Goal: Task Accomplishment & Management: Manage account settings

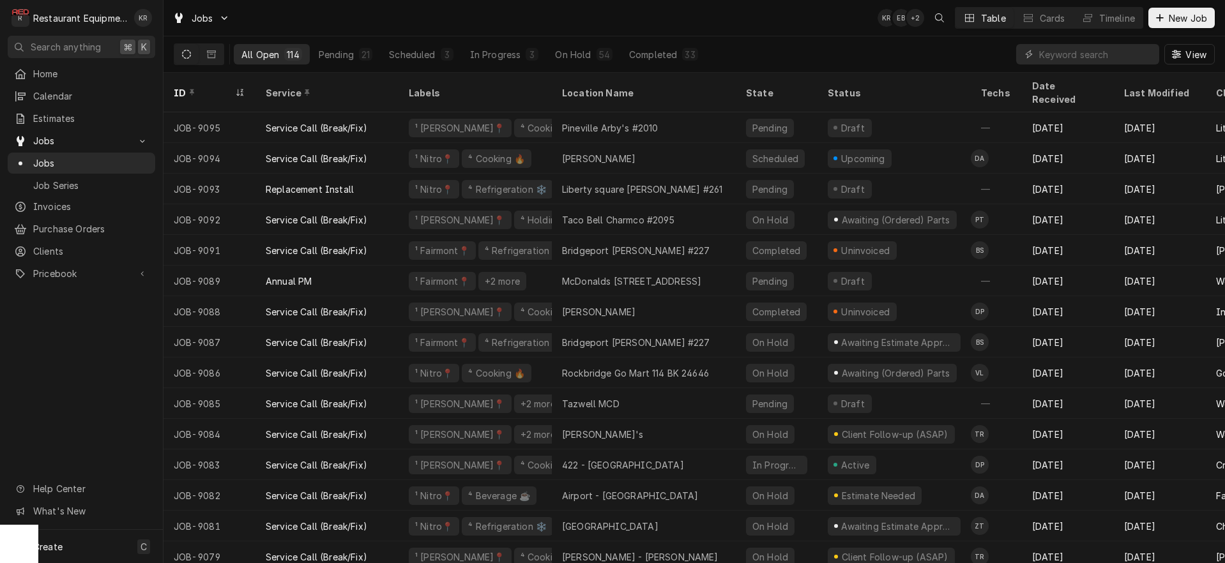
click at [1037, 54] on div "Dynamic Content Wrapper" at bounding box center [1087, 54] width 143 height 20
click at [1078, 57] on input "Dynamic Content Wrapper" at bounding box center [1096, 54] width 114 height 20
type input "o"
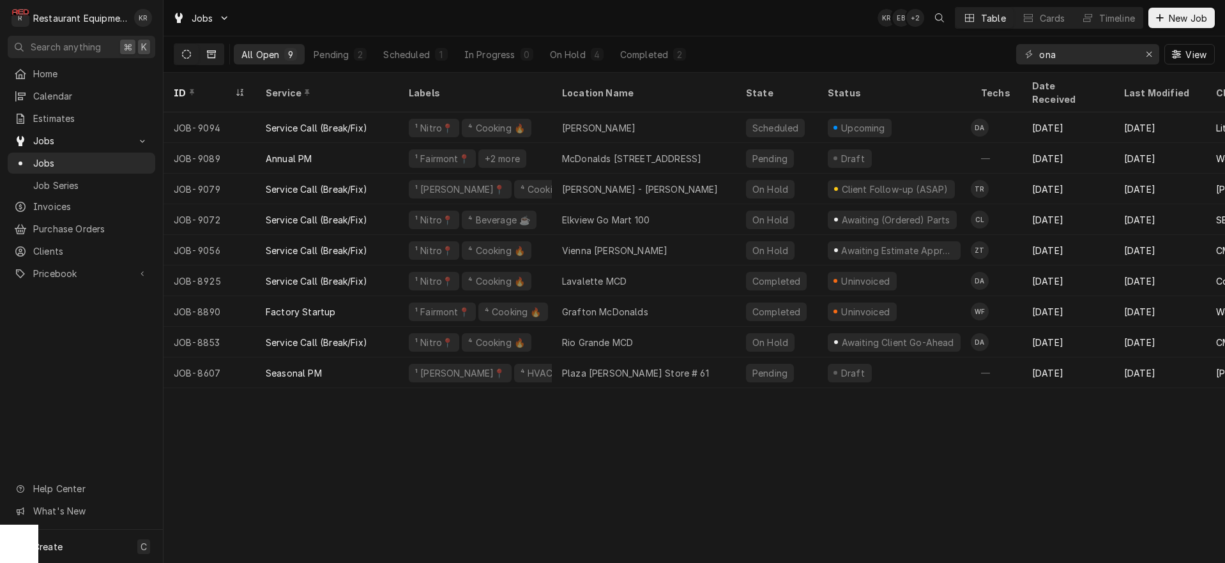
click at [213, 58] on icon "Dynamic Content Wrapper" at bounding box center [211, 54] width 9 height 8
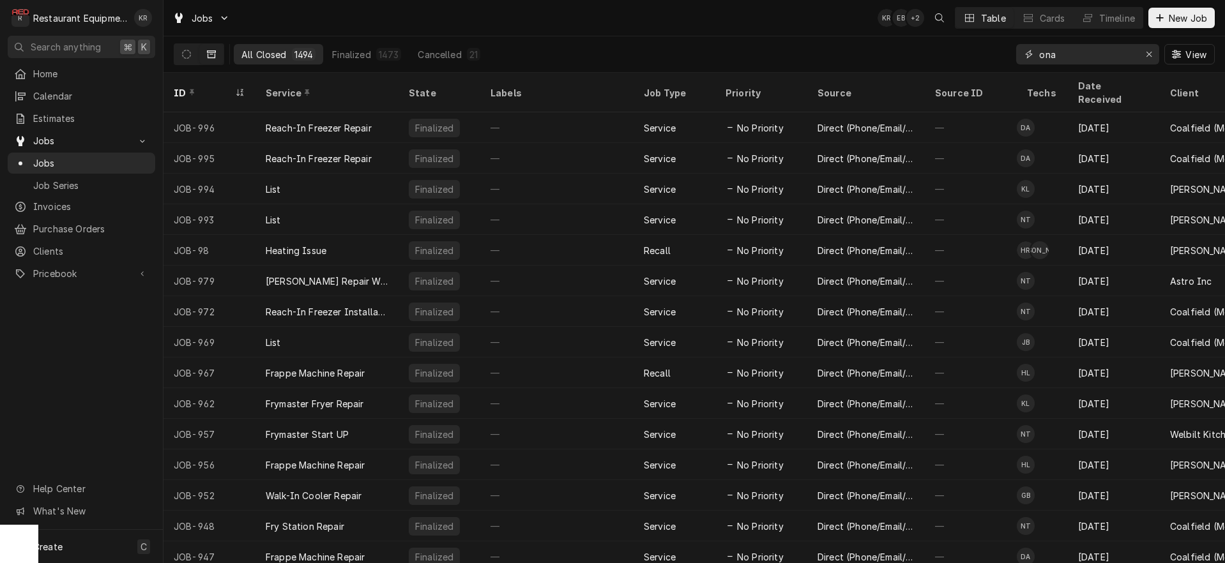
click at [1067, 57] on input "ona" at bounding box center [1087, 54] width 96 height 20
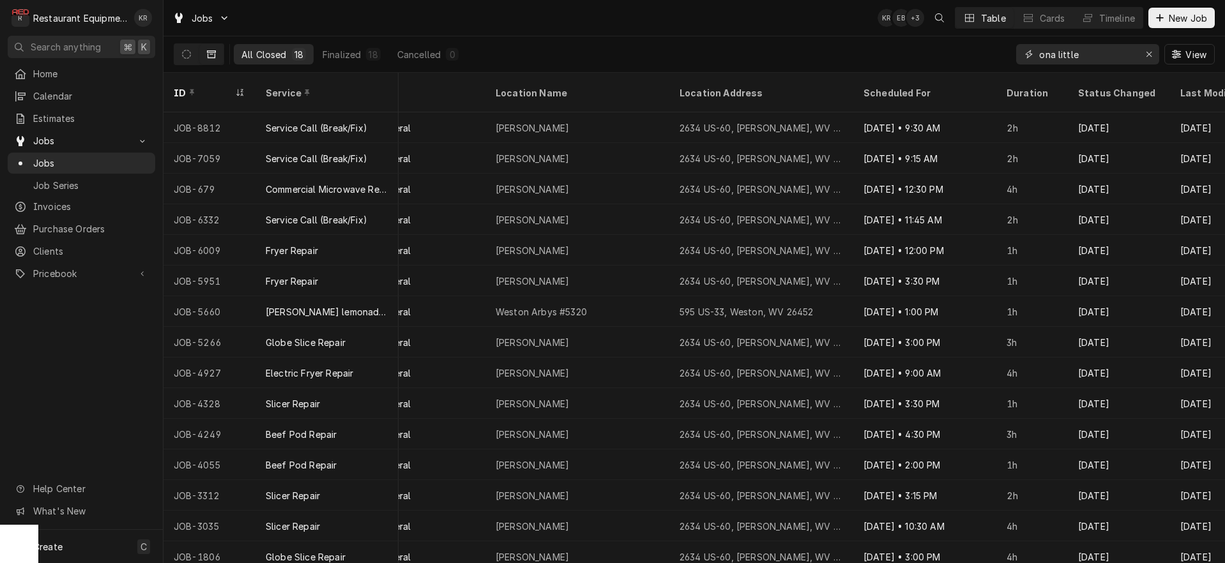
scroll to position [0, 855]
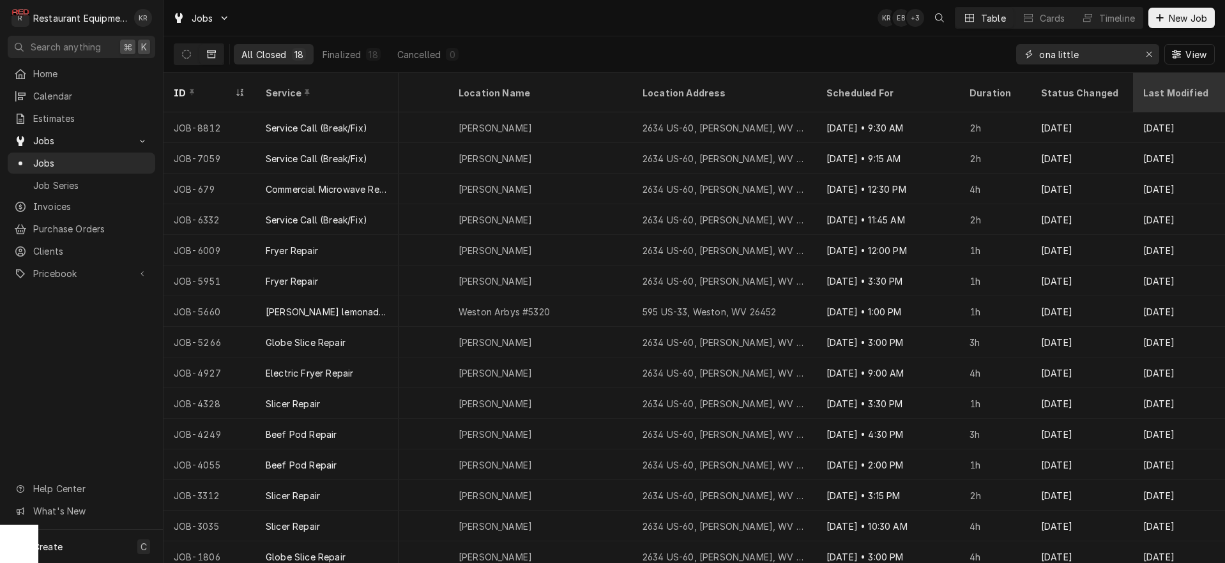
type input "ona little"
click at [1138, 87] on div "Last Modified" at bounding box center [1179, 92] width 87 height 34
click at [1154, 86] on div "Last Modified" at bounding box center [1172, 92] width 59 height 27
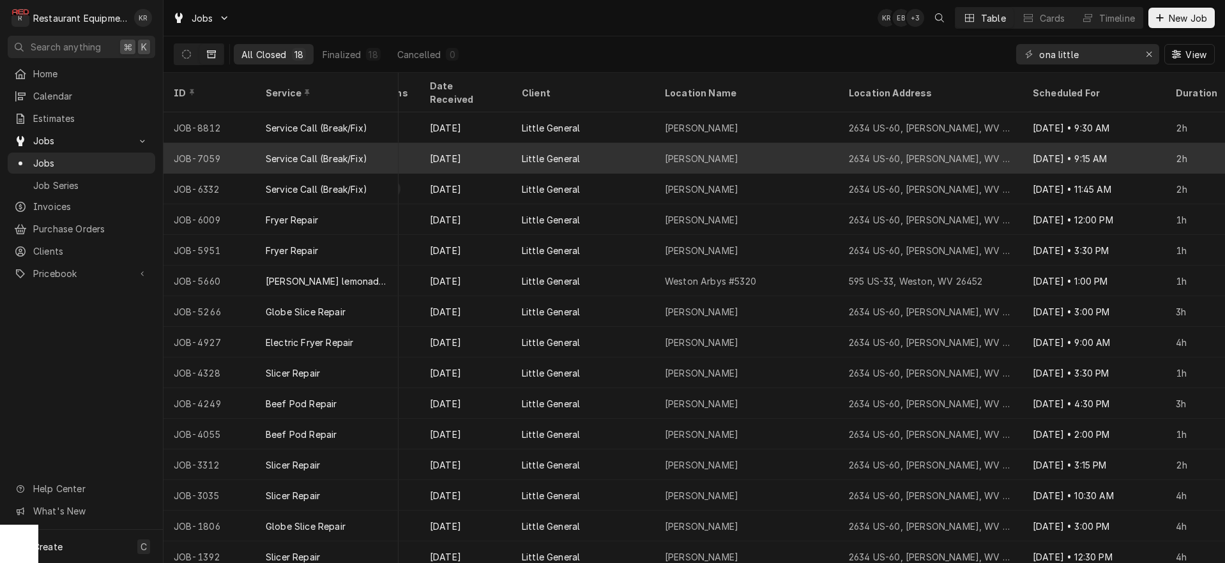
scroll to position [0, 649]
click at [467, 143] on div "Apr 24" at bounding box center [465, 158] width 92 height 31
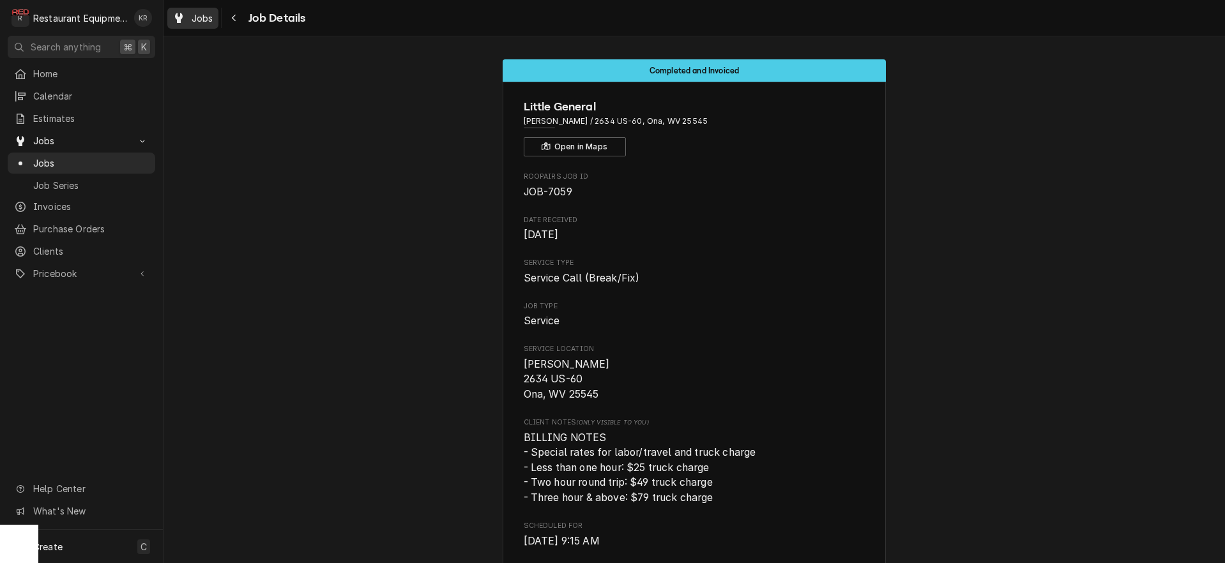
click at [201, 18] on span "Jobs" at bounding box center [203, 17] width 22 height 13
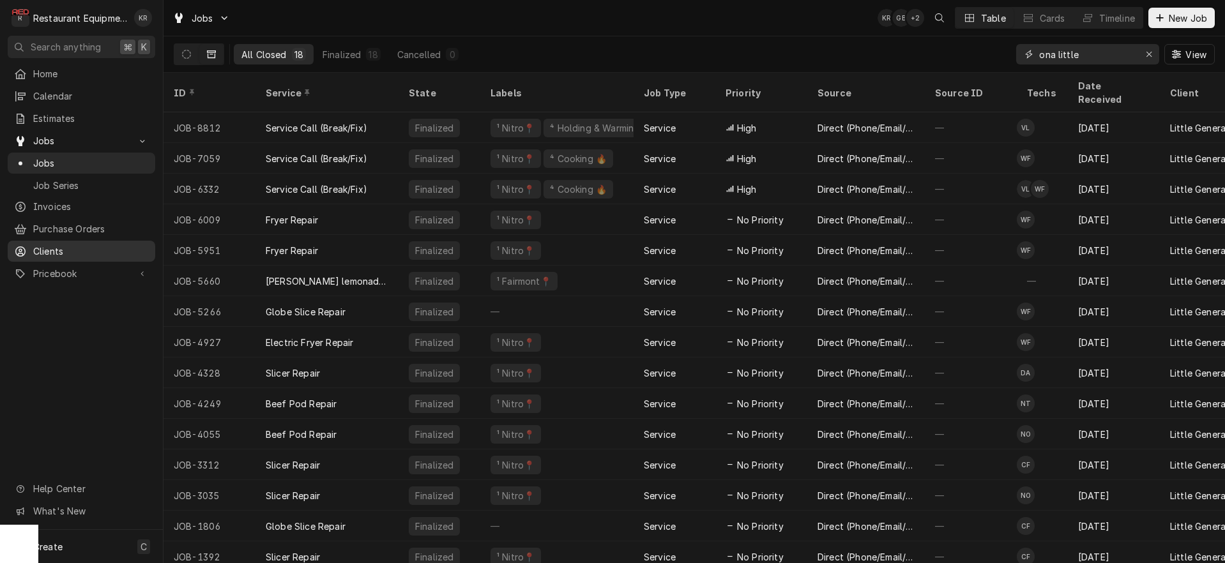
click at [1148, 57] on icon "Erase input" at bounding box center [1149, 54] width 7 height 9
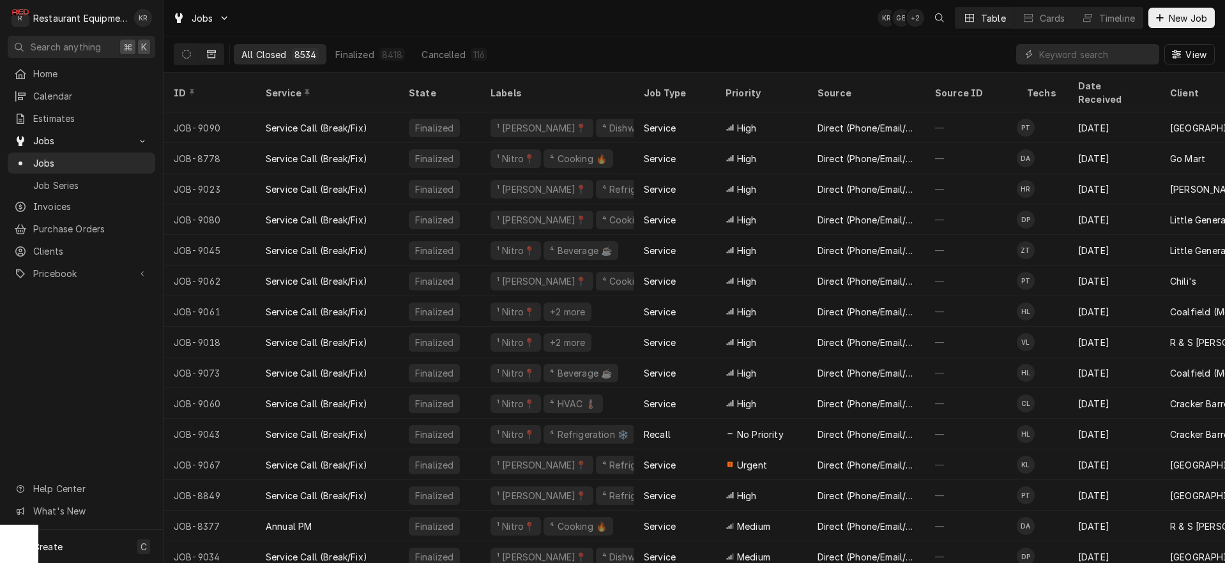
drag, startPoint x: 189, startPoint y: 57, endPoint x: 203, endPoint y: 56, distance: 13.4
click at [190, 57] on icon "Dynamic Content Wrapper" at bounding box center [186, 54] width 9 height 9
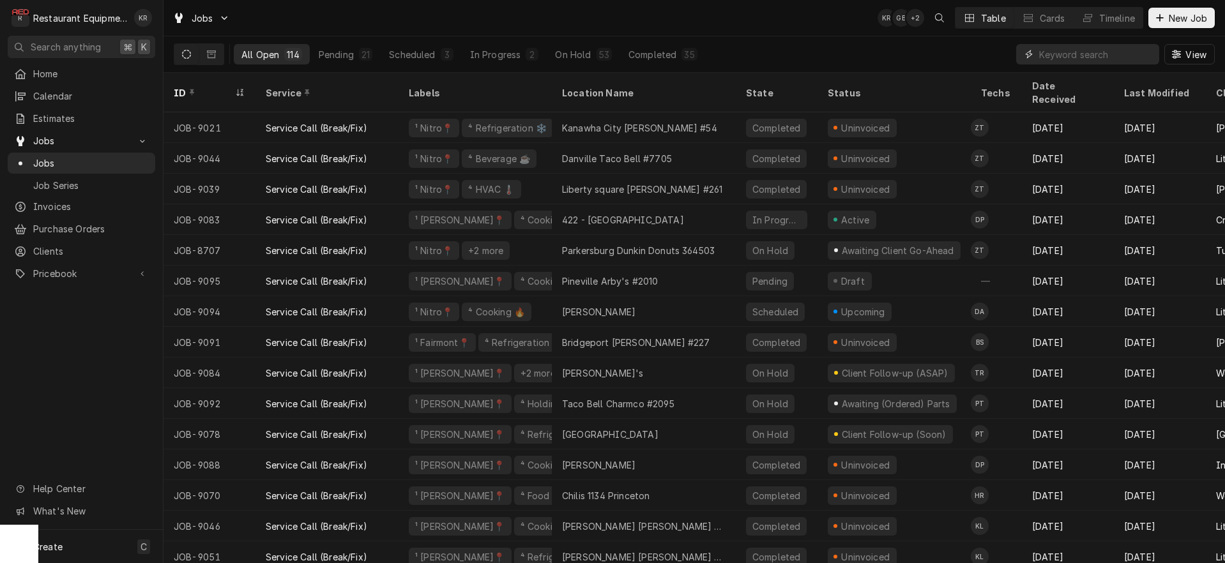
click at [1102, 52] on input "Dynamic Content Wrapper" at bounding box center [1096, 54] width 114 height 20
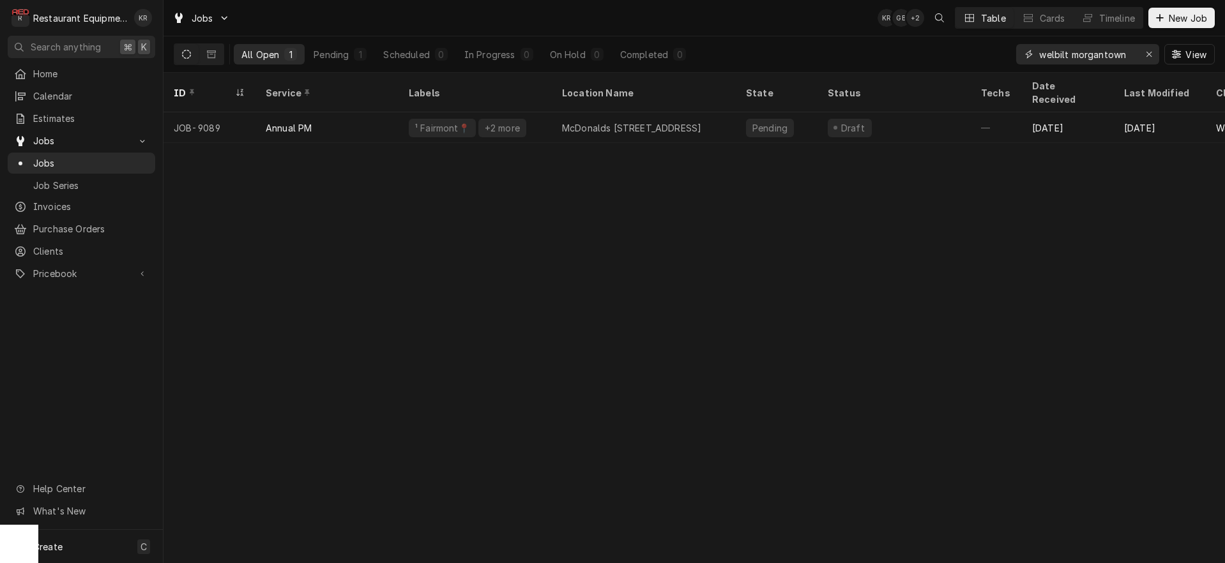
type input "welbilt morgantown"
click at [1147, 54] on icon "Erase input" at bounding box center [1149, 54] width 7 height 9
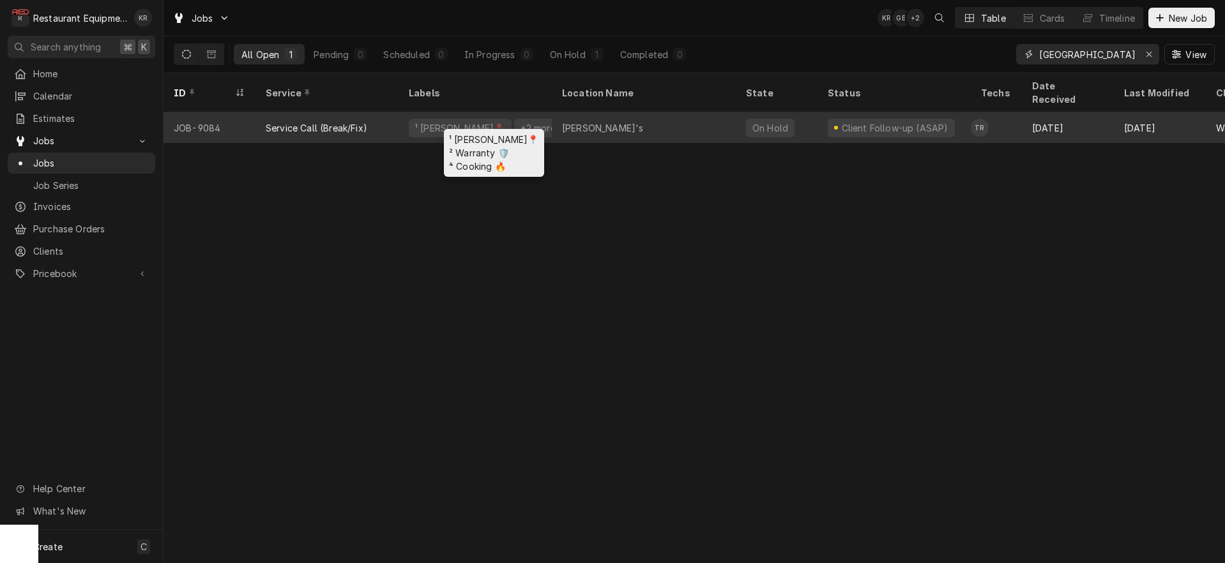
type input "bristol"
click at [538, 112] on div "¹ Beckley📍 +2 more" at bounding box center [475, 127] width 153 height 31
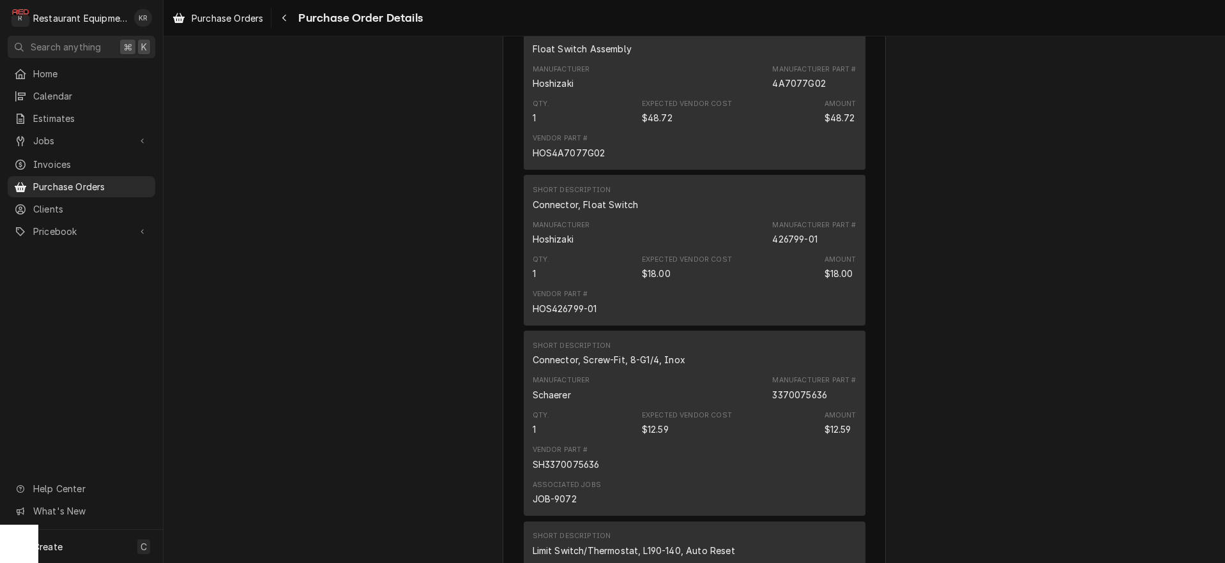
scroll to position [735, 0]
click at [287, 17] on icon "Navigate back" at bounding box center [285, 17] width 6 height 9
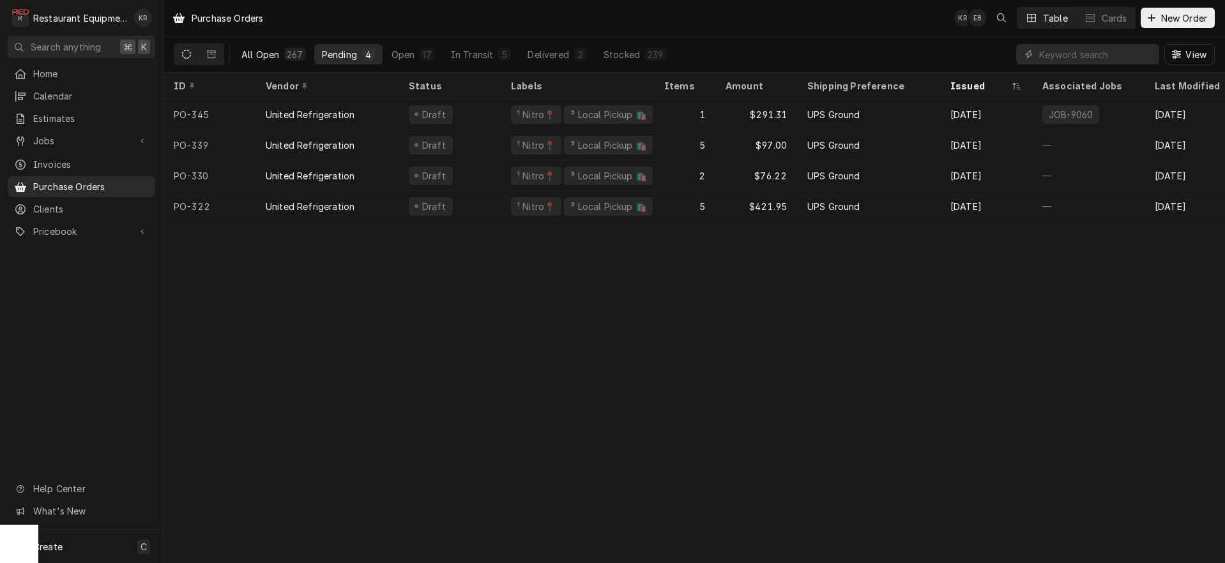
click at [265, 58] on div "All Open" at bounding box center [260, 54] width 38 height 13
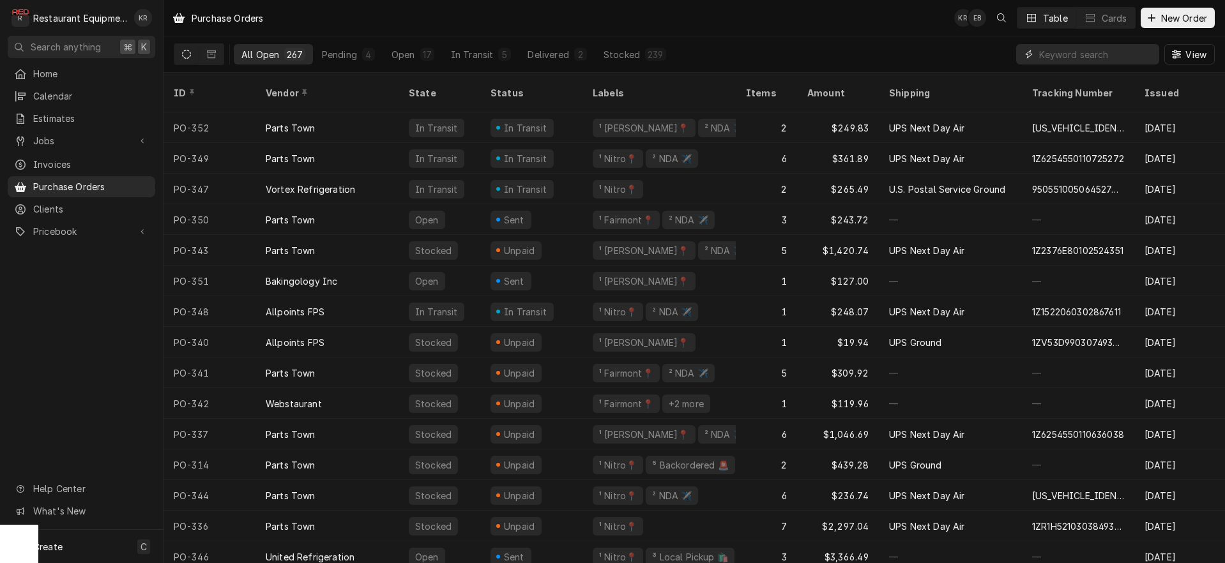
click at [1126, 57] on input "Dynamic Content Wrapper" at bounding box center [1096, 54] width 114 height 20
click at [1124, 57] on input "Dynamic Content Wrapper" at bounding box center [1096, 54] width 114 height 20
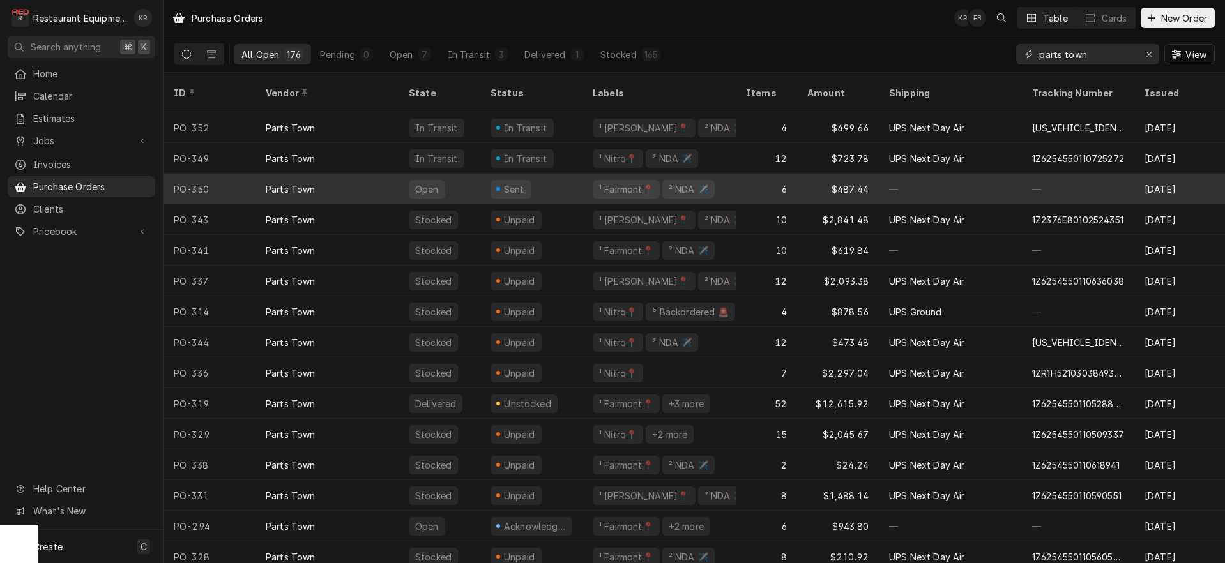
scroll to position [0, 6]
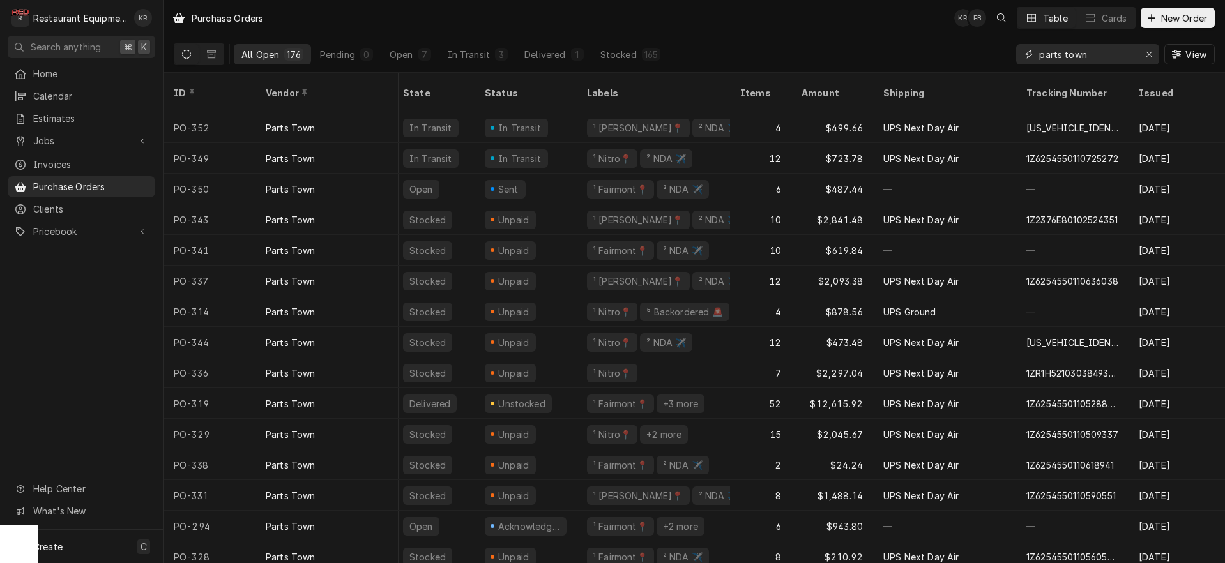
type input "parts town"
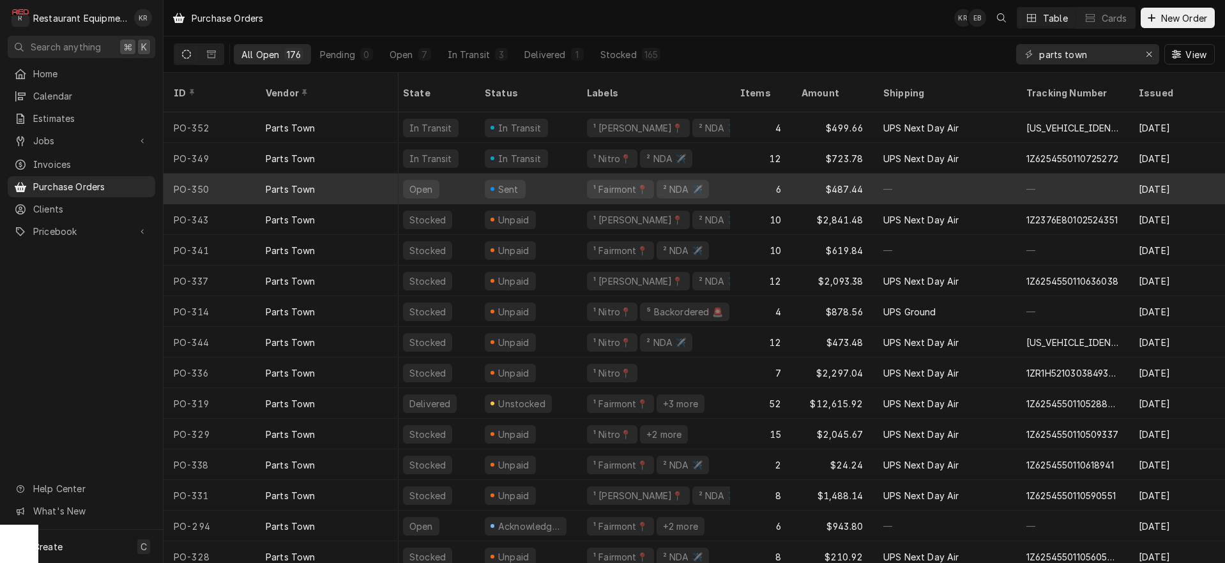
click at [512, 183] on div "Sent" at bounding box center [508, 189] width 24 height 13
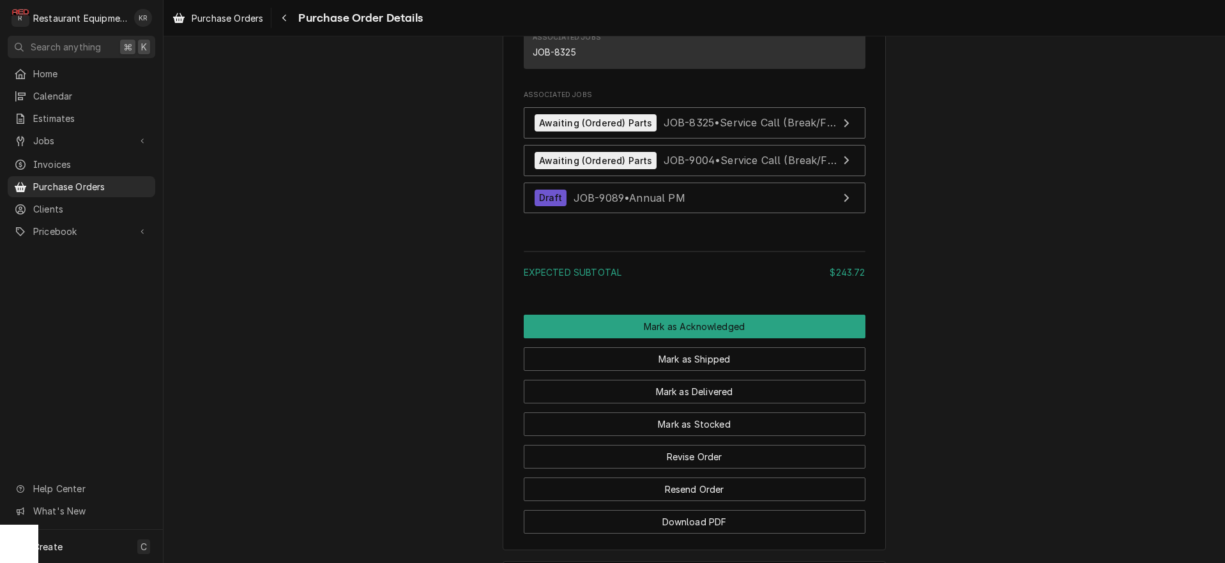
scroll to position [1509, 0]
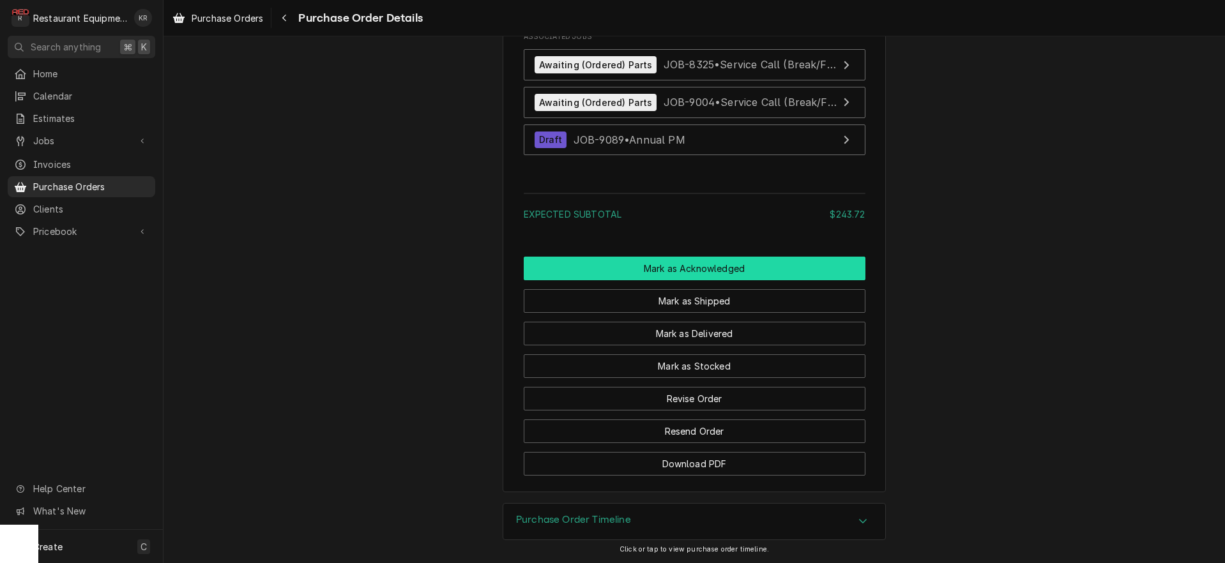
click at [681, 273] on button "Mark as Acknowledged" at bounding box center [695, 269] width 342 height 24
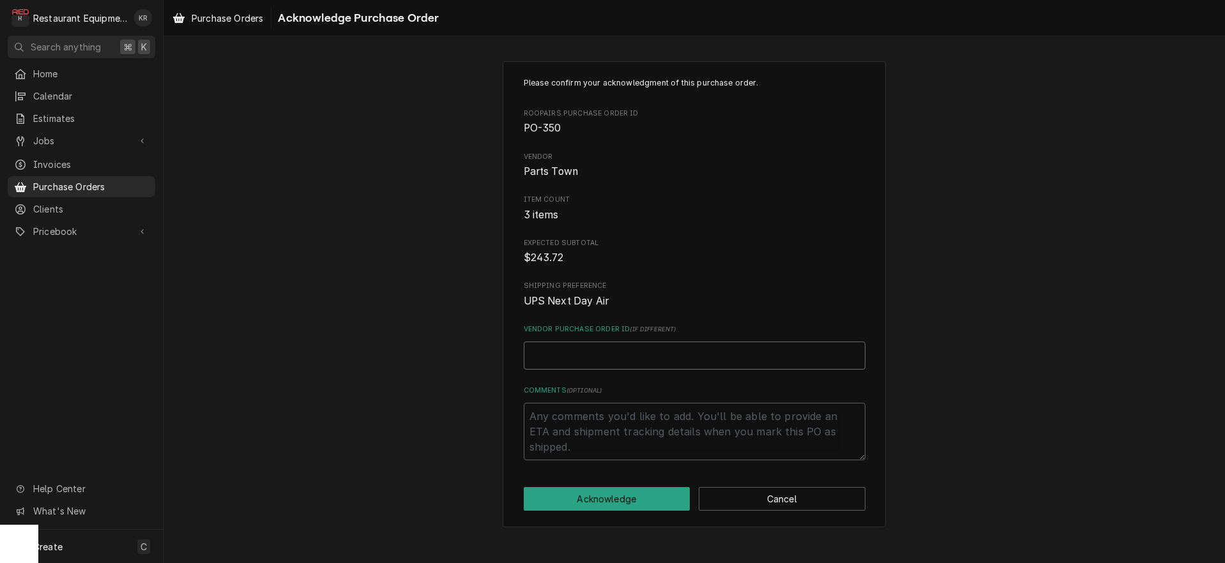
click at [572, 344] on input "Vendor Purchase Order ID ( if different )" at bounding box center [695, 356] width 342 height 28
paste input "0506725889"
type textarea "x"
type input "0506725889"
drag, startPoint x: 615, startPoint y: 498, endPoint x: 598, endPoint y: 482, distance: 23.1
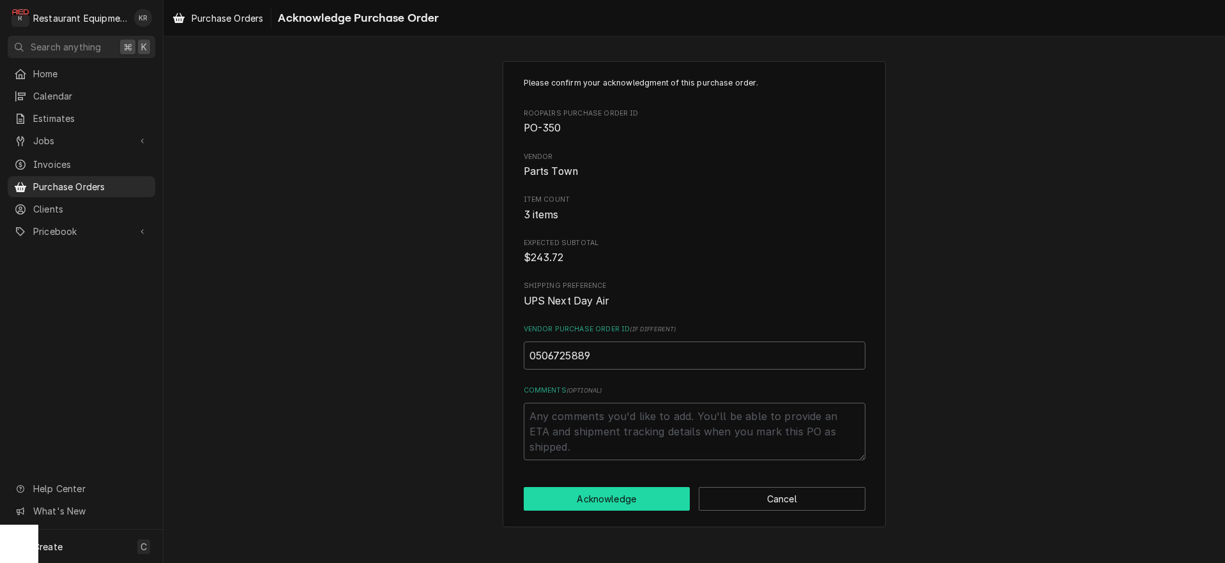
click at [615, 497] on button "Acknowledge" at bounding box center [607, 499] width 167 height 24
type textarea "x"
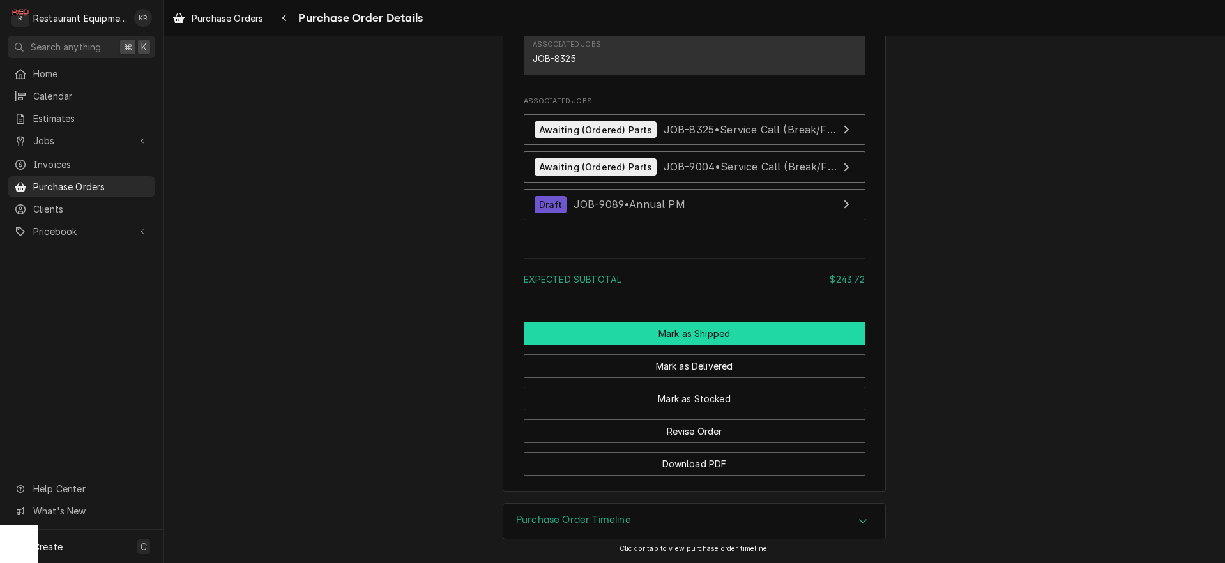
click at [698, 341] on button "Mark as Shipped" at bounding box center [695, 334] width 342 height 24
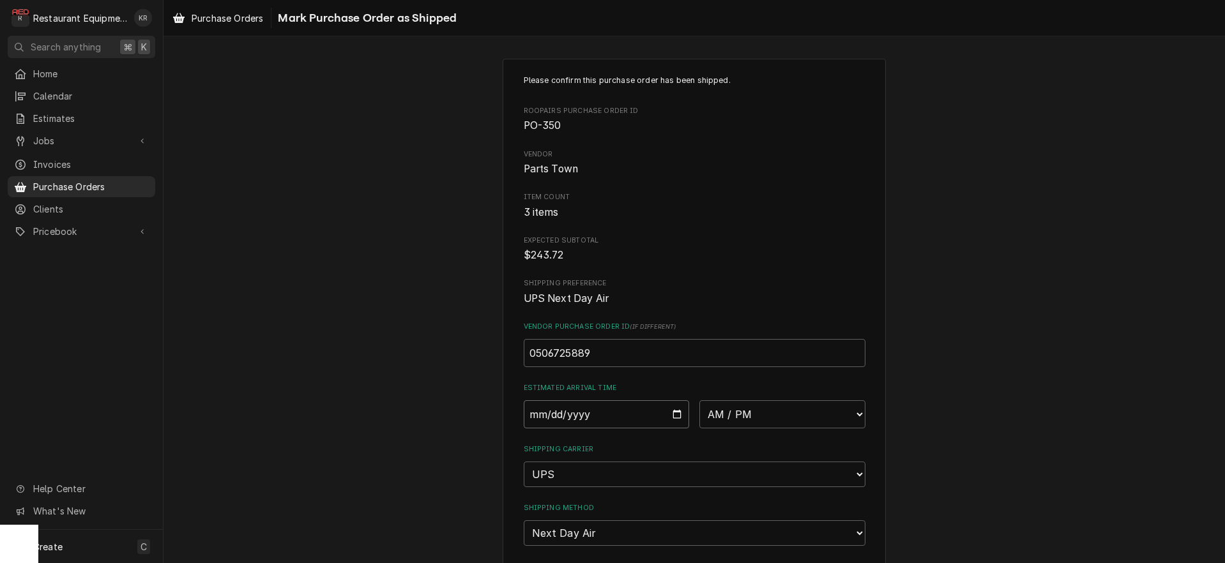
click at [673, 417] on input "Date" at bounding box center [607, 415] width 166 height 28
type input "2025-10-02"
type textarea "x"
click at [700, 403] on select "AM / PM 6:00 AM 6:15 AM 6:30 AM 6:45 AM 7:00 AM 7:15 AM 7:30 AM 7:45 AM 8:00 AM…" at bounding box center [783, 417] width 166 height 28
select select "10:30:00"
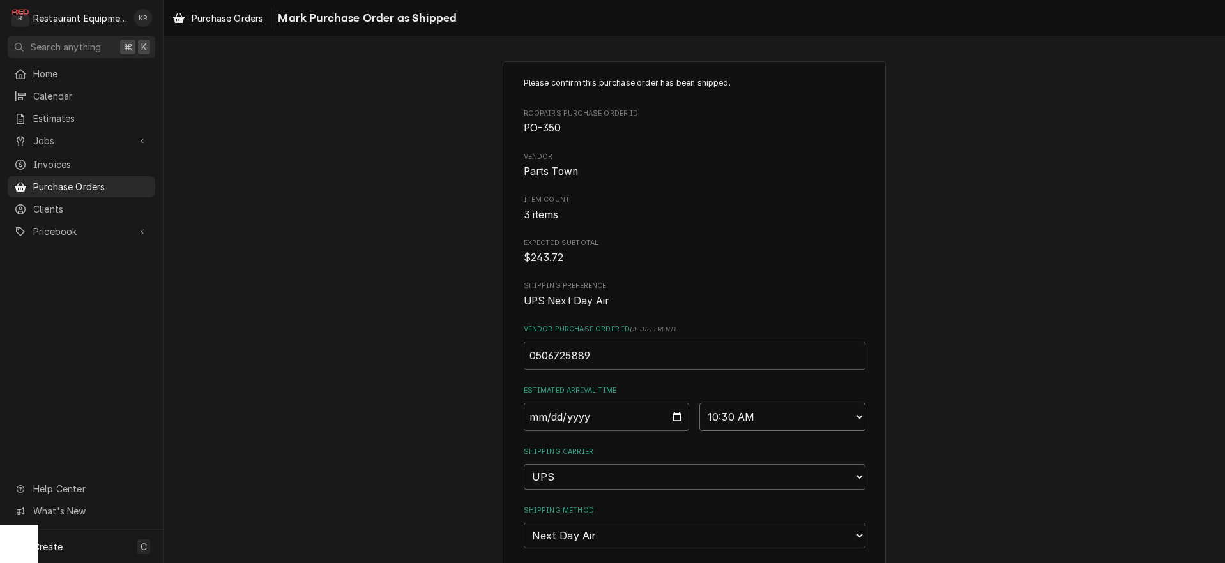
click option "10:30 AM" at bounding box center [0, 0] width 0 height 0
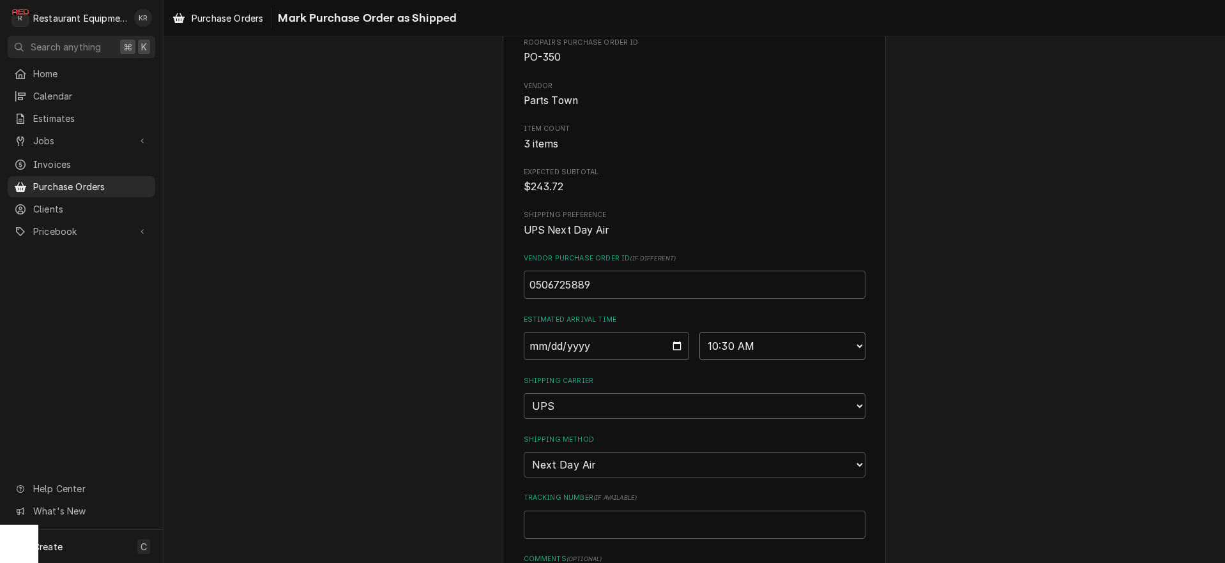
scroll to position [213, 0]
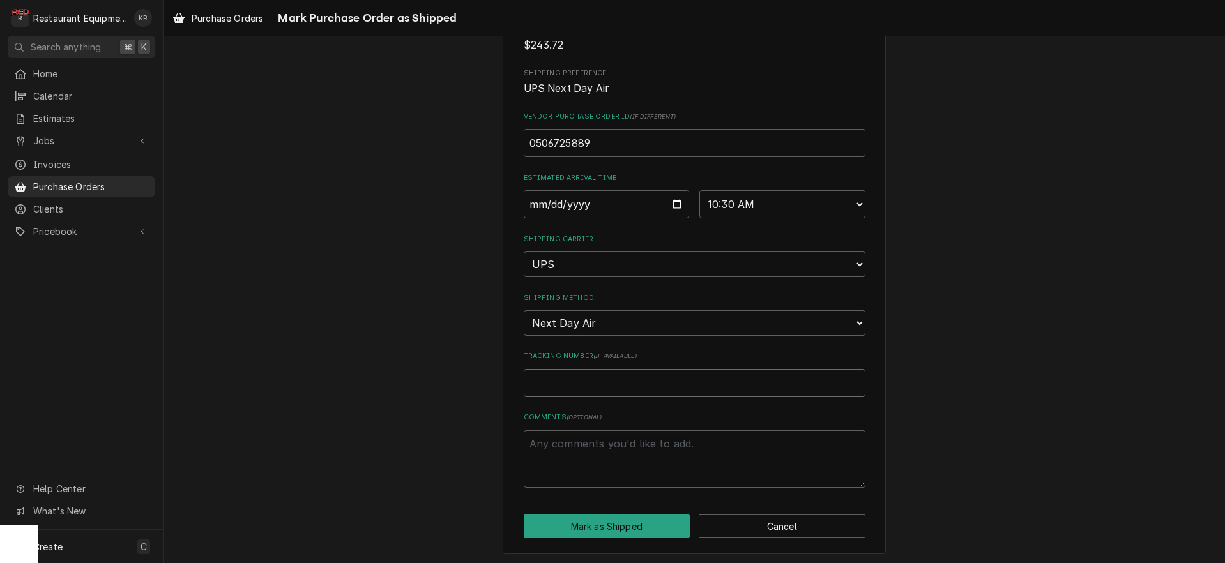
click at [604, 384] on input "Tracking Number ( if available )" at bounding box center [695, 383] width 342 height 28
paste input "1Z6254550110725594"
type textarea "x"
type input "1Z6254550110725594"
click at [613, 527] on button "Mark as Shipped" at bounding box center [607, 527] width 167 height 24
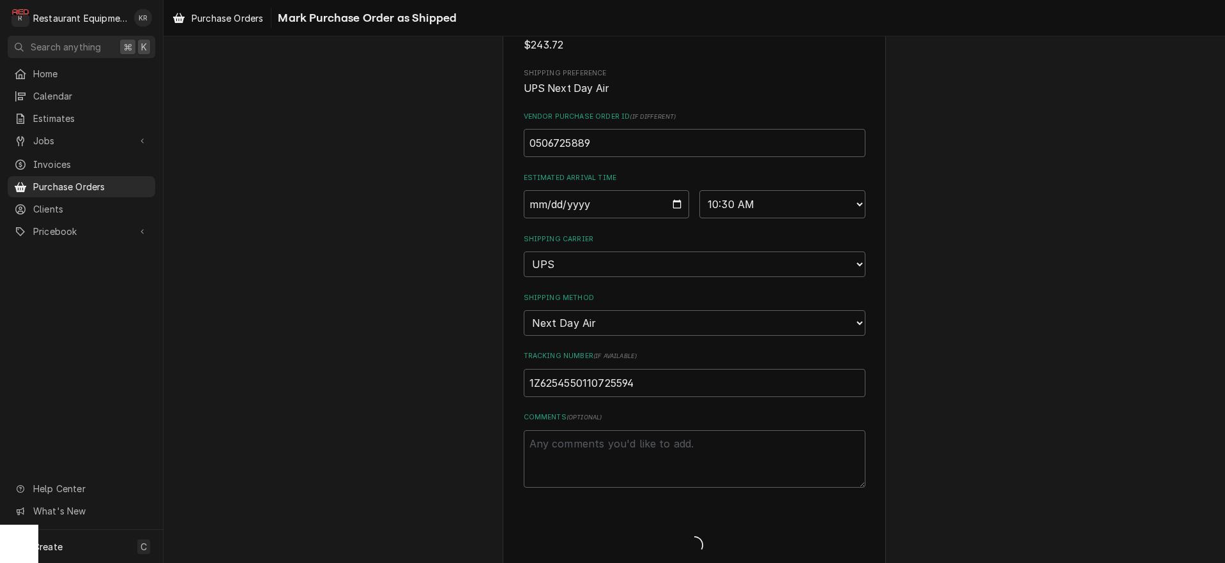
type textarea "x"
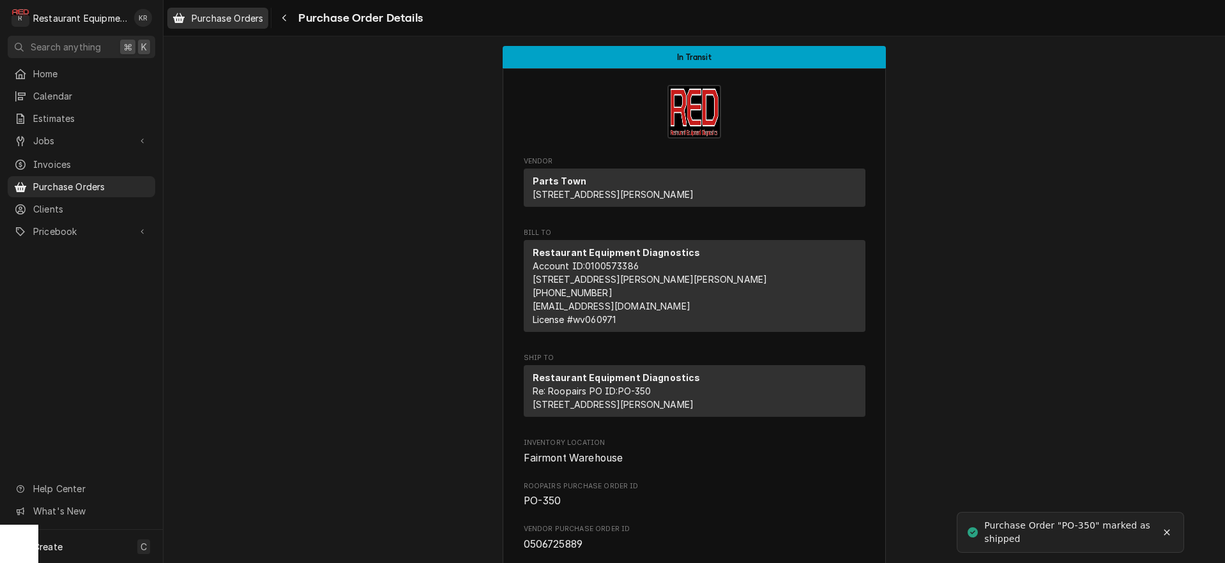
drag, startPoint x: 253, startPoint y: 22, endPoint x: 263, endPoint y: 21, distance: 9.7
click at [253, 22] on span "Purchase Orders" at bounding box center [228, 17] width 72 height 13
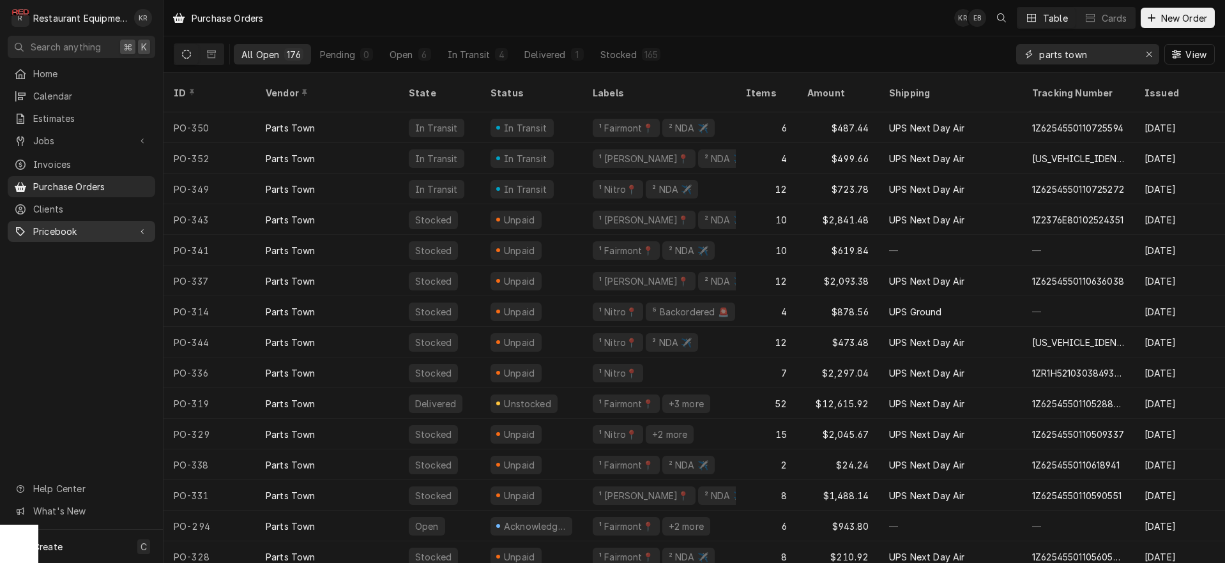
click at [1145, 55] on div "Erase input" at bounding box center [1149, 54] width 13 height 13
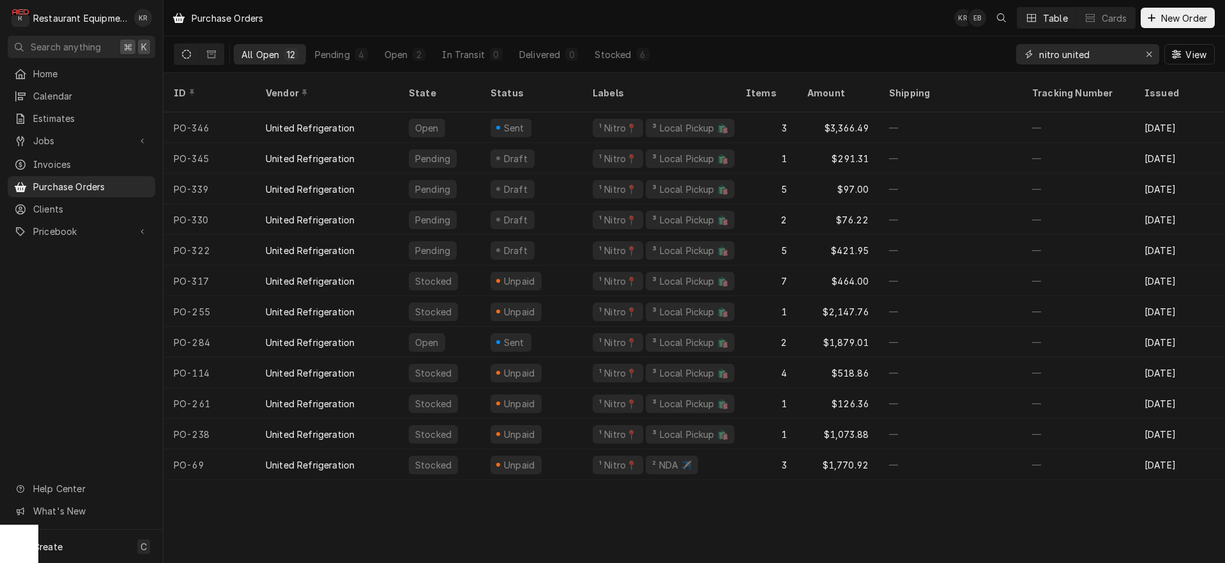
drag, startPoint x: 1096, startPoint y: 56, endPoint x: 980, endPoint y: 49, distance: 116.5
click at [1039, 49] on input "nitro united" at bounding box center [1087, 54] width 96 height 20
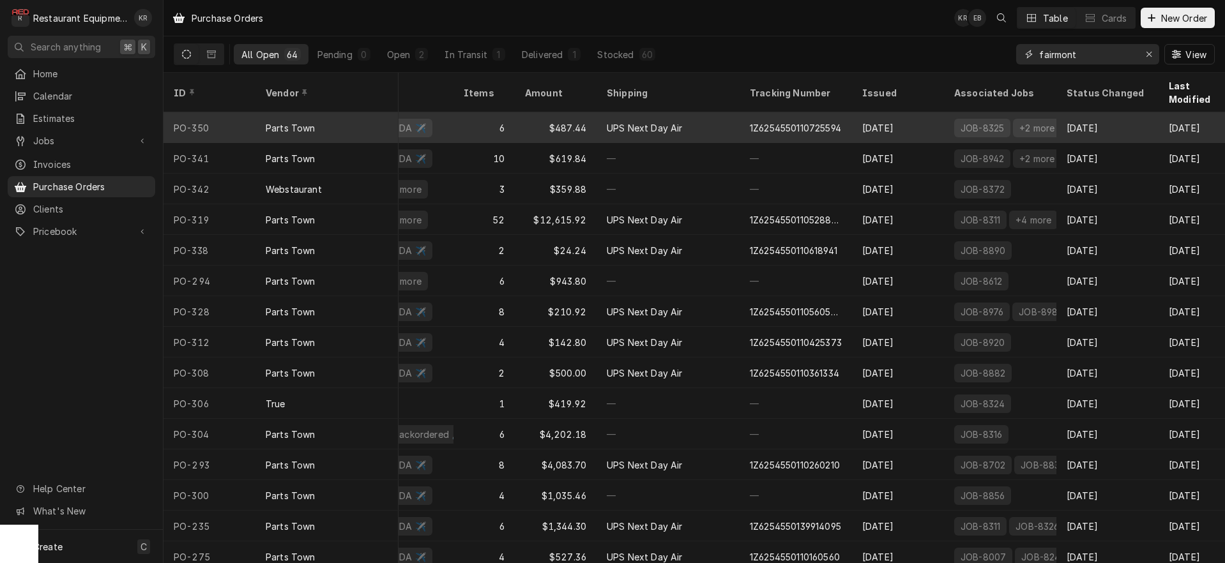
scroll to position [0, 284]
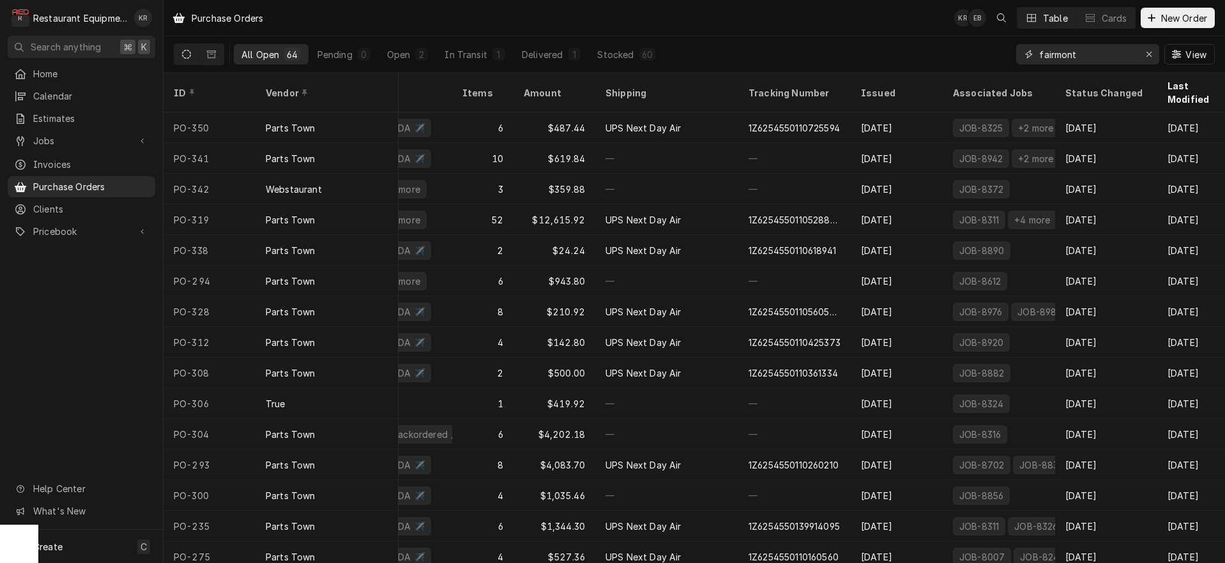
type input "fairmont"
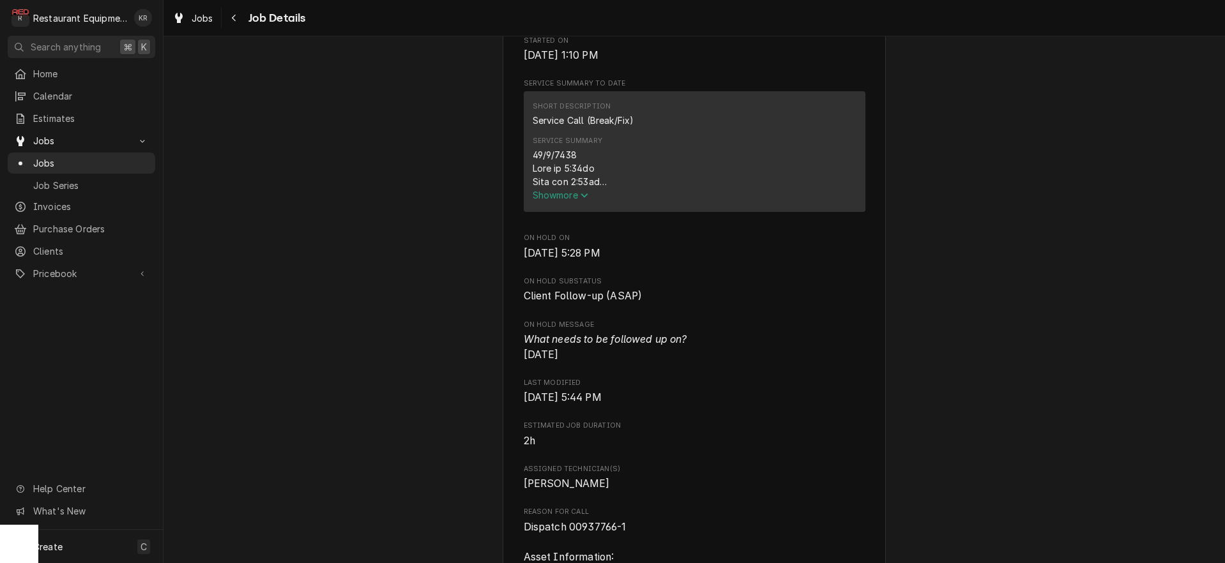
scroll to position [484, 0]
click at [550, 200] on span "Show more" at bounding box center [561, 194] width 56 height 11
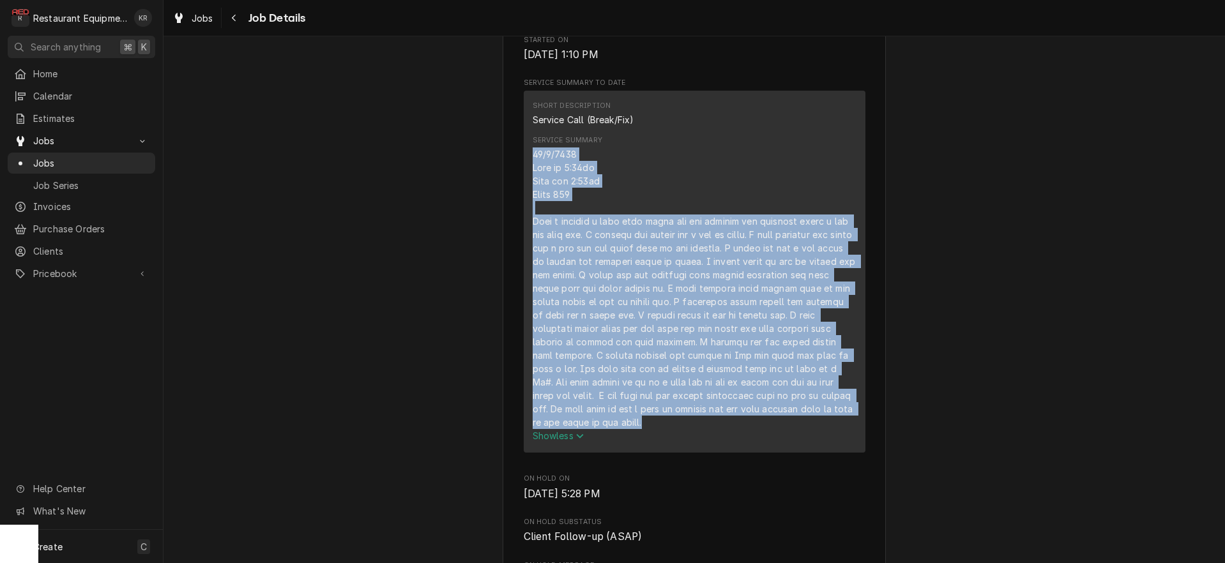
drag, startPoint x: 534, startPoint y: 166, endPoint x: 798, endPoint y: 391, distance: 346.7
click at [847, 453] on div "Short Description Service Call (Break/Fix) Service Summary Show less" at bounding box center [695, 272] width 342 height 362
copy div "[DATE] Time in 1:15pm Time out 5:45pm Truck 109 When i arrived i took side pane…"
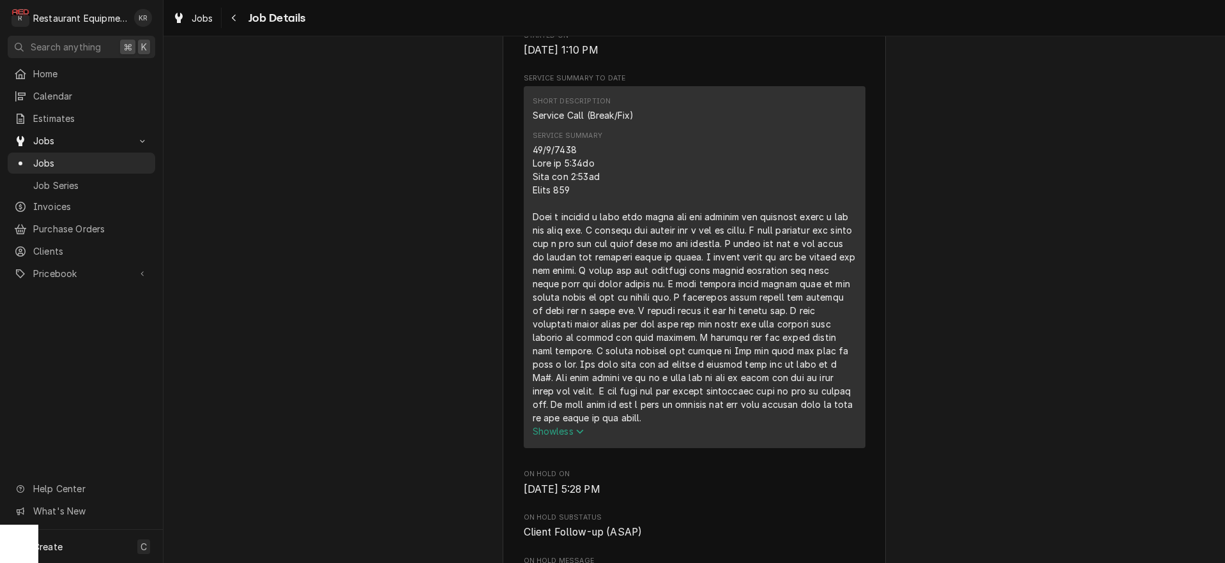
click at [740, 157] on div "Service Summary Show less" at bounding box center [695, 284] width 324 height 307
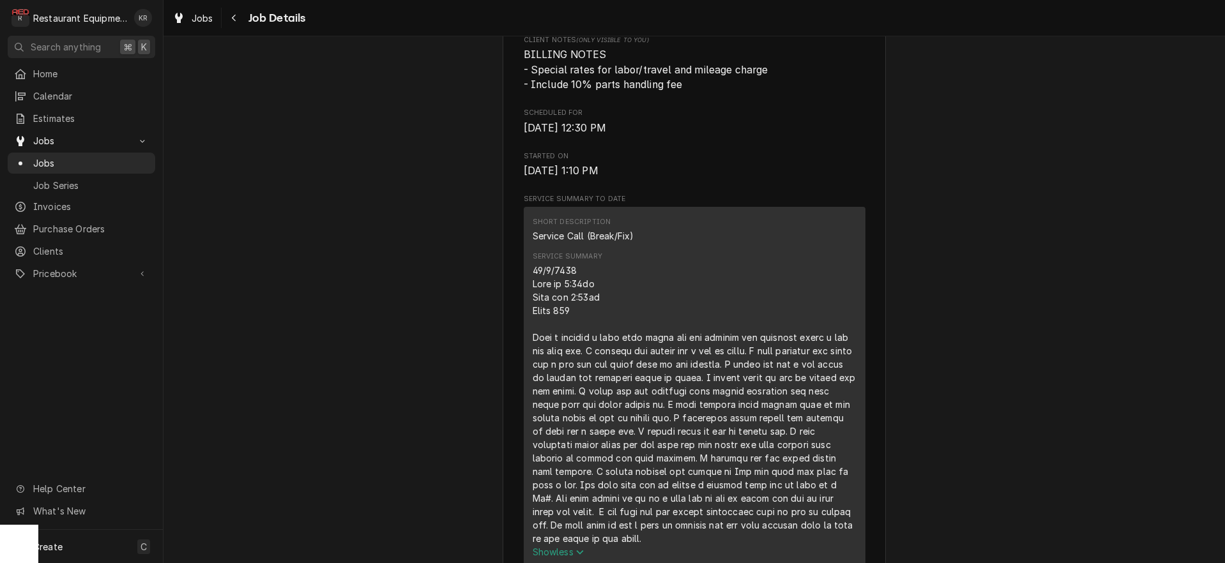
scroll to position [0, 0]
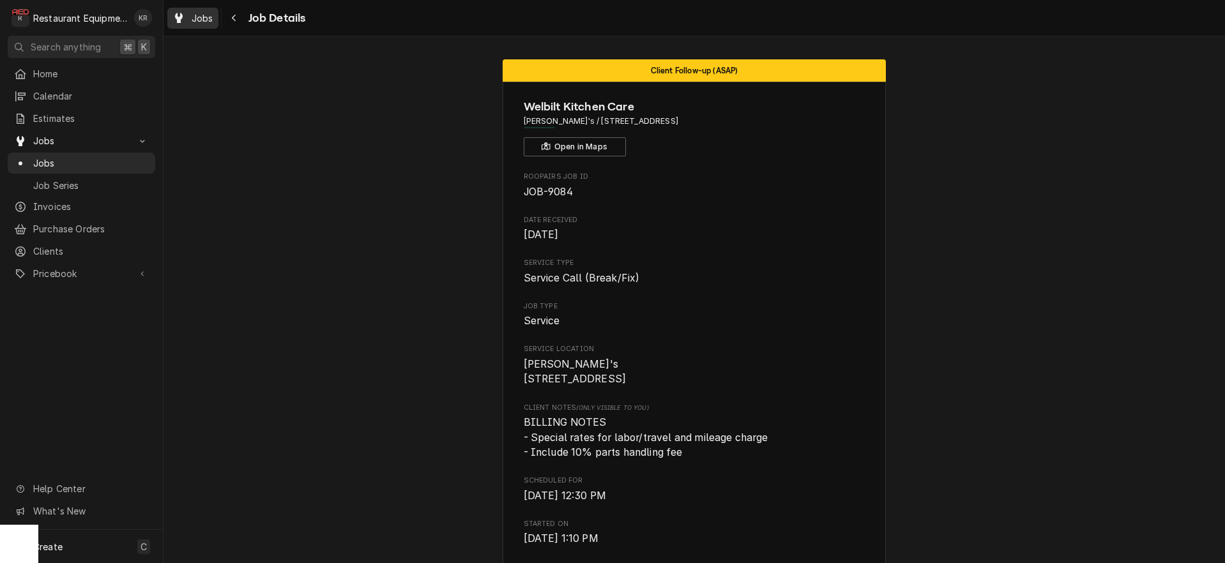
click at [213, 20] on div "Jobs" at bounding box center [193, 18] width 46 height 16
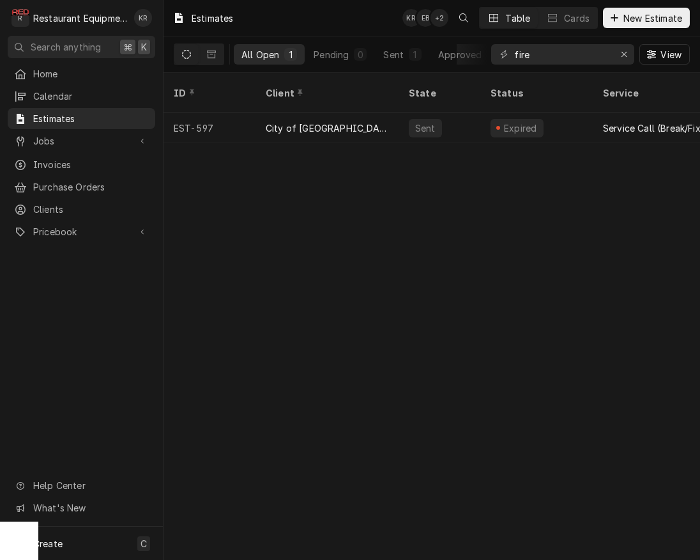
click at [427, 121] on div "Sent" at bounding box center [425, 127] width 23 height 13
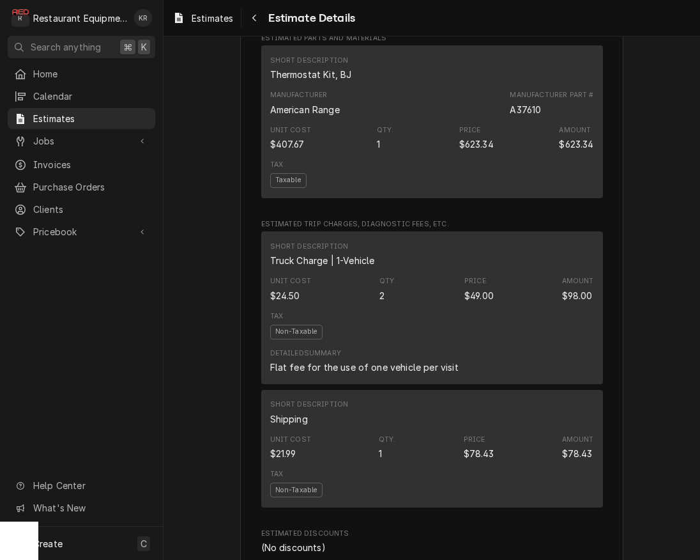
scroll to position [1152, 0]
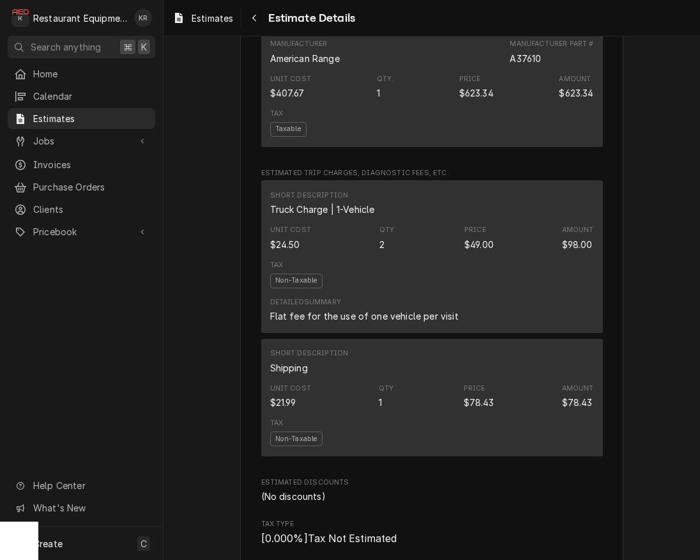
click at [204, 22] on span "Estimates" at bounding box center [213, 17] width 42 height 13
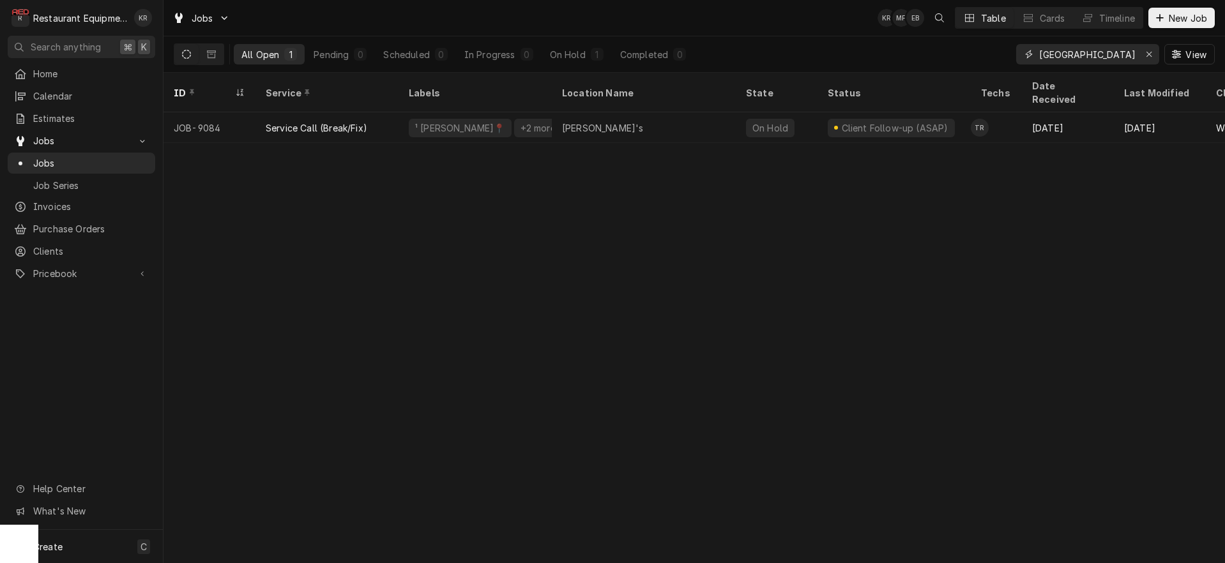
drag, startPoint x: 1155, startPoint y: 52, endPoint x: 1145, endPoint y: 45, distance: 12.8
click at [1154, 52] on div "Erase input" at bounding box center [1149, 54] width 13 height 13
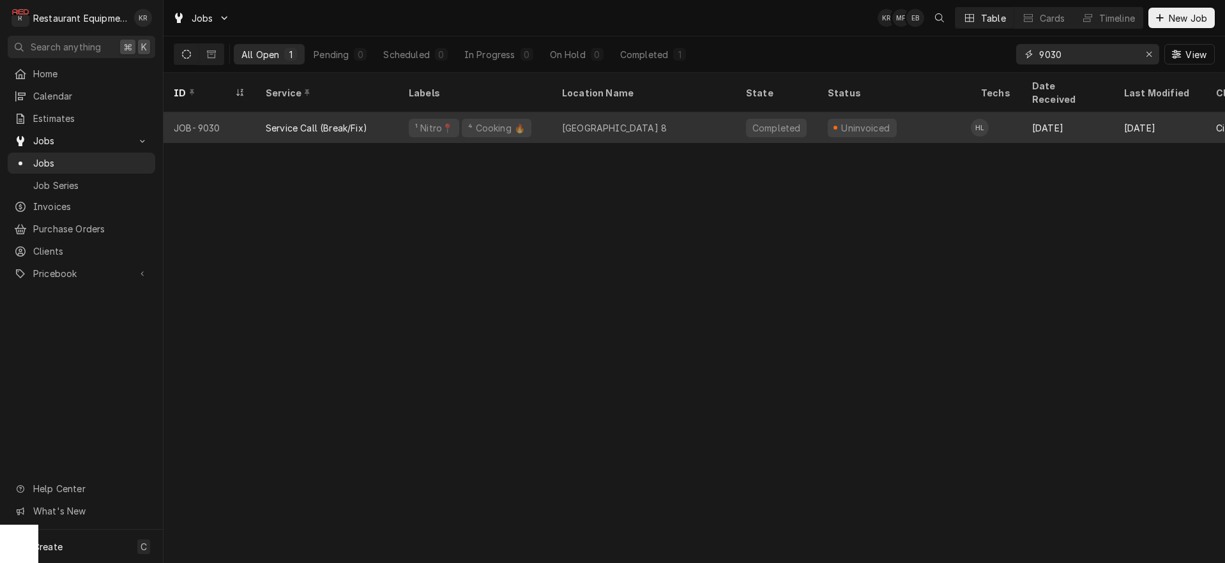
type input "9030"
click at [555, 112] on div "[GEOGRAPHIC_DATA] 8" at bounding box center [644, 127] width 184 height 31
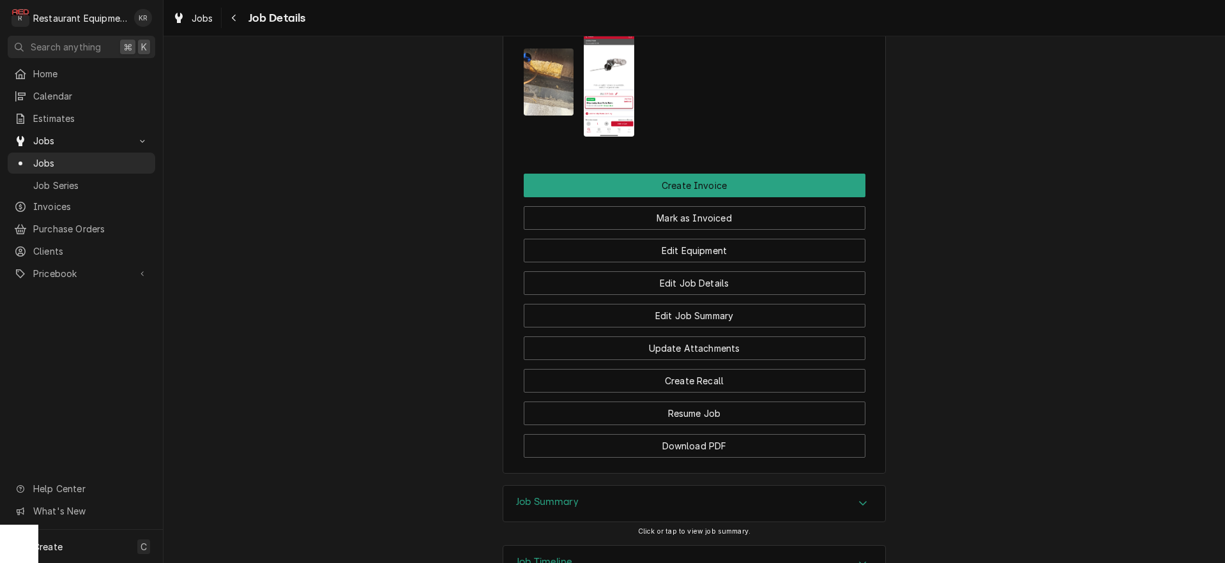
scroll to position [1190, 0]
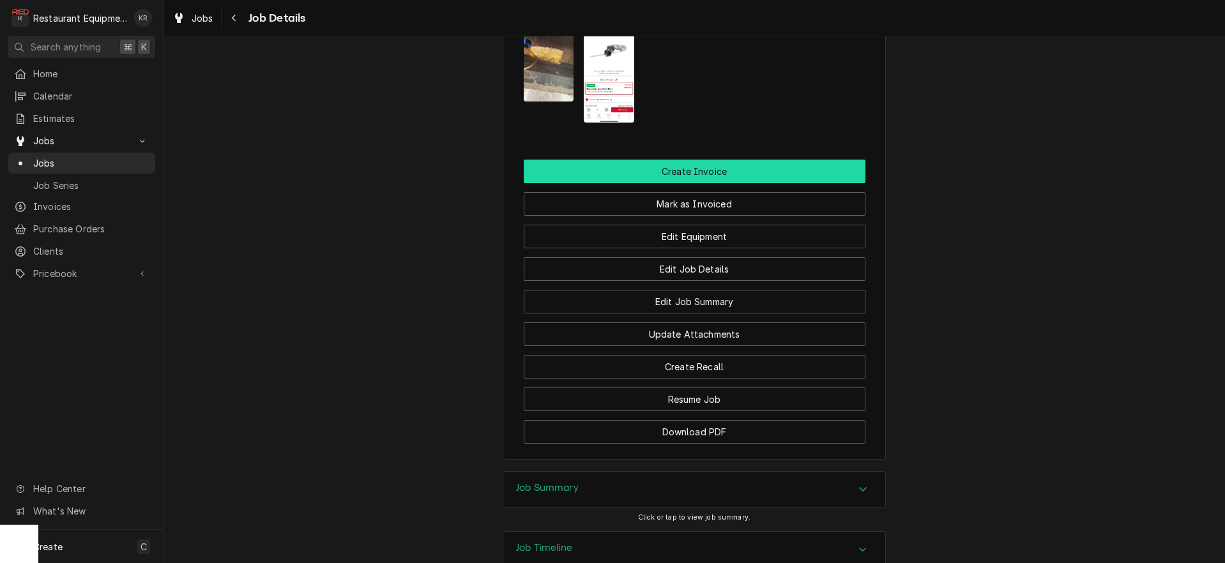
click at [703, 160] on button "Create Invoice" at bounding box center [695, 172] width 342 height 24
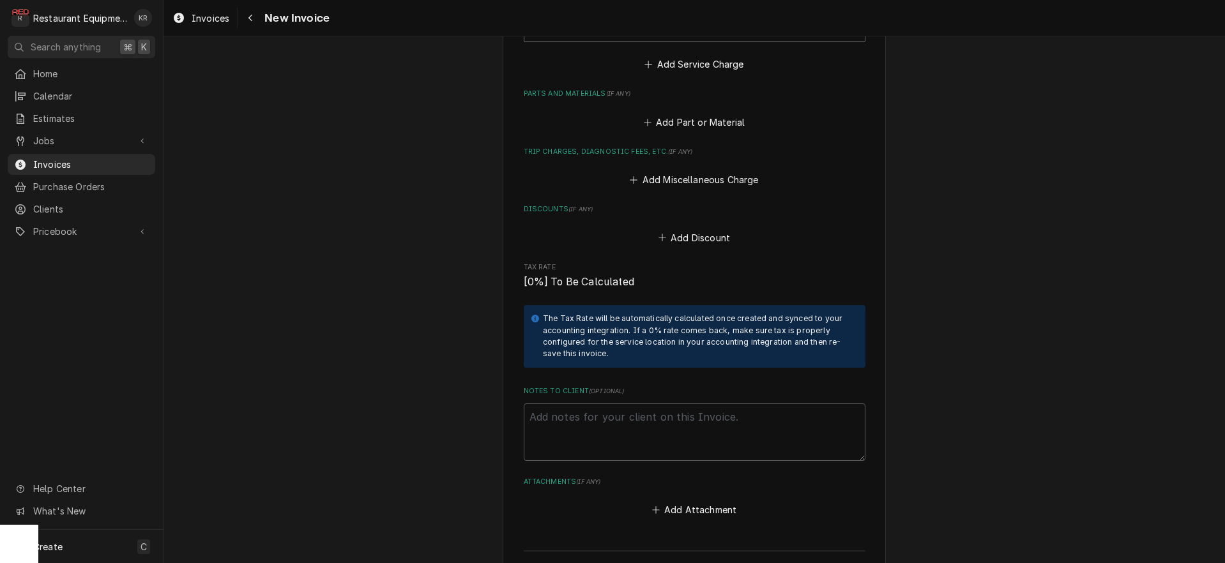
scroll to position [1157, 0]
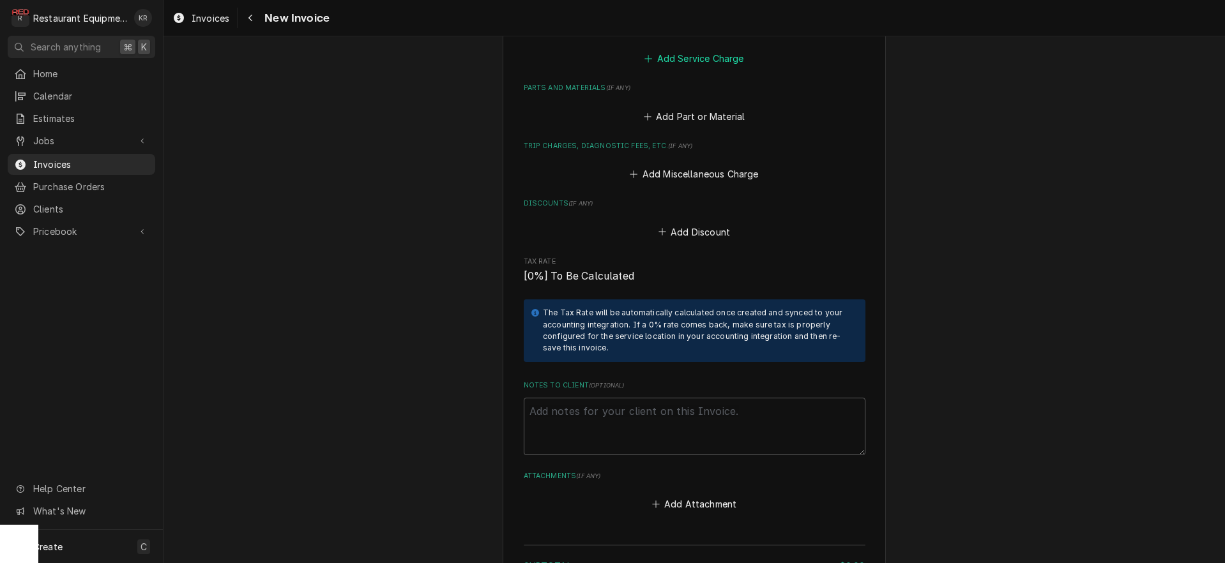
click at [700, 56] on button "Add Service Charge" at bounding box center [694, 59] width 103 height 18
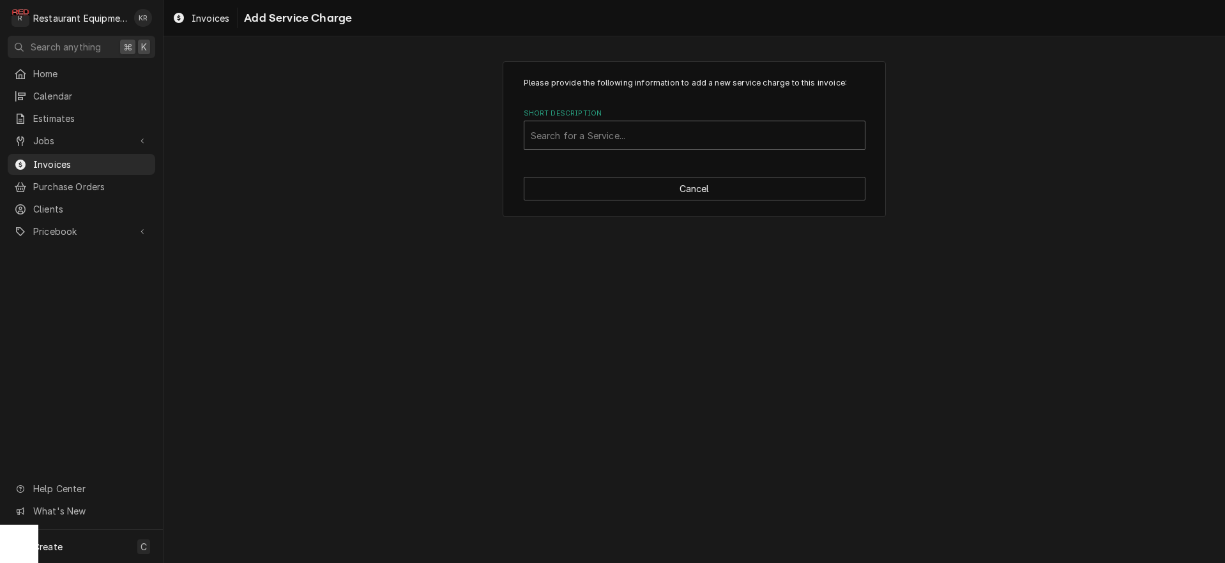
click at [577, 130] on div "Short Description" at bounding box center [695, 135] width 328 height 23
type input "trav"
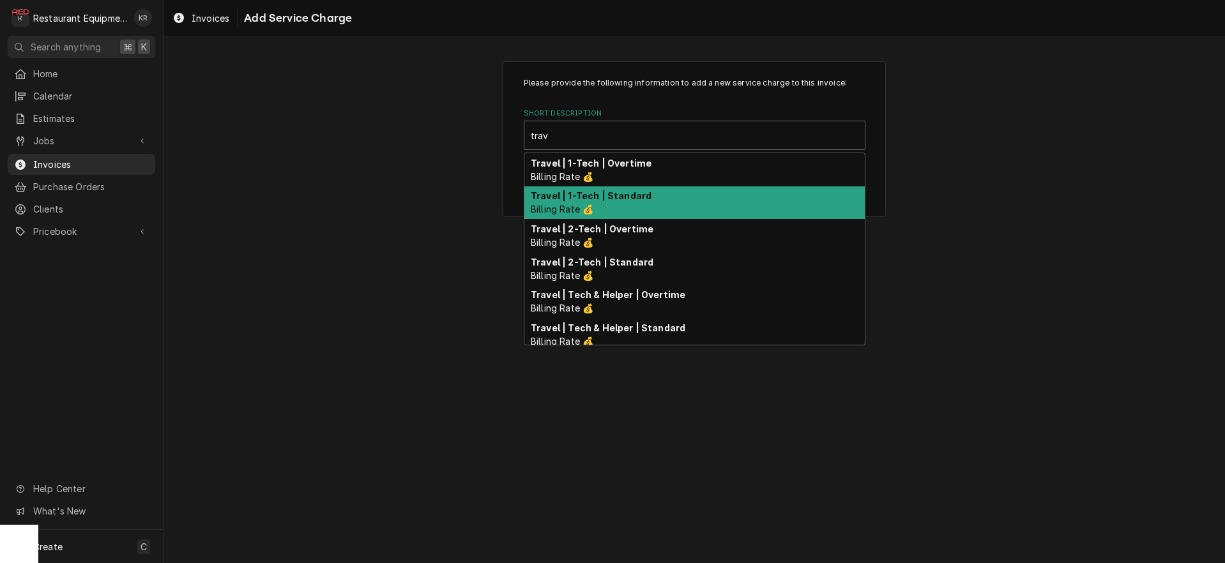
click at [610, 198] on strong "Travel | 1-Tech | Standard" at bounding box center [591, 195] width 121 height 11
type textarea "x"
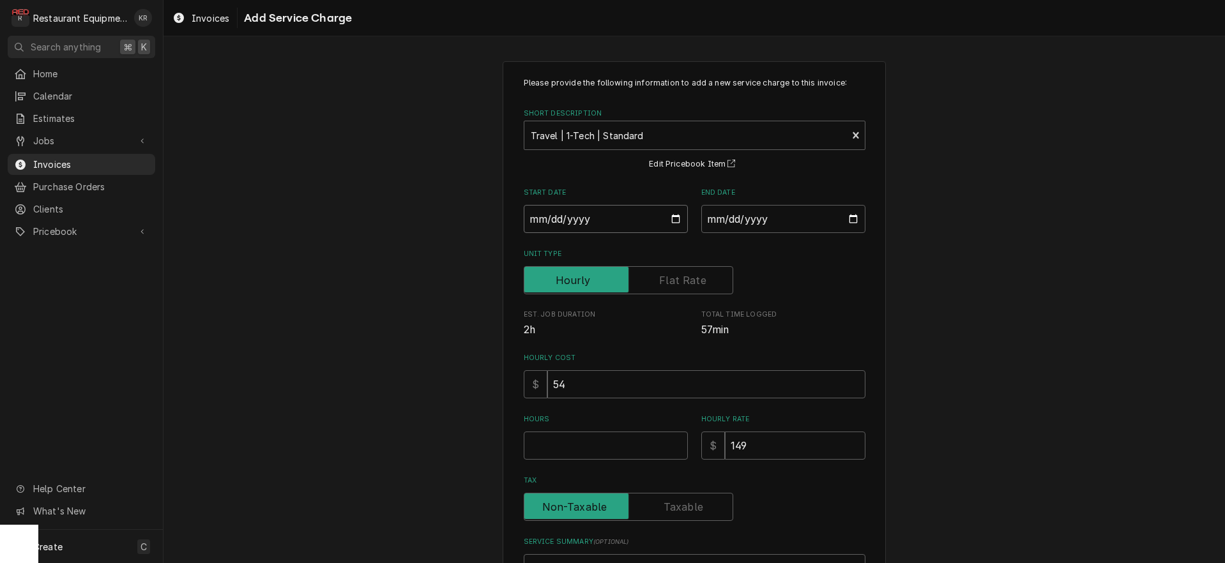
click at [676, 218] on input "Start Date" at bounding box center [606, 219] width 164 height 28
type input "2025-09-26"
type textarea "x"
click at [851, 220] on input "End Date" at bounding box center [783, 219] width 164 height 28
type input "2025-09-26"
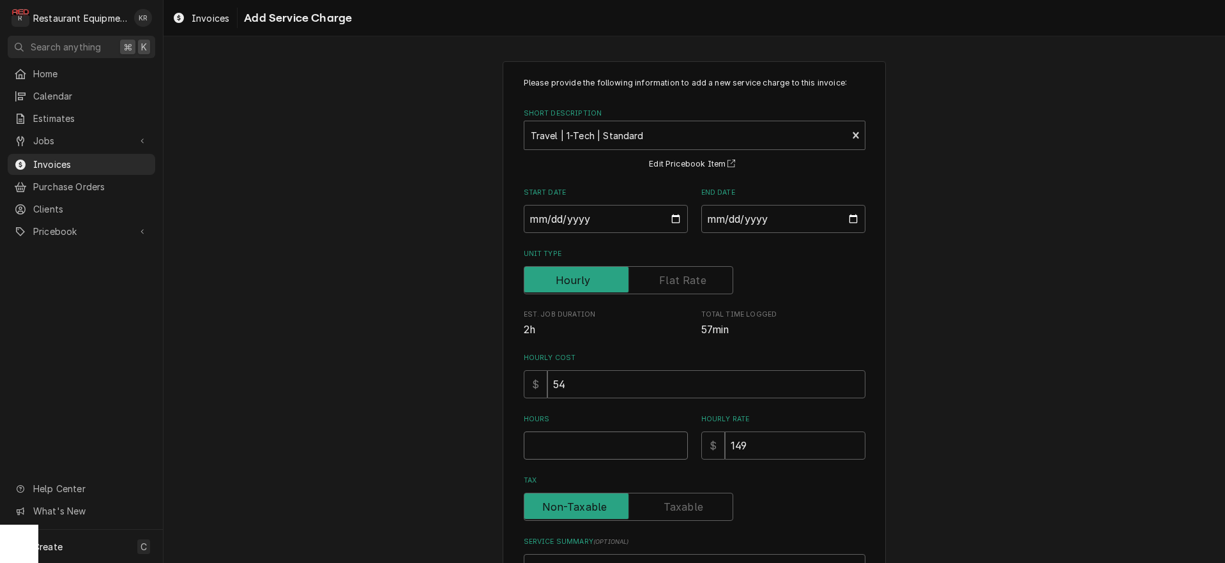
click at [575, 449] on input "Hours" at bounding box center [606, 446] width 164 height 28
type textarea "x"
type input "1"
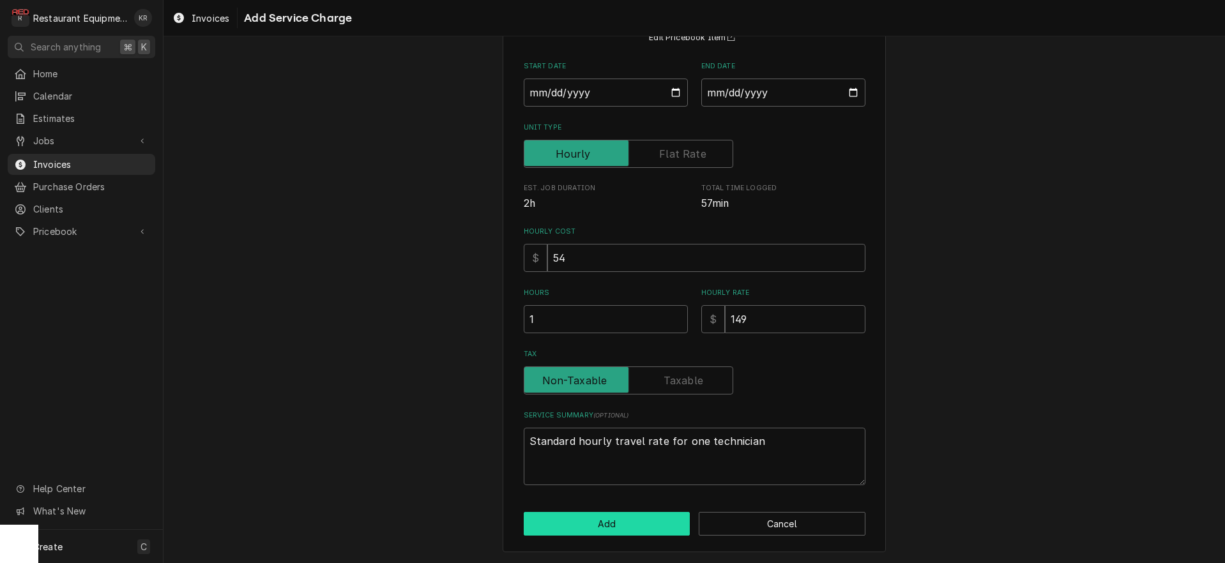
click at [597, 528] on button "Add" at bounding box center [607, 524] width 167 height 24
type textarea "x"
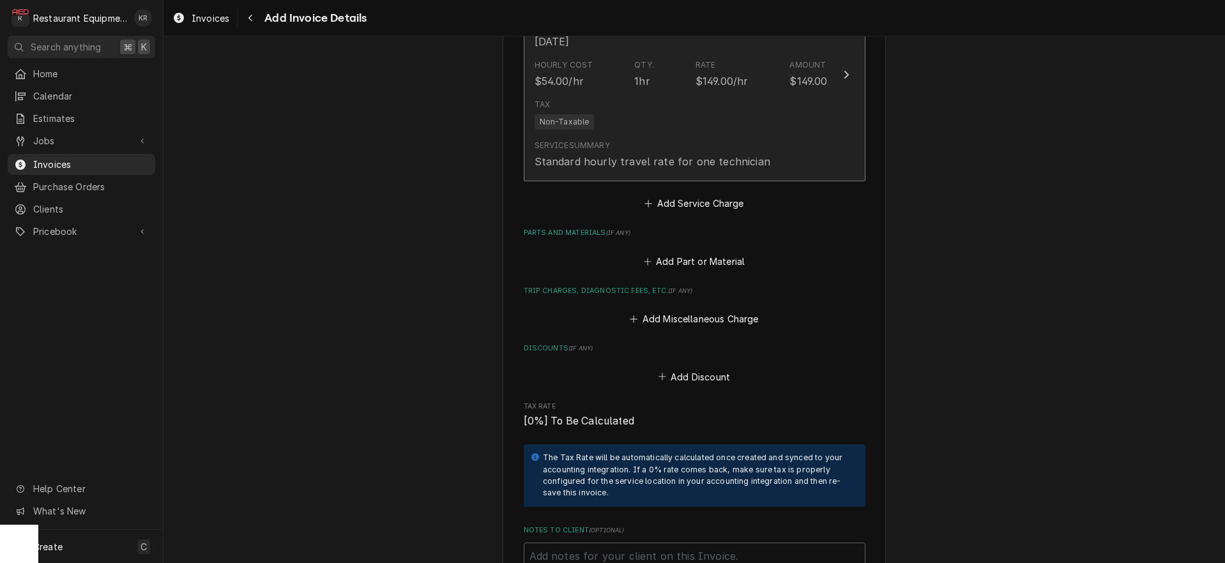
scroll to position [1225, 0]
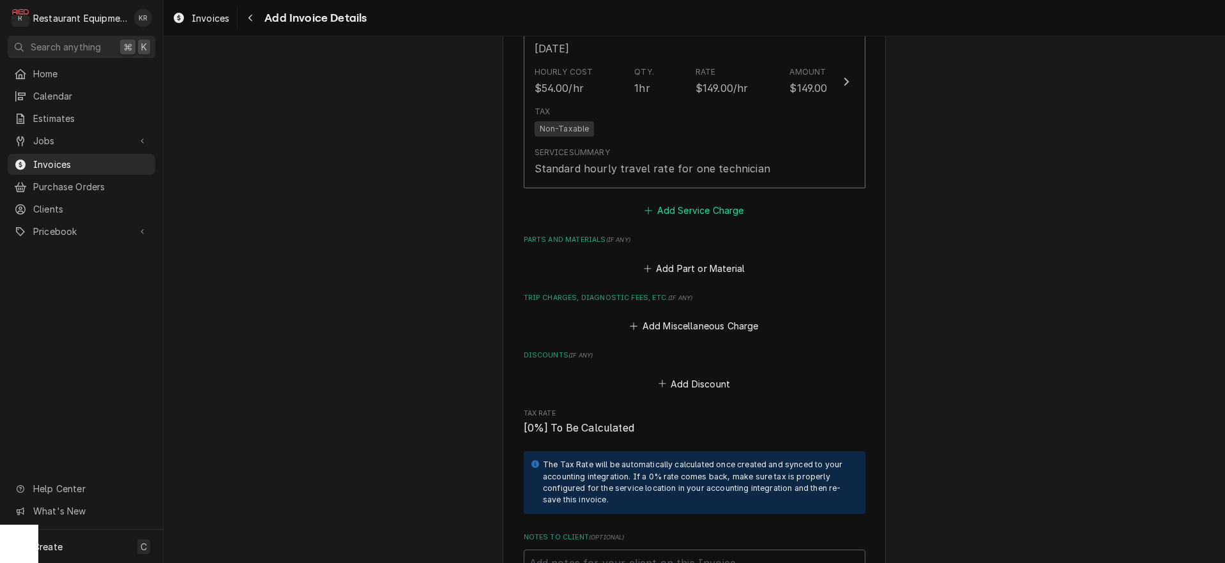
click at [673, 214] on button "Add Service Charge" at bounding box center [694, 211] width 103 height 18
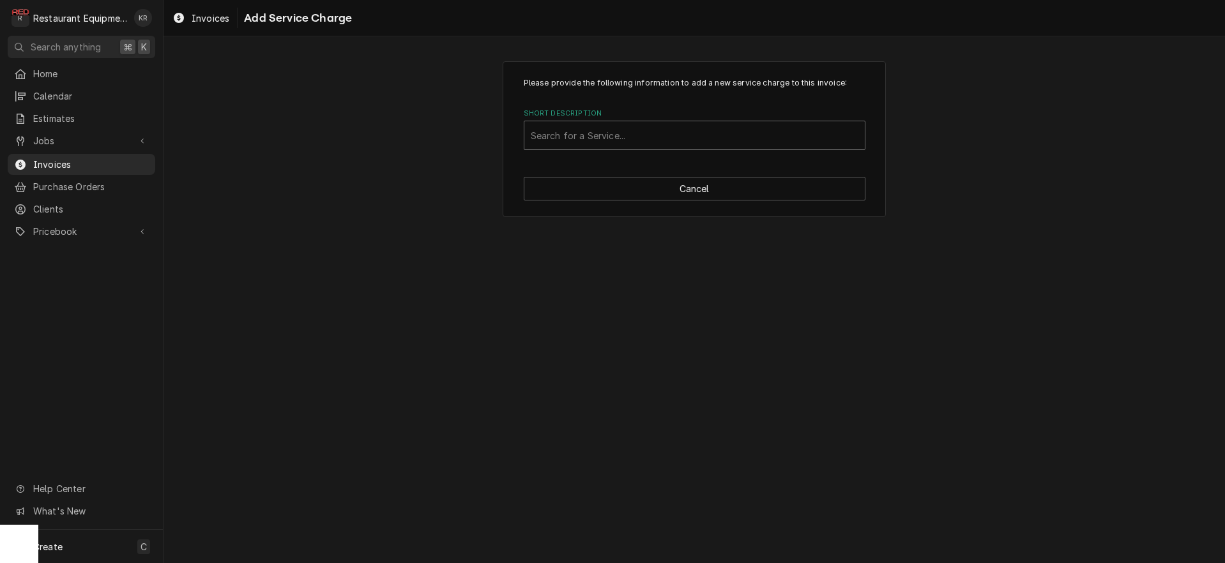
click at [604, 136] on div "Short Description" at bounding box center [695, 135] width 328 height 23
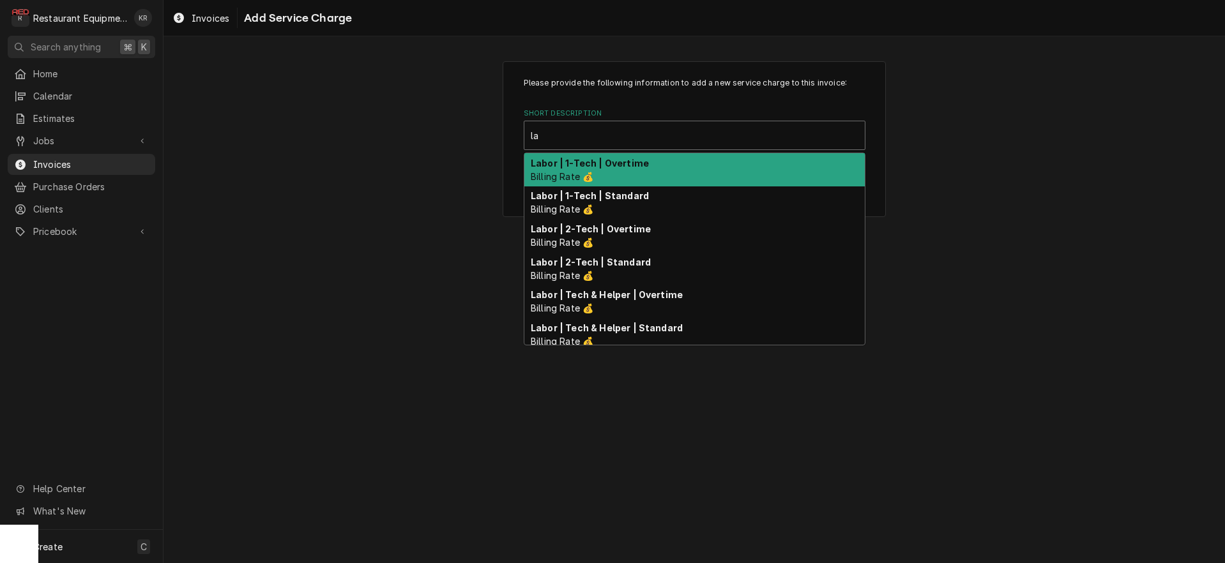
type input "lab"
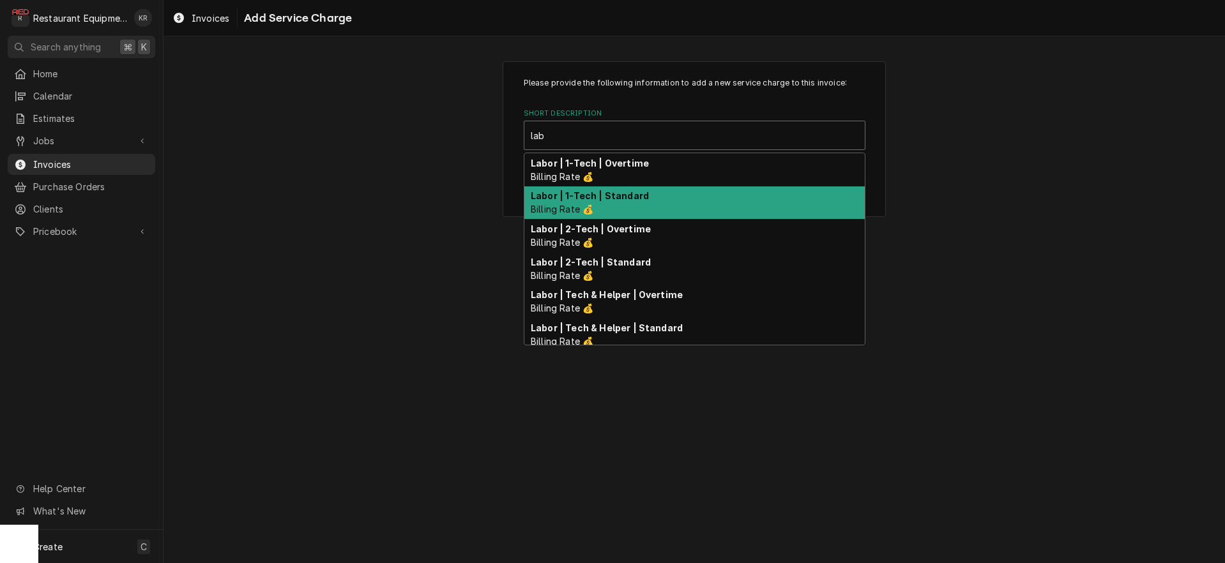
click at [580, 195] on strong "Labor | 1-Tech | Standard" at bounding box center [590, 195] width 118 height 11
type textarea "x"
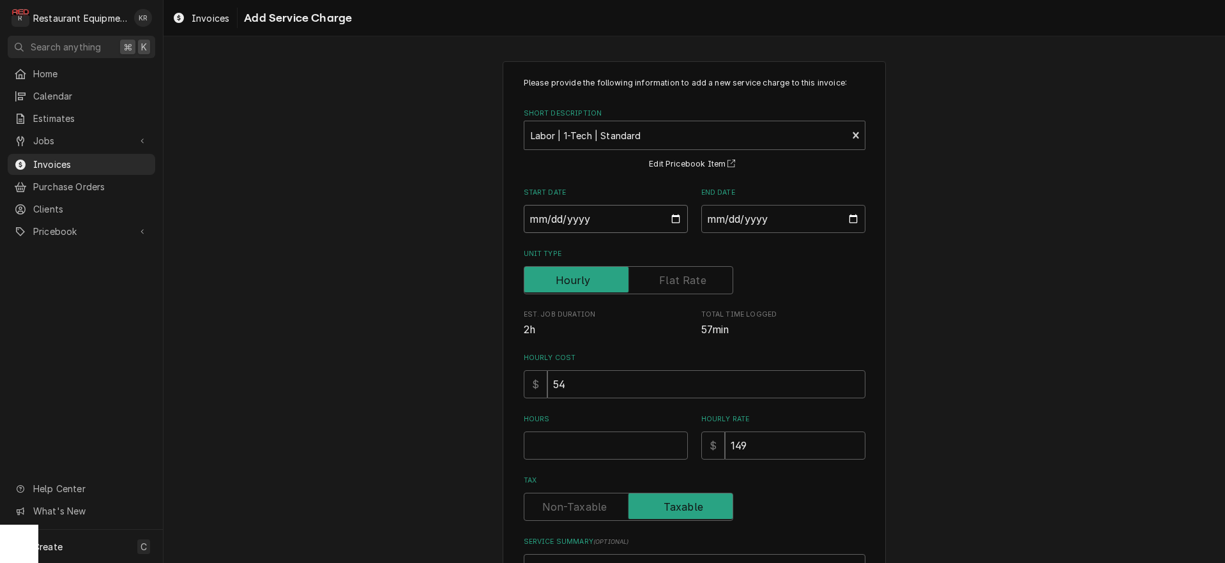
click at [678, 219] on input "Start Date" at bounding box center [606, 219] width 164 height 28
type input "2025-09-26"
type textarea "x"
click at [855, 221] on input "End Date" at bounding box center [783, 219] width 164 height 28
type input "2025-09-26"
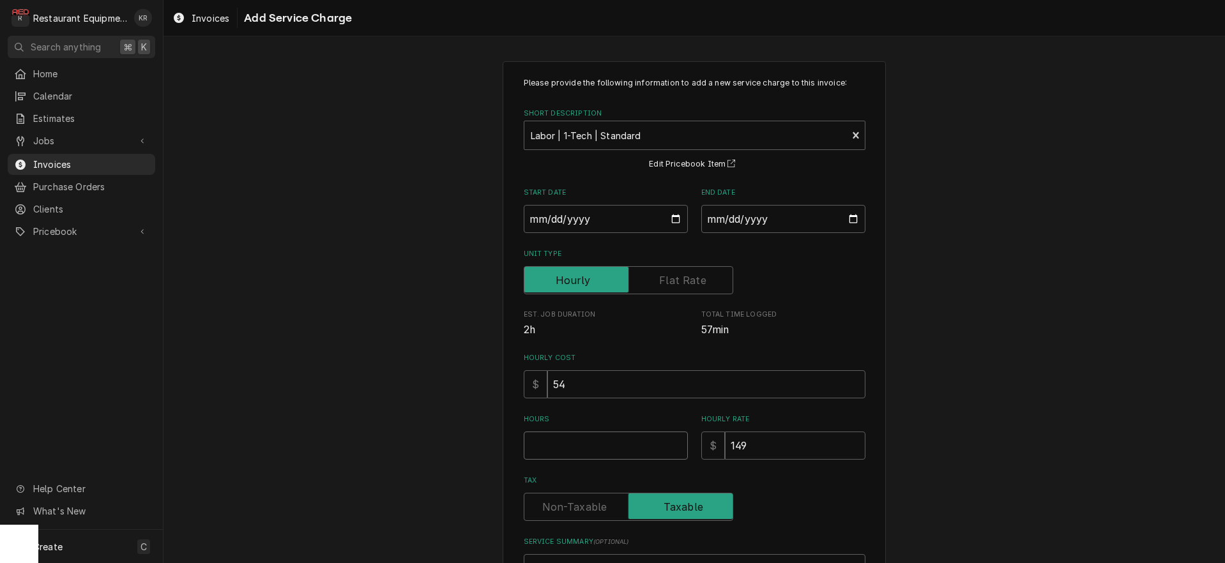
click at [627, 447] on input "Hours" at bounding box center [606, 446] width 164 height 28
type textarea "x"
type input "1"
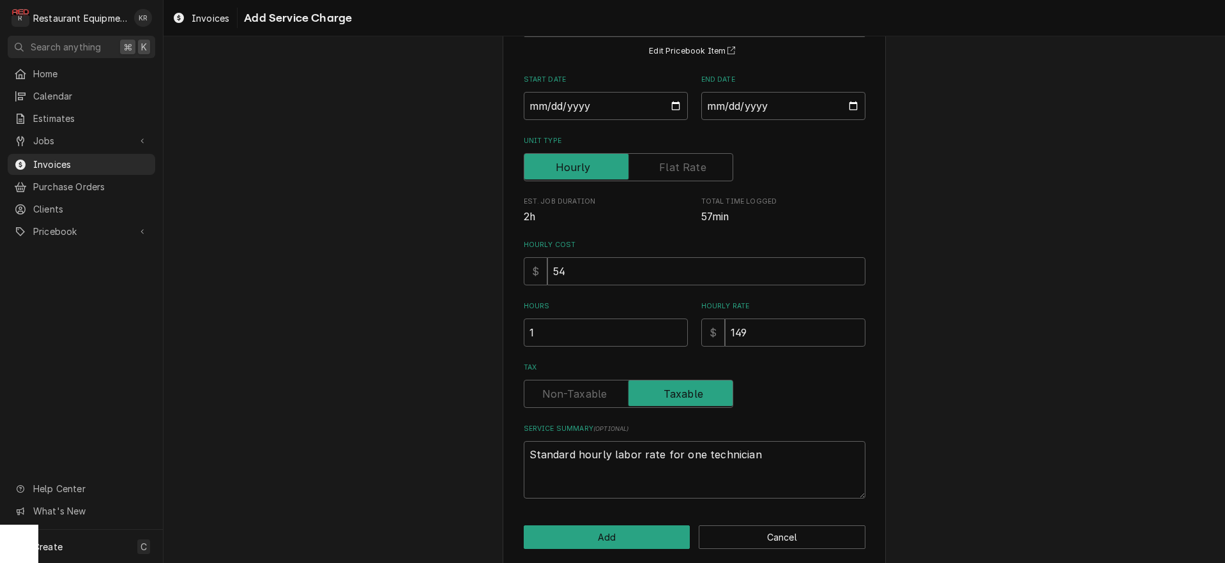
scroll to position [126, 0]
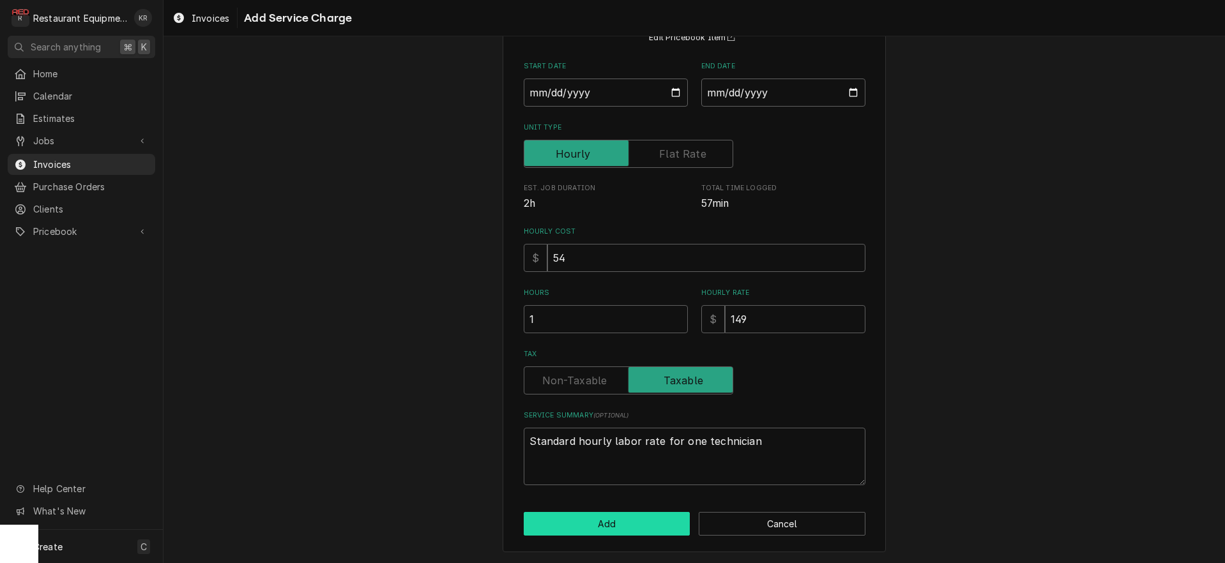
click at [617, 524] on button "Add" at bounding box center [607, 524] width 167 height 24
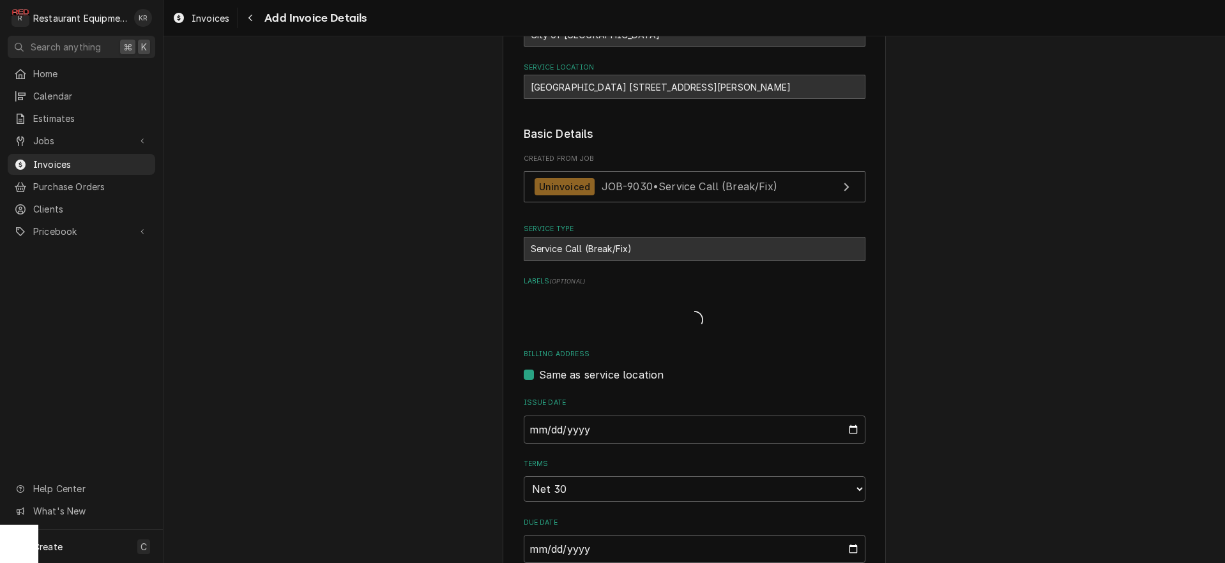
type textarea "x"
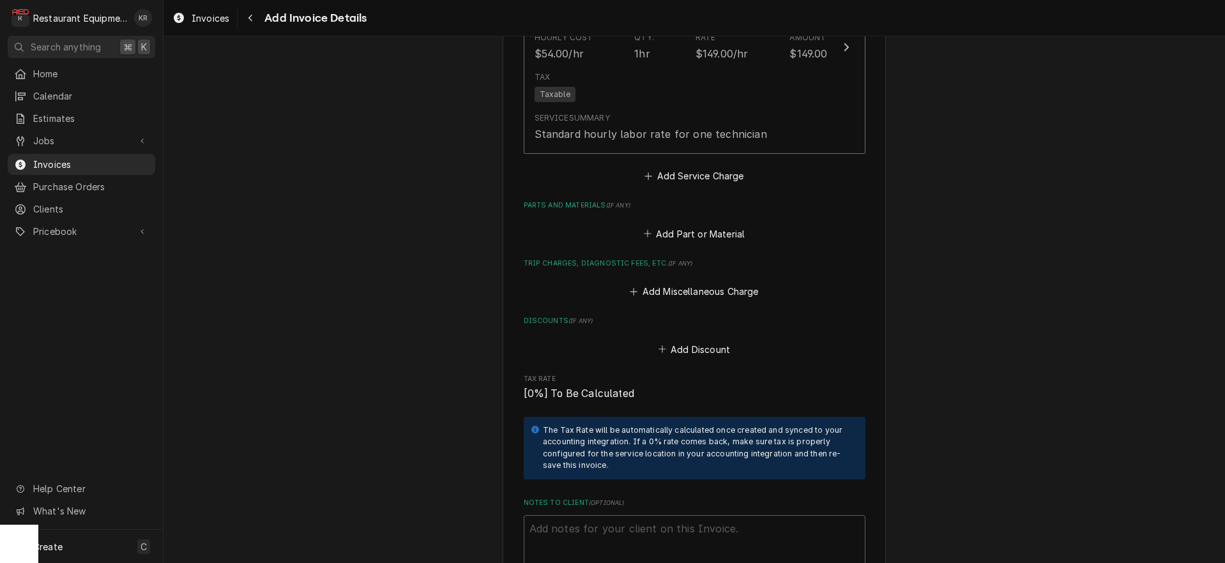
scroll to position [1495, 0]
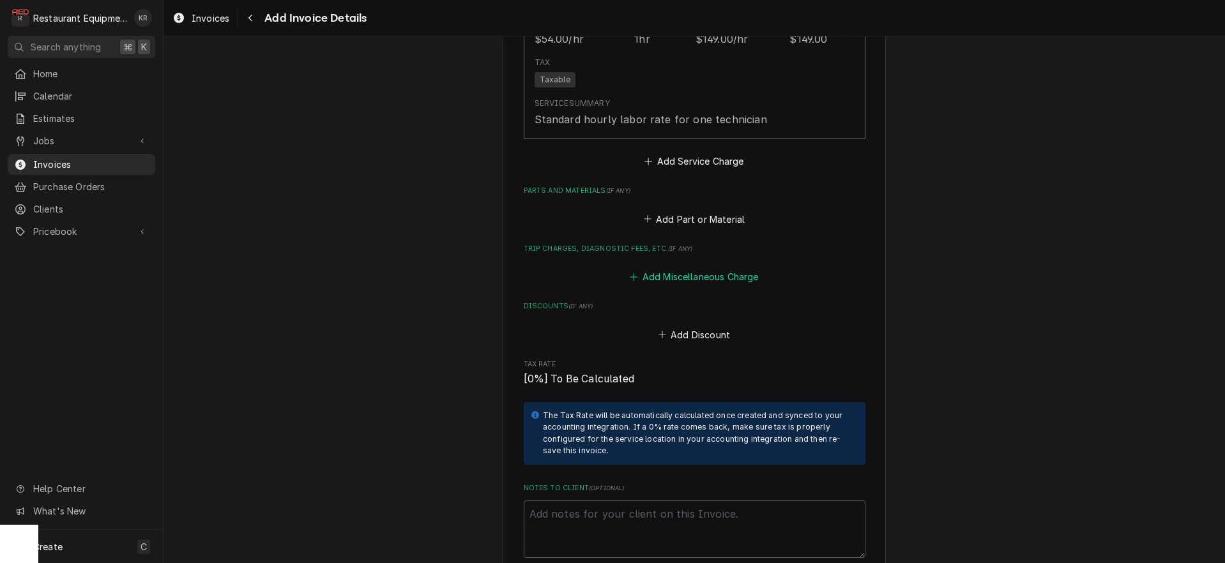
click at [684, 277] on button "Add Miscellaneous Charge" at bounding box center [694, 277] width 133 height 18
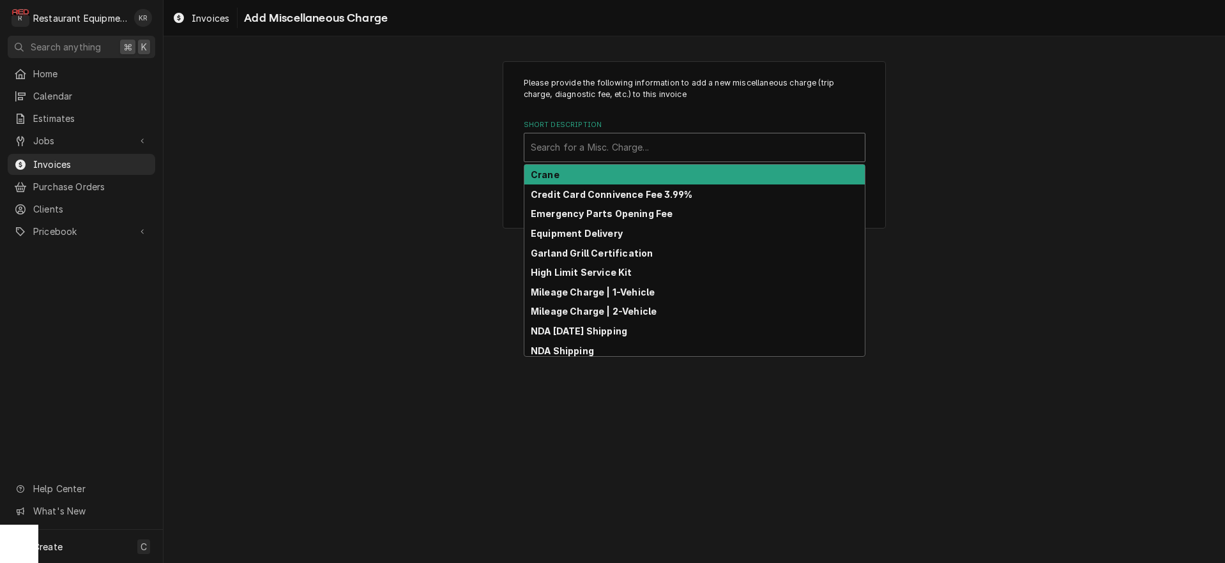
click at [622, 143] on div "Short Description" at bounding box center [695, 147] width 328 height 23
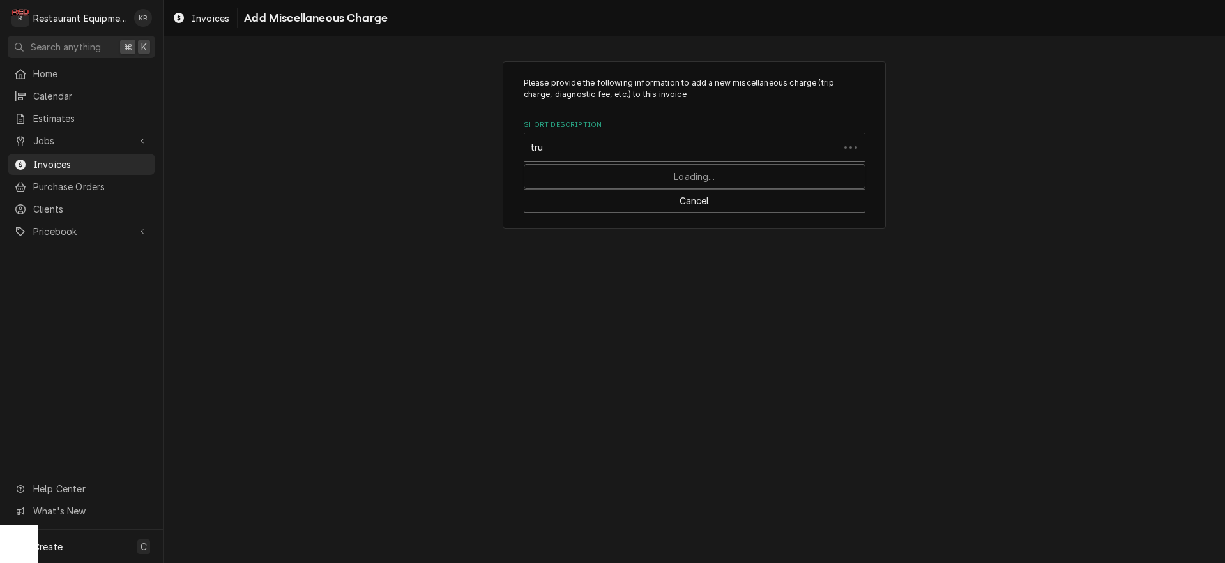
type input "truc"
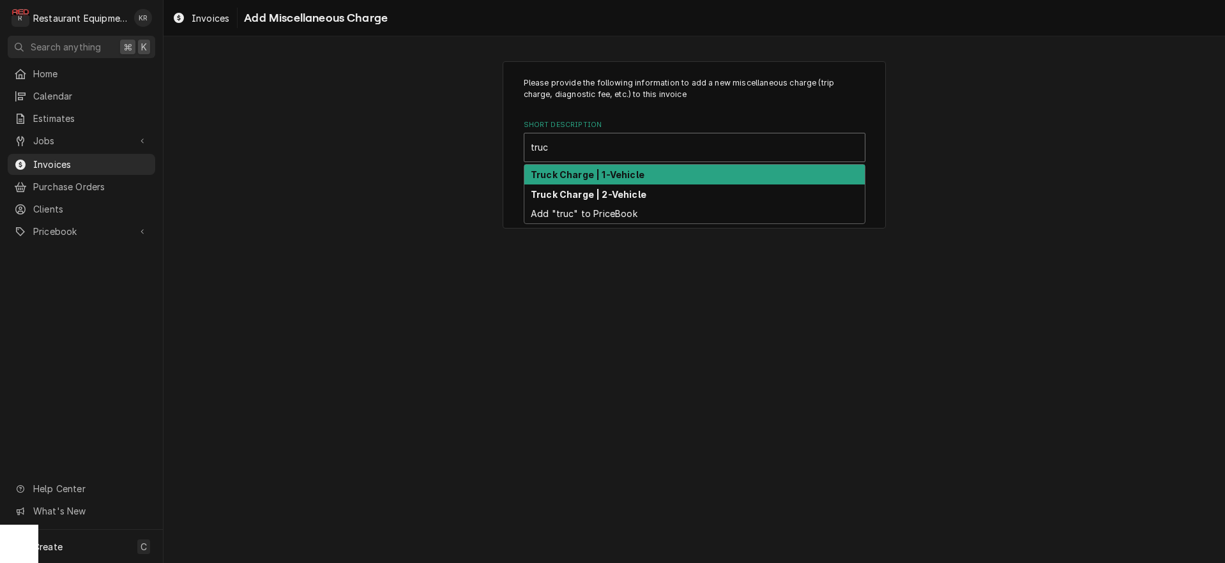
click at [620, 169] on div "Truck Charge | 1-Vehicle" at bounding box center [694, 175] width 340 height 20
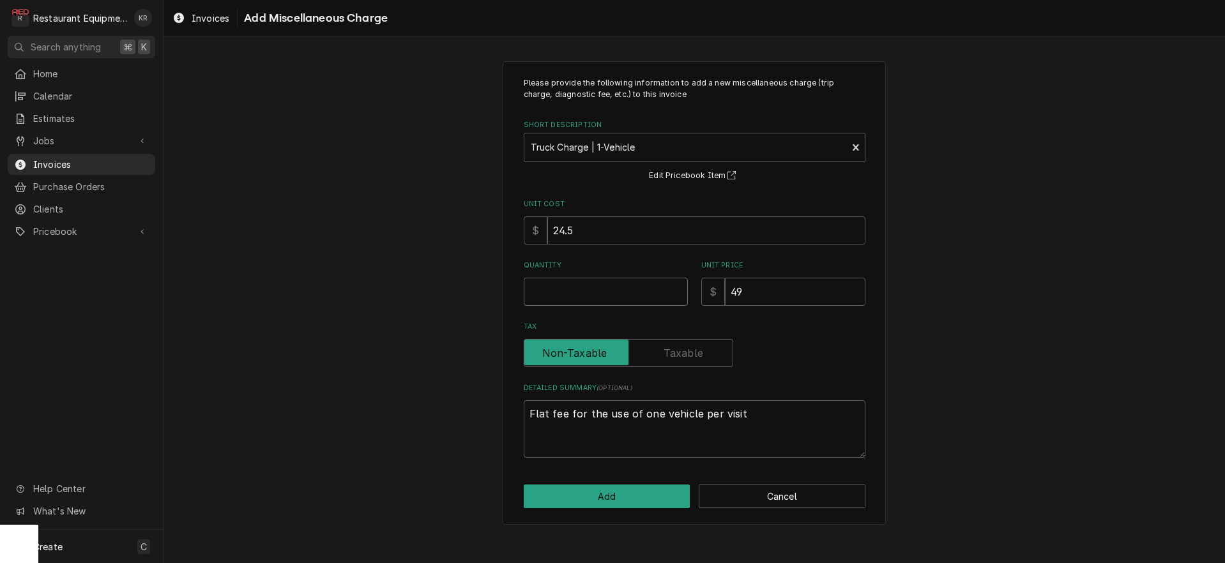
click at [546, 306] on input "Quantity" at bounding box center [606, 292] width 164 height 28
type textarea "x"
type input "1"
click at [599, 493] on button "Add" at bounding box center [607, 497] width 167 height 24
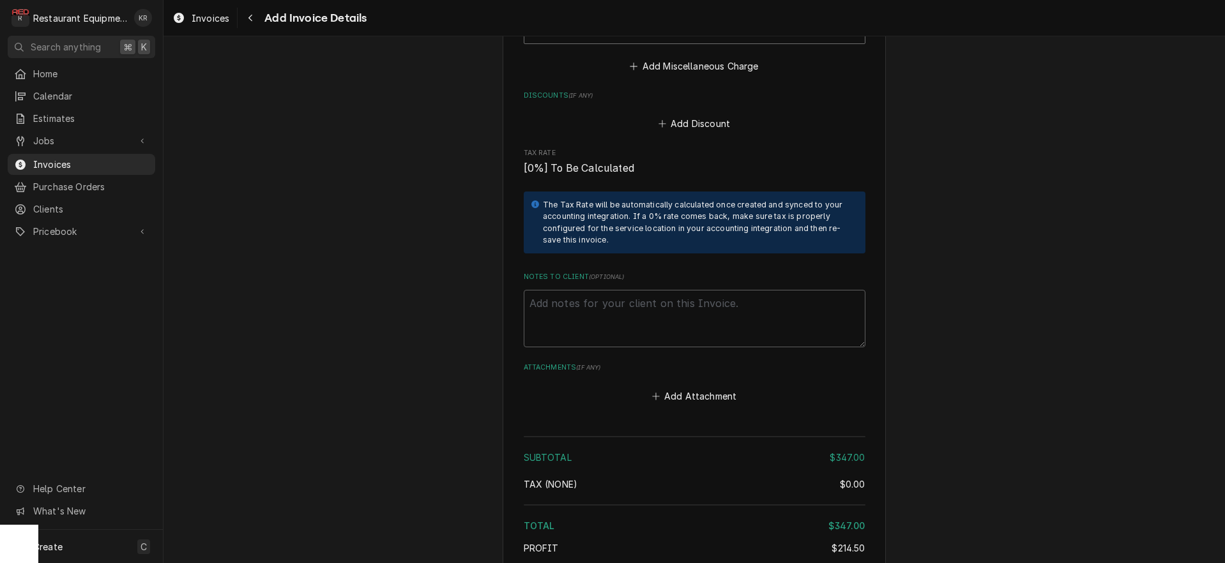
scroll to position [1904, 0]
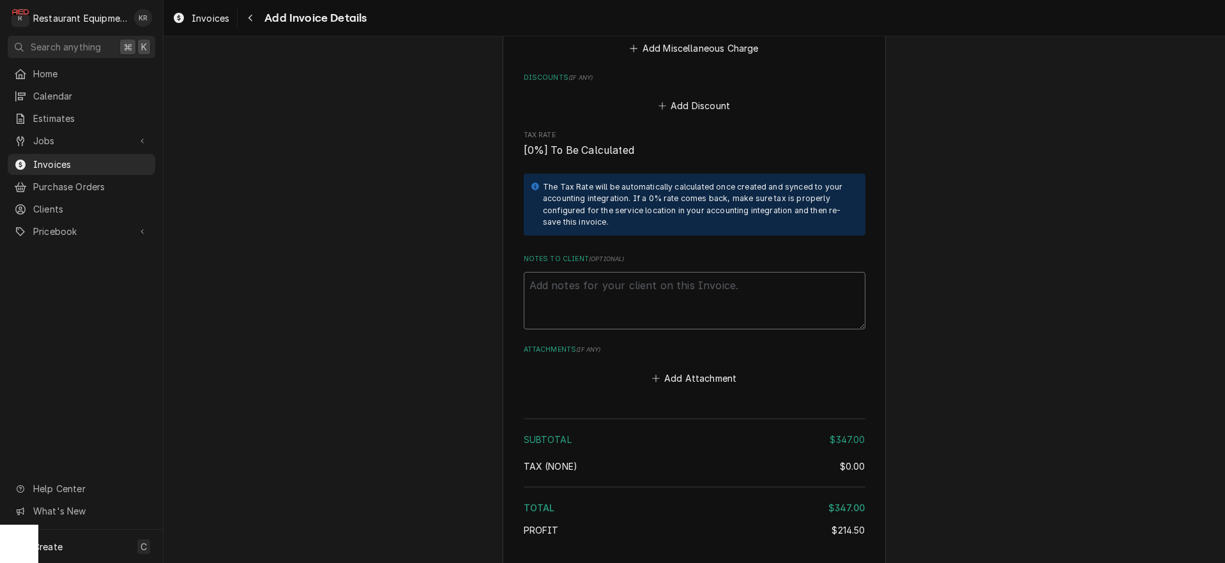
click at [585, 293] on textarea "Notes to Client ( optional )" at bounding box center [695, 300] width 342 height 57
type textarea "x"
type textarea "R"
type textarea "x"
type textarea "Ro"
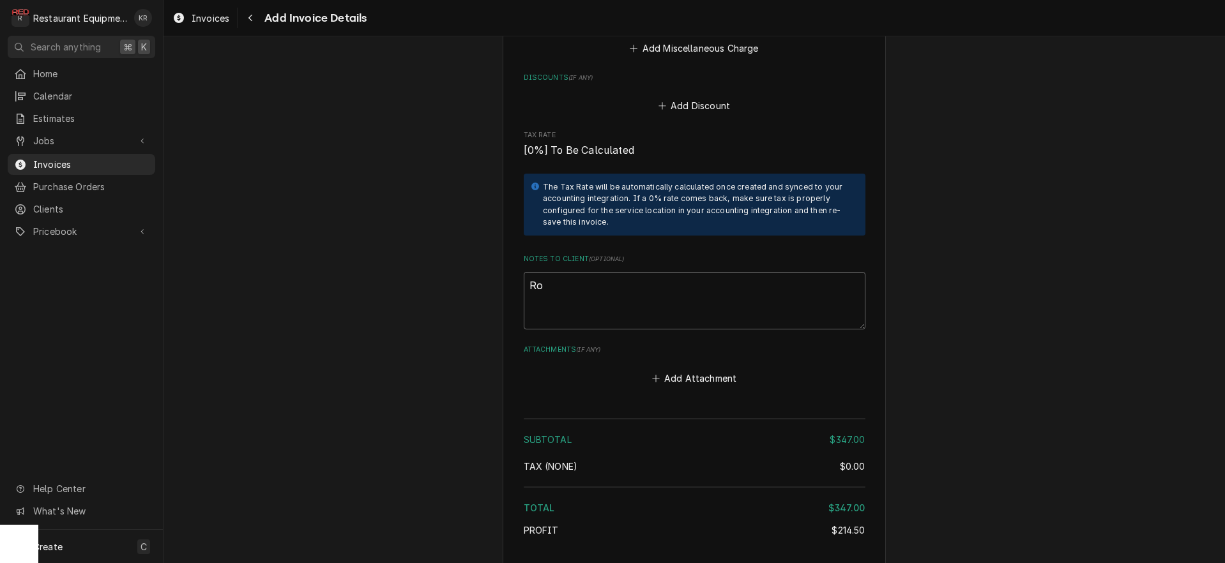
type textarea "x"
type textarea "Roo"
type textarea "x"
type textarea "Roo"
type textarea "x"
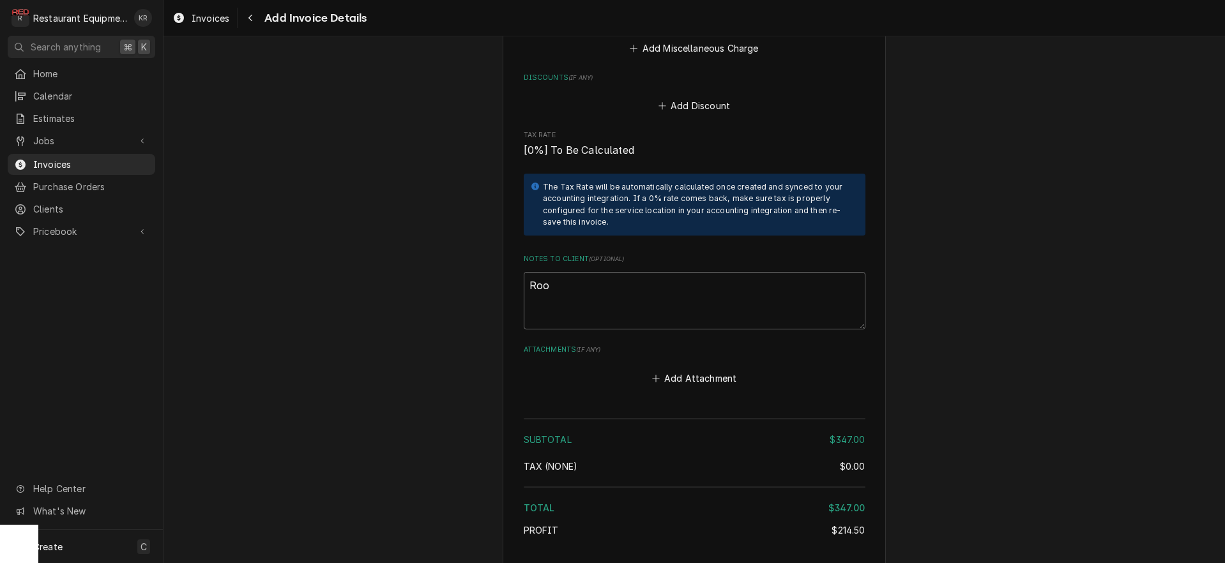
type textarea "Roo 9"
type textarea "x"
type textarea "Roo 90"
type textarea "x"
type textarea "Roo 903"
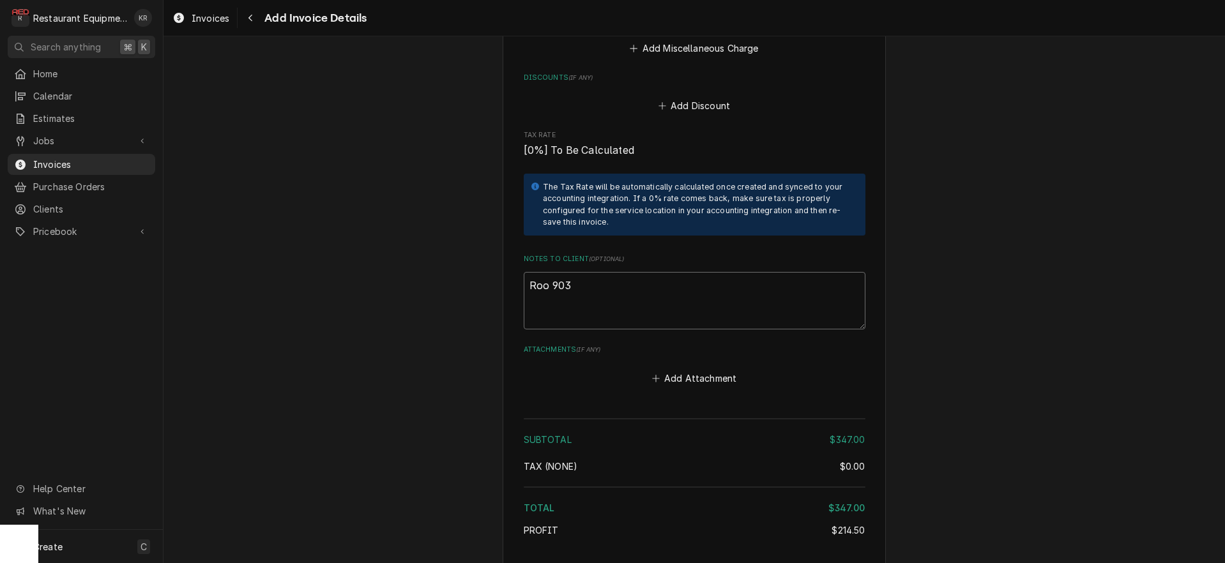
type textarea "x"
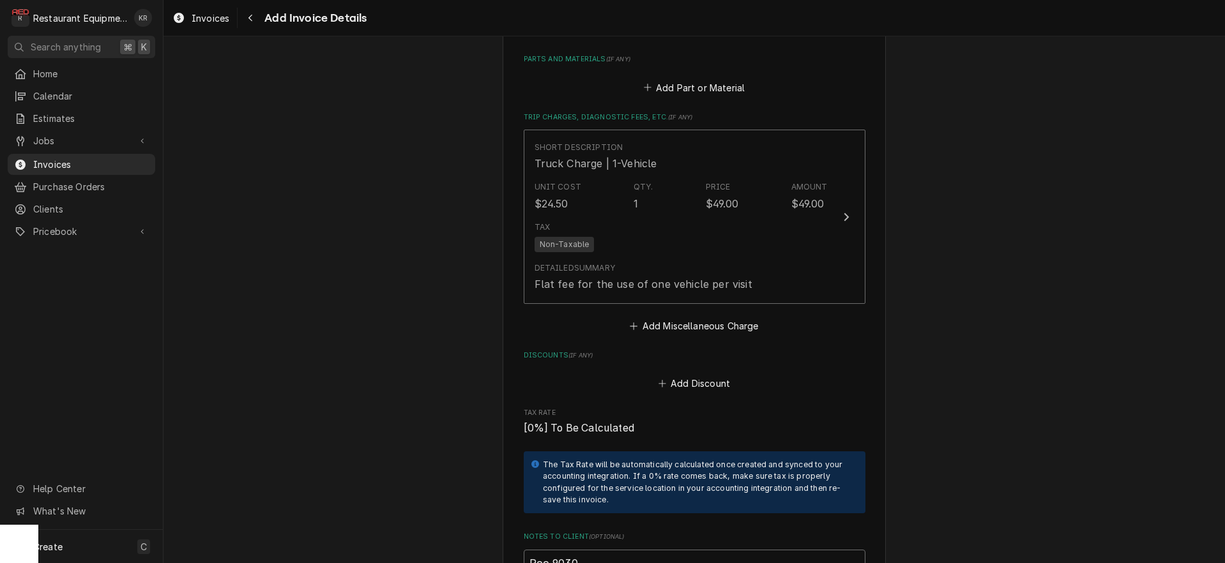
scroll to position [1533, 0]
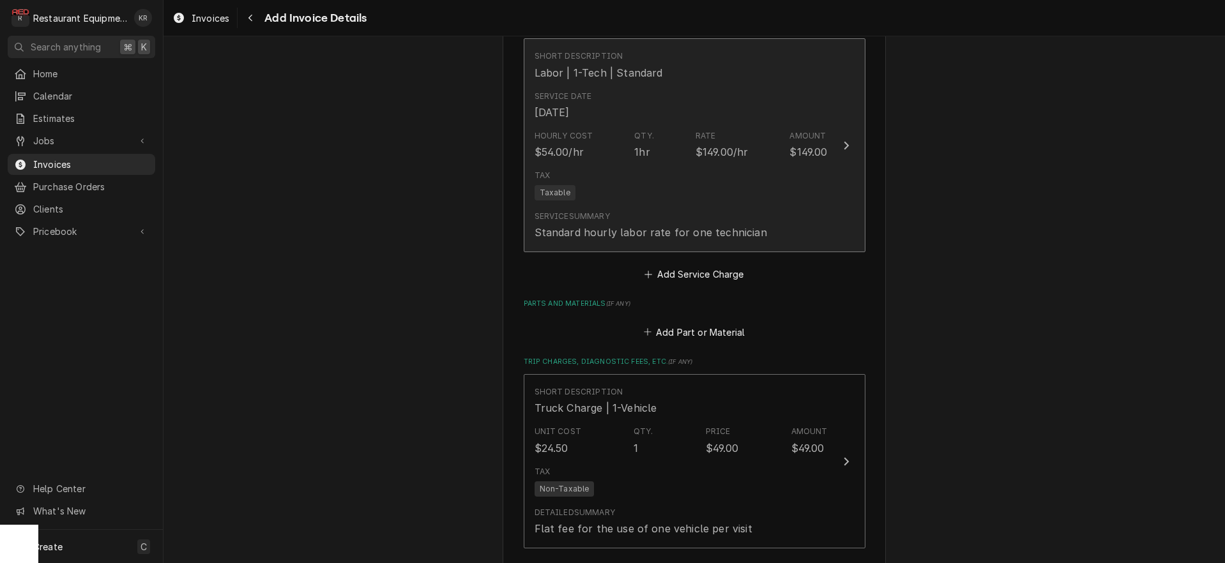
type textarea "Roo 9030"
click at [622, 175] on div "Tax Taxable" at bounding box center [681, 185] width 293 height 41
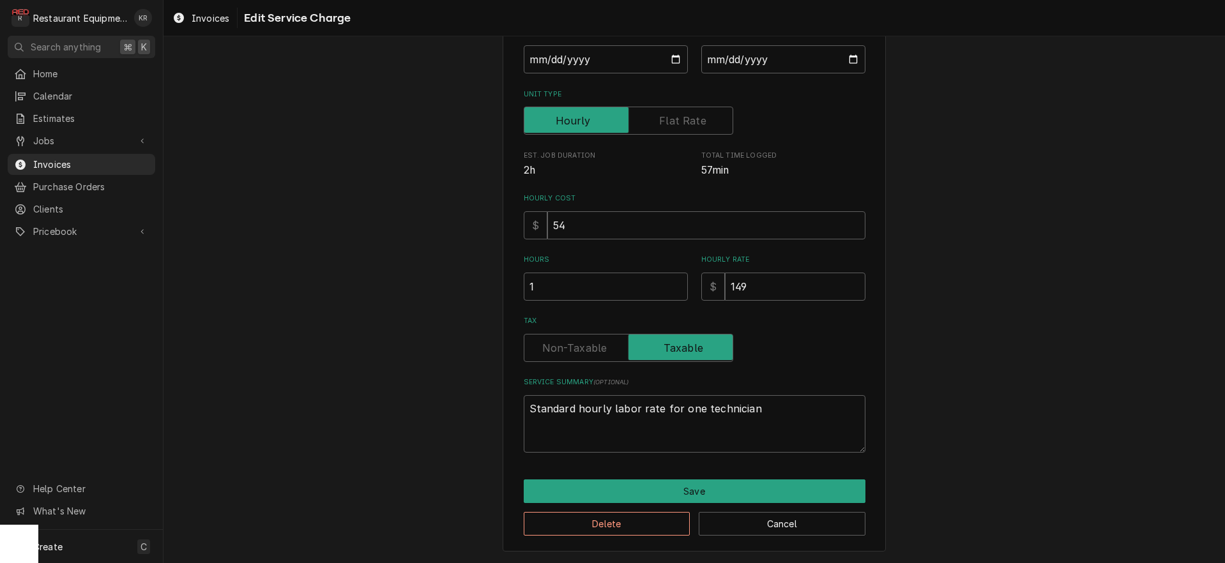
scroll to position [120, 0]
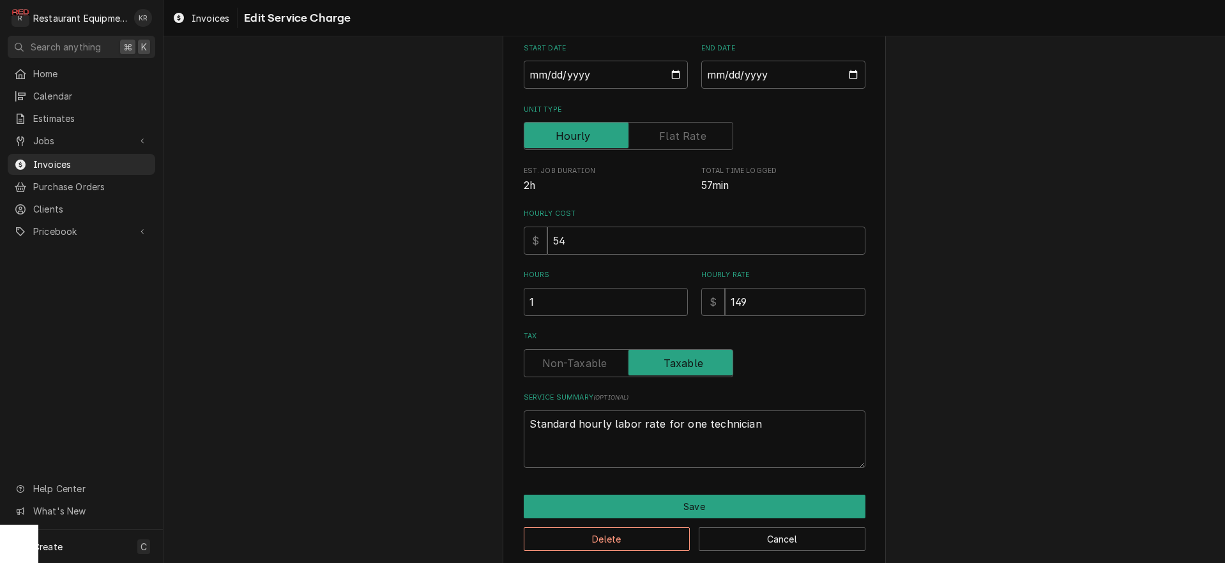
type textarea "x"
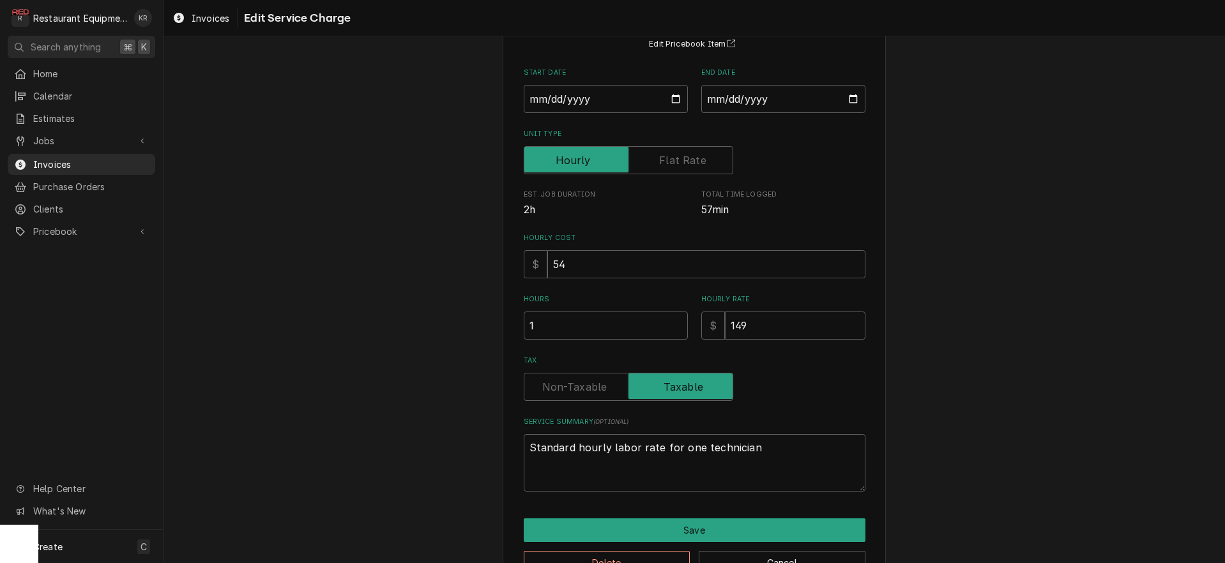
scroll to position [0, 0]
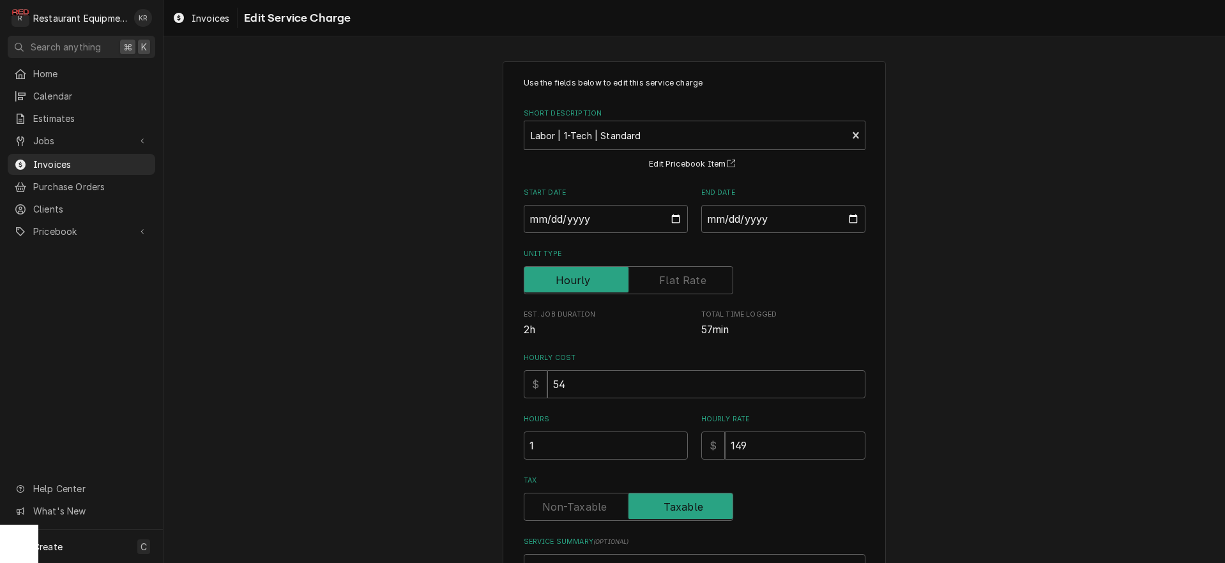
click at [564, 503] on label "Tax" at bounding box center [629, 507] width 210 height 28
click at [564, 503] on input "Tax" at bounding box center [629, 507] width 198 height 28
checkbox input "false"
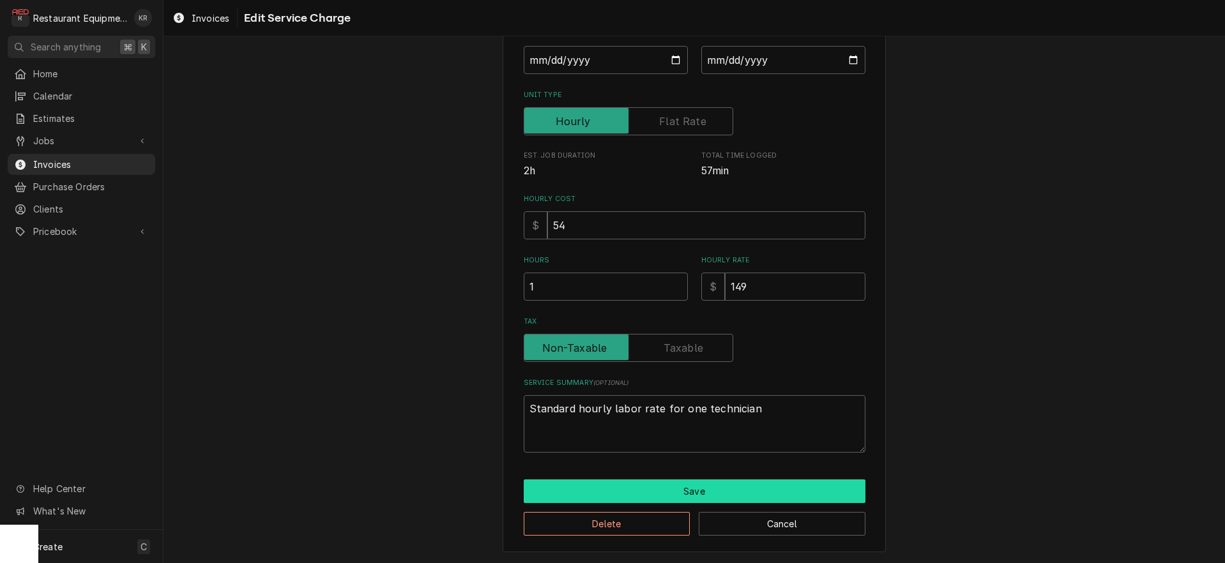
click at [707, 496] on button "Save" at bounding box center [695, 492] width 342 height 24
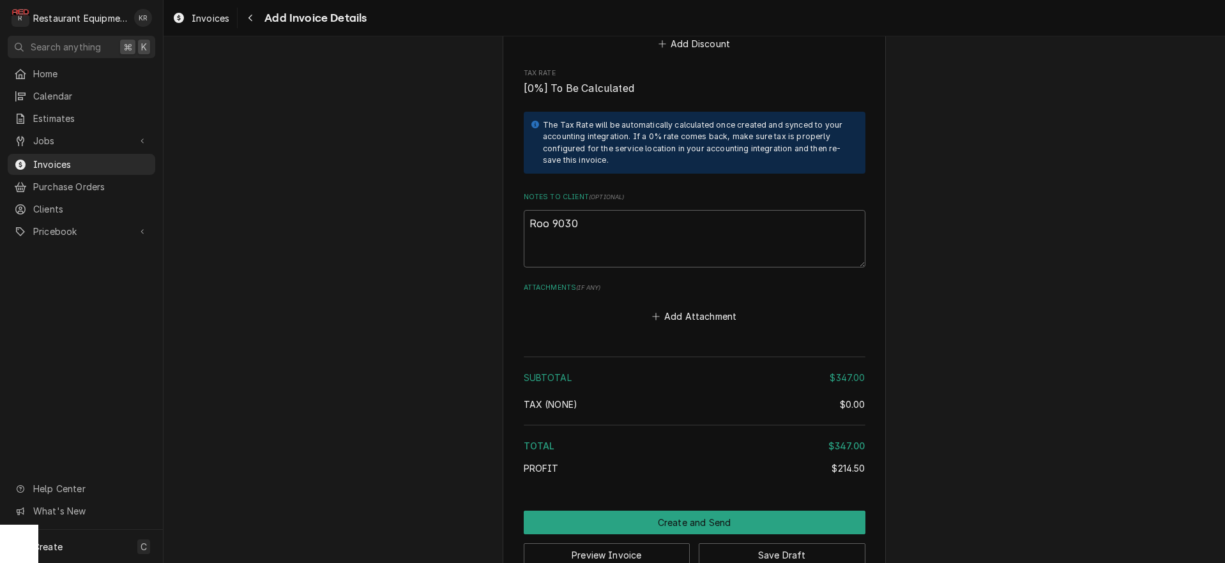
scroll to position [1996, 0]
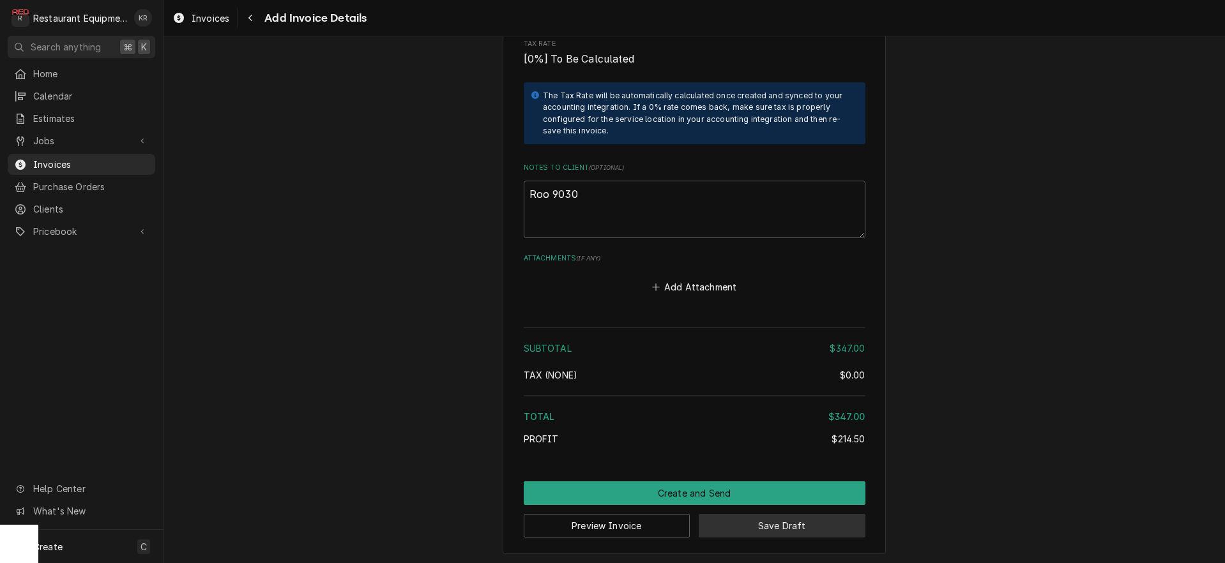
click at [750, 519] on button "Save Draft" at bounding box center [782, 526] width 167 height 24
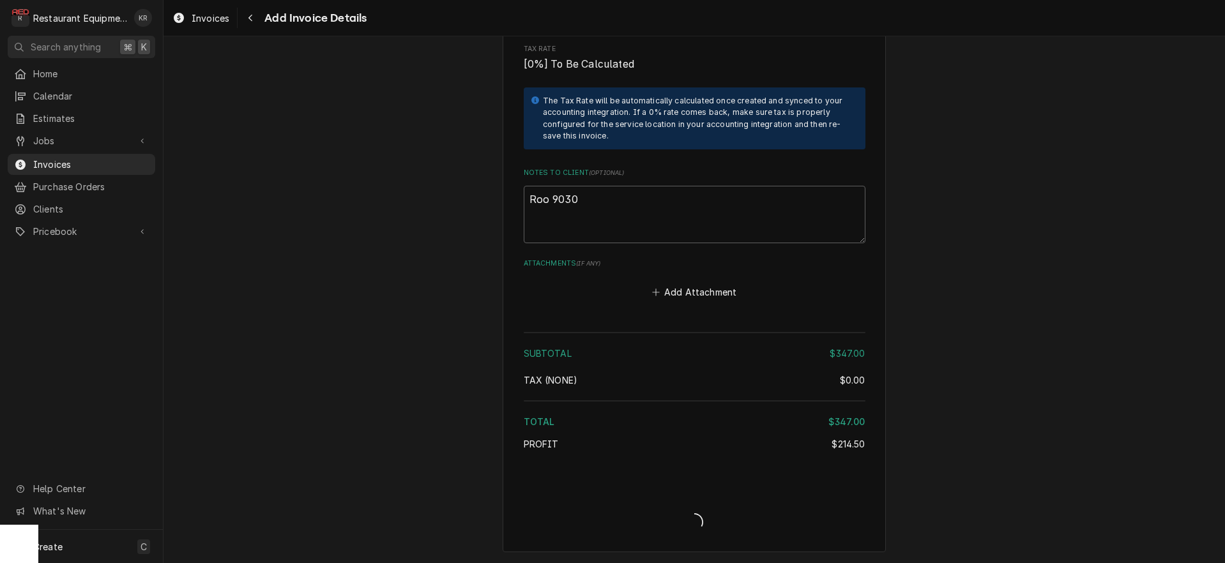
scroll to position [1989, 0]
type textarea "x"
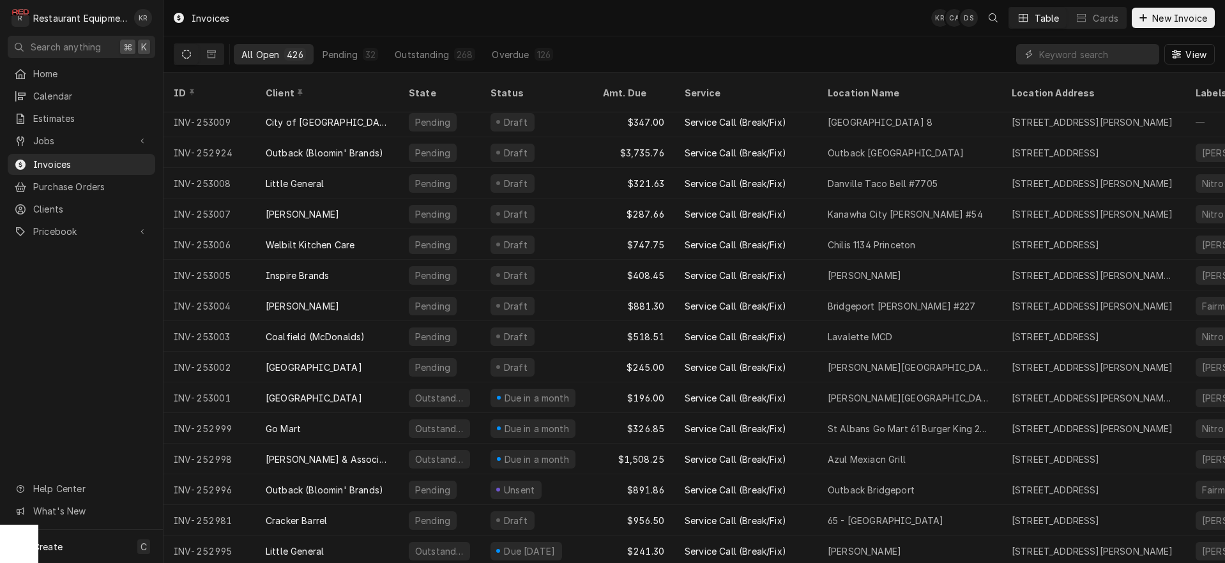
scroll to position [4, 0]
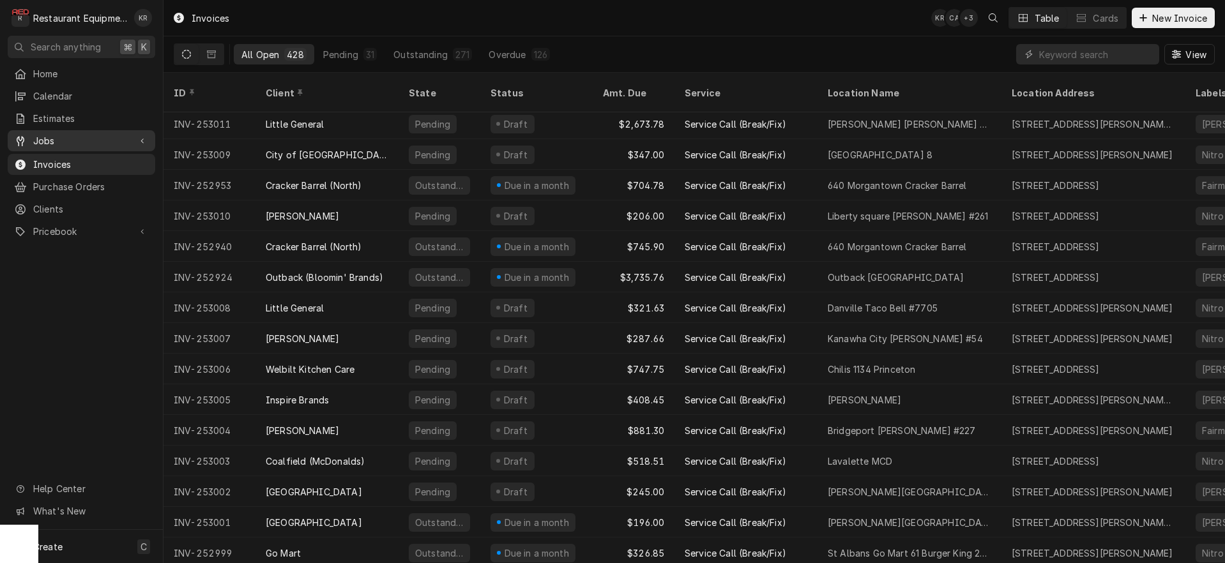
click at [49, 137] on span "Jobs" at bounding box center [81, 140] width 96 height 13
click at [50, 164] on span "Jobs" at bounding box center [91, 163] width 116 height 13
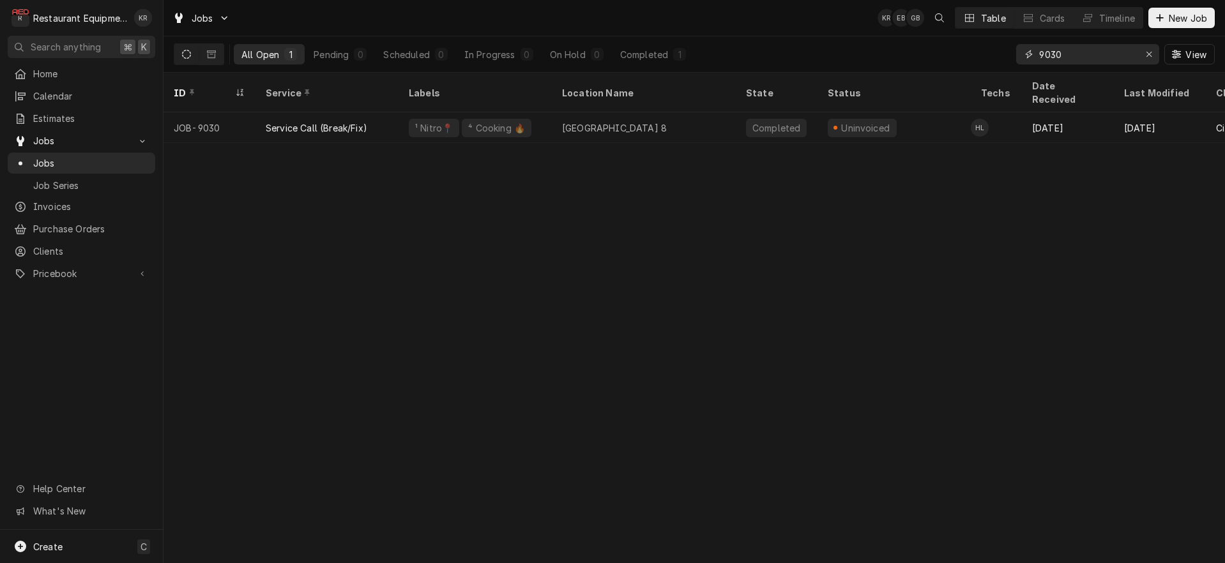
drag, startPoint x: 1029, startPoint y: 57, endPoint x: 984, endPoint y: 57, distance: 44.1
click at [1039, 57] on input "9030" at bounding box center [1087, 54] width 96 height 20
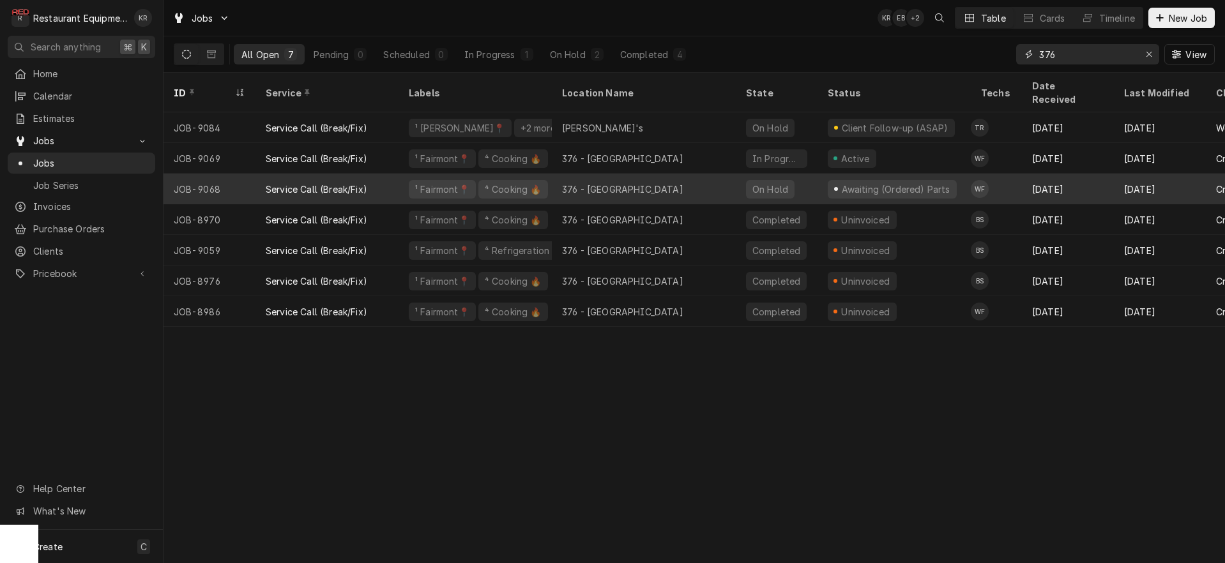
type input "376"
click at [636, 176] on div "376 - [GEOGRAPHIC_DATA]" at bounding box center [644, 189] width 184 height 31
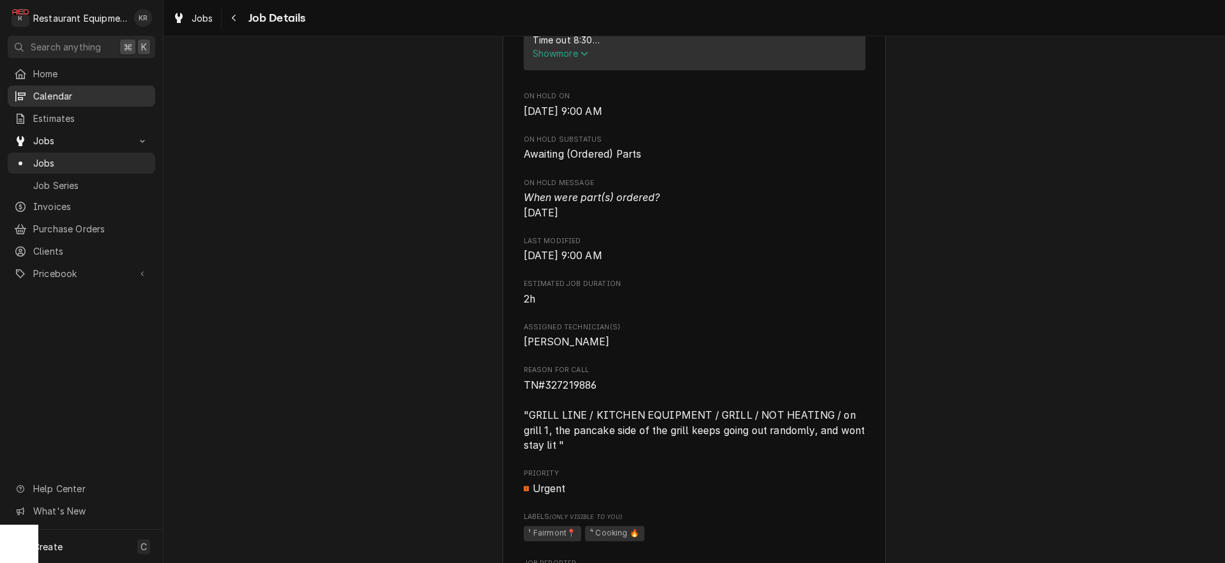
scroll to position [626, 0]
click at [233, 20] on icon "Navigate back" at bounding box center [234, 17] width 6 height 9
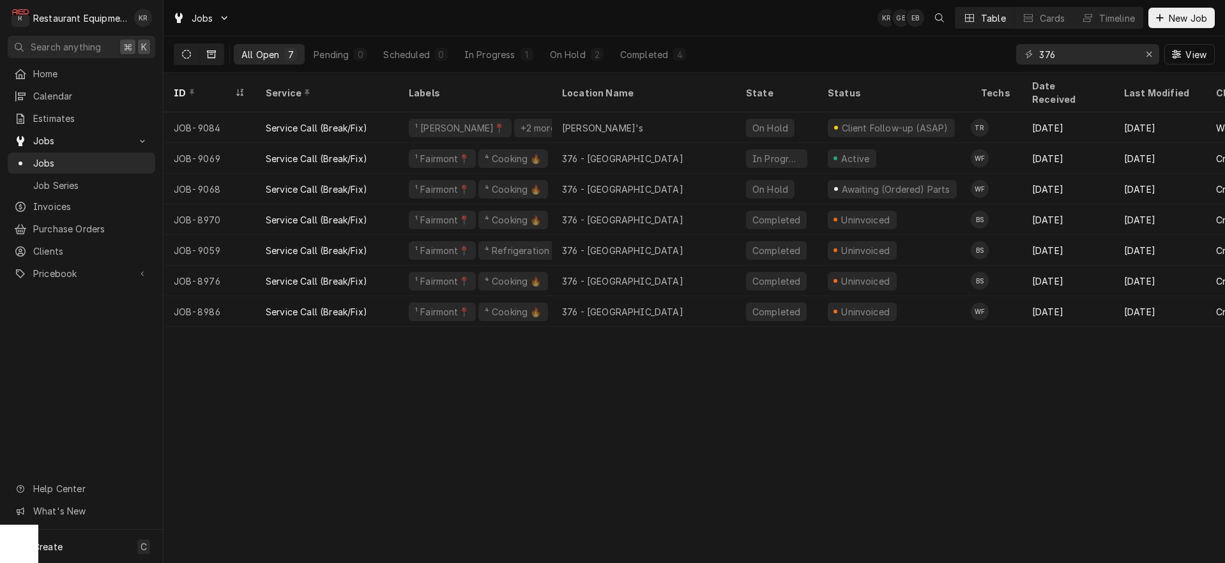
click at [210, 49] on button "Dynamic Content Wrapper" at bounding box center [211, 54] width 24 height 20
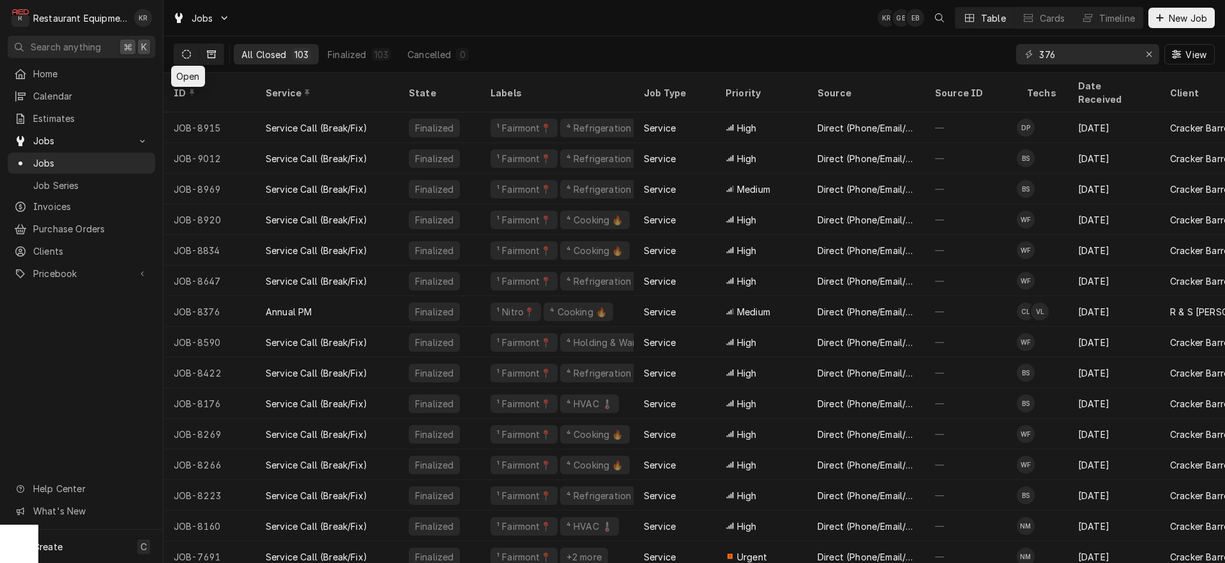
click at [190, 53] on icon "Dynamic Content Wrapper" at bounding box center [186, 54] width 9 height 9
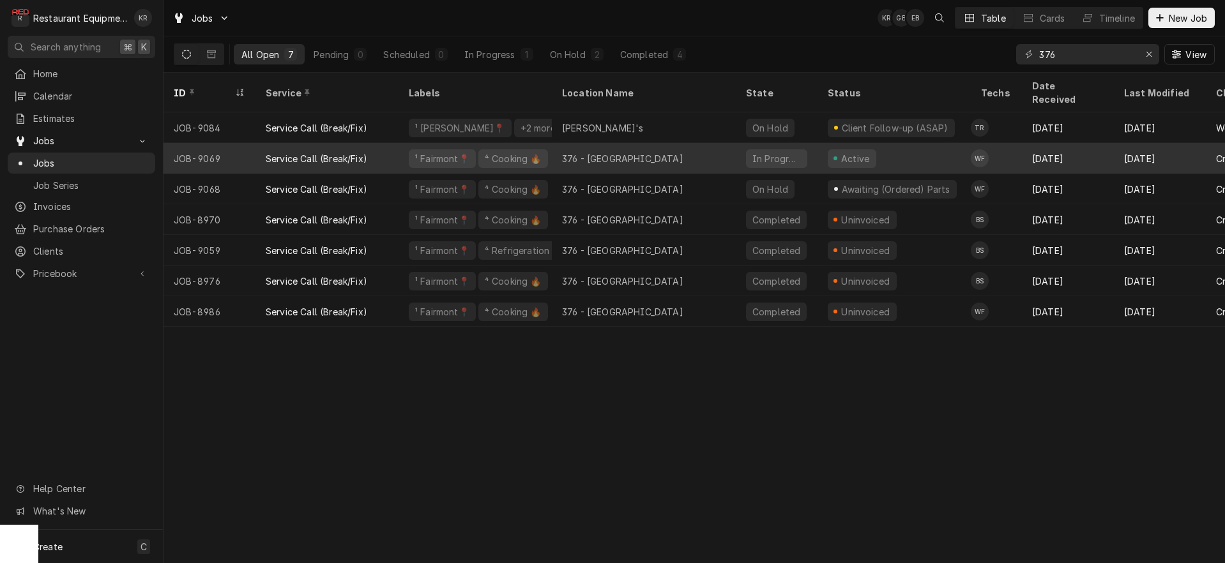
click at [638, 143] on div "376 - Fairmont" at bounding box center [644, 158] width 184 height 31
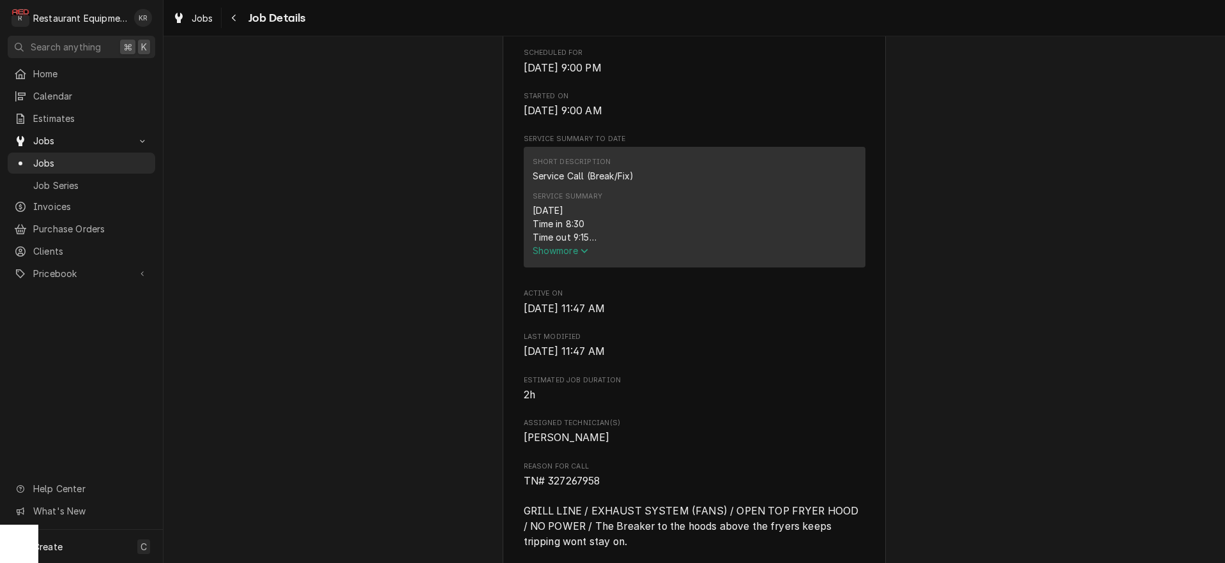
scroll to position [426, 0]
drag, startPoint x: 198, startPoint y: 15, endPoint x: 271, endPoint y: 16, distance: 72.8
click at [198, 15] on span "Jobs" at bounding box center [203, 17] width 22 height 13
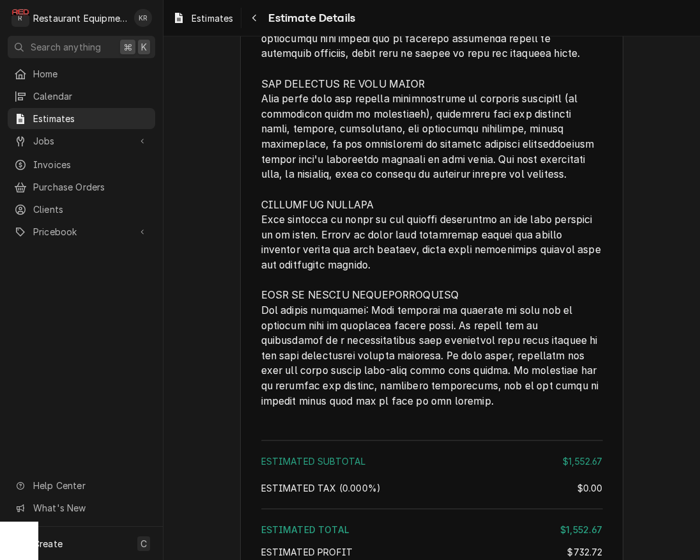
scroll to position [2619, 0]
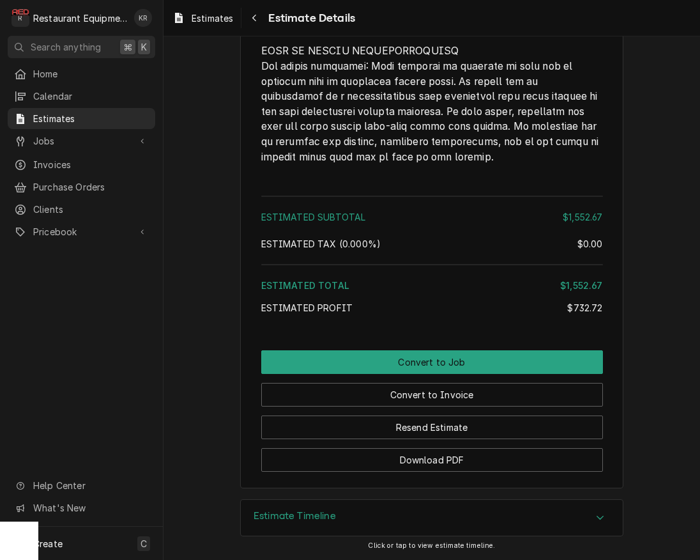
click at [332, 516] on h3 "Estimate Timeline" at bounding box center [295, 516] width 82 height 12
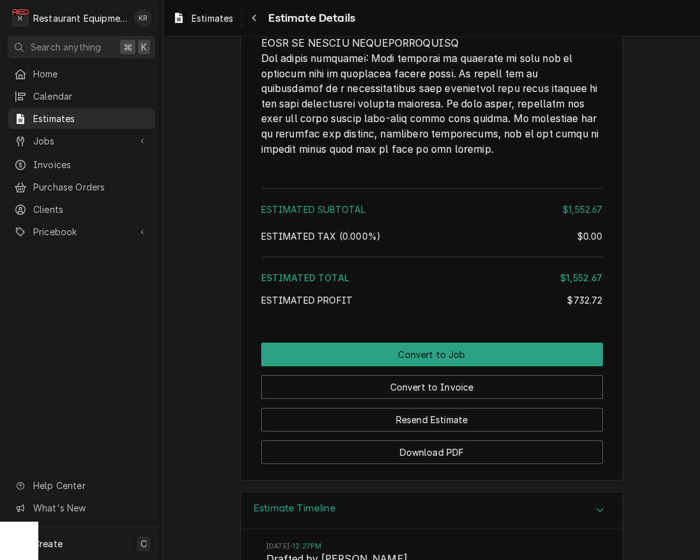
scroll to position [2810, 0]
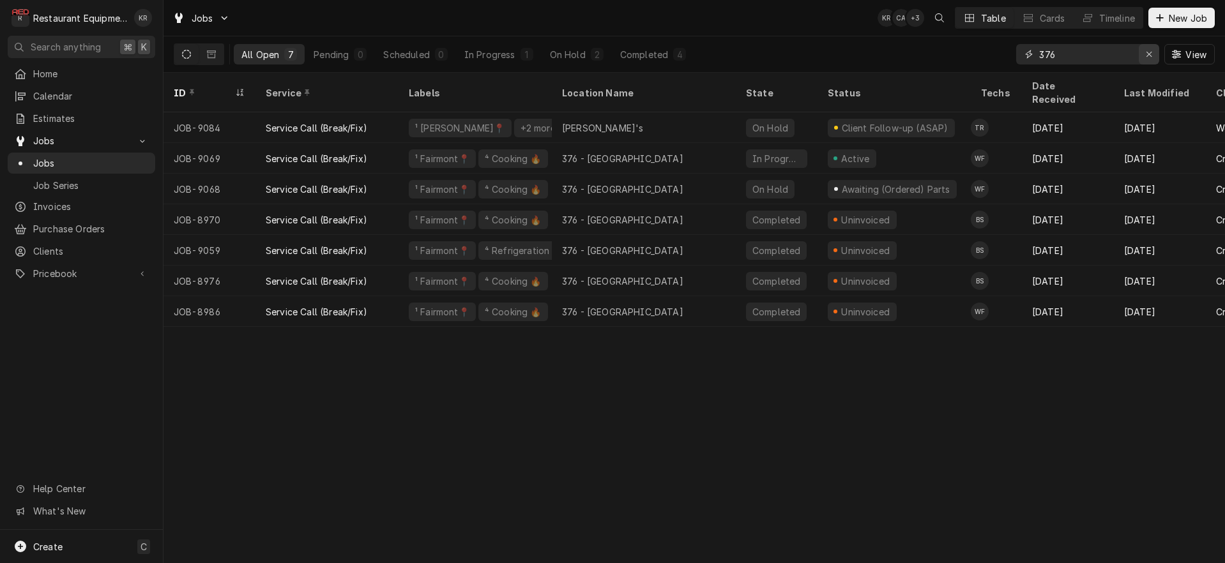
click at [1150, 56] on icon "Erase input" at bounding box center [1149, 54] width 5 height 5
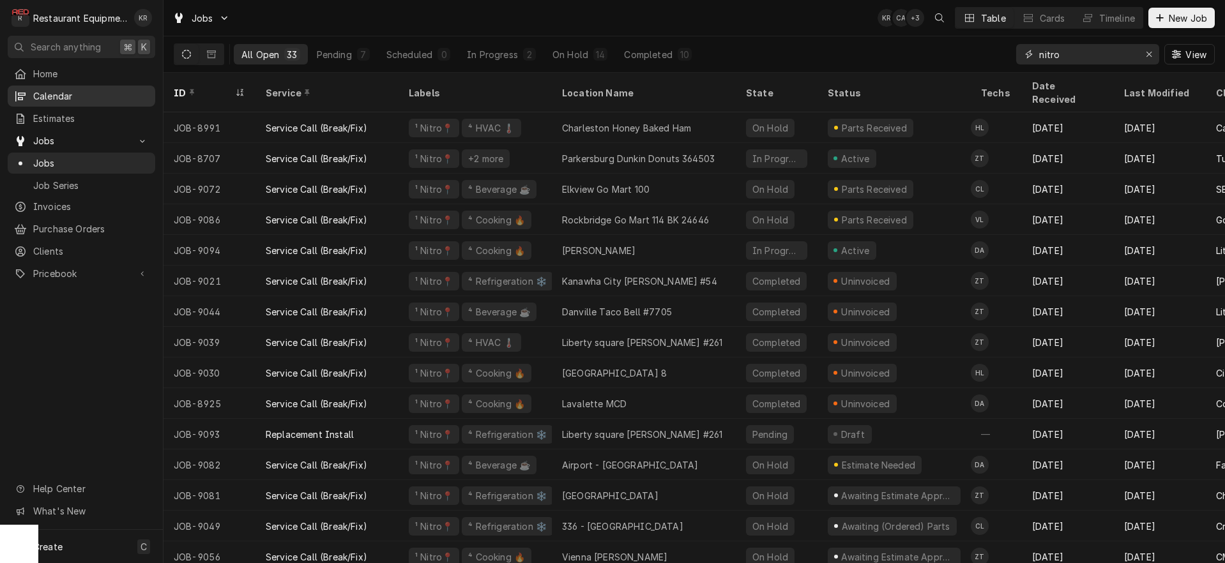
type input "nitro"
click at [181, 86] on div "ID" at bounding box center [203, 92] width 59 height 13
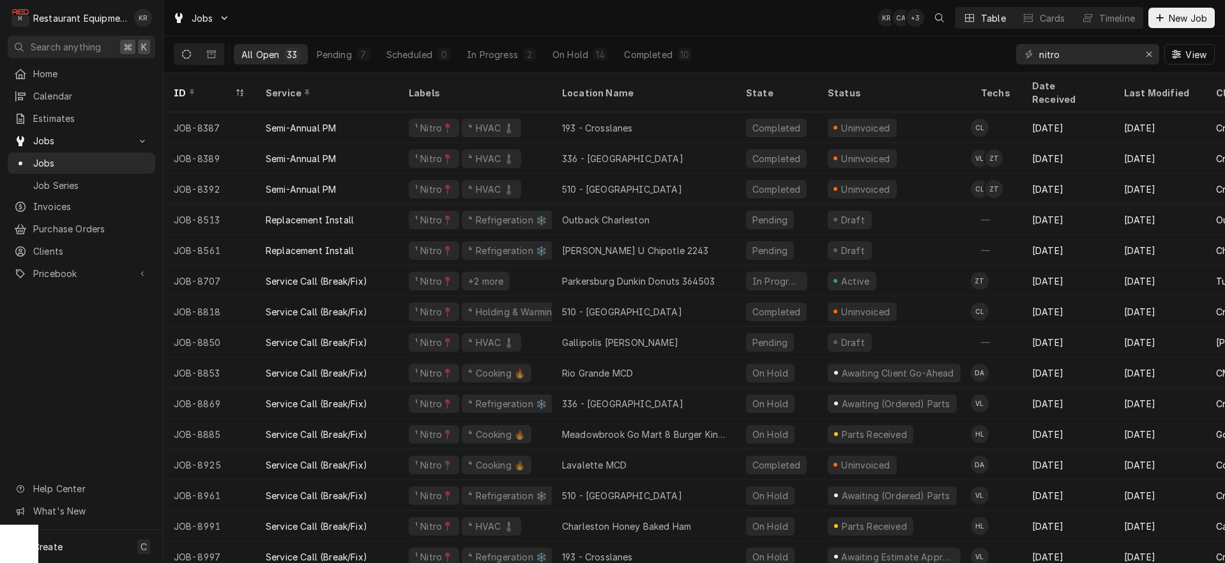
click at [181, 86] on div "ID" at bounding box center [203, 92] width 59 height 13
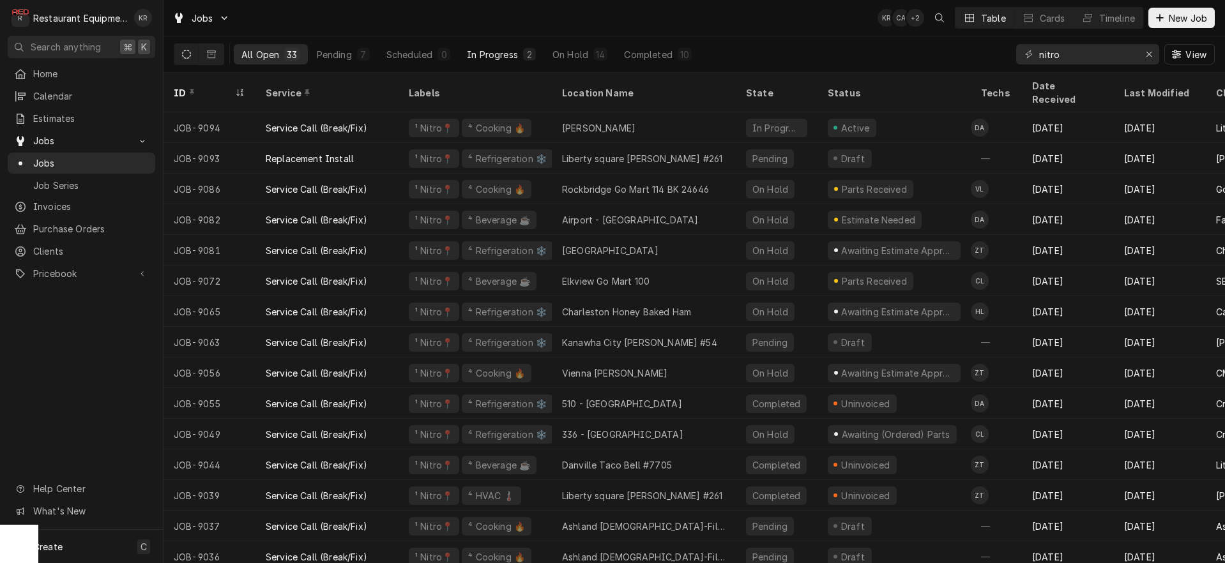
click at [501, 52] on div "In Progress" at bounding box center [492, 54] width 51 height 13
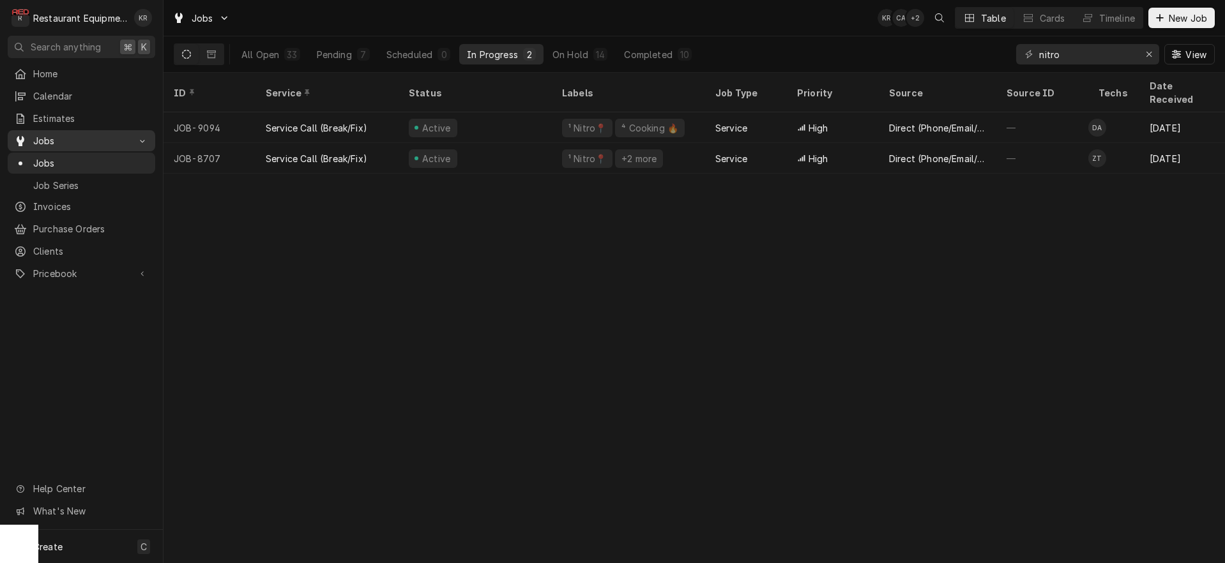
click at [262, 52] on div "All Open" at bounding box center [260, 54] width 38 height 13
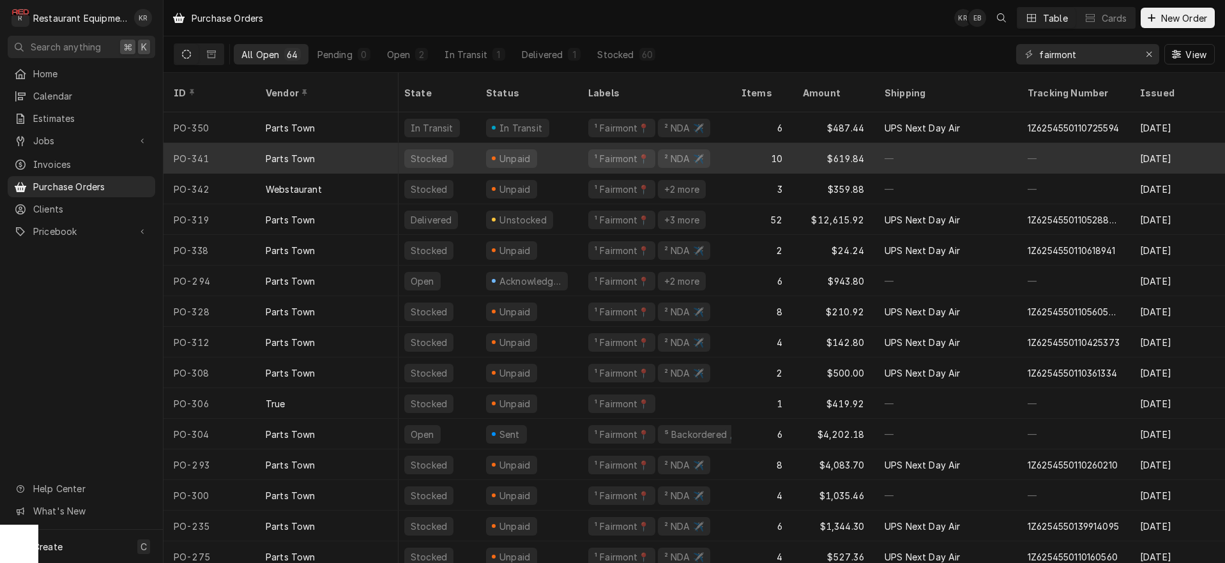
scroll to position [0, 3]
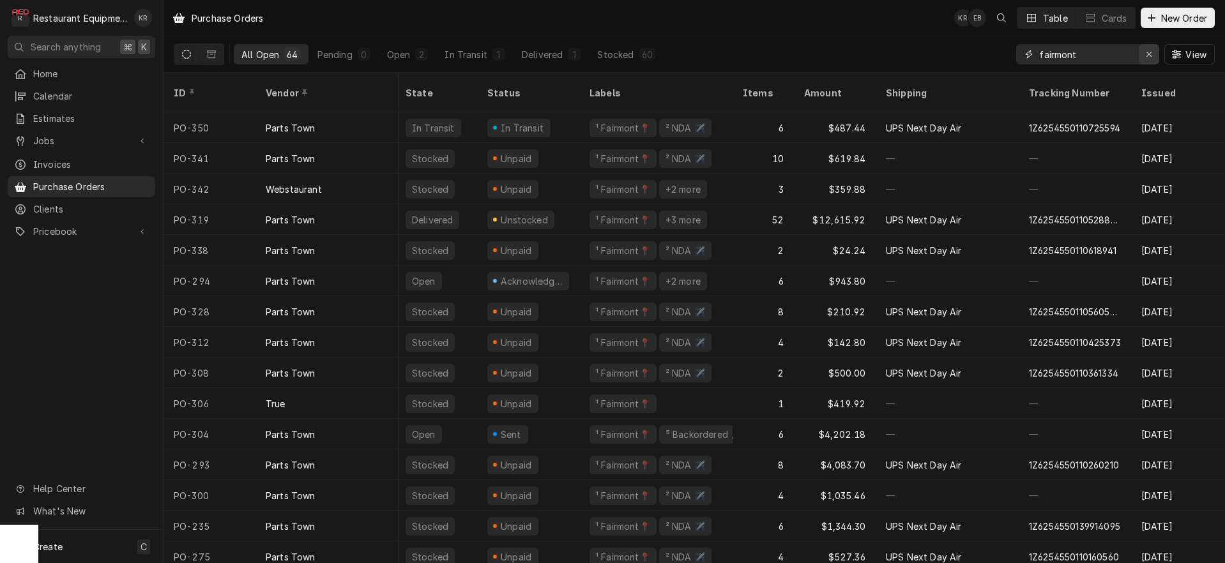
click at [1149, 52] on icon "Erase input" at bounding box center [1149, 54] width 7 height 9
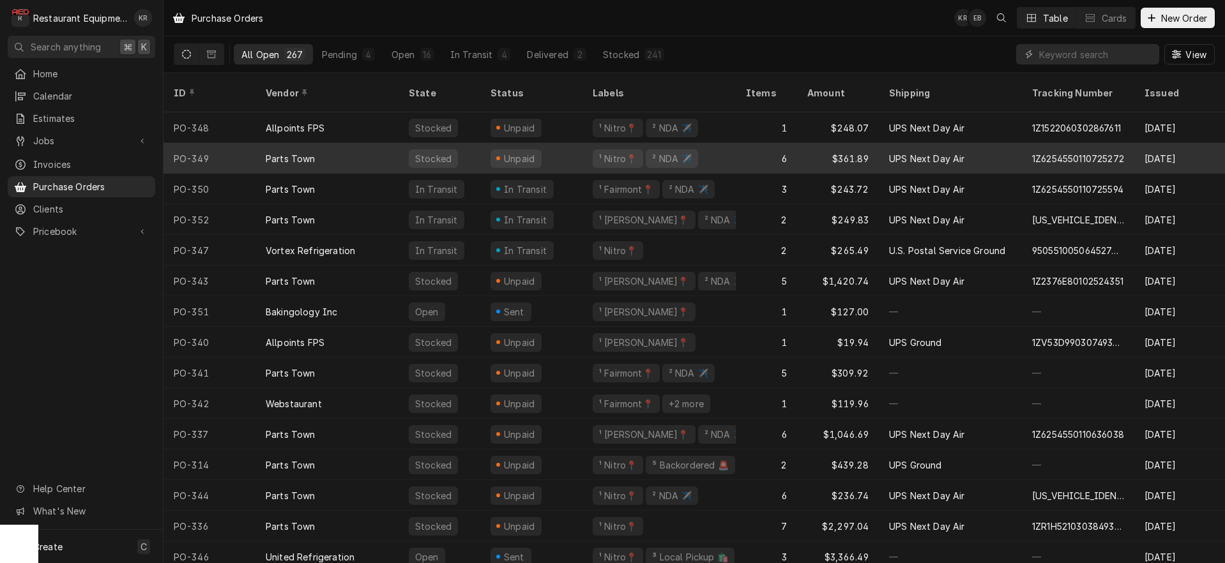
click at [569, 153] on div "Unpaid" at bounding box center [531, 158] width 102 height 31
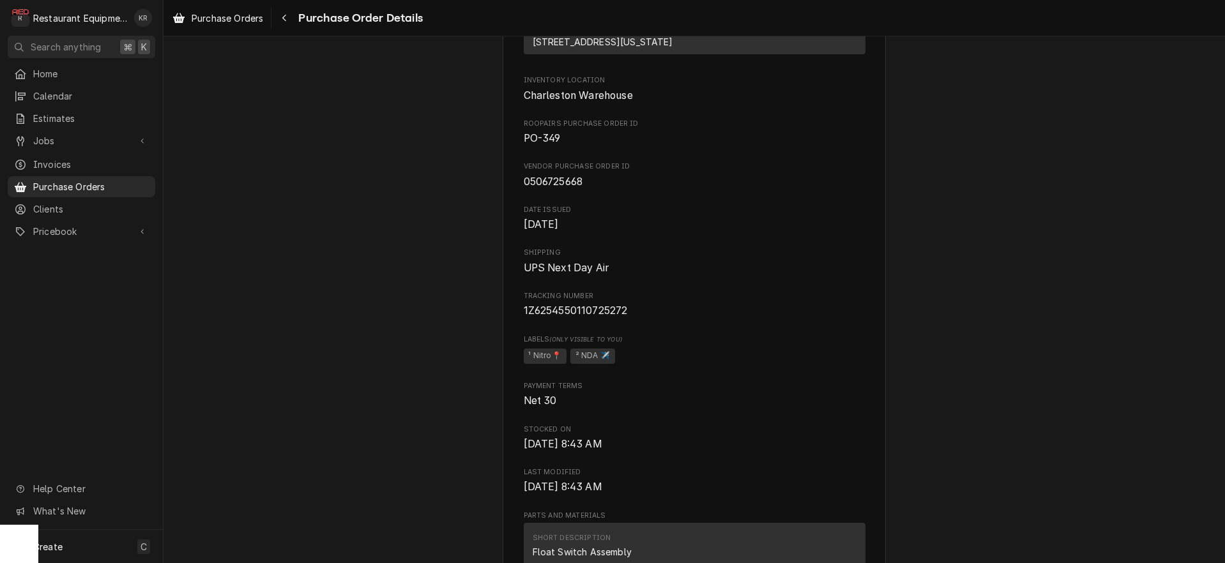
scroll to position [183, 0]
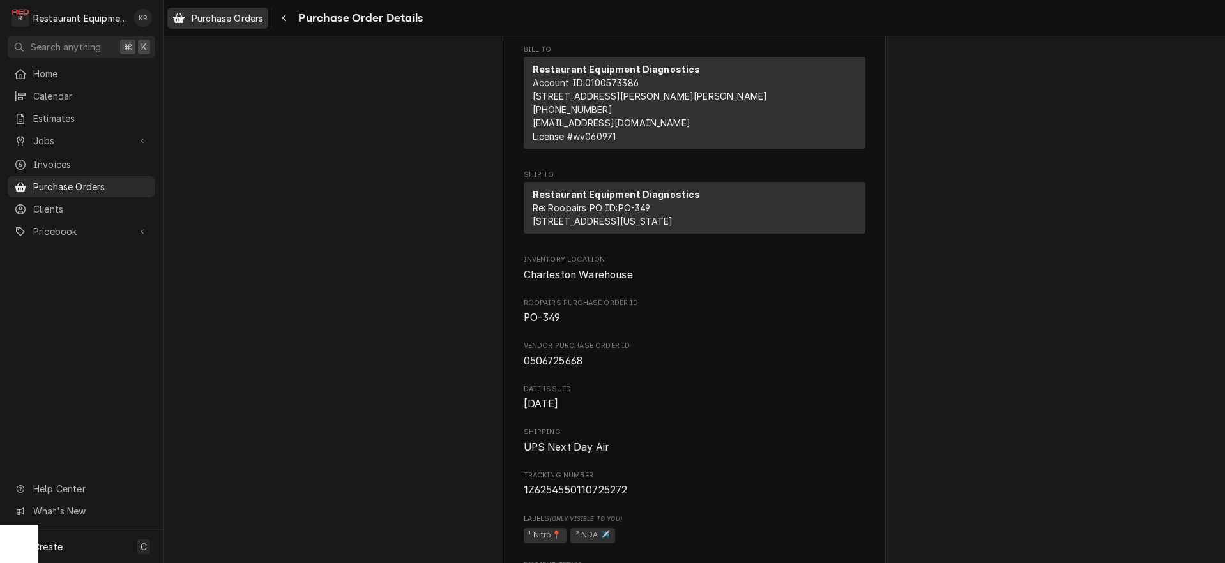
click at [248, 27] on link "Purchase Orders" at bounding box center [217, 18] width 101 height 21
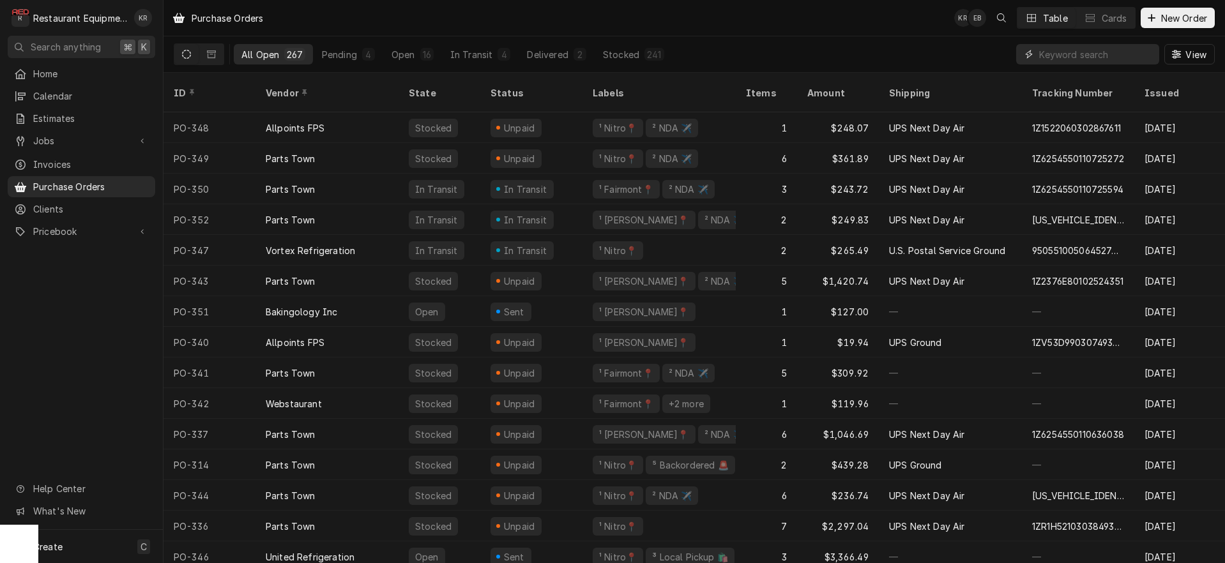
click at [1095, 53] on input "Dynamic Content Wrapper" at bounding box center [1096, 54] width 114 height 20
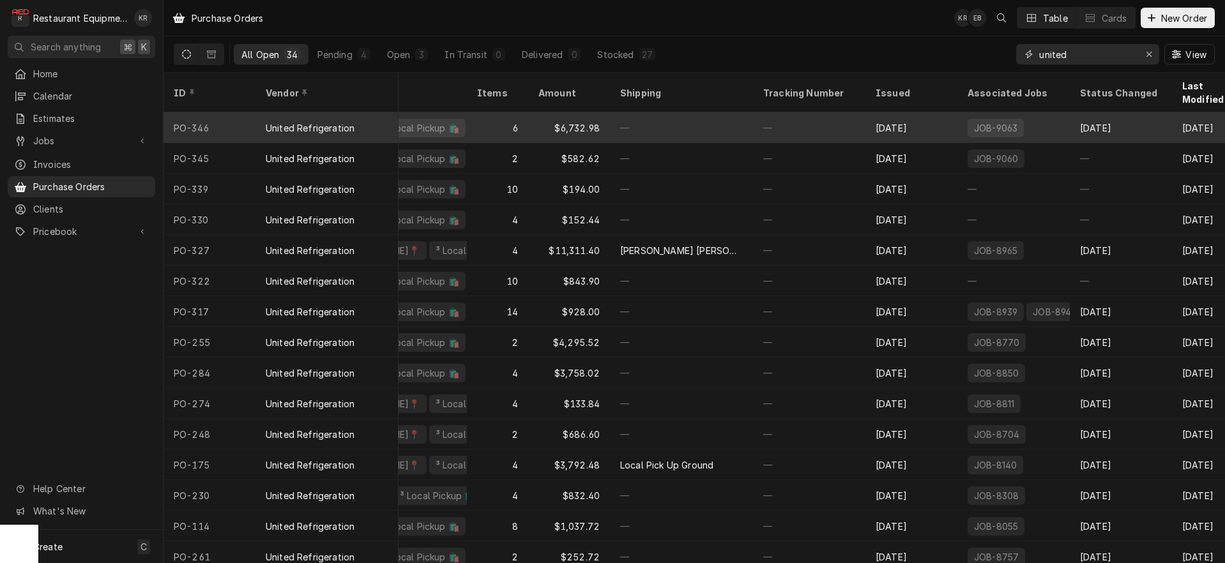
scroll to position [0, 308]
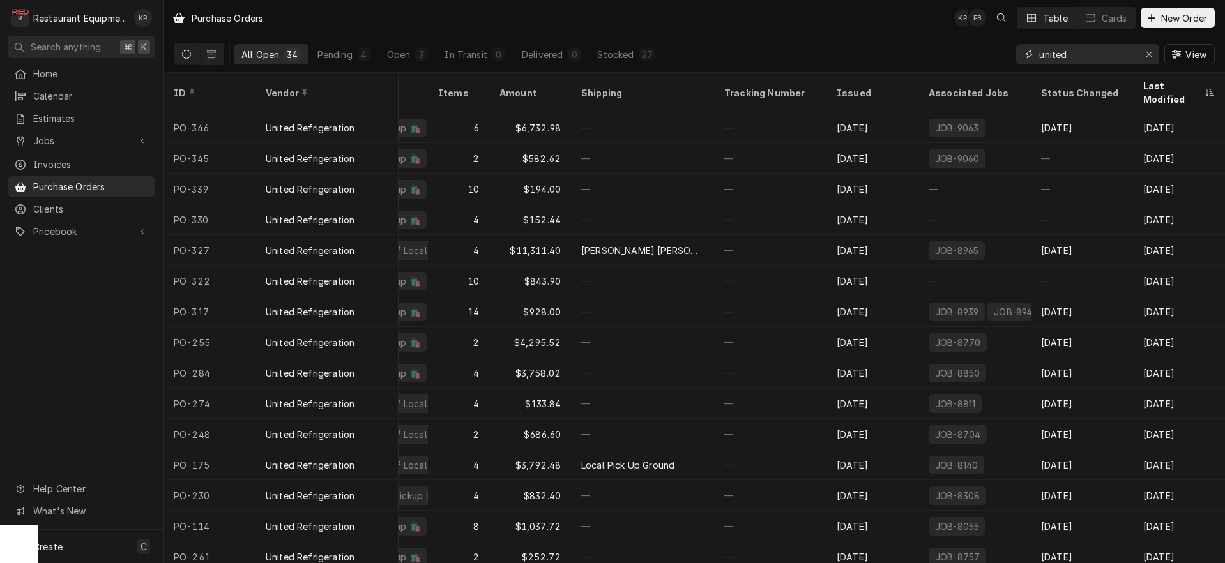
type input "united"
drag, startPoint x: 1154, startPoint y: 55, endPoint x: 1145, endPoint y: 57, distance: 9.3
click at [1154, 55] on div "Erase input" at bounding box center [1149, 54] width 13 height 13
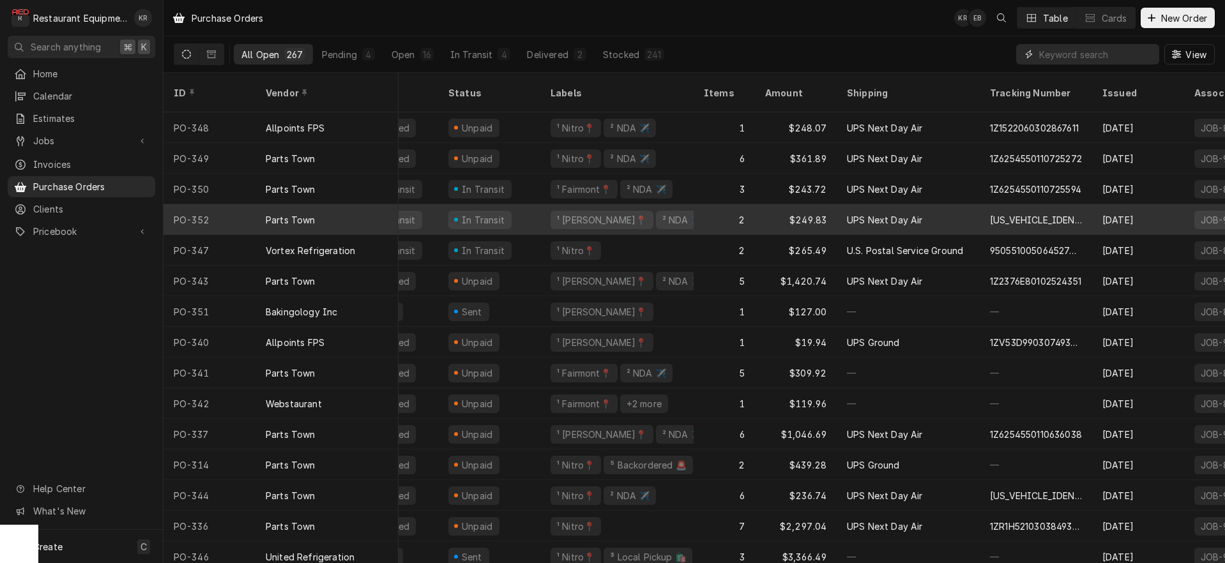
scroll to position [0, 0]
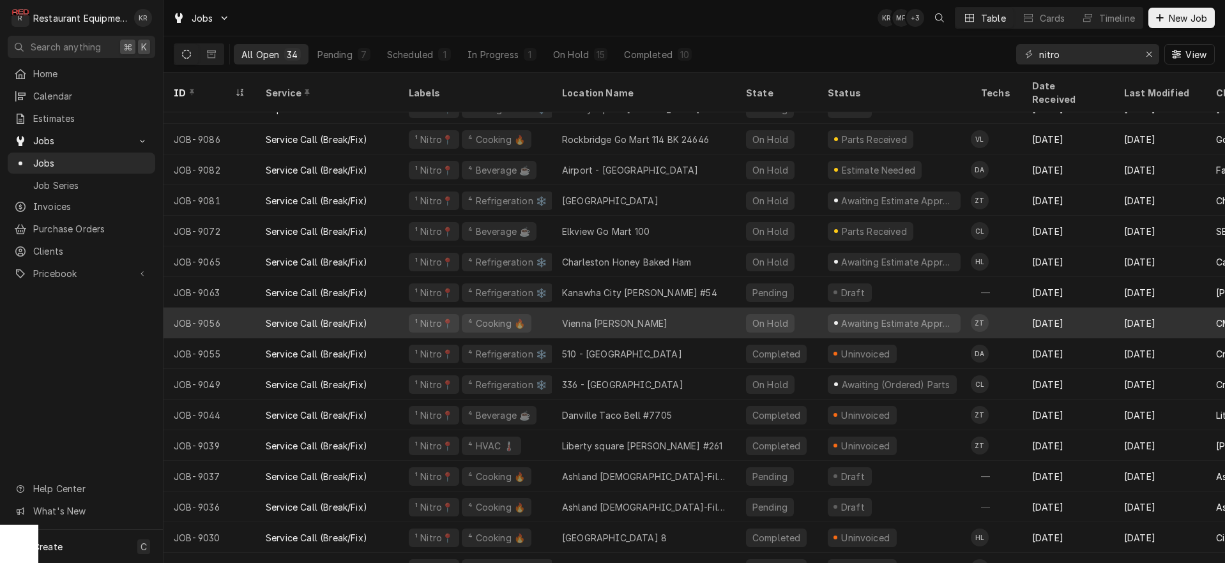
scroll to position [84, 0]
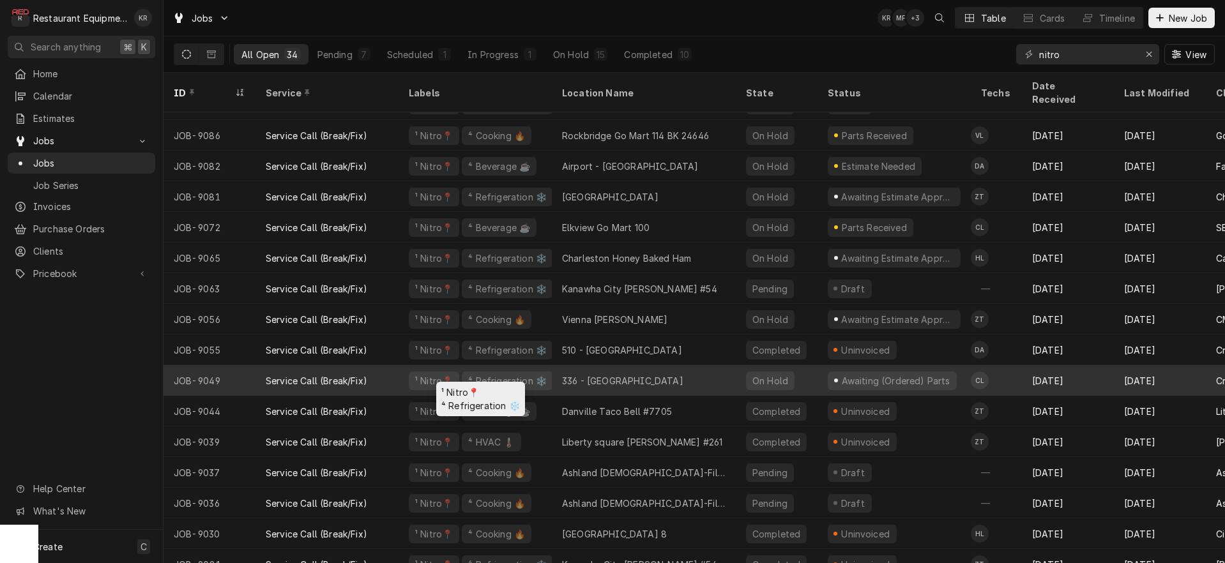
click at [445, 374] on div "¹ Nitro📍" at bounding box center [434, 380] width 40 height 13
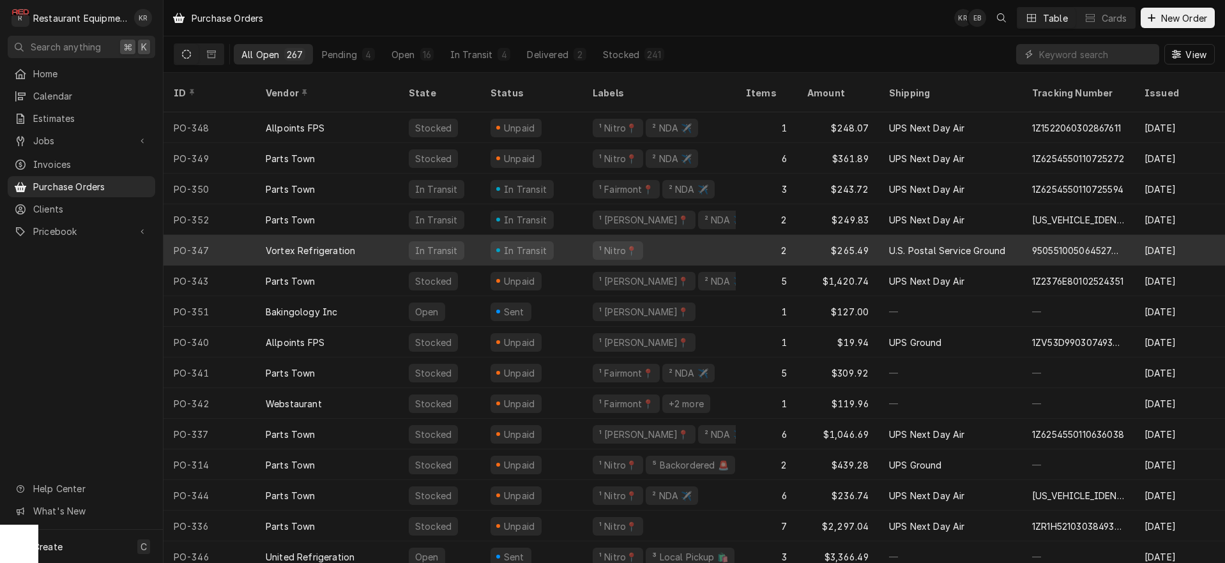
click at [396, 235] on div "Vortex Refrigeration" at bounding box center [327, 250] width 143 height 31
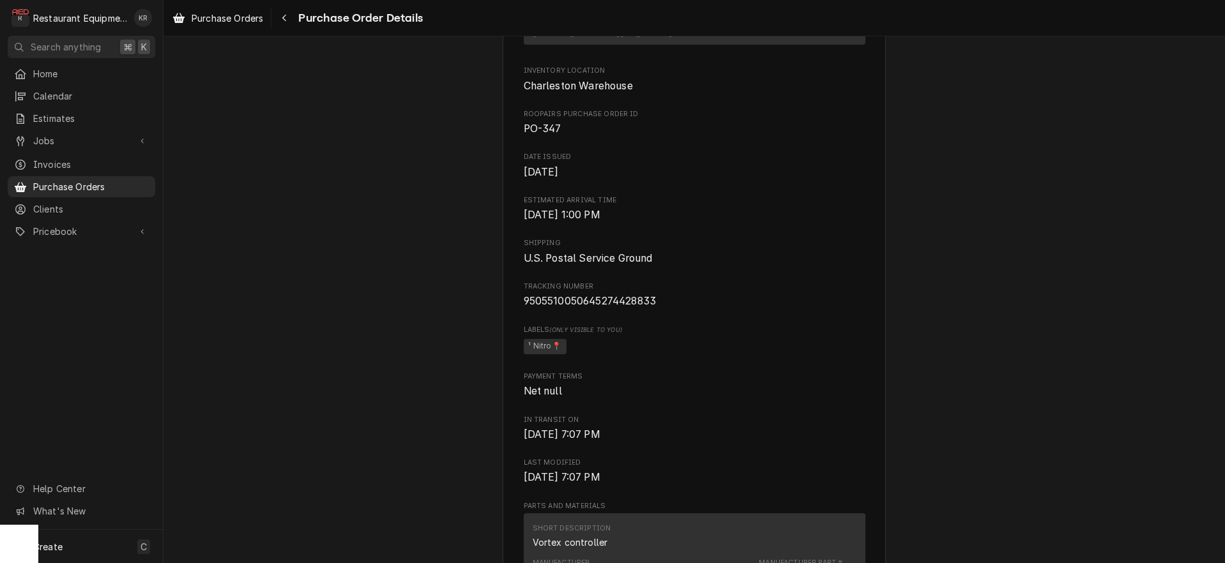
scroll to position [360, 0]
click at [572, 307] on span "9505510050645274428833" at bounding box center [590, 300] width 133 height 12
copy span "9505510050645274428833"
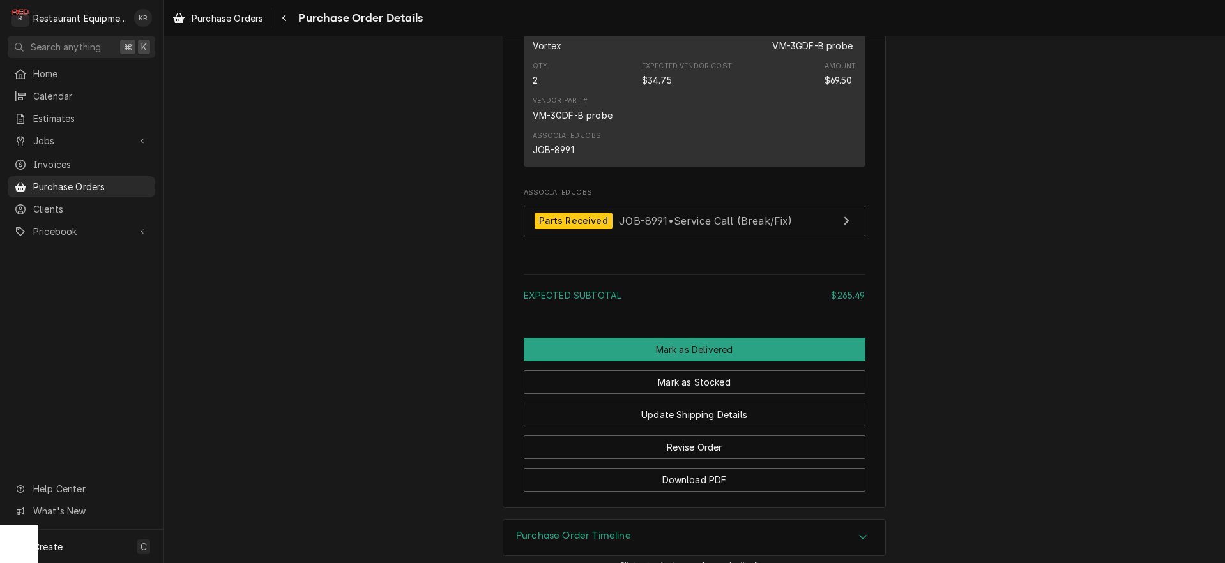
scroll to position [1103, 0]
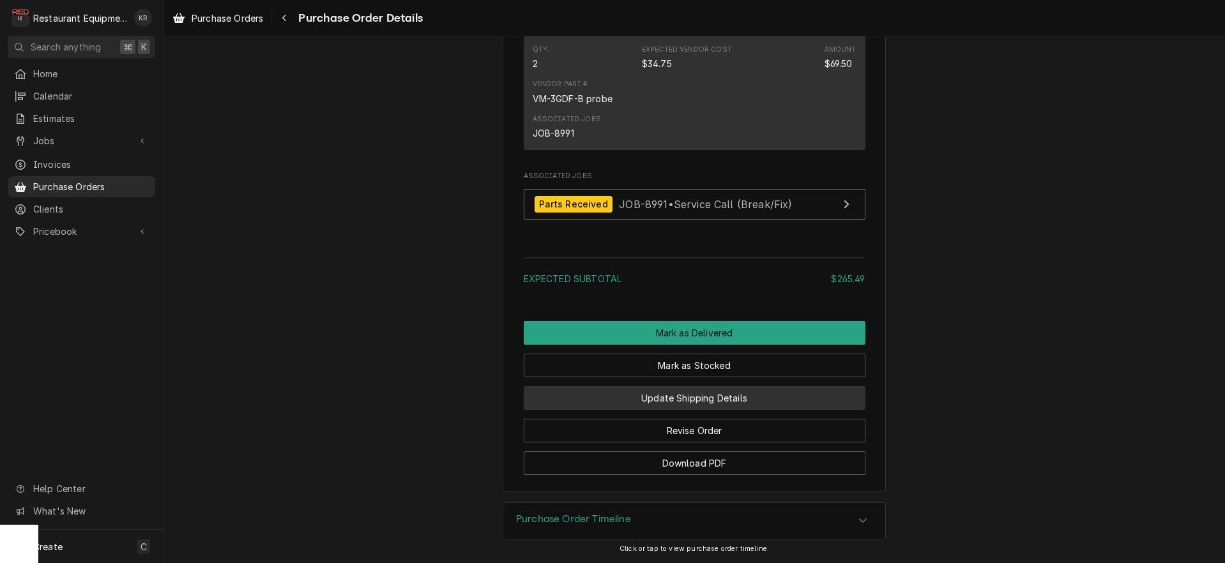
click at [674, 410] on button "Update Shipping Details" at bounding box center [695, 398] width 342 height 24
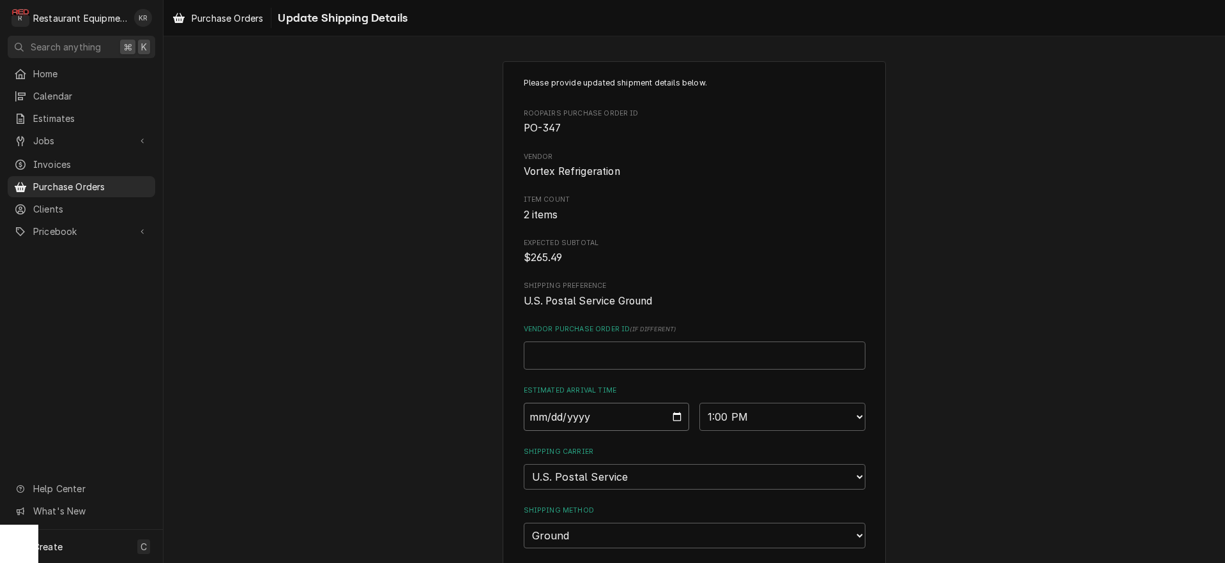
click at [679, 418] on input "2025-10-03" at bounding box center [607, 417] width 166 height 28
type input "2025-10-04"
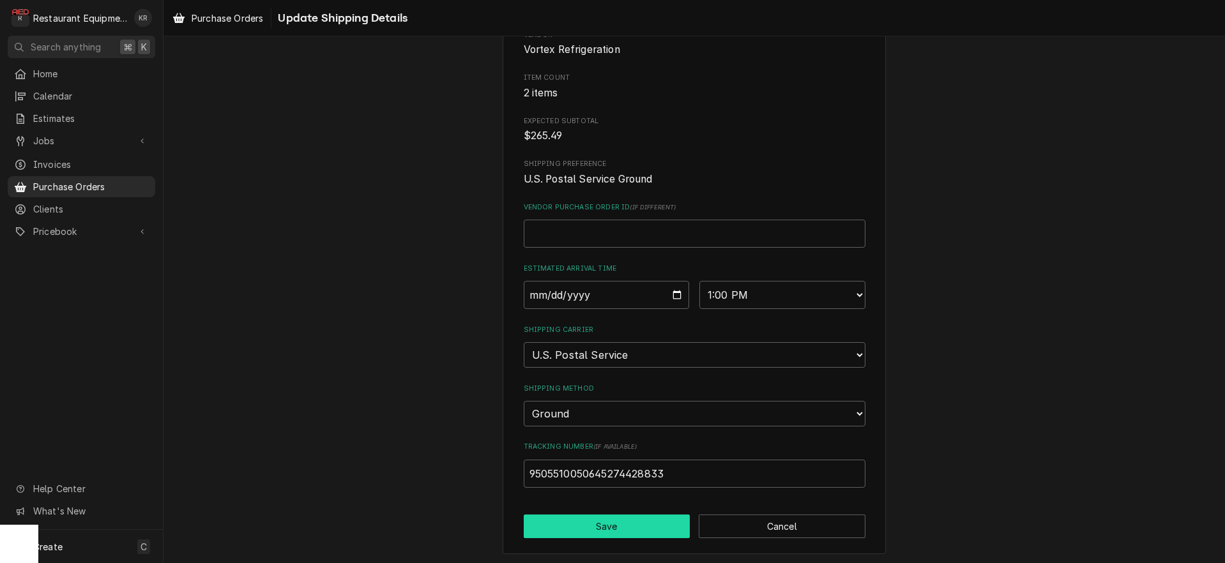
click at [583, 530] on button "Save" at bounding box center [607, 527] width 167 height 24
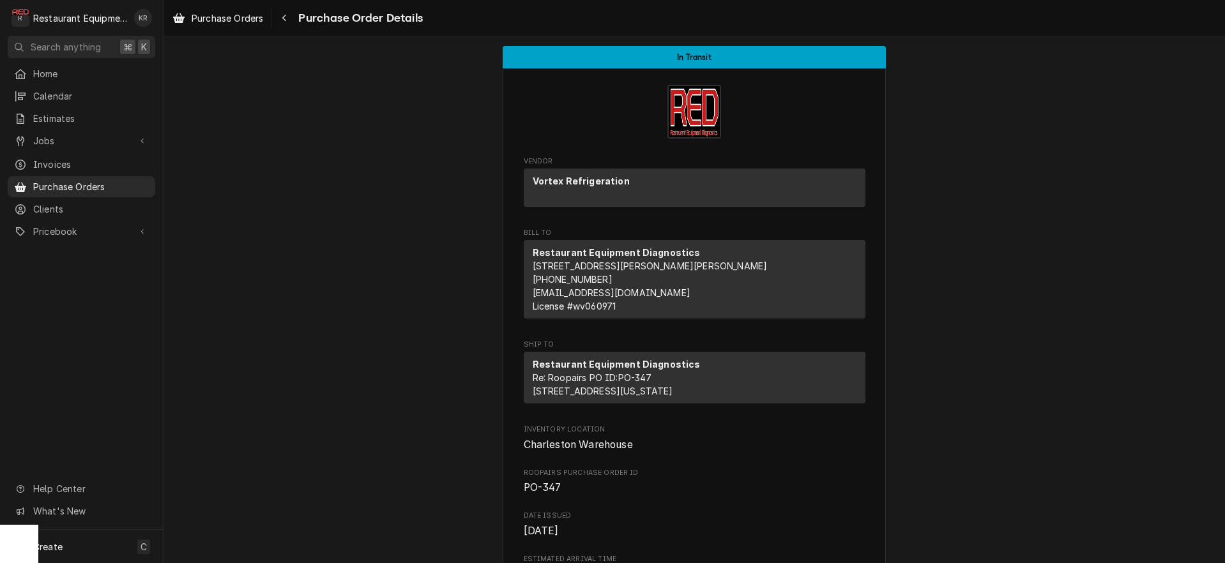
scroll to position [2, 0]
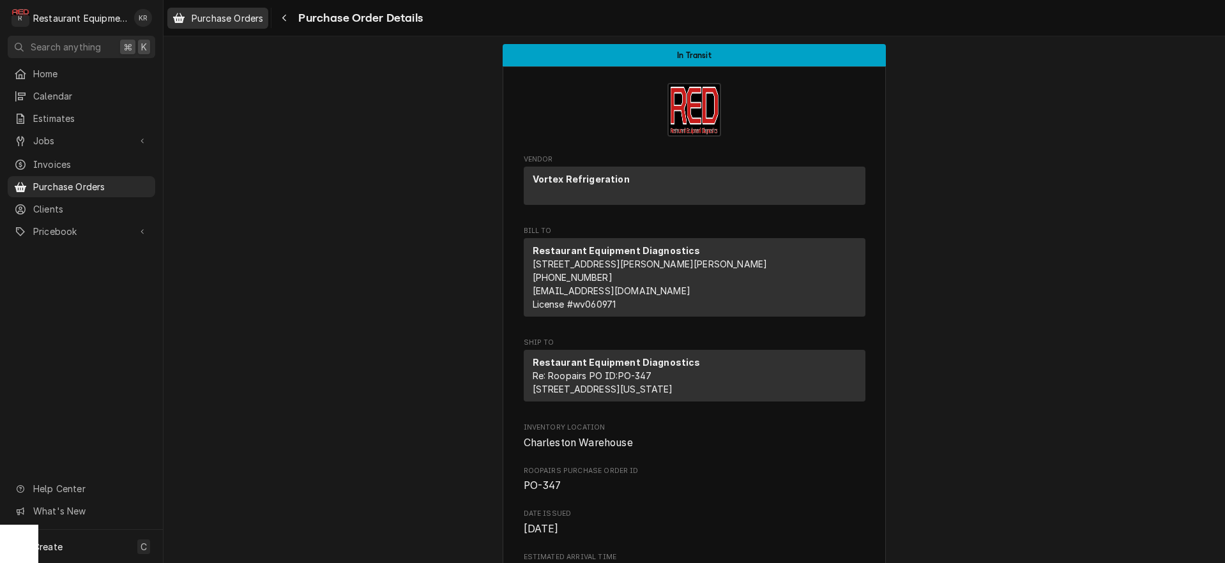
drag, startPoint x: 215, startPoint y: 17, endPoint x: 224, endPoint y: 24, distance: 11.9
click at [215, 17] on span "Purchase Orders" at bounding box center [228, 17] width 72 height 13
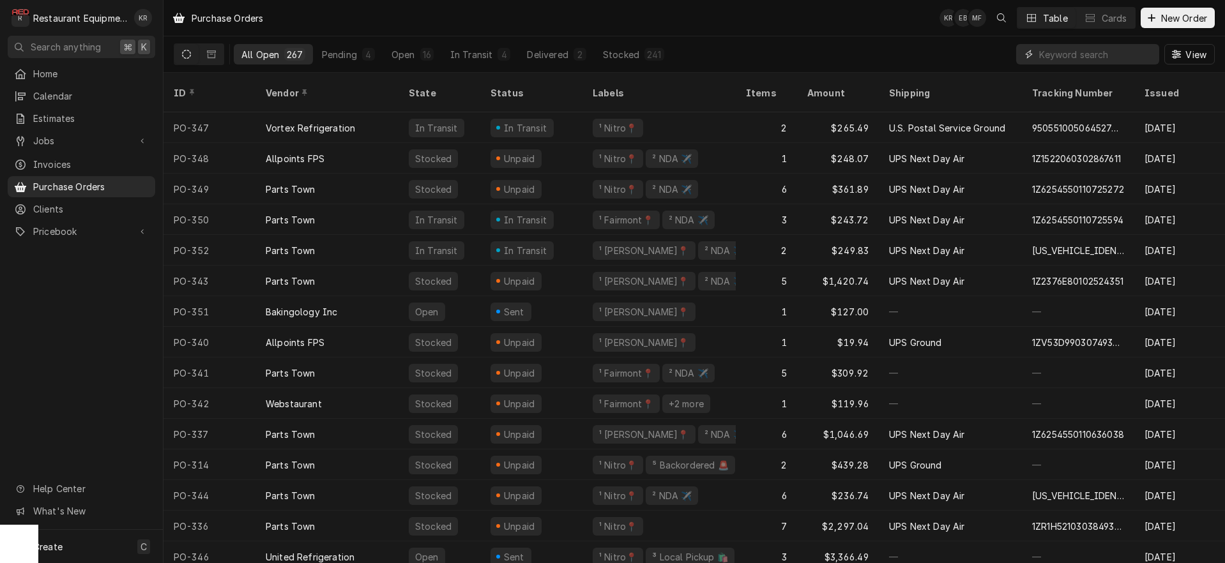
click at [1053, 50] on input "Dynamic Content Wrapper" at bounding box center [1096, 54] width 114 height 20
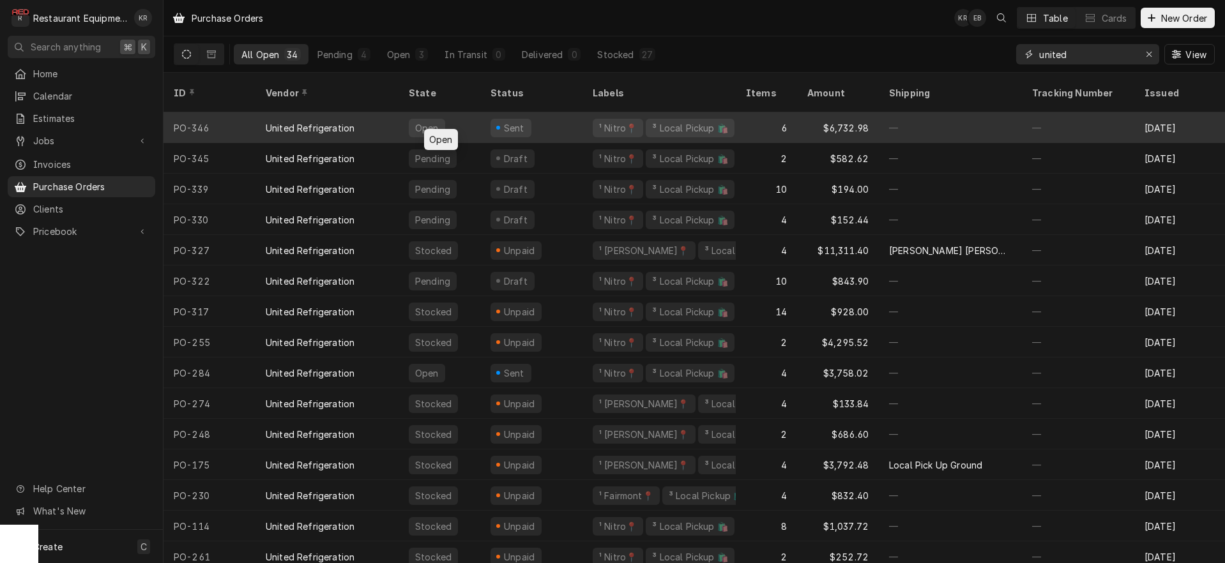
type input "united"
click at [475, 112] on div "Open" at bounding box center [440, 127] width 82 height 31
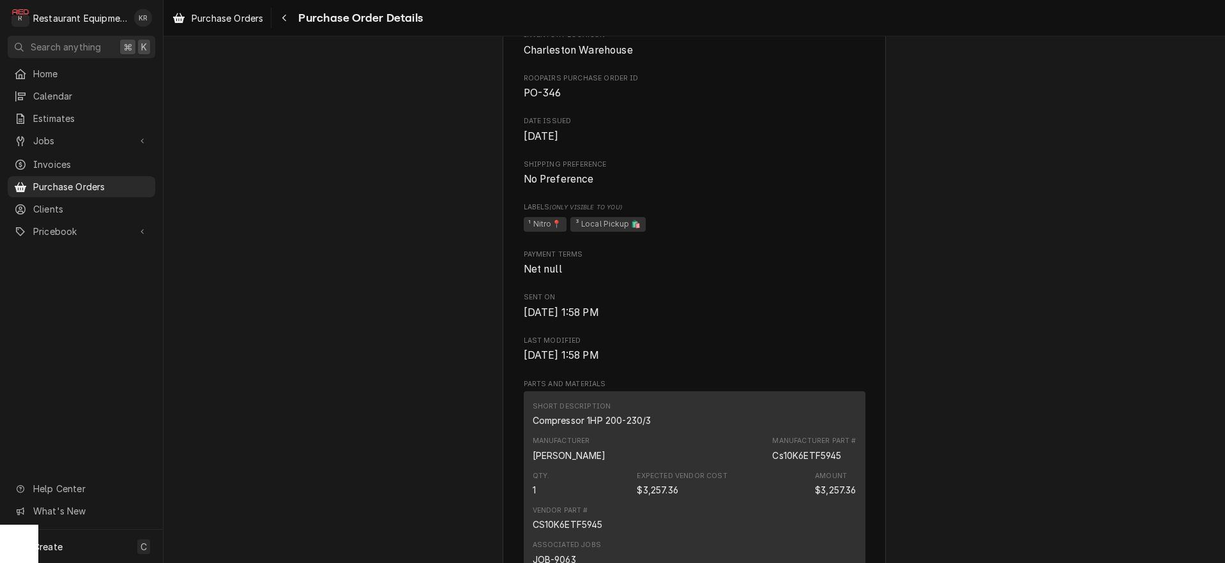
scroll to position [409, 0]
click at [229, 17] on span "Purchase Orders" at bounding box center [228, 17] width 72 height 13
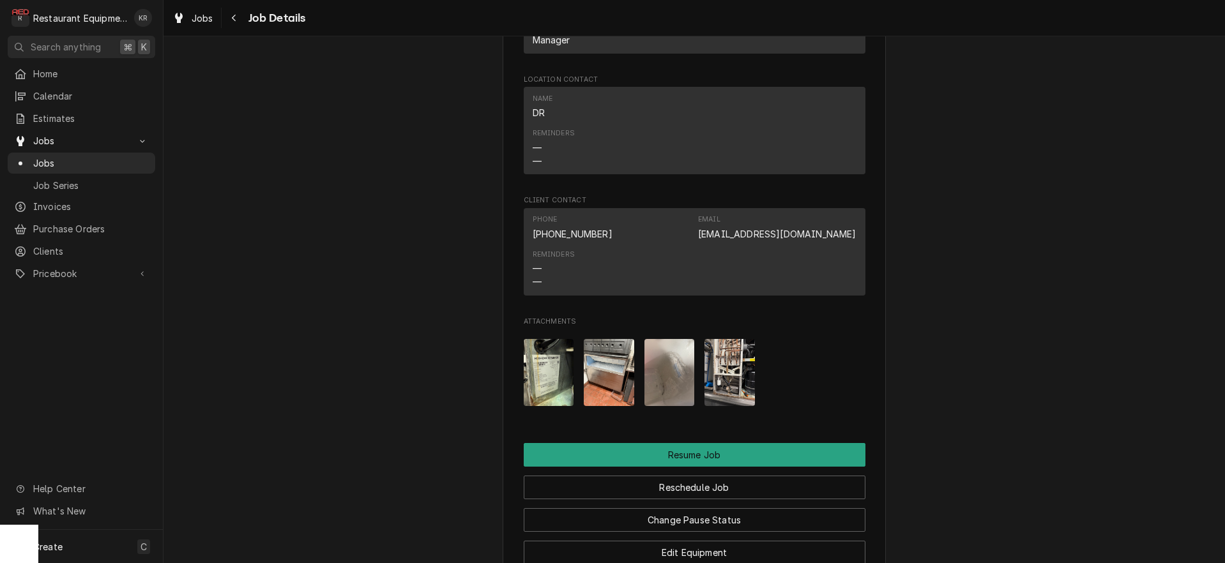
scroll to position [1596, 0]
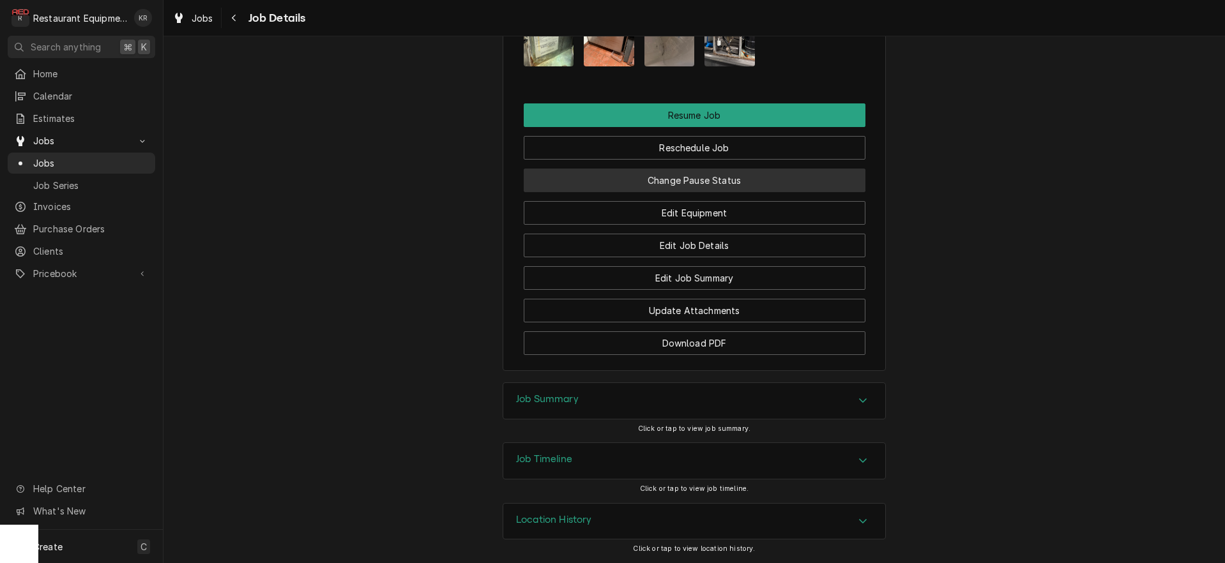
click at [731, 179] on button "Change Pause Status" at bounding box center [695, 181] width 342 height 24
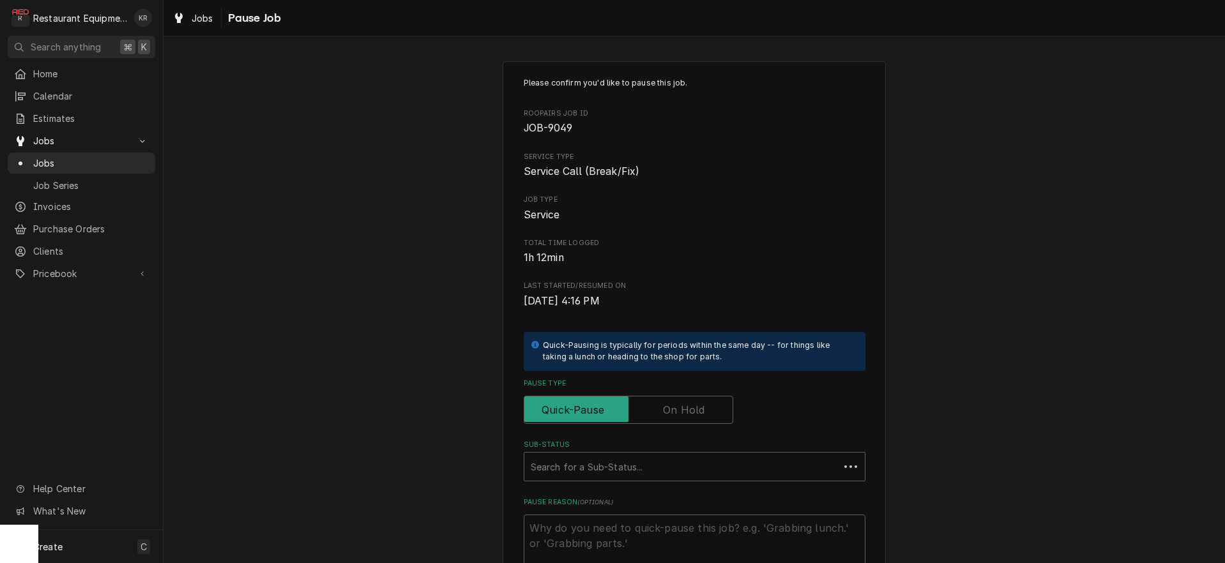
click at [668, 405] on label "Pause Type" at bounding box center [629, 410] width 210 height 28
click at [668, 405] on input "Pause Type" at bounding box center [629, 410] width 198 height 28
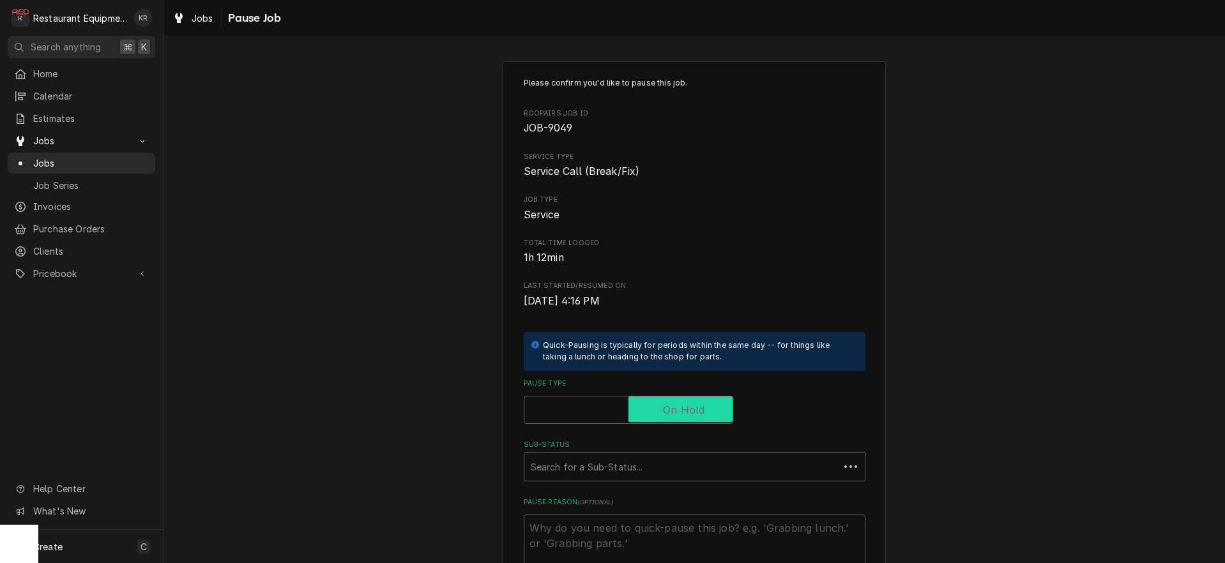
checkbox input "true"
click at [601, 474] on div "Sub-Status" at bounding box center [682, 466] width 302 height 23
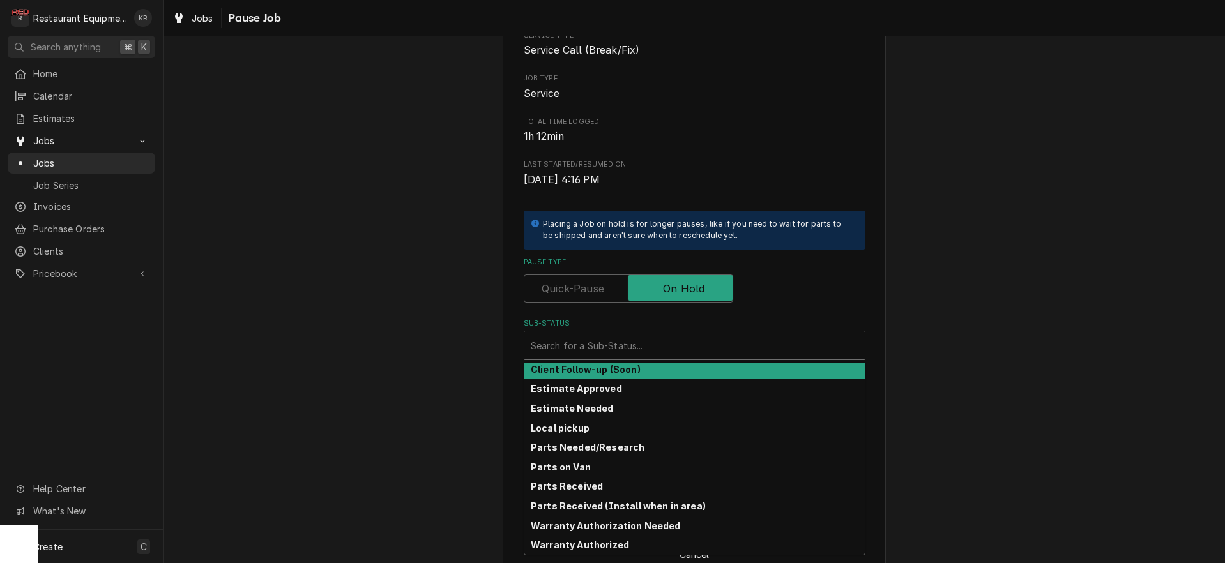
scroll to position [152, 0]
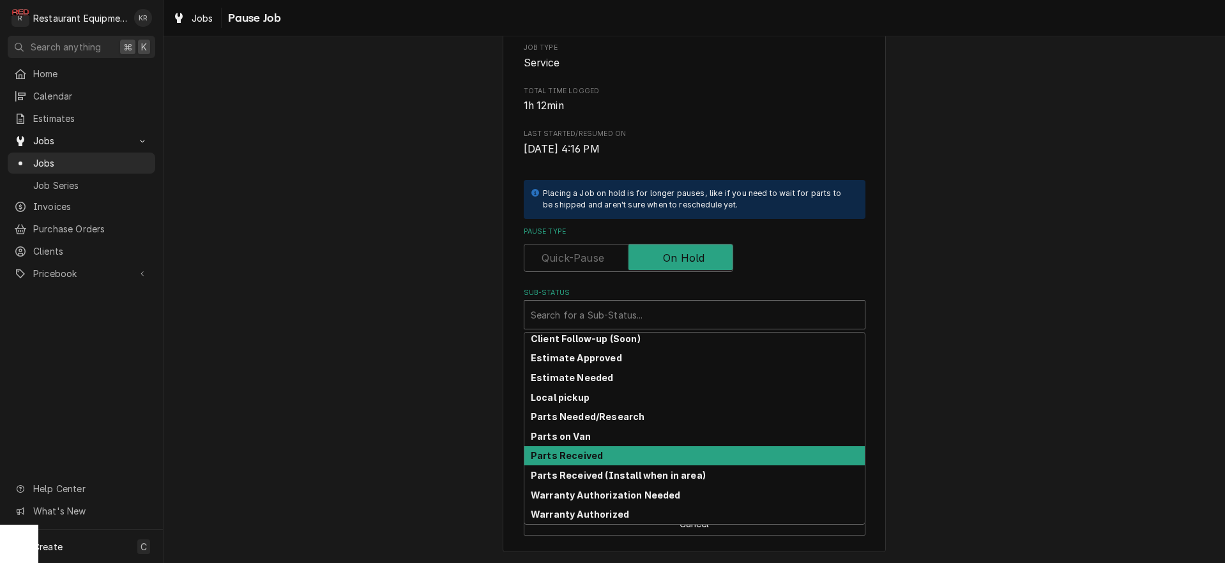
click at [572, 455] on strong "Parts Received" at bounding box center [567, 455] width 72 height 11
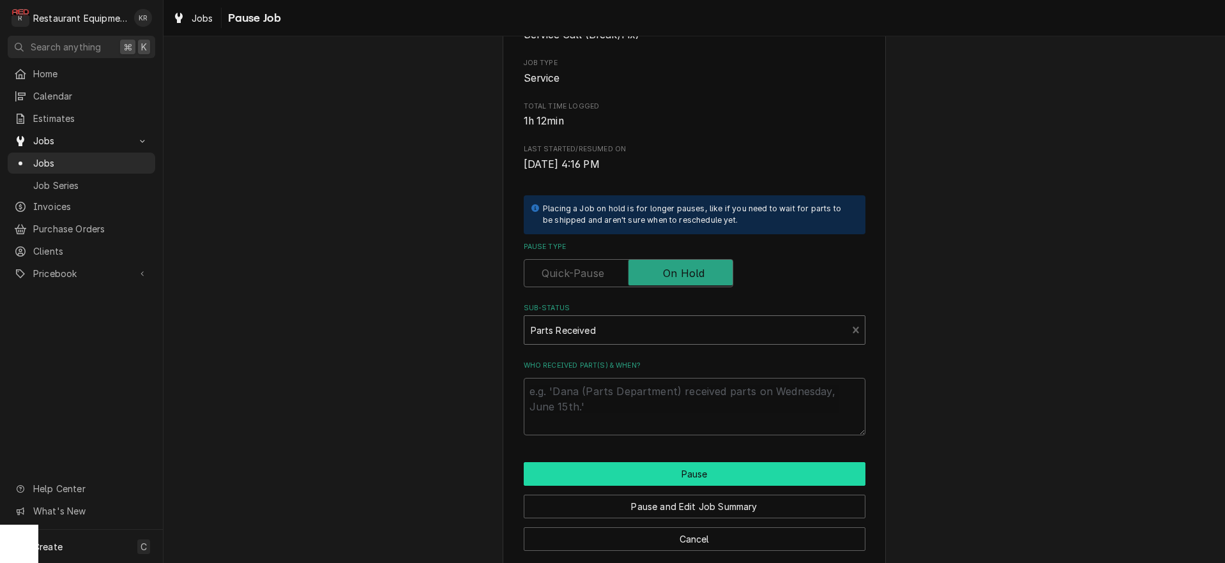
click at [619, 475] on button "Pause" at bounding box center [695, 475] width 342 height 24
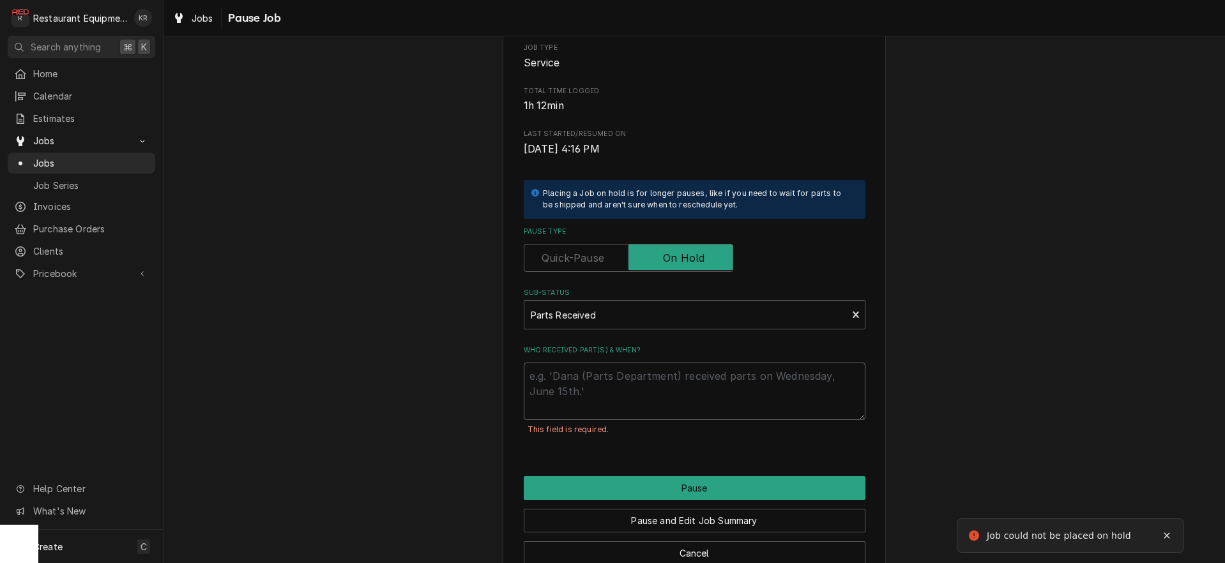
click at [581, 388] on textarea "Who received part(s) & when?" at bounding box center [695, 391] width 342 height 57
type textarea "x"
type textarea "1"
type textarea "x"
type textarea "10/"
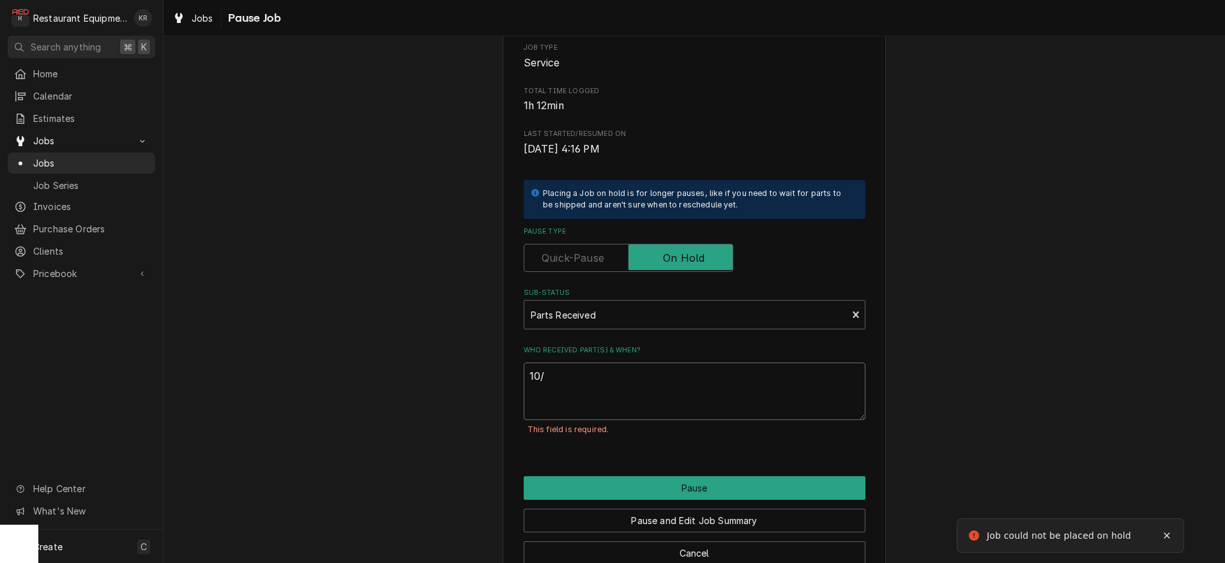
type textarea "x"
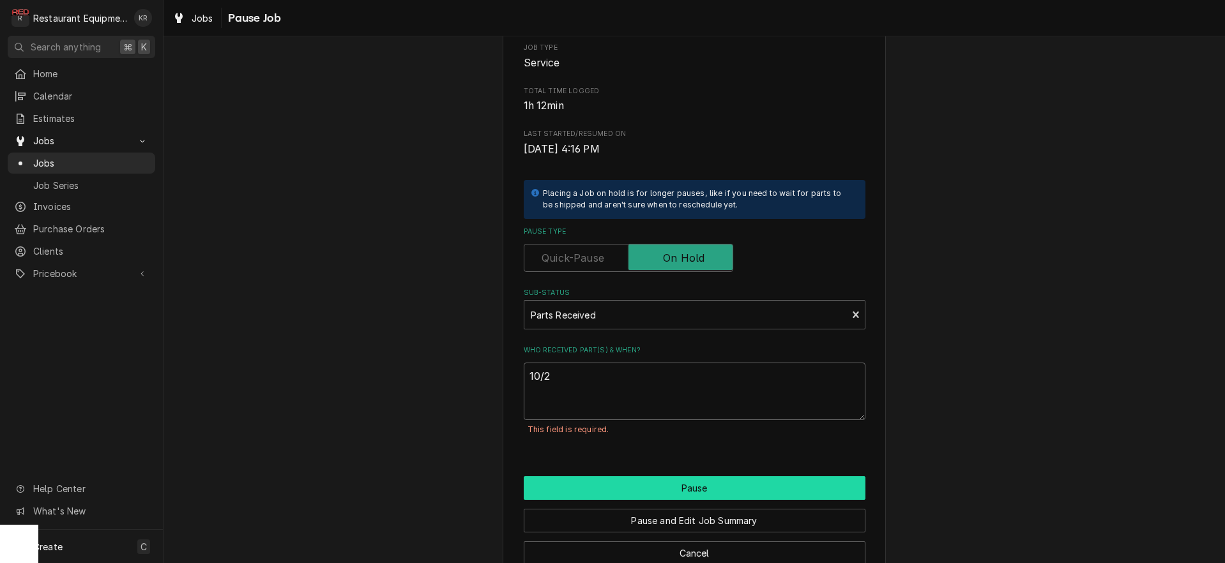
type textarea "10/2"
click at [643, 495] on button "Pause" at bounding box center [695, 489] width 342 height 24
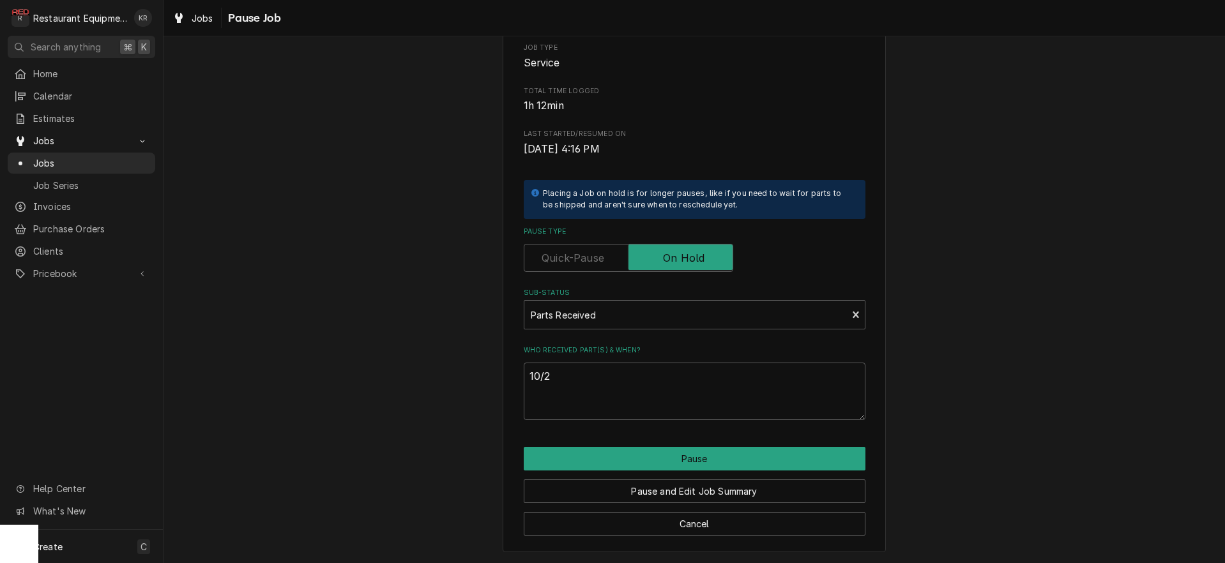
type textarea "x"
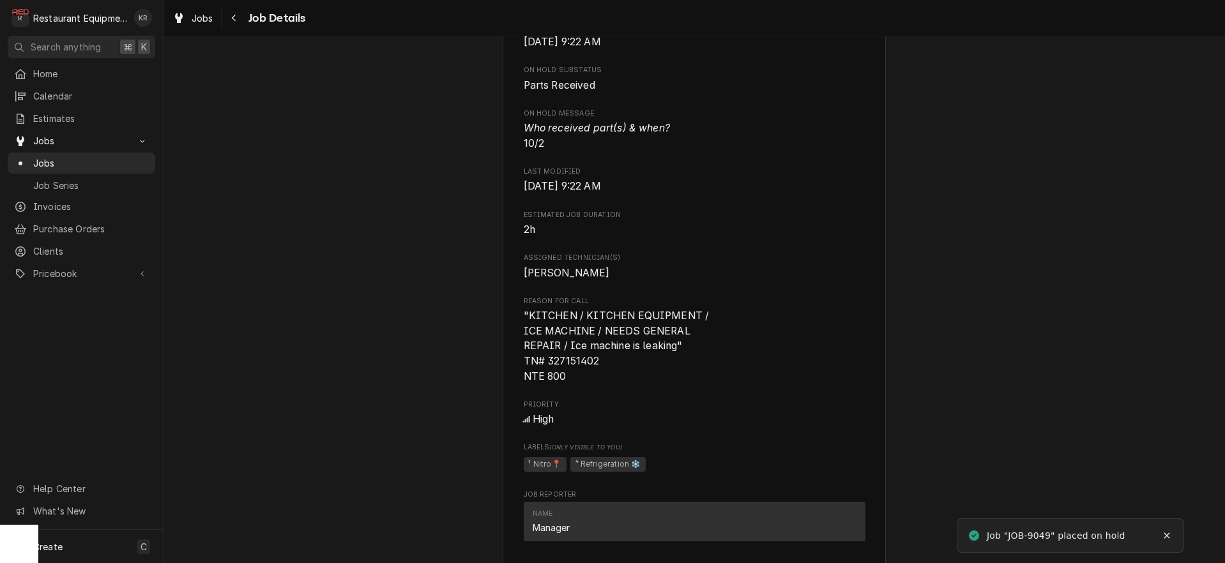
scroll to position [704, 0]
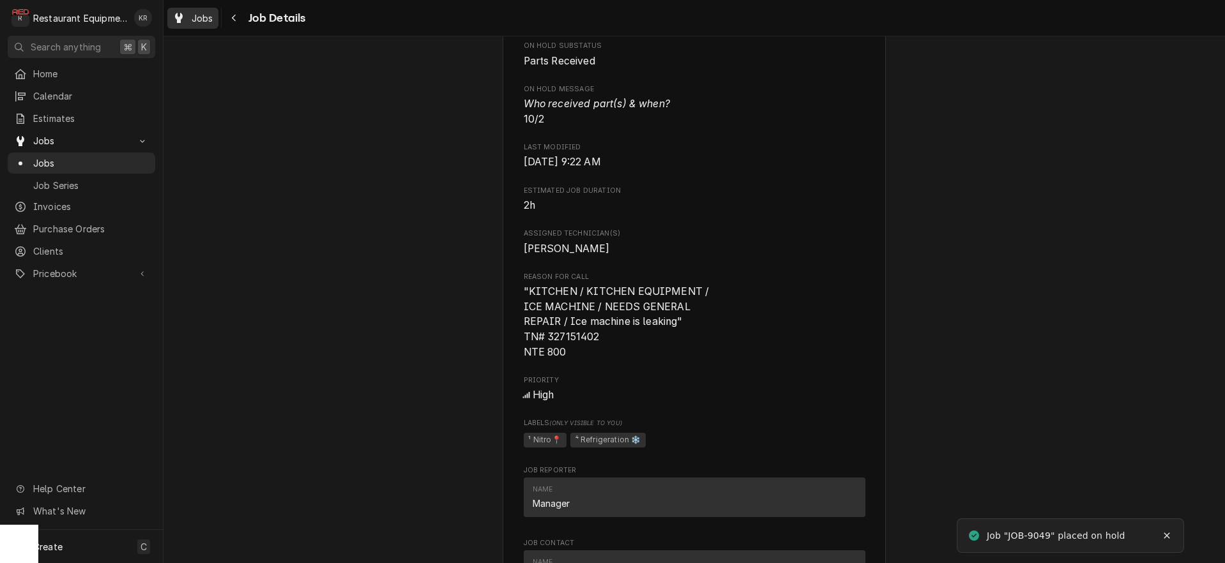
click at [206, 22] on span "Jobs" at bounding box center [203, 17] width 22 height 13
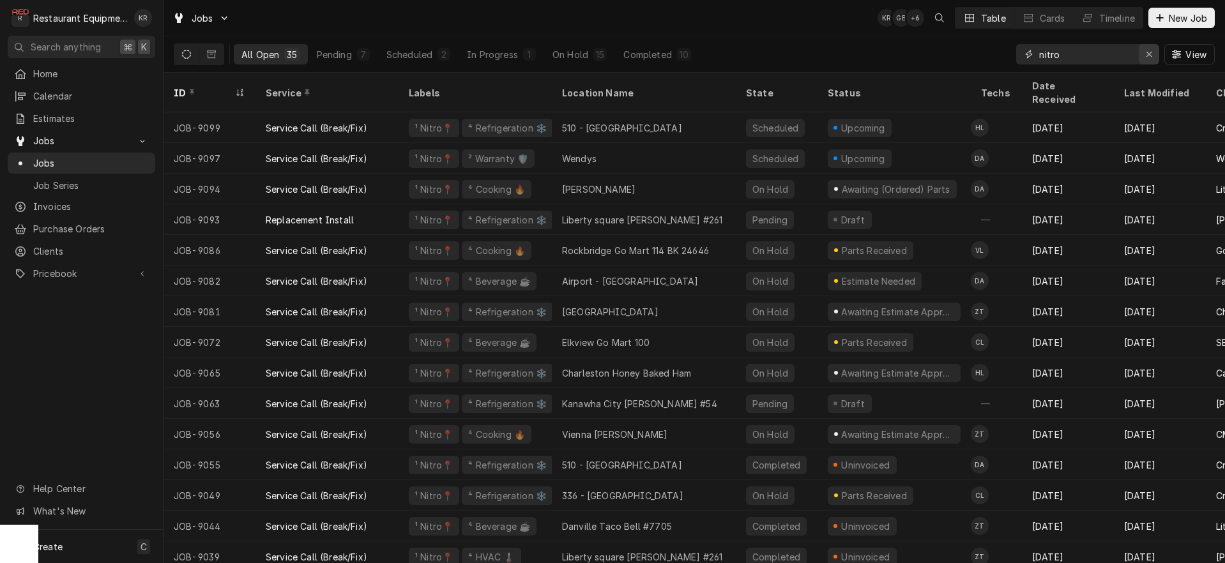
click at [1152, 56] on div "Erase input" at bounding box center [1149, 54] width 13 height 13
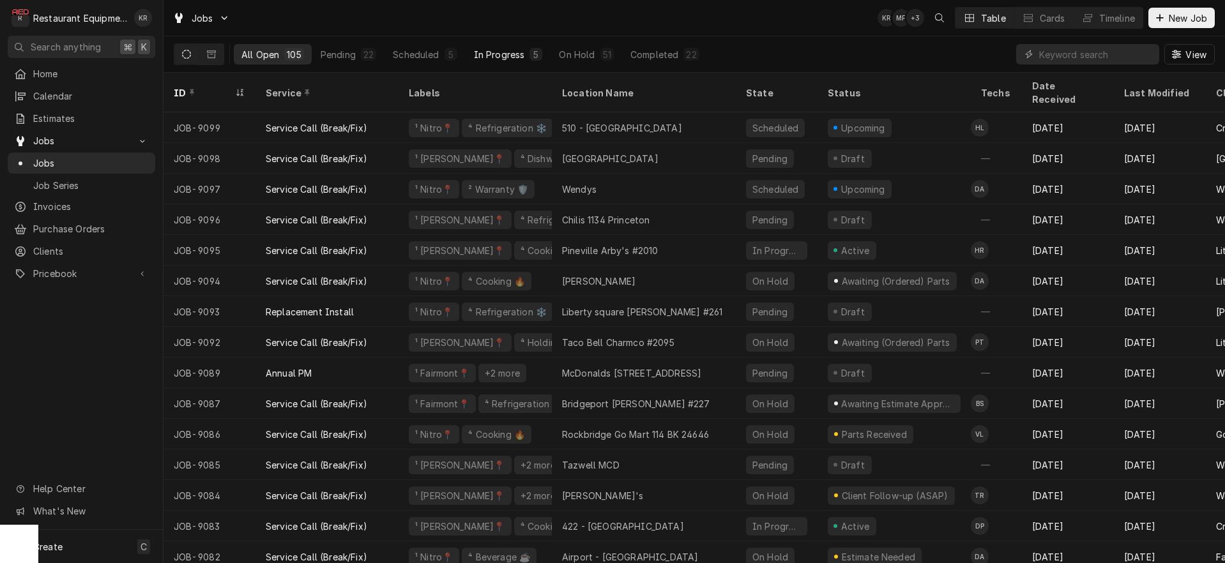
click at [519, 58] on div "In Progress" at bounding box center [499, 54] width 51 height 13
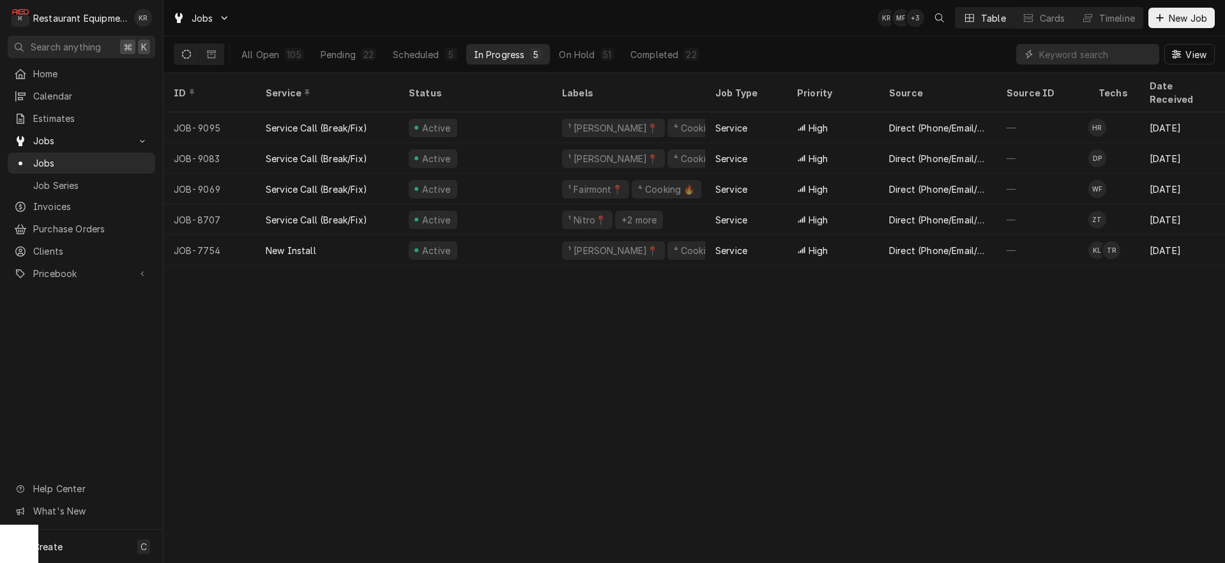
scroll to position [0, 1]
click at [264, 49] on div "All Open" at bounding box center [260, 54] width 38 height 13
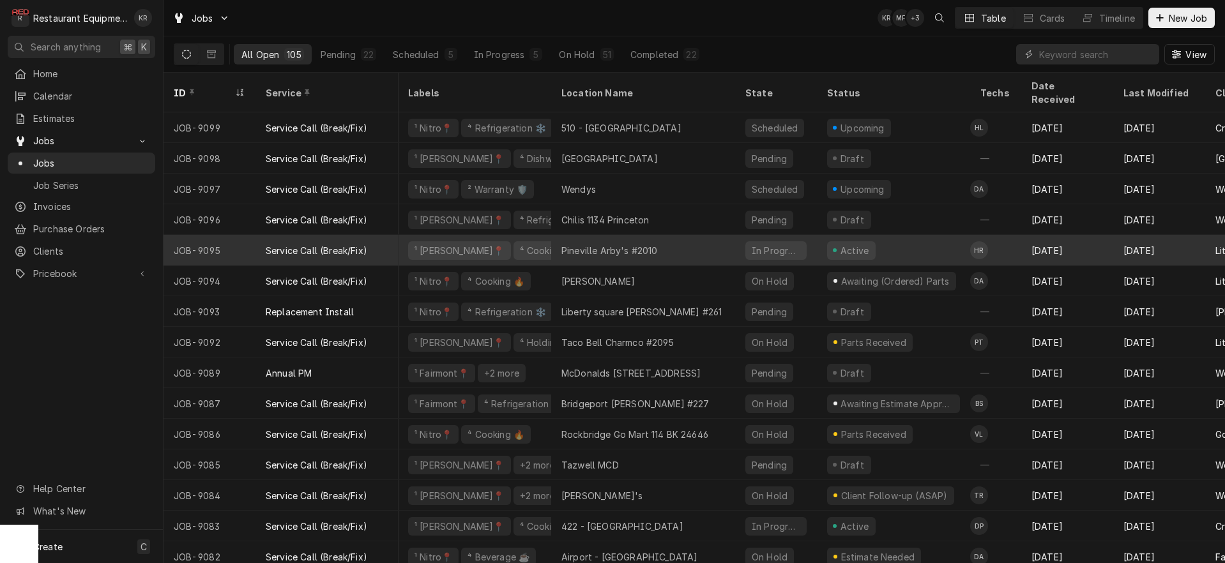
scroll to position [0, 0]
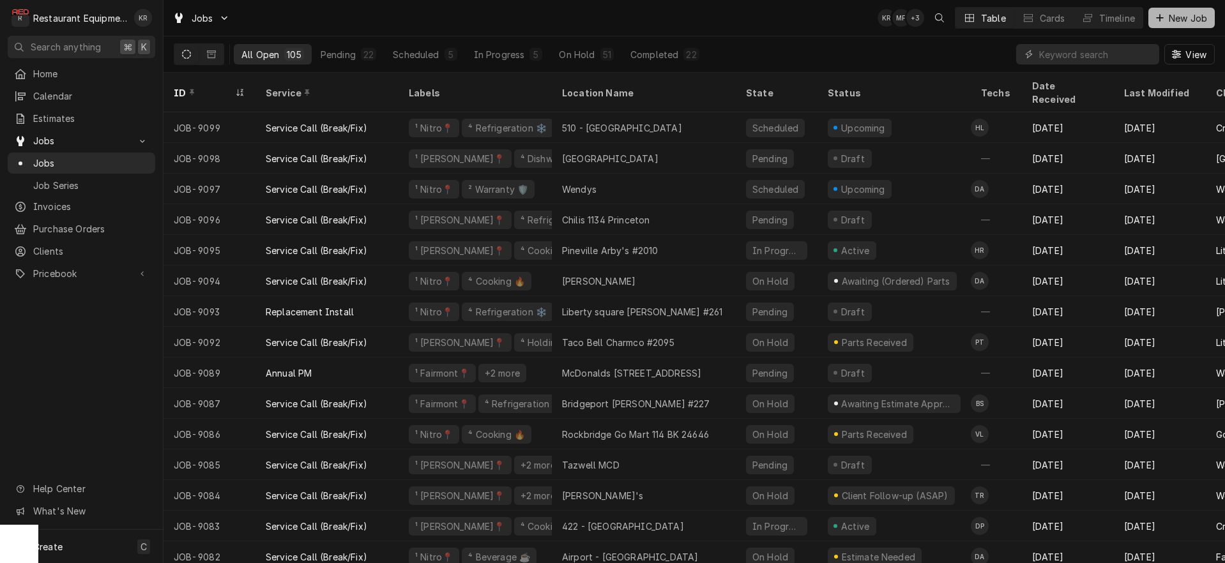
click at [1178, 25] on button "New Job" at bounding box center [1182, 18] width 66 height 20
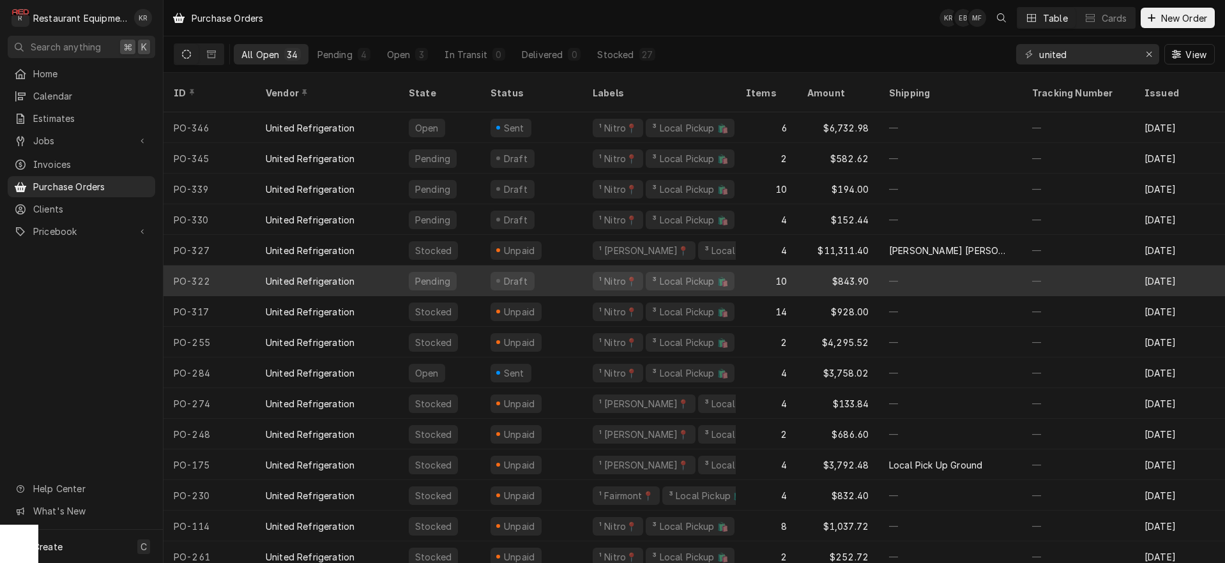
click at [504, 275] on div "Draft" at bounding box center [515, 281] width 27 height 13
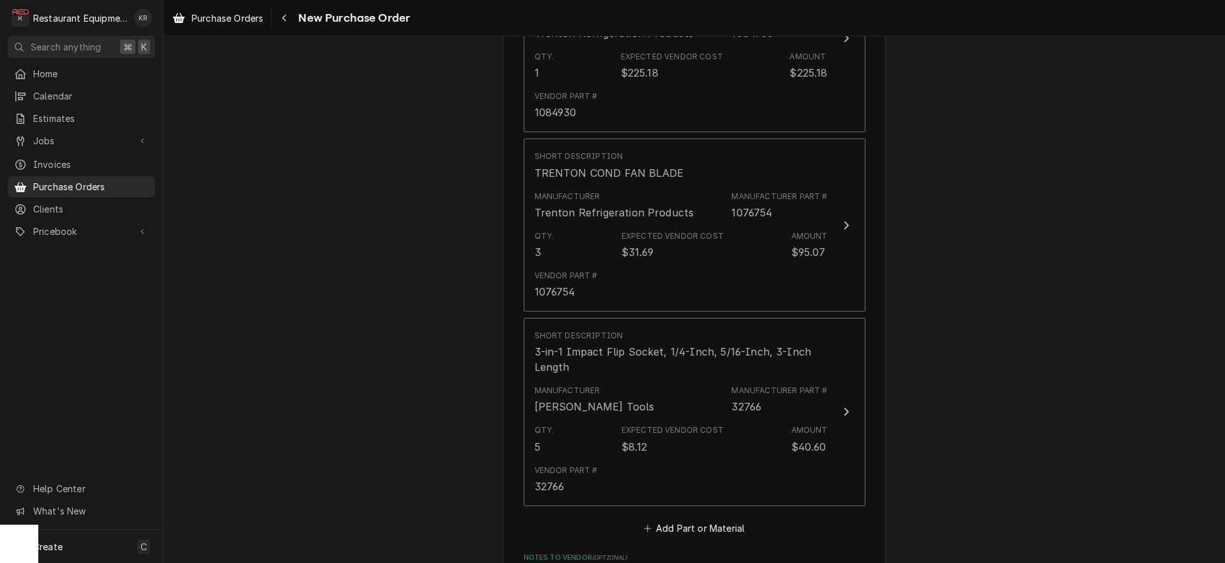
scroll to position [1434, 0]
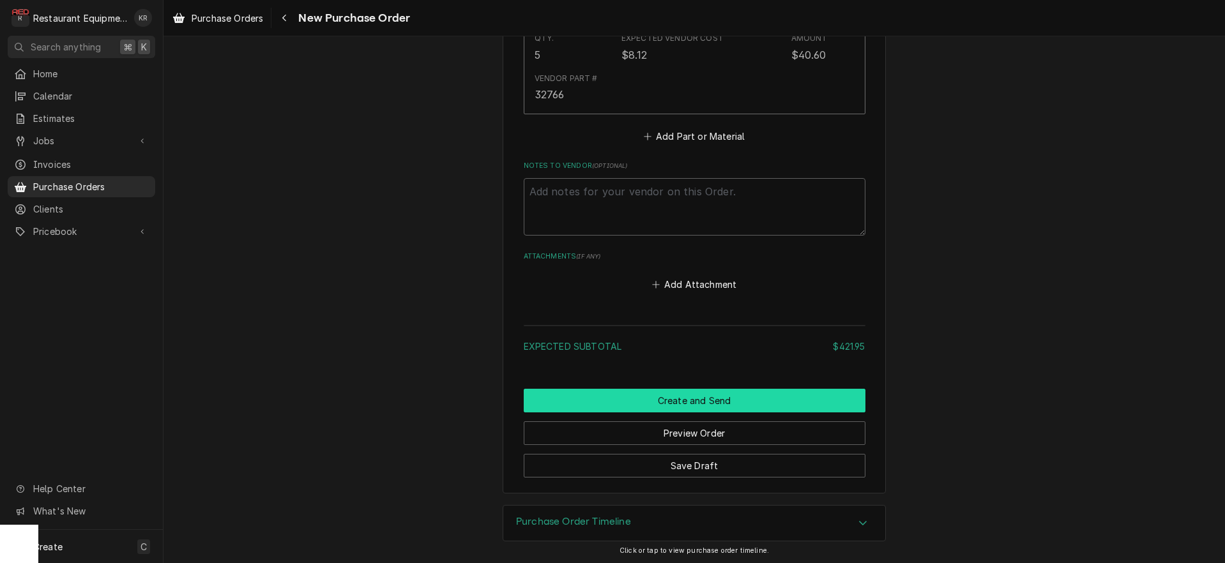
click at [692, 401] on button "Create and Send" at bounding box center [695, 401] width 342 height 24
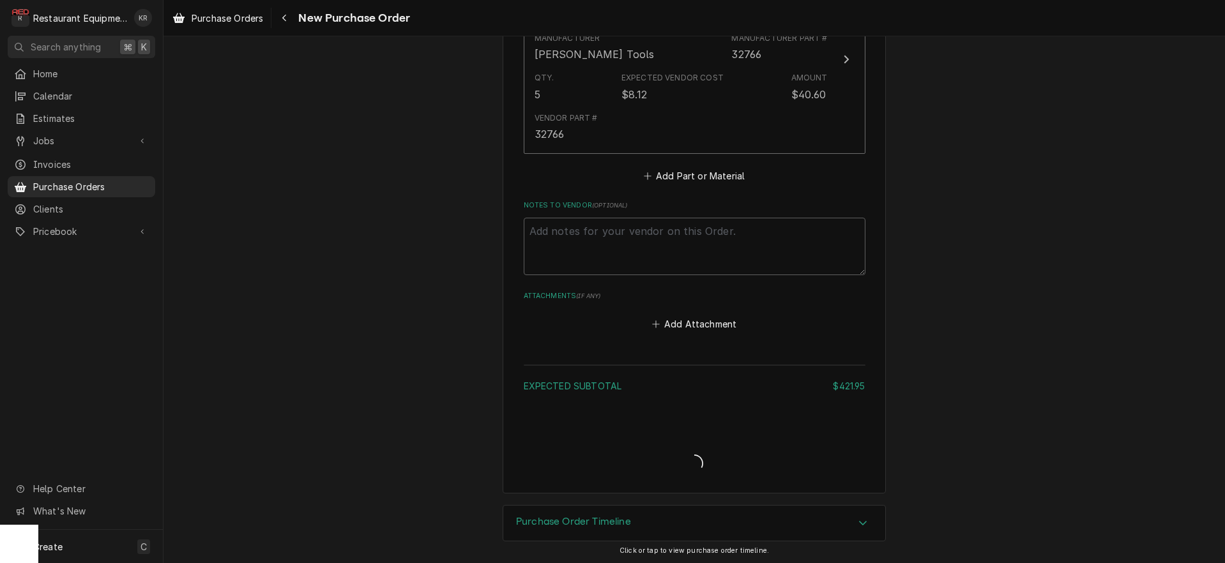
type textarea "x"
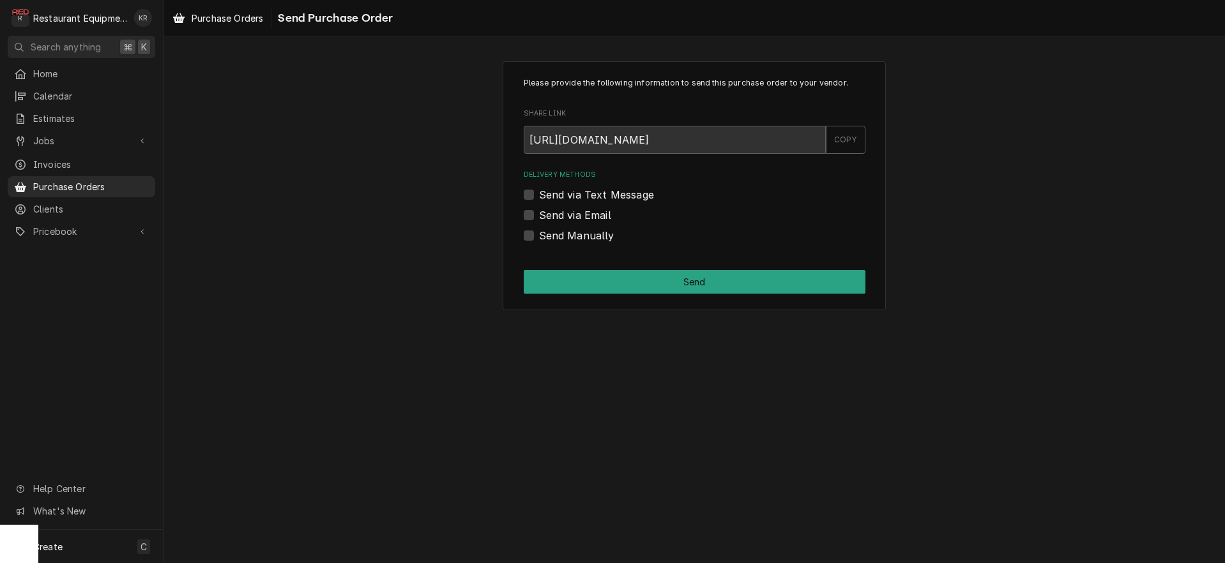
click at [539, 237] on label "Send Manually" at bounding box center [576, 235] width 75 height 15
click at [539, 237] on input "Send Manually" at bounding box center [710, 242] width 342 height 28
checkbox input "true"
click at [586, 289] on button "Send" at bounding box center [695, 282] width 342 height 24
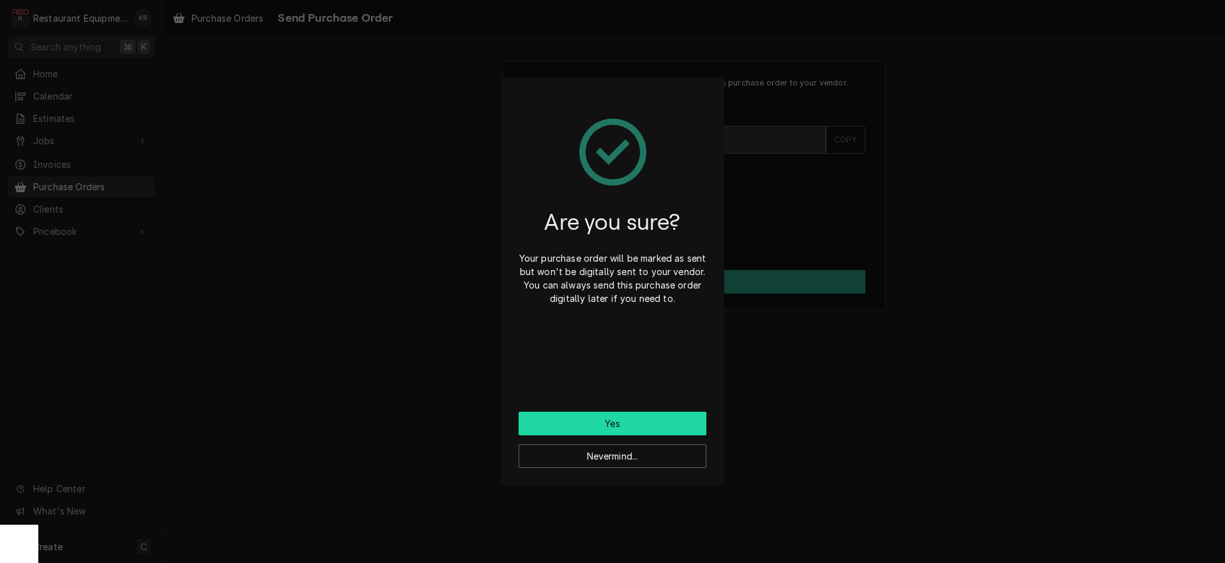
drag, startPoint x: 600, startPoint y: 425, endPoint x: 597, endPoint y: 420, distance: 6.6
click at [599, 422] on button "Yes" at bounding box center [613, 424] width 188 height 24
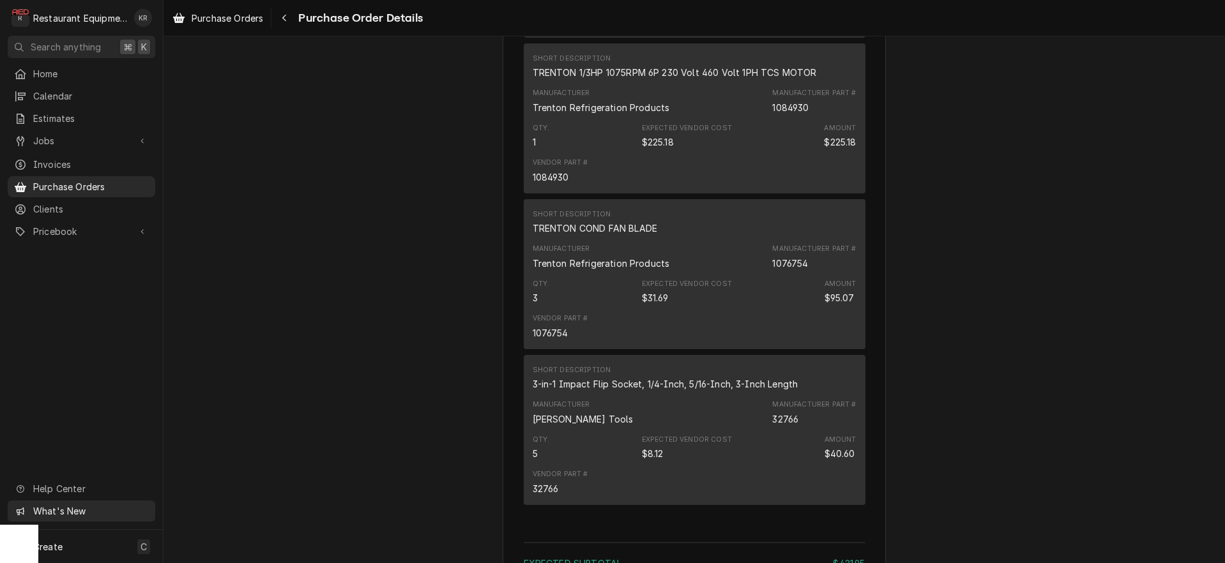
scroll to position [1480, 0]
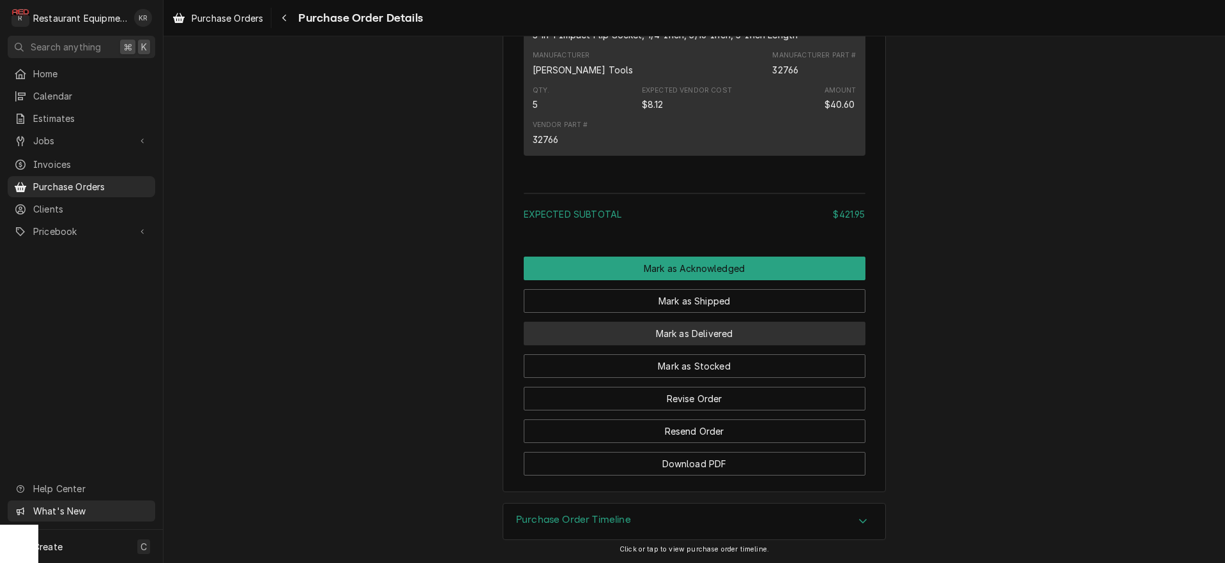
click at [691, 335] on button "Mark as Delivered" at bounding box center [695, 334] width 342 height 24
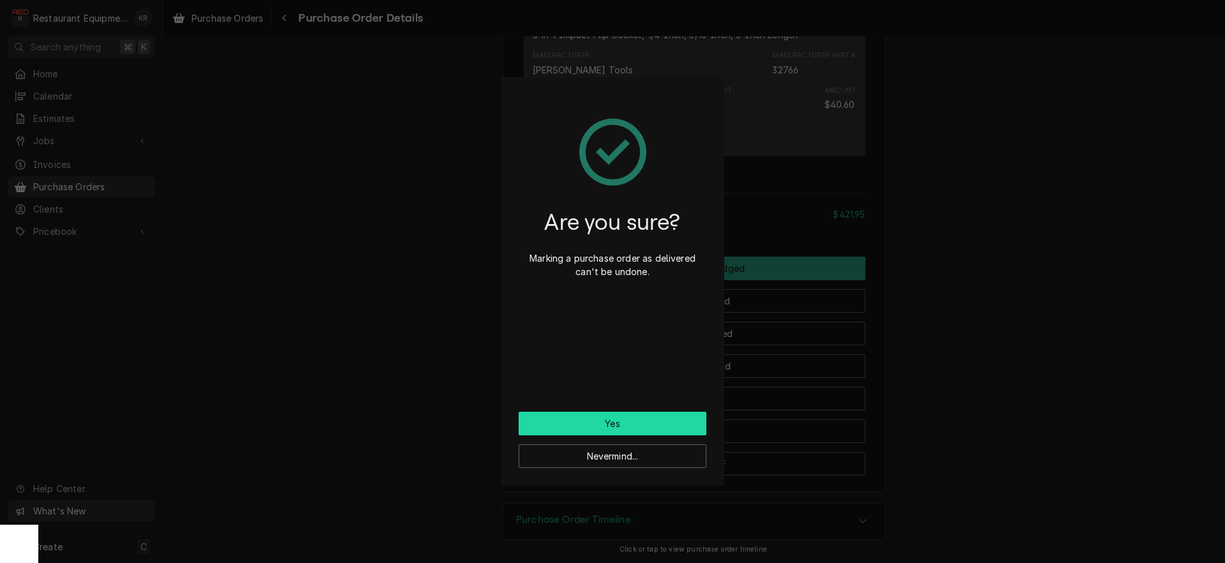
scroll to position [1476, 0]
click at [652, 432] on button "Yes" at bounding box center [613, 424] width 188 height 24
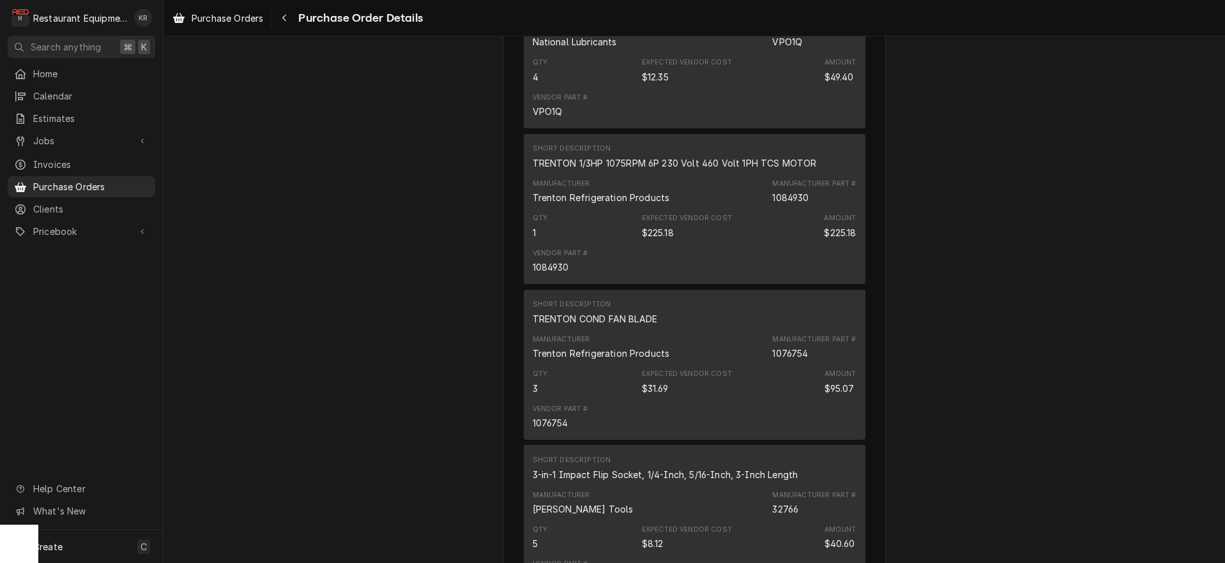
scroll to position [1543, 0]
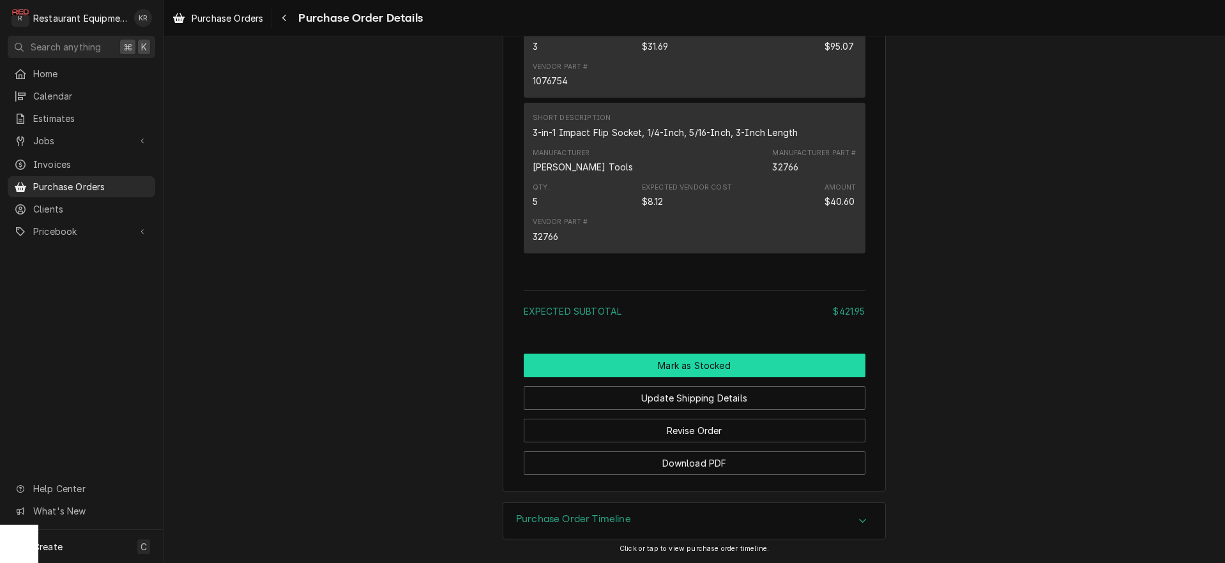
click at [689, 360] on button "Mark as Stocked" at bounding box center [695, 366] width 342 height 24
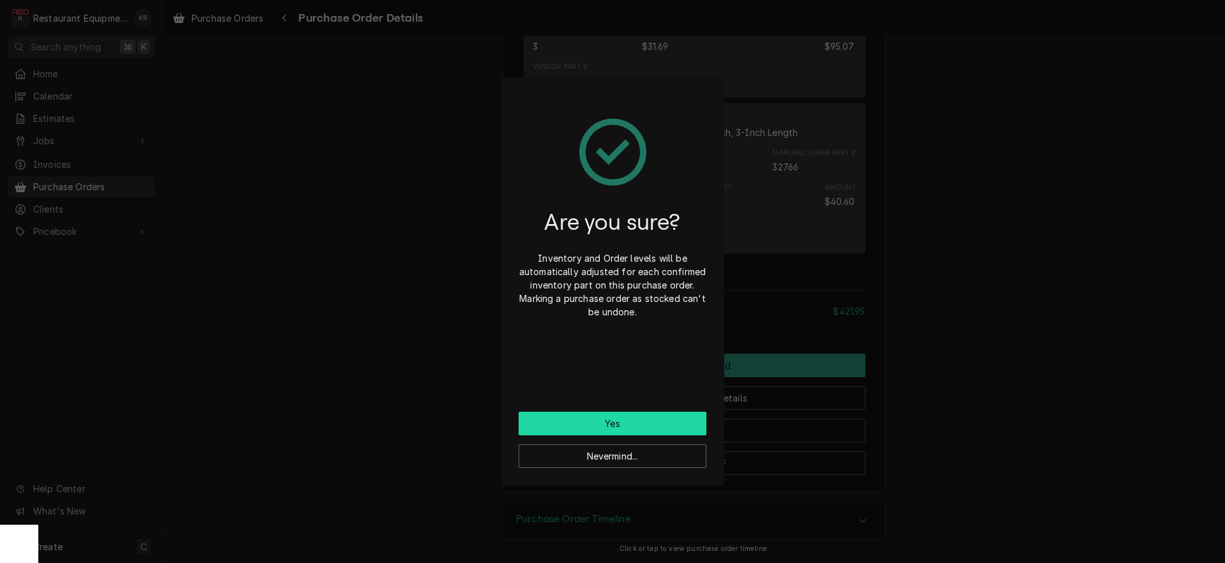
click at [622, 426] on button "Yes" at bounding box center [613, 424] width 188 height 24
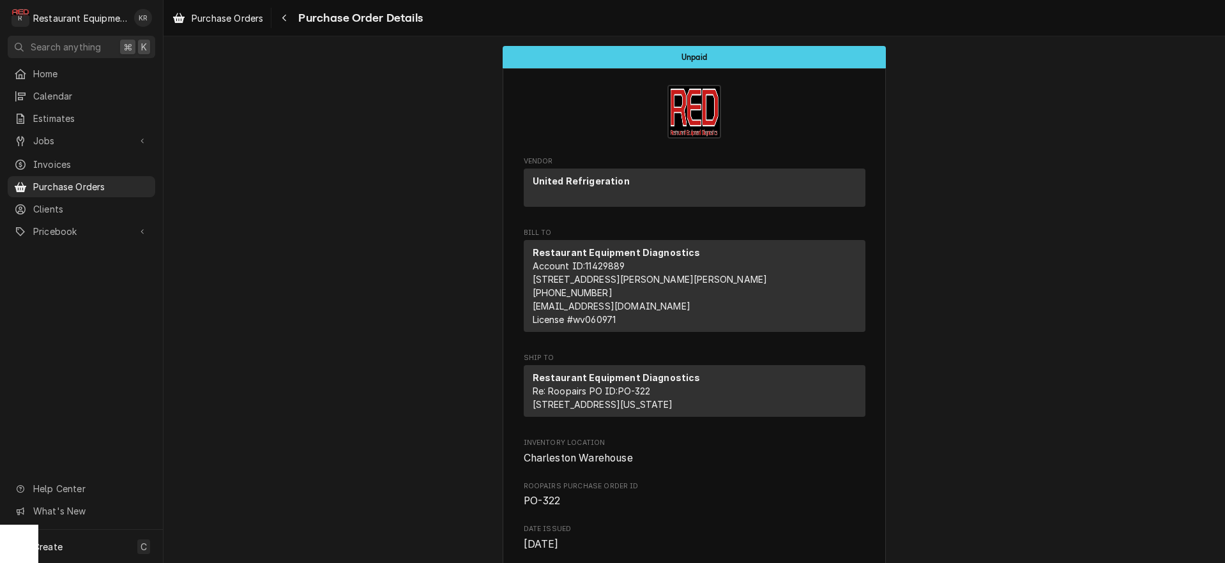
click at [241, 24] on div "Purchase Orders" at bounding box center [218, 18] width 96 height 16
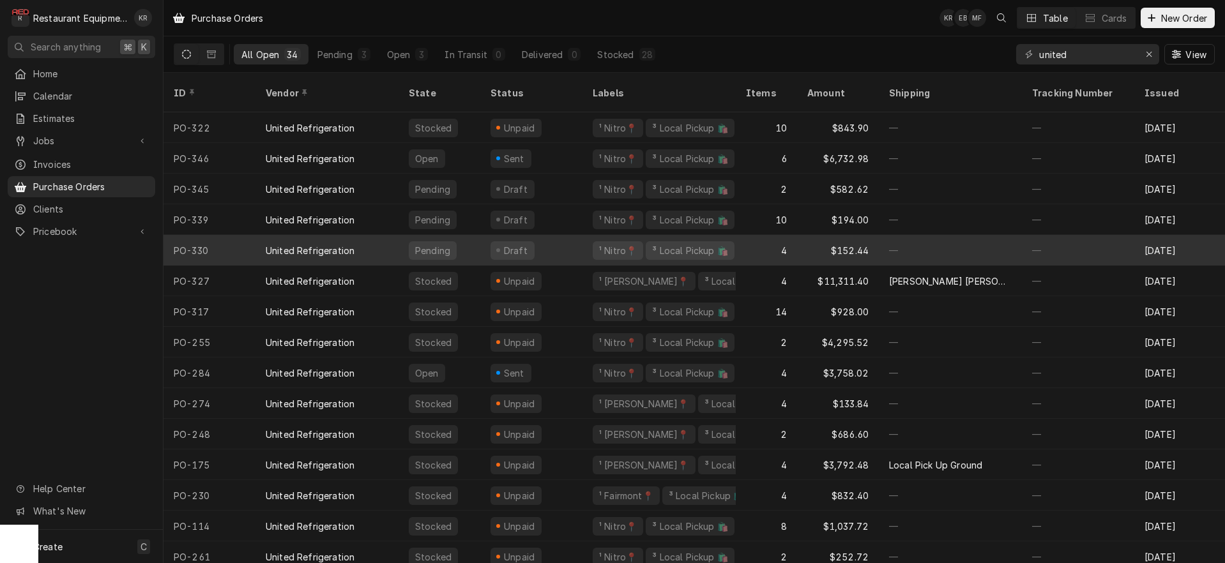
click at [493, 241] on div "Draft" at bounding box center [513, 250] width 44 height 19
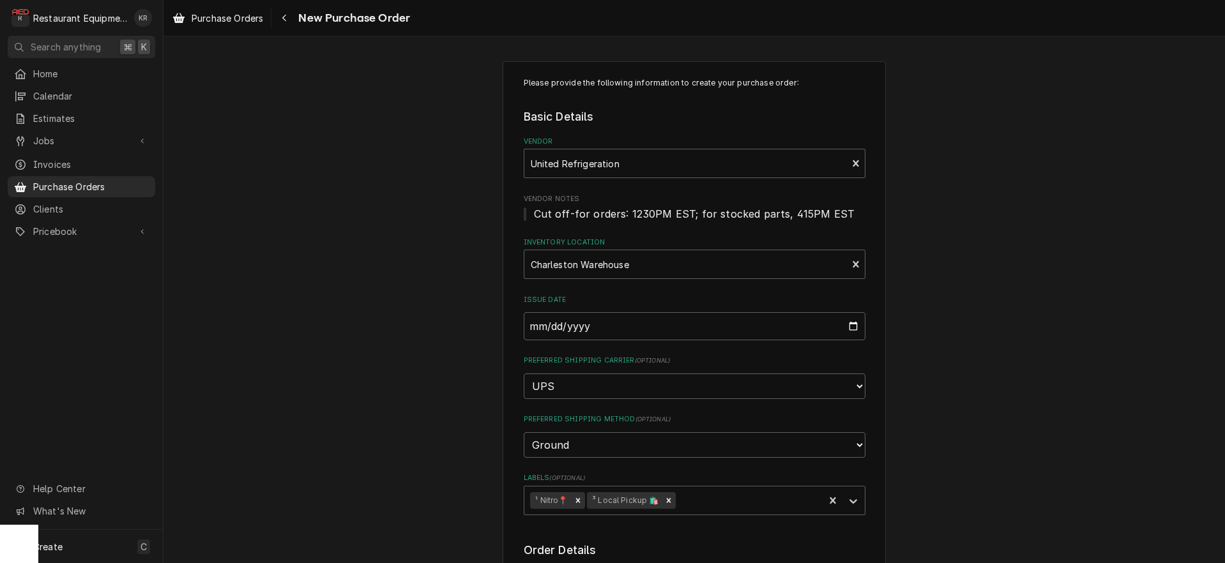
scroll to position [825, 0]
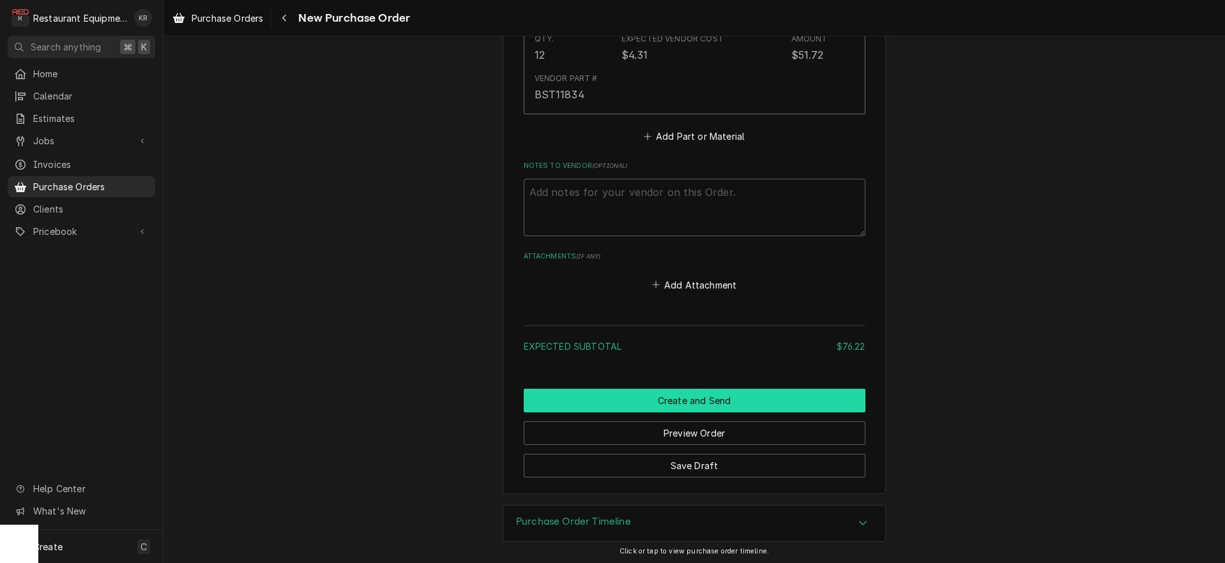
click at [697, 404] on button "Create and Send" at bounding box center [695, 401] width 342 height 24
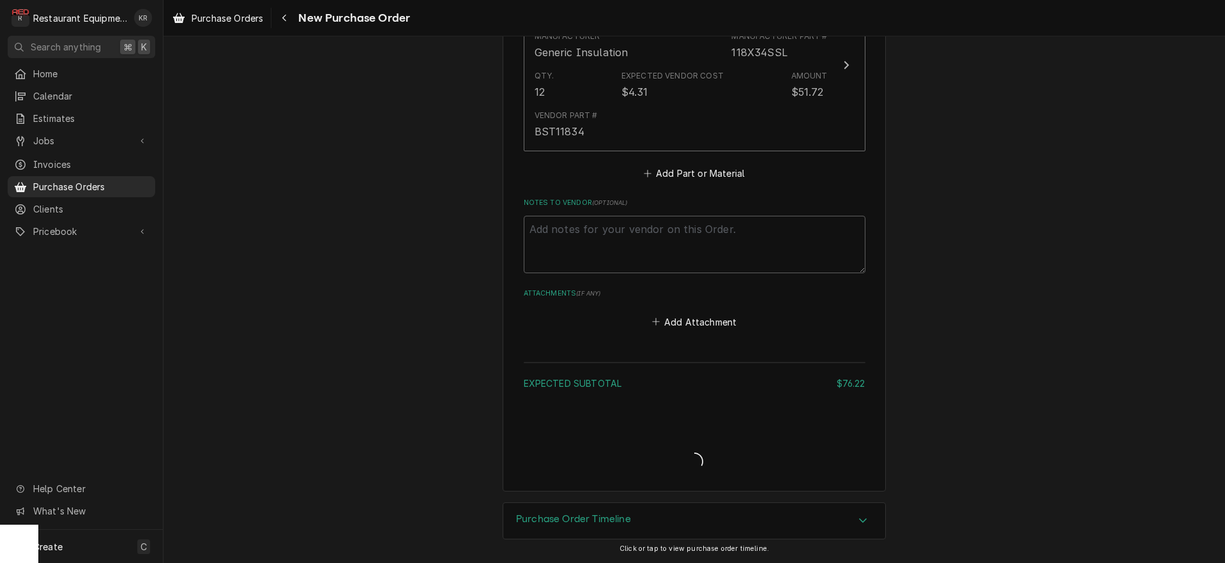
scroll to position [786, 0]
type textarea "x"
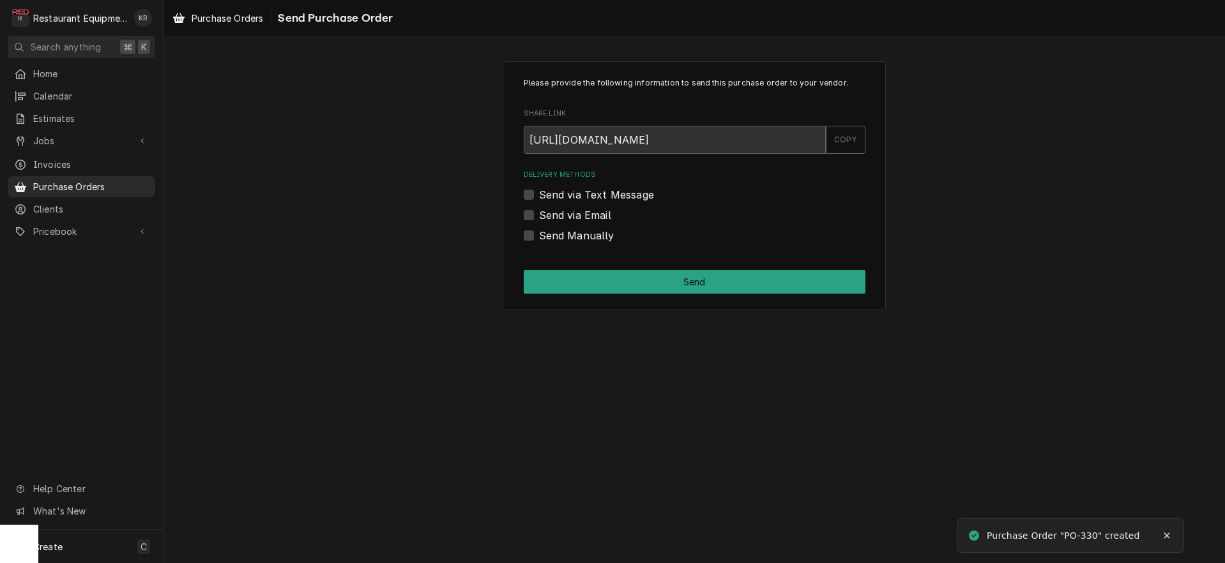
click at [697, 404] on div "Please provide the following information to send this purchase order to your ve…" at bounding box center [695, 299] width 1062 height 527
click at [544, 231] on label "Send Manually" at bounding box center [576, 235] width 75 height 15
click at [544, 231] on input "Send Manually" at bounding box center [710, 242] width 342 height 28
checkbox input "true"
click at [600, 275] on button "Send" at bounding box center [695, 282] width 342 height 24
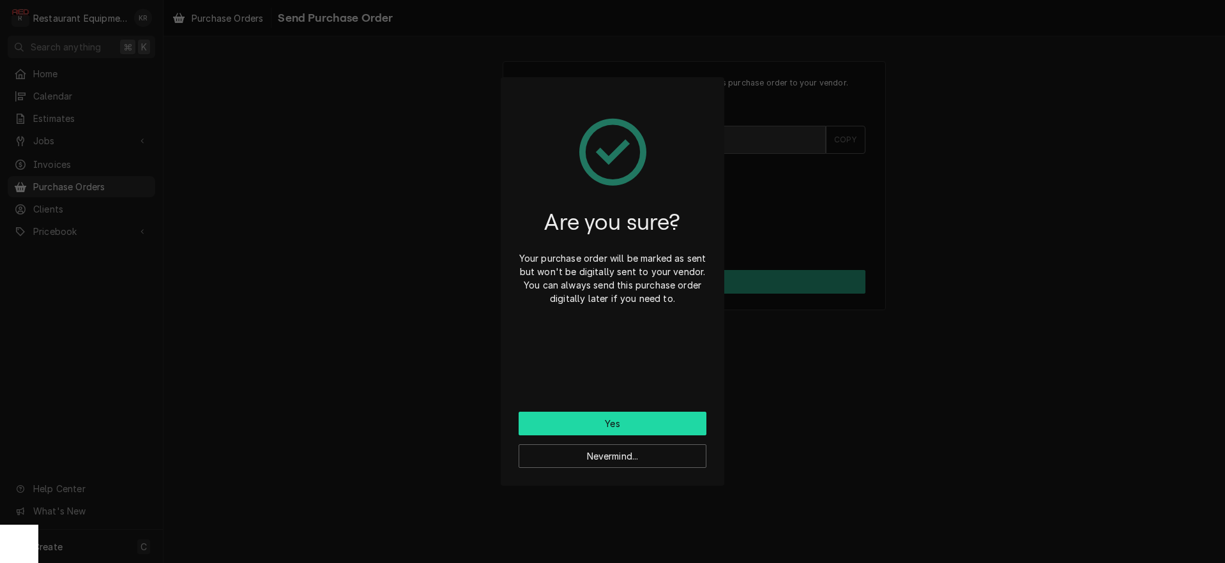
click at [606, 427] on button "Yes" at bounding box center [613, 424] width 188 height 24
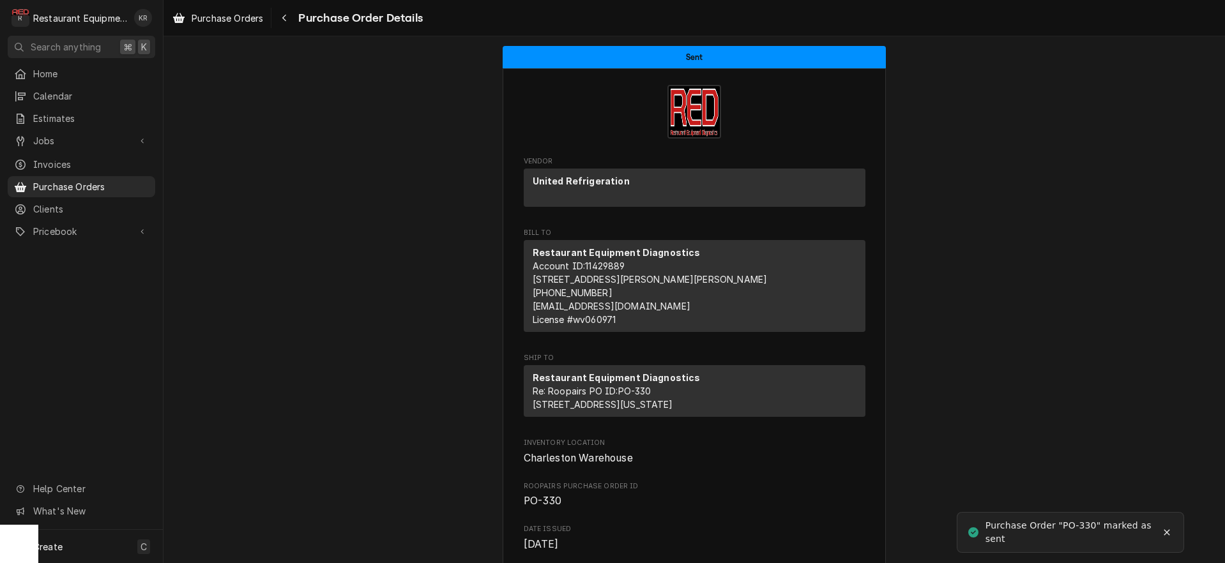
scroll to position [977, 0]
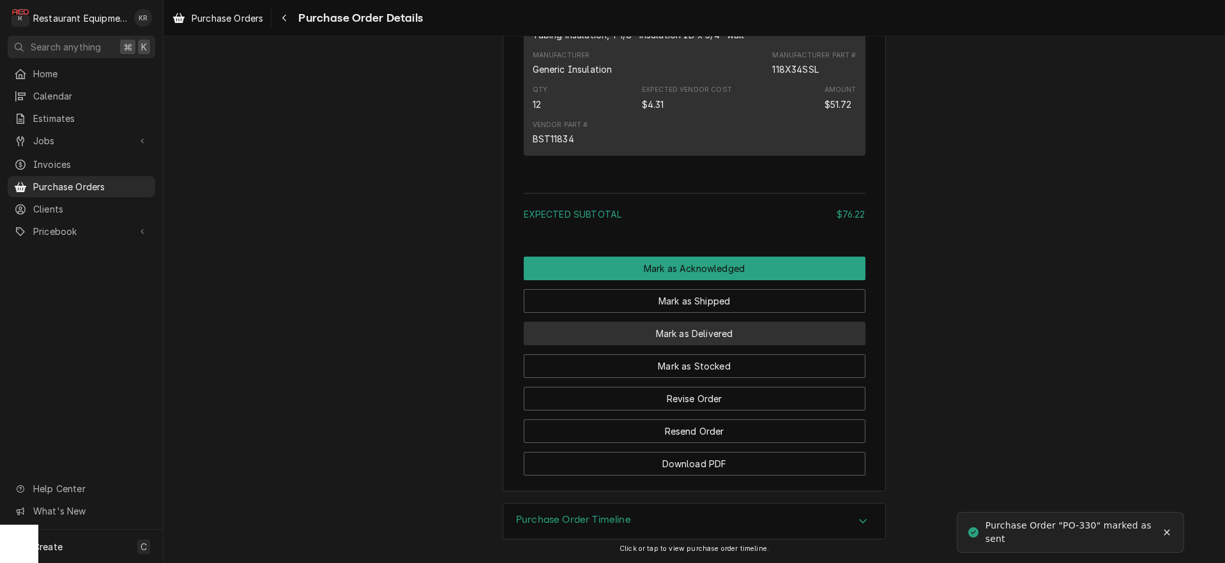
click at [675, 332] on button "Mark as Delivered" at bounding box center [695, 334] width 342 height 24
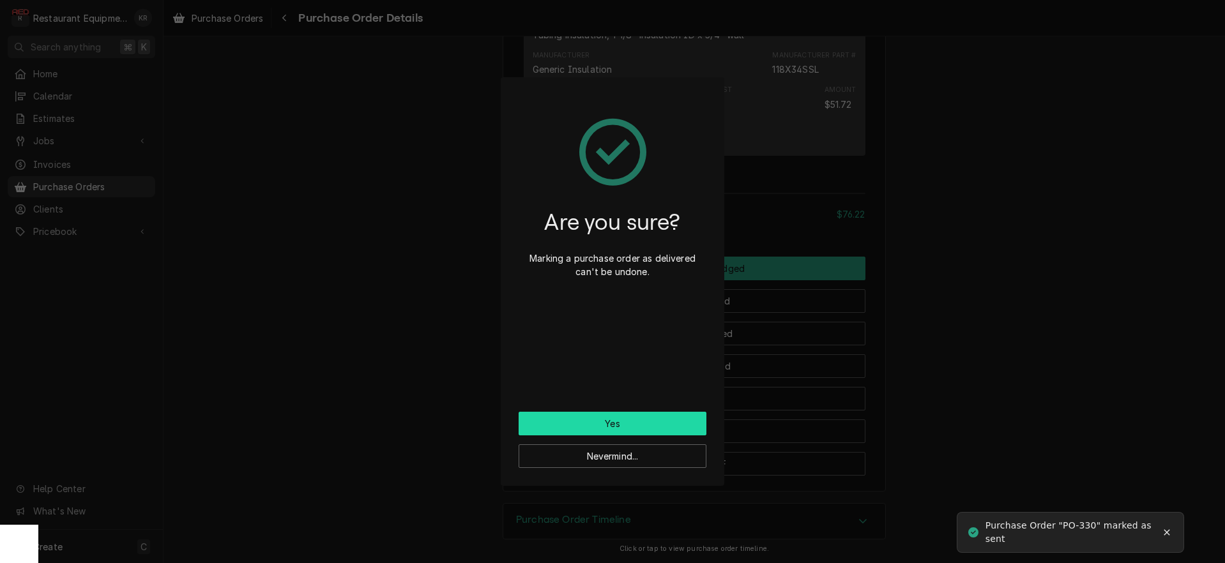
click at [630, 424] on button "Yes" at bounding box center [613, 424] width 188 height 24
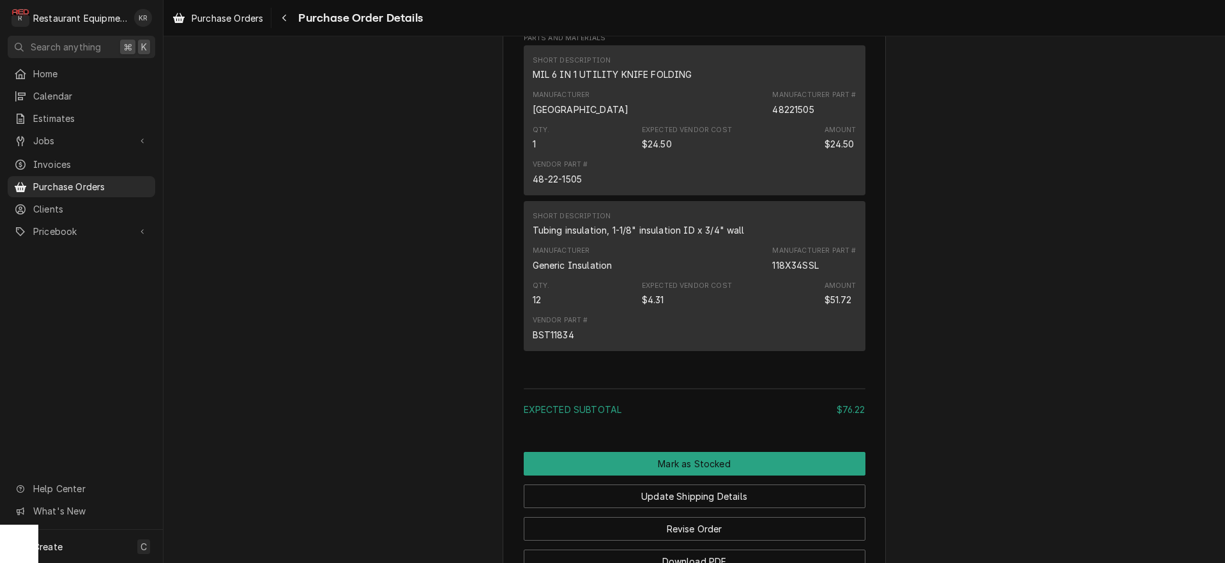
scroll to position [1041, 0]
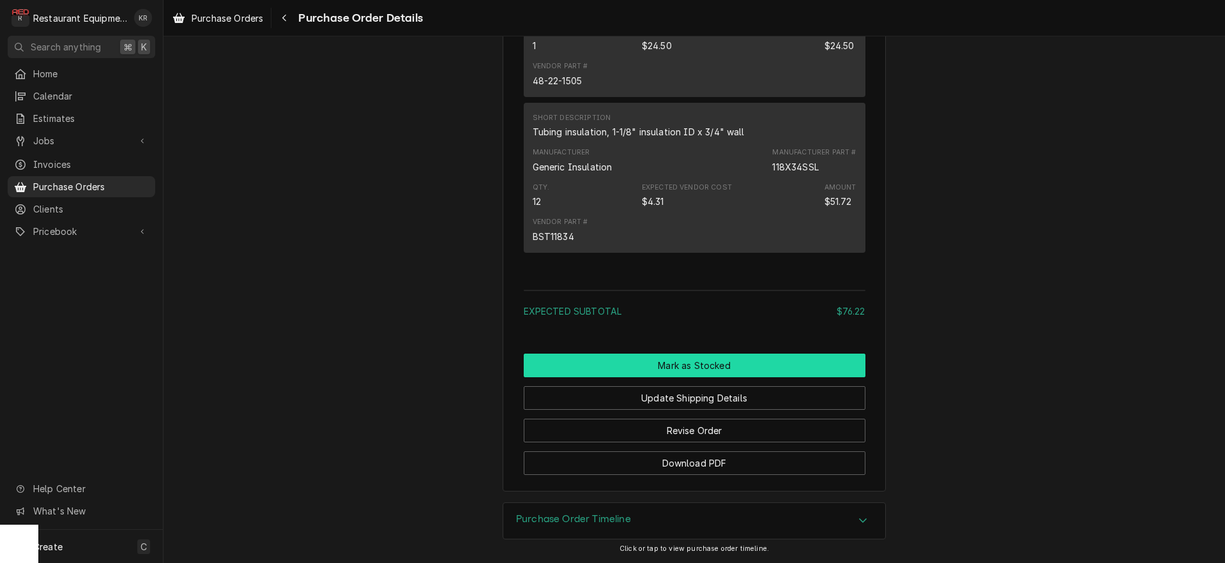
click at [687, 369] on button "Mark as Stocked" at bounding box center [695, 366] width 342 height 24
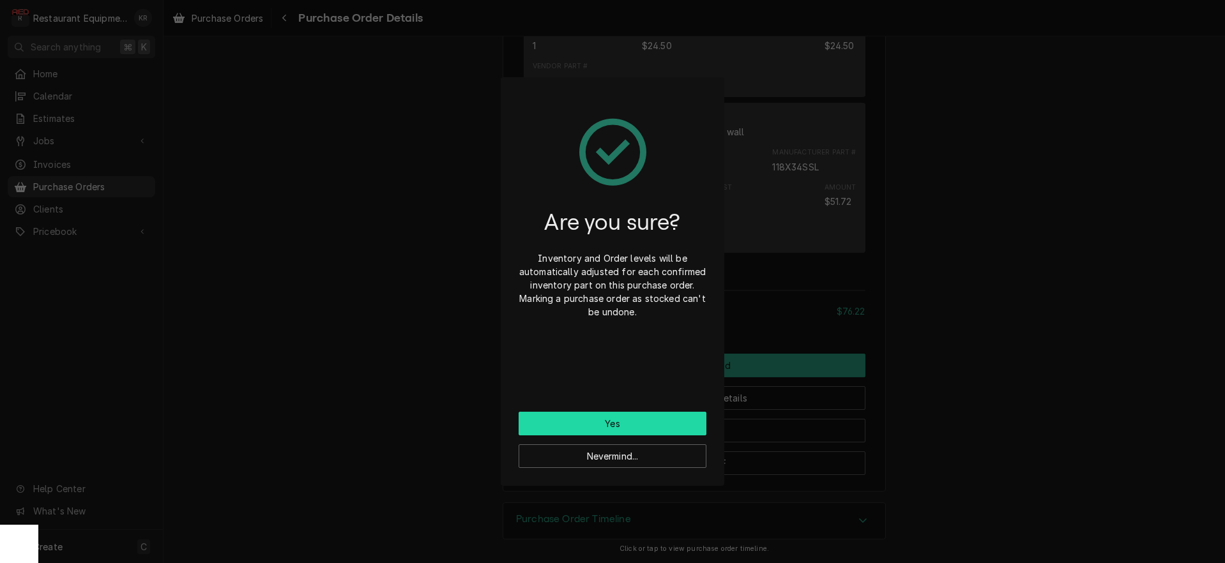
click at [646, 427] on button "Yes" at bounding box center [613, 424] width 188 height 24
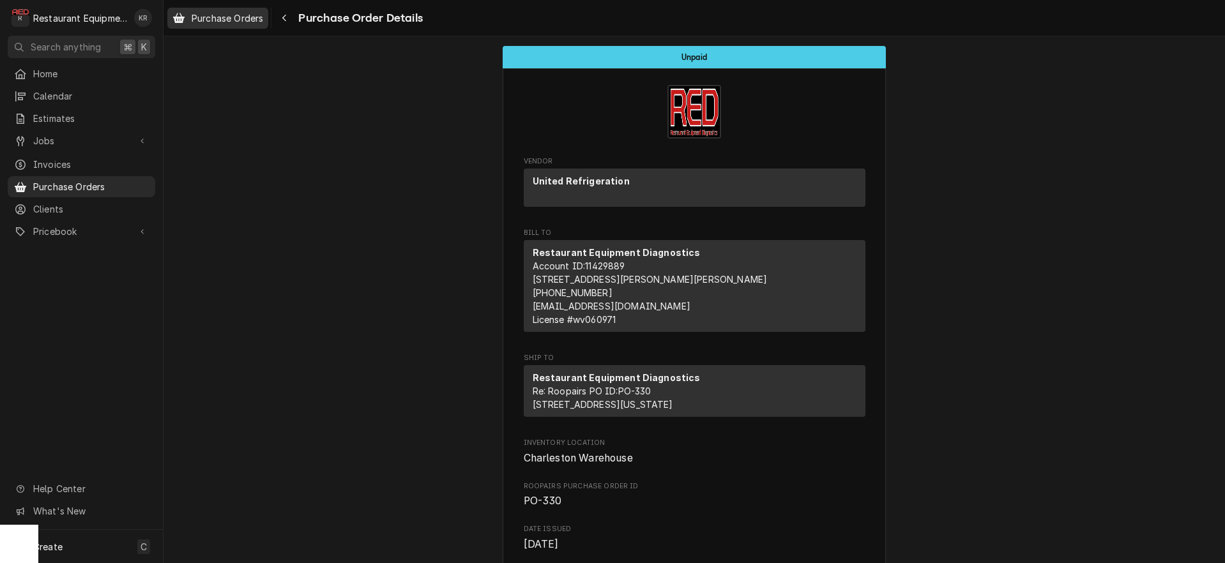
click at [238, 10] on link "Purchase Orders" at bounding box center [217, 18] width 101 height 21
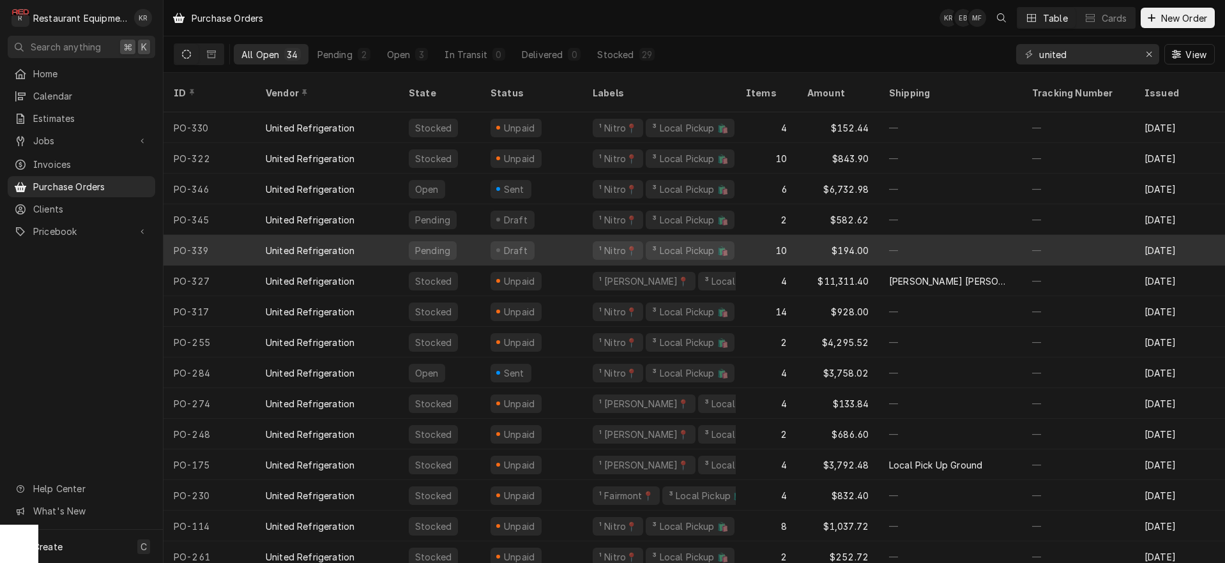
click at [421, 244] on div "Pending" at bounding box center [433, 250] width 38 height 13
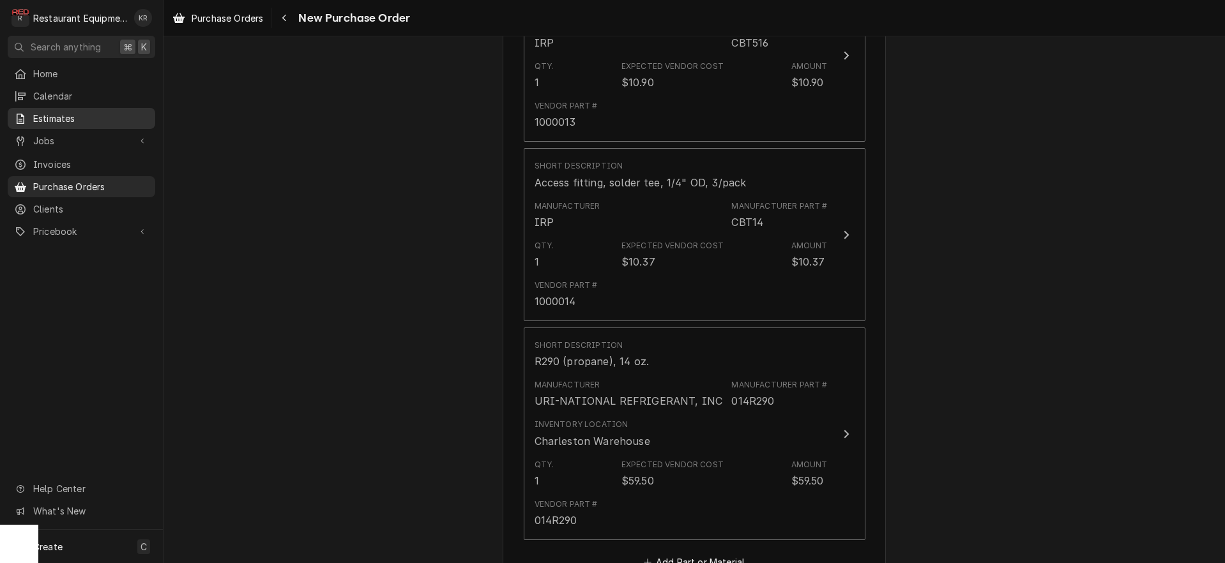
scroll to position [1443, 0]
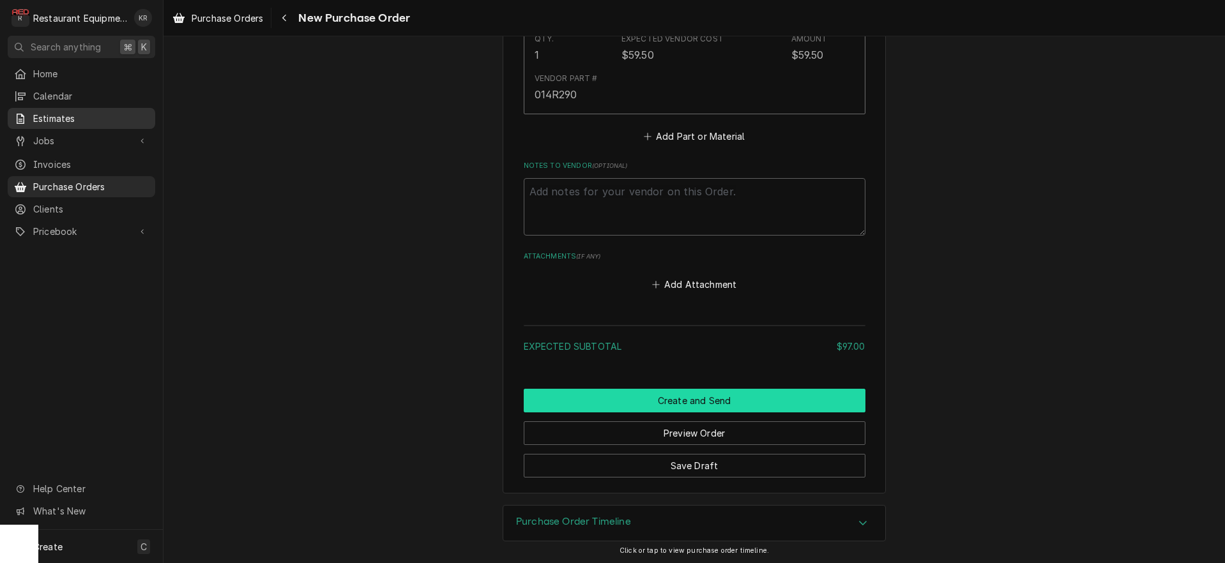
click at [699, 402] on button "Create and Send" at bounding box center [695, 401] width 342 height 24
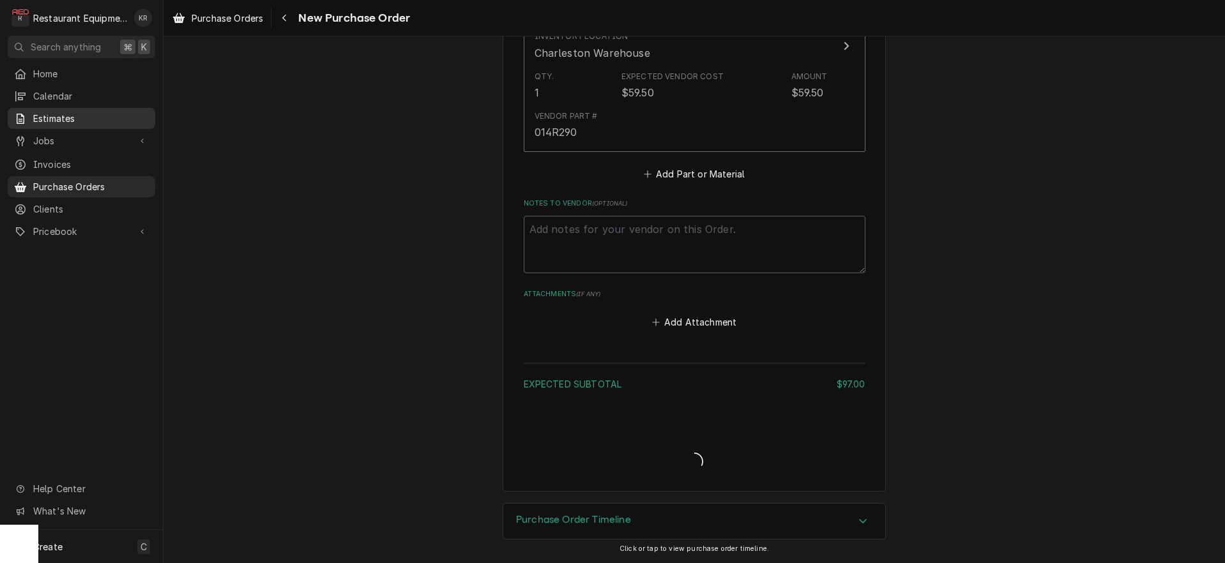
scroll to position [1404, 0]
type textarea "x"
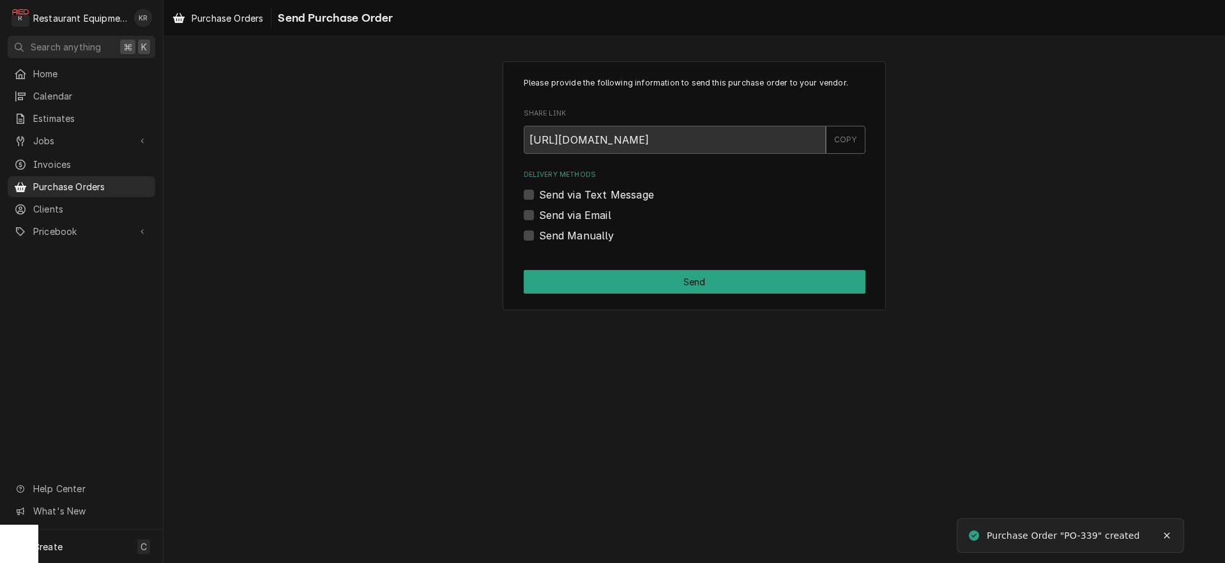
click at [539, 236] on label "Send Manually" at bounding box center [576, 235] width 75 height 15
click at [539, 236] on input "Send Manually" at bounding box center [710, 242] width 342 height 28
checkbox input "true"
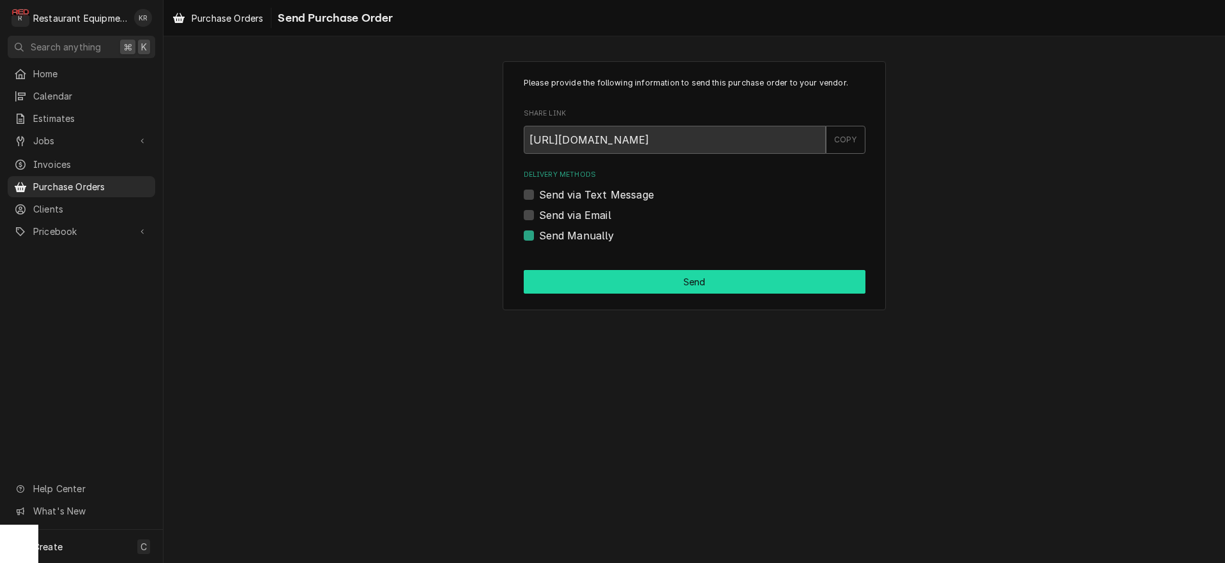
click at [589, 280] on button "Send" at bounding box center [695, 282] width 342 height 24
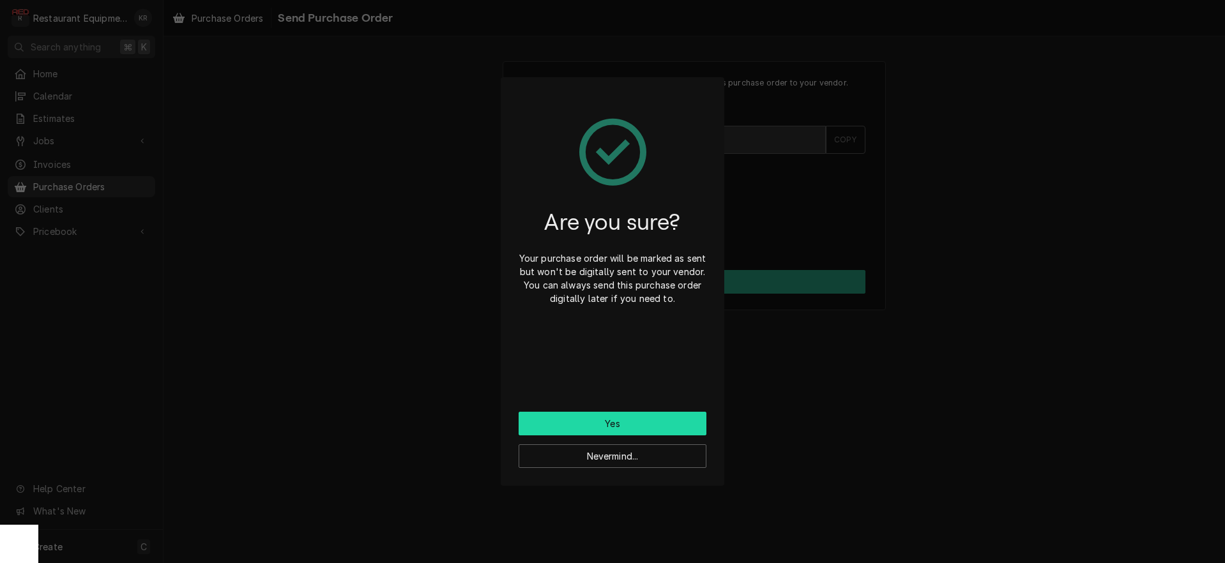
click at [606, 421] on button "Yes" at bounding box center [613, 424] width 188 height 24
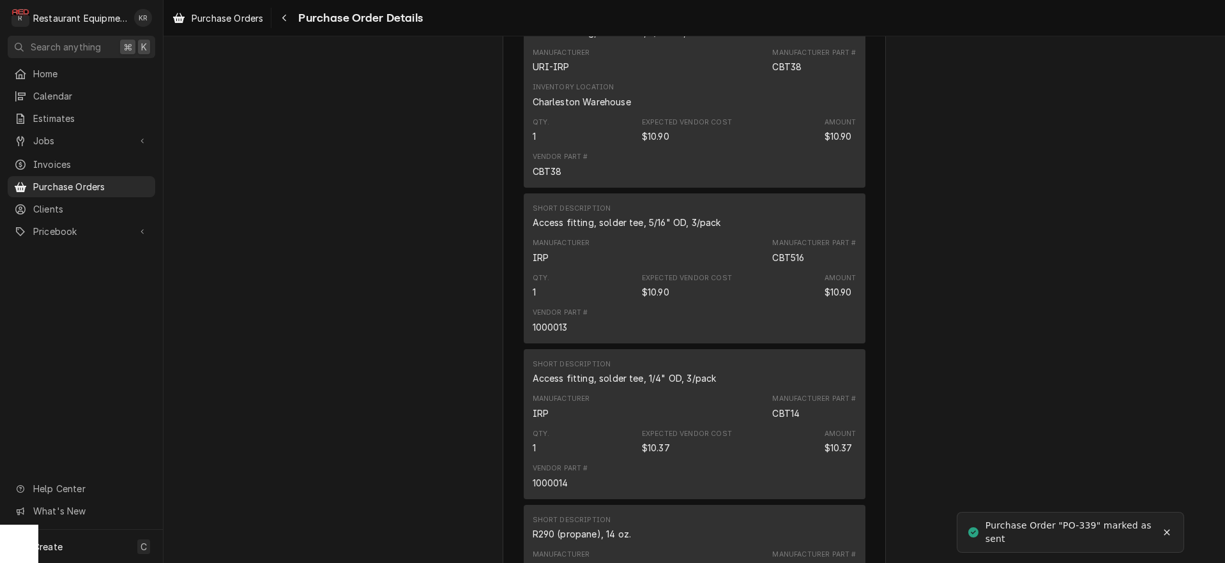
scroll to position [1514, 0]
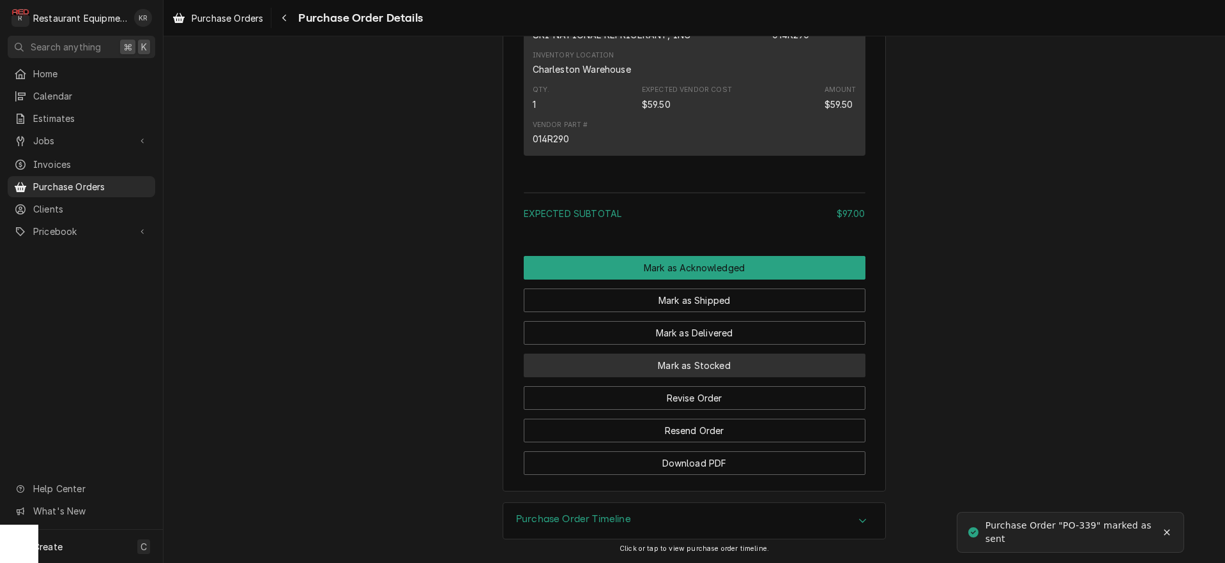
click at [711, 362] on button "Mark as Stocked" at bounding box center [695, 366] width 342 height 24
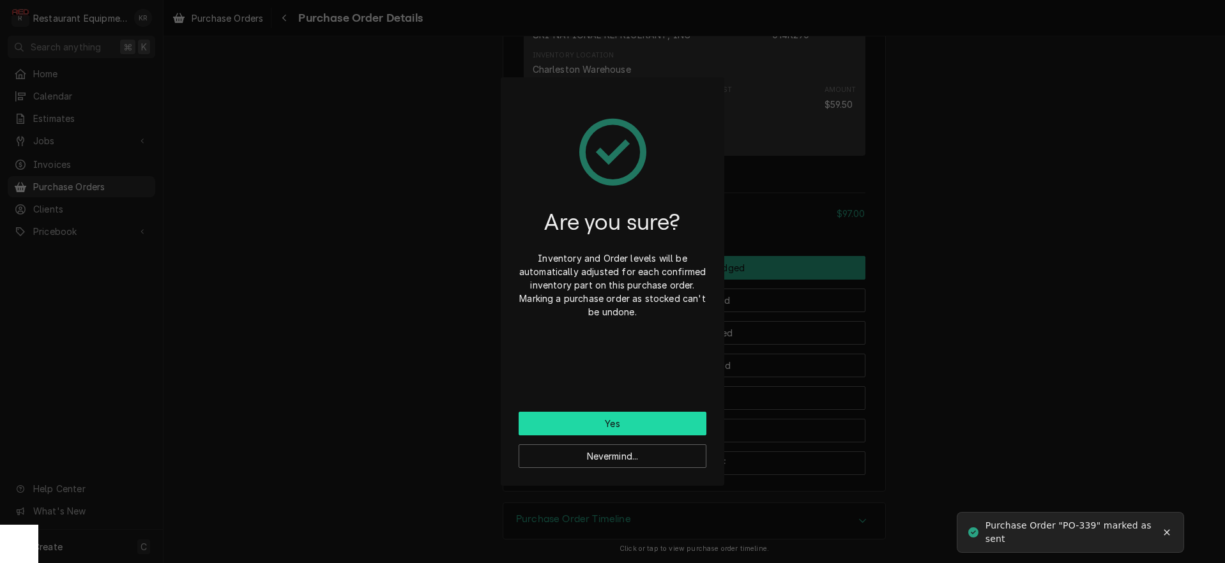
click at [614, 422] on button "Yes" at bounding box center [613, 424] width 188 height 24
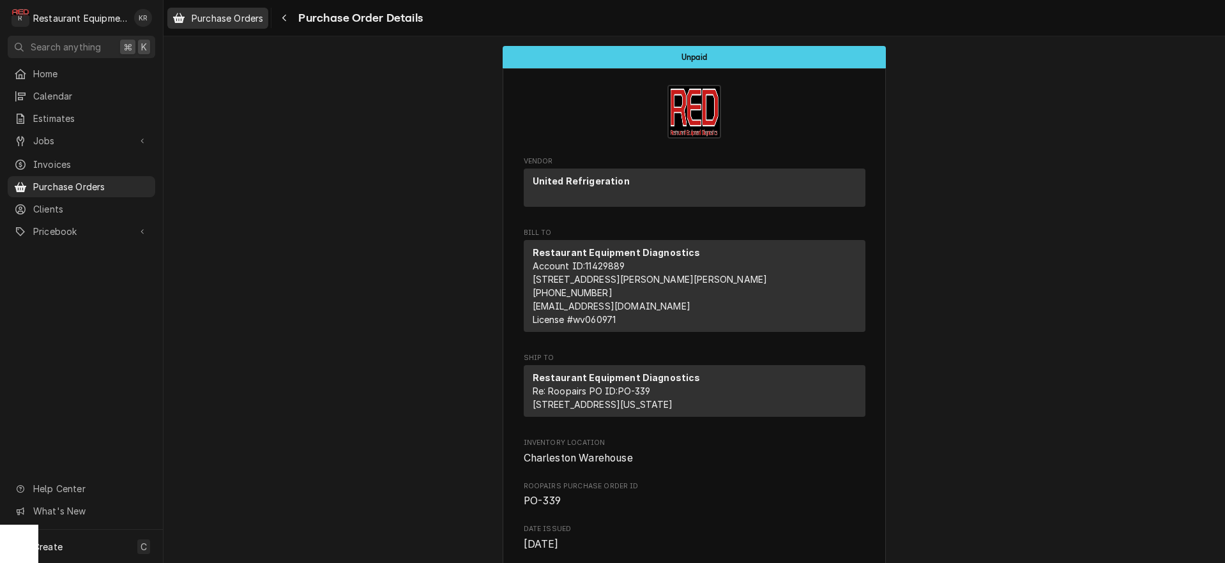
click at [227, 20] on span "Purchase Orders" at bounding box center [228, 17] width 72 height 13
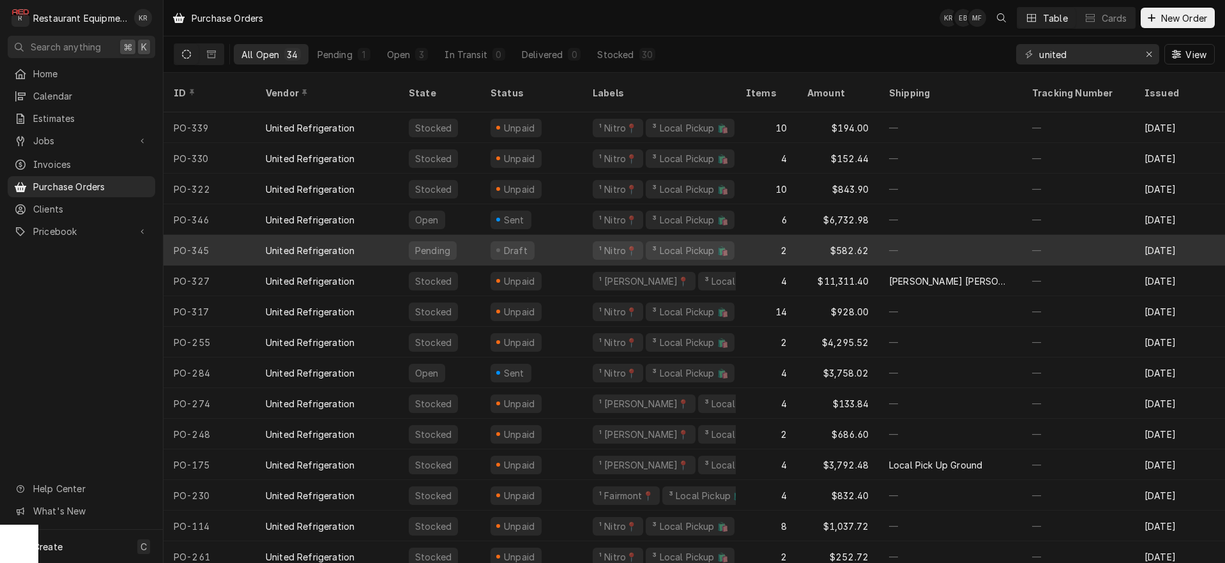
click at [517, 244] on div "Draft" at bounding box center [515, 250] width 27 height 13
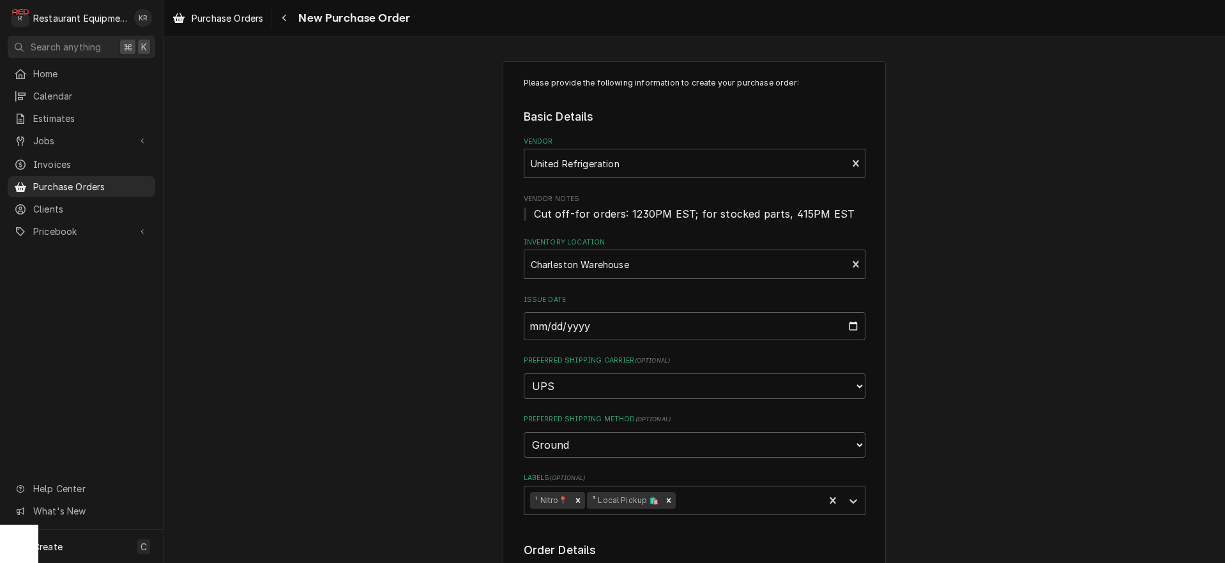
scroll to position [685, 0]
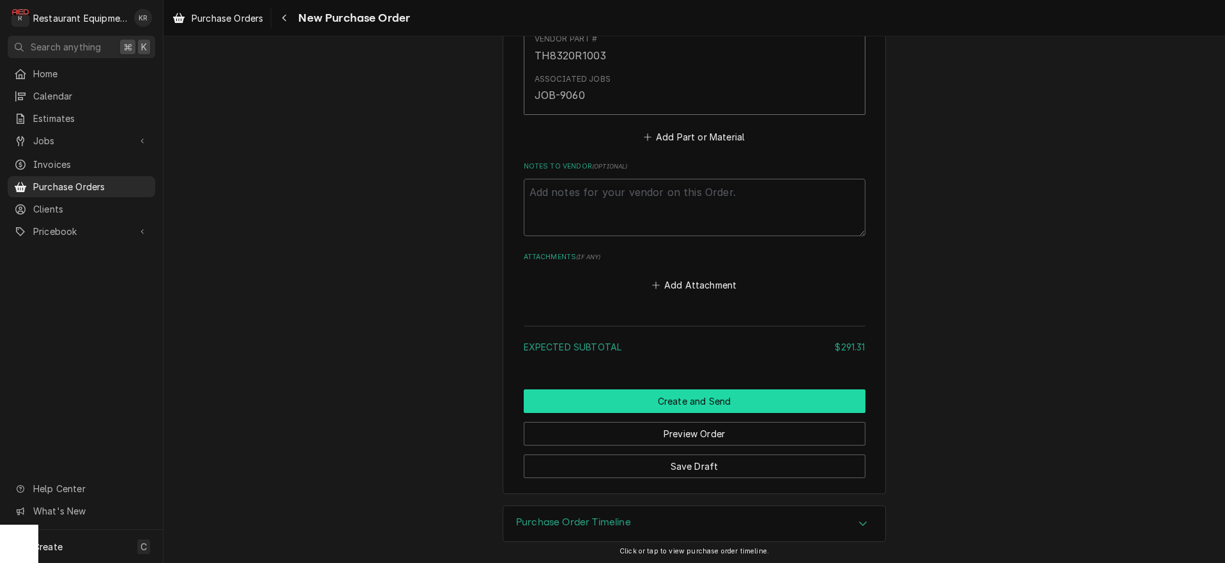
click at [695, 390] on button "Create and Send" at bounding box center [695, 402] width 342 height 24
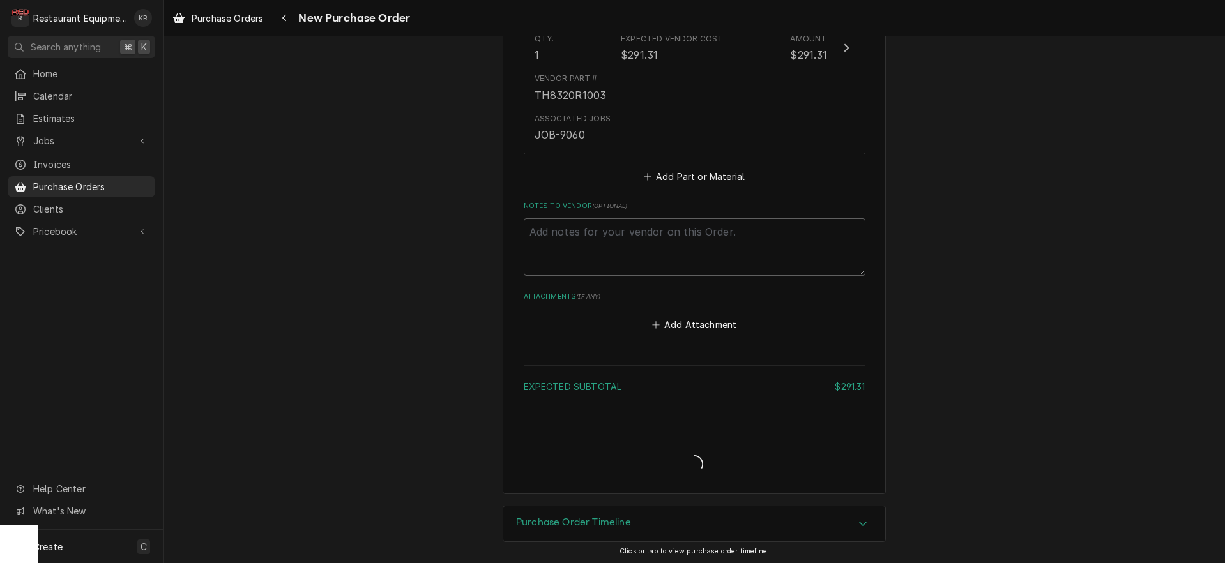
type textarea "x"
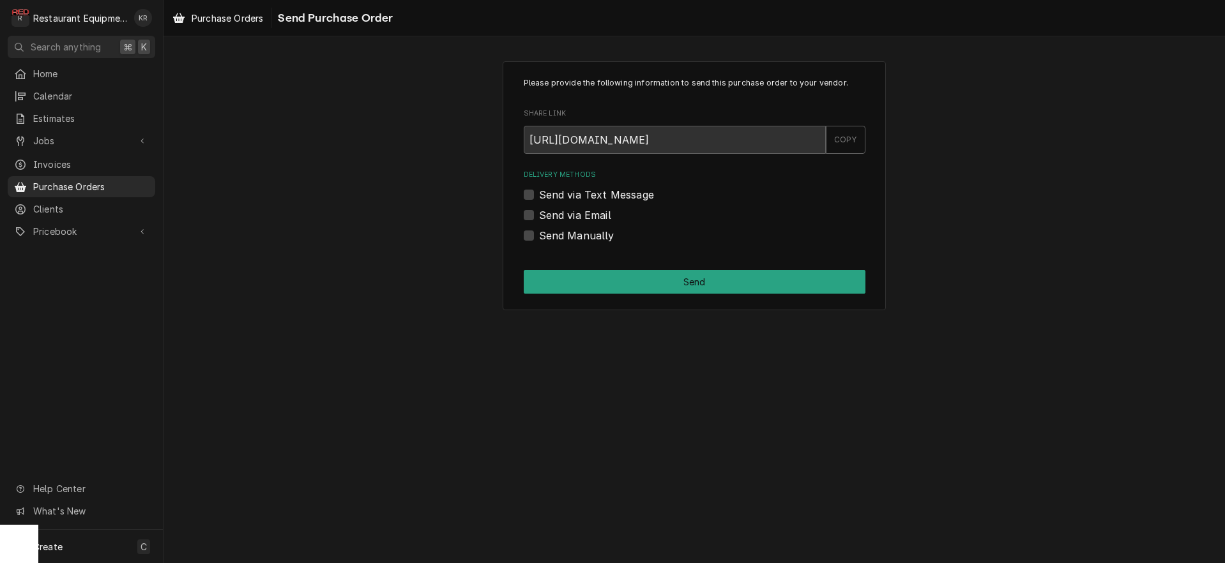
click at [539, 234] on label "Send Manually" at bounding box center [576, 235] width 75 height 15
click at [539, 234] on input "Send Manually" at bounding box center [710, 242] width 342 height 28
checkbox input "true"
click at [600, 284] on button "Send" at bounding box center [695, 282] width 342 height 24
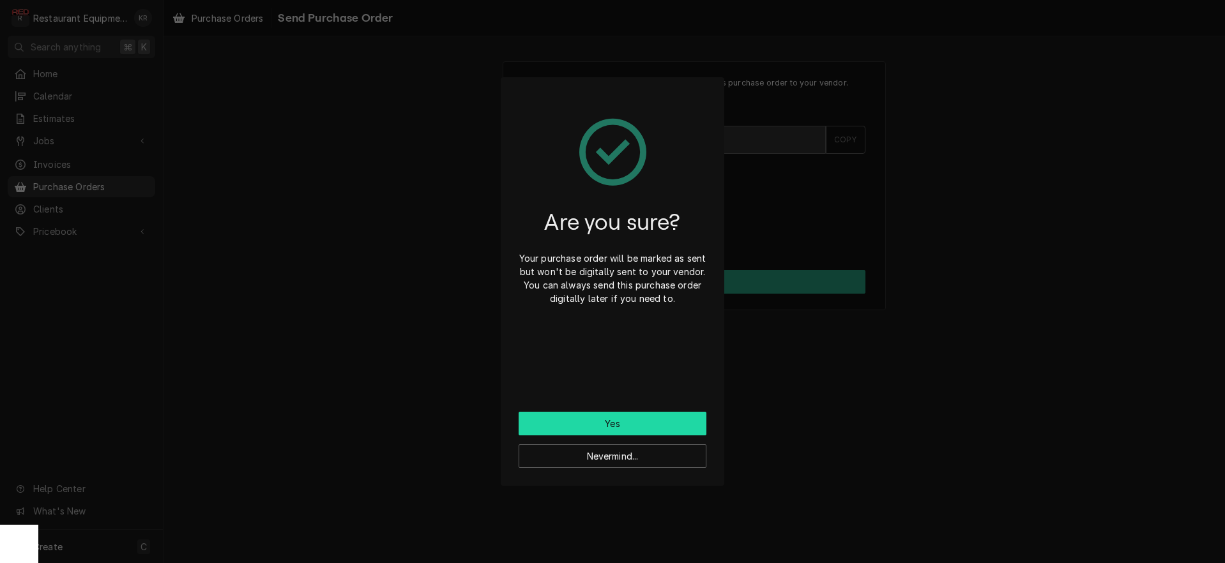
click at [629, 432] on button "Yes" at bounding box center [613, 424] width 188 height 24
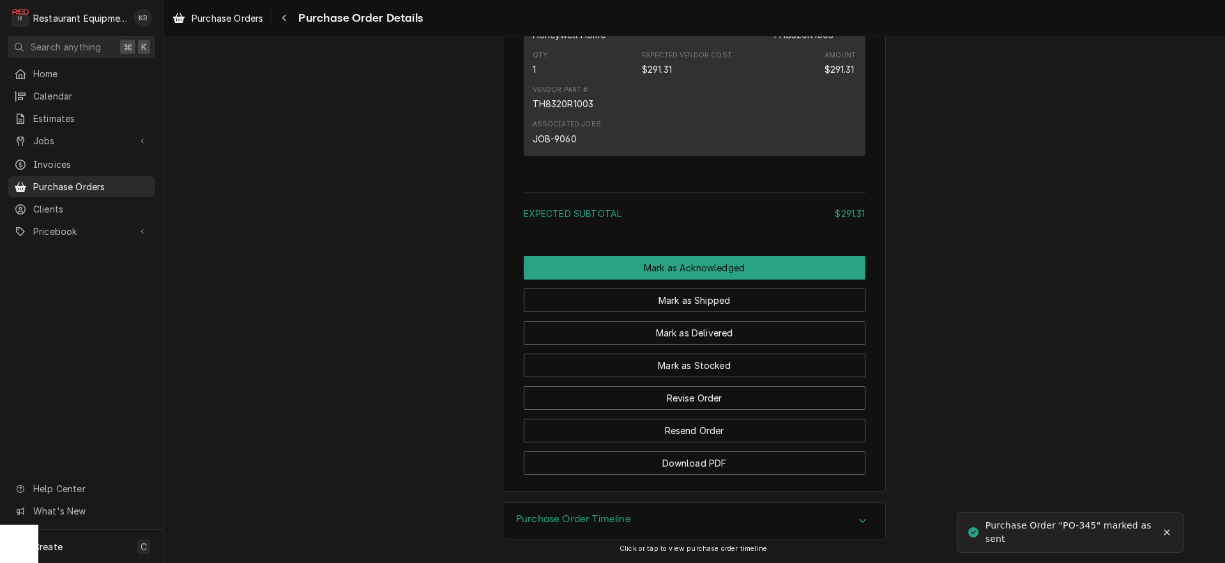
scroll to position [880, 0]
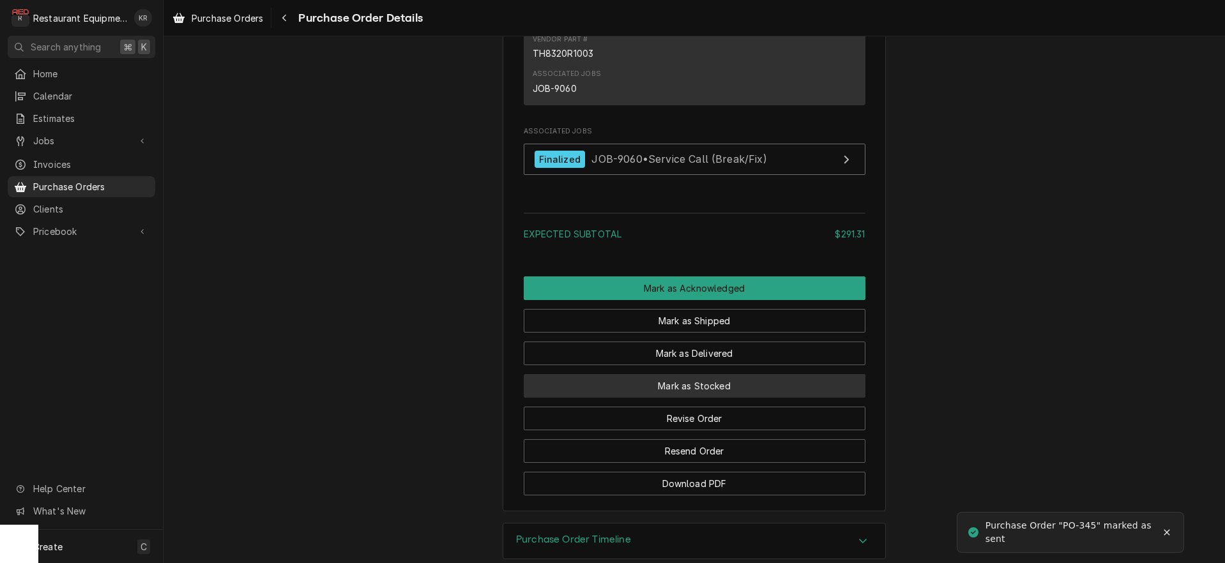
click at [673, 398] on button "Mark as Stocked" at bounding box center [695, 386] width 342 height 24
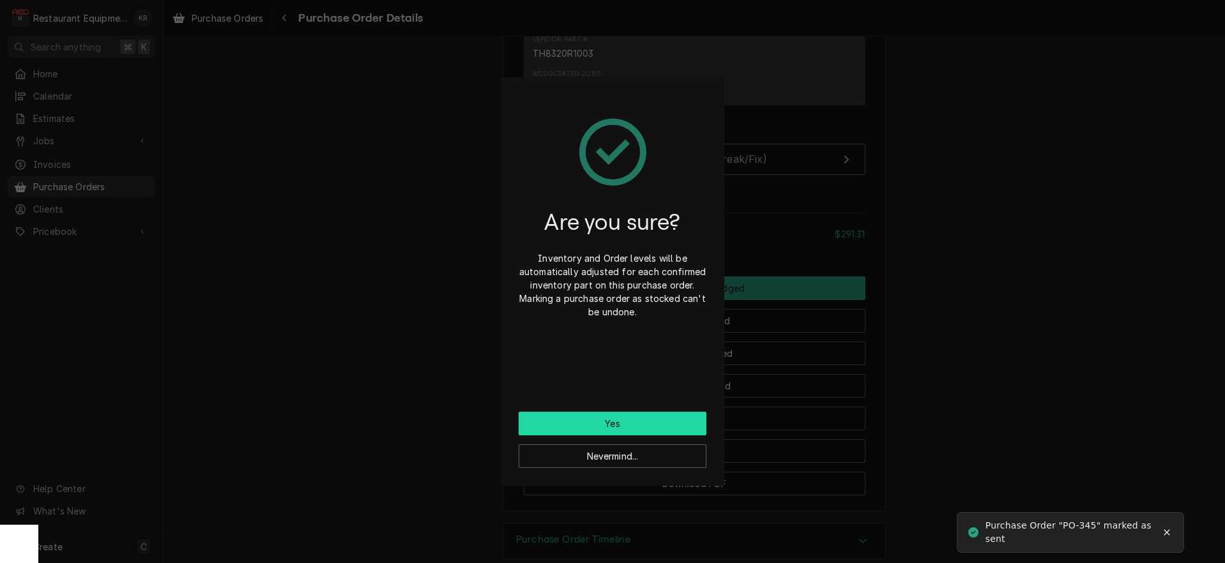
click at [619, 434] on button "Yes" at bounding box center [613, 424] width 188 height 24
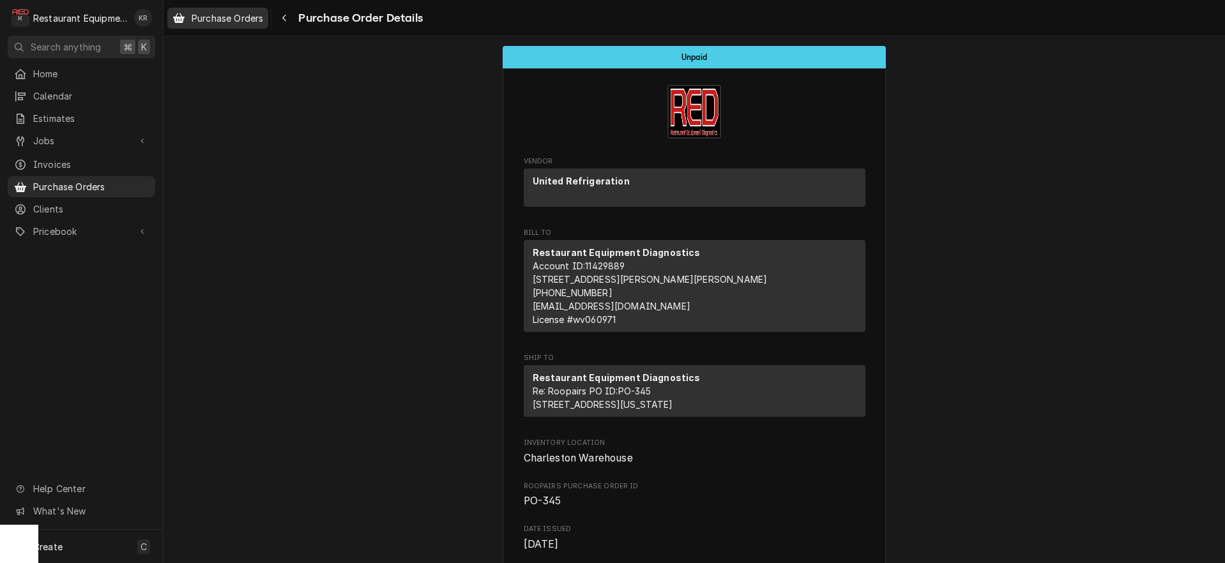
click at [224, 22] on span "Purchase Orders" at bounding box center [228, 17] width 72 height 13
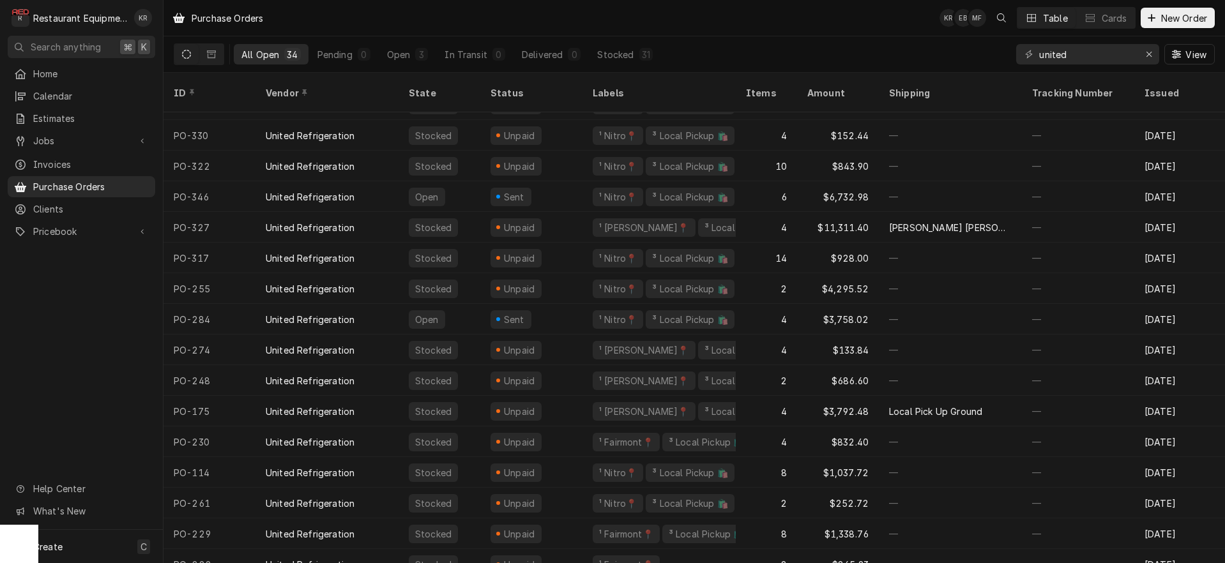
scroll to position [52, 0]
click at [1149, 52] on icon "Erase input" at bounding box center [1149, 54] width 7 height 9
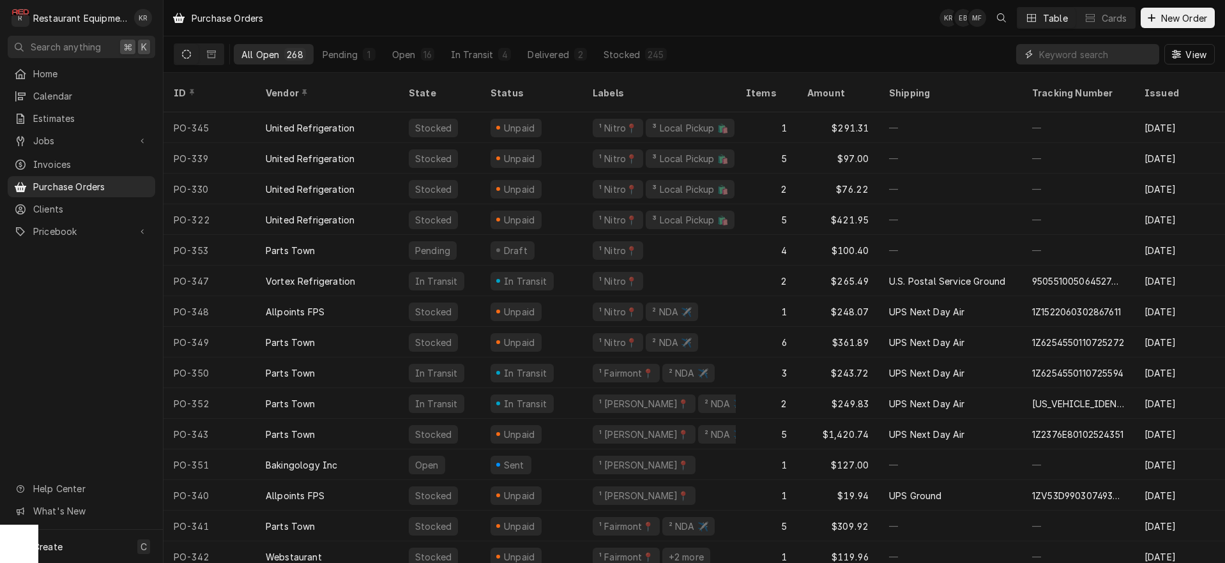
click at [1087, 57] on input "Dynamic Content Wrapper" at bounding box center [1096, 54] width 114 height 20
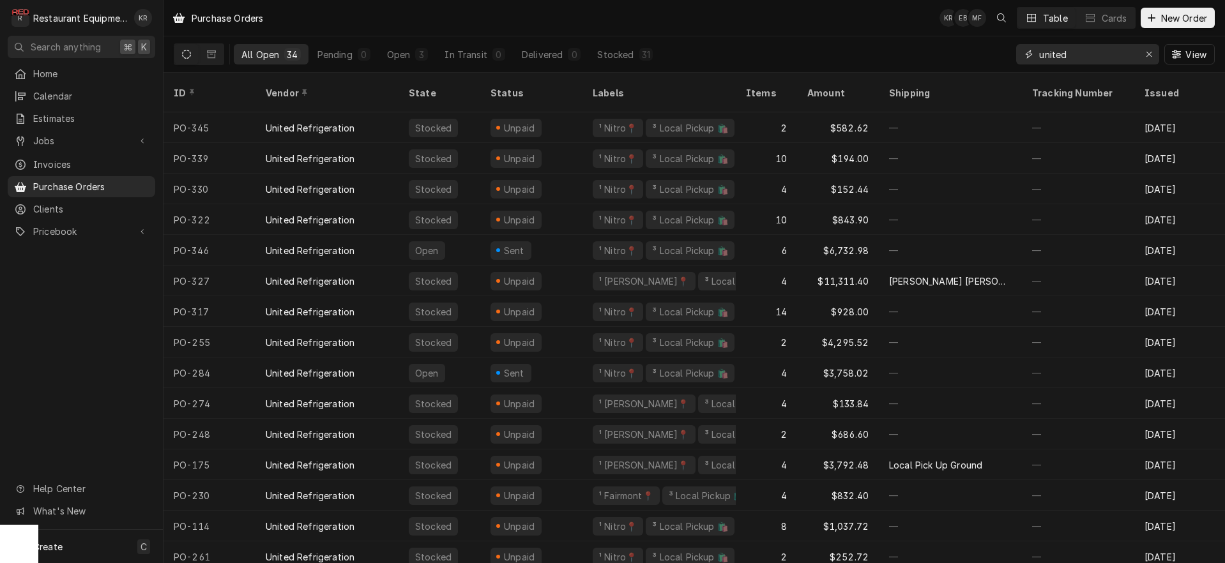
type input "united"
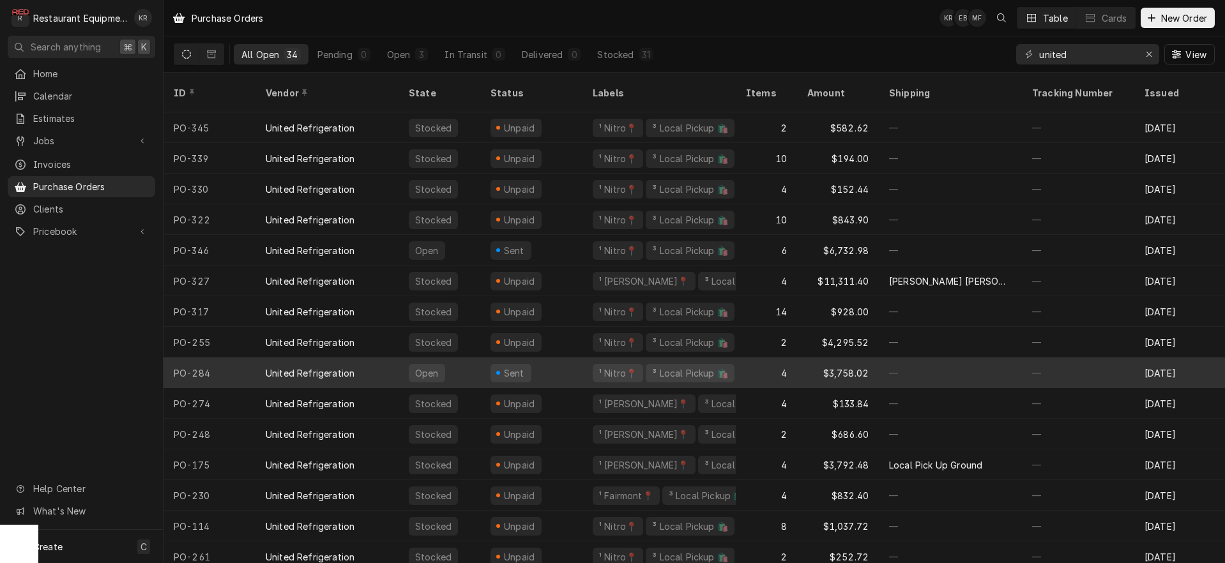
click at [526, 364] on div "Sent" at bounding box center [511, 373] width 41 height 19
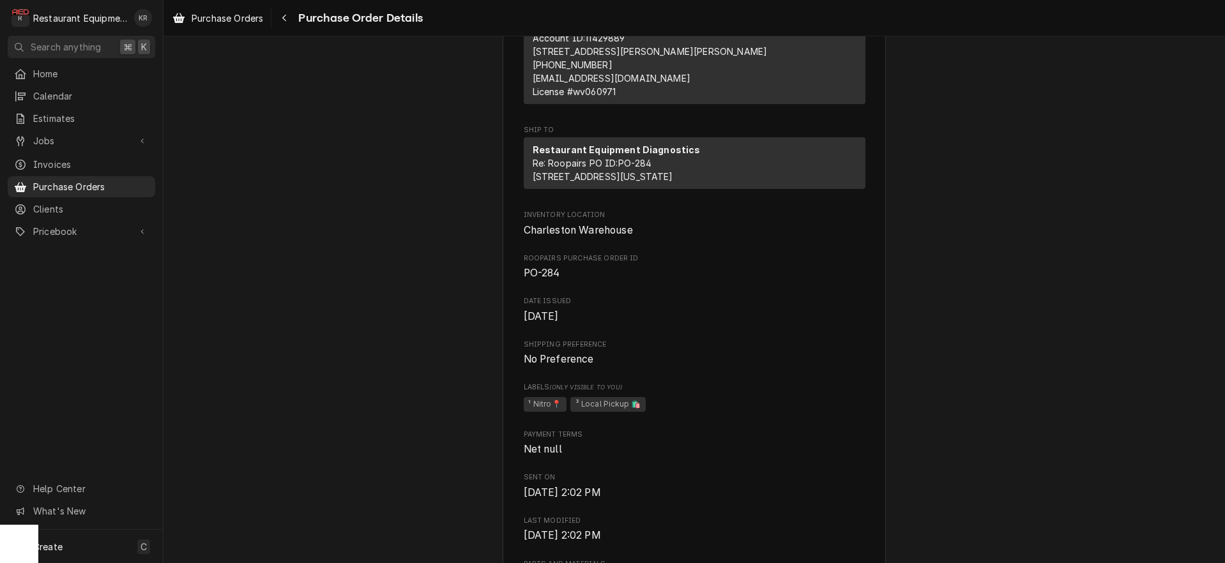
scroll to position [250, 0]
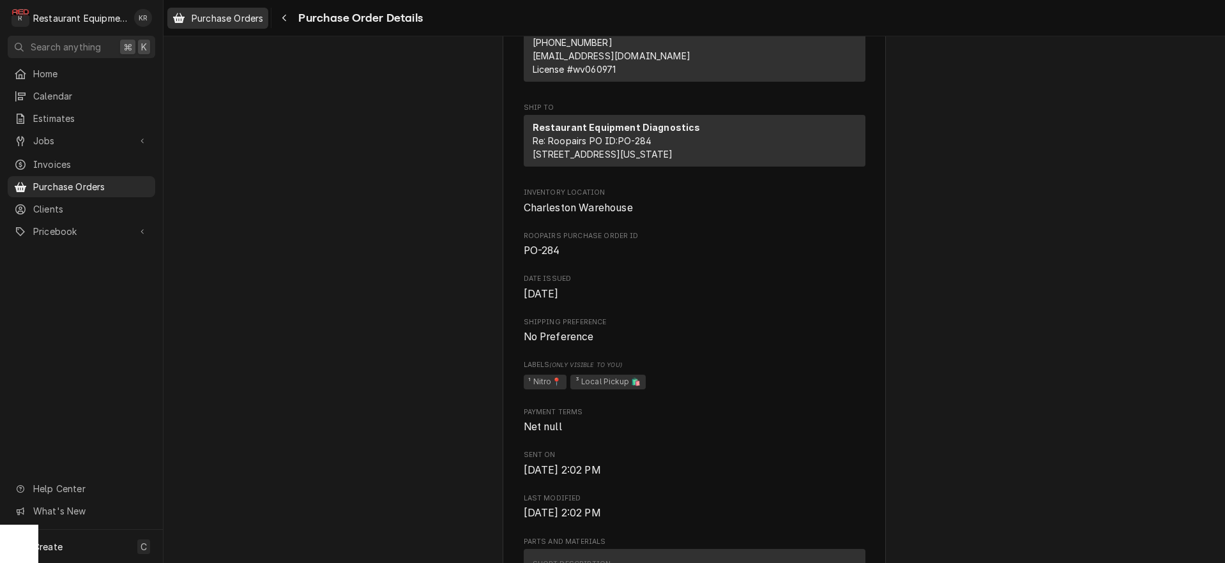
click at [257, 21] on span "Purchase Orders" at bounding box center [228, 17] width 72 height 13
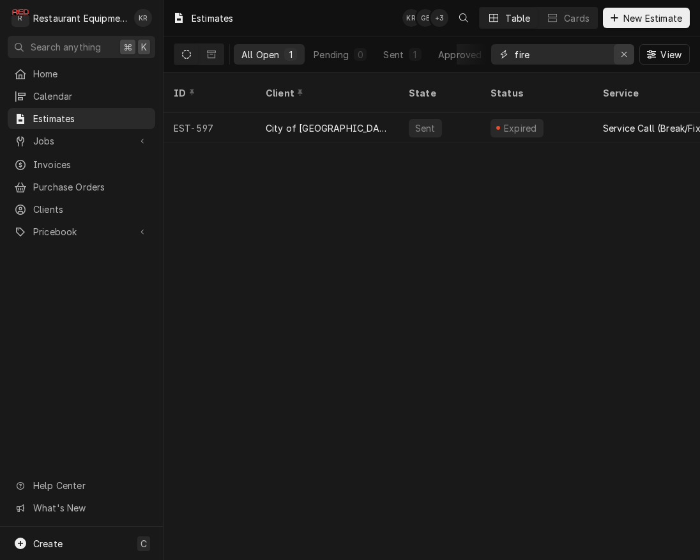
click at [623, 50] on icon "Erase input" at bounding box center [624, 54] width 7 height 9
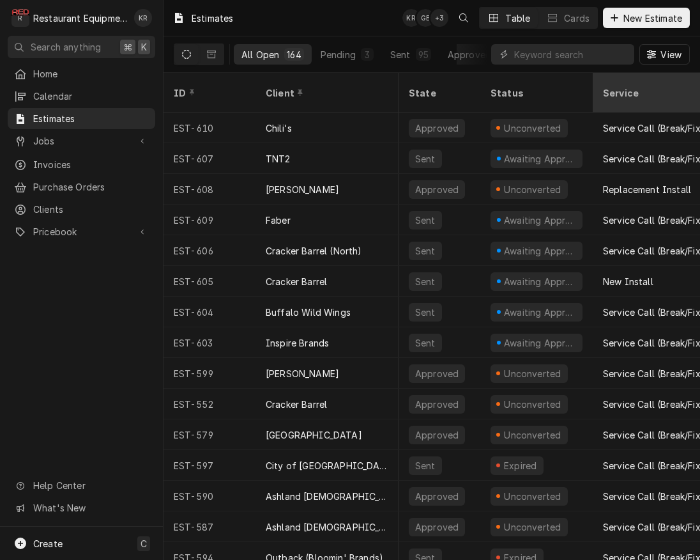
scroll to position [0, 6]
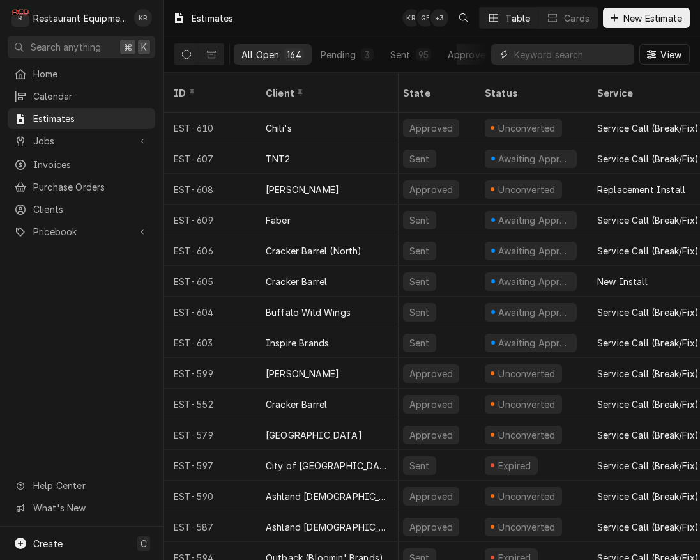
click at [537, 50] on input "Dynamic Content Wrapper" at bounding box center [571, 54] width 114 height 20
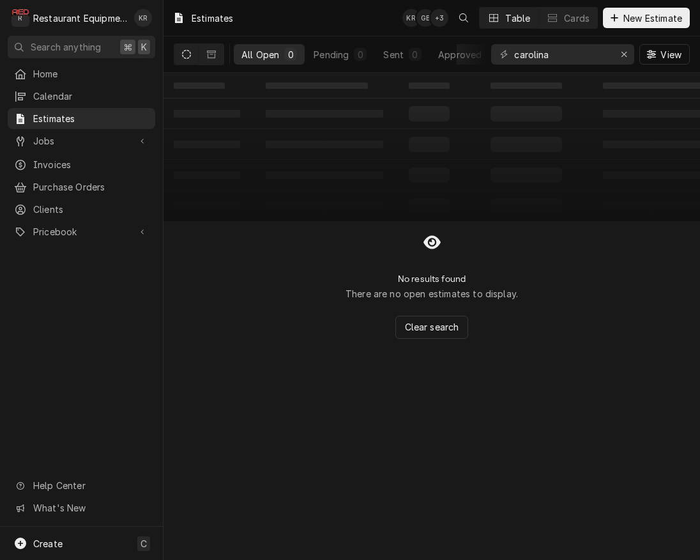
click at [187, 54] on icon "Dynamic Content Wrapper" at bounding box center [186, 54] width 9 height 9
click at [589, 53] on input "carolina" at bounding box center [562, 54] width 96 height 20
drag, startPoint x: 483, startPoint y: 47, endPoint x: 401, endPoint y: 45, distance: 82.4
click at [514, 45] on input "carolina" at bounding box center [562, 54] width 96 height 20
type input "honey"
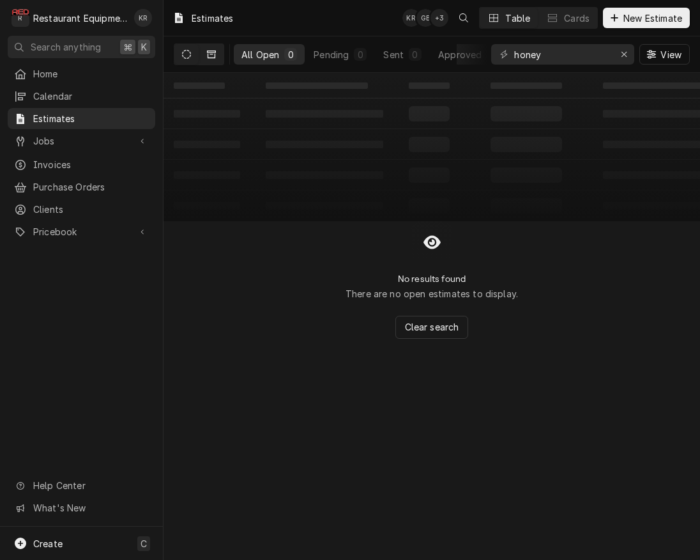
click at [217, 54] on button "Dynamic Content Wrapper" at bounding box center [211, 54] width 24 height 20
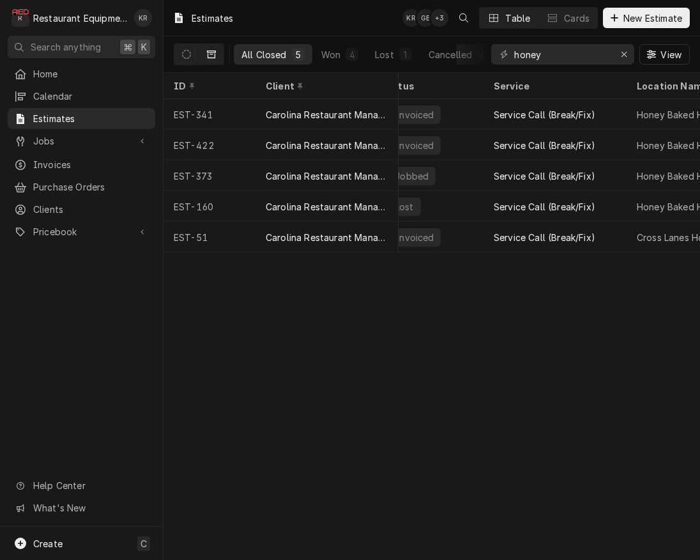
scroll to position [0, 108]
click at [620, 53] on div "Erase input" at bounding box center [624, 54] width 13 height 13
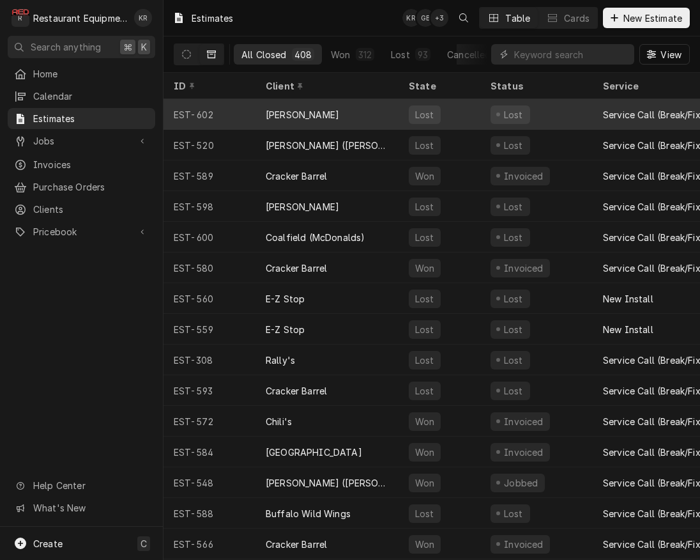
scroll to position [0, 1]
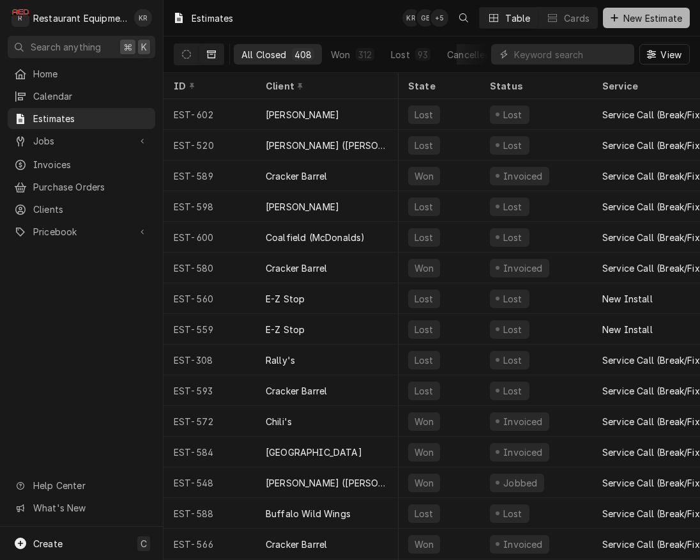
click at [664, 19] on span "New Estimate" at bounding box center [653, 17] width 64 height 13
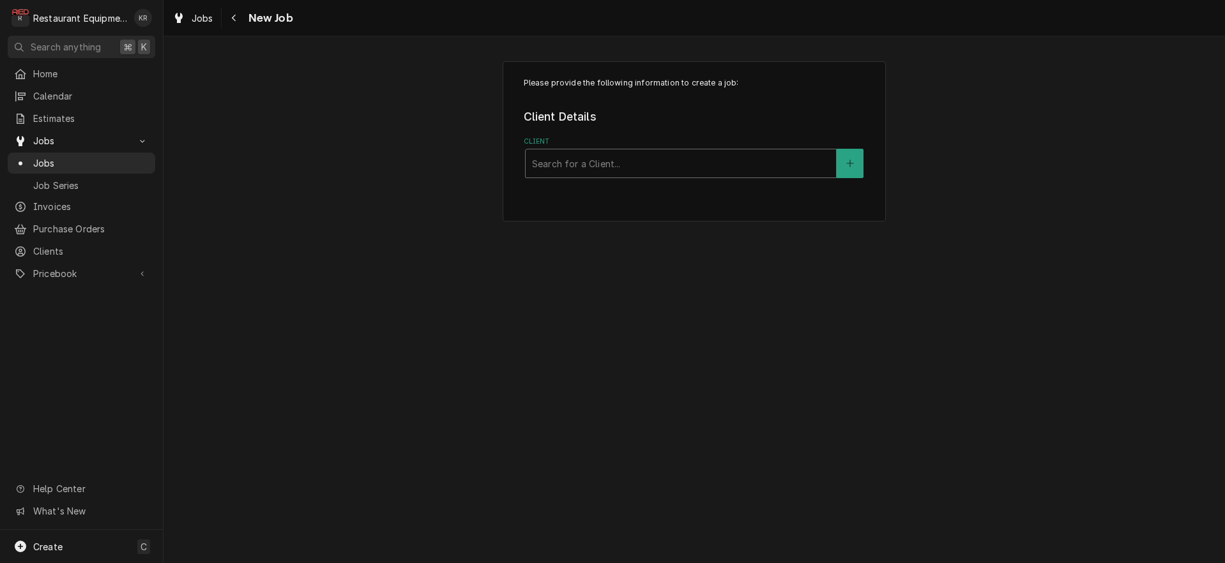
click at [620, 165] on div "Client" at bounding box center [681, 163] width 298 height 23
type input "allis"
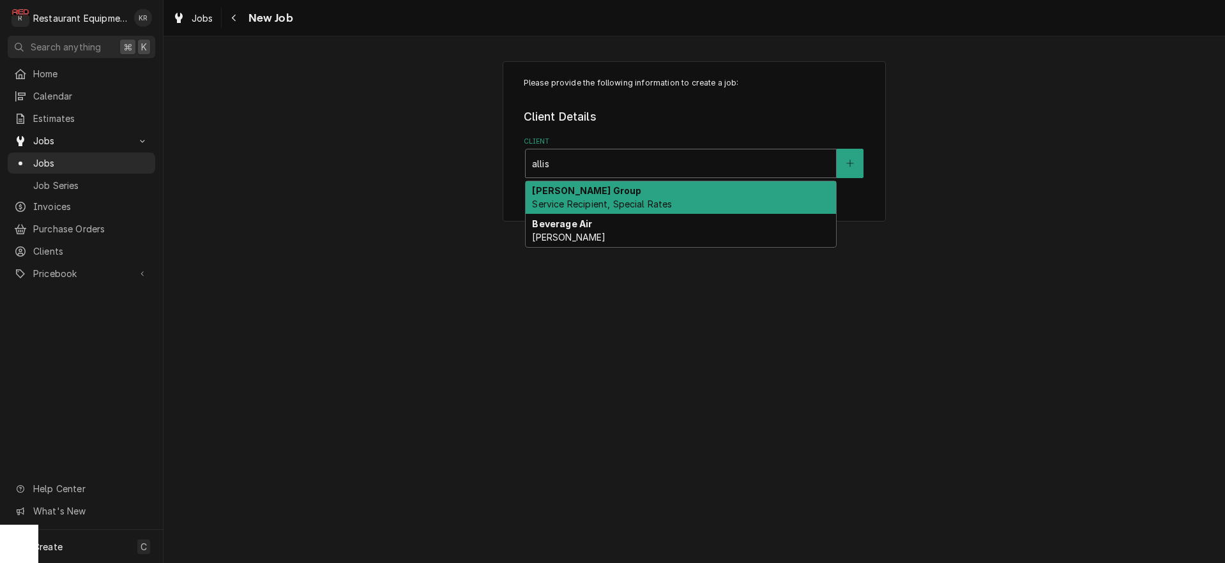
drag, startPoint x: 603, startPoint y: 197, endPoint x: 596, endPoint y: 195, distance: 7.3
click at [602, 197] on div "[PERSON_NAME] Group Service Recipient, Special Rates" at bounding box center [681, 197] width 310 height 33
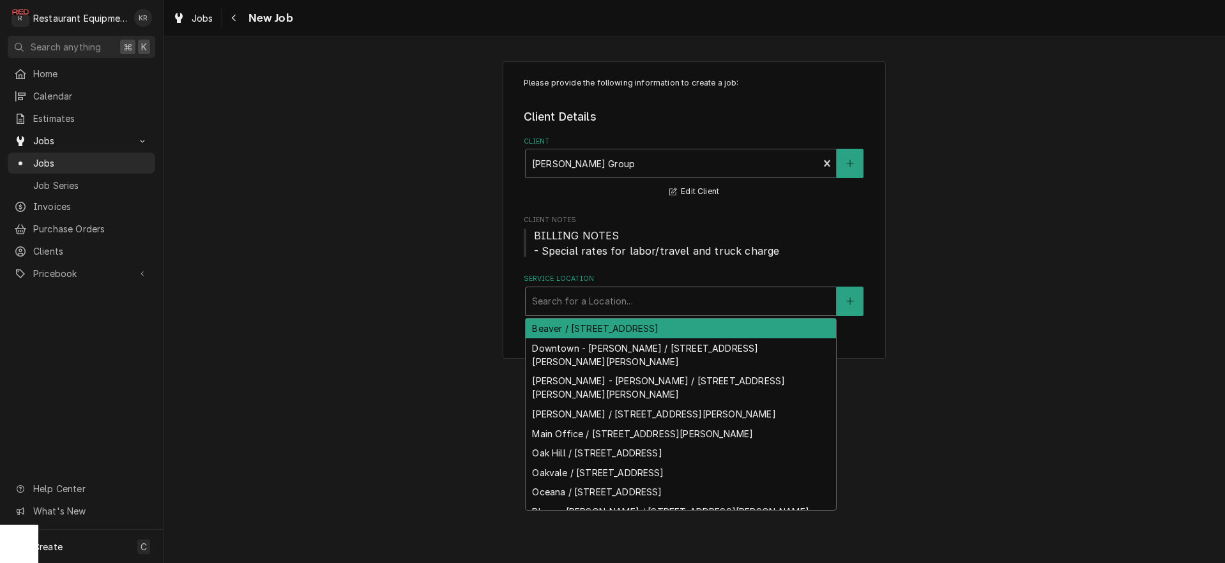
click at [597, 307] on div "Service Location" at bounding box center [681, 301] width 298 height 23
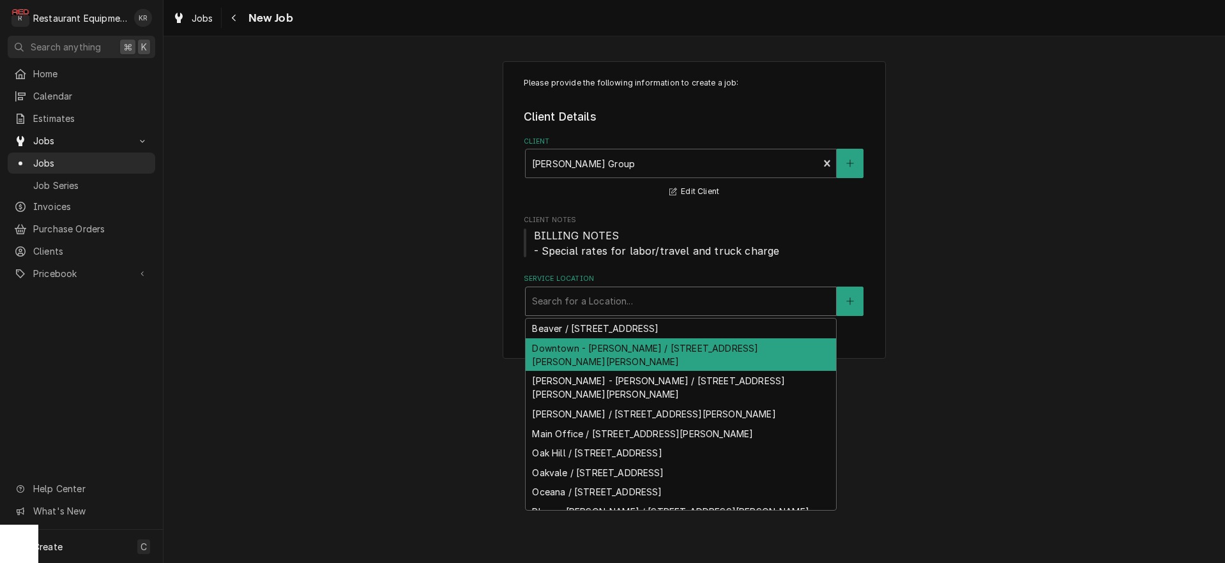
click at [602, 367] on div "Downtown - McDonald's / 2930 Robert C Byrd Dr, Beckley, WV 25801" at bounding box center [681, 355] width 310 height 33
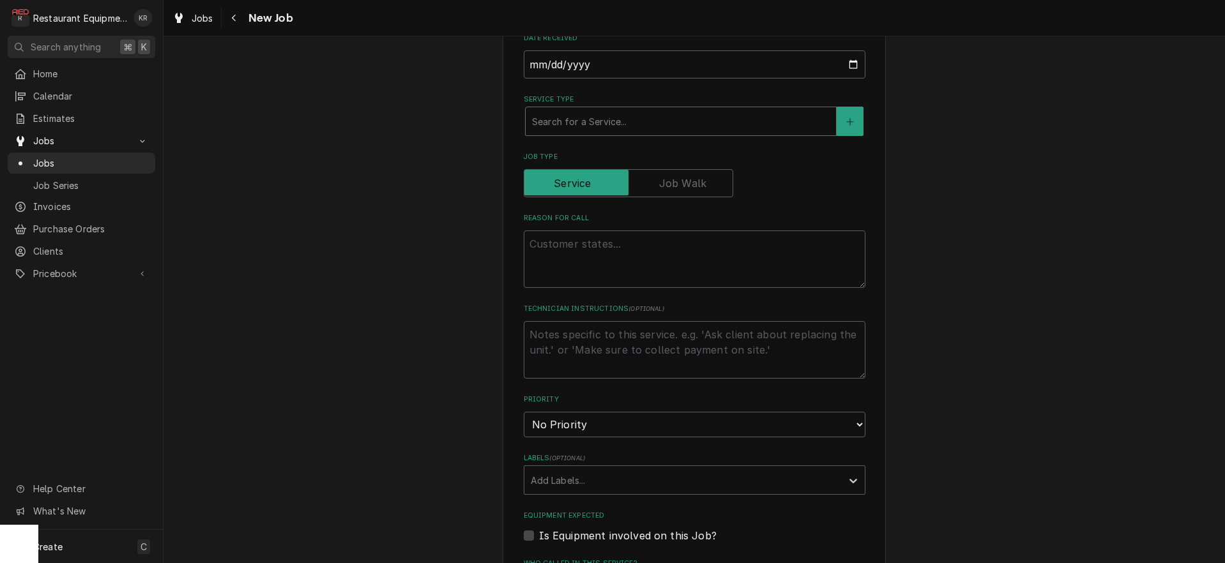
click at [590, 122] on div "Service Type" at bounding box center [681, 121] width 298 height 23
type textarea "x"
type input "b"
type textarea "x"
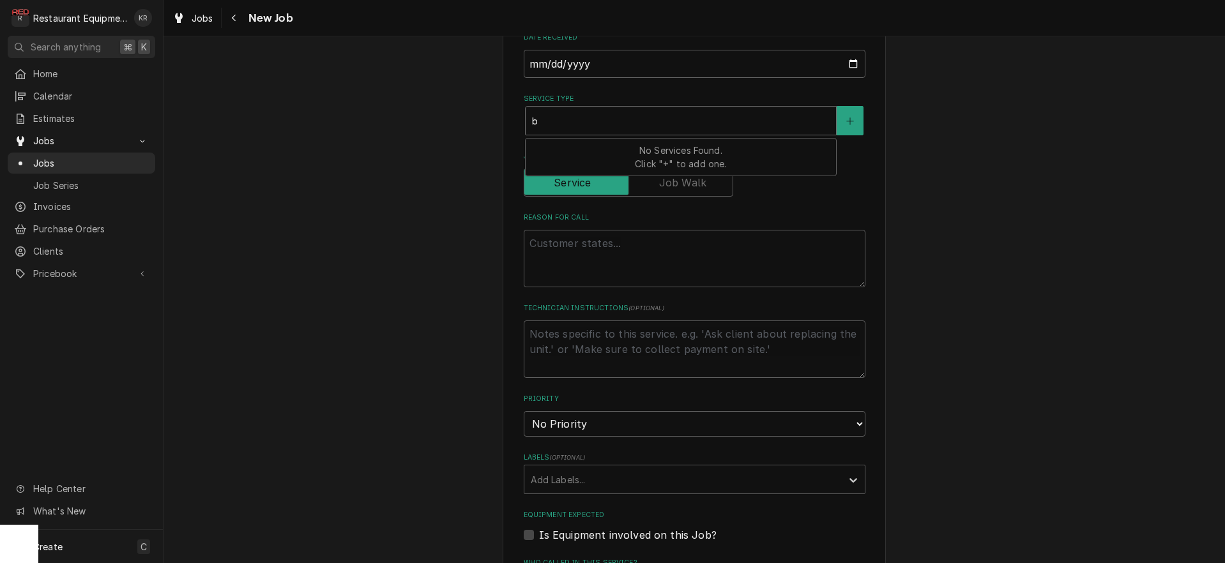
type input "br"
type textarea "x"
type input "brea"
type textarea "x"
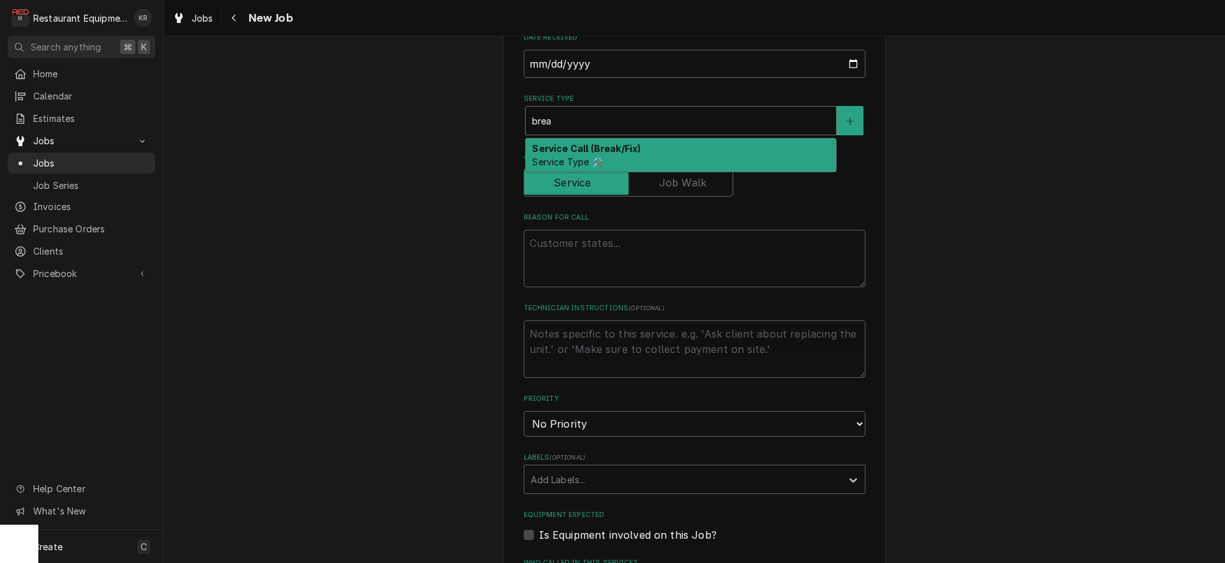
drag, startPoint x: 585, startPoint y: 149, endPoint x: 589, endPoint y: 195, distance: 46.8
click at [585, 150] on strong "Service Call (Break/Fix)" at bounding box center [586, 148] width 109 height 11
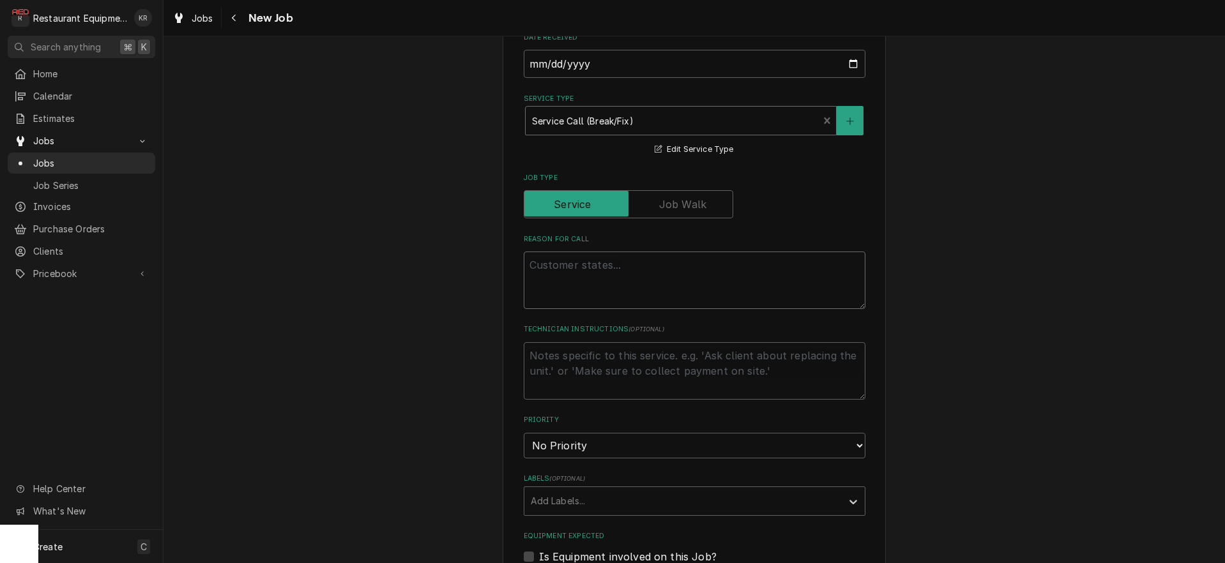
click at [583, 276] on textarea "Reason For Call" at bounding box center [695, 280] width 342 height 57
type textarea "x"
type textarea "F"
type textarea "x"
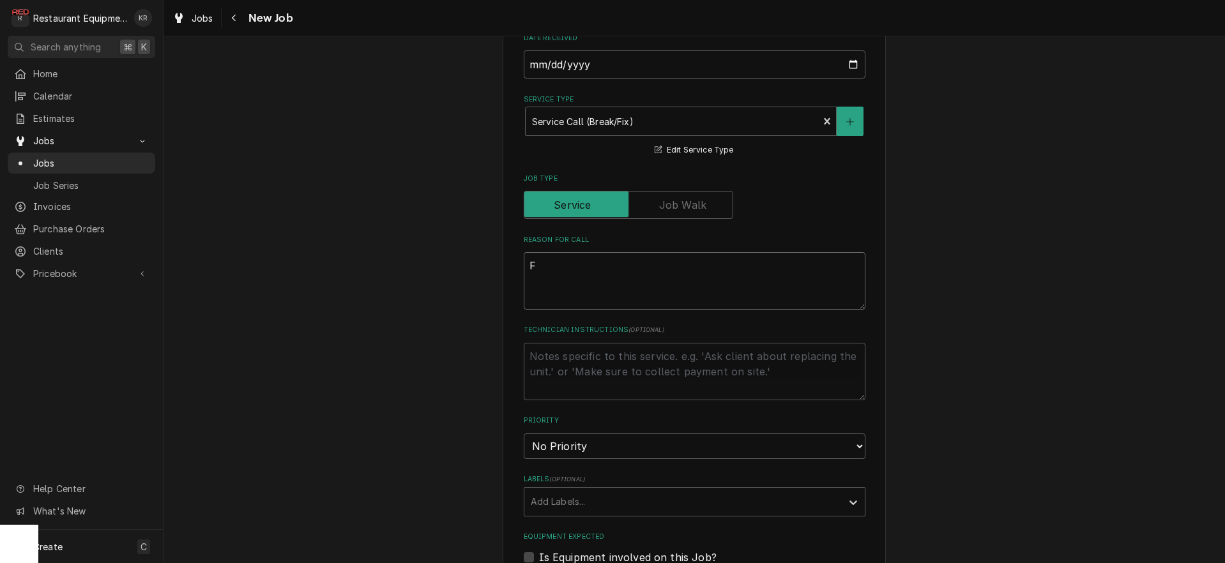
type textarea "Fr"
type textarea "x"
type textarea "Fra"
type textarea "x"
type textarea "Frap"
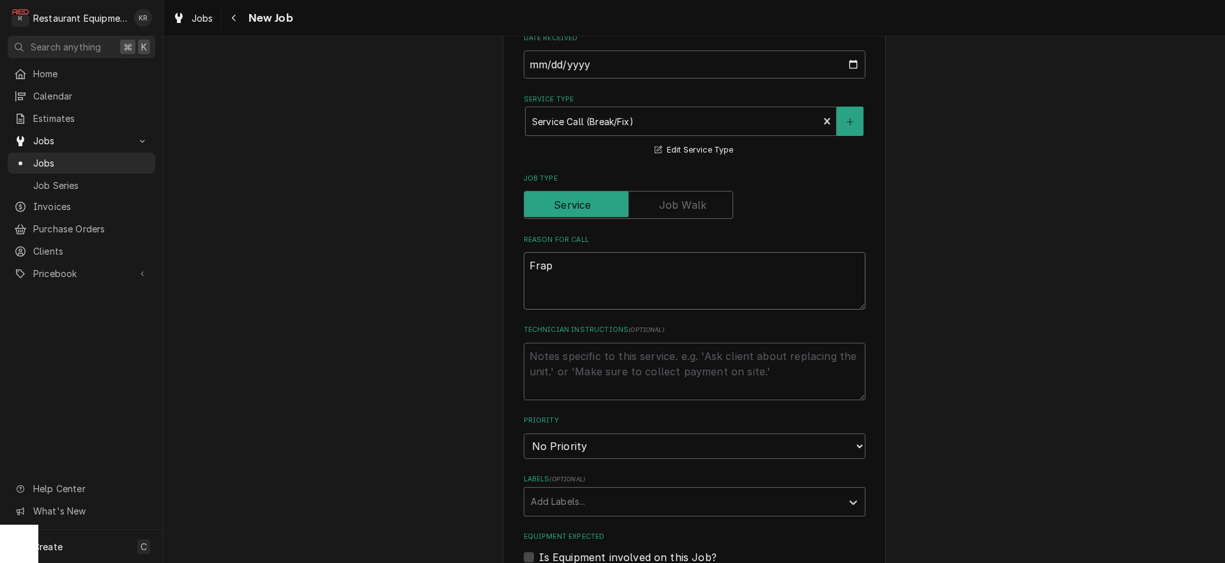
type textarea "x"
type textarea "Frappe"
type textarea "x"
type textarea "Frappe"
type textarea "x"
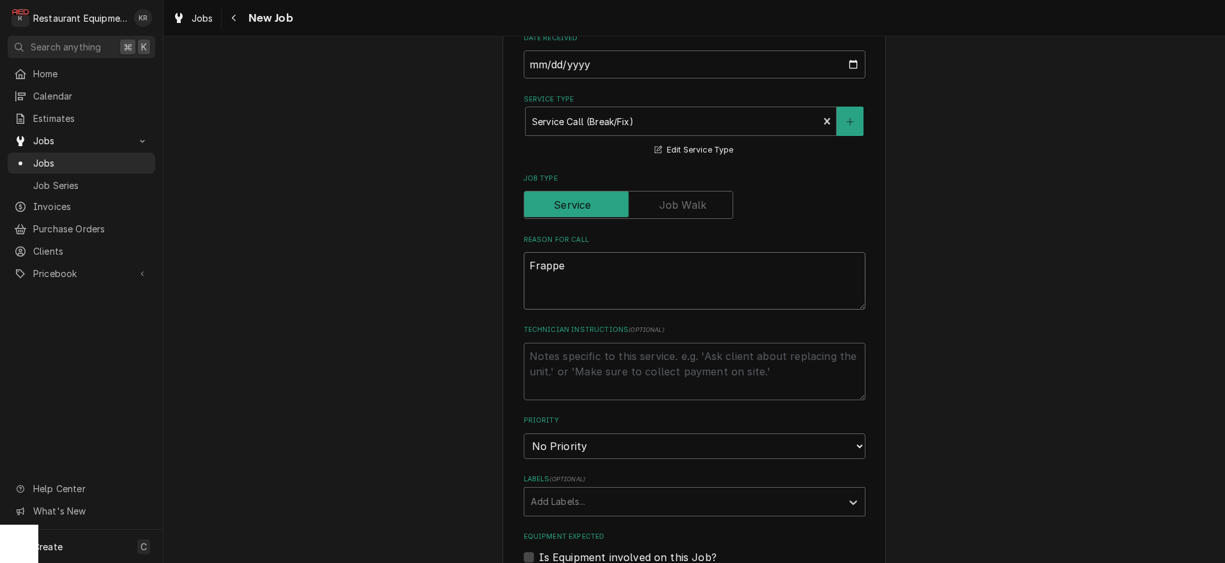
type textarea "Frappe p"
type textarea "x"
type textarea "Frappe pt"
type textarea "x"
type textarea "Frappe p"
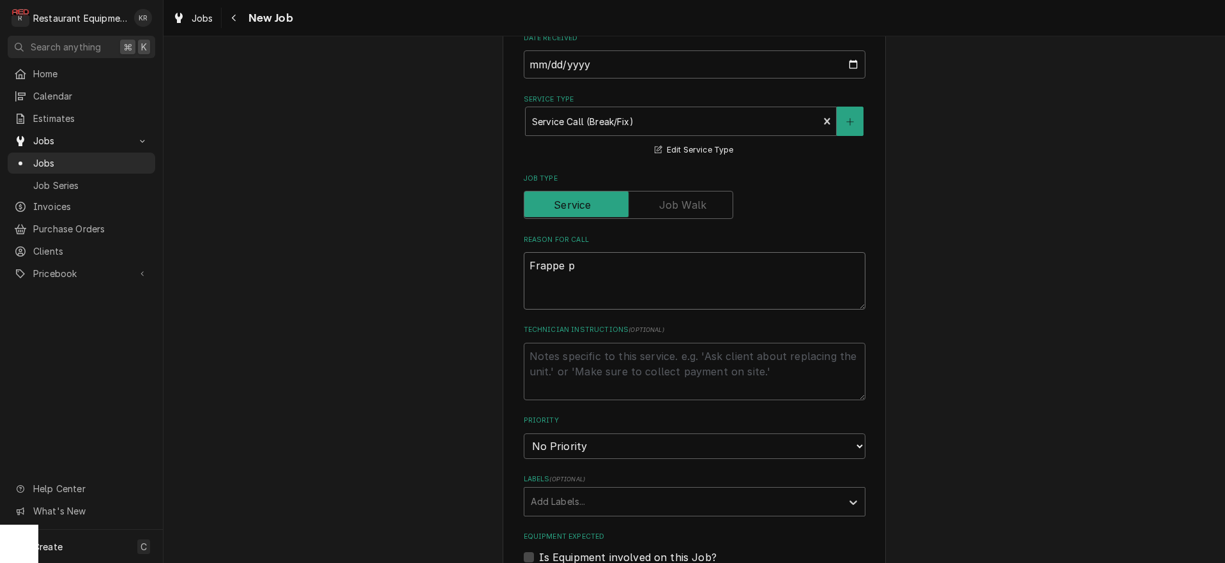
type textarea "x"
type textarea "Frappe pi"
type textarea "x"
type textarea "Frappe pit"
type textarea "x"
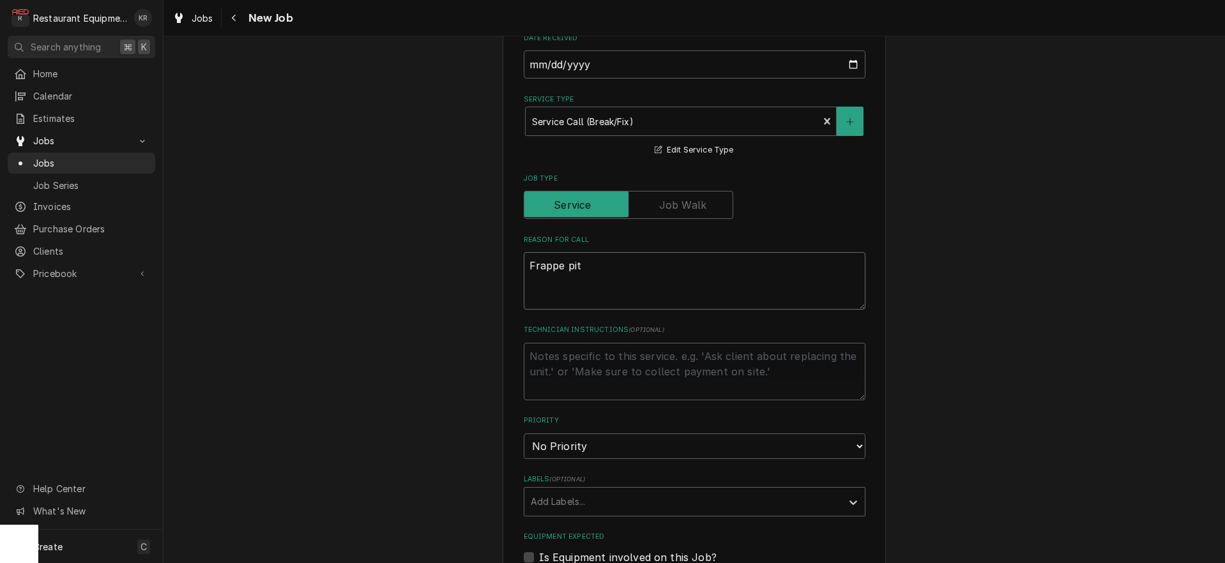
type textarea "Frappe pitc"
type textarea "x"
type textarea "Frappe pitch"
type textarea "x"
type textarea "Frappe pitche"
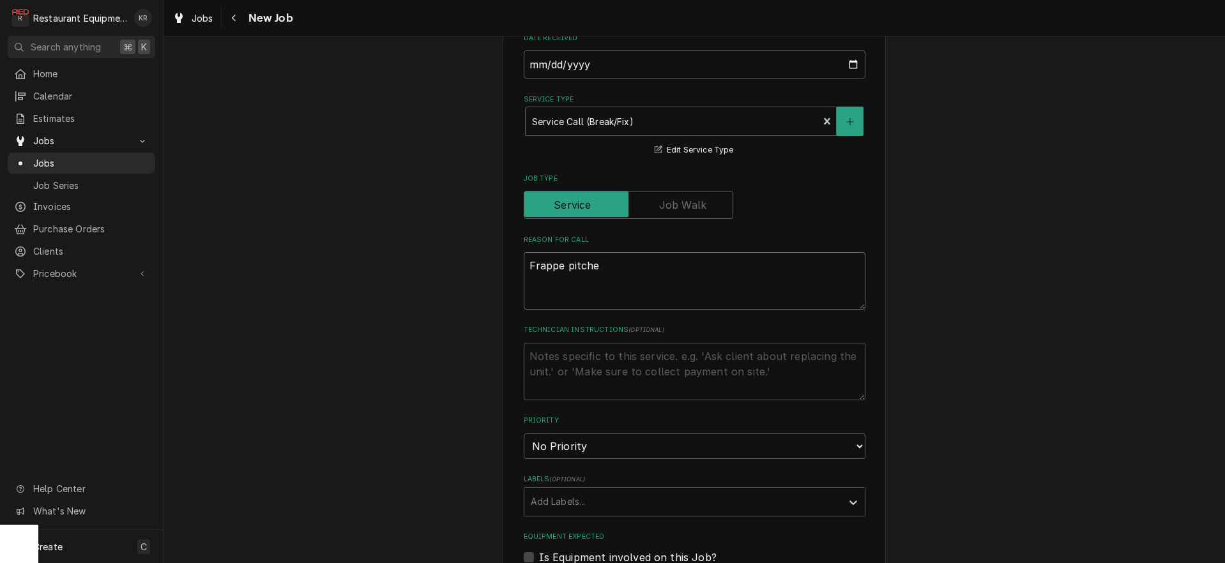
type textarea "x"
type textarea "Frappe pitcher"
type textarea "x"
type textarea "Frappe pitcher"
type textarea "x"
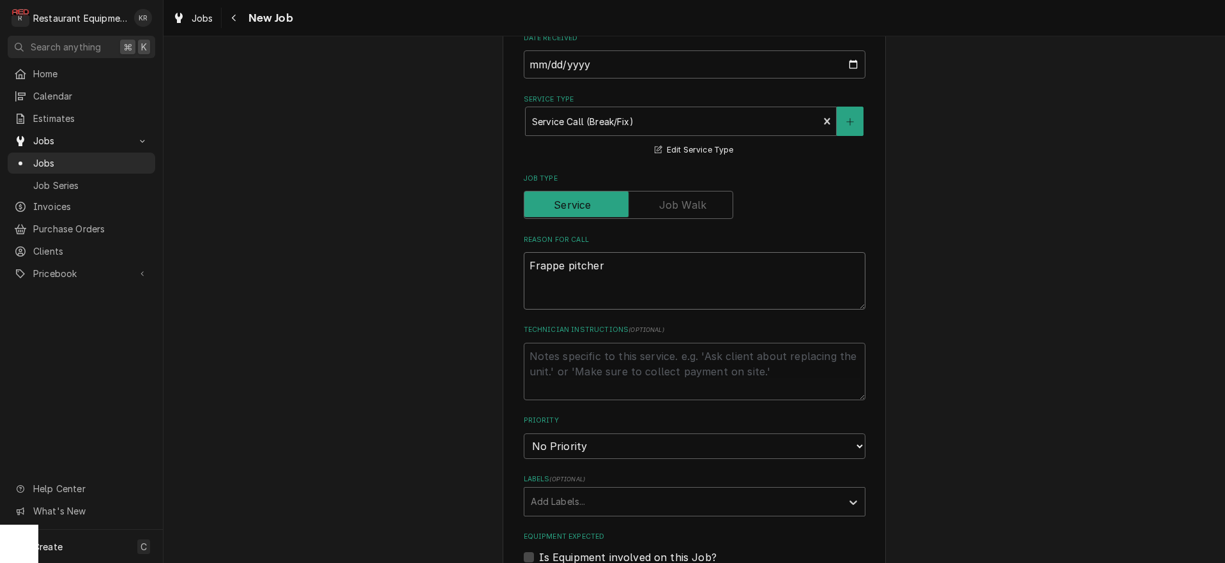
type textarea "Frappe pitcher h"
type textarea "x"
type textarea "Frappe pitcher ha"
type textarea "x"
type textarea "Frappe pitcher has"
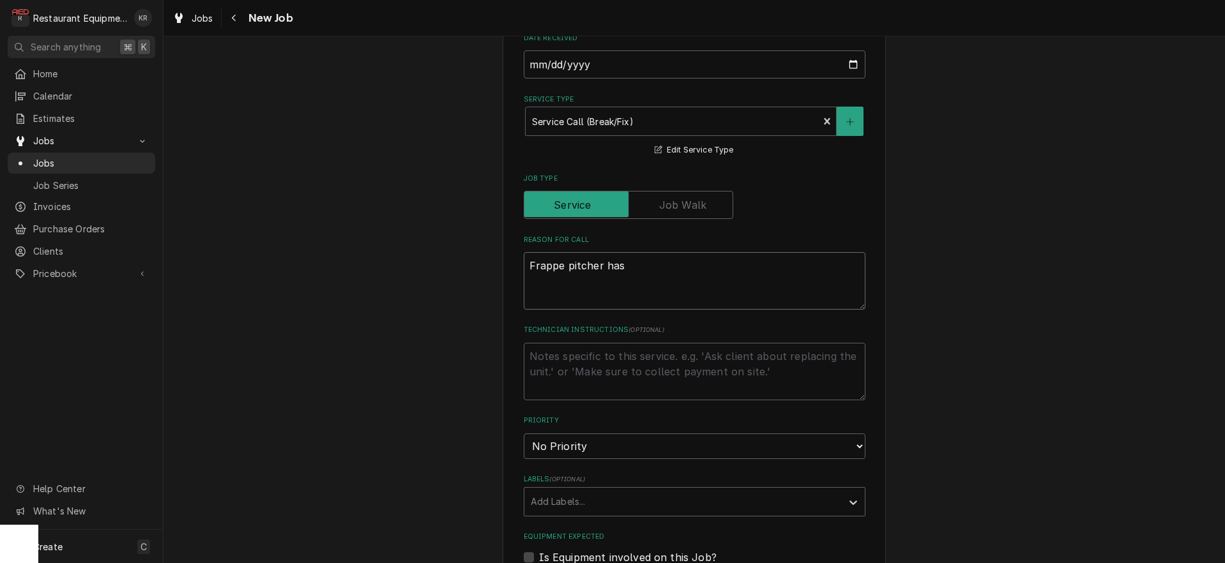
type textarea "x"
type textarea "Frappe pitcher has"
type textarea "x"
type textarea "Frappe pitcher has m"
type textarea "x"
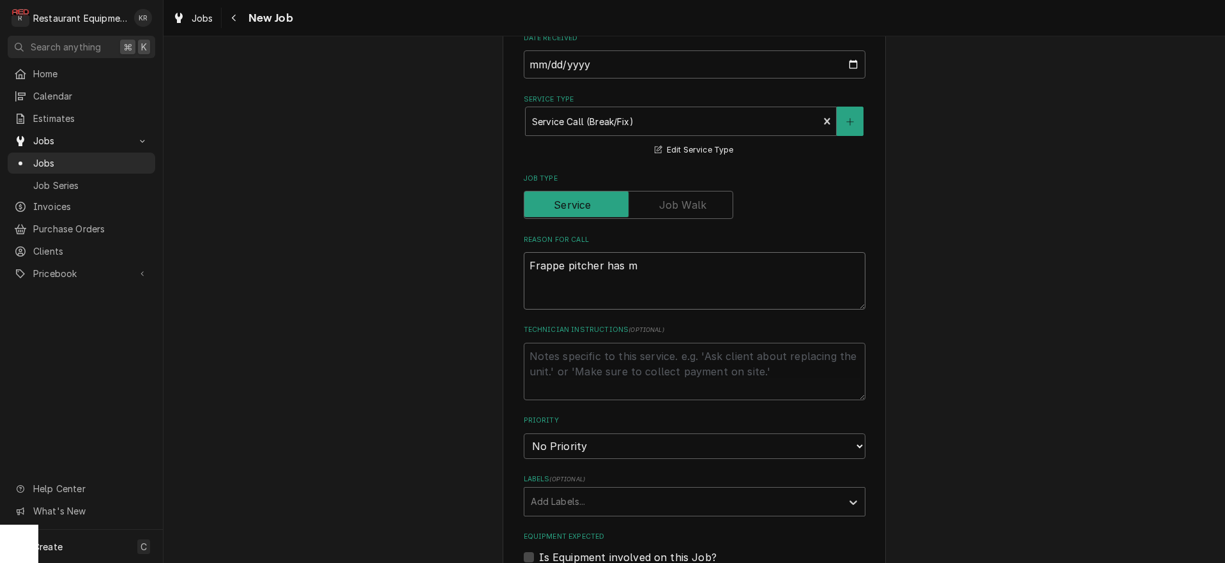
type textarea "Frappe pitcher has me"
type textarea "x"
type textarea "Frappe pitcher has met"
type textarea "x"
type textarea "Frappe pitcher has meta"
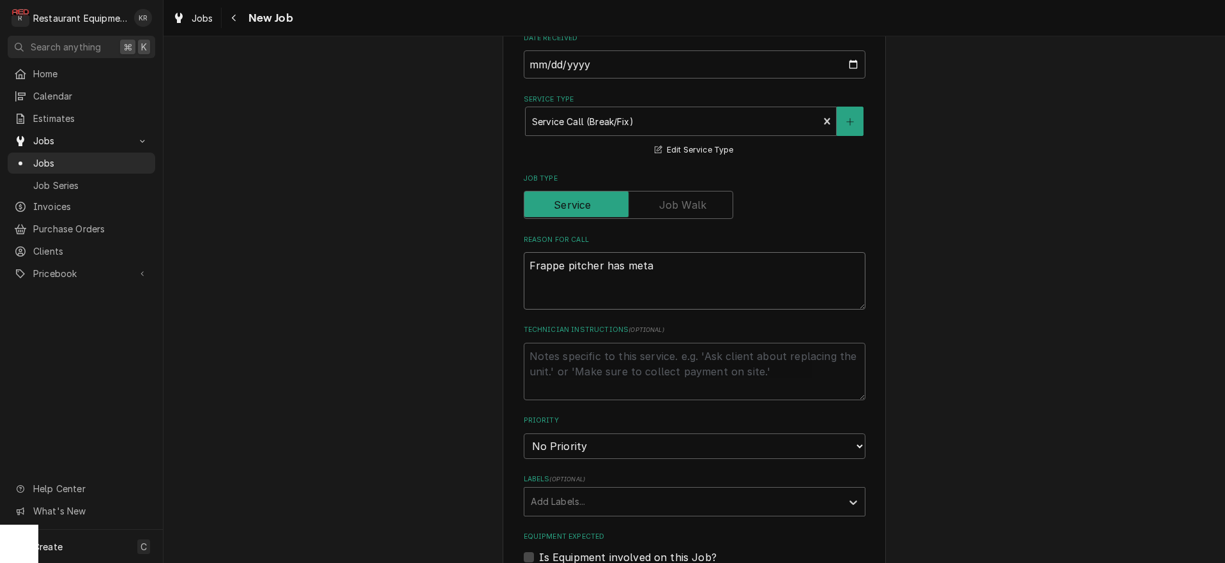
type textarea "x"
type textarea "Frappe pitcher has metal"
type textarea "x"
type textarea "Frappe pitcher has metal"
type textarea "x"
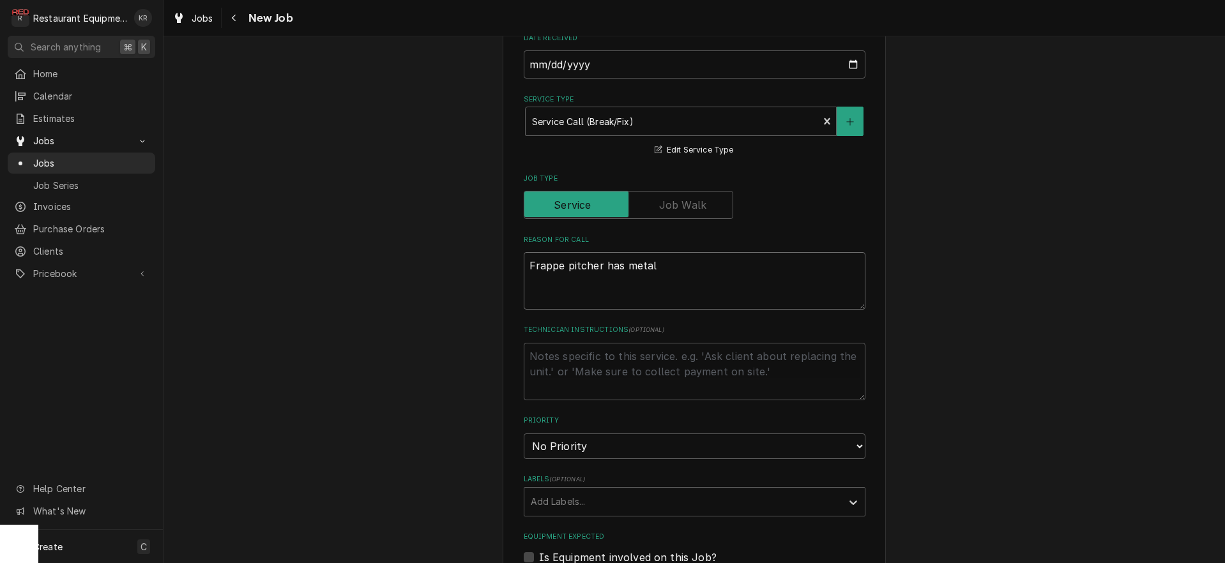
type textarea "Frappe pitcher has metal m"
type textarea "x"
type textarea "Frappe pitcher has metal"
type textarea "x"
type textarea "Frappe pitcher has metal p"
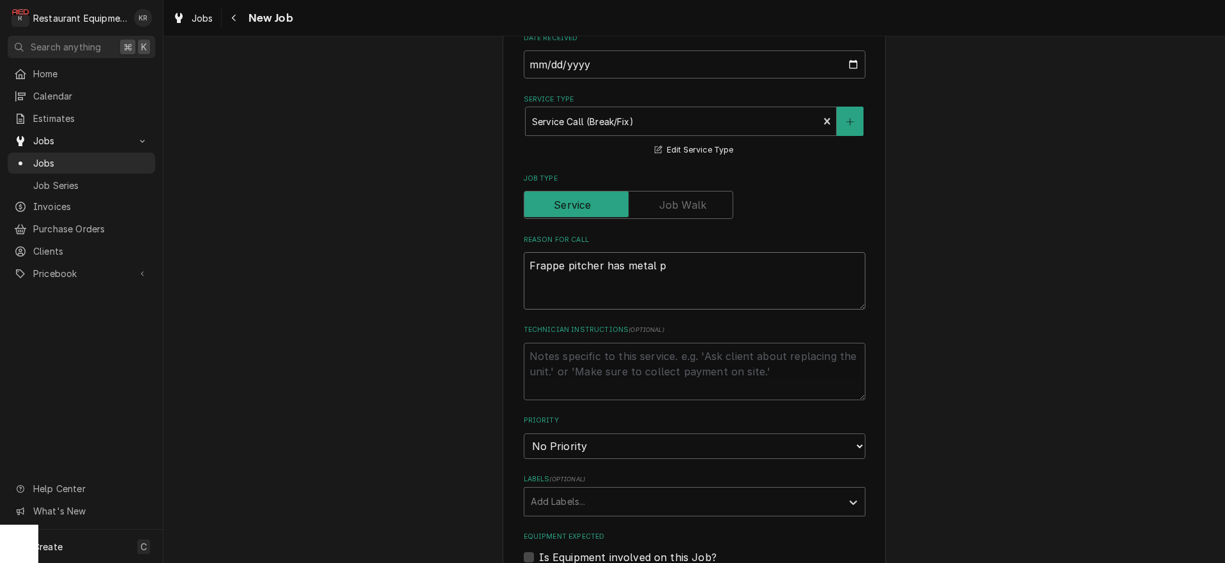
type textarea "x"
type textarea "Frappe pitcher has metal pi"
type textarea "x"
type textarea "Frappe pitcher has metal pie"
type textarea "x"
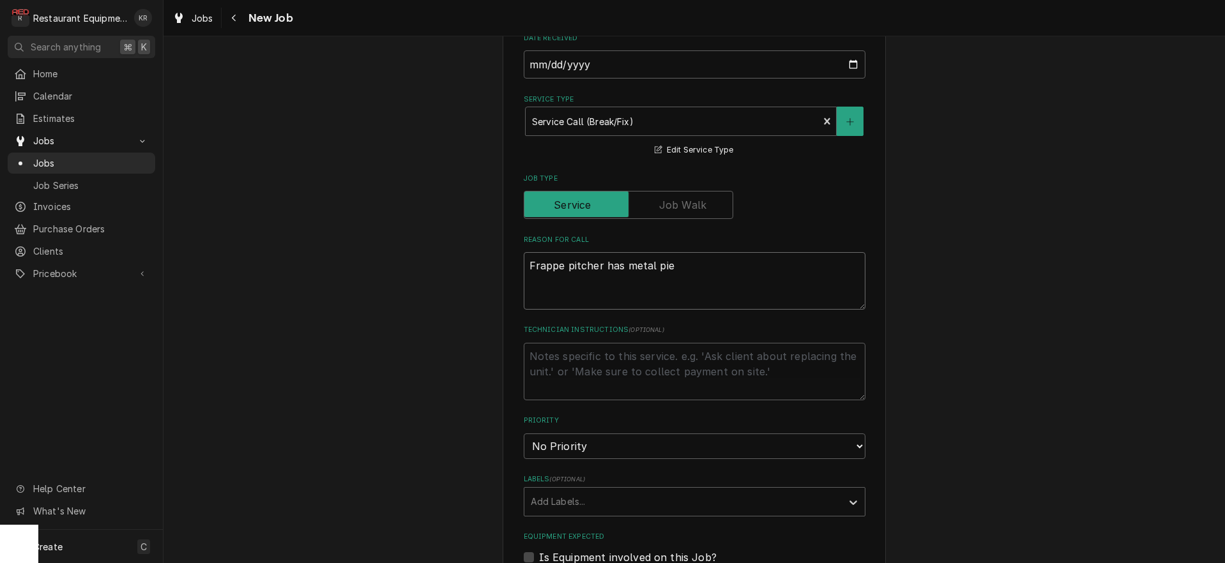
type textarea "Frappe pitcher has metal piec"
type textarea "x"
type textarea "Frappe pitcher has metal piece"
type textarea "x"
type textarea "Frappe pitcher has metal pieces"
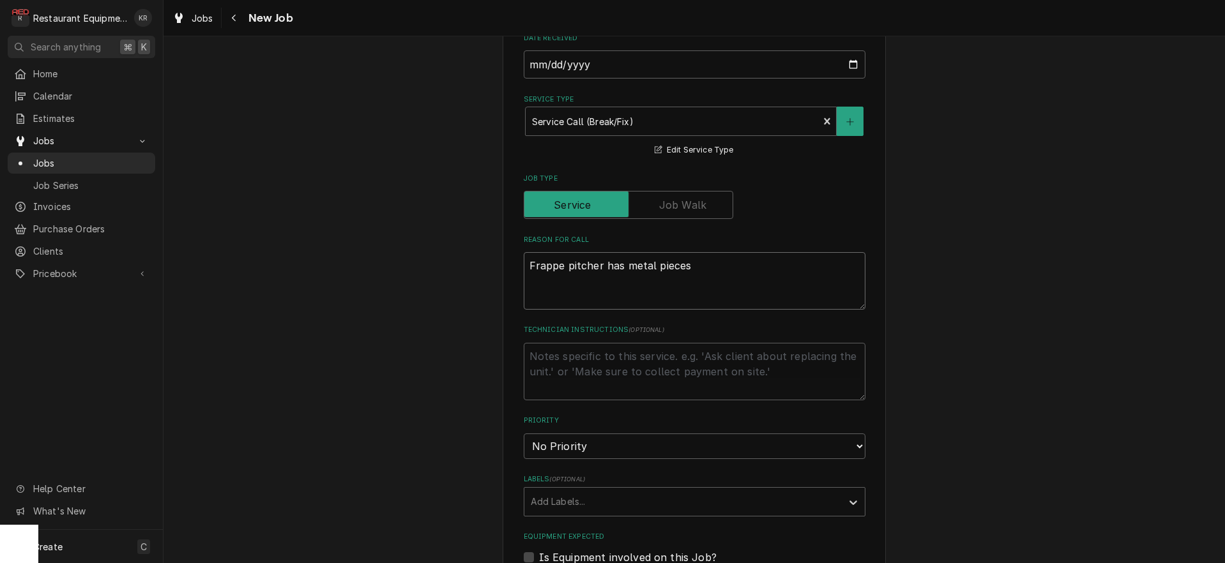
type textarea "x"
type textarea "Frappe pitcher has metal pieces i"
type textarea "x"
type textarea "Frappe pitcher has metal pieces in"
type textarea "x"
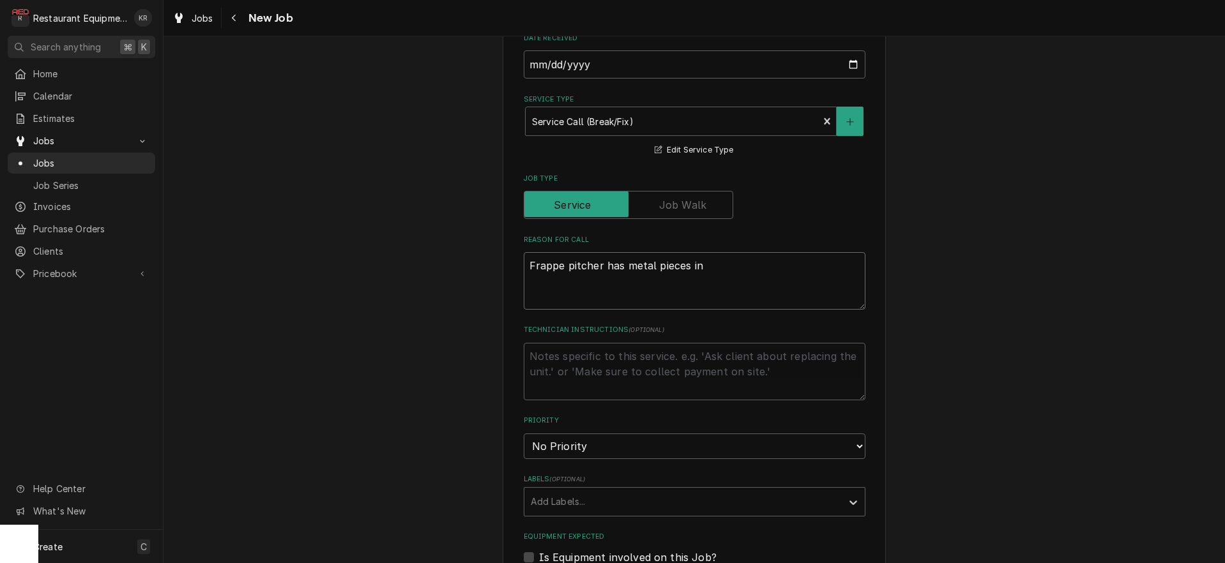
type textarea "Frappe pitcher has metal pieces in"
type textarea "x"
type textarea "Frappe pitcher has metal pieces in i"
type textarea "x"
type textarea "Frappe pitcher has metal pieces in it"
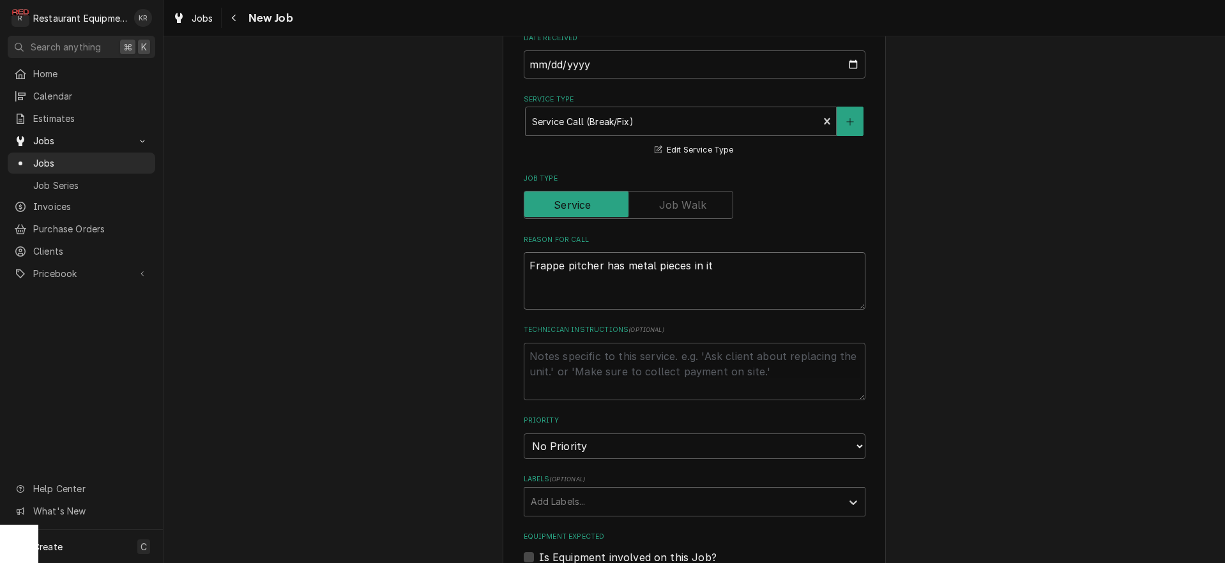
type textarea "x"
type textarea "Frappe pitcher has metal pieces in it"
select select "1"
type textarea "x"
type input "b"
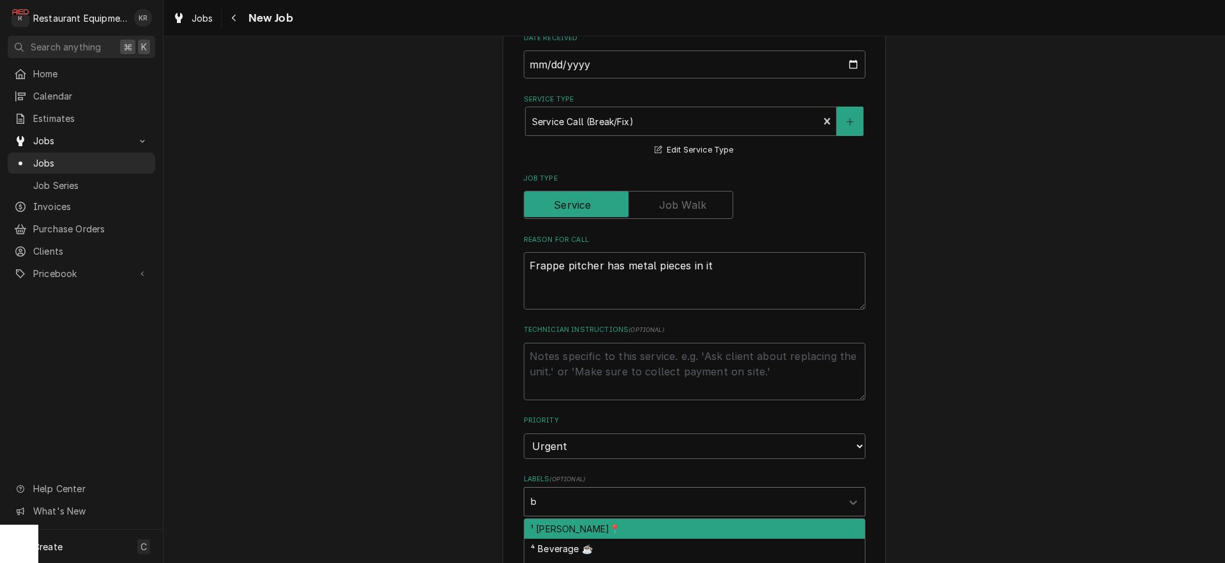
type textarea "x"
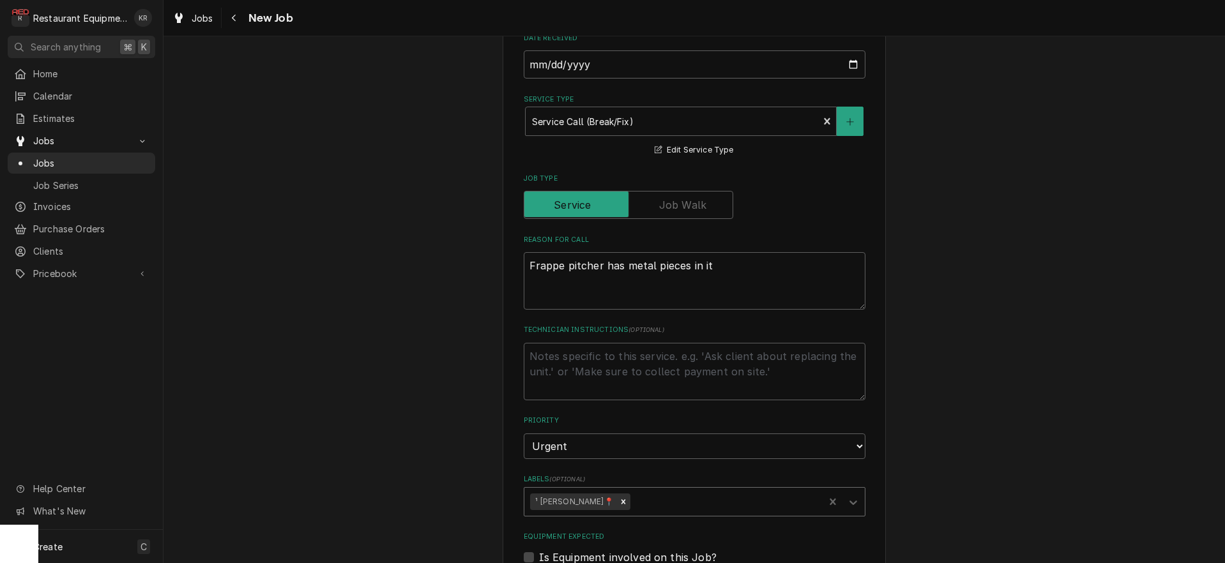
type textarea "x"
type input "be"
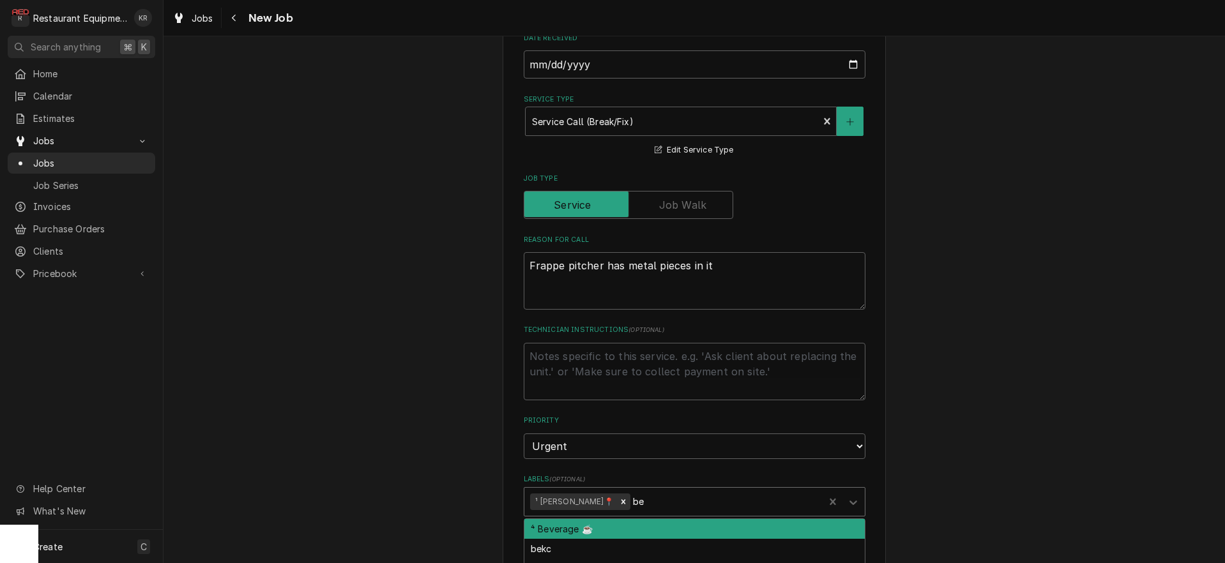
type textarea "x"
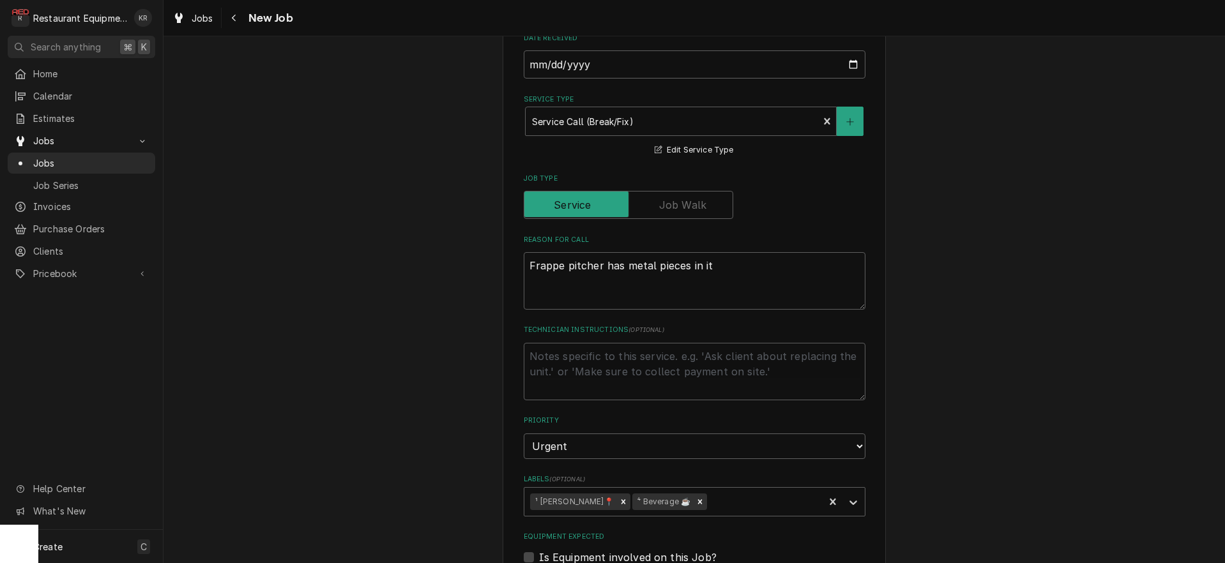
scroll to position [723, 0]
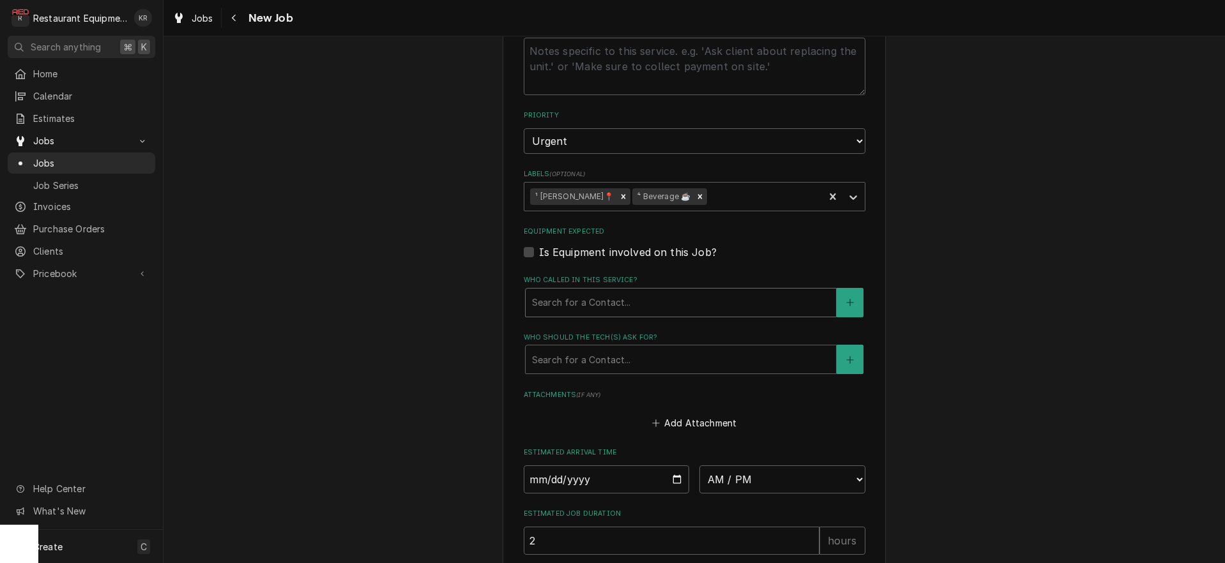
type textarea "x"
type input "m"
type textarea "x"
type input "ma"
type textarea "x"
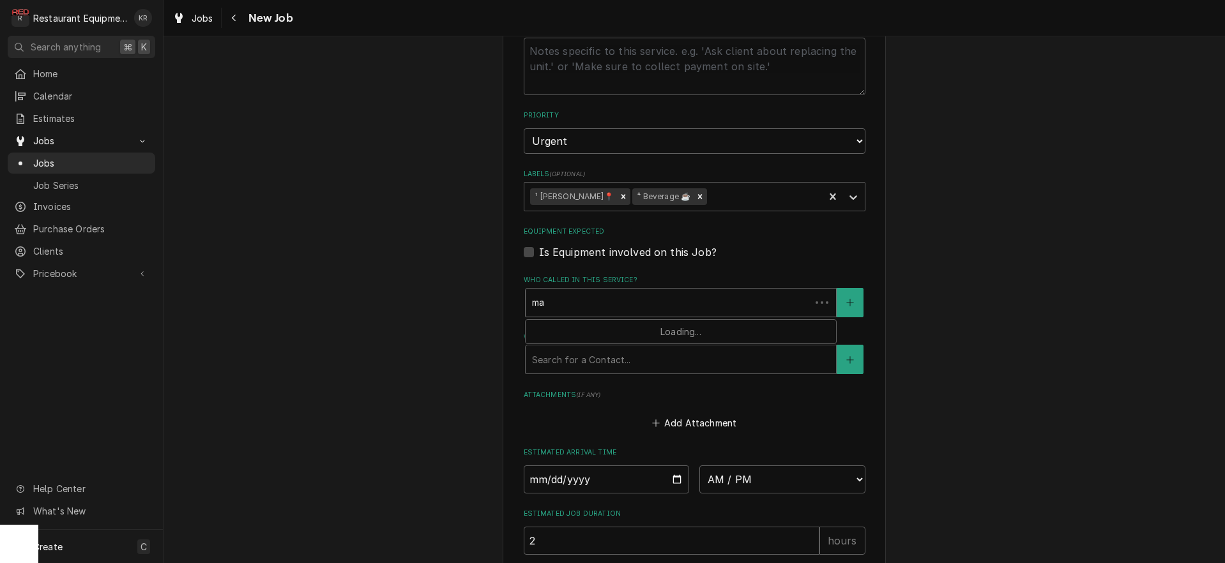
type input "man"
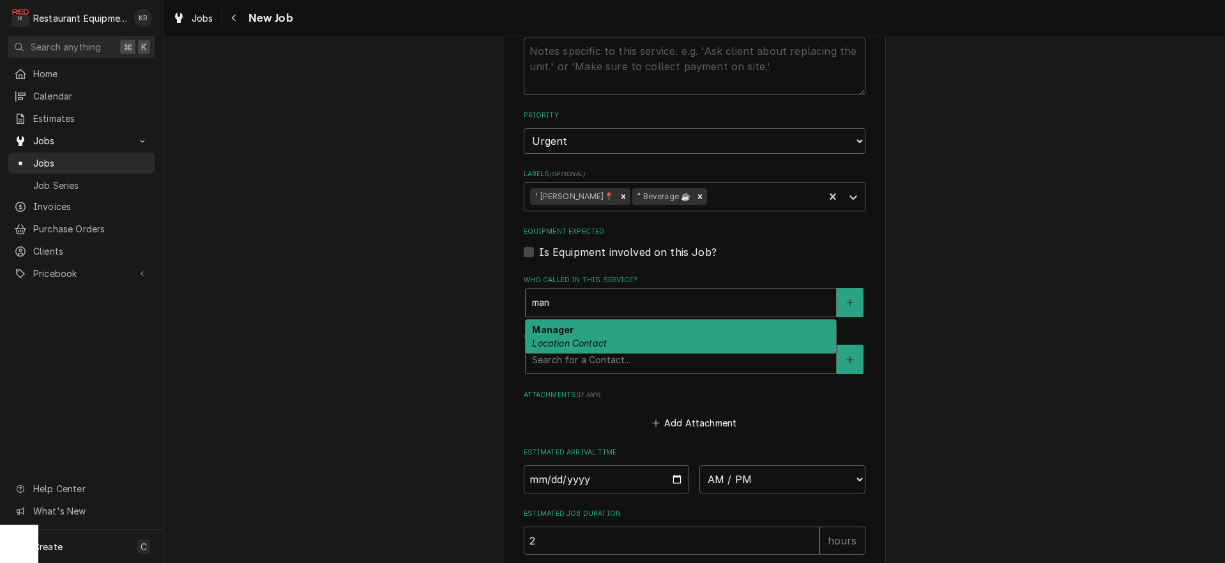
type textarea "x"
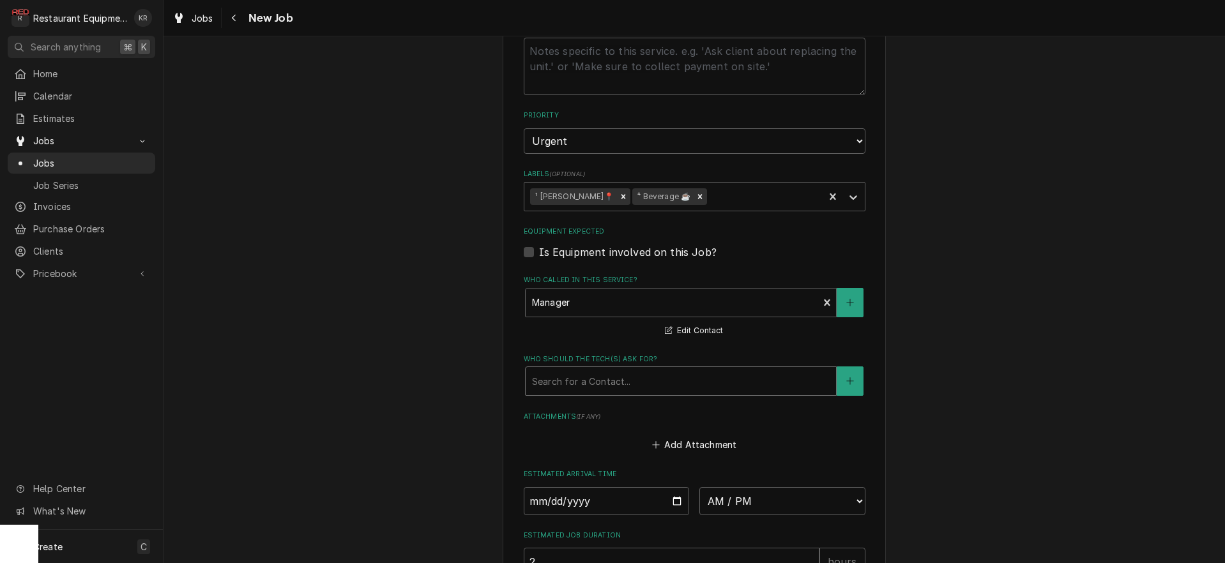
type textarea "x"
type input "m"
type textarea "x"
type input "ma"
type textarea "x"
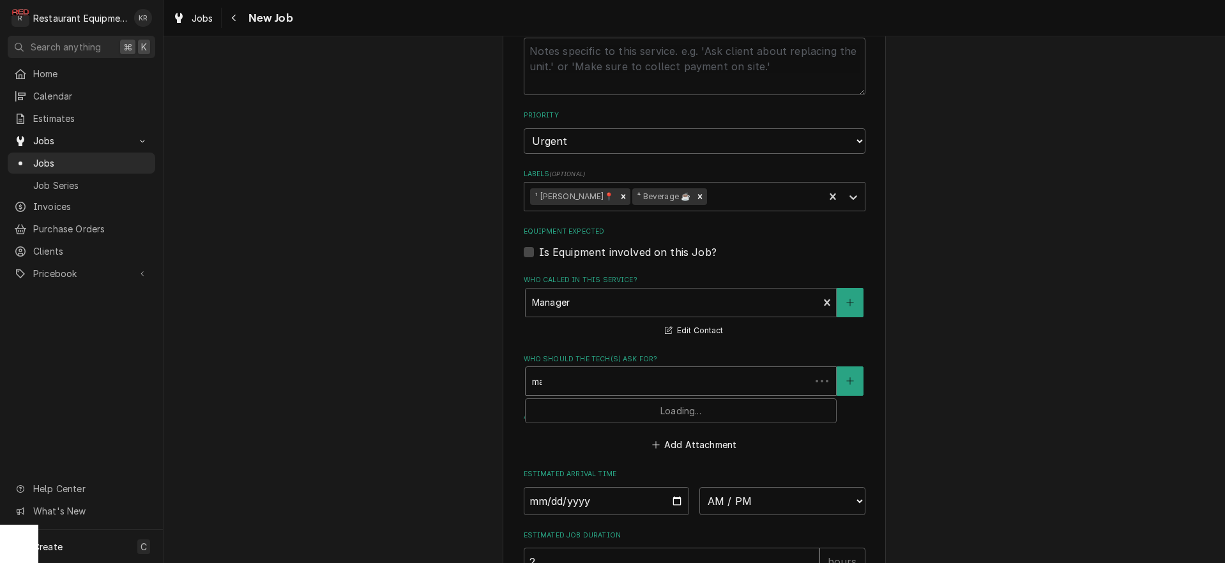
type input "man"
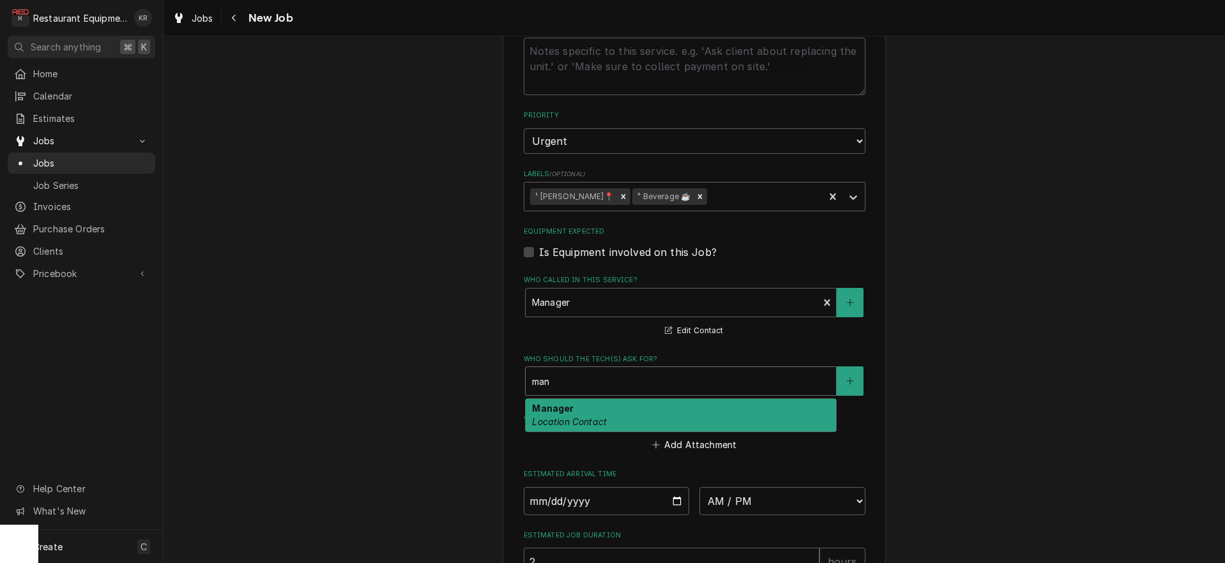
type textarea "x"
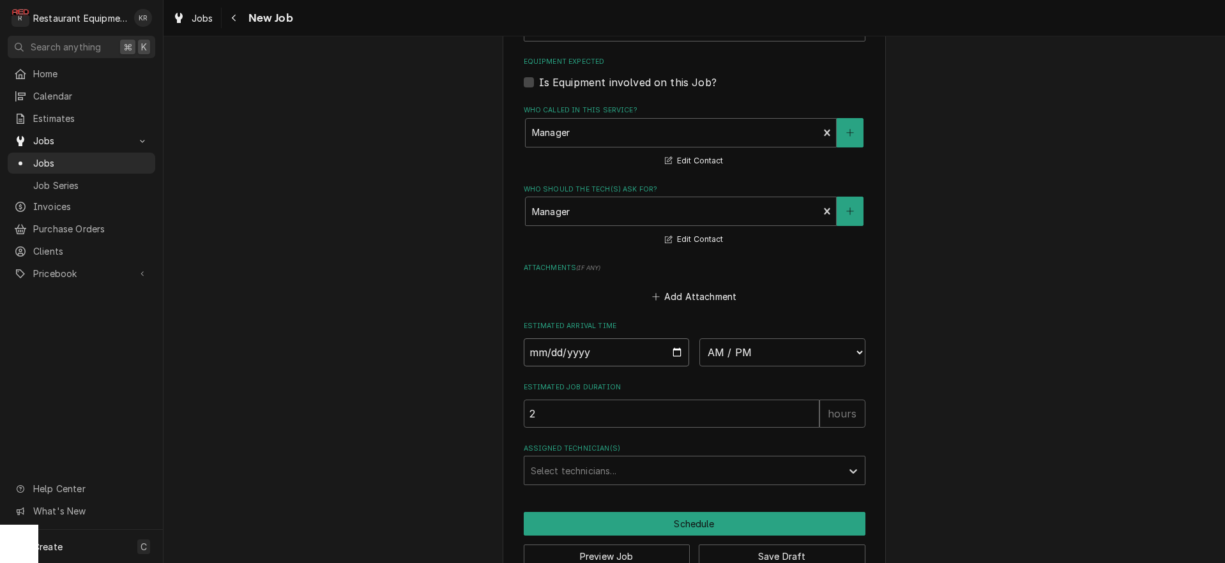
scroll to position [923, 0]
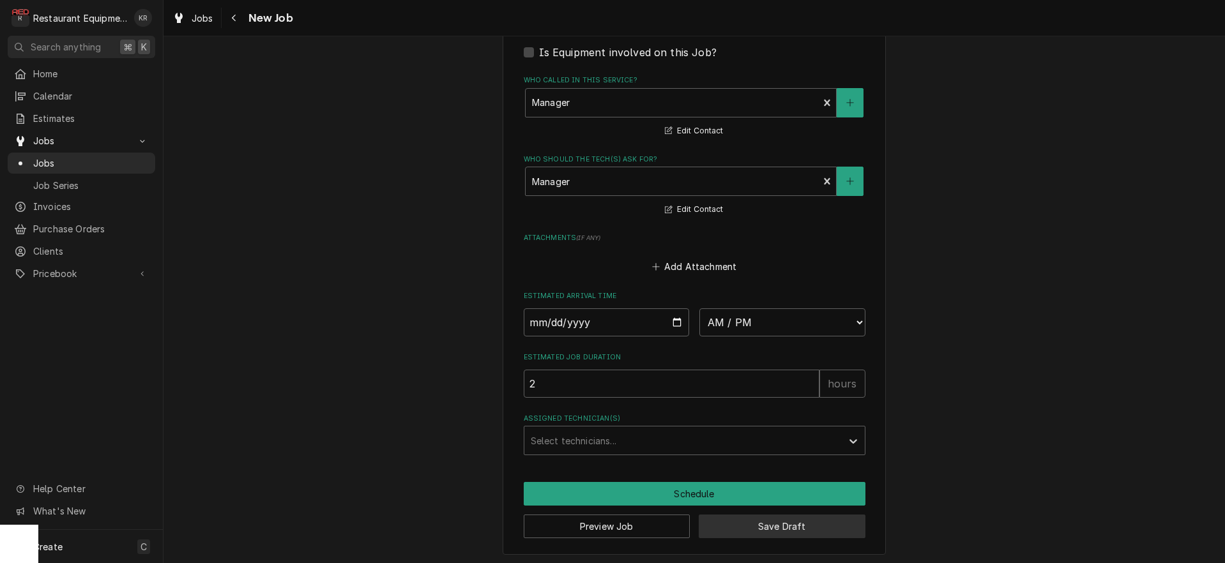
click at [745, 527] on button "Save Draft" at bounding box center [782, 527] width 167 height 24
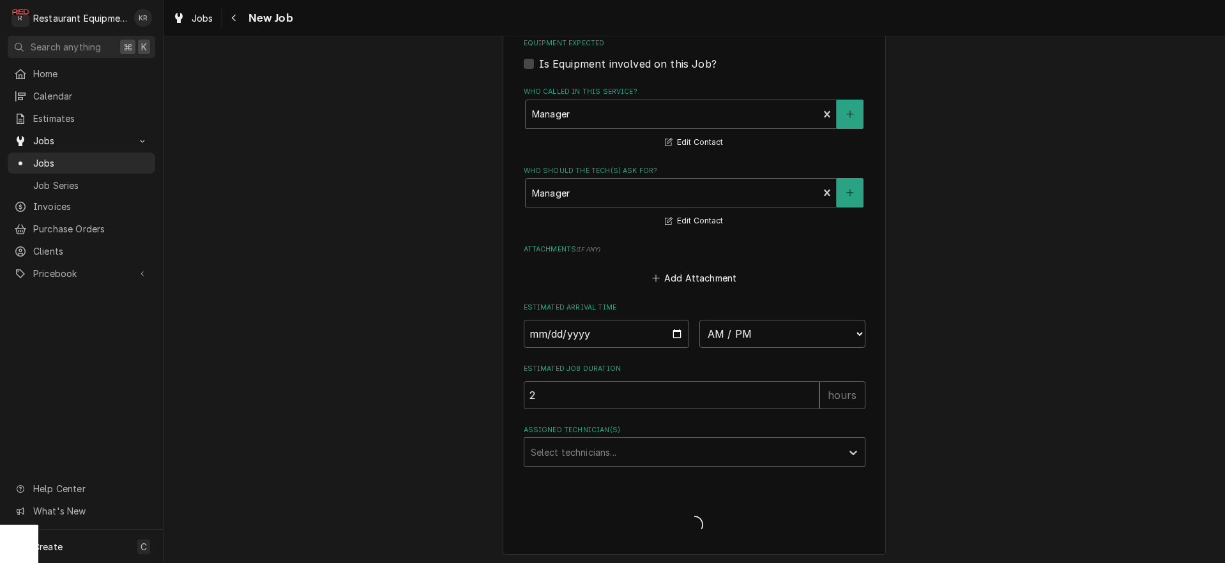
type textarea "x"
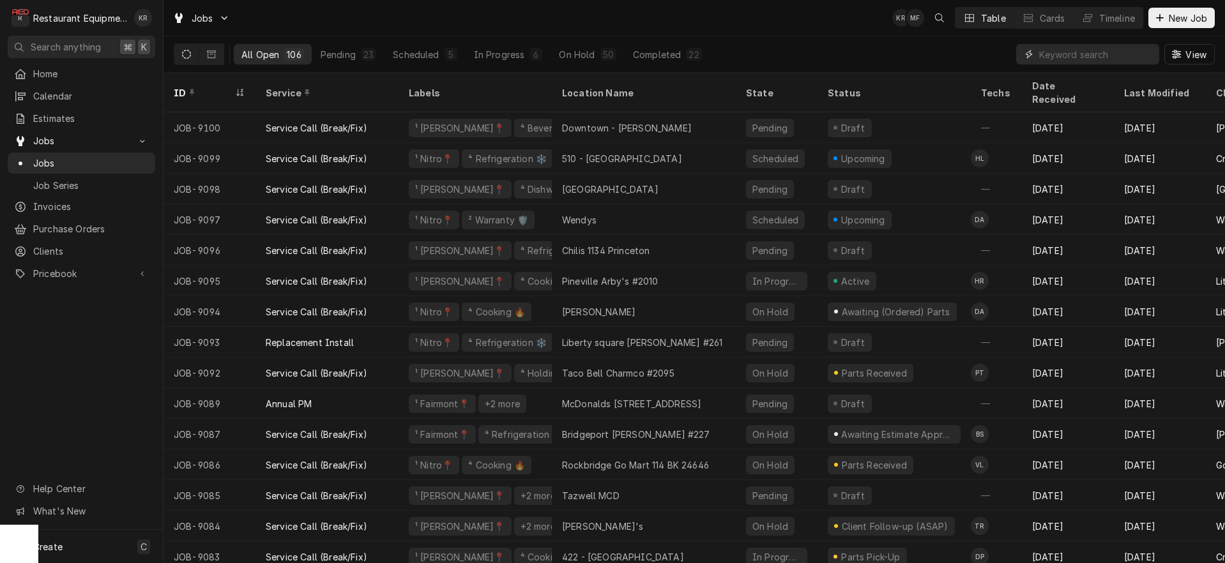
click at [1092, 50] on input "Dynamic Content Wrapper" at bounding box center [1096, 54] width 114 height 20
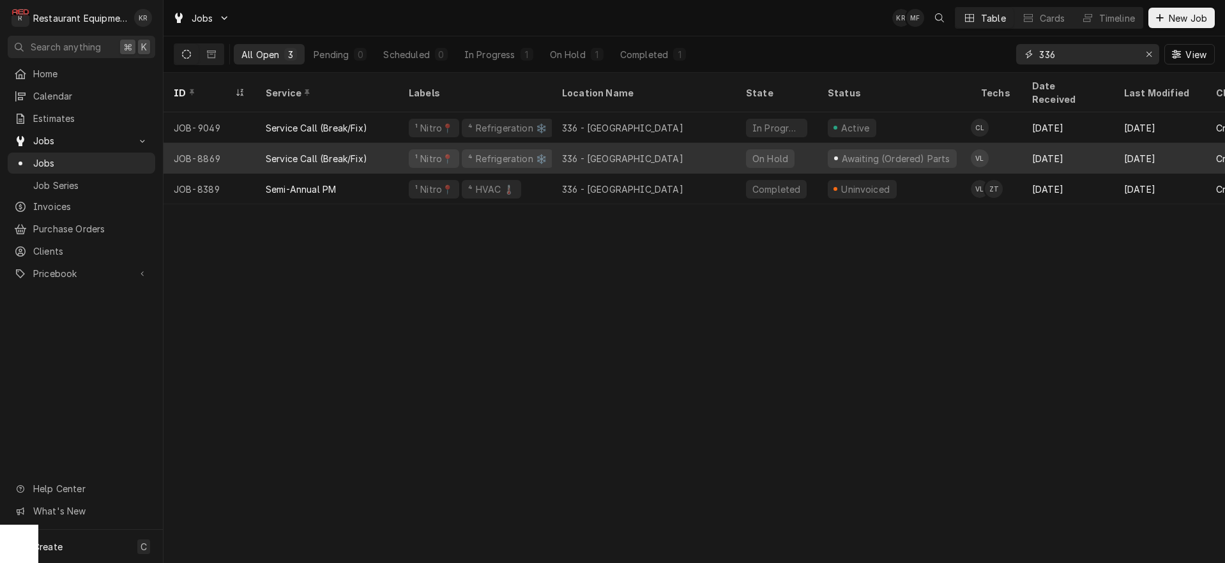
type input "336"
click at [496, 55] on div "In Progress" at bounding box center [489, 54] width 51 height 13
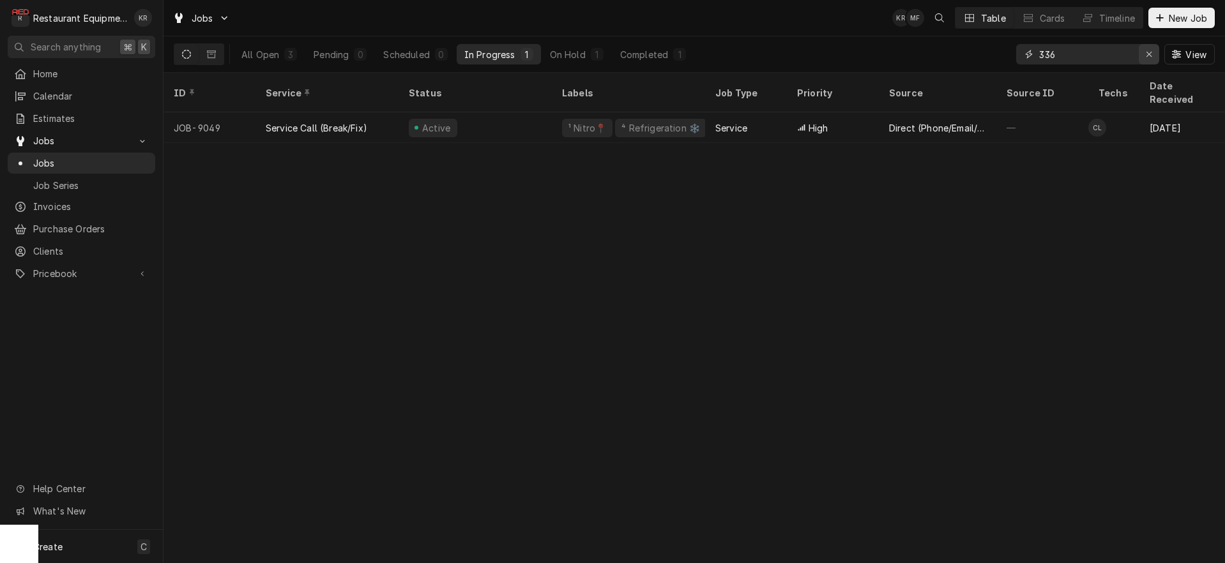
click at [1146, 52] on icon "Erase input" at bounding box center [1149, 54] width 7 height 9
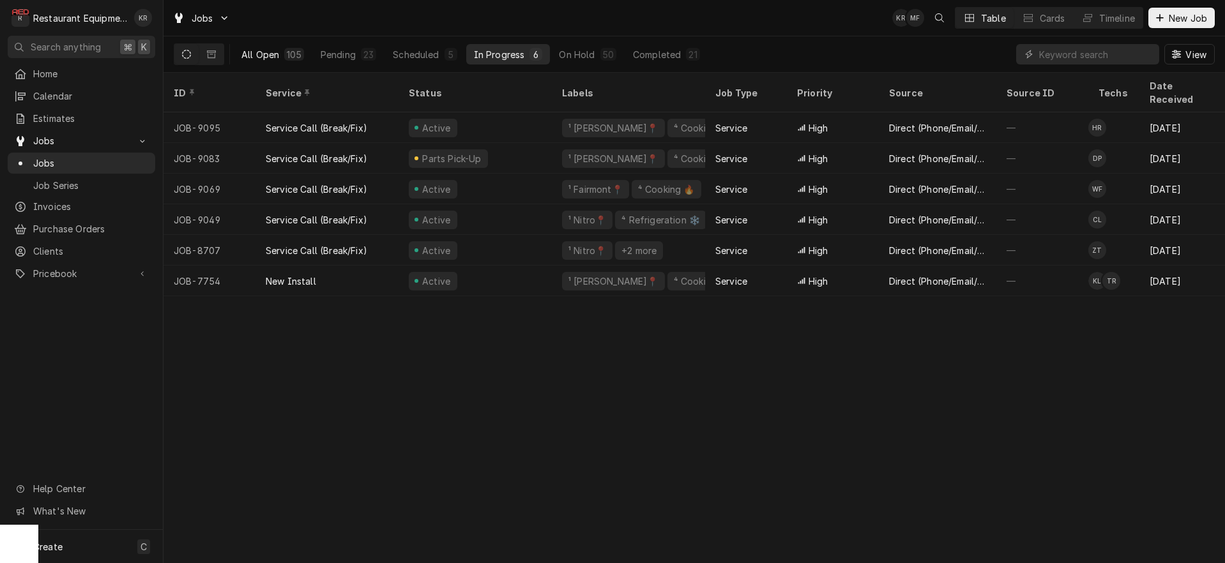
click at [256, 56] on div "All Open" at bounding box center [260, 54] width 38 height 13
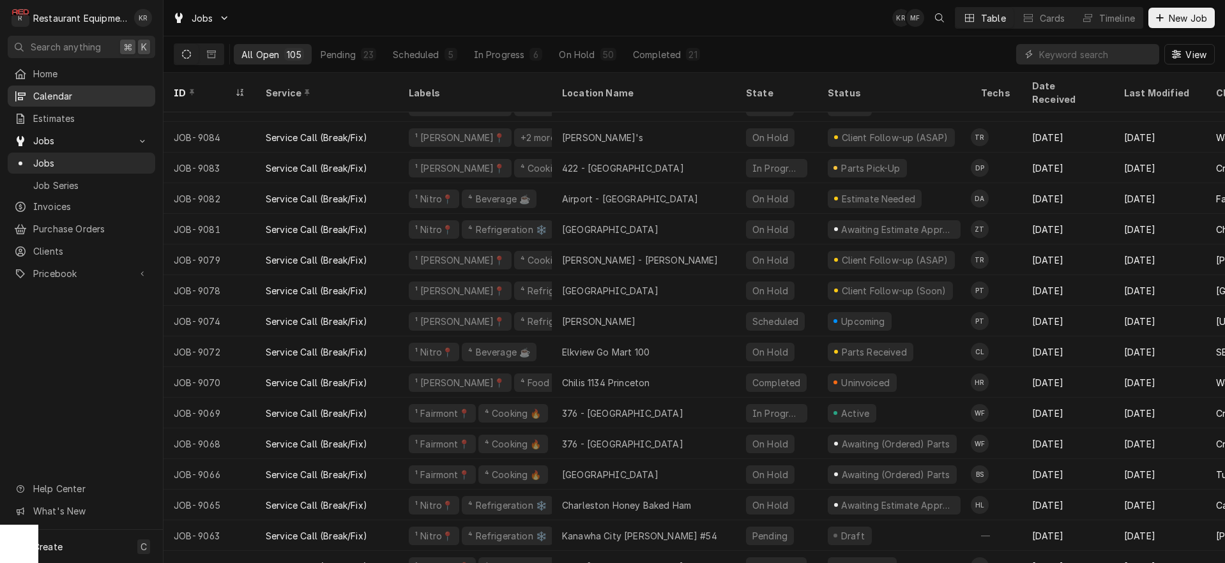
scroll to position [403, 0]
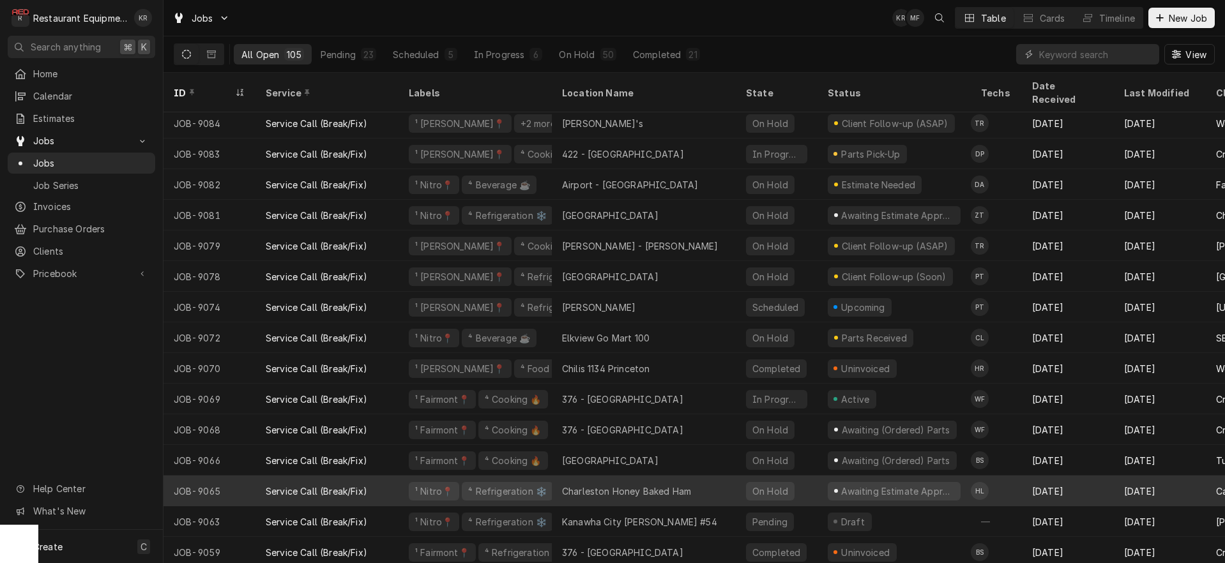
click at [611, 485] on div "Charleston Honey Baked Ham" at bounding box center [626, 491] width 129 height 13
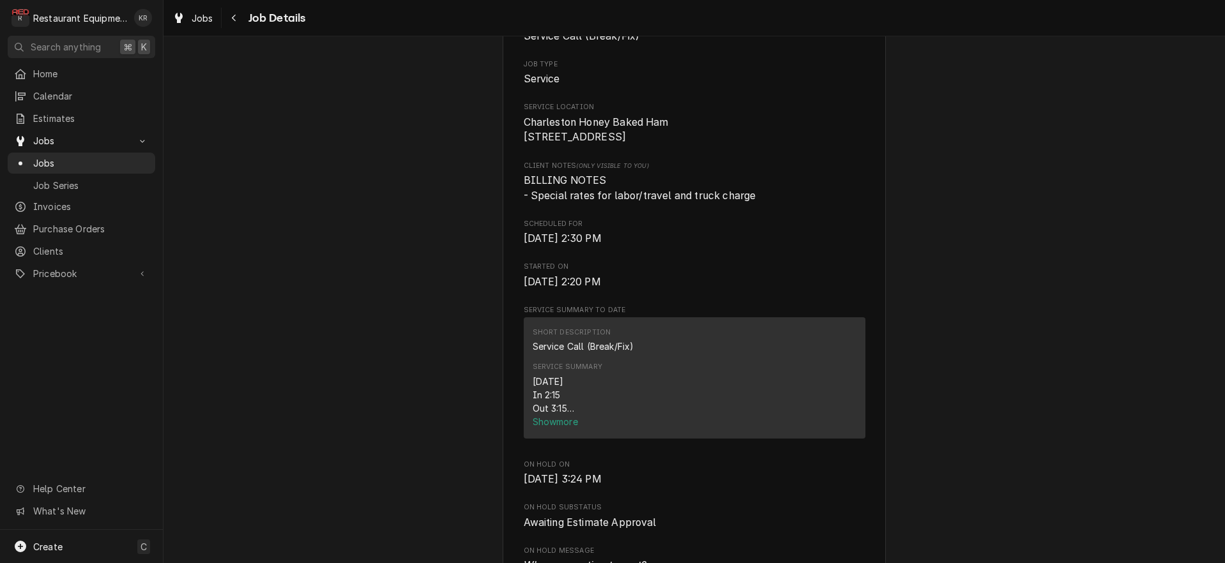
scroll to position [460, 0]
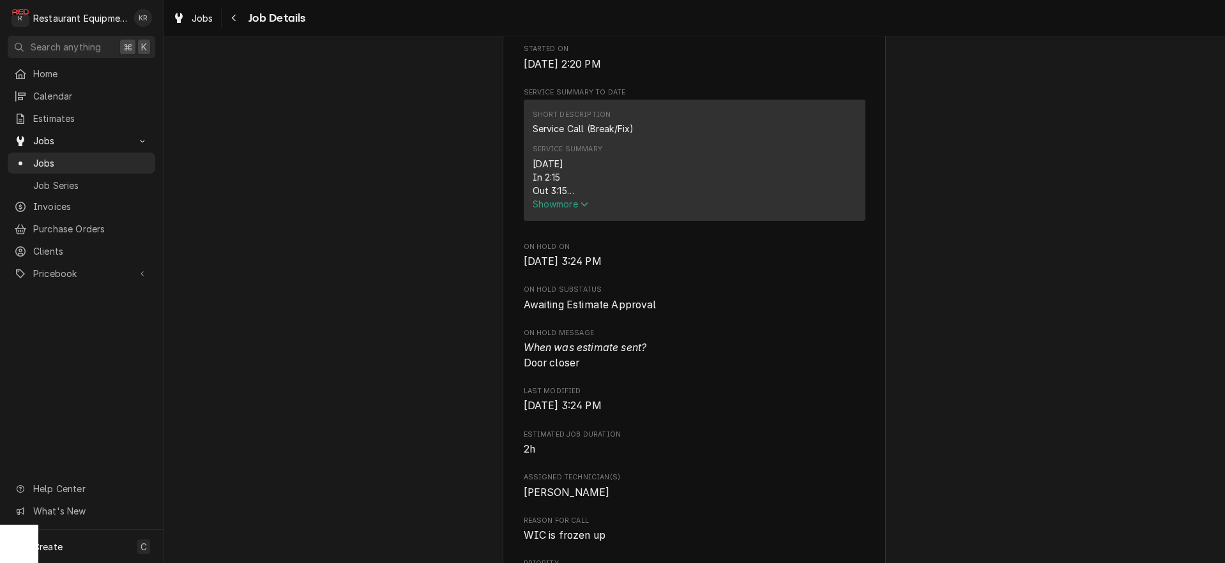
drag, startPoint x: 560, startPoint y: 211, endPoint x: 558, endPoint y: 218, distance: 7.8
click at [560, 197] on div "9/29/25 In 2:15 Out 3:15 Truck 204 Cooler #1 I arrived on site and found that t…" at bounding box center [695, 177] width 324 height 40
click at [558, 210] on span "Show more" at bounding box center [561, 204] width 56 height 11
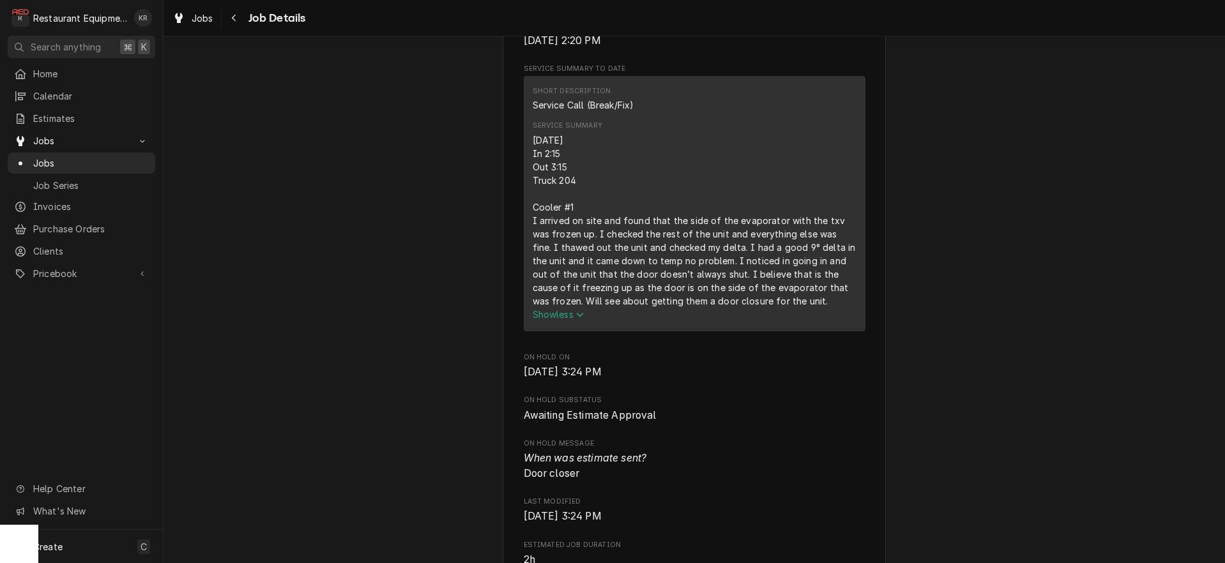
scroll to position [479, 0]
click at [213, 20] on div "Jobs" at bounding box center [193, 18] width 46 height 16
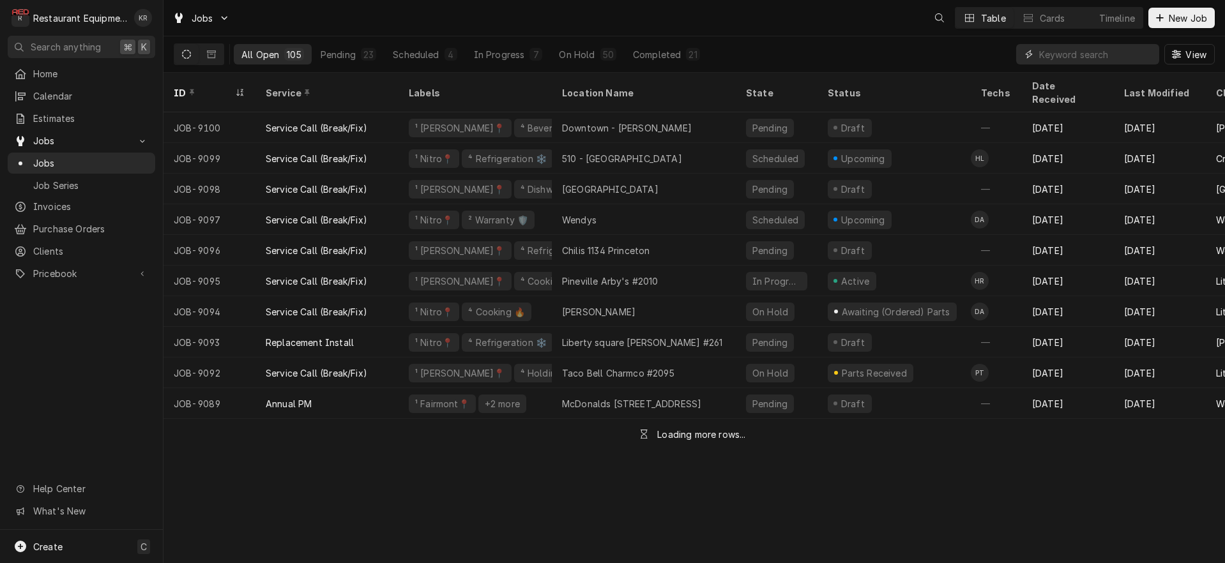
click at [1064, 51] on input "Dynamic Content Wrapper" at bounding box center [1096, 54] width 114 height 20
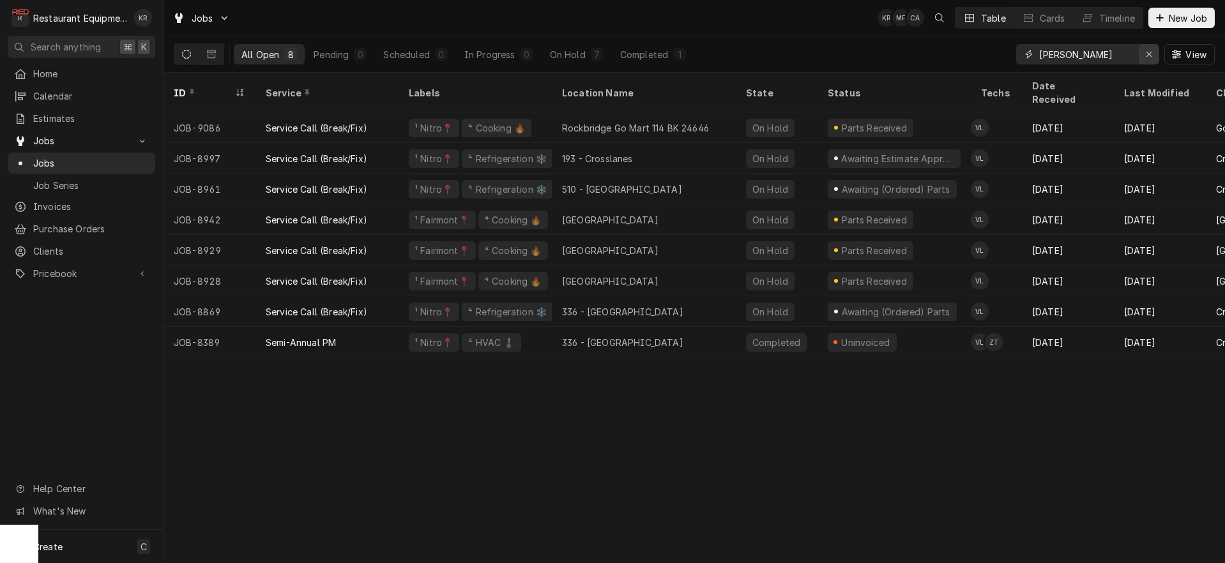
type input "[PERSON_NAME]"
click at [1154, 54] on div "Erase input" at bounding box center [1149, 54] width 13 height 13
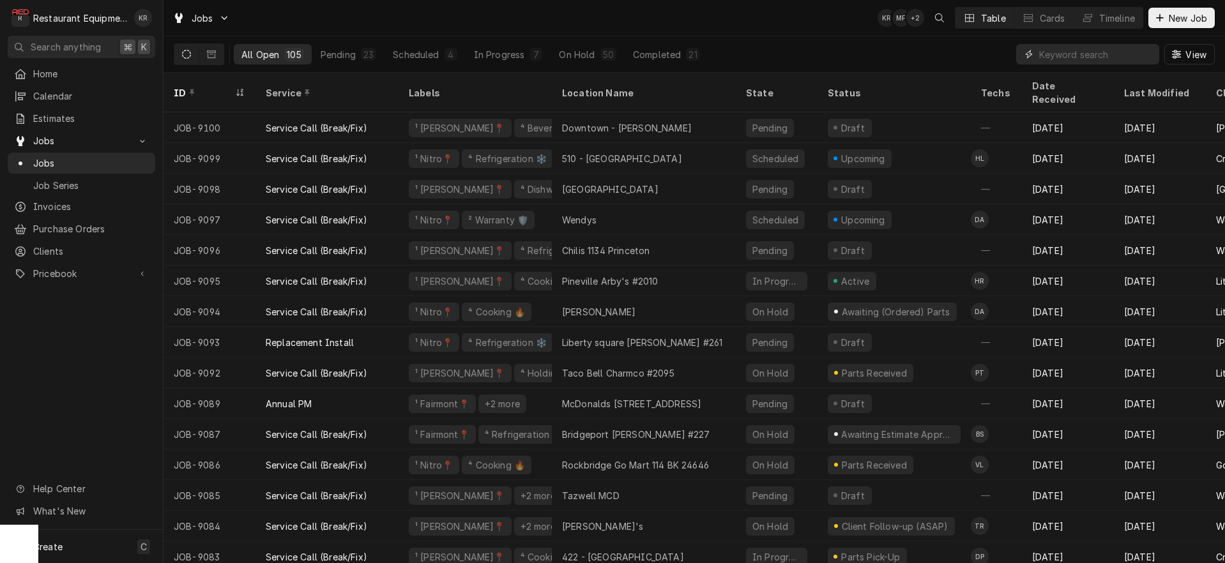
click at [1103, 56] on input "Dynamic Content Wrapper" at bounding box center [1096, 54] width 114 height 20
drag, startPoint x: 1126, startPoint y: 50, endPoint x: 1119, endPoint y: 57, distance: 10.8
click at [1122, 54] on input "Dynamic Content Wrapper" at bounding box center [1096, 54] width 114 height 20
click at [1119, 57] on input "Dynamic Content Wrapper" at bounding box center [1096, 54] width 114 height 20
type input "bridgeport"
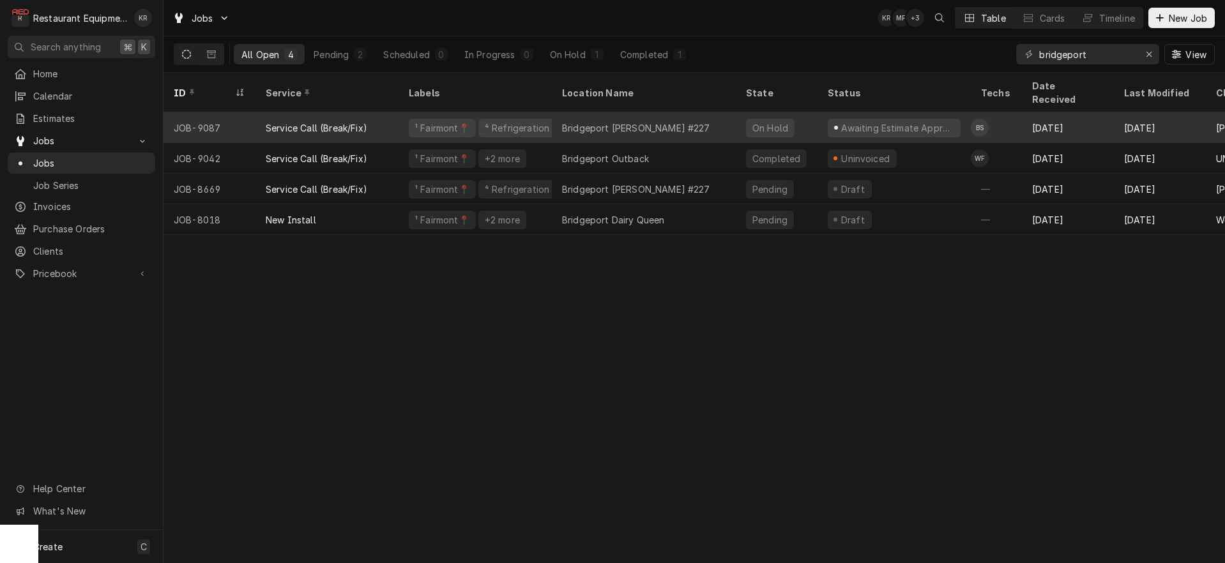
click at [681, 114] on div "Bridgeport Bob Evans #227" at bounding box center [644, 127] width 184 height 31
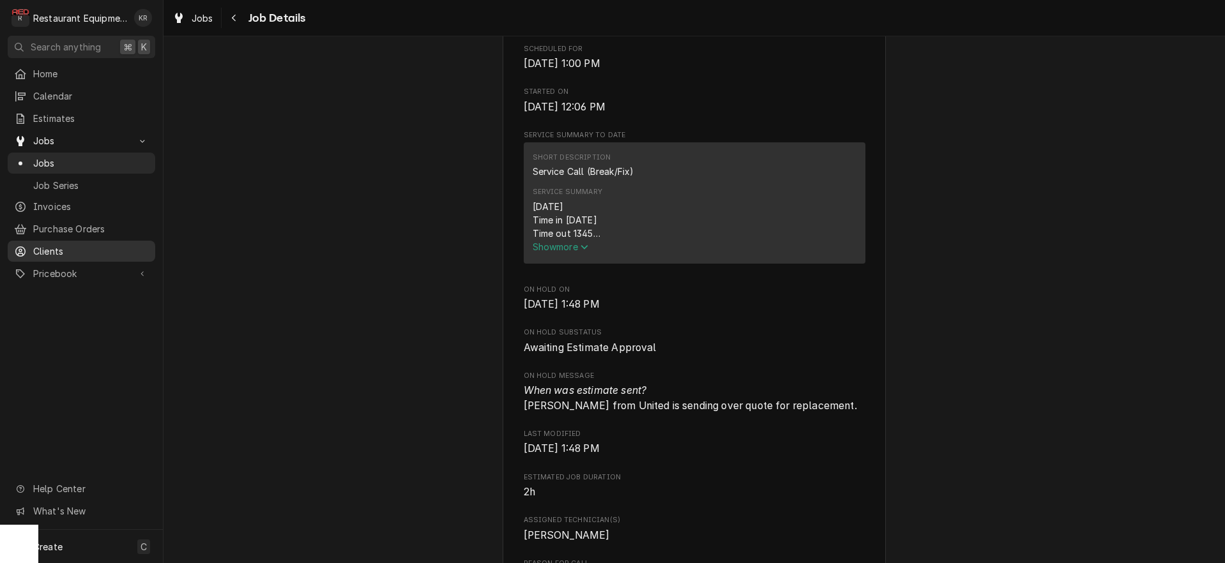
scroll to position [415, 0]
click at [572, 254] on span "Show more" at bounding box center [561, 248] width 56 height 11
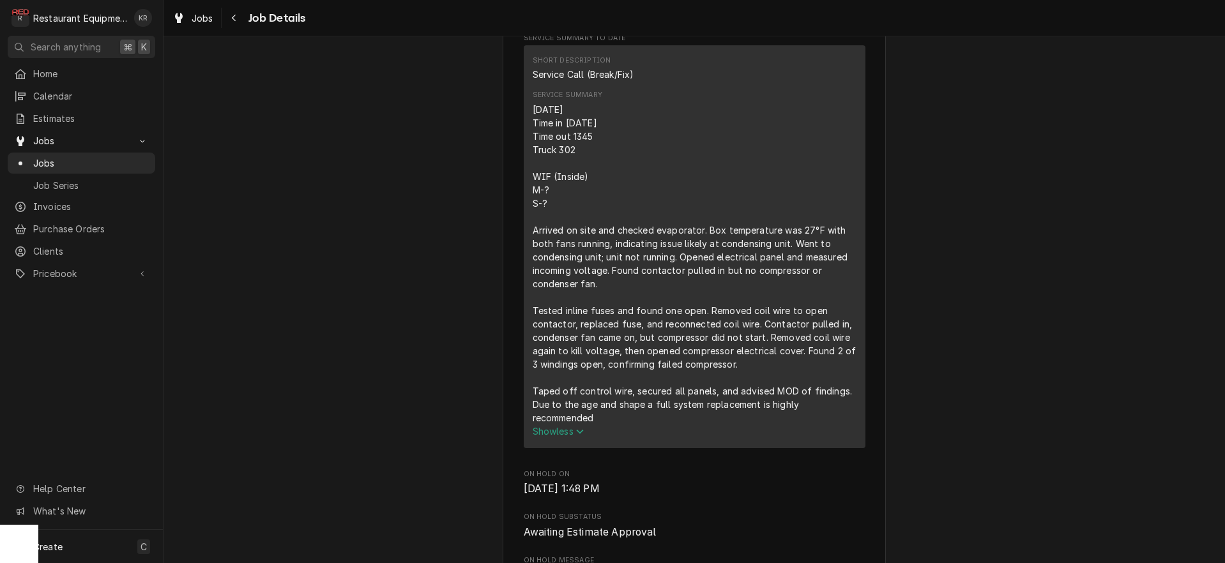
scroll to position [516, 0]
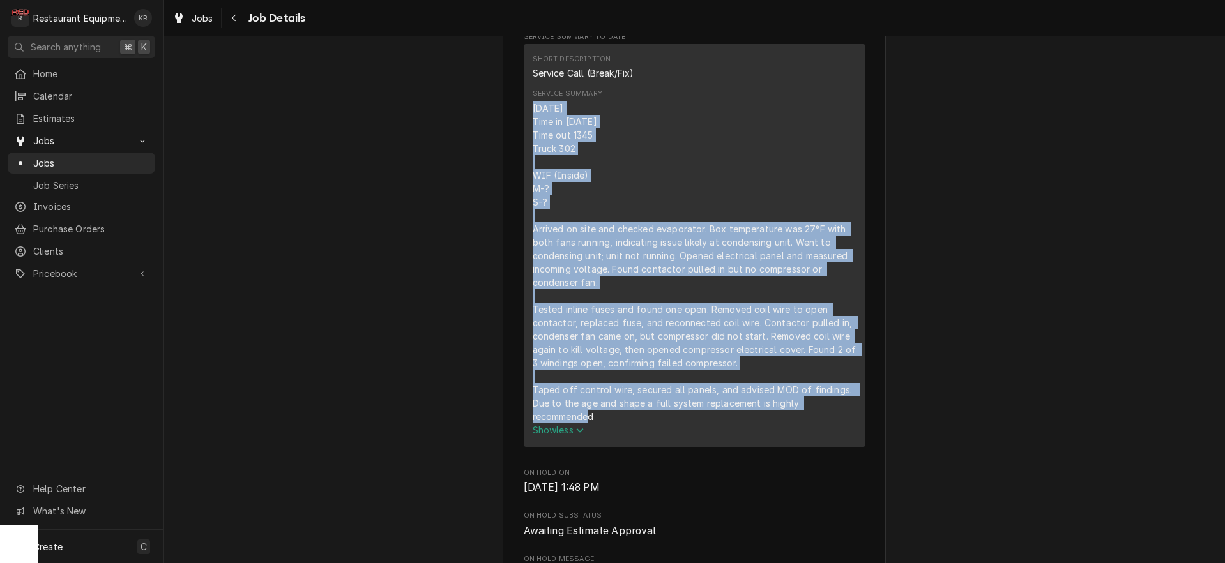
drag, startPoint x: 533, startPoint y: 137, endPoint x: 761, endPoint y: 436, distance: 375.9
click at [778, 424] on div "10/1/25 Time in 1200 Time out 1345 Truck 302 WIF (Inside) M-? S-? Arrived on si…" at bounding box center [695, 263] width 324 height 322
copy div "10/1/25 Time in 1200 Time out 1345 Truck 302 WIF (Inside) M-? S-? Arrived on si…"
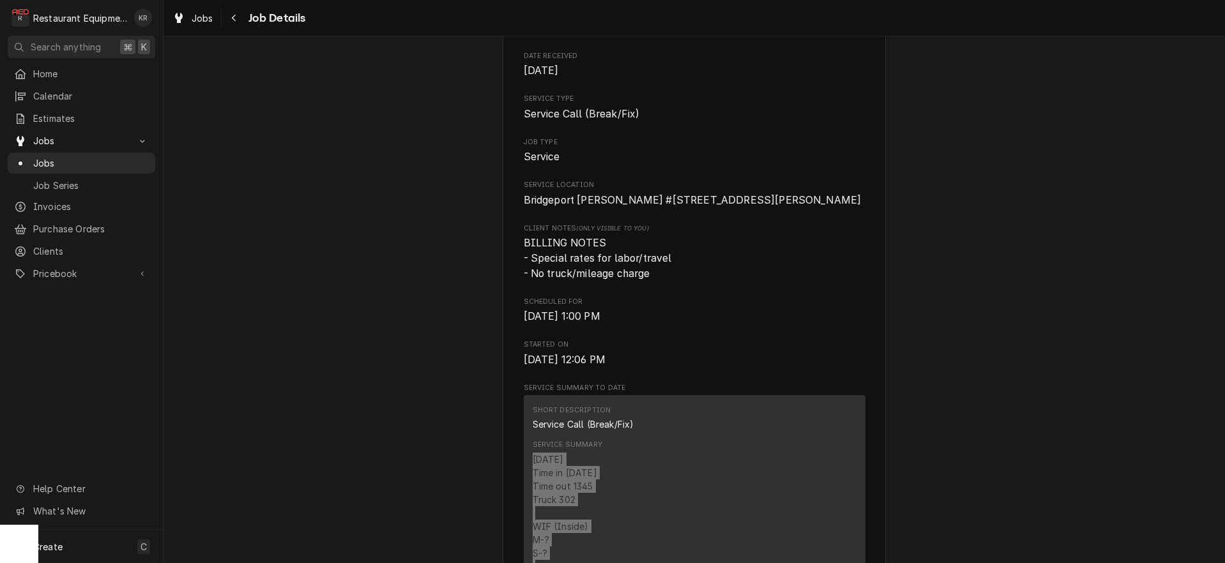
scroll to position [0, 0]
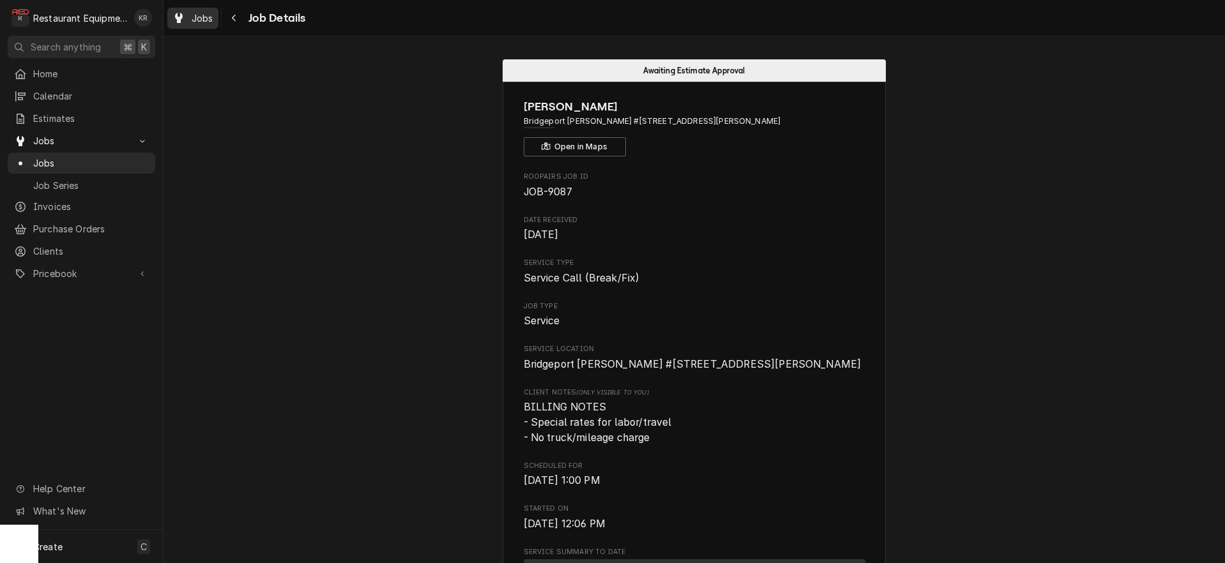
click at [203, 22] on span "Jobs" at bounding box center [203, 17] width 22 height 13
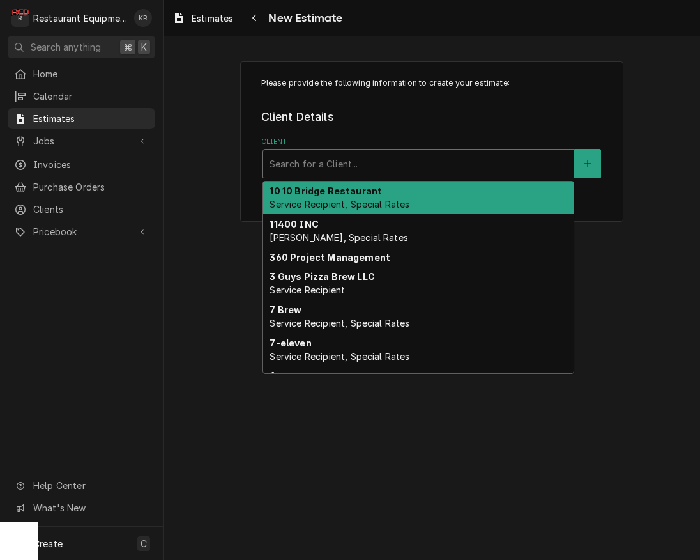
click at [473, 174] on div "Client" at bounding box center [419, 163] width 298 height 23
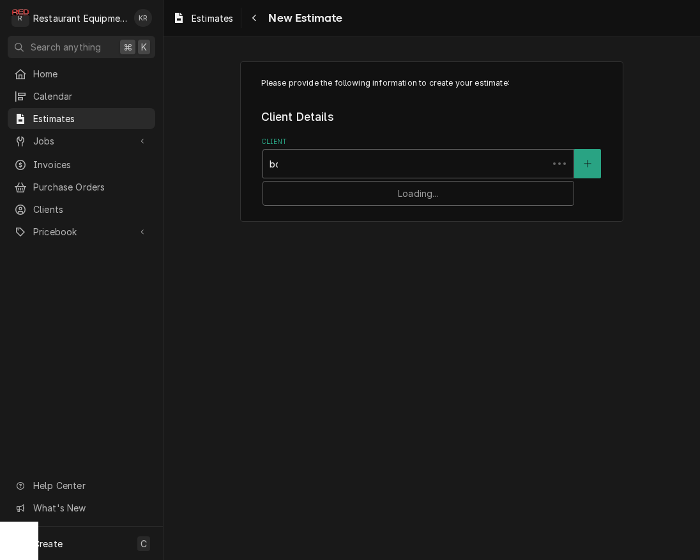
type input "[PERSON_NAME]"
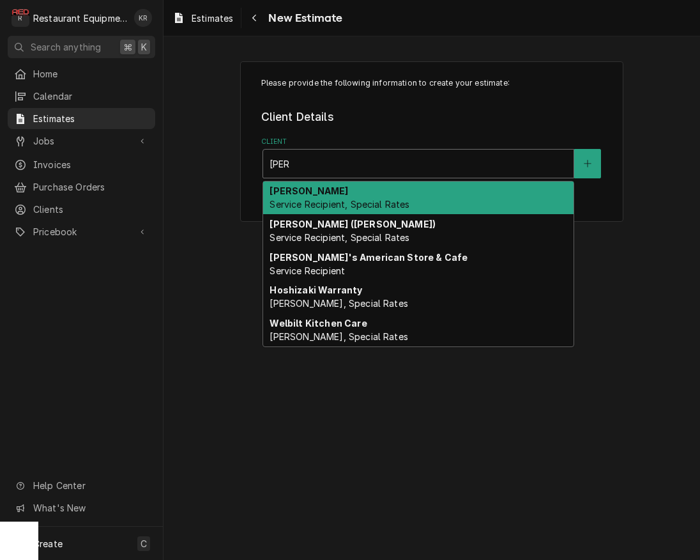
click at [374, 205] on span "Service Recipient, Special Rates" at bounding box center [340, 204] width 140 height 11
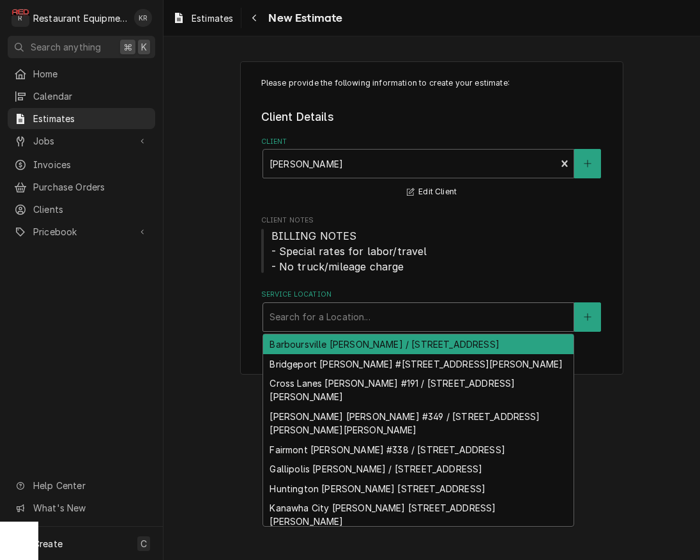
click at [370, 325] on div "Service Location" at bounding box center [419, 316] width 298 height 23
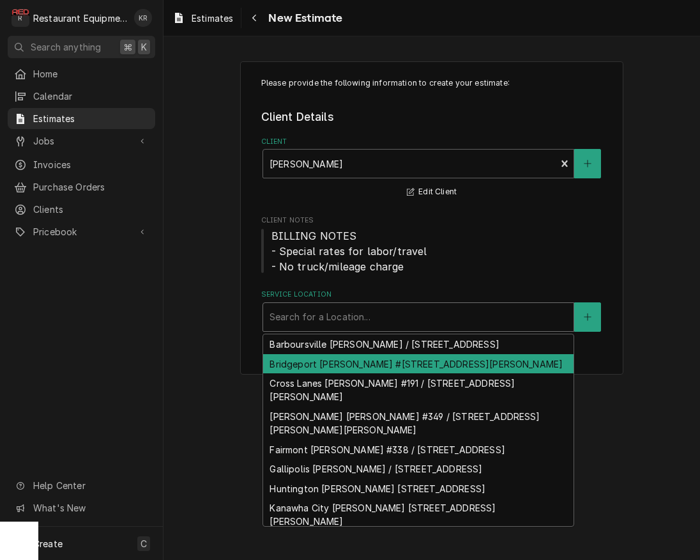
click at [379, 374] on div "Bridgeport [PERSON_NAME] #[STREET_ADDRESS][PERSON_NAME]" at bounding box center [418, 364] width 310 height 20
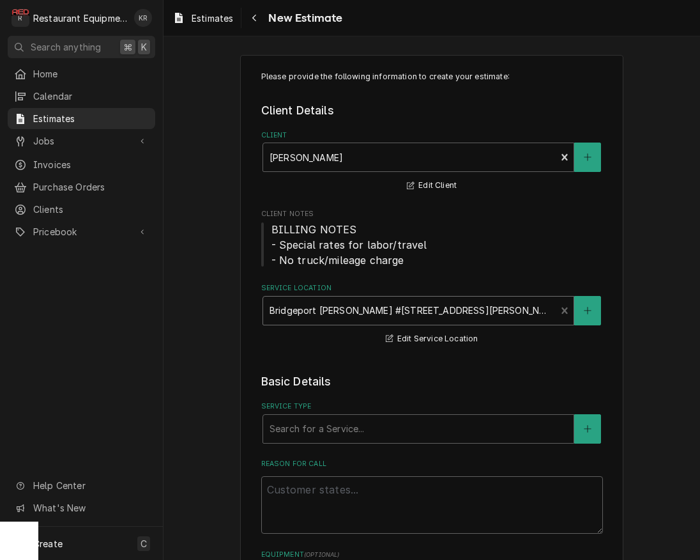
scroll to position [8, 0]
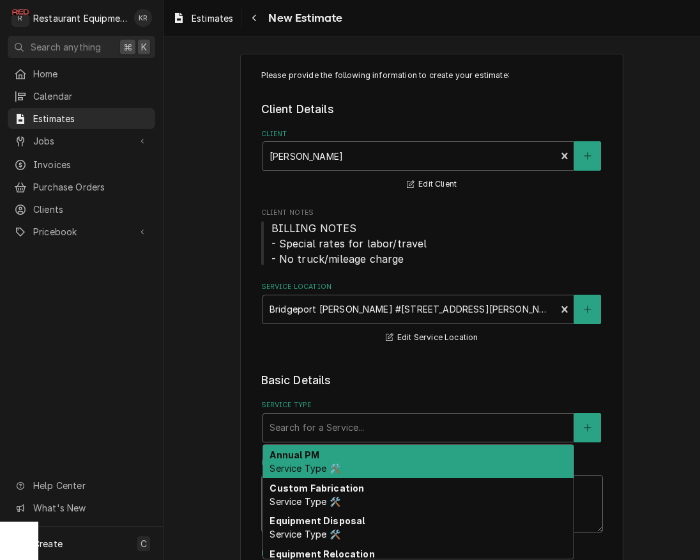
click at [413, 426] on div "Service Type" at bounding box center [419, 427] width 298 height 23
type textarea "x"
type input "b"
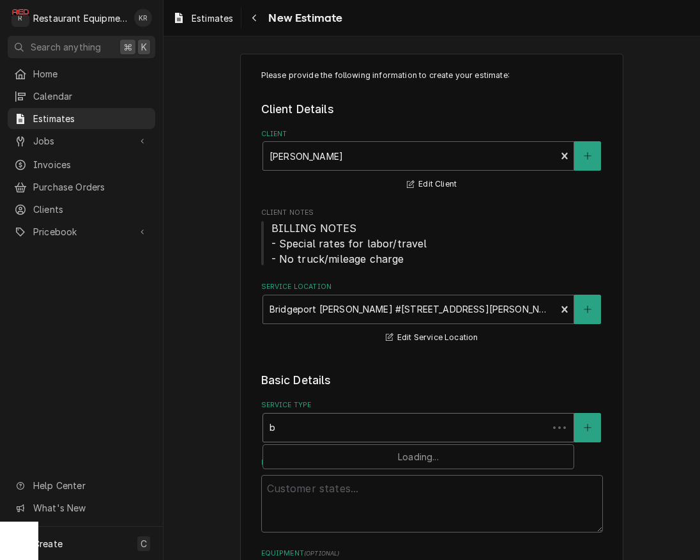
type textarea "x"
type input "br"
type textarea "x"
type input "bre"
type textarea "x"
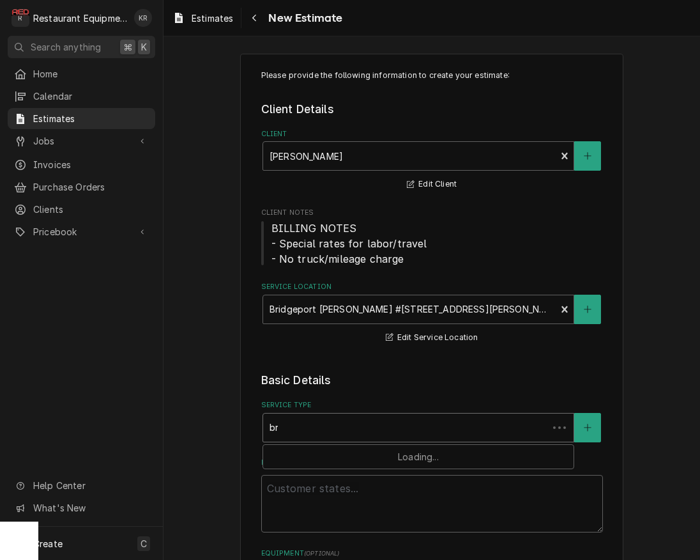
type input "brea"
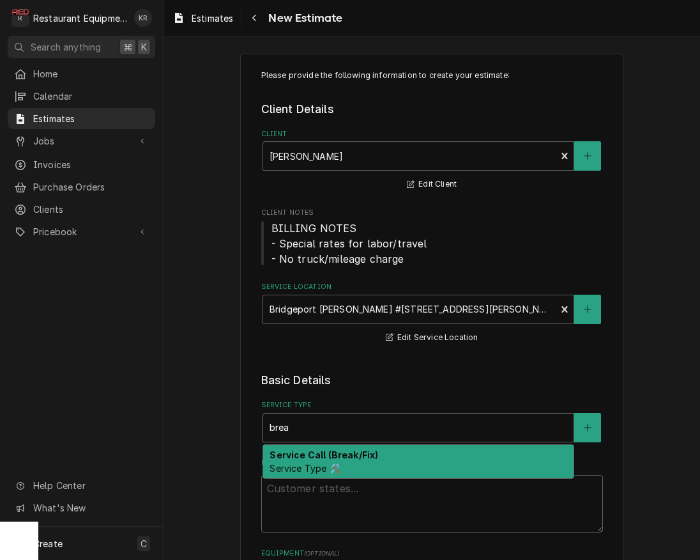
click at [360, 459] on strong "Service Call (Break/Fix)" at bounding box center [324, 454] width 109 height 11
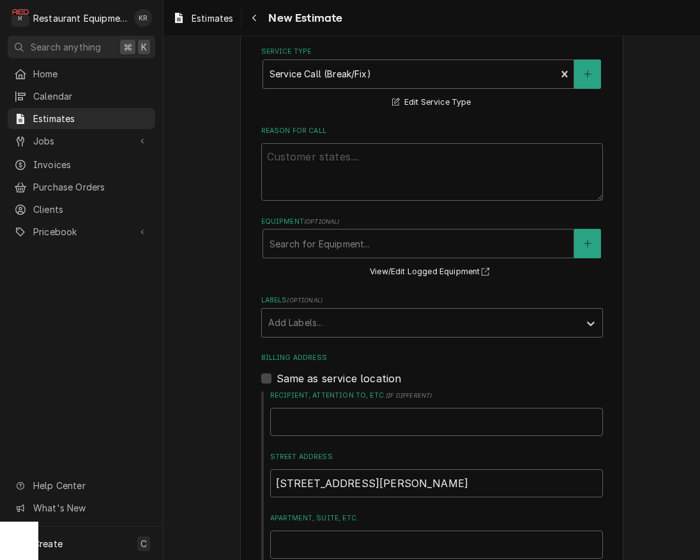
scroll to position [385, 0]
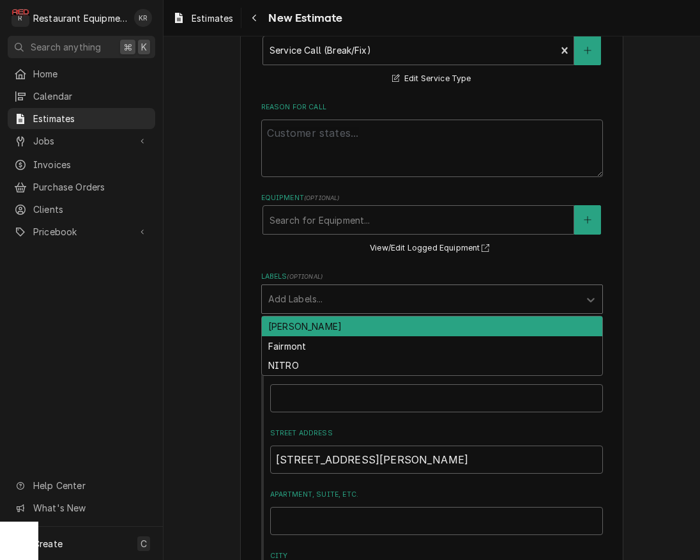
drag, startPoint x: 320, startPoint y: 304, endPoint x: 325, endPoint y: 319, distance: 16.0
click at [320, 304] on div "Labels" at bounding box center [420, 298] width 305 height 23
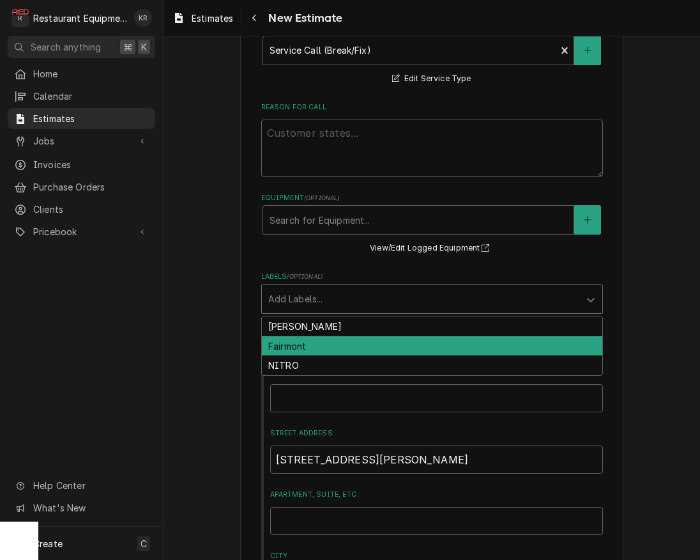
drag, startPoint x: 331, startPoint y: 351, endPoint x: 330, endPoint y: 318, distance: 32.6
click at [332, 349] on div "Fairmont" at bounding box center [432, 346] width 340 height 20
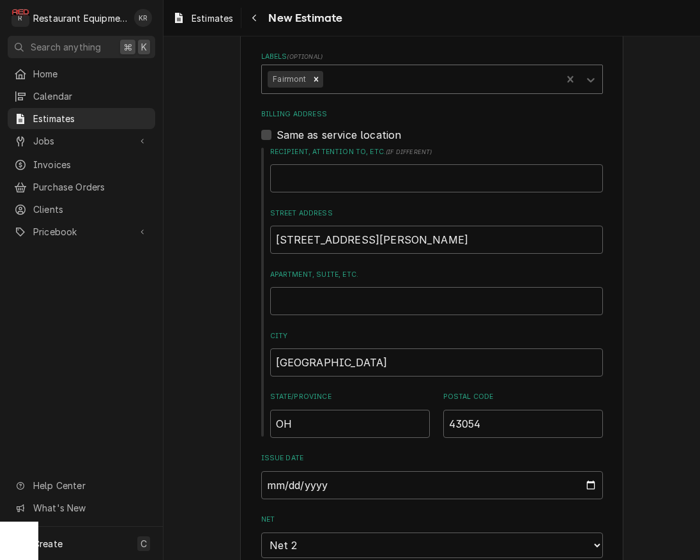
scroll to position [602, 0]
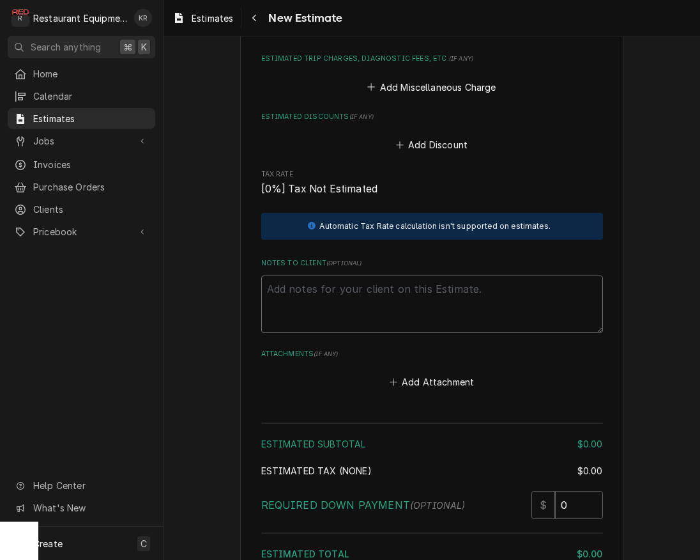
click at [344, 293] on textarea "Notes to Client ( optional )" at bounding box center [432, 303] width 342 height 57
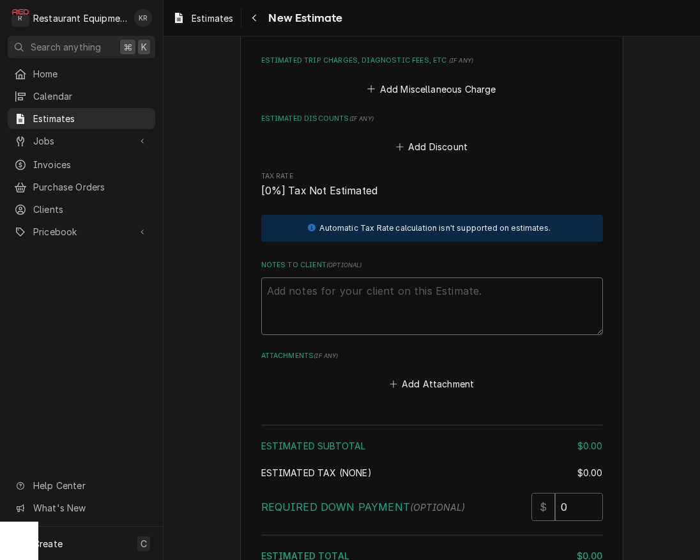
type textarea "x"
type textarea "R"
type textarea "x"
type textarea "Ro"
type textarea "x"
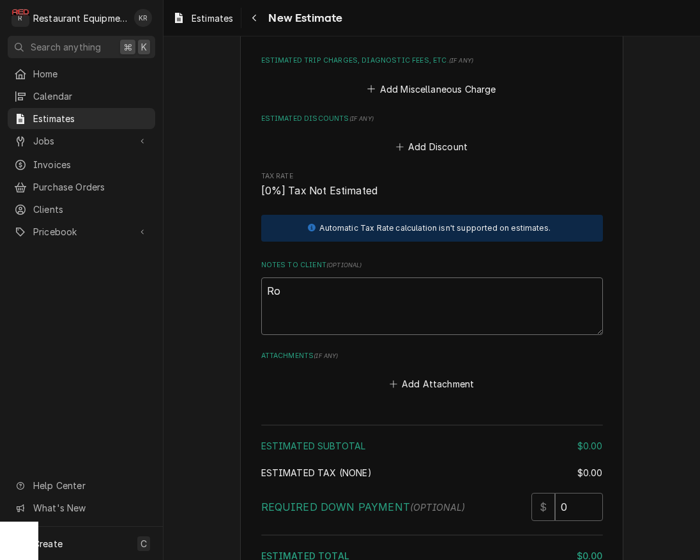
type textarea "Roo"
type textarea "x"
type textarea "Roo"
type textarea "x"
type textarea "Roo 9"
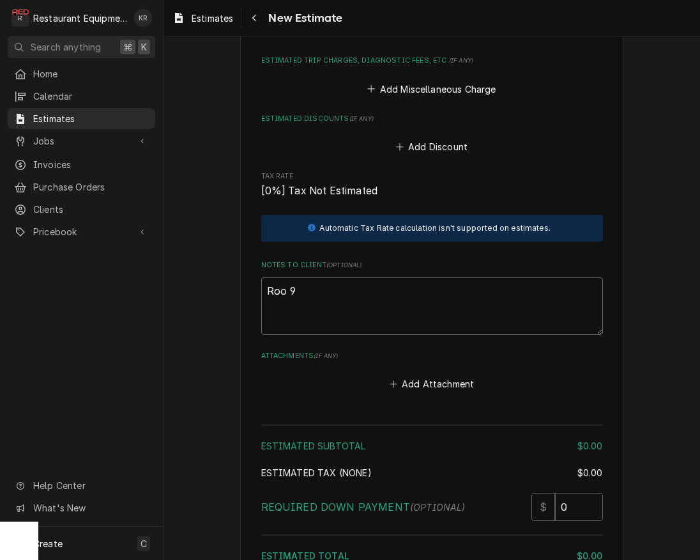
type textarea "x"
type textarea "Roo 90"
type textarea "x"
type textarea "Roo 908"
type textarea "x"
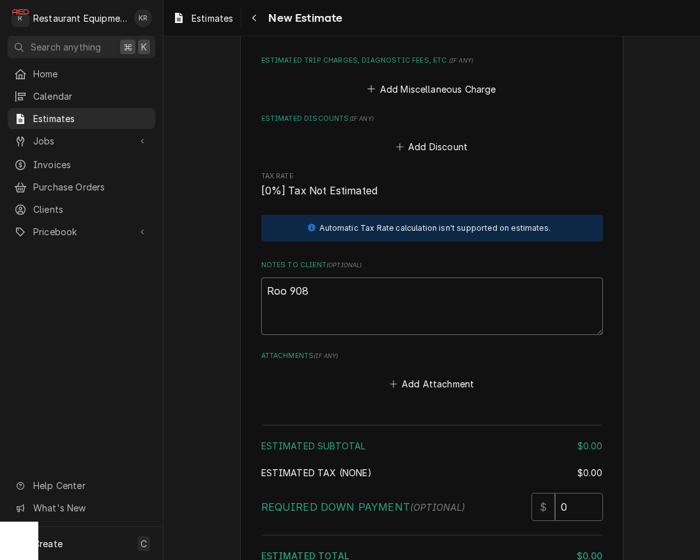
type textarea "Roo 9087"
type textarea "x"
type textarea "Roo 9087"
type textarea "x"
type textarea "Roo 9087"
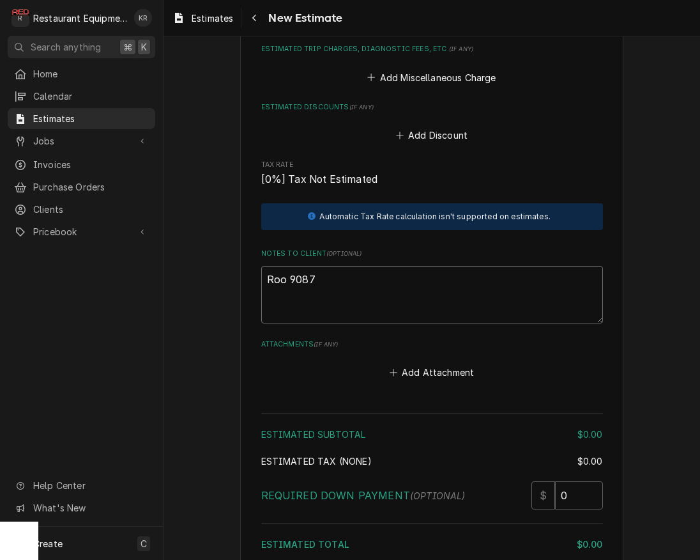
scroll to position [1384, 0]
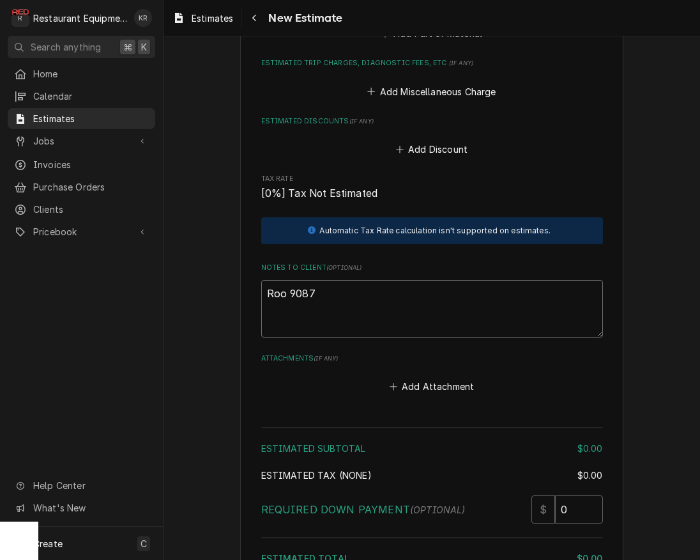
paste textarea "10/1/25 Time in 1200 Time out 1345 Truck 302 WIF (Inside) M-? S-? Arrived on si…"
type textarea "x"
type textarea "Roo 9087 10/1/25 Time in 1200 Time out 1345 Truck 302 WIF (Inside) M-? S-? Arri…"
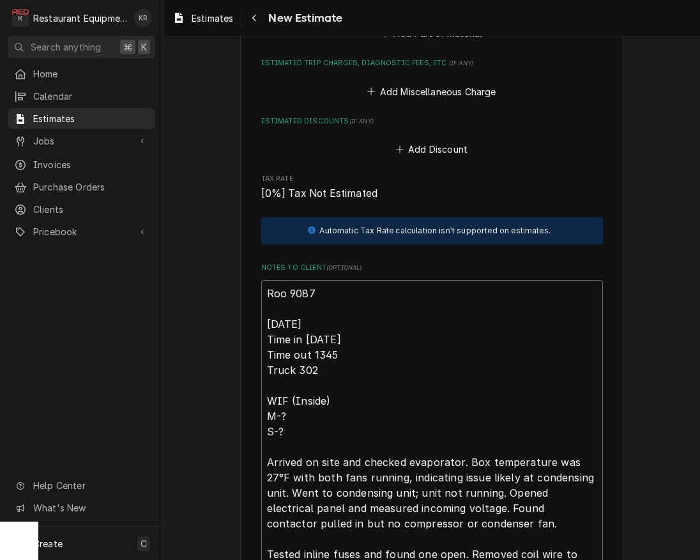
scroll to position [1522, 0]
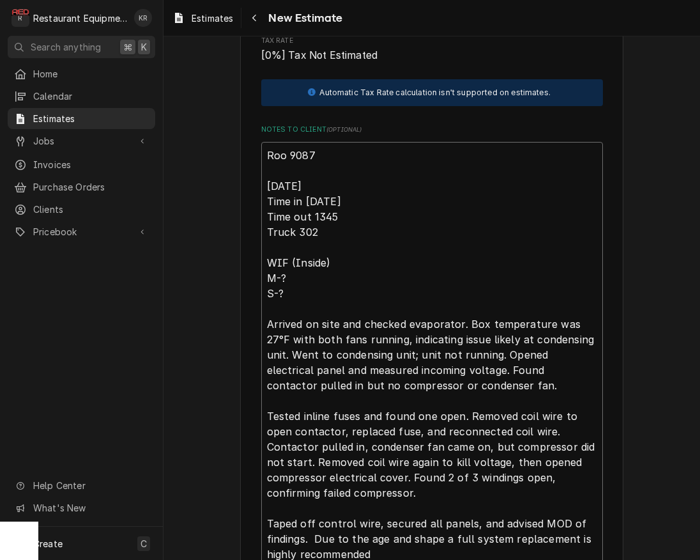
type textarea "x"
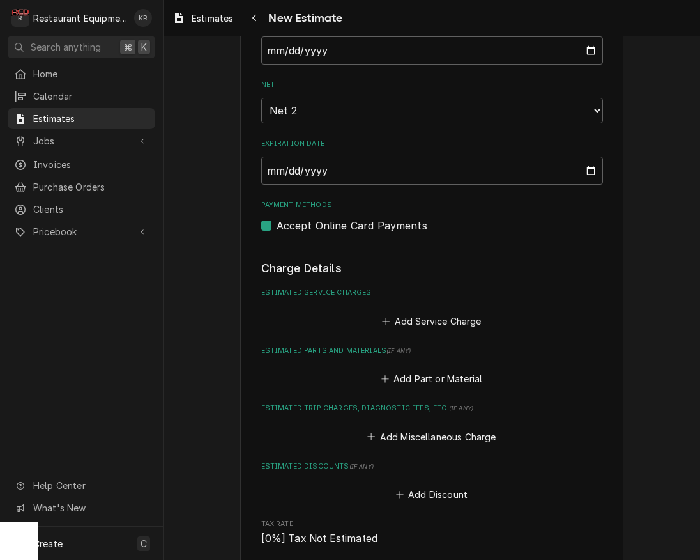
scroll to position [1036, 0]
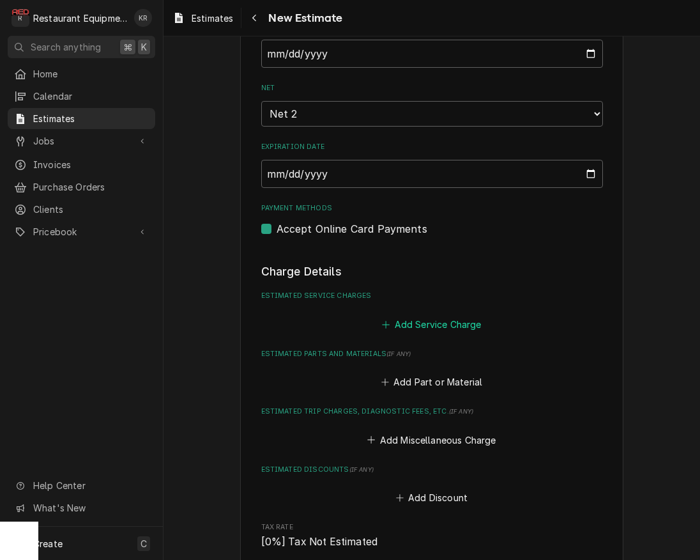
type textarea "Roo 9087 10/1/25 Time in 1200 Time out 1345 Truck 302 WIF (Inside) M-? S-? Arri…"
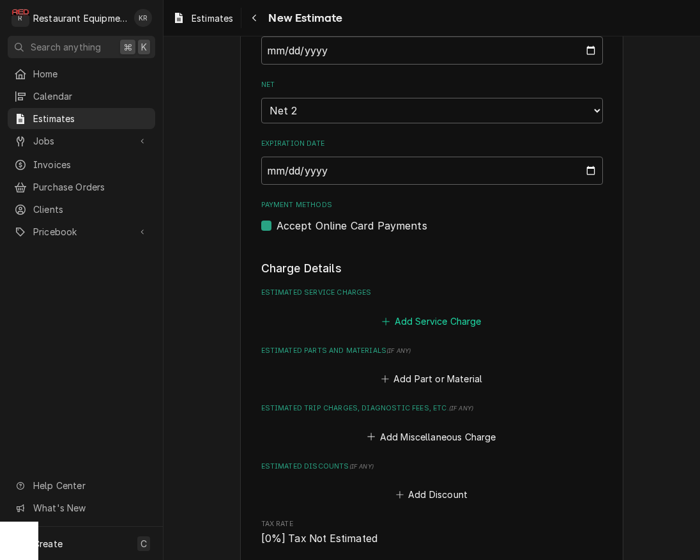
click at [438, 325] on button "Add Service Charge" at bounding box center [431, 321] width 103 height 18
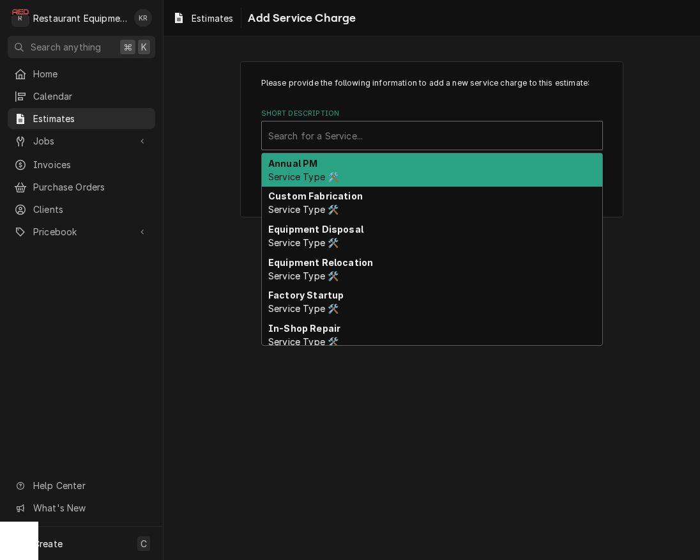
click at [342, 141] on div "Short Description" at bounding box center [432, 135] width 328 height 23
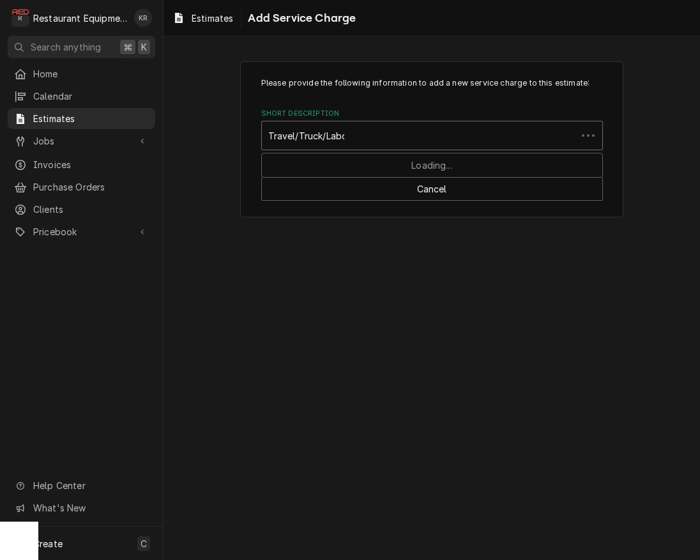
type input "Travel/Truck/Labor"
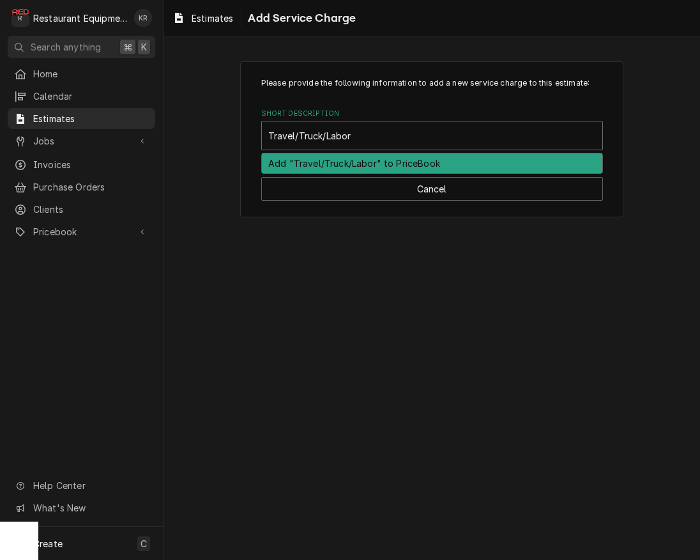
click at [338, 162] on div "Add "Travel/Truck/Labor" to PriceBook" at bounding box center [432, 163] width 340 height 20
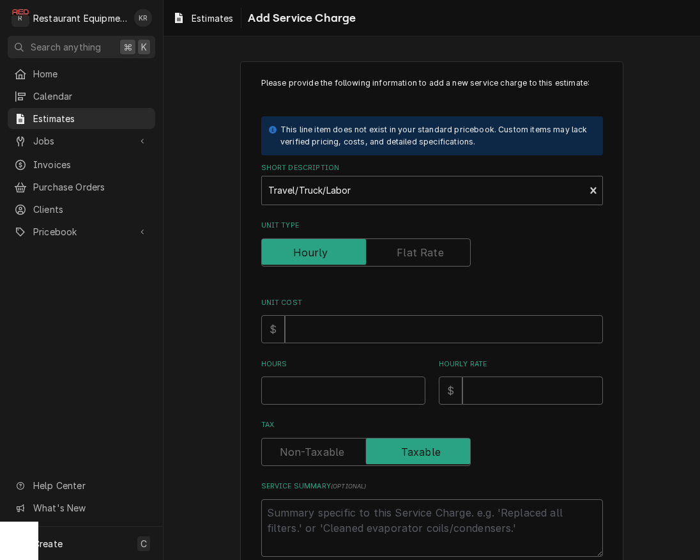
type textarea "x"
click at [427, 261] on input "Unit Type" at bounding box center [366, 252] width 198 height 28
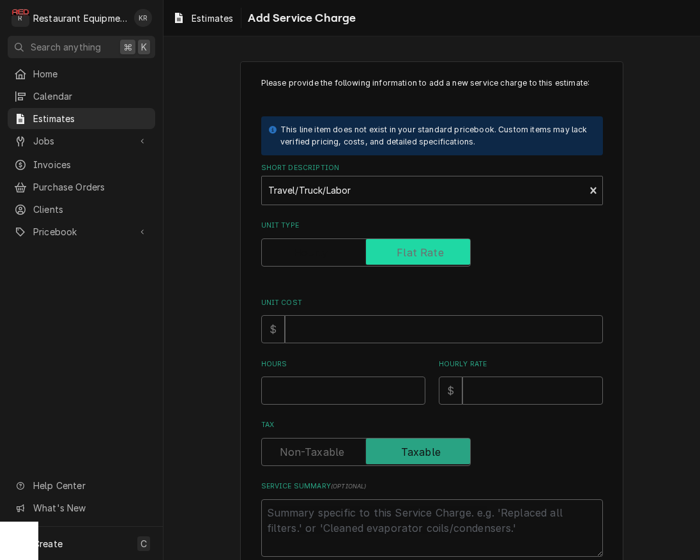
checkbox input "true"
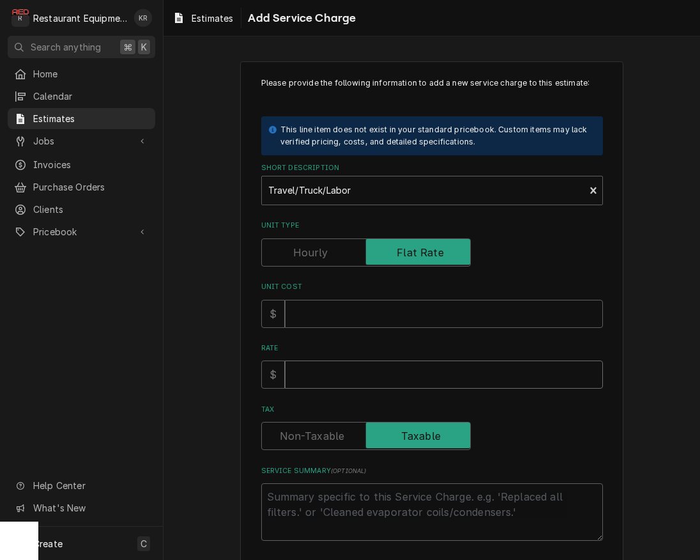
click at [322, 380] on input "Rate" at bounding box center [444, 374] width 318 height 28
type textarea "x"
type input "15"
type textarea "x"
type input "150"
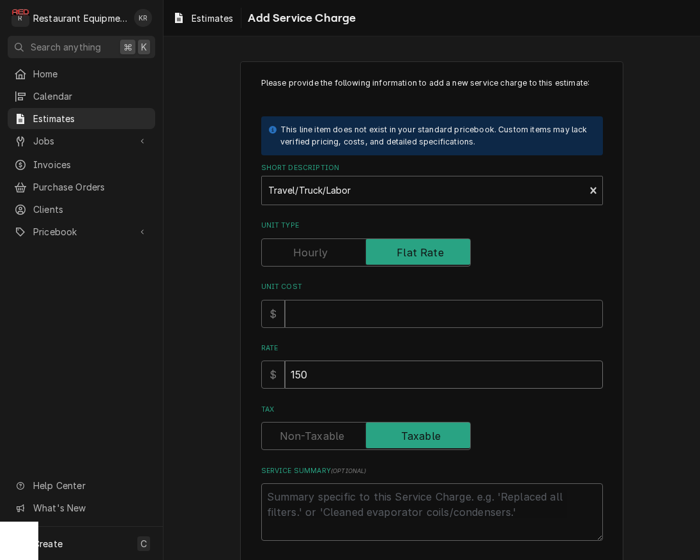
type textarea "x"
type input "1500"
type textarea "x"
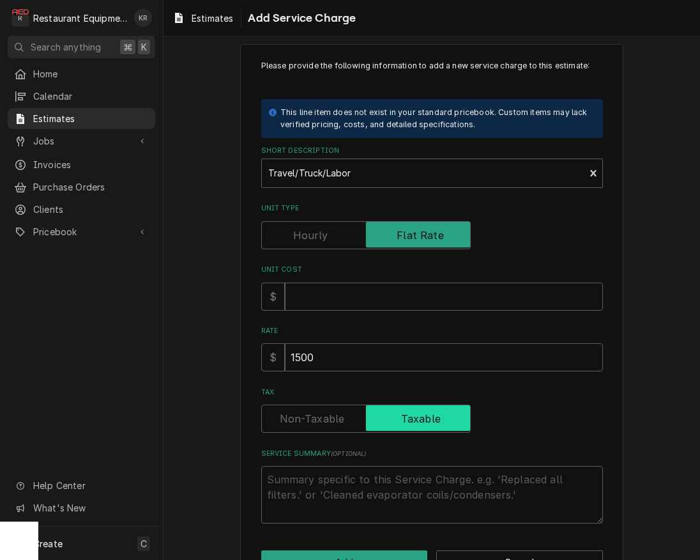
drag, startPoint x: 335, startPoint y: 410, endPoint x: 334, endPoint y: 403, distance: 7.1
click at [334, 403] on div "Tax" at bounding box center [432, 409] width 342 height 45
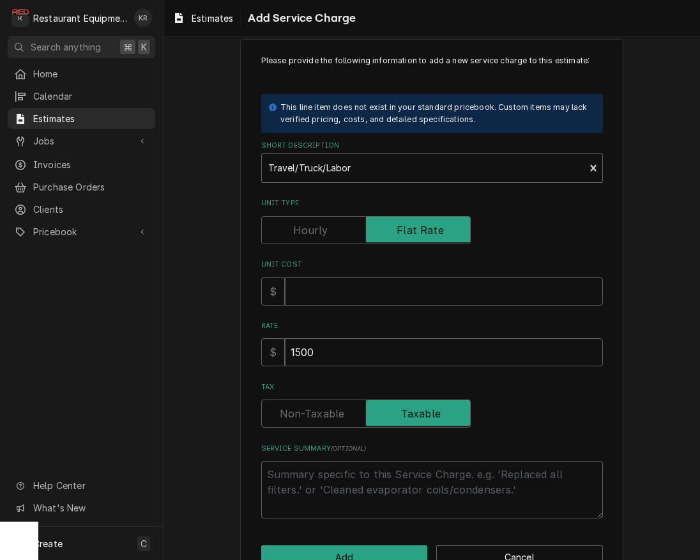
drag, startPoint x: 335, startPoint y: 422, endPoint x: 326, endPoint y: 417, distance: 10.3
click at [333, 420] on label "Tax" at bounding box center [366, 413] width 210 height 28
click at [333, 420] on input "Tax" at bounding box center [366, 413] width 198 height 28
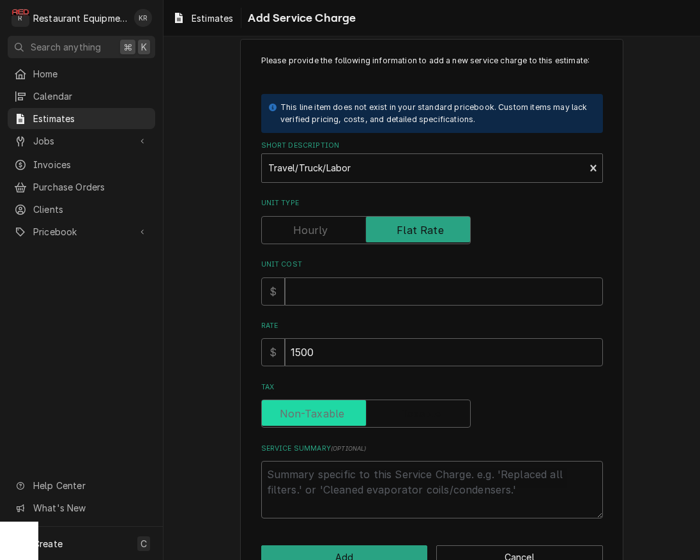
checkbox input "false"
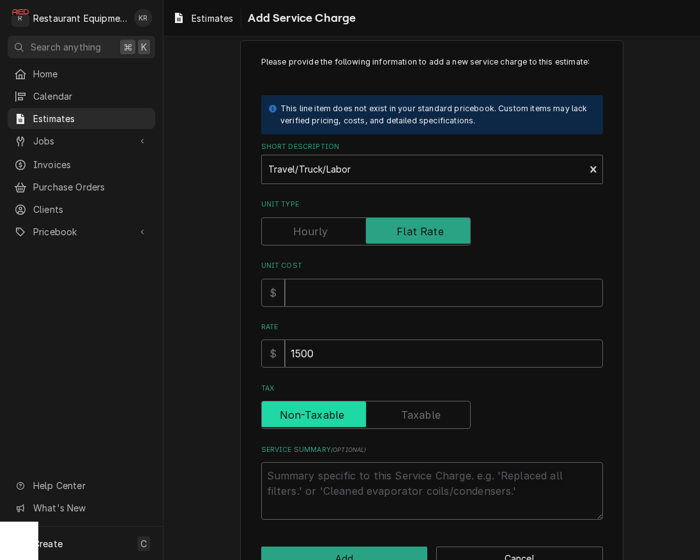
scroll to position [59, 0]
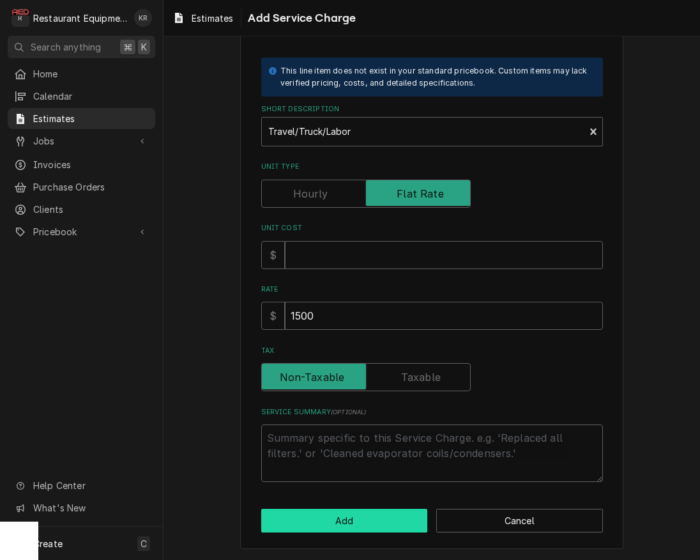
click at [360, 516] on button "Add" at bounding box center [344, 521] width 167 height 24
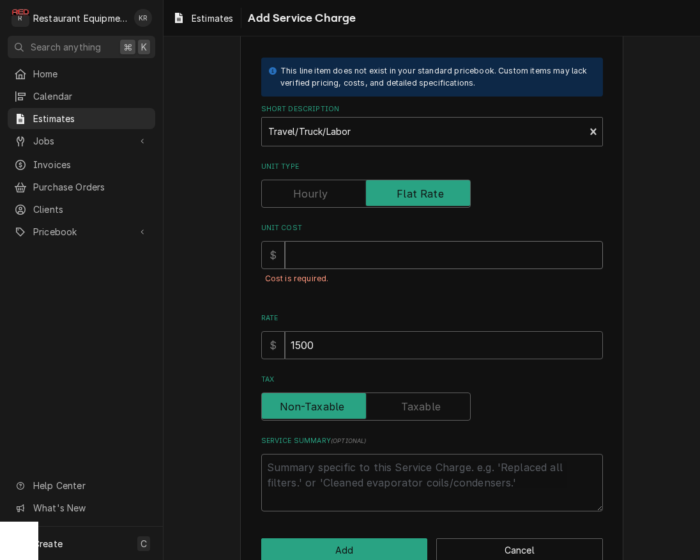
click at [314, 261] on input "Unit Cost" at bounding box center [444, 255] width 318 height 28
type textarea "x"
type input "6"
type textarea "x"
type input "60"
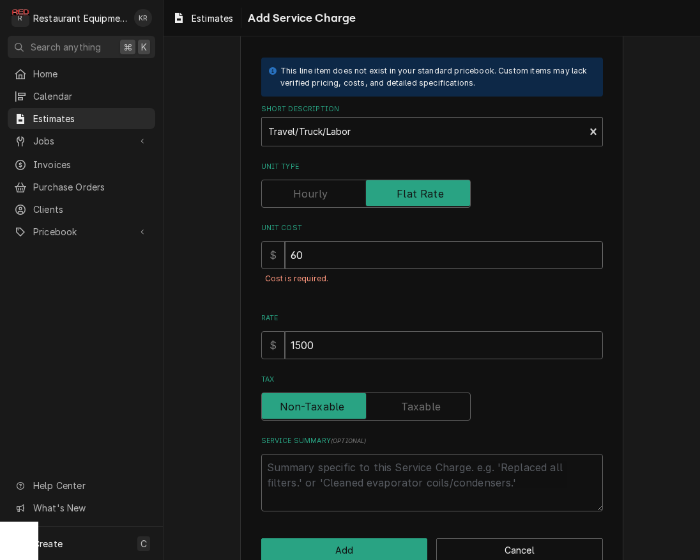
type textarea "x"
type input "600"
type textarea "x"
type input "600"
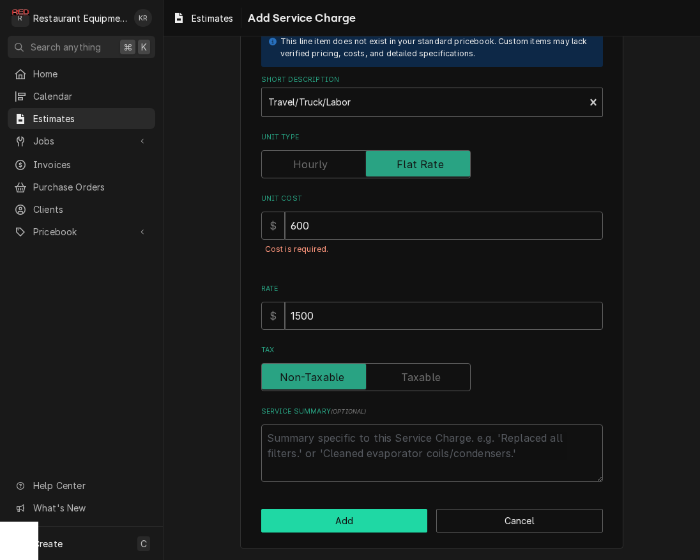
click at [358, 523] on button "Add" at bounding box center [344, 521] width 167 height 24
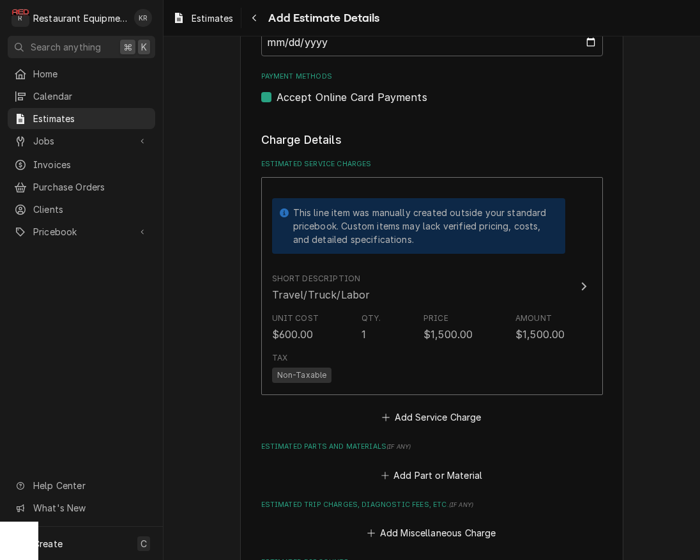
scroll to position [1168, 0]
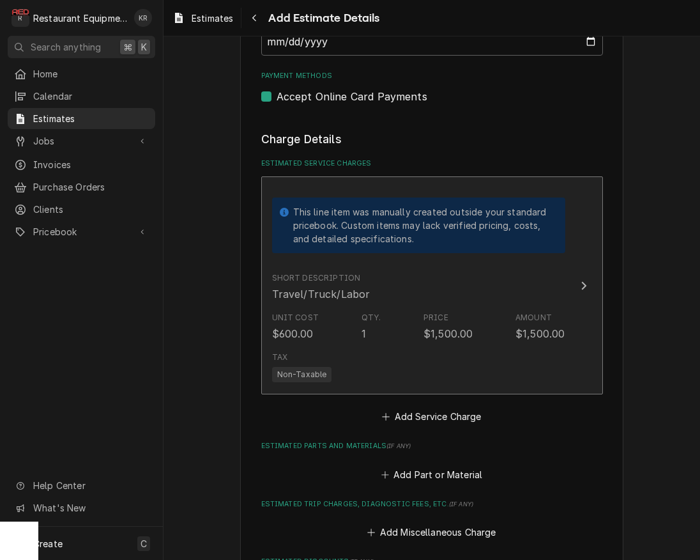
type textarea "x"
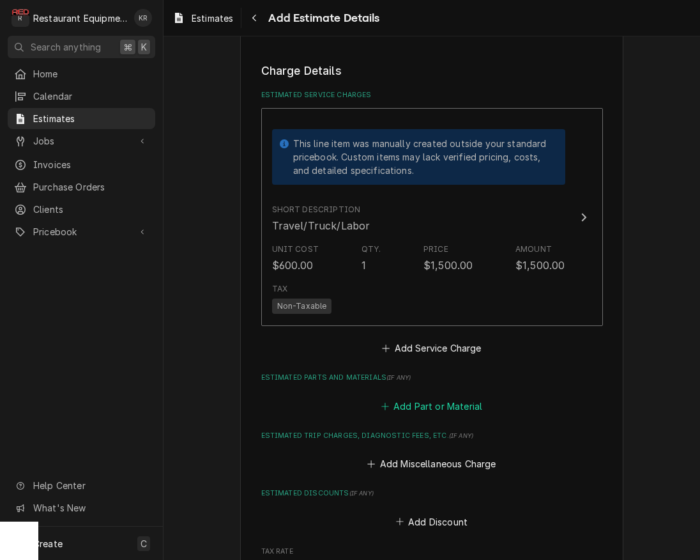
scroll to position [1244, 0]
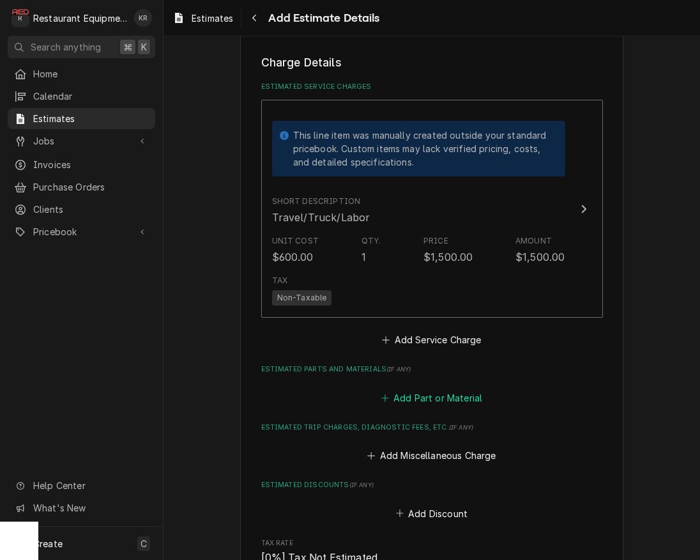
click at [406, 397] on button "Add Part or Material" at bounding box center [431, 397] width 105 height 18
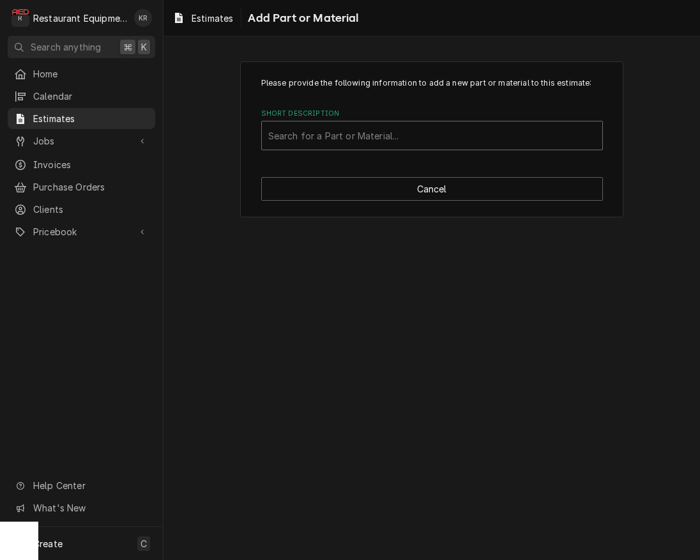
click at [366, 143] on div "Short Description" at bounding box center [432, 135] width 328 height 23
type input "teza025"
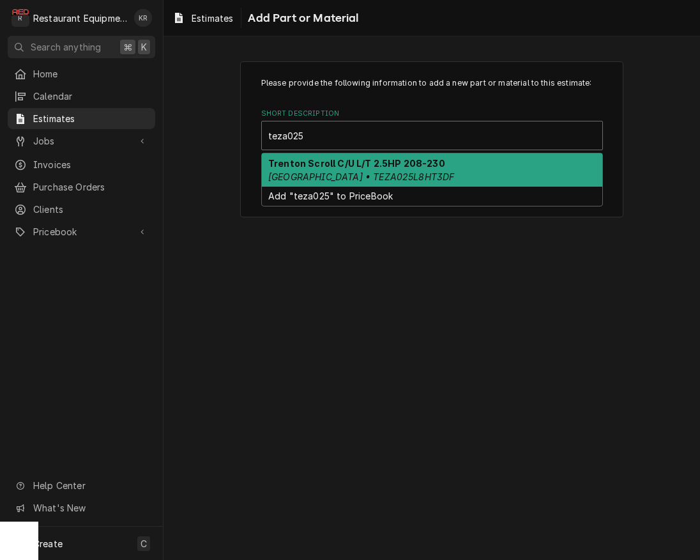
click at [365, 163] on strong "Trenton Scroll C/U L/T 2.5HP 208-230" at bounding box center [356, 163] width 177 height 11
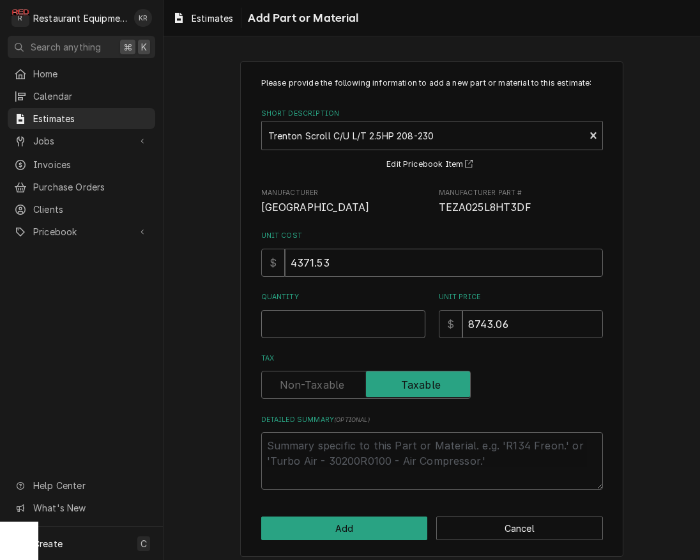
click at [305, 335] on input "Quantity" at bounding box center [343, 324] width 164 height 28
type textarea "x"
type input "1"
type textarea "x"
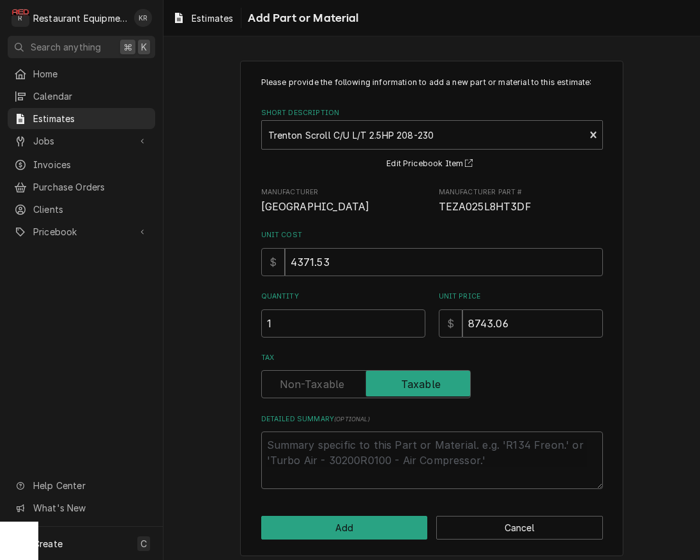
click at [312, 390] on label "Tax" at bounding box center [366, 384] width 210 height 28
click at [312, 390] on input "Tax" at bounding box center [366, 384] width 198 height 28
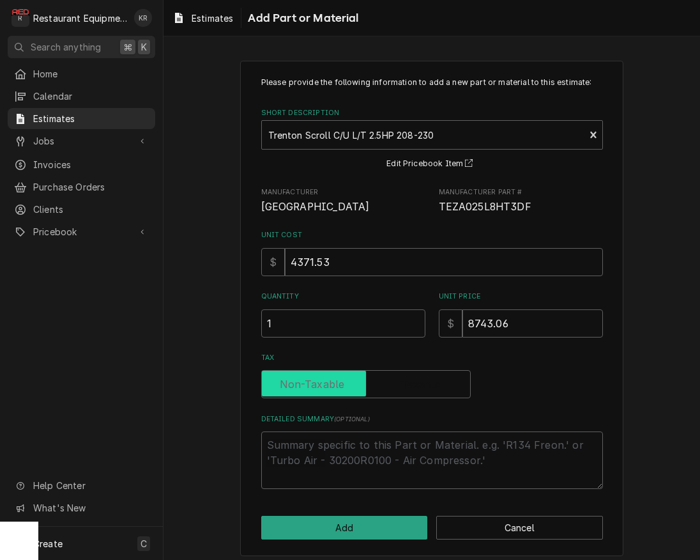
checkbox input "false"
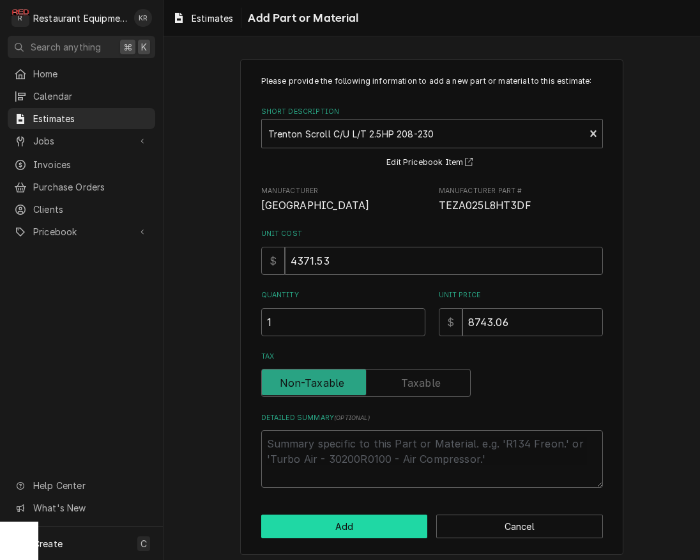
click at [308, 521] on button "Add" at bounding box center [344, 526] width 167 height 24
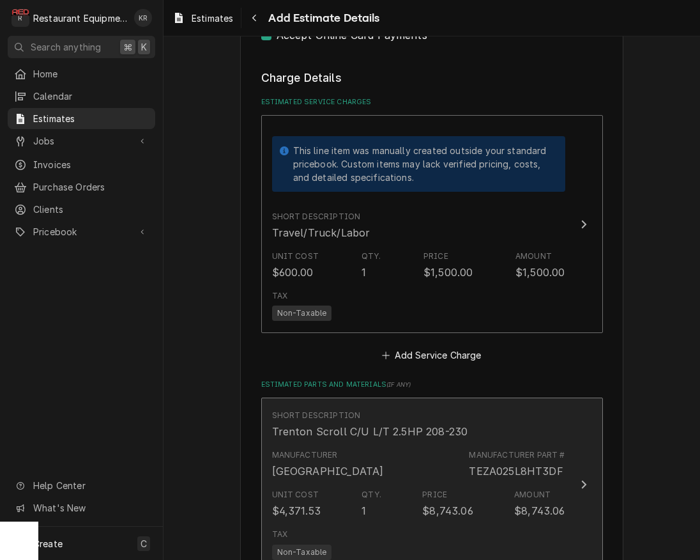
type textarea "x"
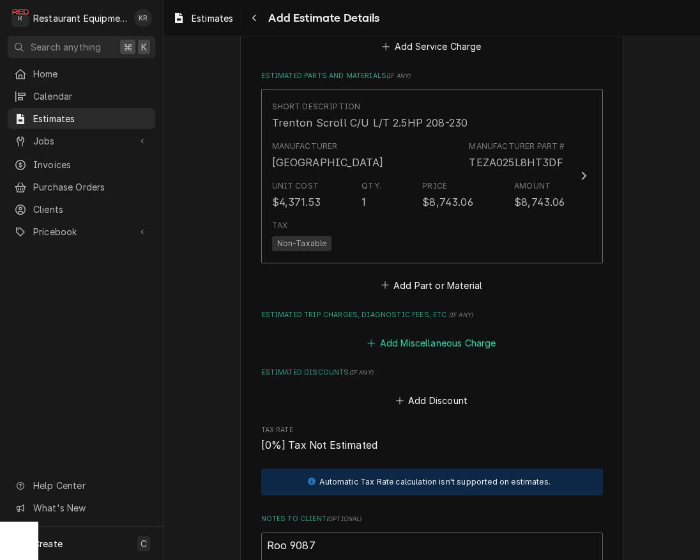
scroll to position [1541, 0]
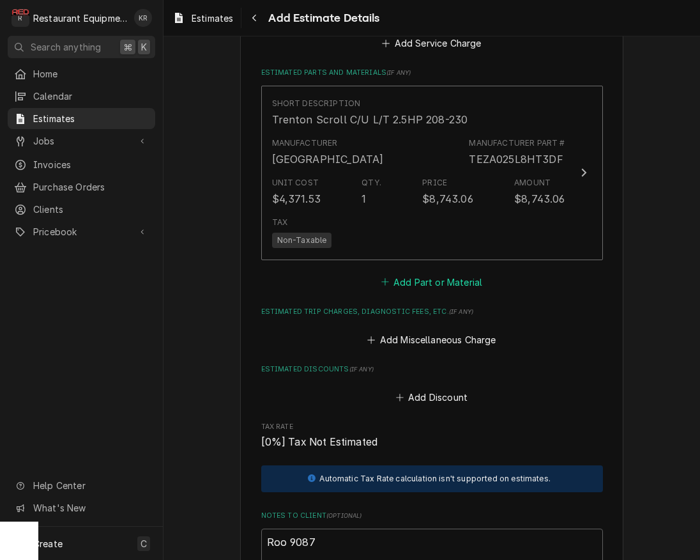
click at [429, 281] on button "Add Part or Material" at bounding box center [431, 282] width 105 height 18
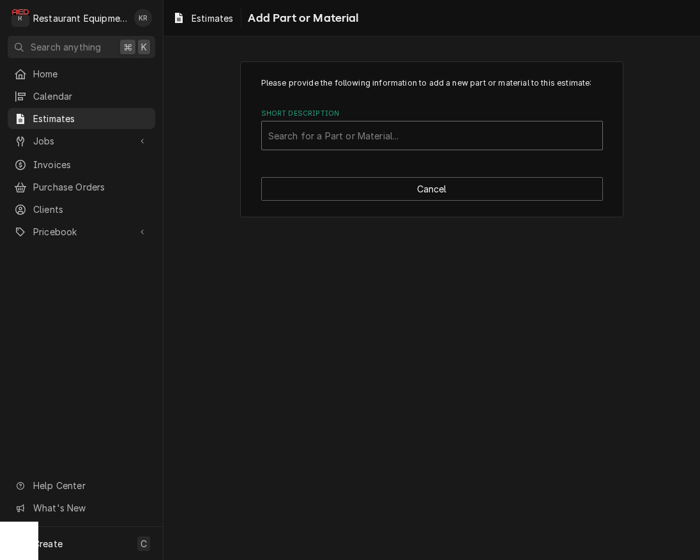
click at [370, 133] on div "Short Description" at bounding box center [432, 135] width 328 height 23
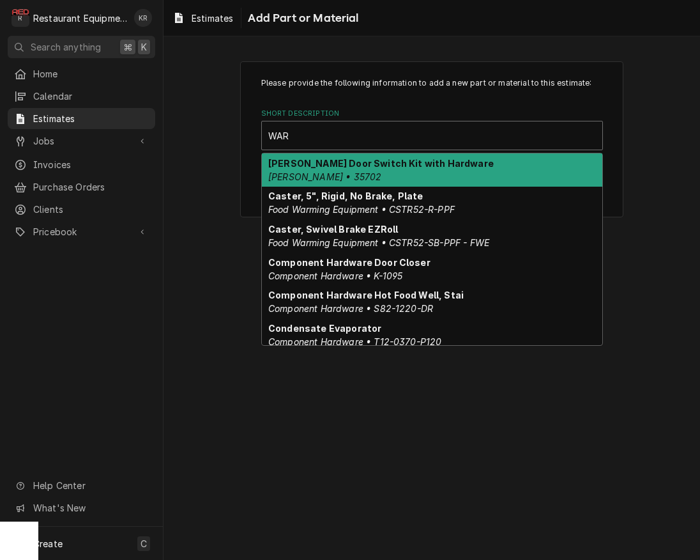
type input "WARZ"
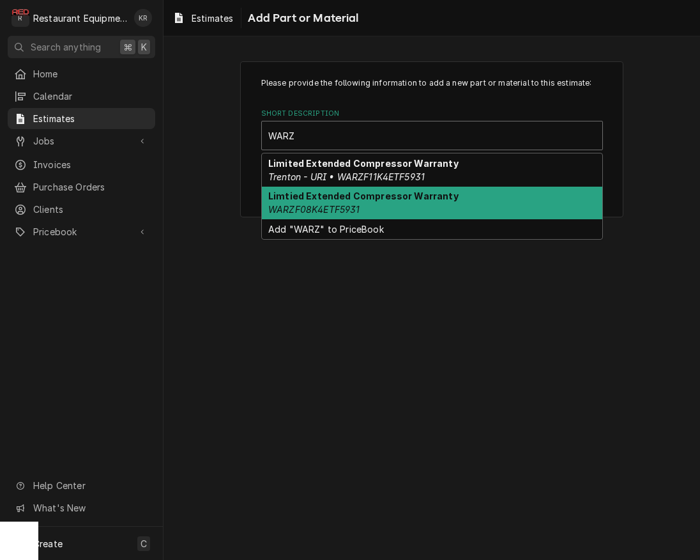
click at [388, 204] on div "Limtied Extended Compressor Warranty WARZF08K4ETF5931" at bounding box center [432, 203] width 340 height 33
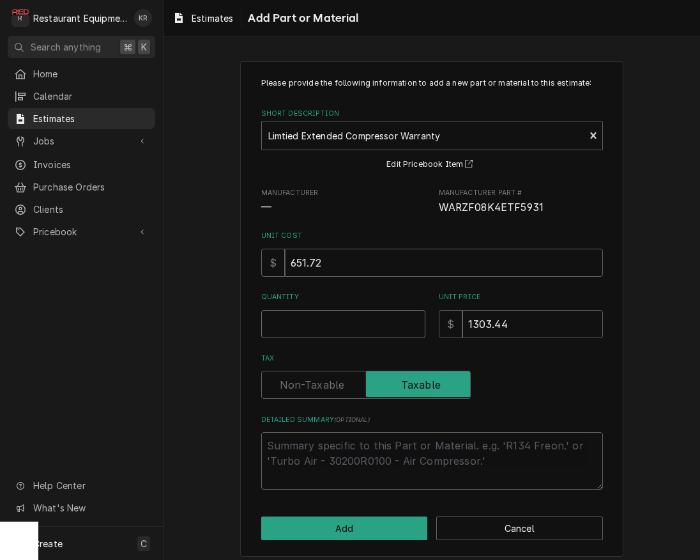
click at [353, 315] on input "Quantity" at bounding box center [343, 324] width 164 height 28
type textarea "x"
type input "1"
type textarea "x"
type input "11"
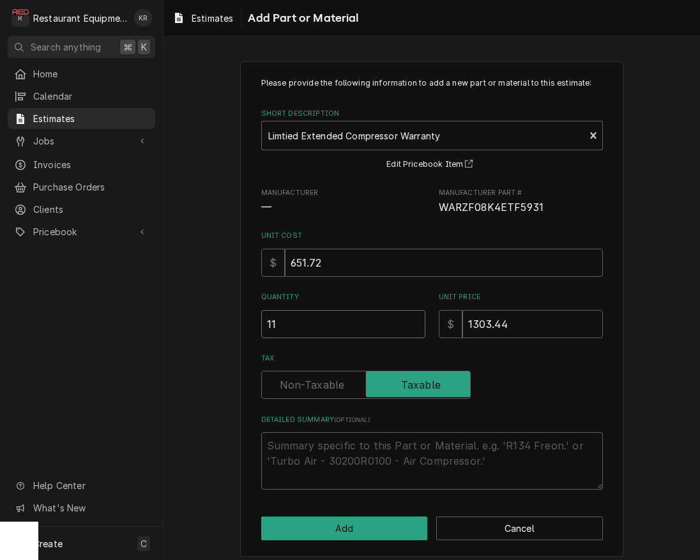
type textarea "x"
type input "1"
type textarea "x"
type input "1"
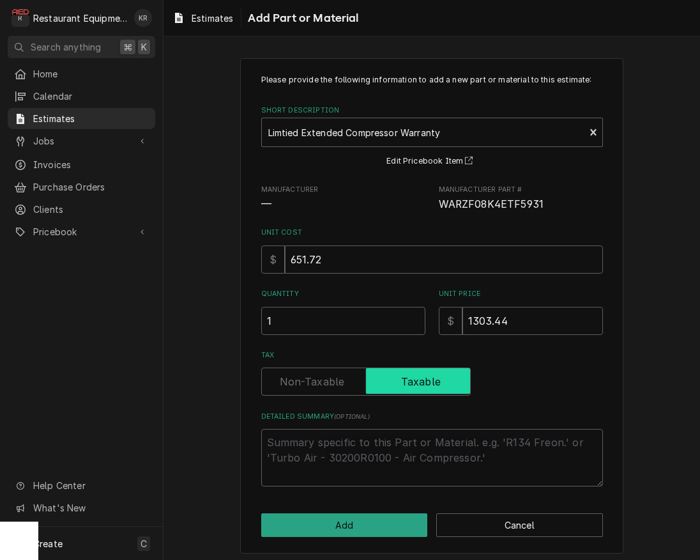
click at [267, 367] on input "Tax" at bounding box center [366, 381] width 198 height 28
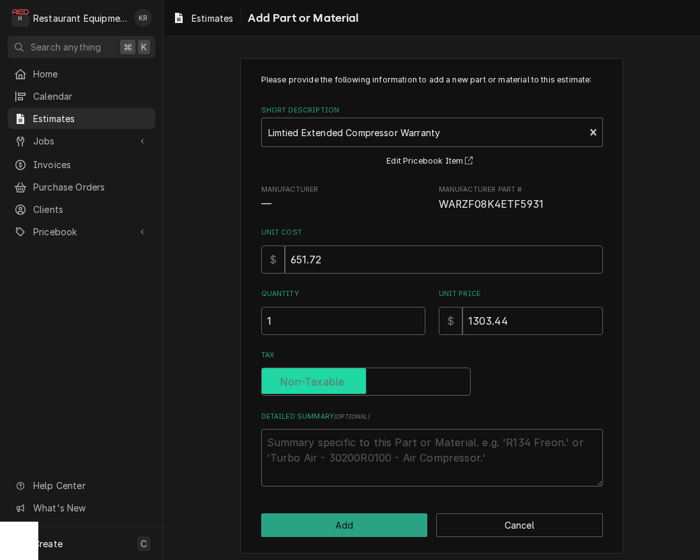
checkbox input "false"
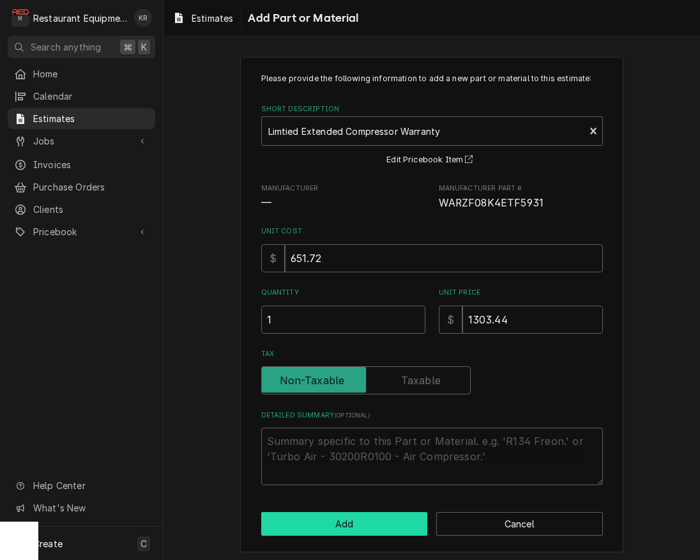
click at [351, 530] on button "Add" at bounding box center [344, 524] width 167 height 24
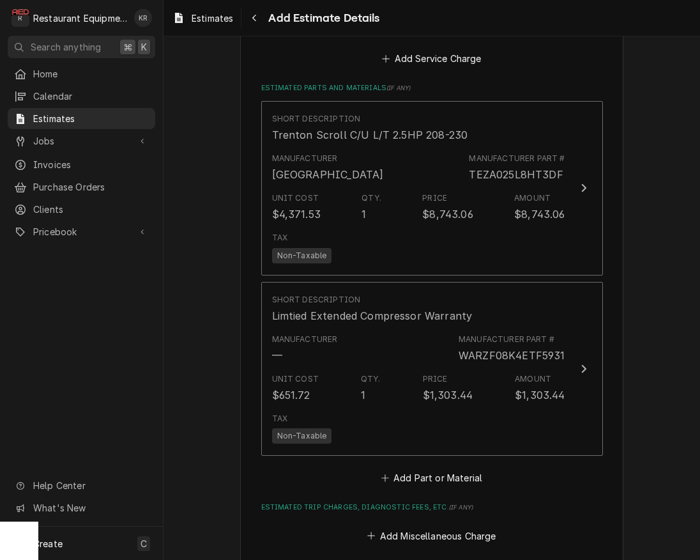
type textarea "x"
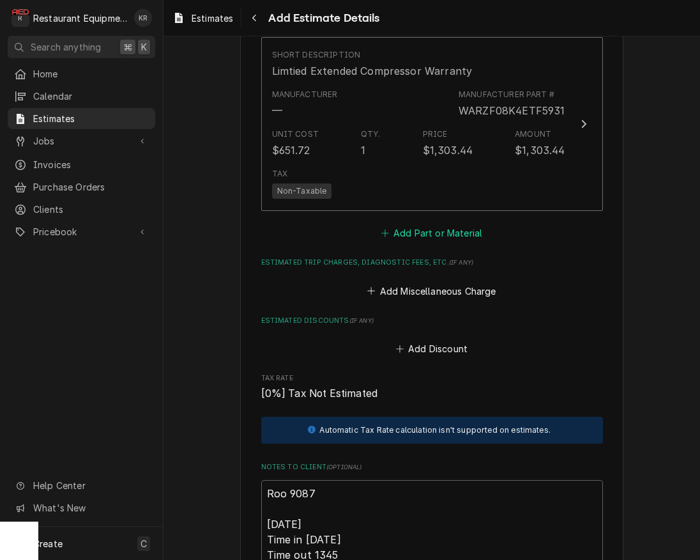
scroll to position [1789, 0]
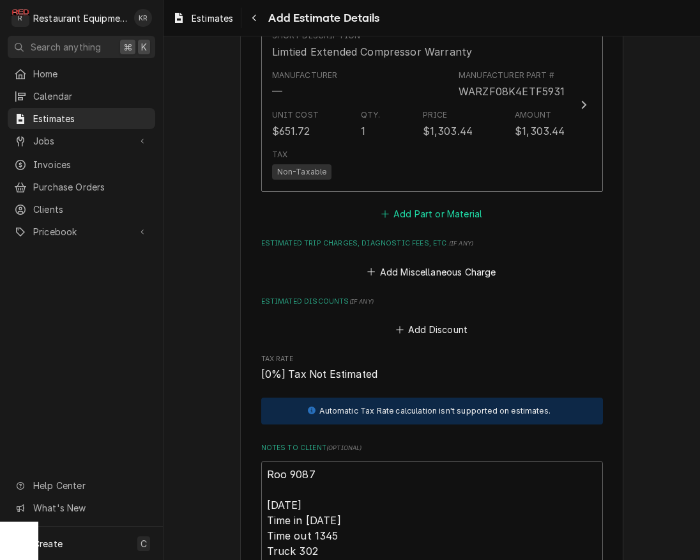
click at [448, 210] on button "Add Part or Material" at bounding box center [431, 214] width 105 height 18
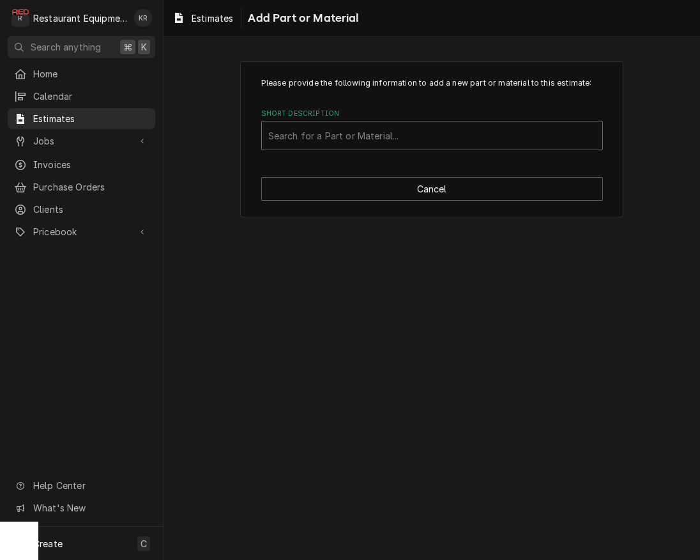
click at [368, 133] on div "Short Description" at bounding box center [432, 135] width 328 height 23
type input "f"
type input "tplp"
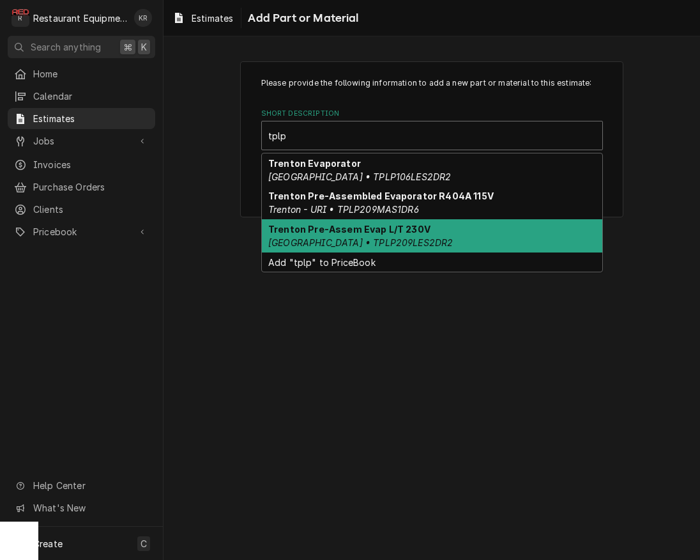
click at [329, 247] on em "Trenton • TPLP209LES2DR2" at bounding box center [360, 242] width 185 height 11
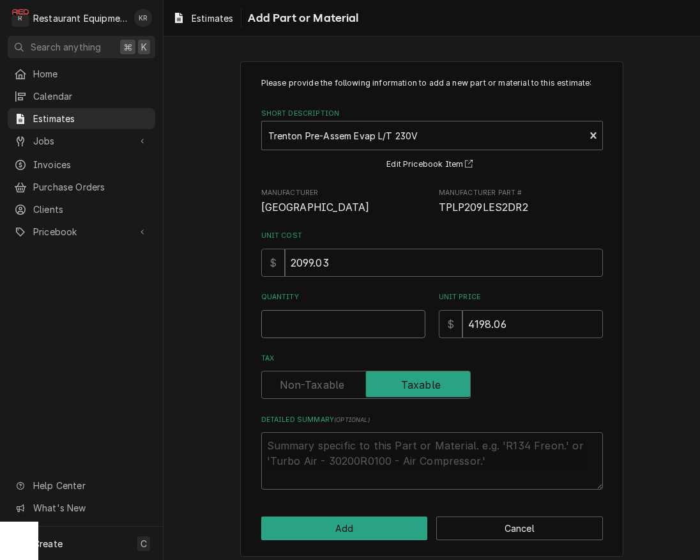
click at [323, 334] on input "Quantity" at bounding box center [343, 324] width 164 height 28
type textarea "x"
type input "1"
type textarea "x"
type input "1"
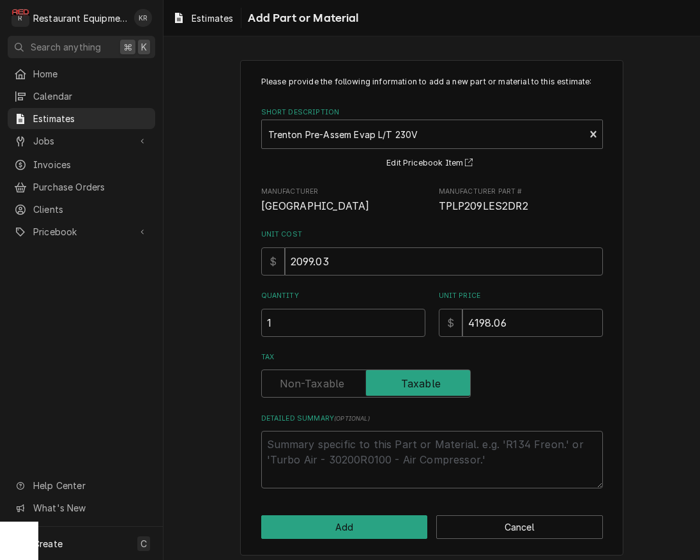
scroll to position [3, 0]
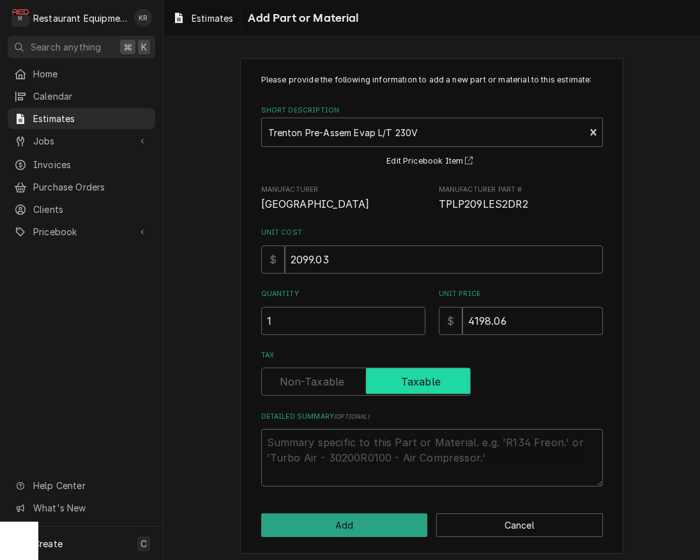
click at [267, 367] on input "Tax" at bounding box center [366, 381] width 198 height 28
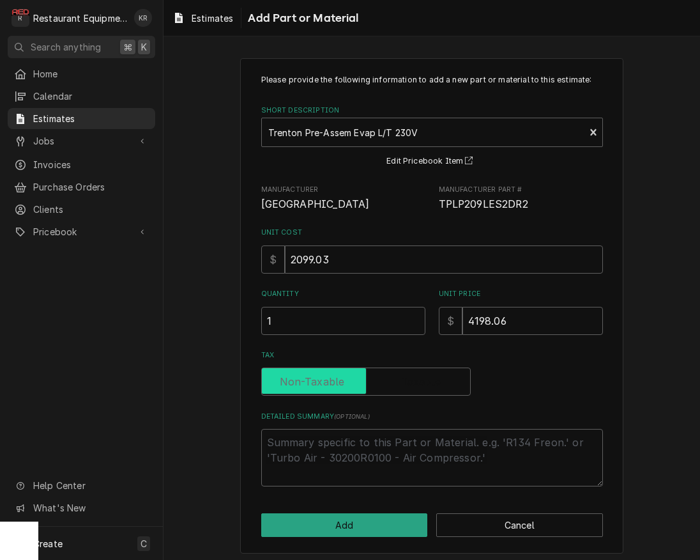
checkbox input "false"
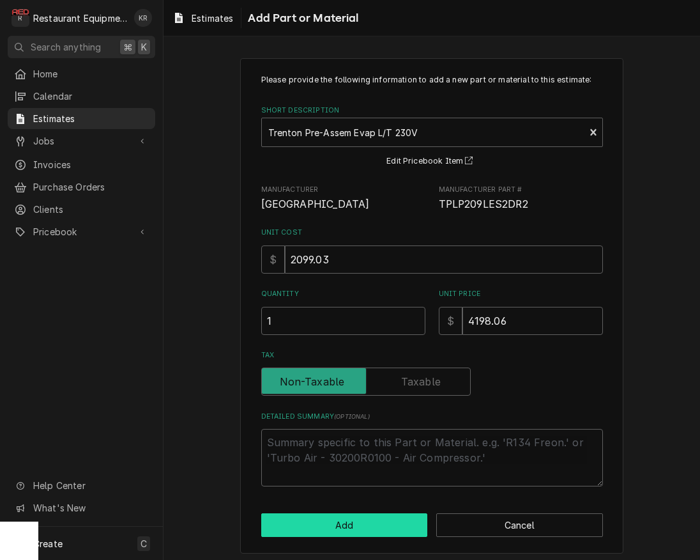
click at [333, 522] on button "Add" at bounding box center [344, 525] width 167 height 24
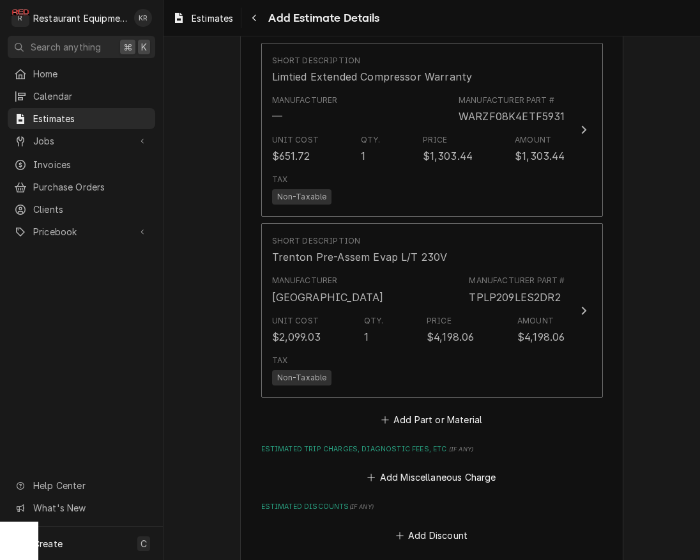
scroll to position [1767, 0]
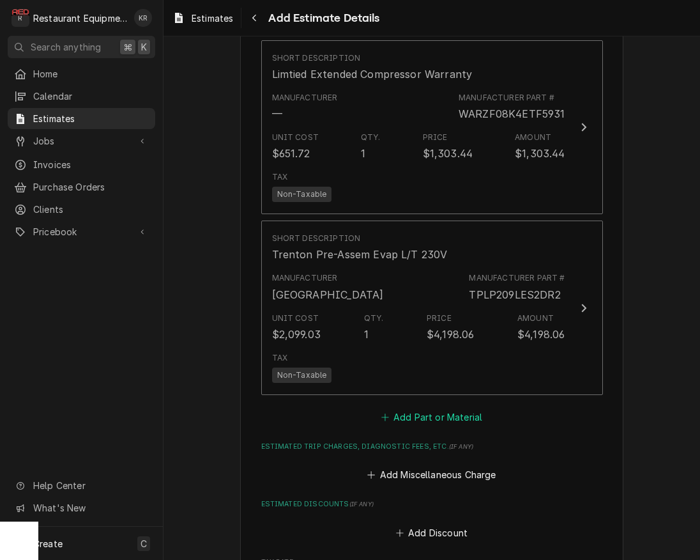
click at [424, 420] on button "Add Part or Material" at bounding box center [431, 417] width 105 height 18
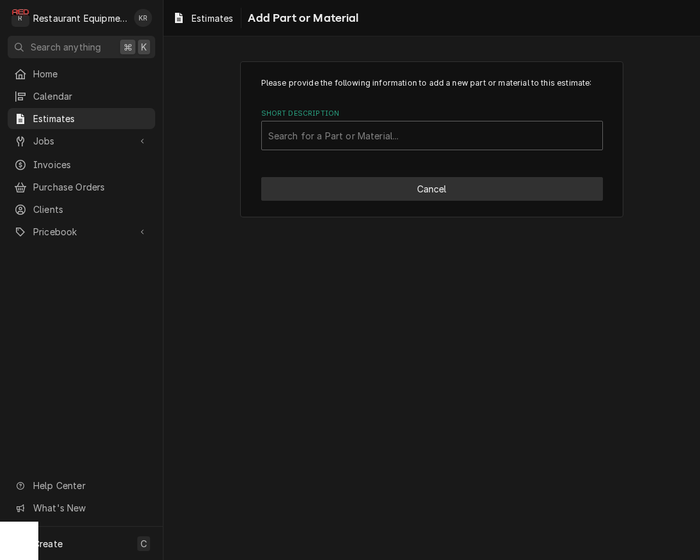
click at [373, 193] on button "Cancel" at bounding box center [432, 189] width 342 height 24
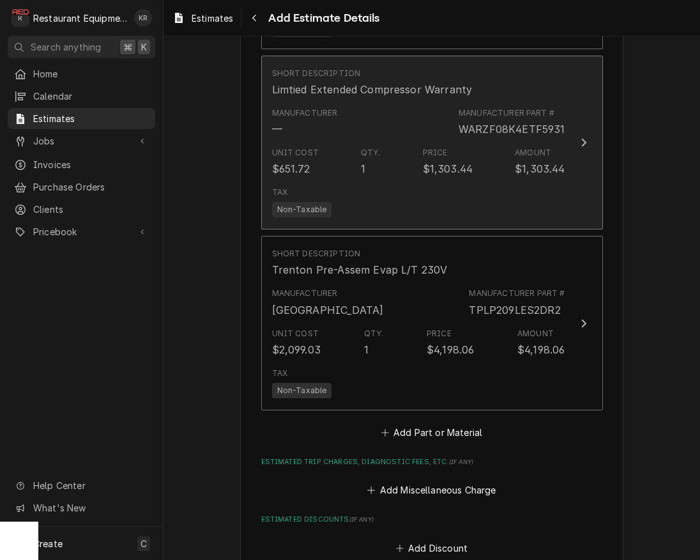
scroll to position [1752, 0]
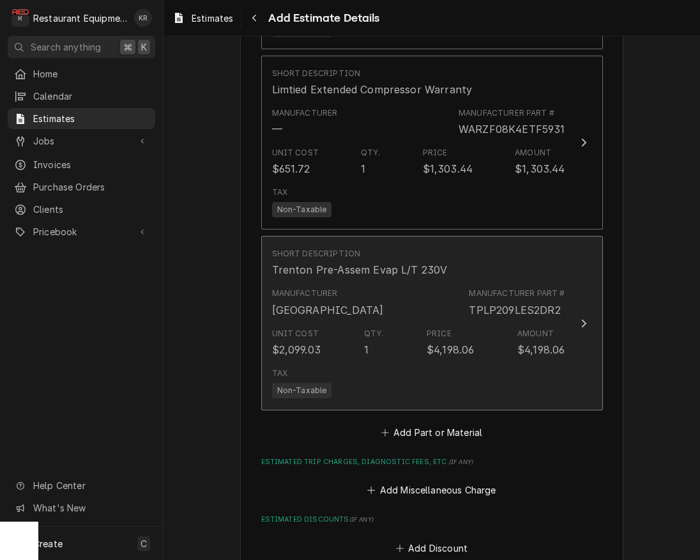
type textarea "x"
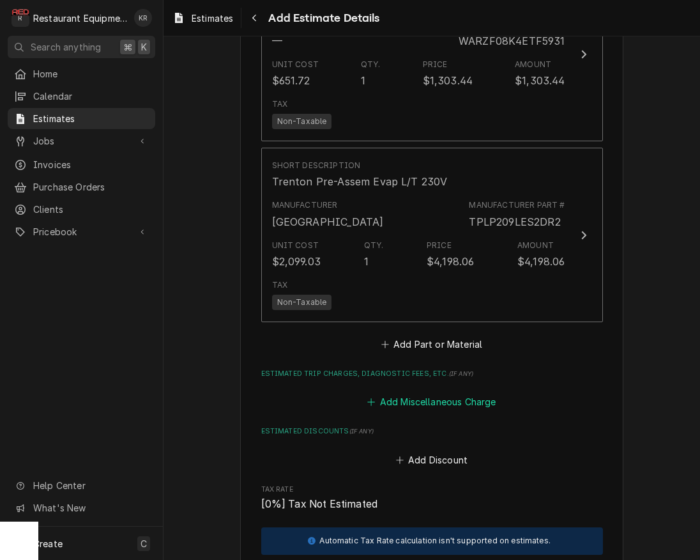
scroll to position [1841, 0]
click at [425, 397] on button "Add Miscellaneous Charge" at bounding box center [431, 401] width 133 height 18
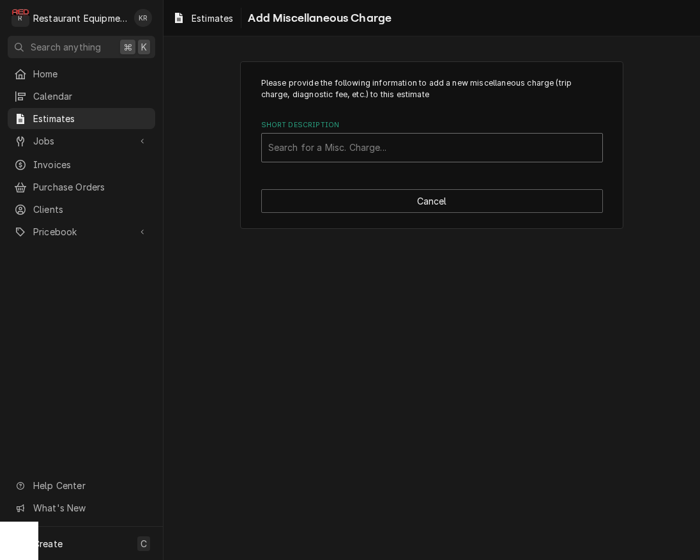
click at [356, 146] on div "Short Description" at bounding box center [432, 147] width 328 height 23
type input "Lift"
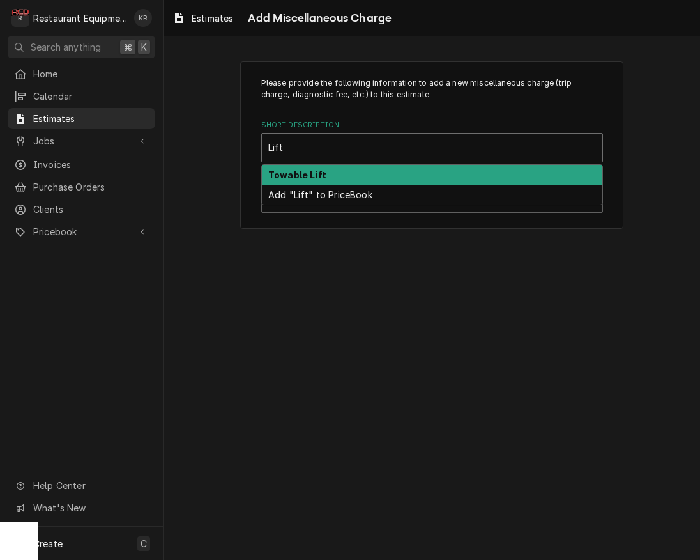
click at [348, 172] on div "Towable Lift" at bounding box center [432, 175] width 340 height 20
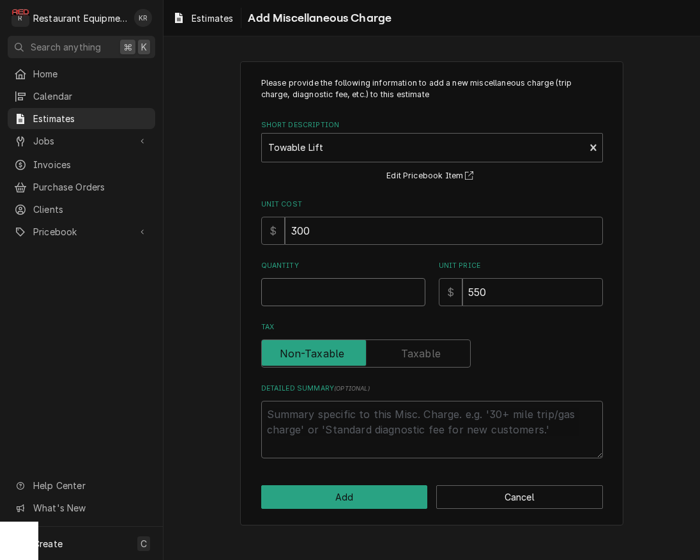
click at [323, 299] on input "Quantity" at bounding box center [343, 292] width 164 height 28
type textarea "x"
type input "1"
type textarea "x"
type input "1"
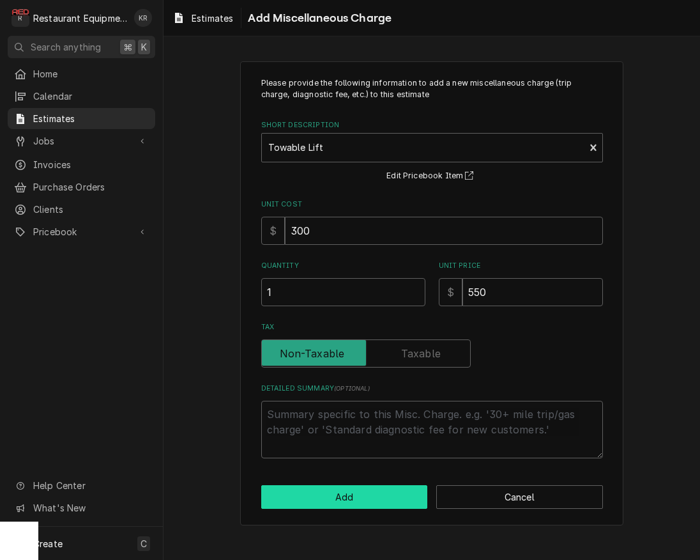
click at [348, 494] on button "Add" at bounding box center [344, 497] width 167 height 24
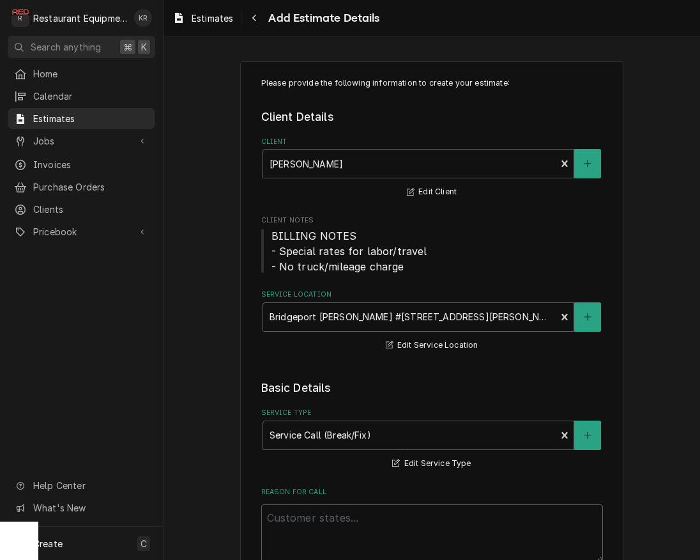
scroll to position [1826, 0]
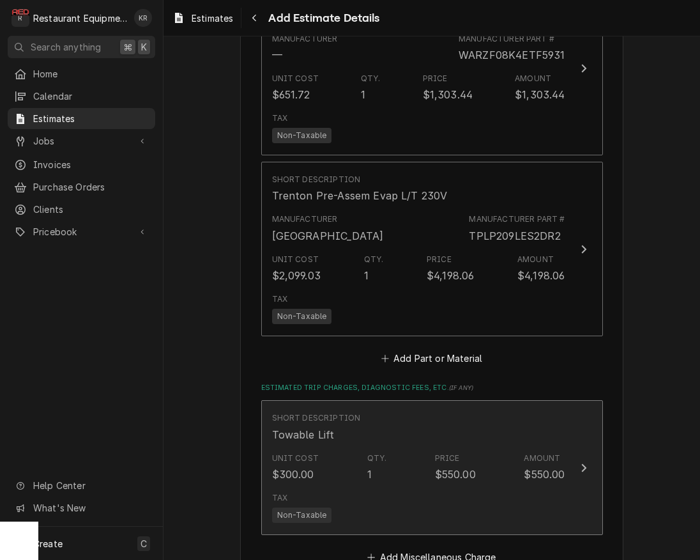
type textarea "x"
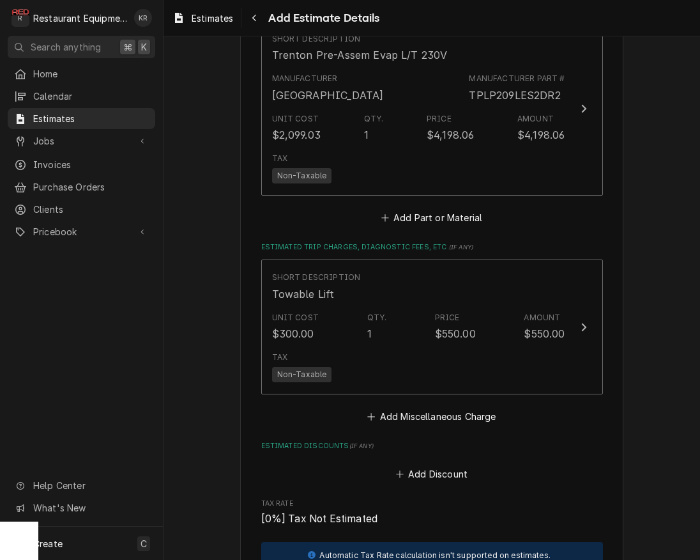
scroll to position [1964, 0]
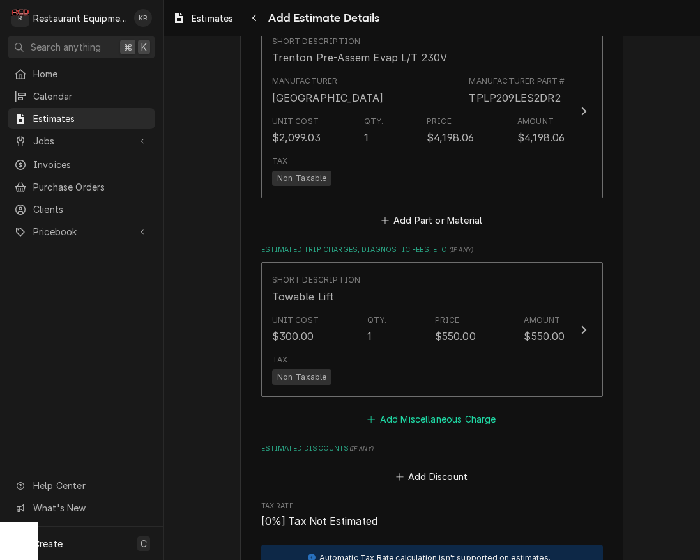
click at [409, 413] on button "Add Miscellaneous Charge" at bounding box center [431, 418] width 133 height 18
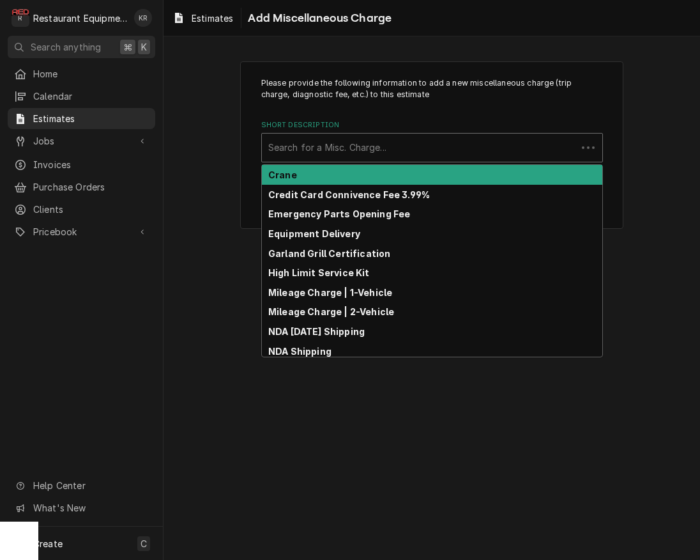
click at [332, 149] on div "Short Description" at bounding box center [419, 147] width 302 height 23
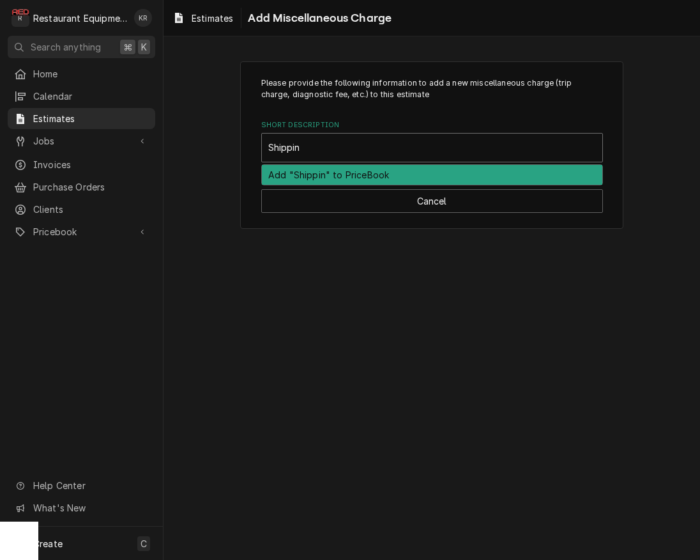
type input "Shipping"
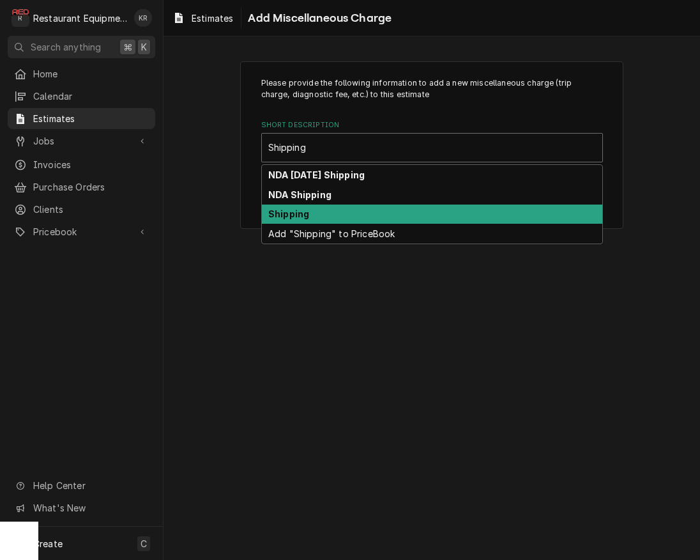
click at [320, 219] on div "Shipping" at bounding box center [432, 214] width 340 height 20
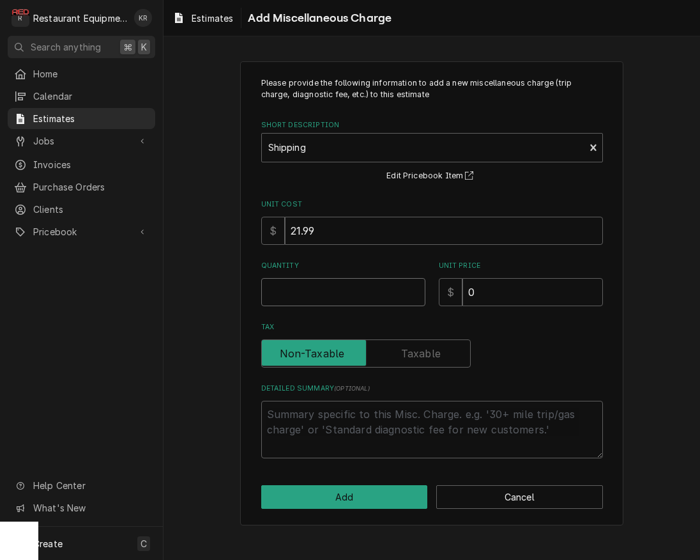
click at [310, 283] on input "Quantity" at bounding box center [343, 292] width 164 height 28
click at [330, 227] on input "21.99" at bounding box center [444, 231] width 318 height 28
drag, startPoint x: 312, startPoint y: 229, endPoint x: 245, endPoint y: 223, distance: 67.3
click at [285, 223] on input "21.99" at bounding box center [444, 231] width 318 height 28
type textarea "x"
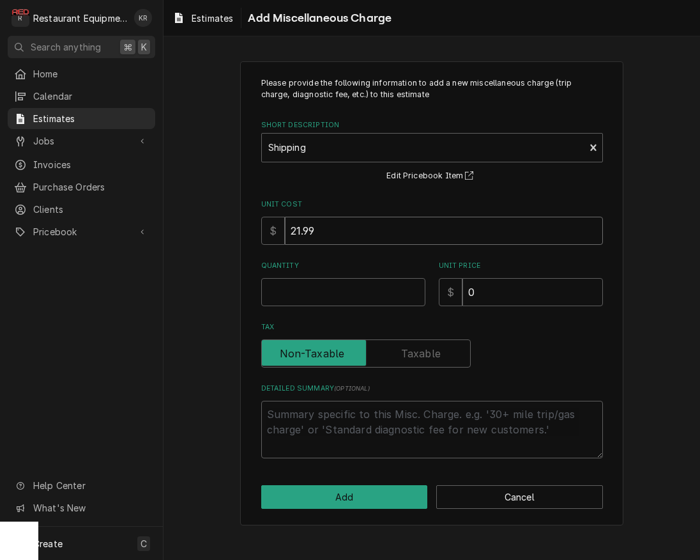
type input "2"
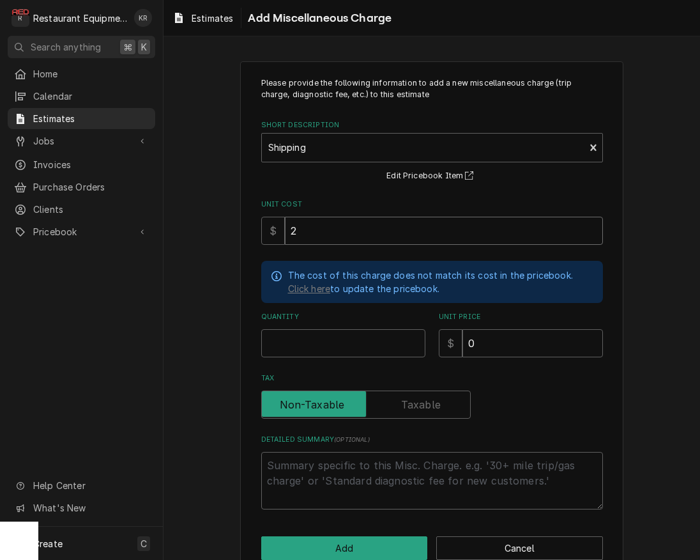
type textarea "x"
type input "27"
type textarea "x"
type input "275"
type textarea "x"
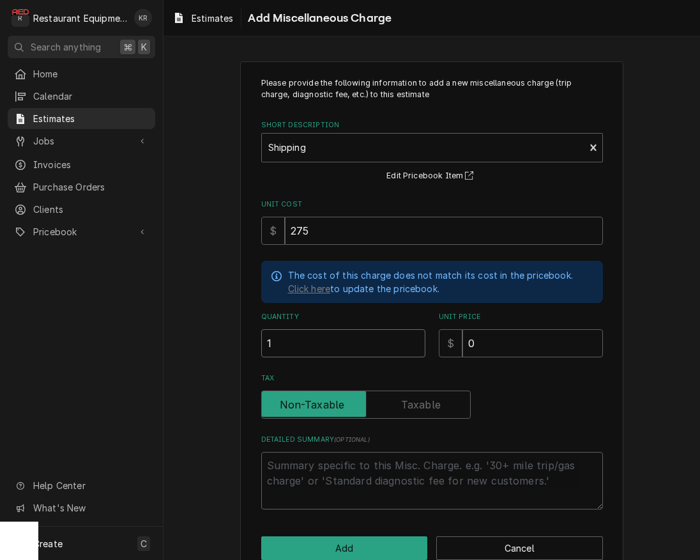
type input "1"
type textarea "x"
drag, startPoint x: 270, startPoint y: 231, endPoint x: 251, endPoint y: 231, distance: 18.5
click at [285, 231] on input "275" at bounding box center [444, 231] width 318 height 28
type input "2"
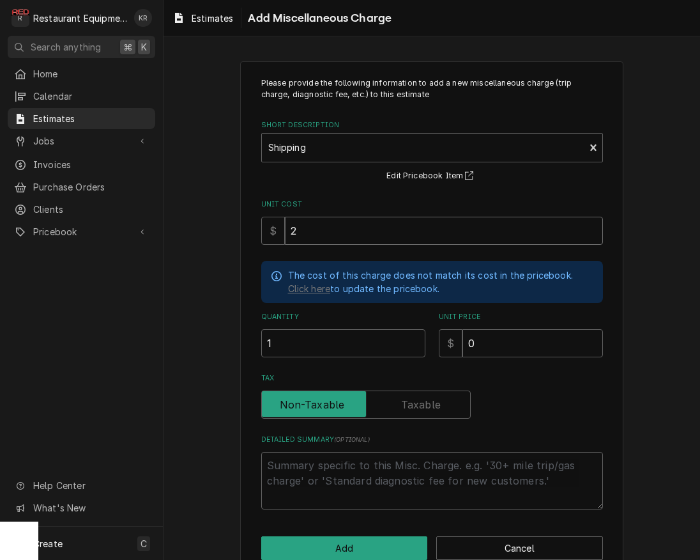
type textarea "x"
type input "24"
type textarea "x"
type input "245"
type textarea "x"
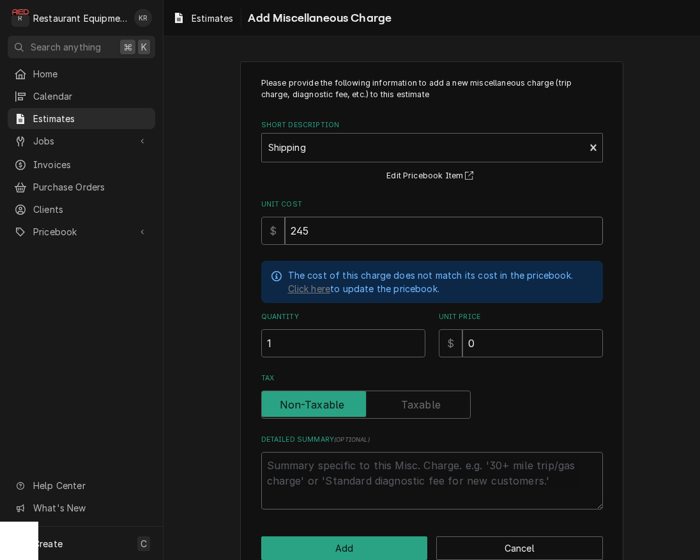
type input "24"
type textarea "x"
type input "242"
type textarea "x"
type input "242.6"
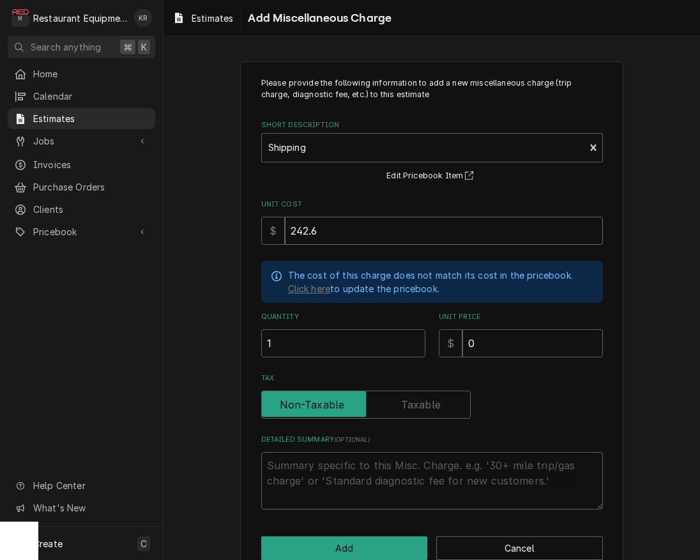
type textarea "x"
type input "242.66"
drag, startPoint x: 467, startPoint y: 344, endPoint x: 437, endPoint y: 342, distance: 30.1
click at [463, 342] on input "0" at bounding box center [533, 342] width 141 height 28
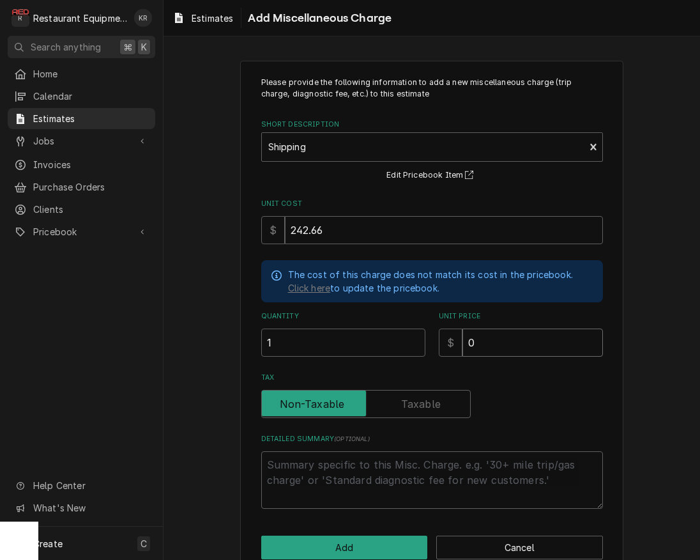
type textarea "x"
type input "3"
type textarea "x"
type input "37"
type textarea "x"
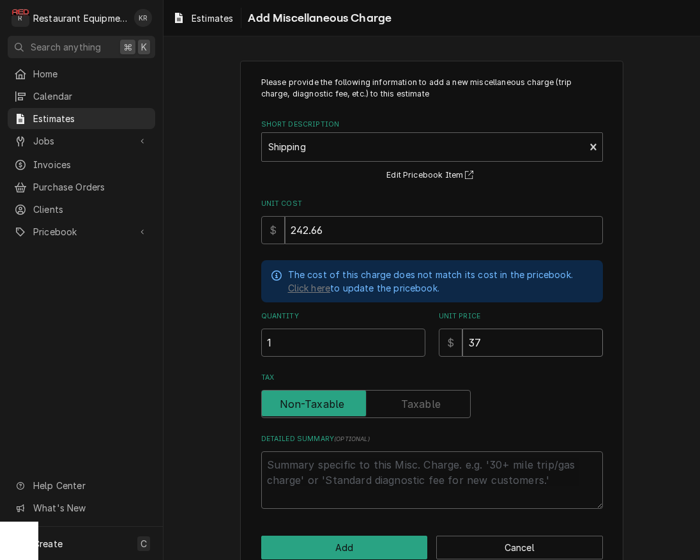
type input "371"
type textarea "x"
type input "371.0"
type textarea "x"
type input "371.03"
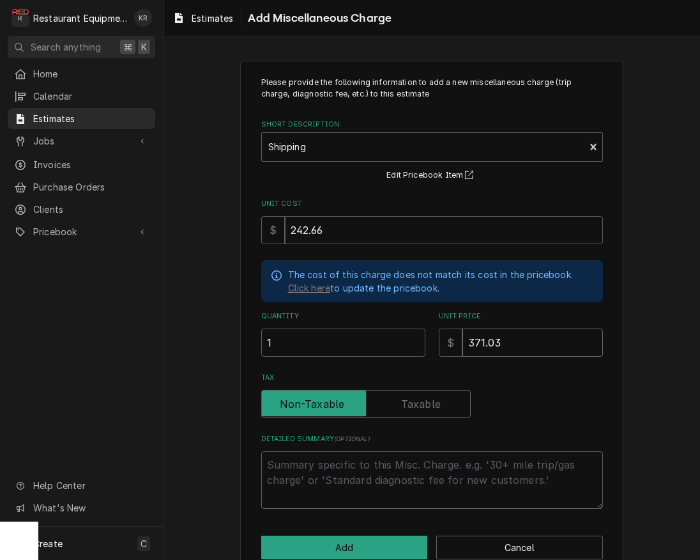
type textarea "x"
type input "371.0"
type textarea "x"
type input "371.04"
type textarea "x"
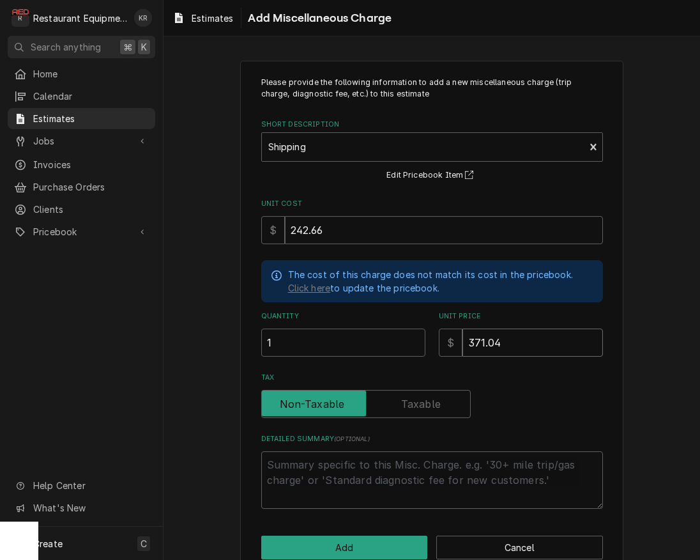
type input "371.04"
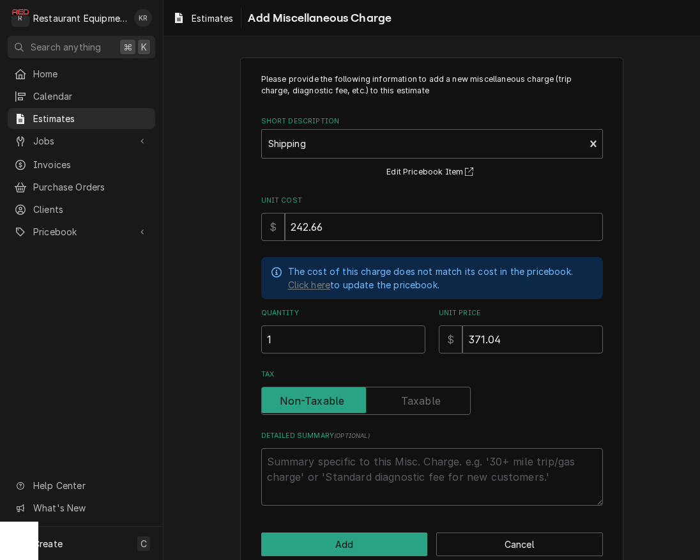
scroll to position [26, 0]
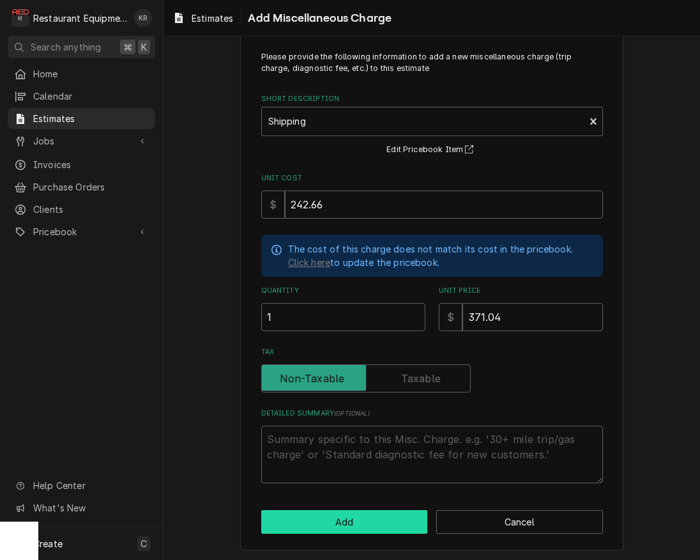
click at [361, 519] on button "Add" at bounding box center [344, 522] width 167 height 24
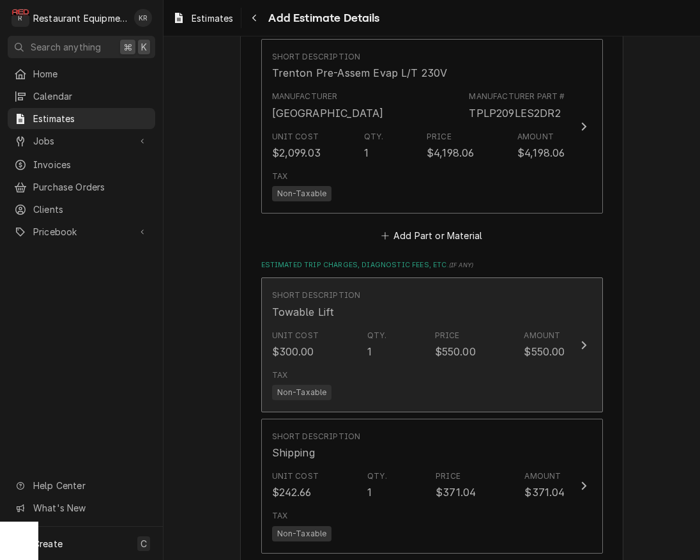
type textarea "x"
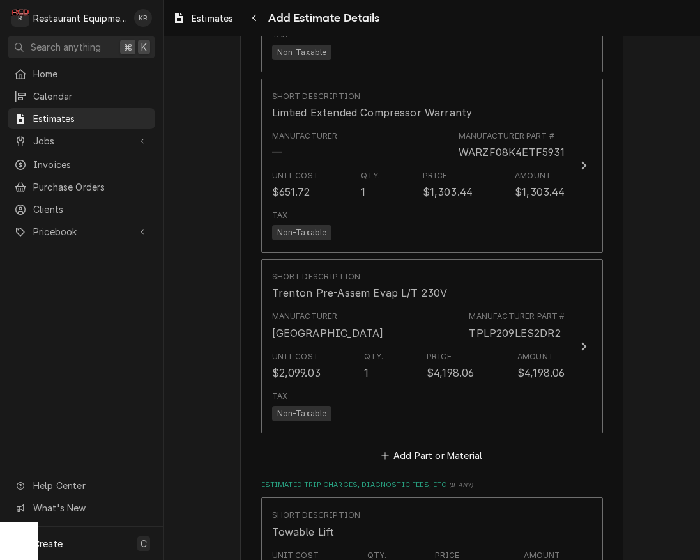
scroll to position [1732, 0]
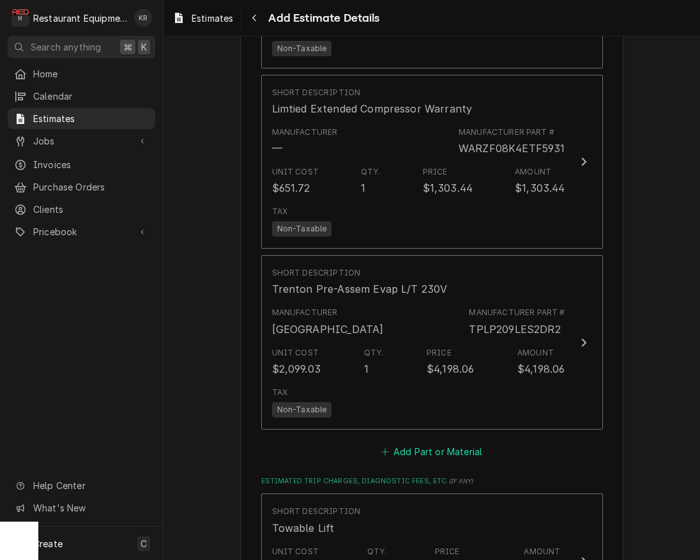
drag, startPoint x: 459, startPoint y: 452, endPoint x: 458, endPoint y: 441, distance: 10.9
click at [459, 452] on button "Add Part or Material" at bounding box center [431, 452] width 105 height 18
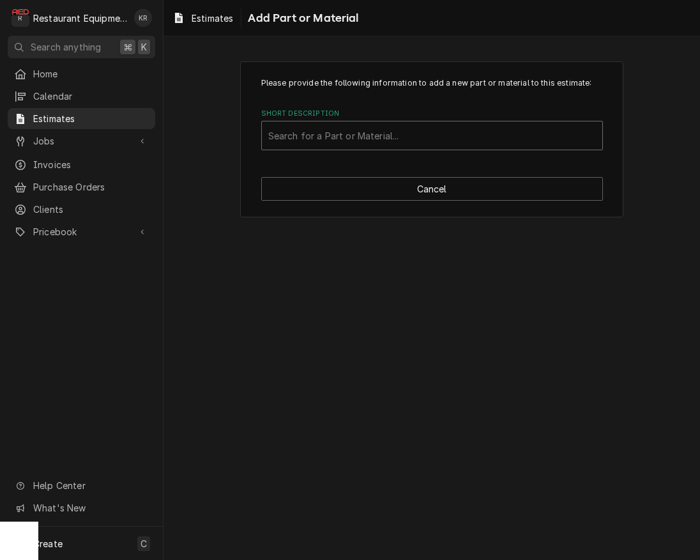
click at [369, 131] on div "Short Description" at bounding box center [432, 135] width 328 height 23
type input "Mis"
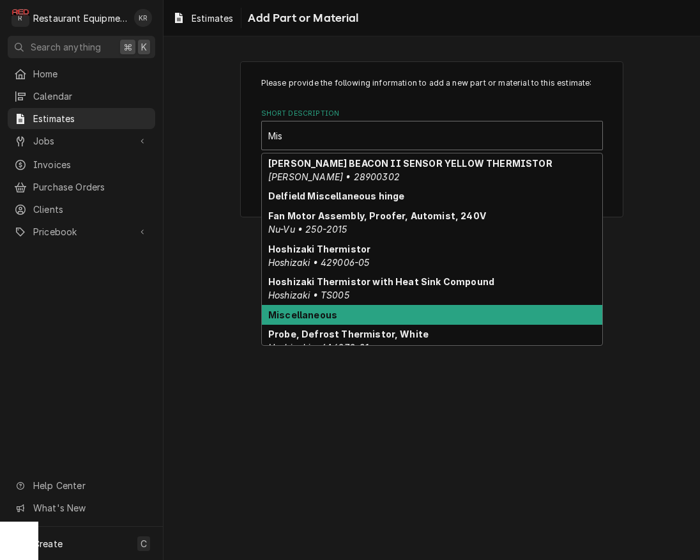
click at [335, 317] on div "Miscellaneous" at bounding box center [432, 315] width 340 height 20
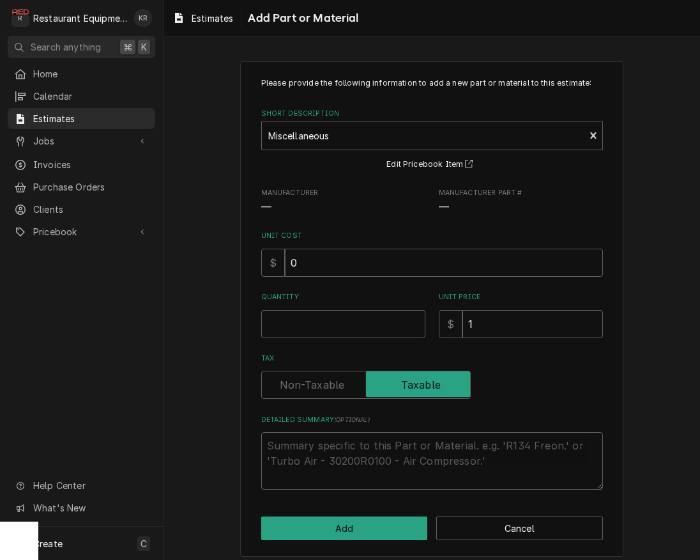
click at [321, 277] on div "Please provide the following information to add a new part or material to this …" at bounding box center [432, 283] width 342 height 412
click at [323, 266] on input "0" at bounding box center [444, 263] width 318 height 28
click at [313, 258] on input "0" at bounding box center [444, 263] width 318 height 28
click at [285, 263] on input "0" at bounding box center [444, 263] width 318 height 28
click at [328, 263] on input "0" at bounding box center [444, 263] width 318 height 28
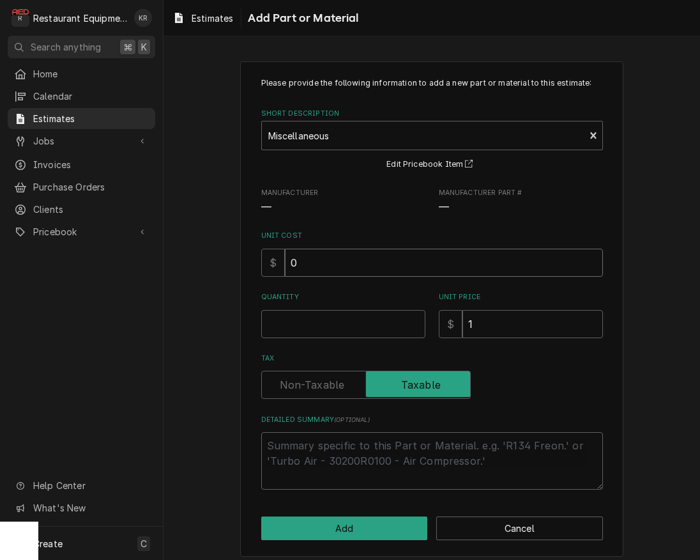
click at [328, 263] on input "0" at bounding box center [444, 263] width 318 height 28
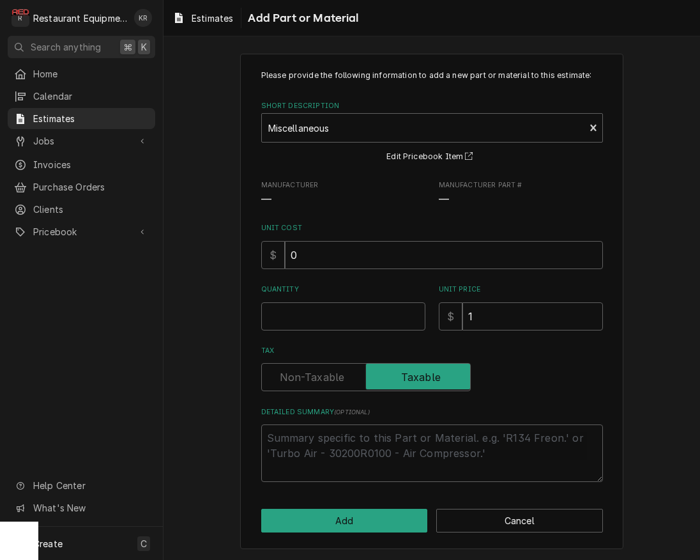
drag, startPoint x: 283, startPoint y: 259, endPoint x: 309, endPoint y: 257, distance: 26.3
click at [279, 257] on div "$" at bounding box center [273, 255] width 24 height 28
drag, startPoint x: 308, startPoint y: 256, endPoint x: 266, endPoint y: 249, distance: 42.1
click at [285, 249] on input "0" at bounding box center [444, 255] width 318 height 28
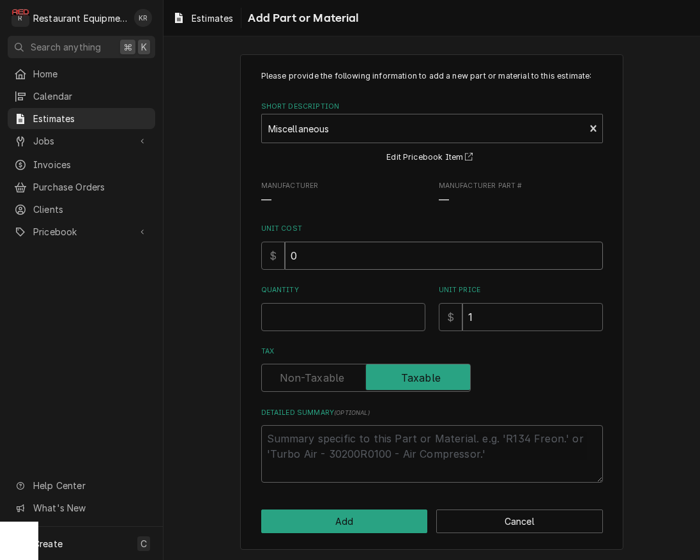
click at [316, 257] on input "0" at bounding box center [444, 255] width 318 height 28
drag, startPoint x: 294, startPoint y: 257, endPoint x: 287, endPoint y: 257, distance: 7.0
click at [287, 257] on input "0" at bounding box center [444, 255] width 318 height 28
type textarea "x"
type input "2"
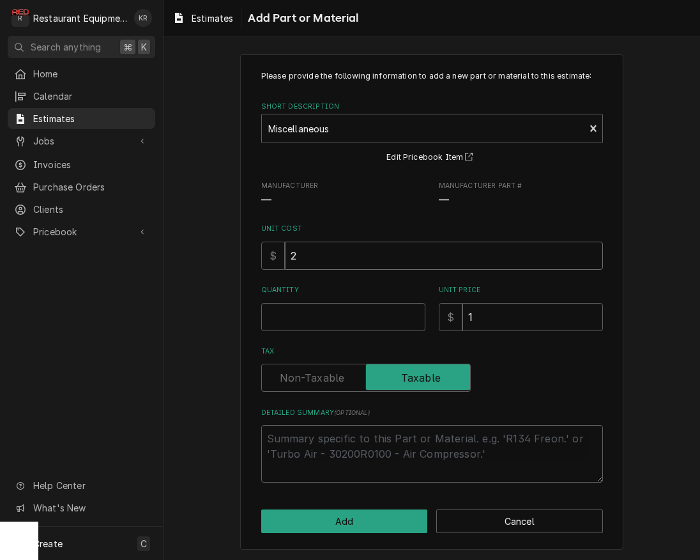
type textarea "x"
type input "26"
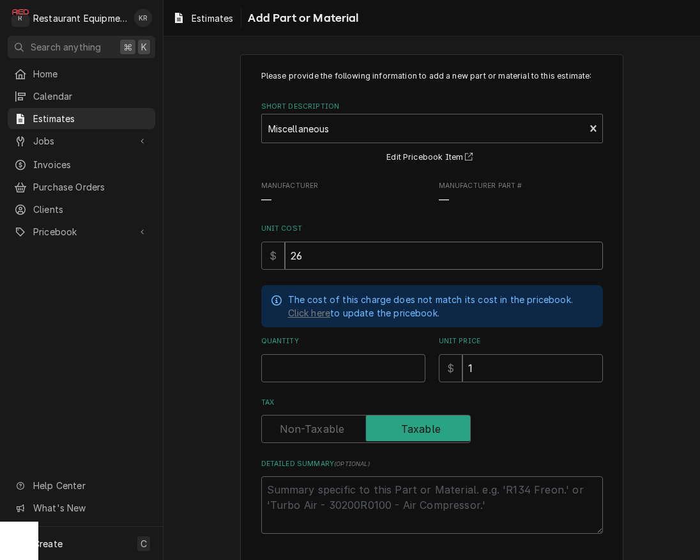
type textarea "x"
type input "263"
type textarea "x"
type input "263"
type textarea "x"
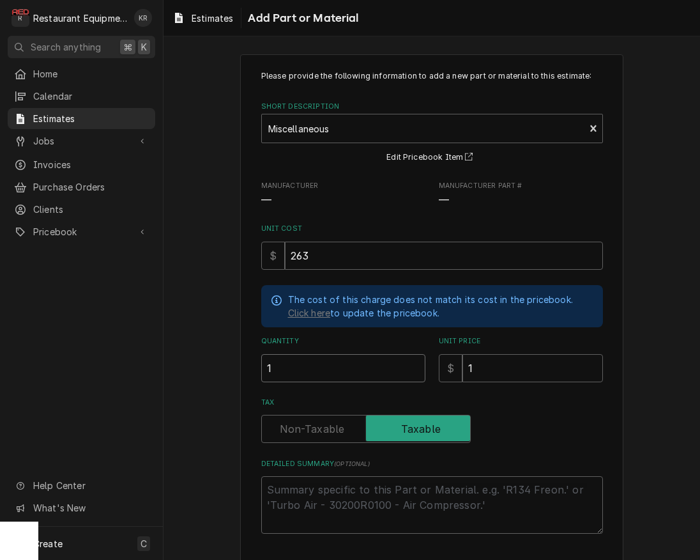
type input "1"
type textarea "x"
type input "4"
type textarea "x"
type input "40"
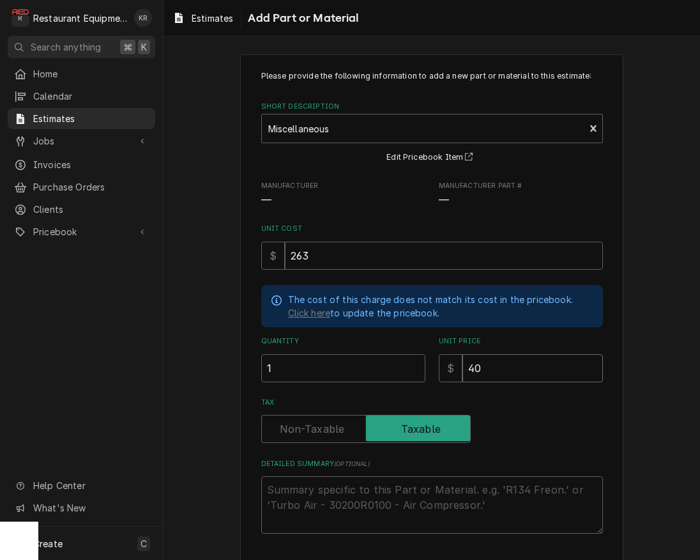
type textarea "x"
type input "402"
type textarea "x"
type input "402.1"
type textarea "x"
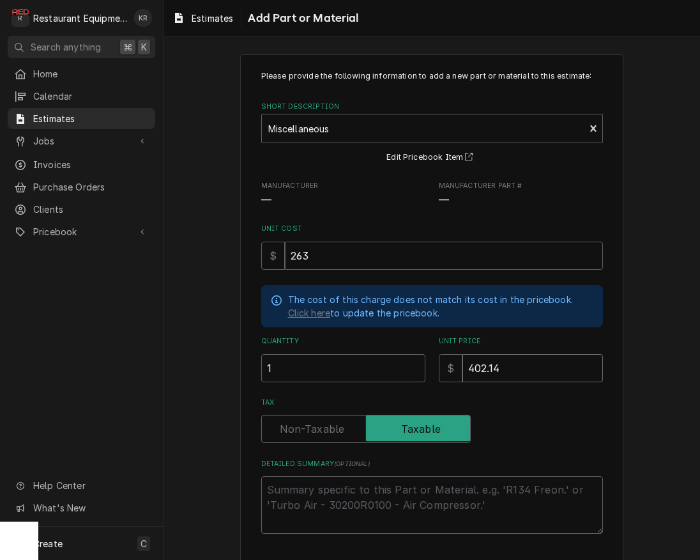
type input "402.14"
type textarea "x"
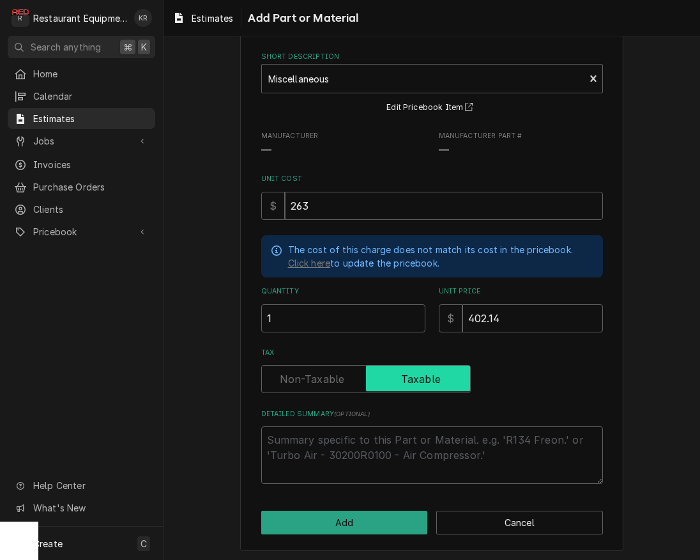
scroll to position [57, 0]
drag, startPoint x: 302, startPoint y: 377, endPoint x: 309, endPoint y: 402, distance: 25.9
click at [302, 377] on label "Tax" at bounding box center [366, 378] width 210 height 28
click at [302, 377] on input "Tax" at bounding box center [366, 378] width 198 height 28
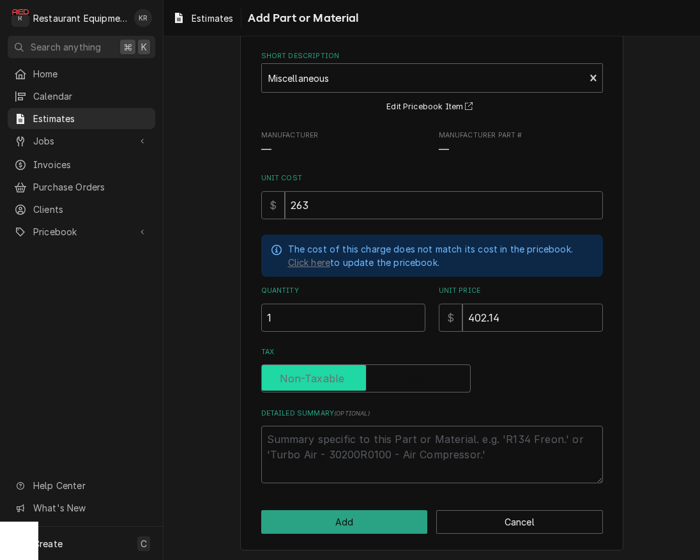
checkbox input "false"
click at [305, 436] on textarea "Detailed Summary ( optional )" at bounding box center [432, 453] width 342 height 57
type textarea "x"
type textarea "M"
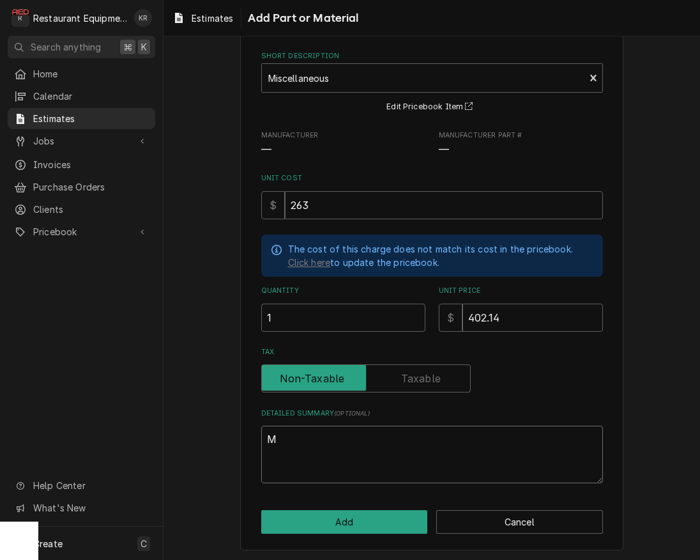
type textarea "x"
type textarea "Mi"
type textarea "x"
type textarea "Mis"
type textarea "x"
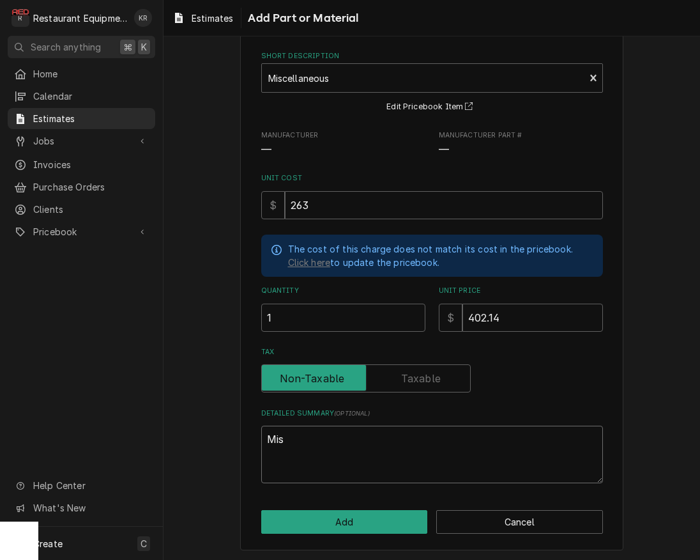
type textarea "Misc"
type textarea "x"
type textarea "Misce"
type textarea "x"
type textarea "Miscel"
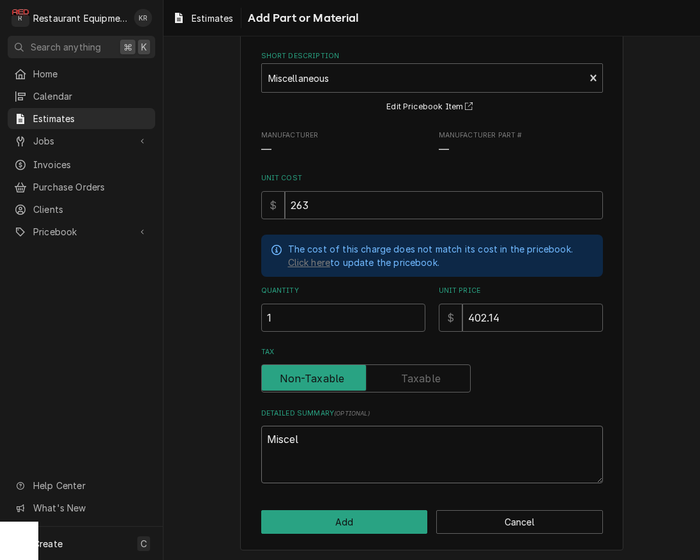
type textarea "x"
type textarea "Miscell"
type textarea "x"
type textarea "Miscella"
type textarea "x"
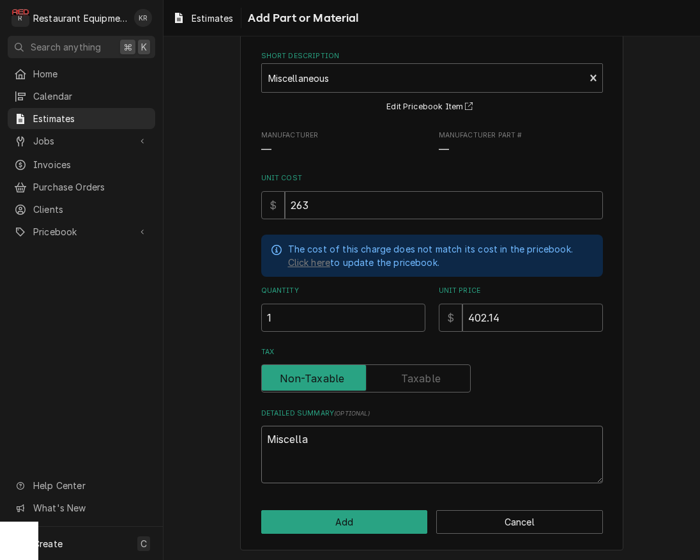
type textarea "Miscellan"
type textarea "x"
type textarea "Miscellane"
type textarea "x"
type textarea "Miscellaneo"
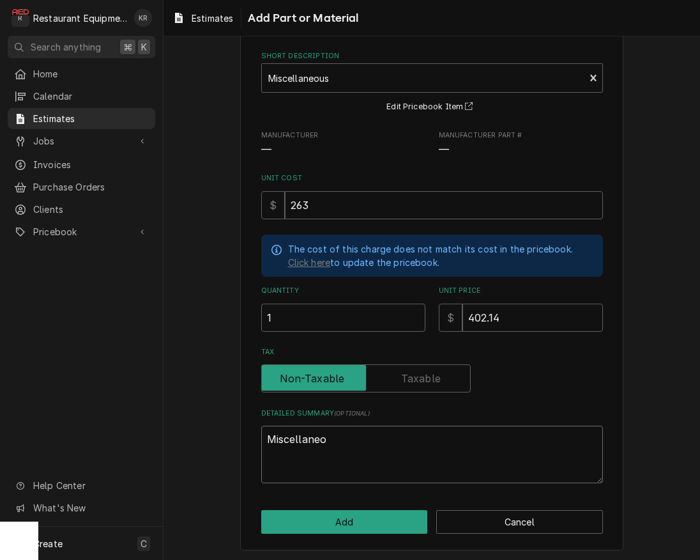
type textarea "x"
type textarea "Miscellaneous"
type textarea "x"
type textarea "Miscellaneous"
type textarea "x"
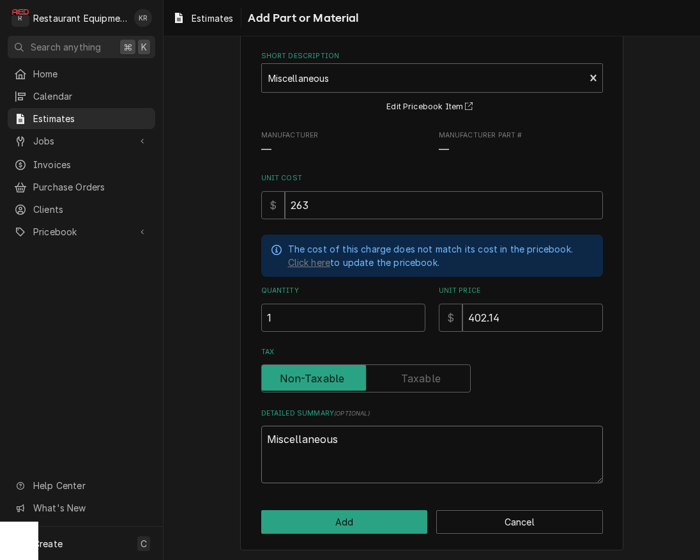
type textarea "Miscellaneous e"
type textarea "x"
type textarea "Miscellaneous el"
type textarea "x"
type textarea "Miscellaneous ele"
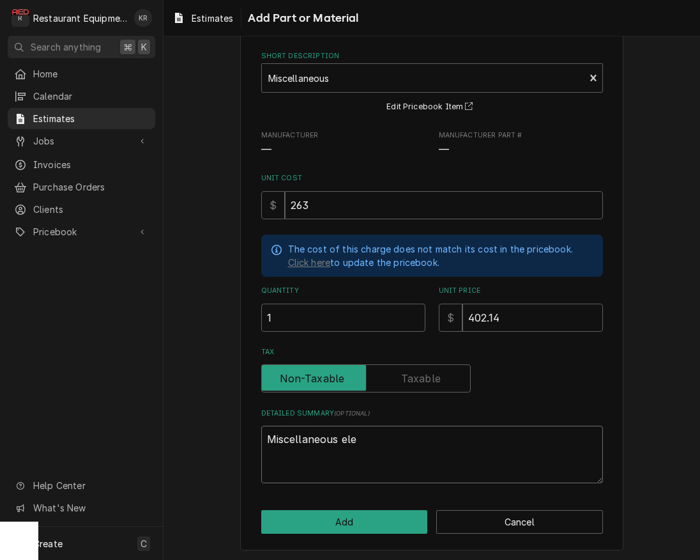
type textarea "x"
type textarea "Miscellaneous elec"
type textarea "x"
type textarea "Miscellaneous elect"
type textarea "x"
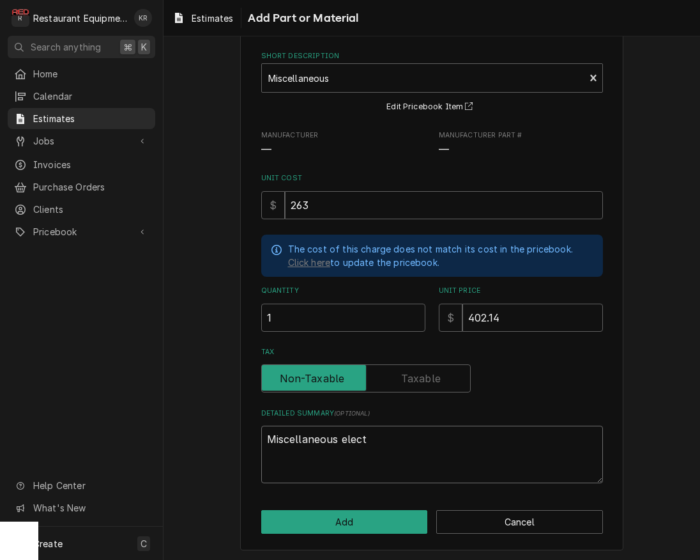
type textarea "Miscellaneous electi"
type textarea "x"
type textarea "Miscellaneous electir"
type textarea "x"
type textarea "Miscellaneous electirc"
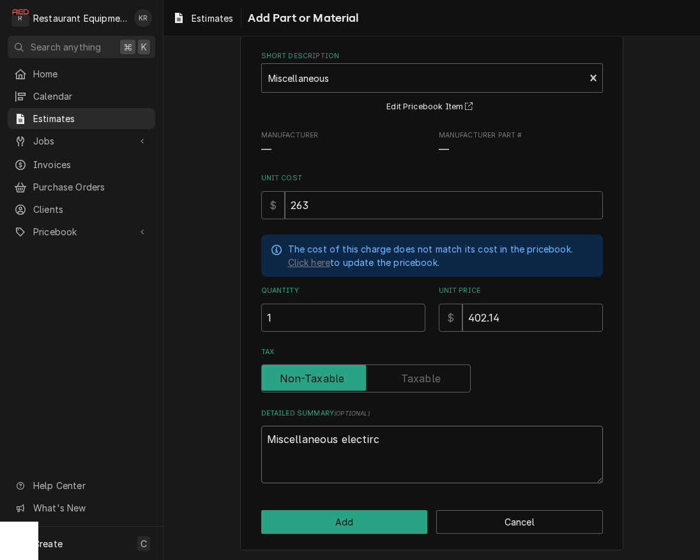
type textarea "x"
type textarea "Miscellaneous electircl"
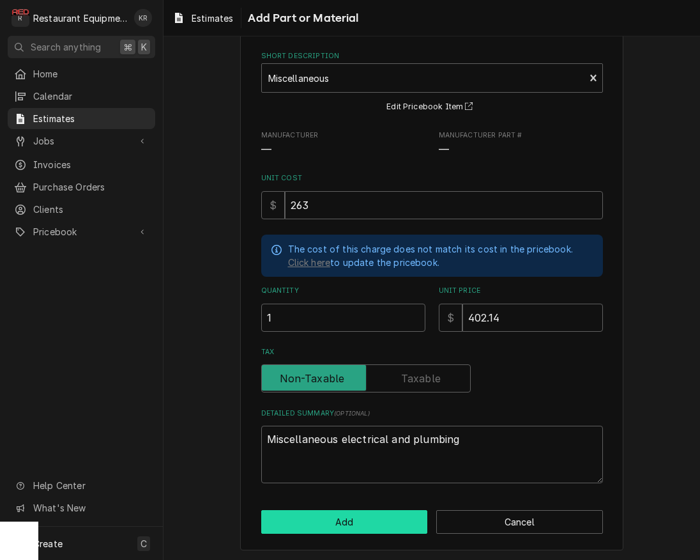
click at [330, 523] on button "Add" at bounding box center [344, 522] width 167 height 24
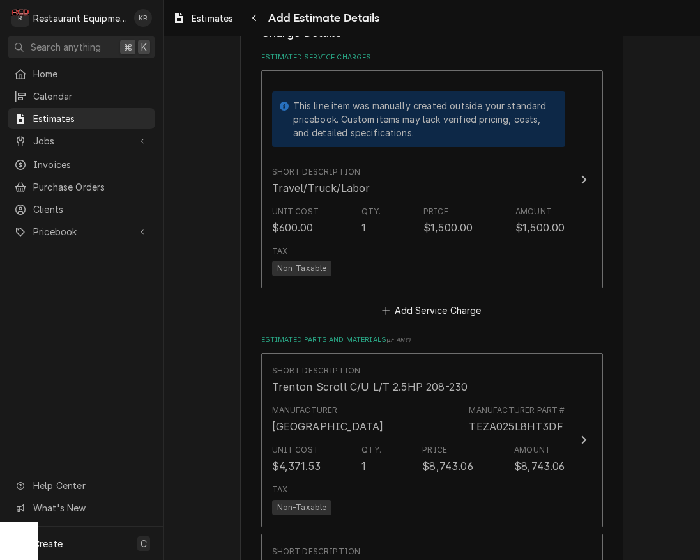
scroll to position [1269, 0]
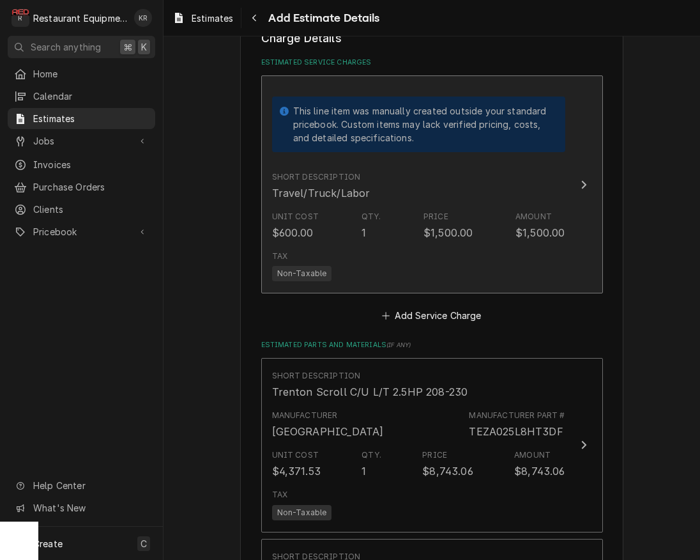
click at [459, 237] on div "$1,500.00" at bounding box center [448, 232] width 49 height 15
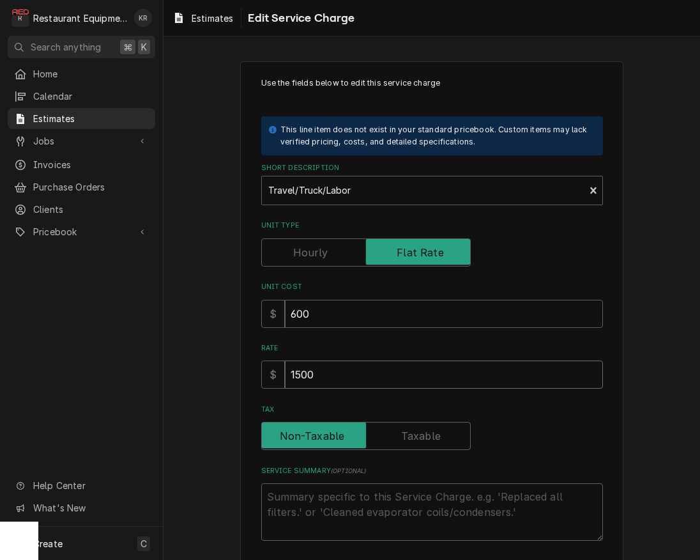
drag, startPoint x: 328, startPoint y: 371, endPoint x: 257, endPoint y: 368, distance: 71.0
click at [285, 368] on input "1500" at bounding box center [444, 374] width 318 height 28
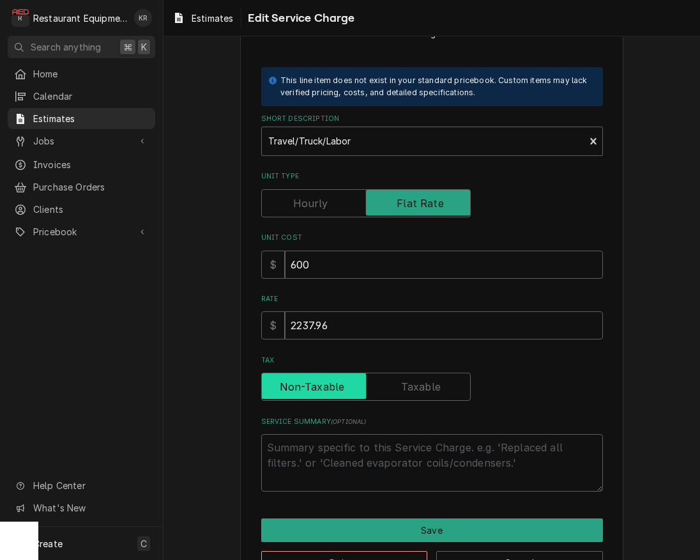
scroll to position [91, 0]
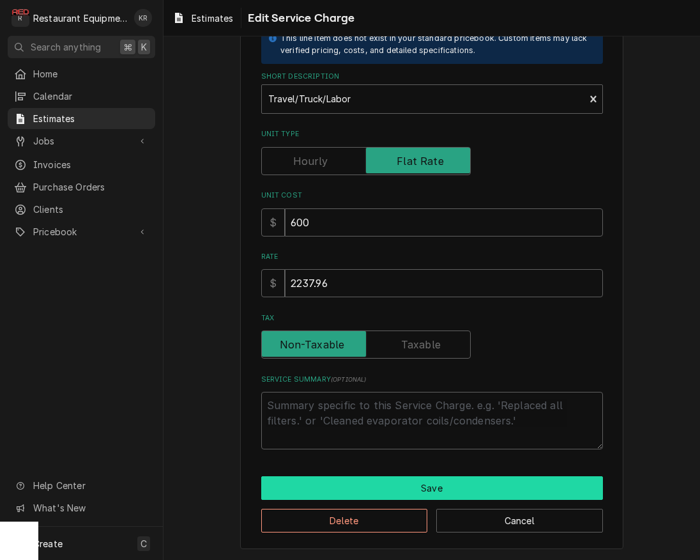
click at [404, 492] on button "Save" at bounding box center [432, 488] width 342 height 24
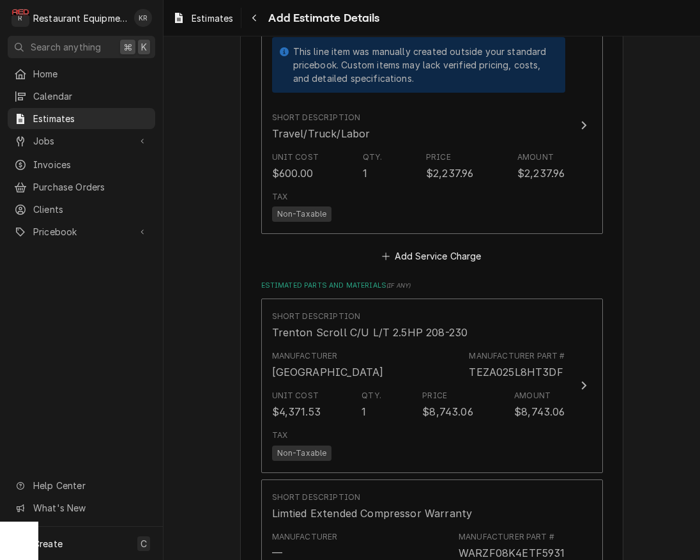
scroll to position [1331, 0]
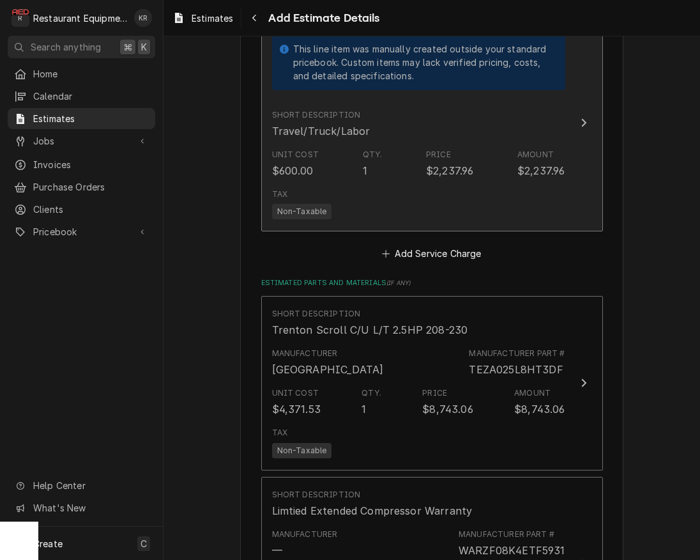
click at [378, 164] on div "Qty. 1" at bounding box center [373, 163] width 20 height 29
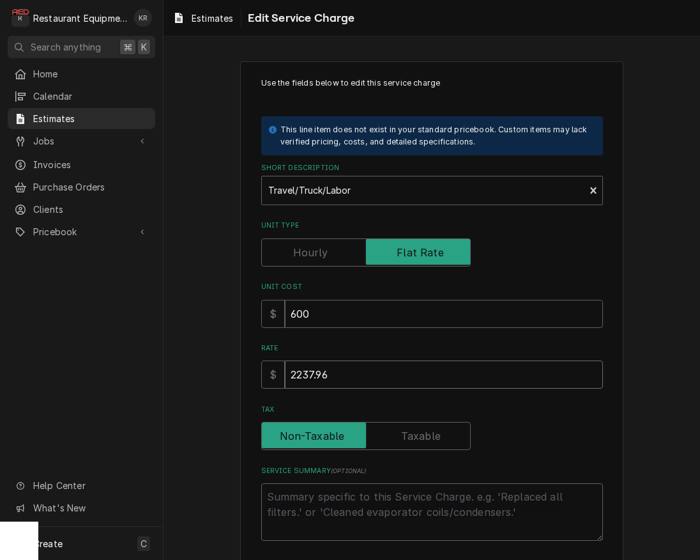
drag, startPoint x: 353, startPoint y: 374, endPoint x: 225, endPoint y: 355, distance: 129.2
click at [285, 360] on input "2237.96" at bounding box center [444, 374] width 318 height 28
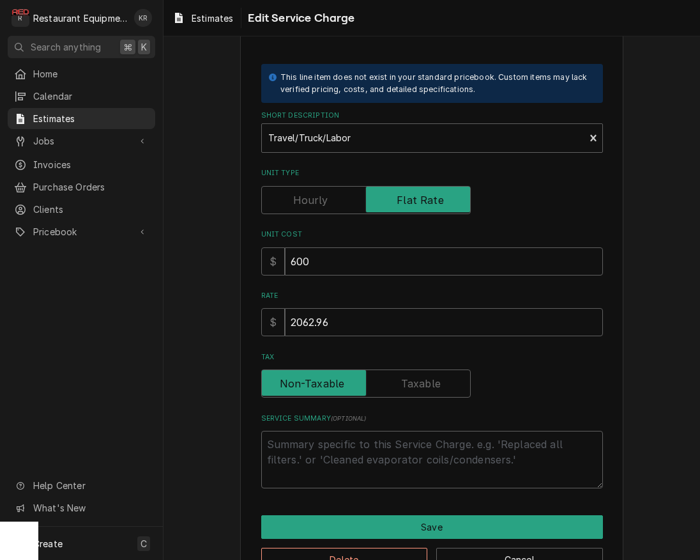
scroll to position [91, 0]
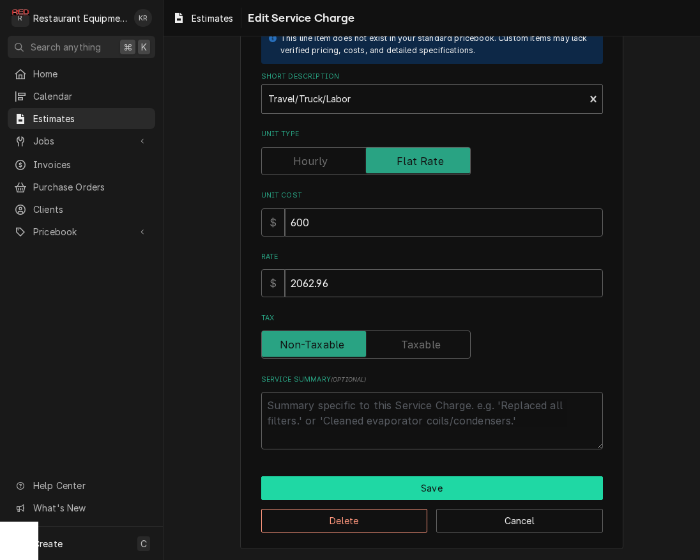
click at [431, 483] on button "Save" at bounding box center [432, 488] width 342 height 24
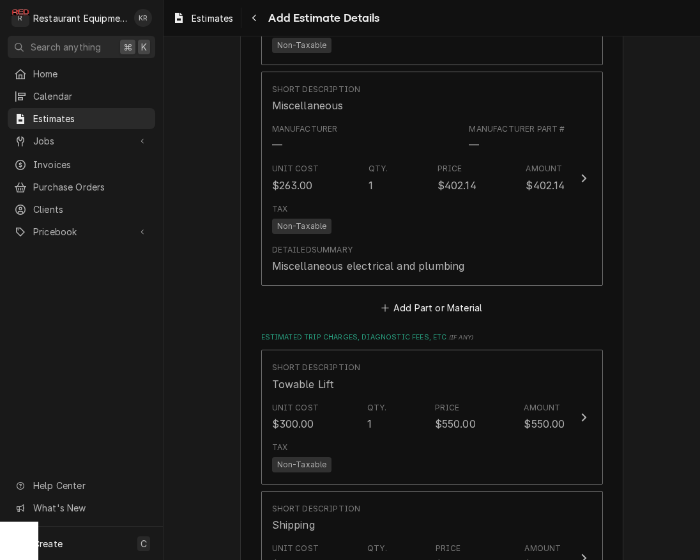
scroll to position [2109, 0]
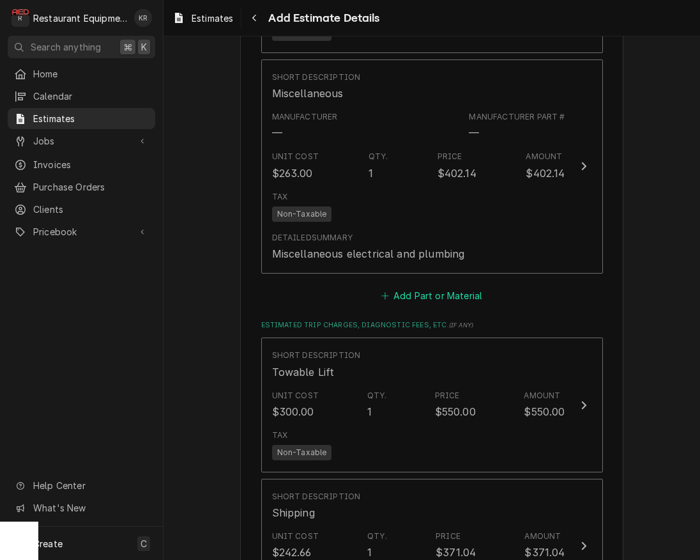
click at [436, 293] on button "Add Part or Material" at bounding box center [431, 295] width 105 height 18
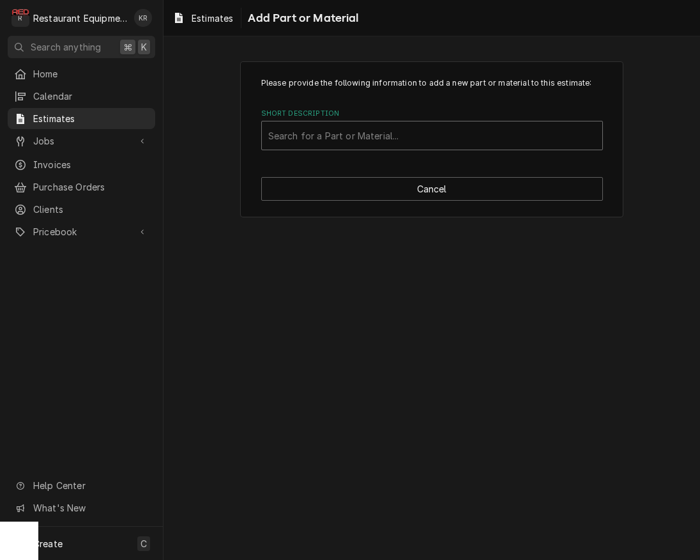
click at [334, 135] on div "Short Description" at bounding box center [432, 135] width 328 height 23
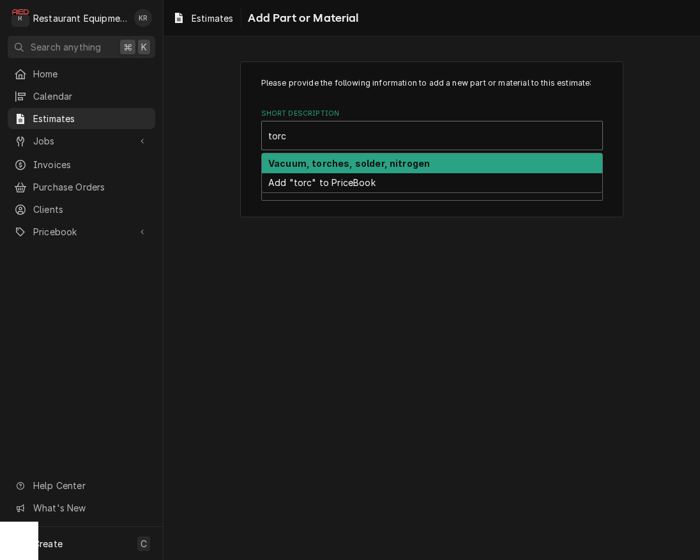
click at [342, 168] on strong "Vacuum, torches, solder, nitrogen" at bounding box center [349, 163] width 162 height 11
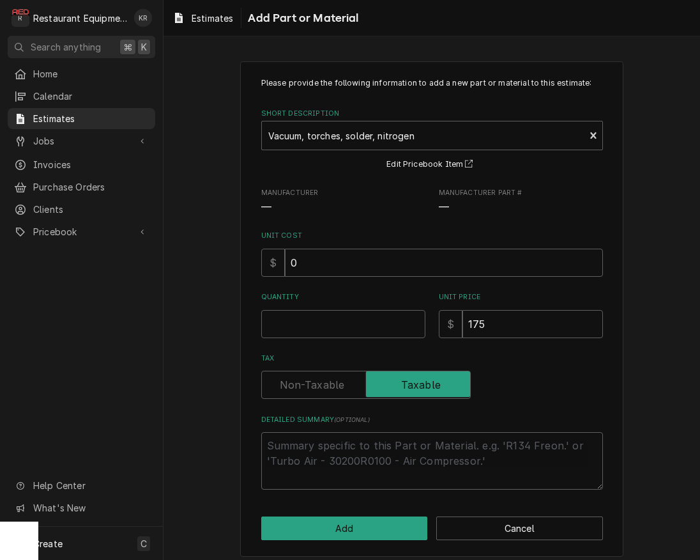
drag, startPoint x: 303, startPoint y: 276, endPoint x: 310, endPoint y: 269, distance: 9.9
click at [309, 270] on div "Please provide the following information to add a new part or material to this …" at bounding box center [432, 283] width 342 height 412
drag, startPoint x: 310, startPoint y: 269, endPoint x: 270, endPoint y: 263, distance: 40.7
click at [285, 263] on input "0" at bounding box center [444, 263] width 318 height 28
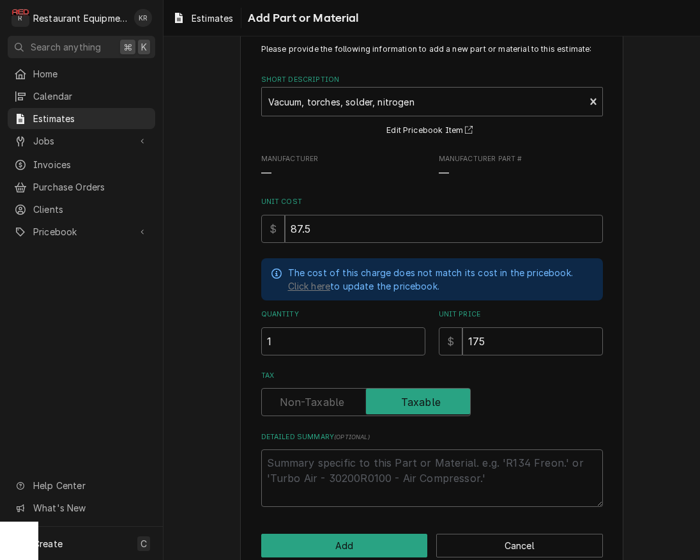
scroll to position [57, 0]
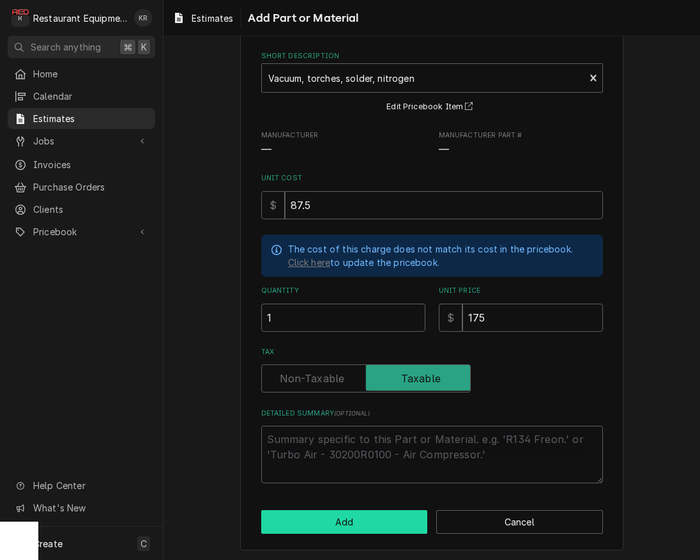
click at [367, 513] on button "Add" at bounding box center [344, 522] width 167 height 24
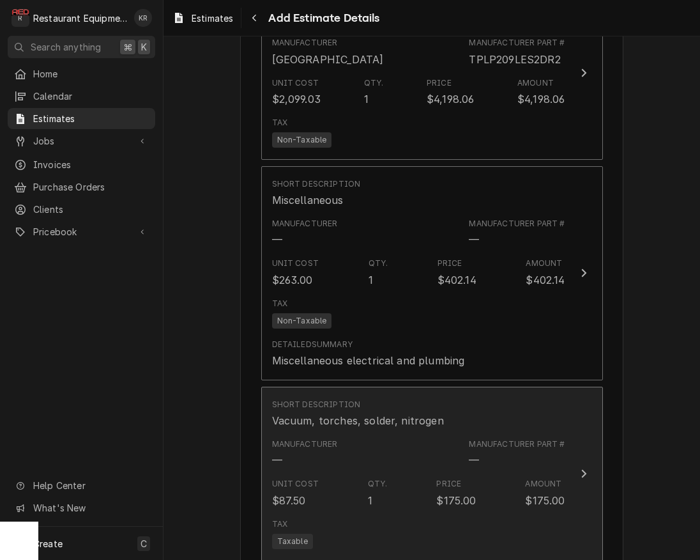
scroll to position [2110, 0]
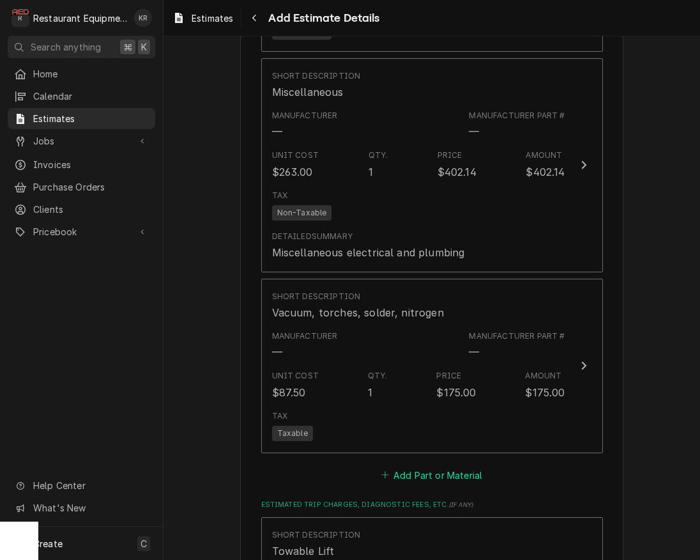
drag, startPoint x: 420, startPoint y: 482, endPoint x: 420, endPoint y: 475, distance: 7.7
click at [420, 475] on fieldset "Charge Details Estimated Service Charges This line item was manually created ou…" at bounding box center [432, 338] width 342 height 2298
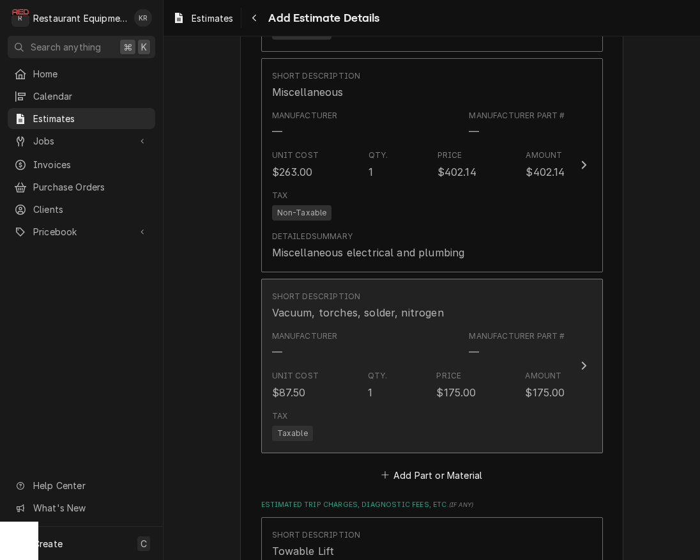
click at [326, 418] on div "Tax Taxable" at bounding box center [418, 425] width 293 height 41
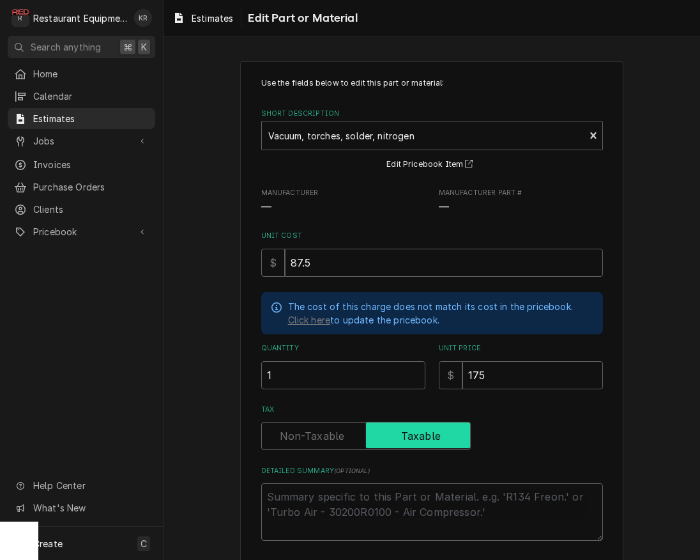
drag, startPoint x: 319, startPoint y: 431, endPoint x: 327, endPoint y: 422, distance: 11.8
click at [321, 429] on label "Tax" at bounding box center [366, 436] width 210 height 28
click at [321, 429] on input "Tax" at bounding box center [366, 436] width 198 height 28
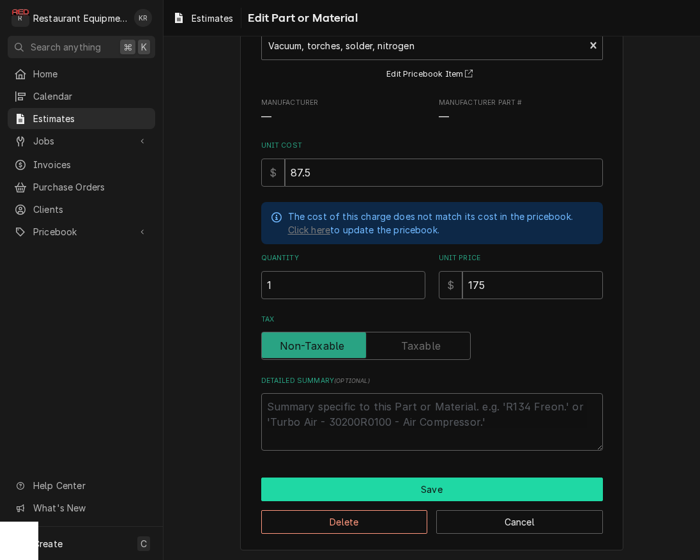
click at [400, 498] on button "Save" at bounding box center [432, 489] width 342 height 24
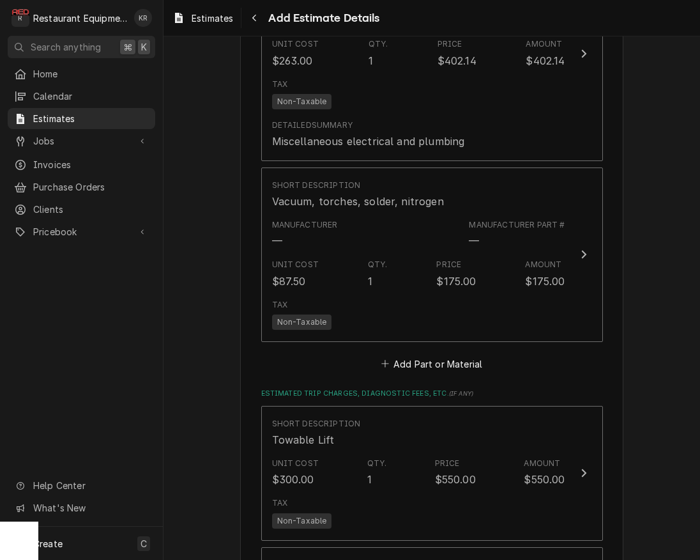
scroll to position [2228, 0]
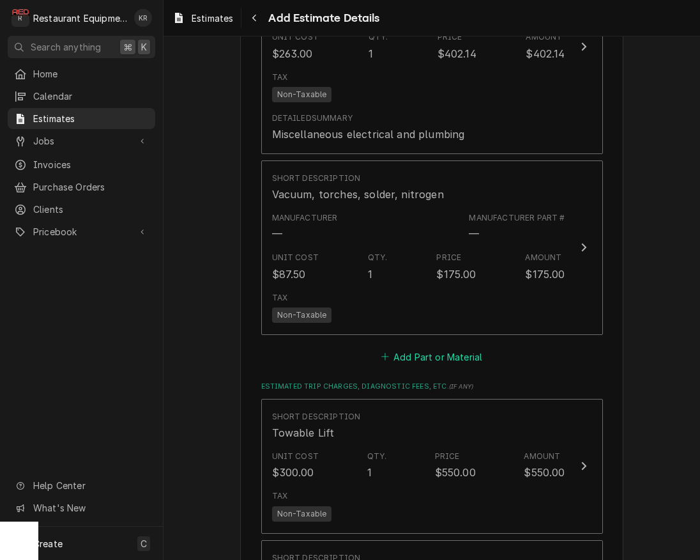
click at [431, 352] on button "Add Part or Material" at bounding box center [431, 357] width 105 height 18
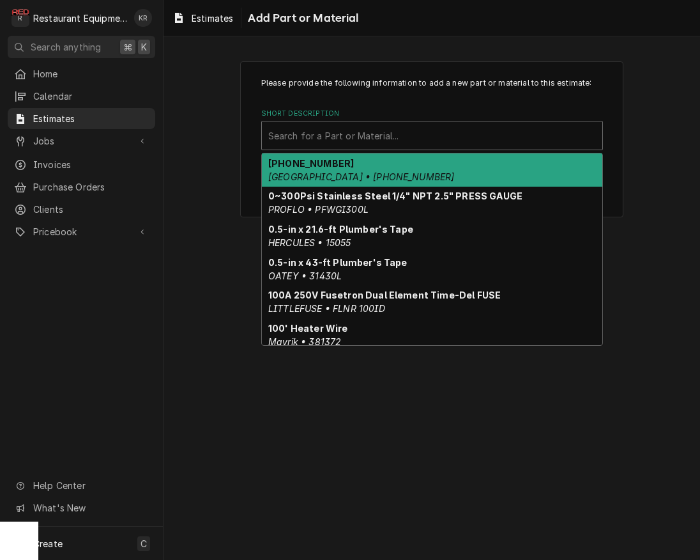
click at [333, 135] on div "Short Description" at bounding box center [432, 135] width 328 height 23
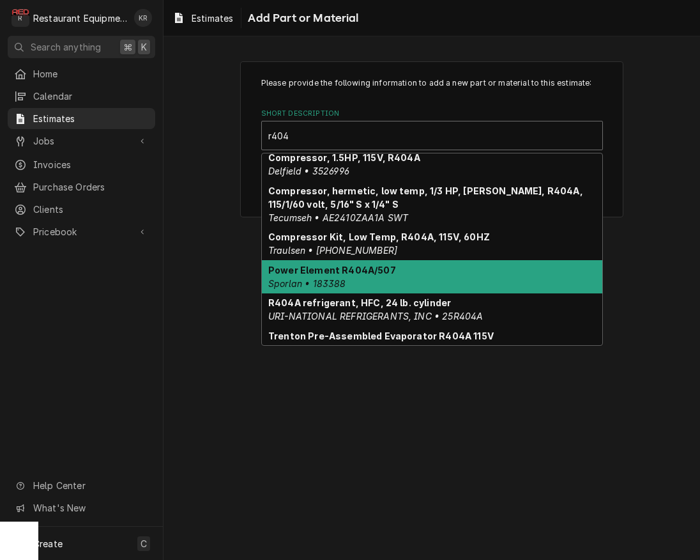
scroll to position [76, 0]
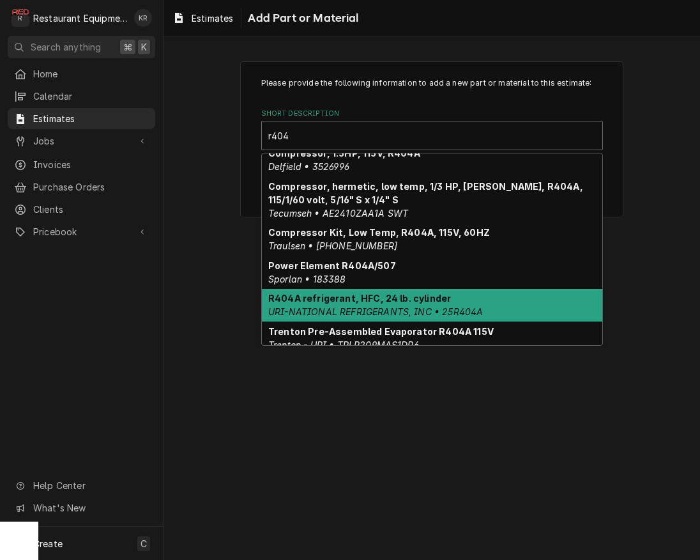
click at [344, 302] on strong "R404A refrigerant, HFC, 24 lb. cylinder" at bounding box center [359, 298] width 183 height 11
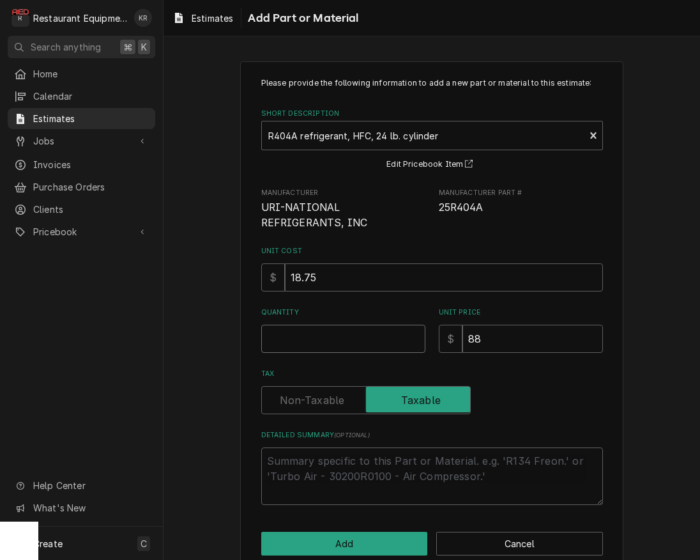
click at [312, 337] on input "Quantity" at bounding box center [343, 339] width 164 height 28
click at [319, 397] on label "Tax" at bounding box center [366, 400] width 210 height 28
click at [319, 397] on input "Tax" at bounding box center [366, 400] width 198 height 28
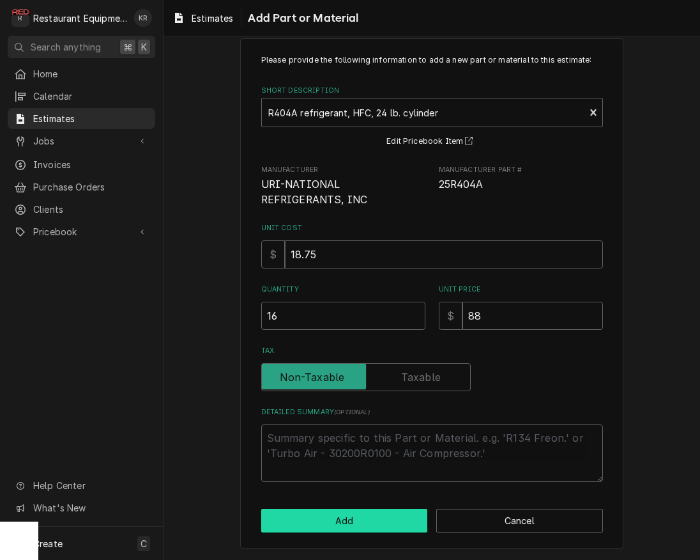
click at [344, 523] on button "Add" at bounding box center [344, 521] width 167 height 24
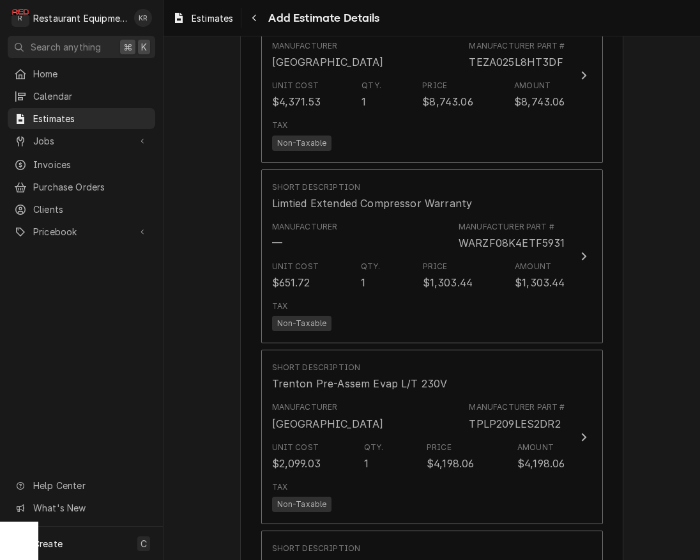
scroll to position [1296, 0]
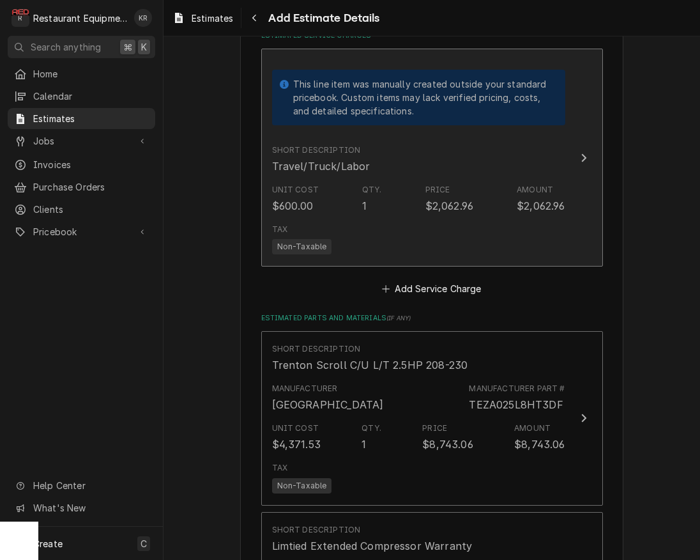
click at [430, 241] on div "Tax Non-Taxable" at bounding box center [418, 238] width 293 height 41
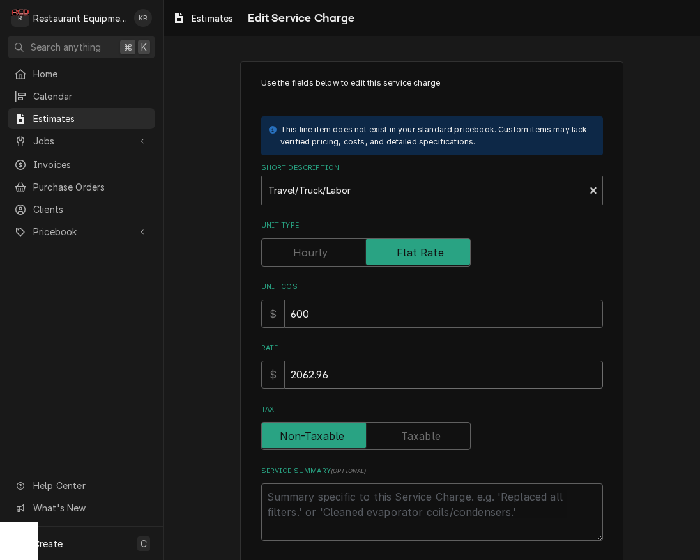
drag, startPoint x: 347, startPoint y: 376, endPoint x: 210, endPoint y: 357, distance: 138.6
click at [285, 360] on input "2062.96" at bounding box center [444, 374] width 318 height 28
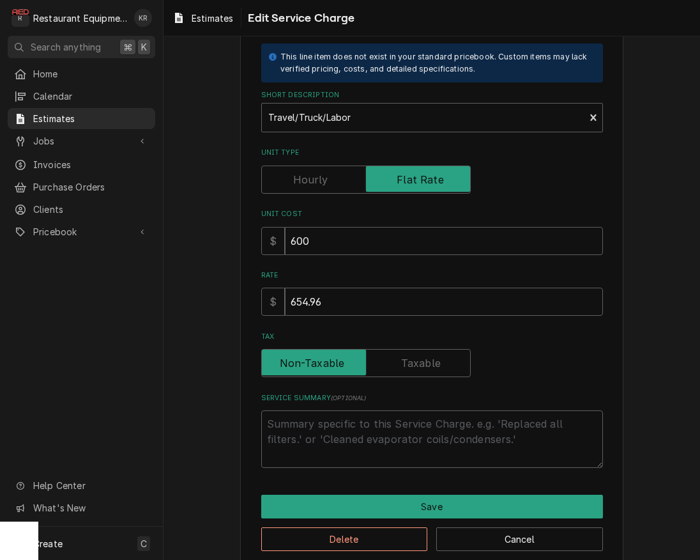
scroll to position [91, 0]
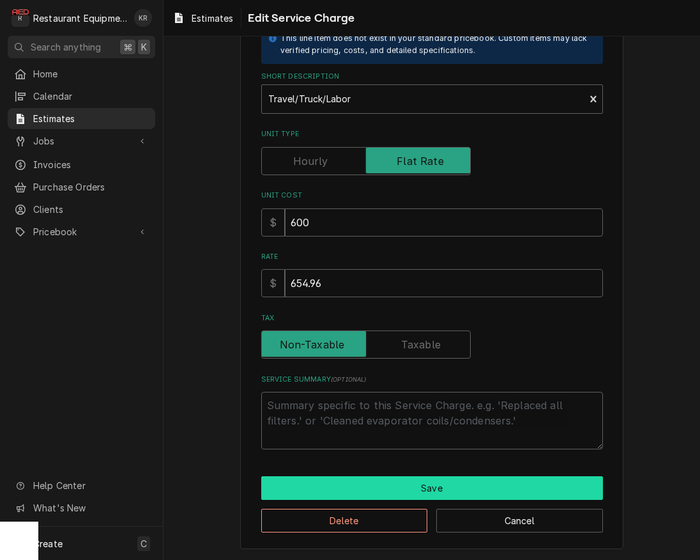
click at [411, 493] on button "Save" at bounding box center [432, 488] width 342 height 24
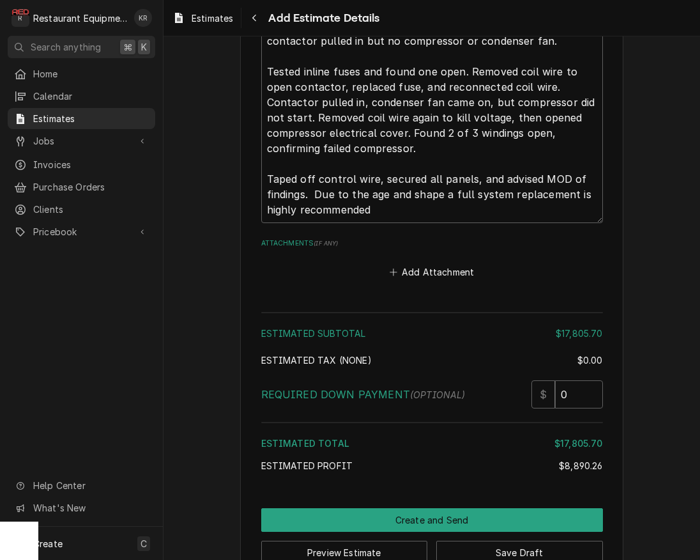
scroll to position [3525, 0]
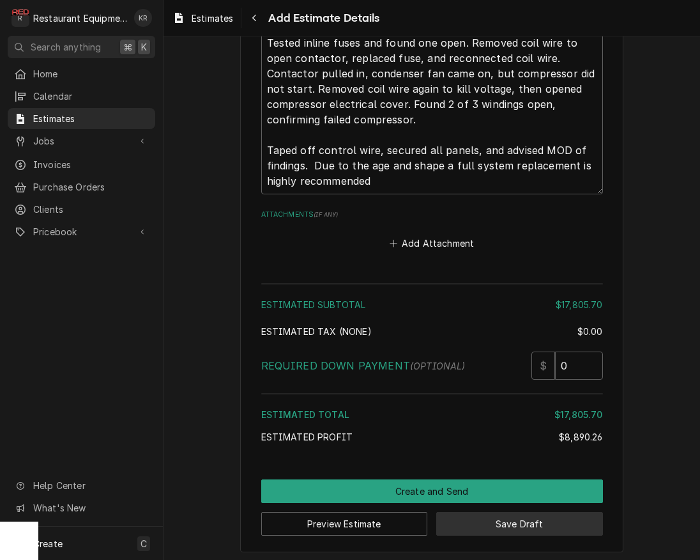
click at [488, 518] on button "Save Draft" at bounding box center [519, 524] width 167 height 24
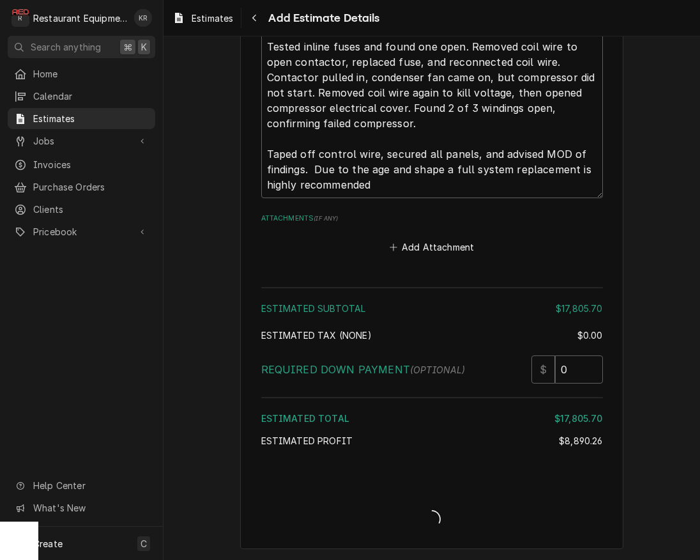
scroll to position [3518, 0]
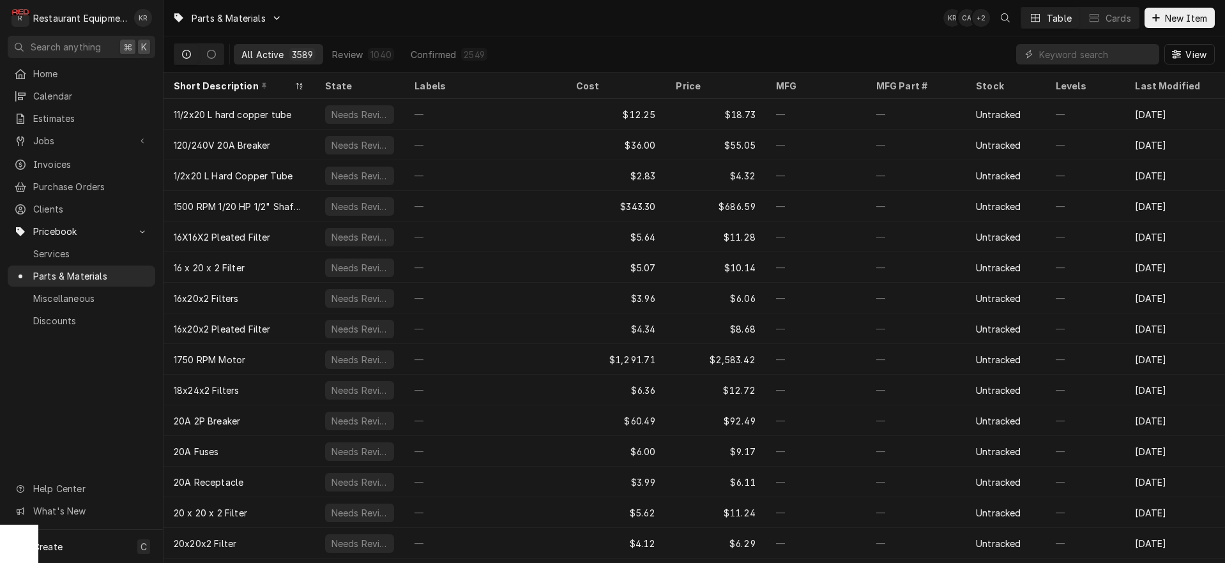
click at [1059, 59] on input "Dynamic Content Wrapper" at bounding box center [1096, 54] width 114 height 20
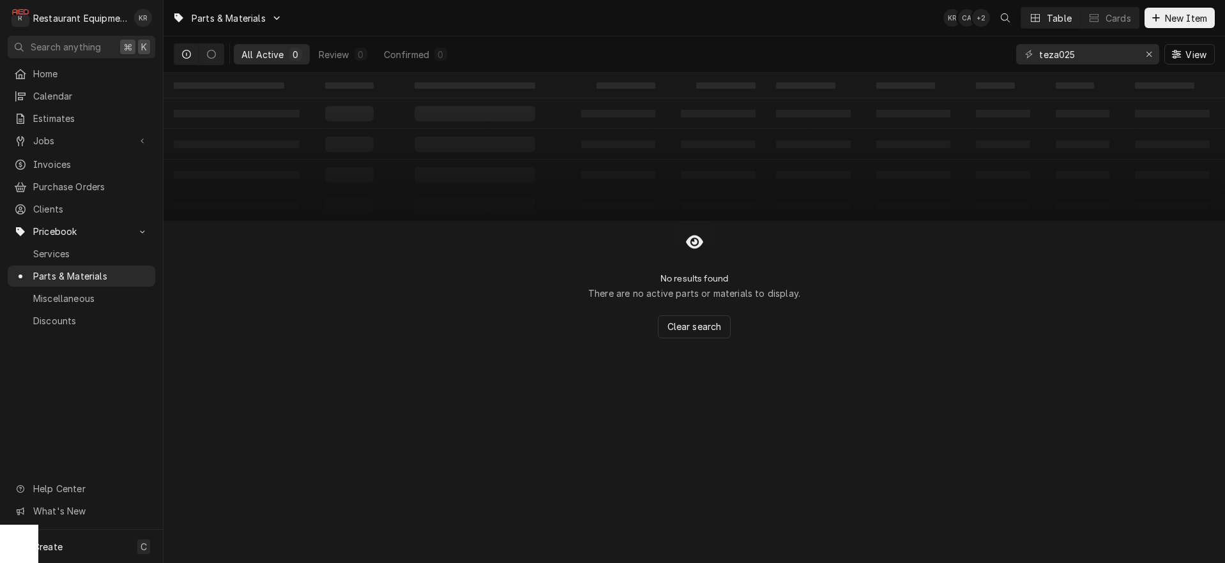
type input "teza025"
drag, startPoint x: 1161, startPoint y: 56, endPoint x: 1153, endPoint y: 56, distance: 7.7
click at [1159, 57] on div "teza025 View" at bounding box center [1115, 54] width 199 height 36
drag, startPoint x: 1151, startPoint y: 55, endPoint x: 1150, endPoint y: 33, distance: 22.4
click at [1151, 55] on icon "Erase input" at bounding box center [1149, 54] width 7 height 9
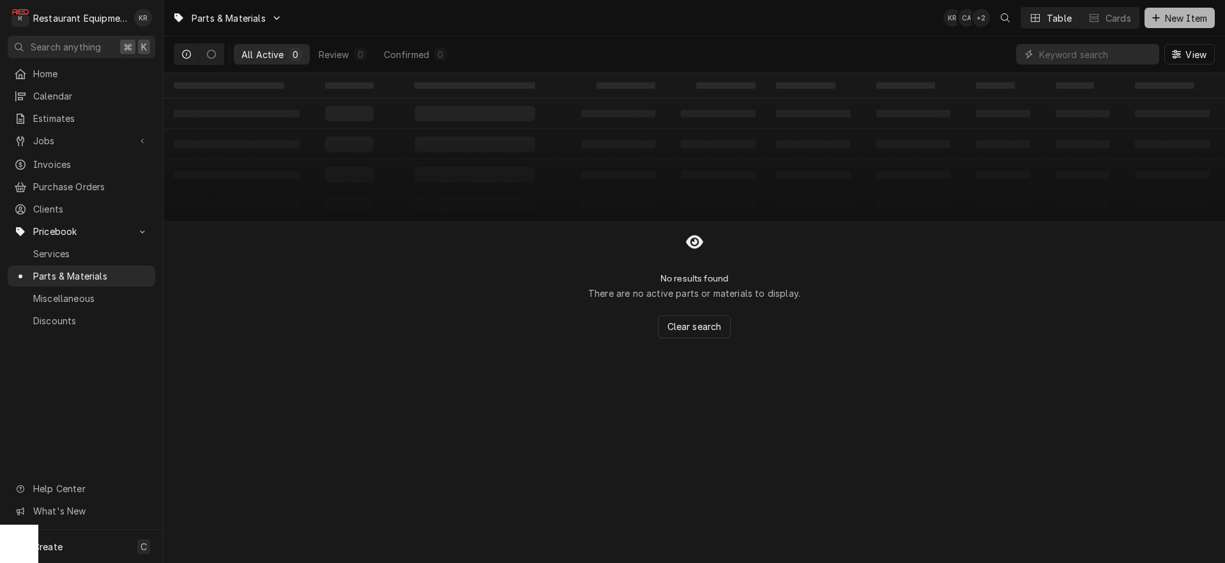
click at [1152, 19] on icon "Dynamic Content Wrapper" at bounding box center [1156, 17] width 8 height 9
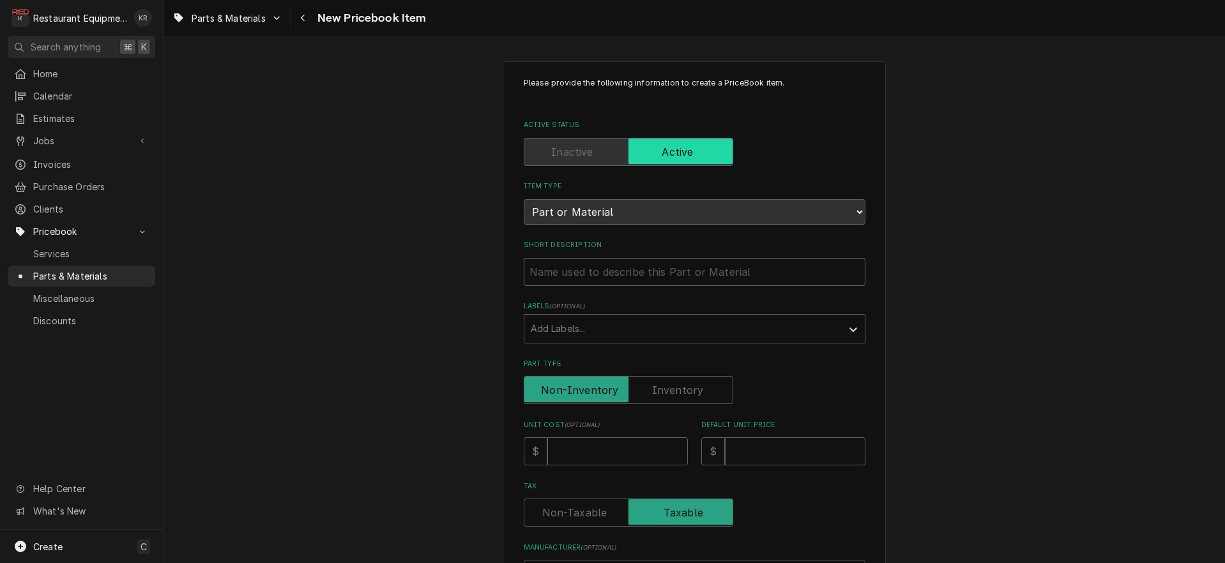
click at [524, 277] on input "Short Description" at bounding box center [695, 272] width 342 height 28
type textarea "x"
click at [556, 270] on input "Short Description" at bounding box center [695, 272] width 342 height 28
type input "T"
type textarea "x"
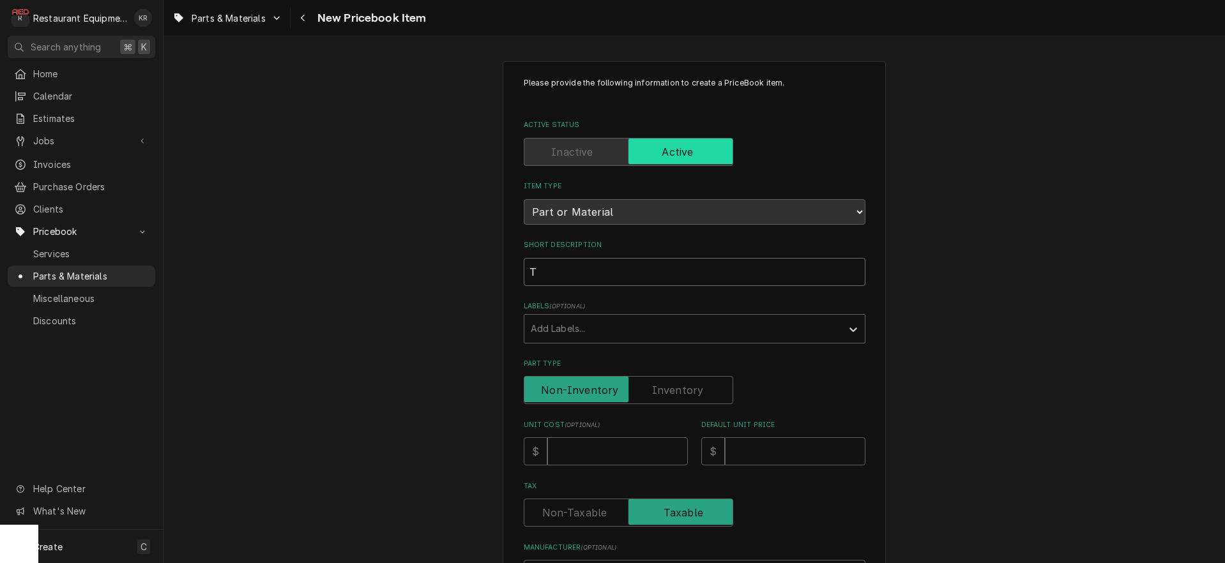
type input "Tr"
type textarea "x"
type input "Tre"
type textarea "x"
type input "Tren"
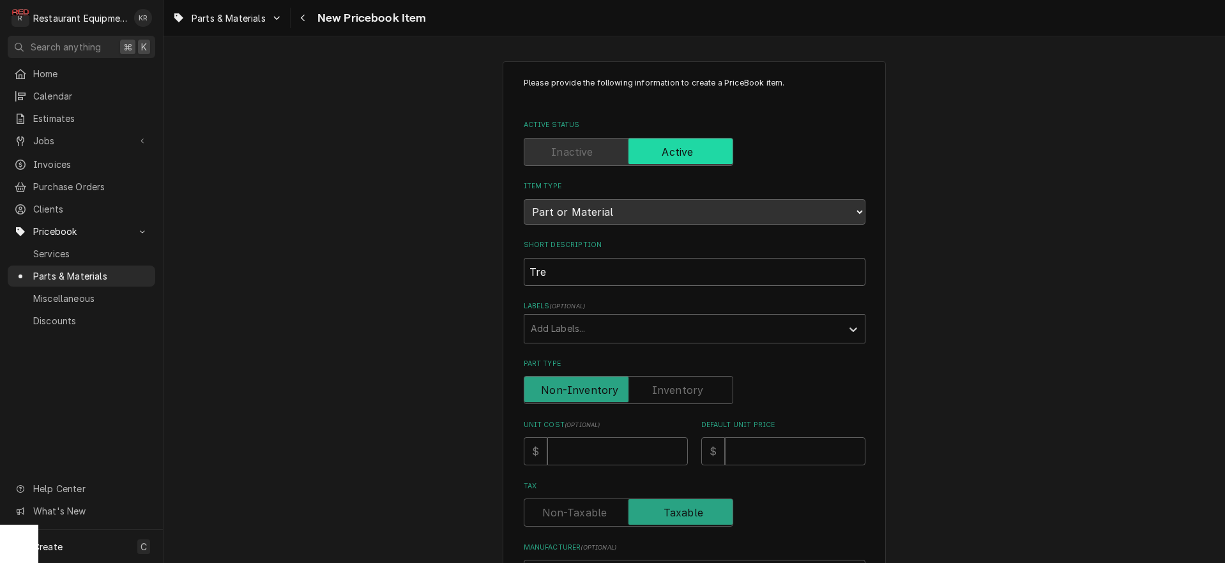
type textarea "x"
type input "[PERSON_NAME]"
type textarea "x"
type input "[GEOGRAPHIC_DATA]"
type textarea "x"
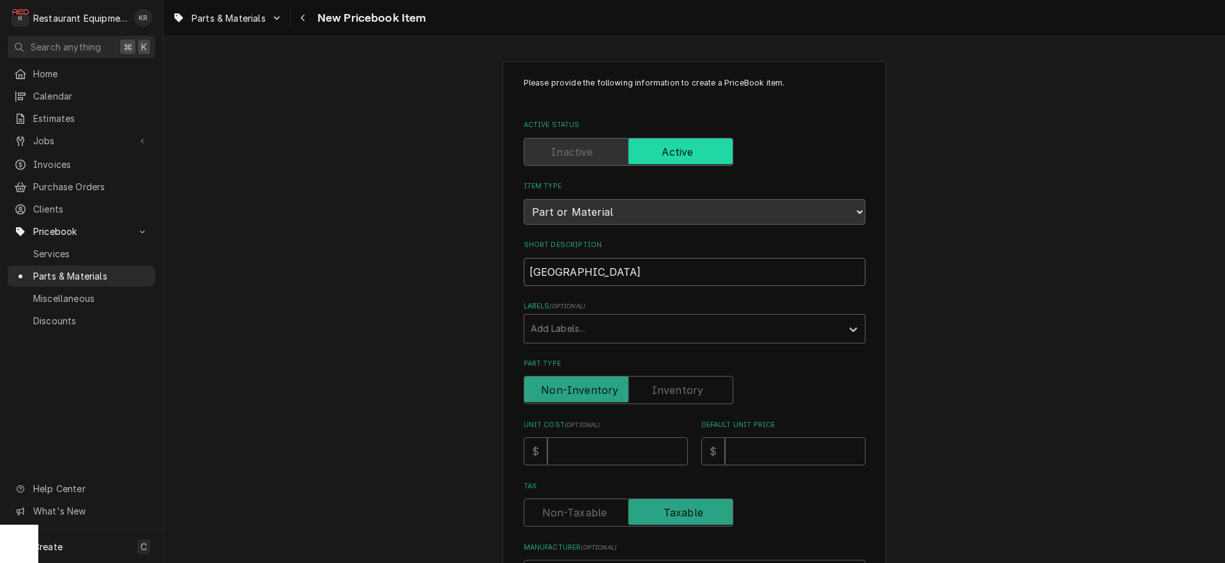
type input "[GEOGRAPHIC_DATA]"
type textarea "x"
type input "[GEOGRAPHIC_DATA]"
type textarea "x"
type input "Trenton S"
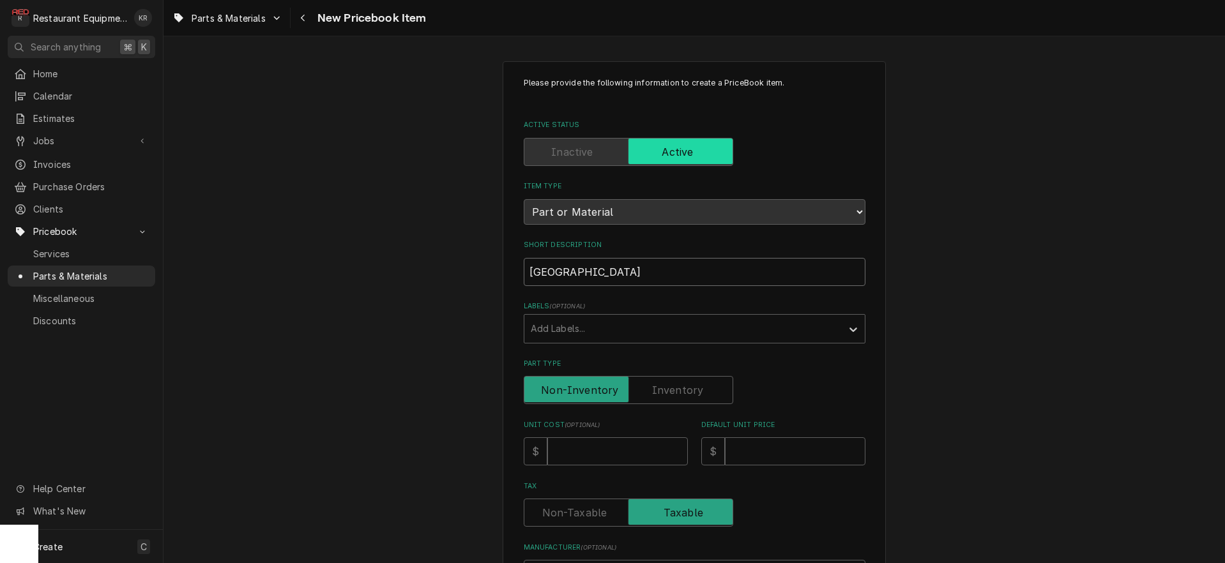
type textarea "x"
type input "Trenton Sc"
type textarea "x"
type input "Trenton Scr"
type textarea "x"
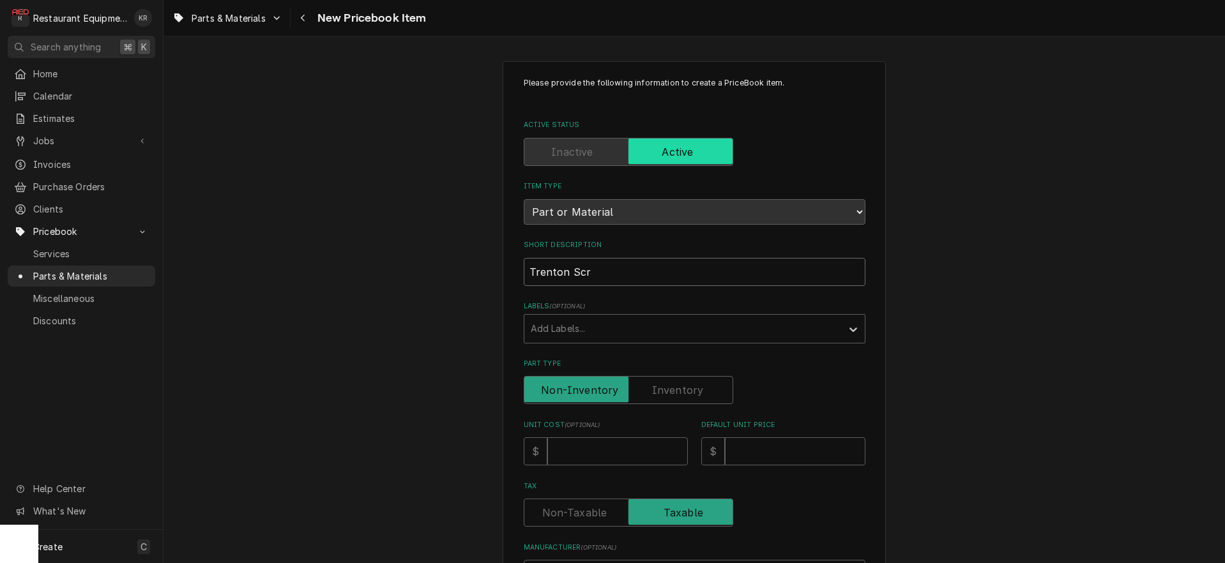
type input "[PERSON_NAME]"
type textarea "x"
type input "Trenton Scrol"
type textarea "x"
type input "Trenton Scroll"
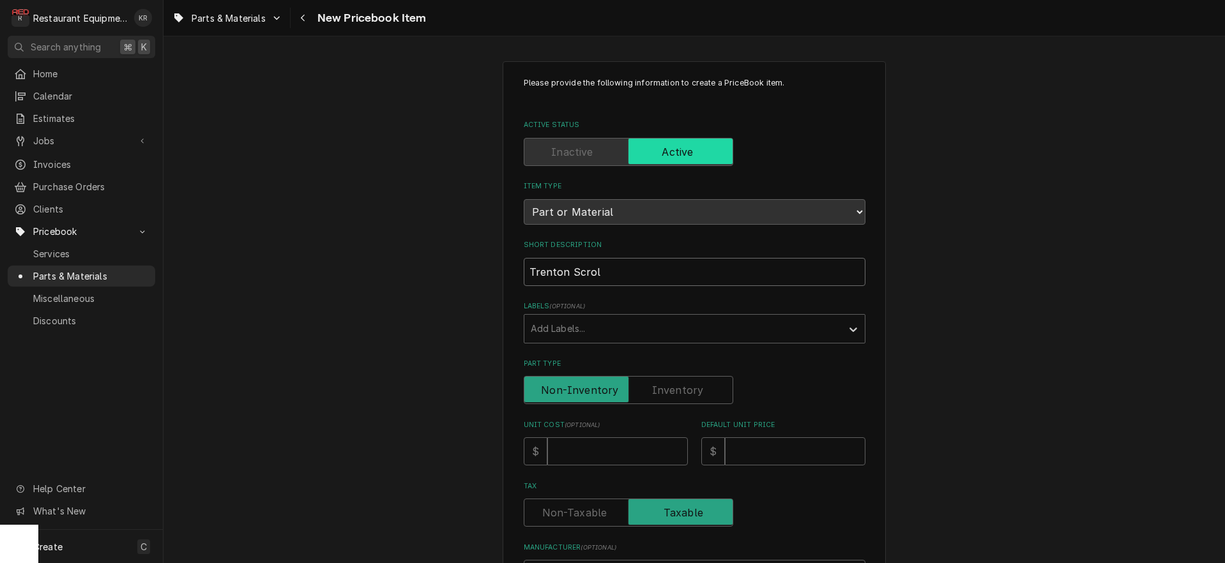
type textarea "x"
type input "Trenton Scroll"
type textarea "x"
type input "Trenton Scroll C"
type textarea "x"
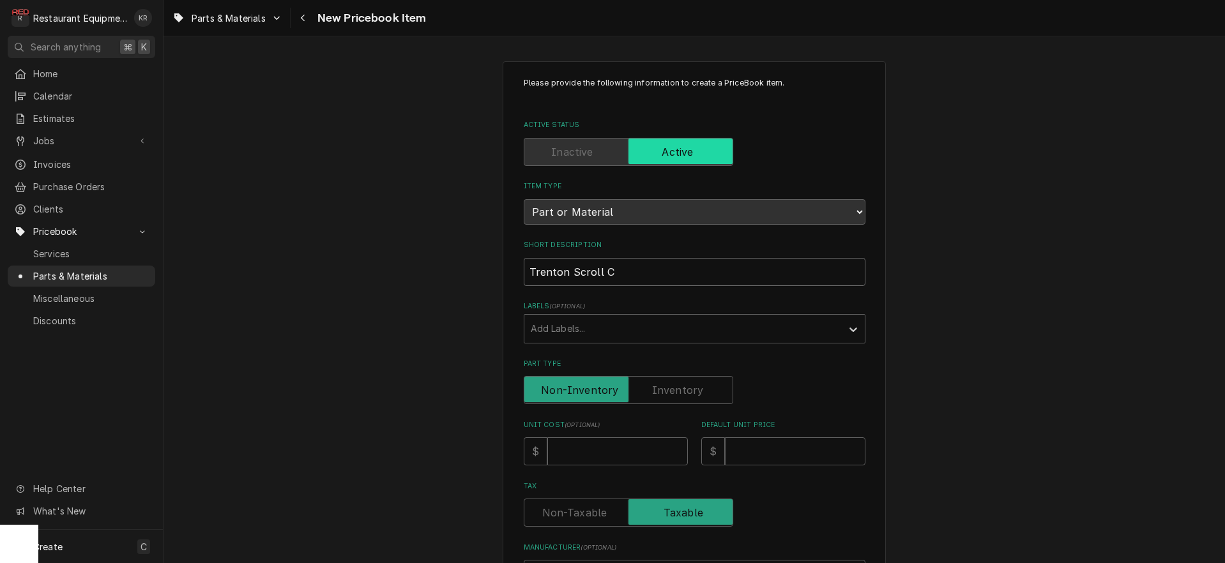
type input "Trenton Scroll C/"
type textarea "x"
type input "Trenton Scroll C/U"
type textarea "x"
type input "Trenton Scroll C/U"
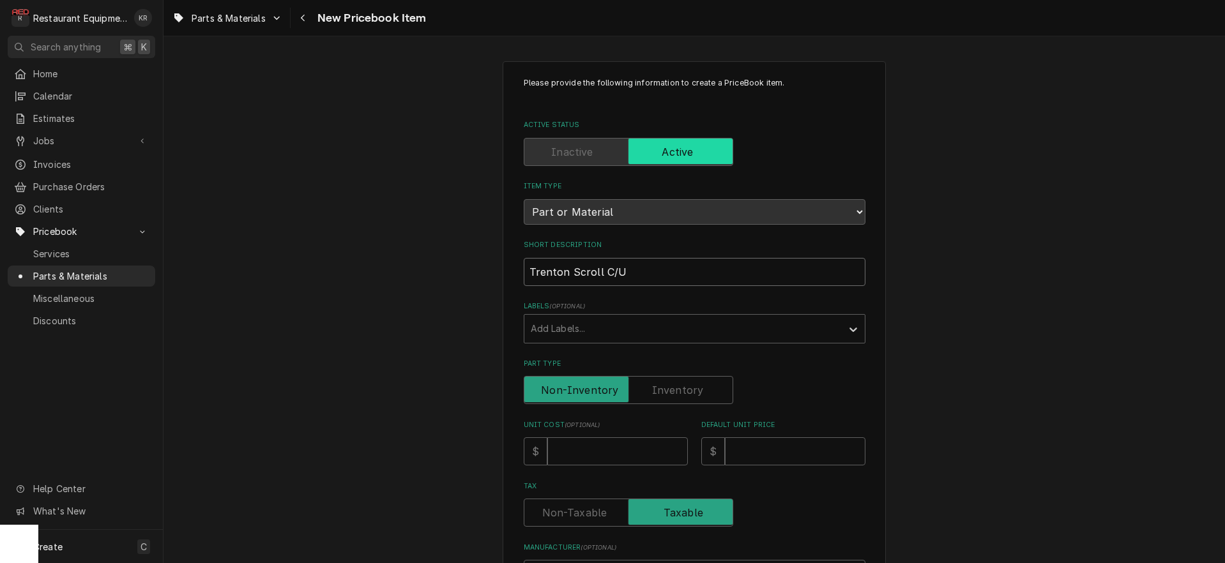
type textarea "x"
type input "Trenton Scroll C/U L"
type textarea "x"
type input "Trenton Scroll C/U L/"
type textarea "x"
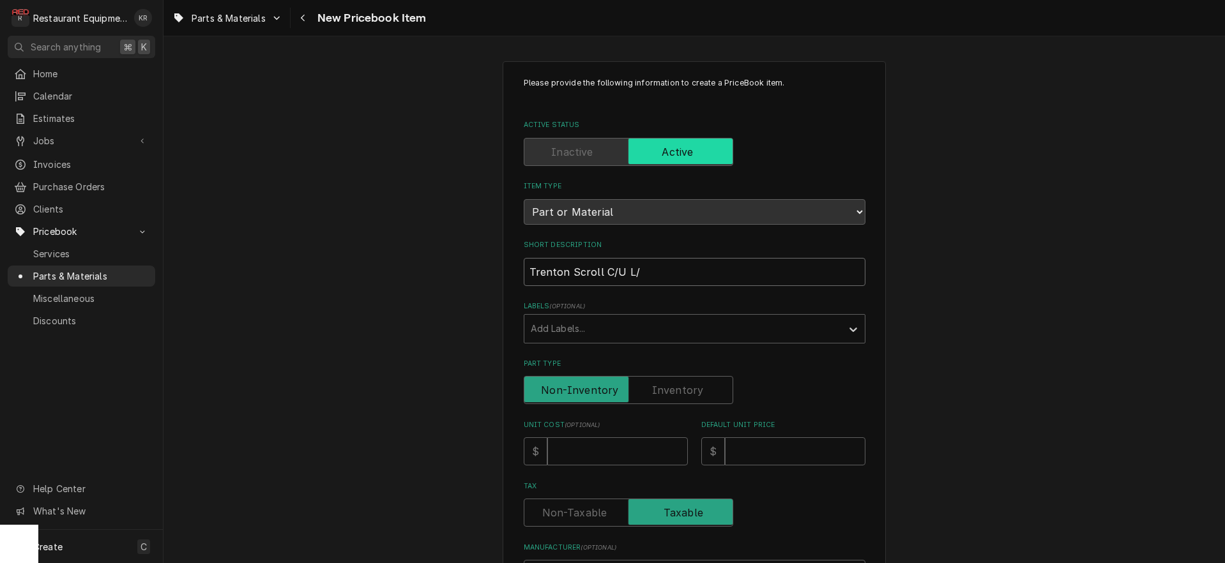
type input "Trenton Scroll C/U L/T"
type textarea "x"
type input "Trenton Scroll C/U L/T"
type textarea "x"
type input "Trenton Scroll C/U L/T 2"
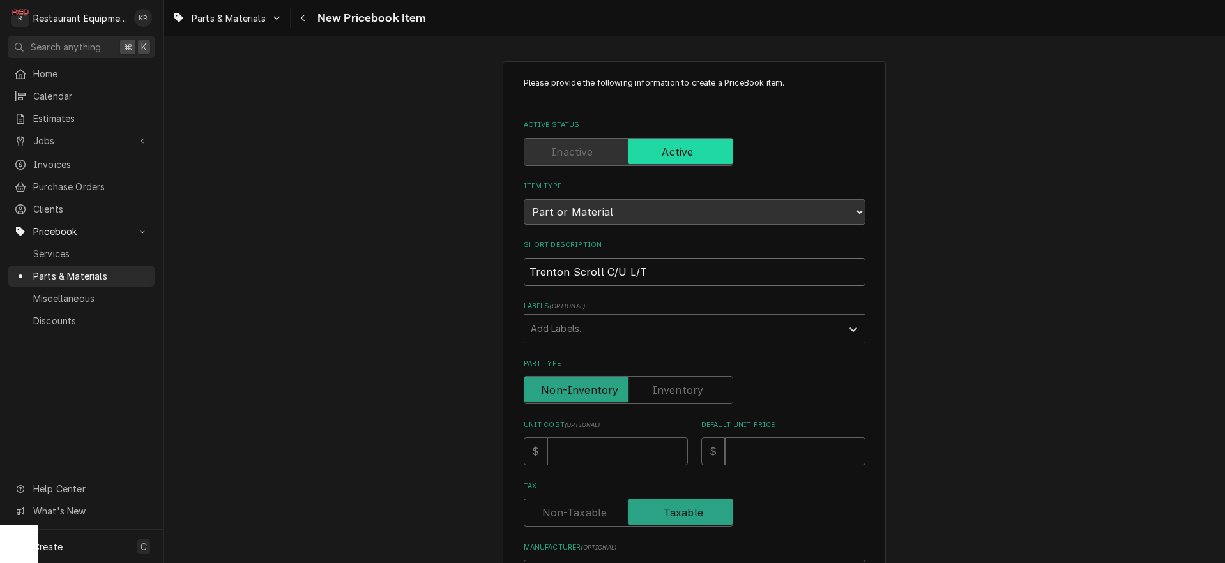
type textarea "x"
type input "Trenton Scroll C/U L/T 2."
type textarea "x"
type input "Trenton Scroll C/U L/T 2.5"
type textarea "x"
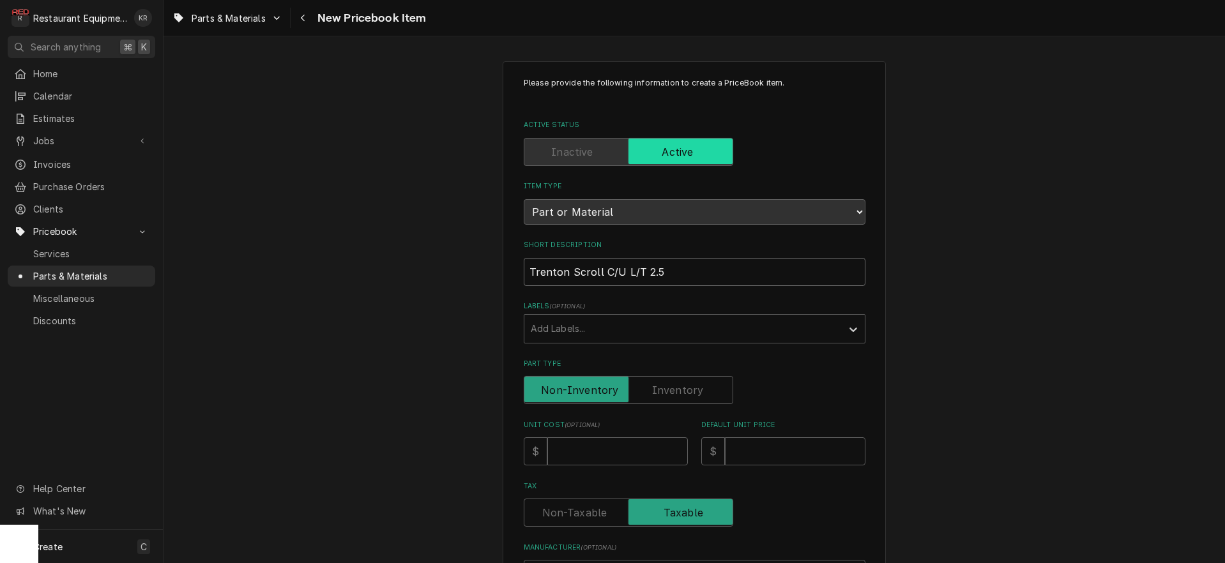
type input "Trenton Scroll C/U L/T 2.5H"
type textarea "x"
type input "Trenton Scroll C/U L/T 2.5HP"
type textarea "x"
type input "Trenton Scroll C/U L/T 2.5HP"
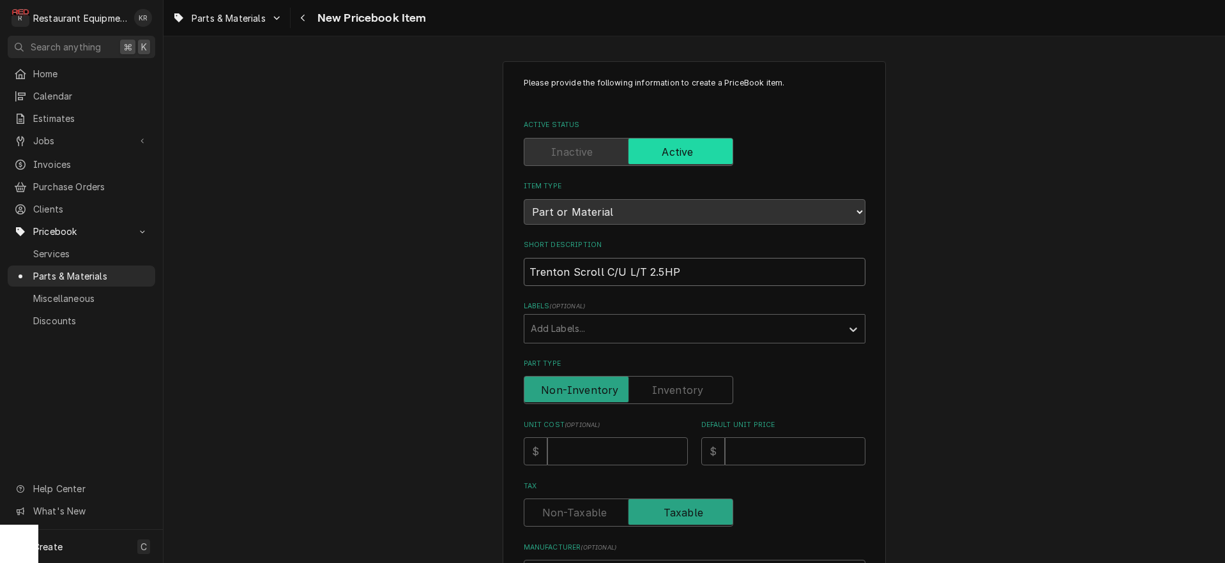
type textarea "x"
type input "Trenton Scroll C/U L/T 2.5HP 2"
type textarea "x"
type input "Trenton Scroll C/U L/T 2.5HP 20"
type textarea "x"
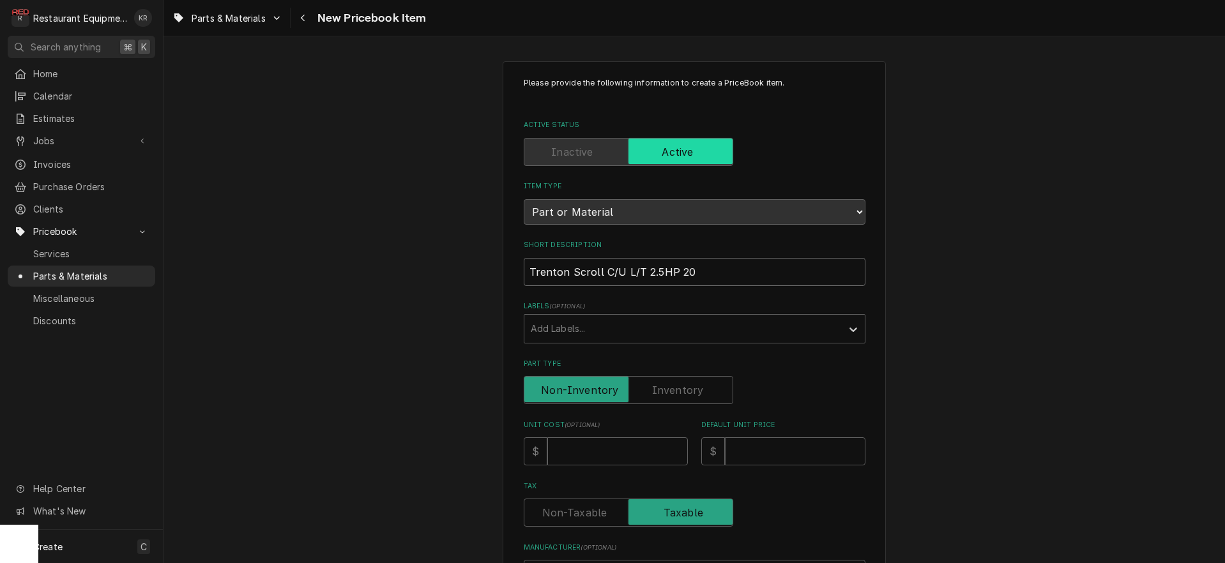
type input "Trenton Scroll C/U L/T 2.5HP 208"
type textarea "x"
type input "Trenton Scroll C/U L/T 2.5HP 208-"
type textarea "x"
type input "Trenton Scroll C/U L/T 2.5HP 208-2"
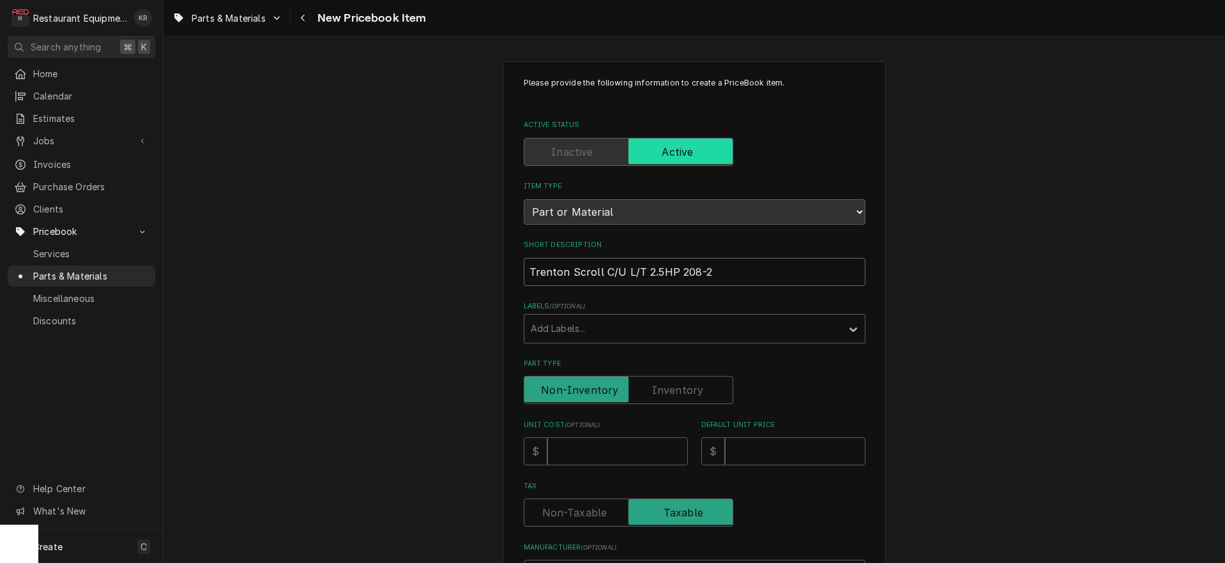
type textarea "x"
type input "Trenton Scroll C/U L/T 2.5HP 208-23"
type textarea "x"
type input "Trenton Scroll C/U L/T 2.5HP 208-230"
type textarea "x"
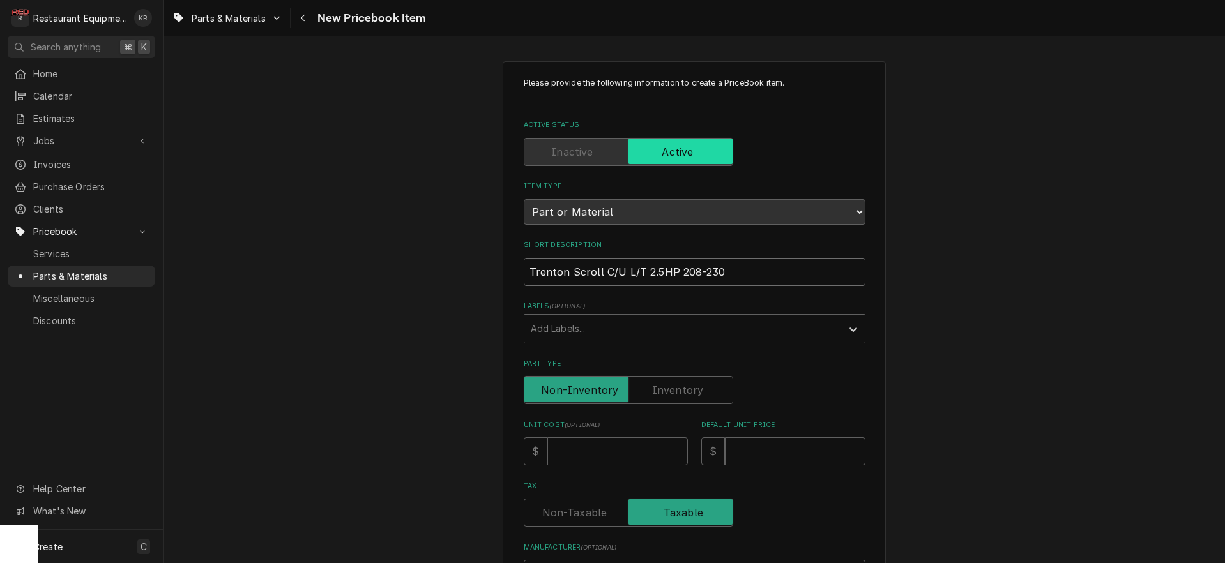
type input "Trenton Scroll C/U L/T 2.5HP 208-230"
type input "4"
type textarea "x"
type input "43"
type textarea "x"
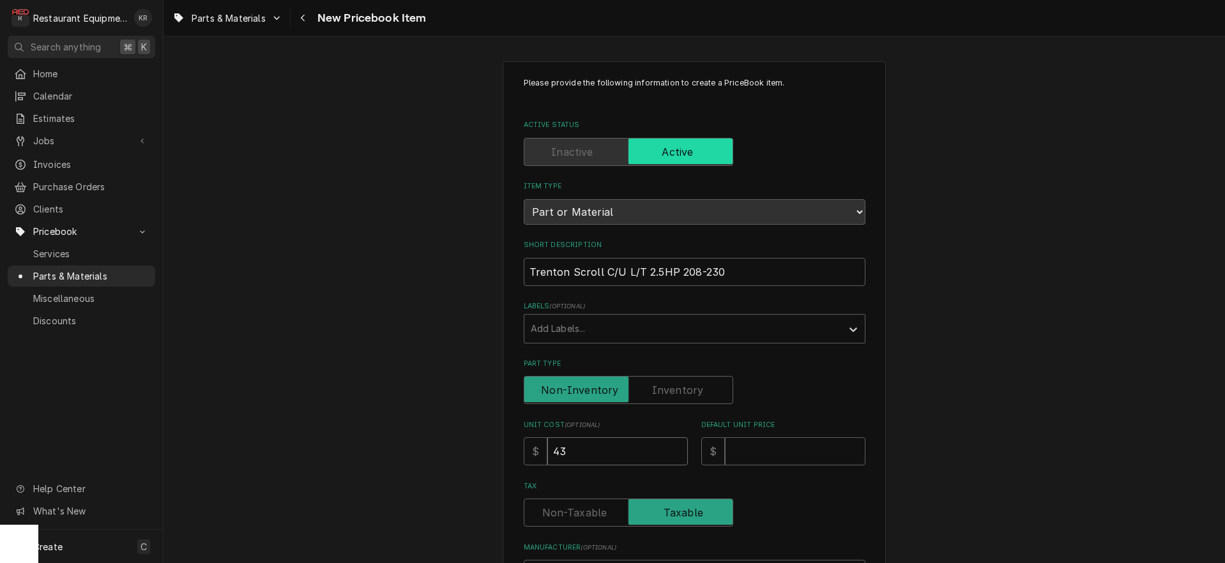
type input "437"
type textarea "x"
type input "4371"
type textarea "x"
type input "4371.5"
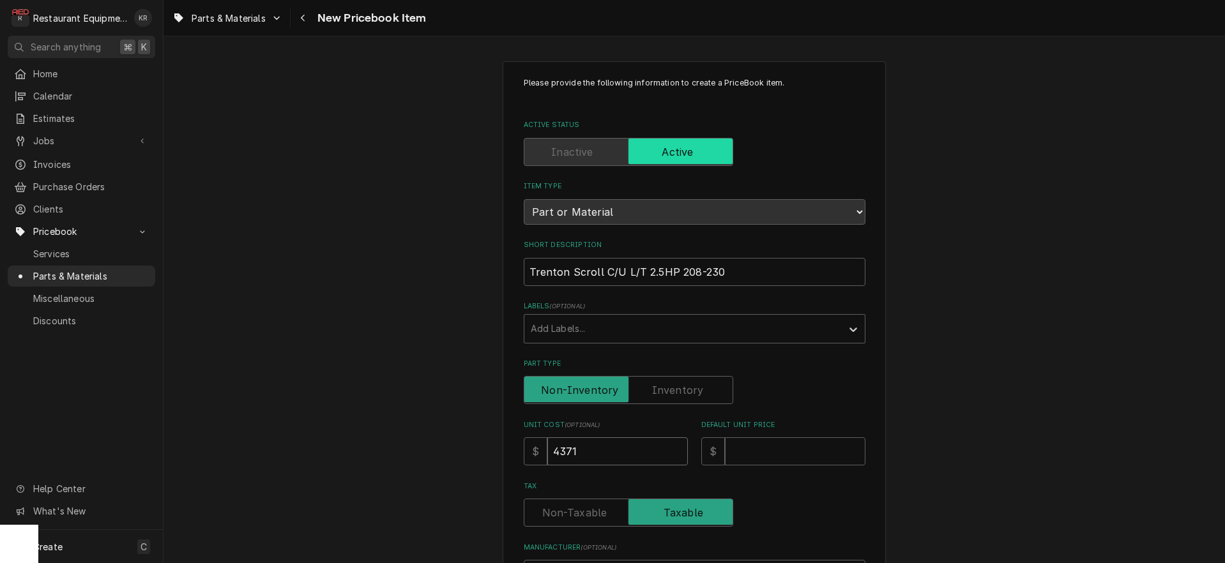
type textarea "x"
type input "4371.53"
type textarea "x"
type input "4371.53"
type input "8"
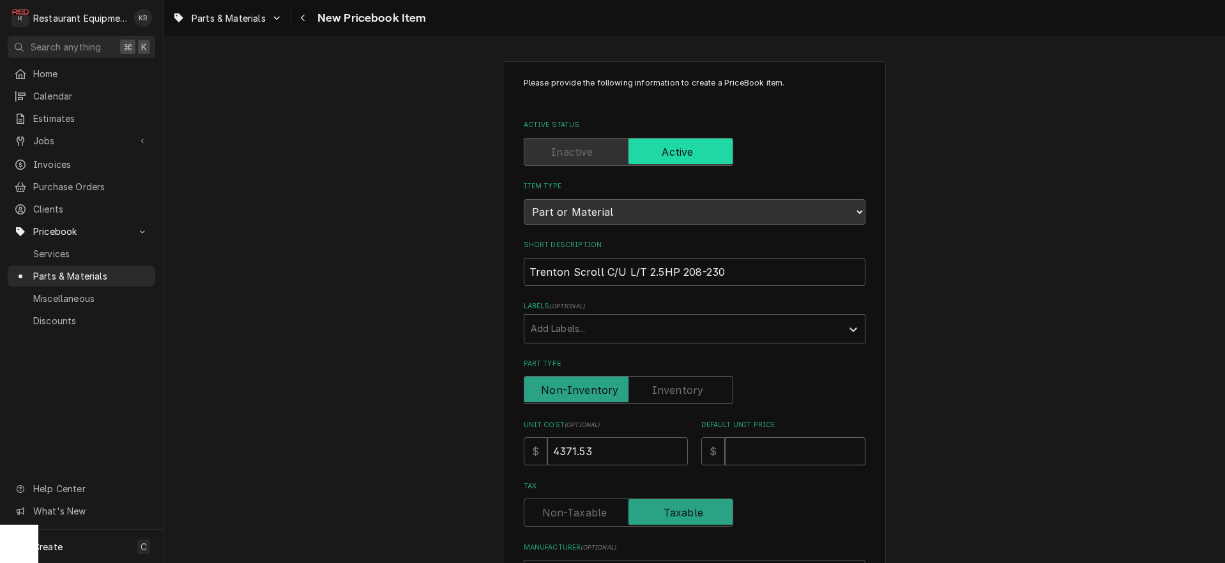
type textarea "x"
type input "87"
type textarea "x"
type input "874"
type textarea "x"
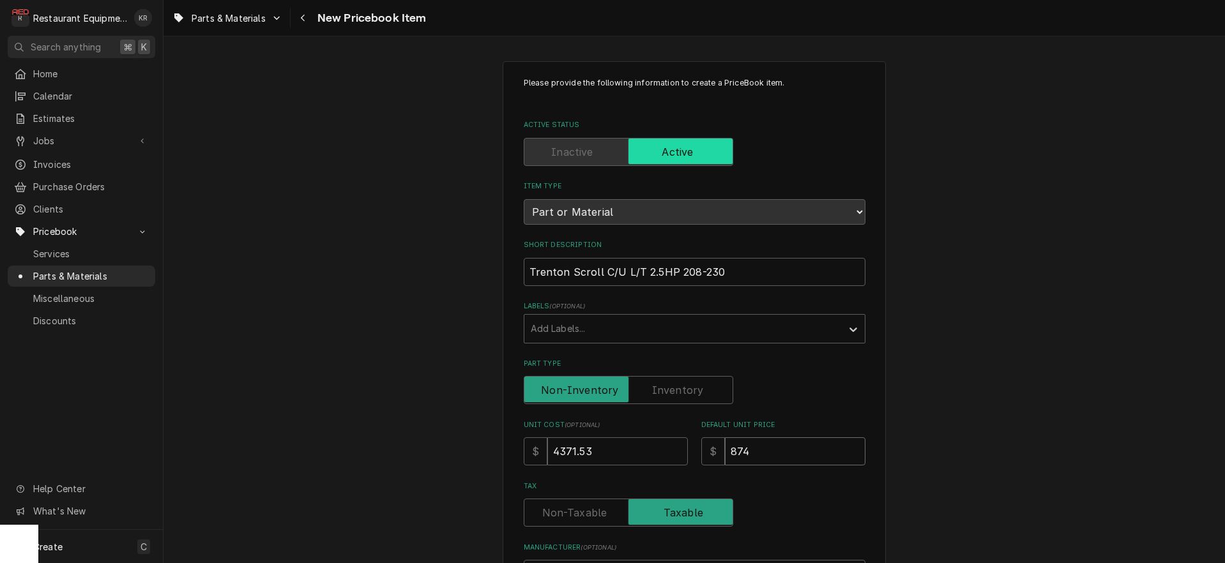
type input "8743"
type textarea "x"
type input "8743.0"
type textarea "x"
type input "8743.06"
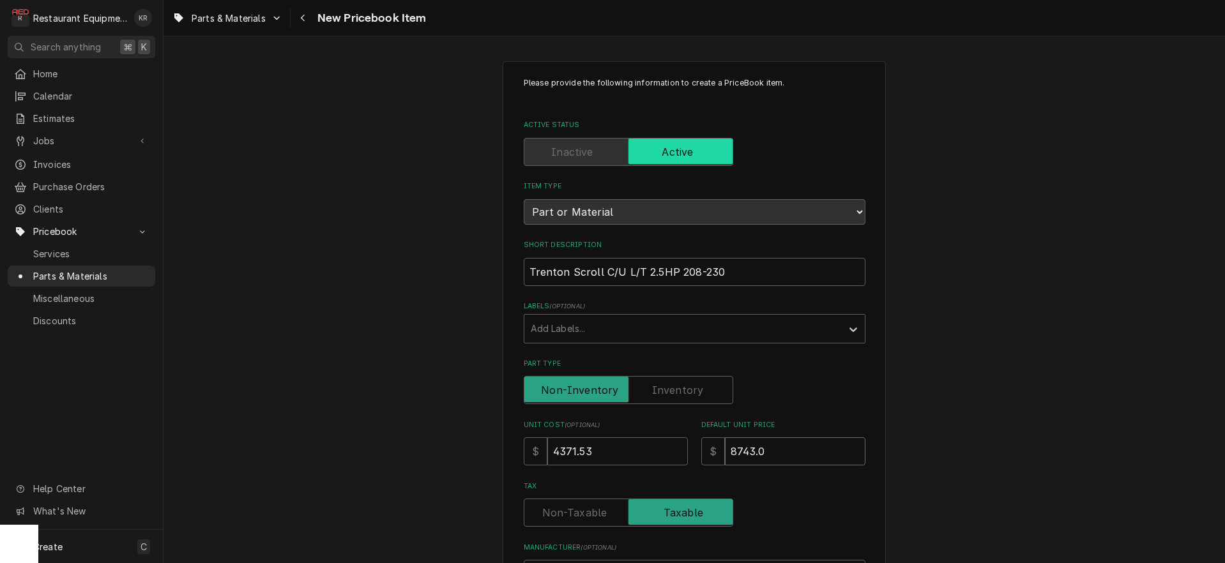
type textarea "x"
type input "8743.06"
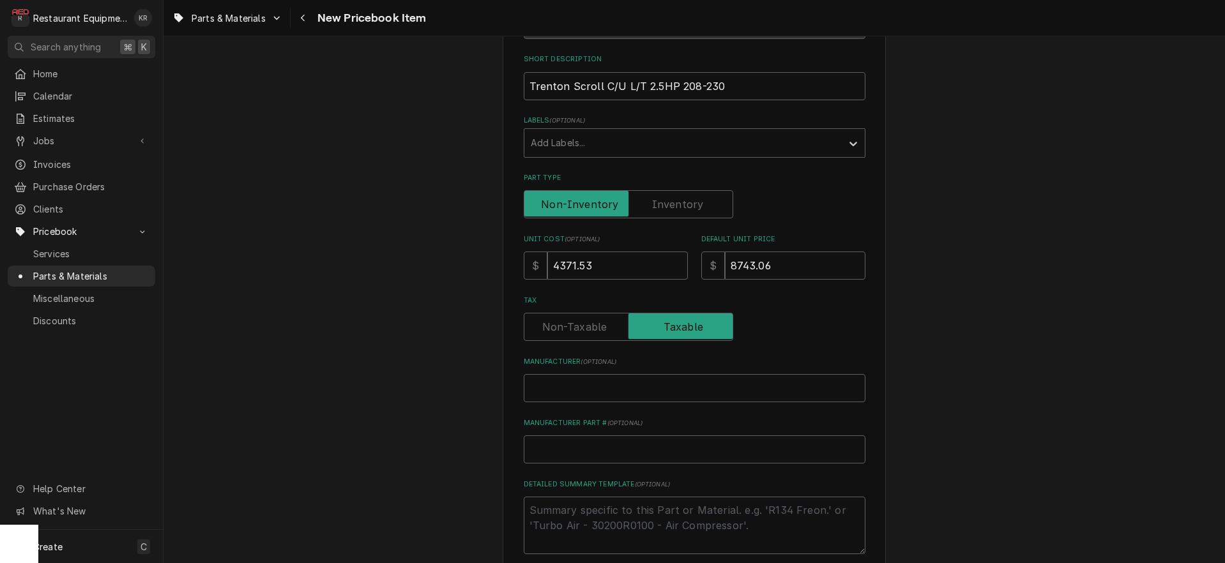
scroll to position [220, 0]
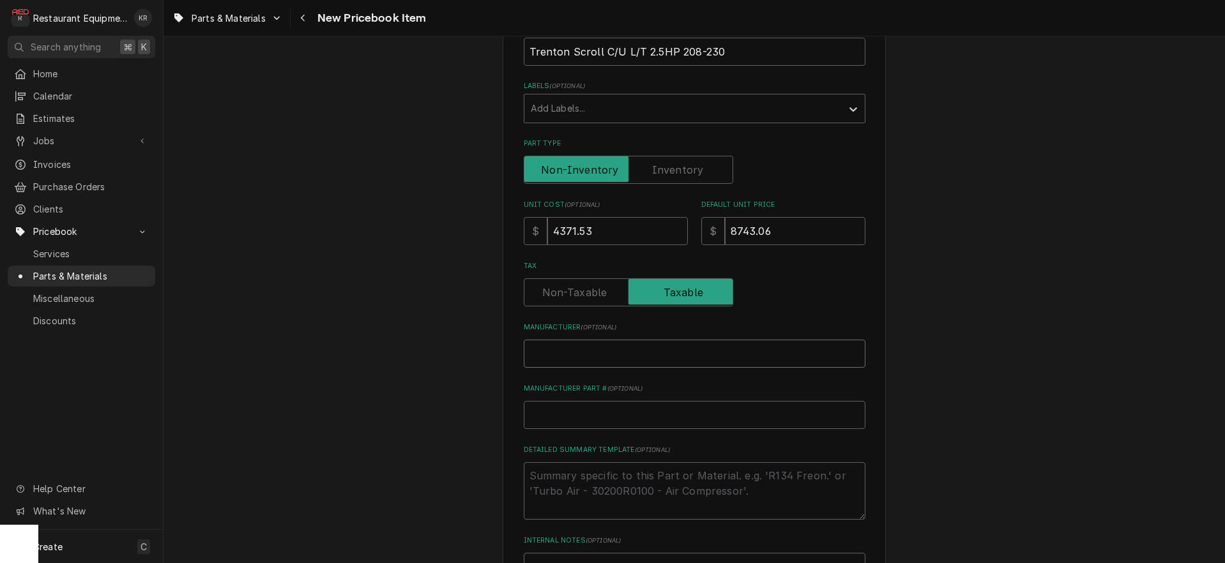
click at [604, 353] on input "Manufacturer ( optional )" at bounding box center [695, 354] width 342 height 28
type input "T"
type textarea "x"
type input "Tr"
type textarea "x"
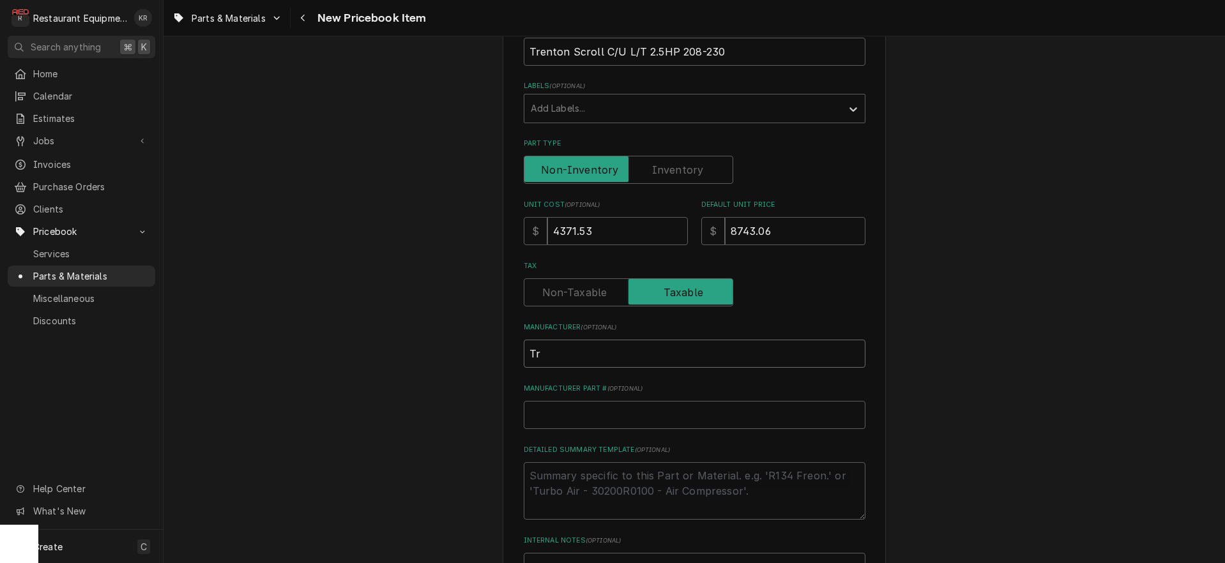
type input "Tre"
type textarea "x"
type input "Tren"
type textarea "x"
type input "Trent"
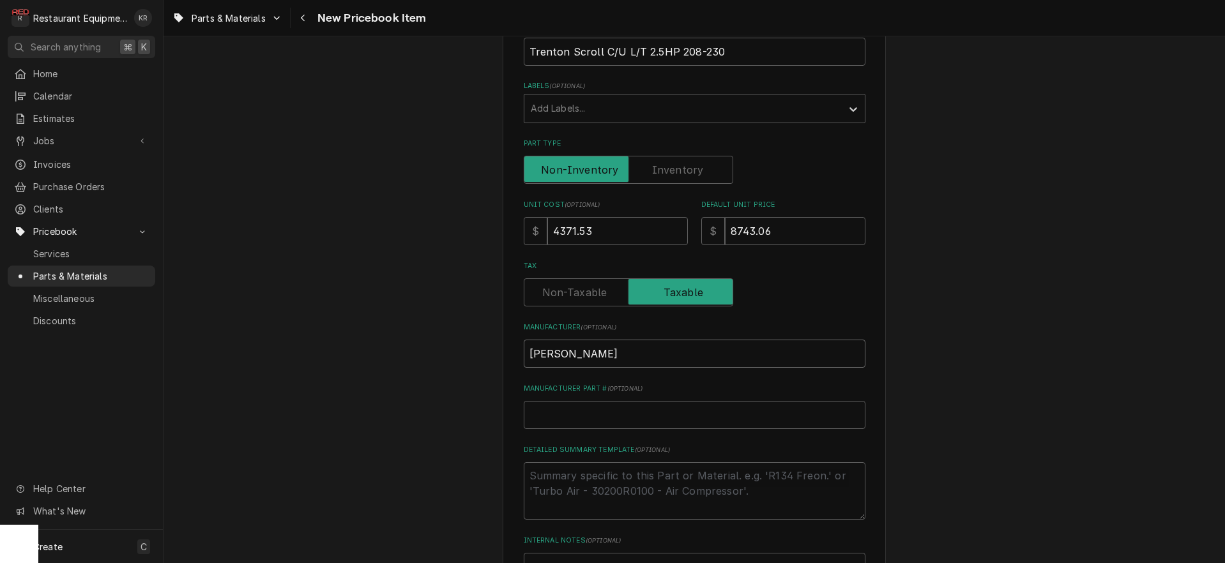
type textarea "x"
type input "Trento"
type textarea "x"
type input "Trenton"
type textarea "x"
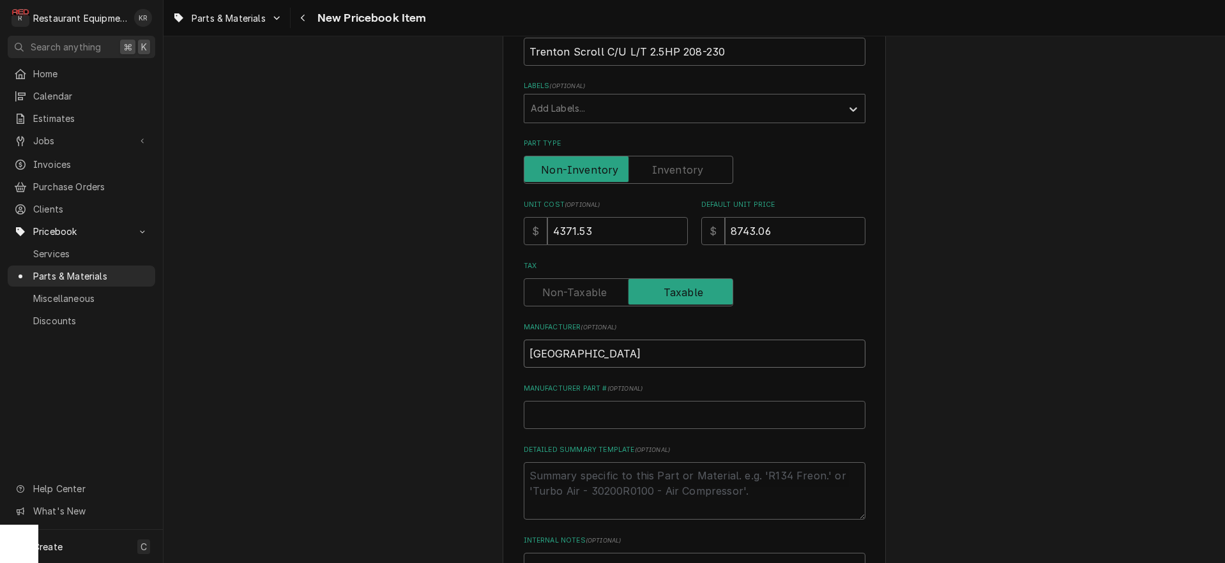
type input "Trenton"
type input "T"
type textarea "x"
type input "TE"
type textarea "x"
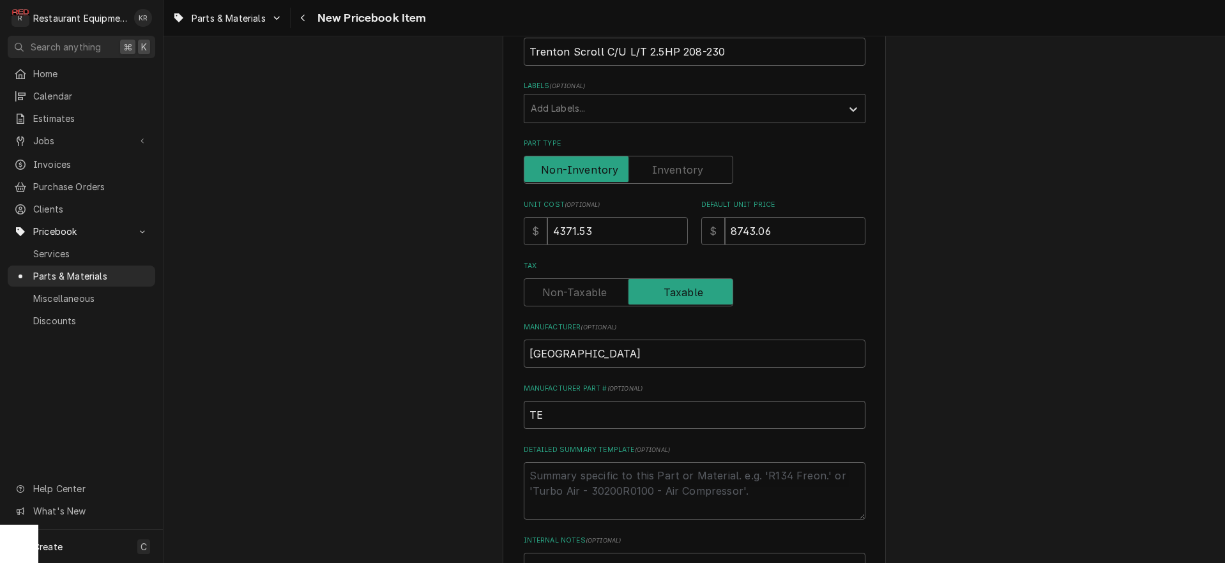
type input "TEX"
type textarea "x"
type input "TE"
type textarea "x"
type input "TEZ"
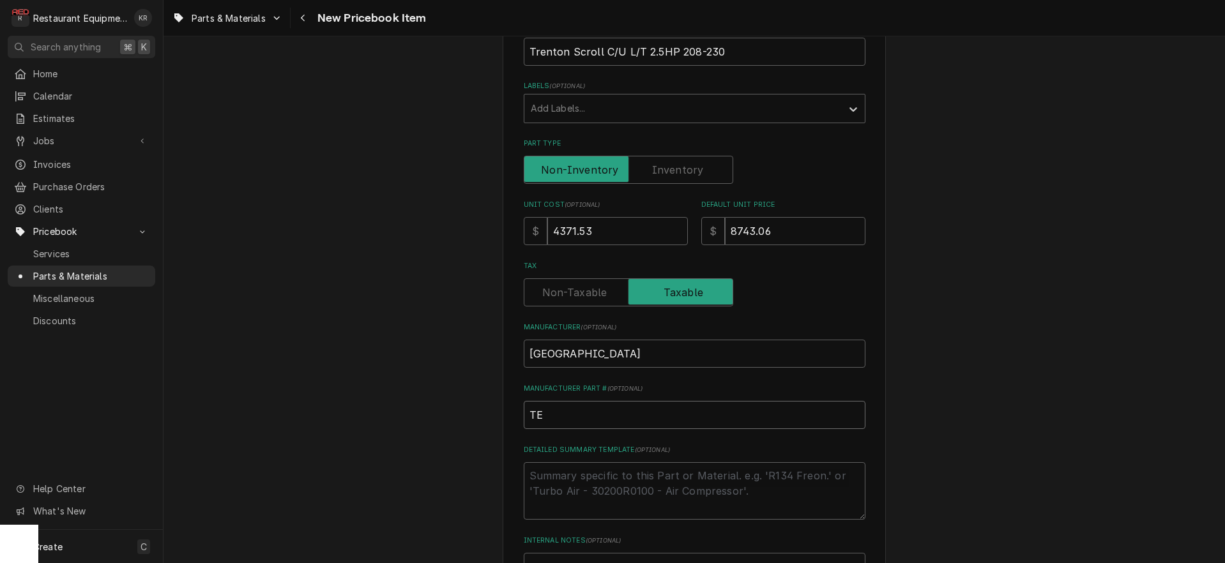
type textarea "x"
type input "TEZA"
type textarea "x"
type input "TEZA0"
type textarea "x"
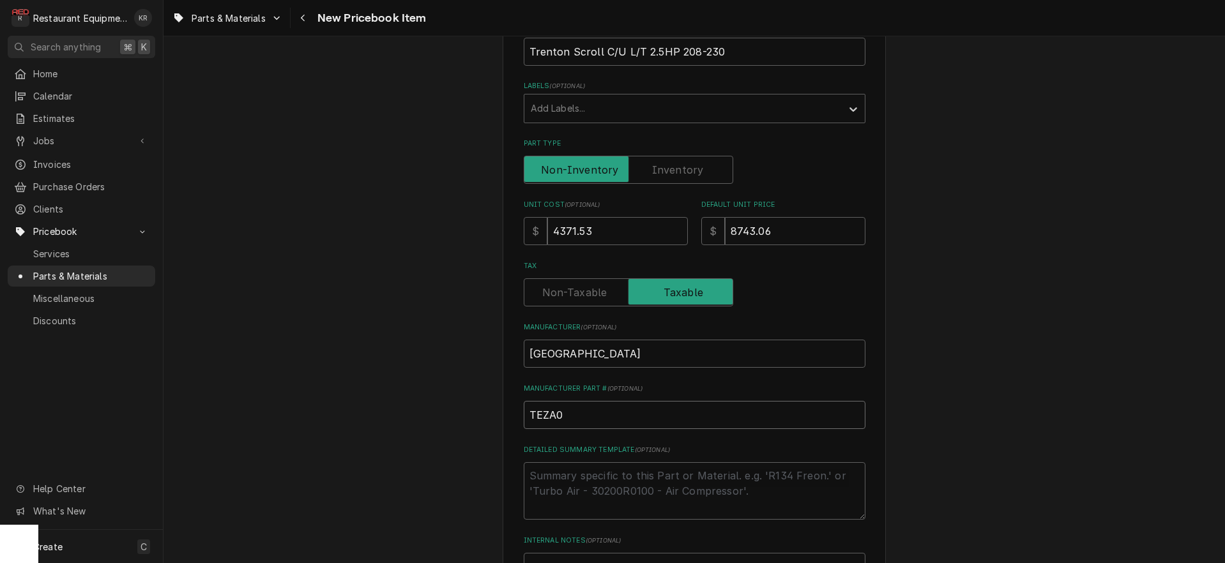
type input "TEZA02"
type textarea "x"
type input "TEZA025"
type textarea "x"
type input "TEZA025L"
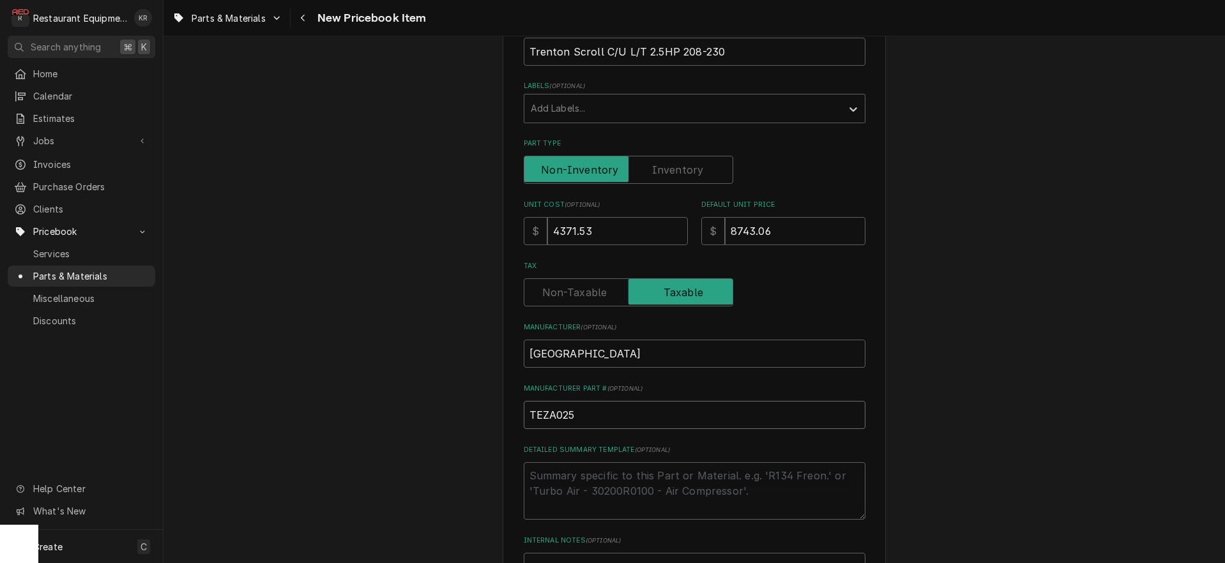
type textarea "x"
type input "TEZA025L8"
type textarea "x"
type input "TEZA025L8H"
type textarea "x"
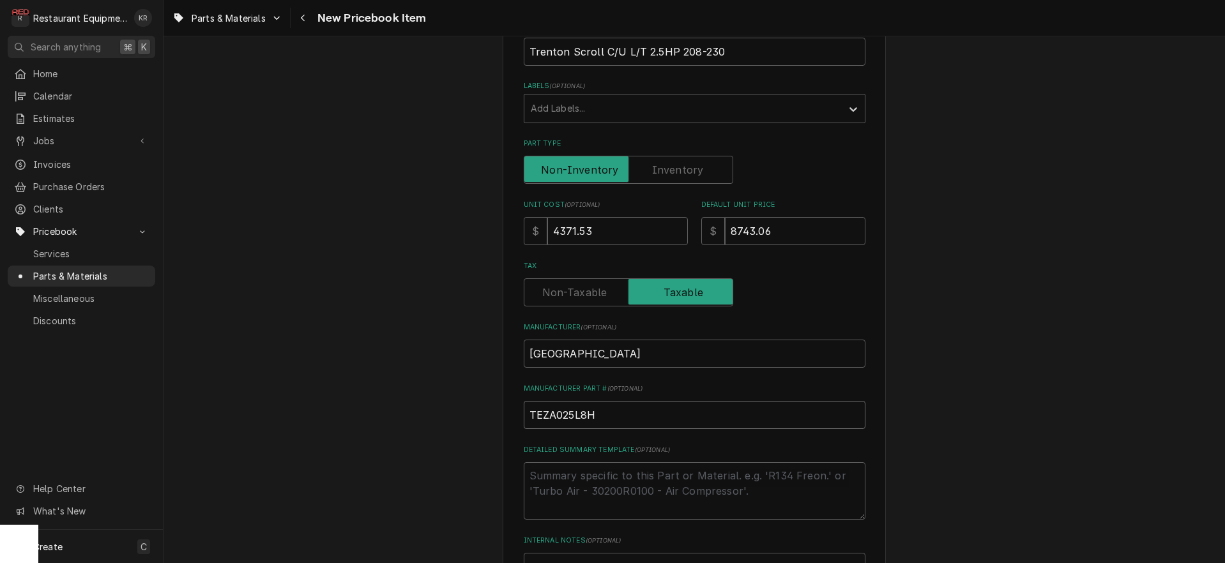
type input "TEZA025L8"
type textarea "x"
type input "TEZA025L8H"
type textarea "x"
type input "TEZA025L8HT"
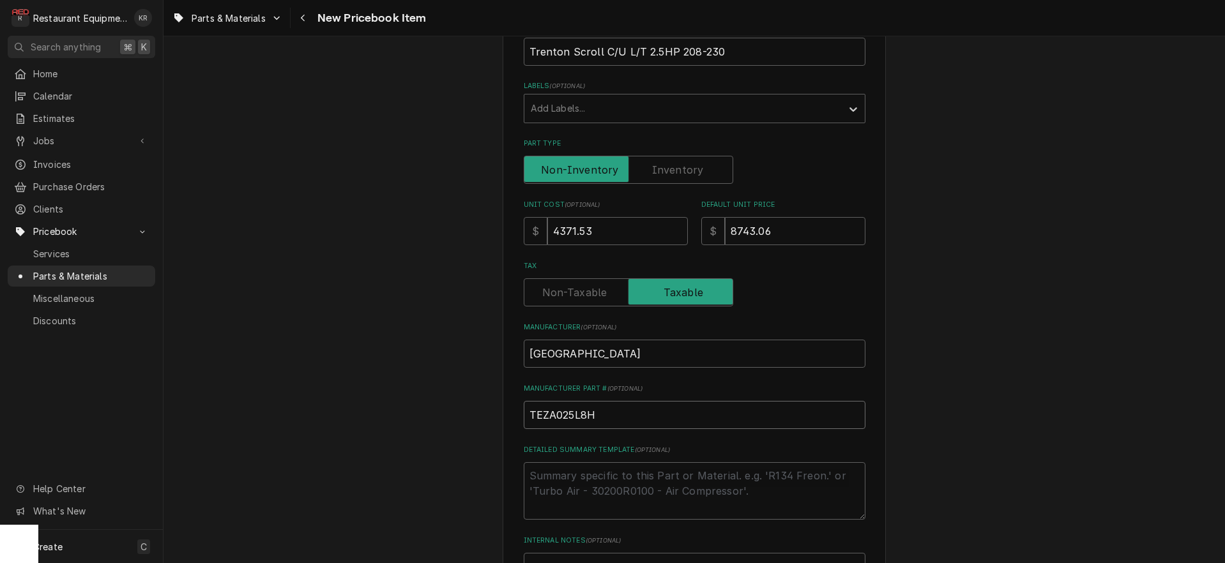
type textarea "x"
type input "TEZA025L8HT3"
type textarea "x"
type input "TEZA025L8HT3D"
type textarea "x"
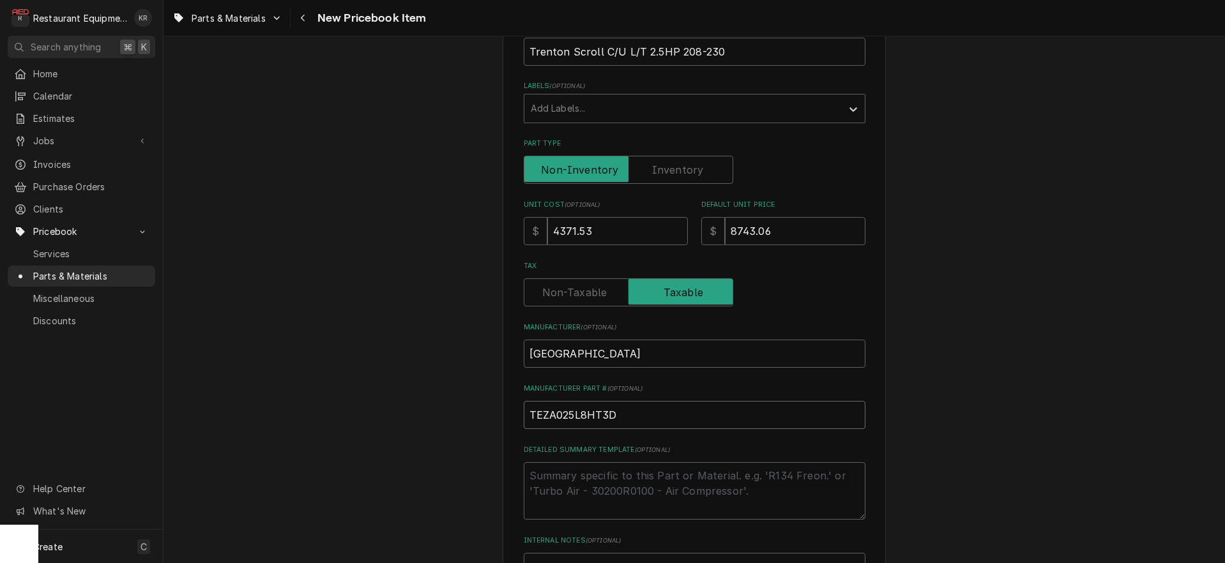
type input "TEZA025L8HT3DF"
type textarea "x"
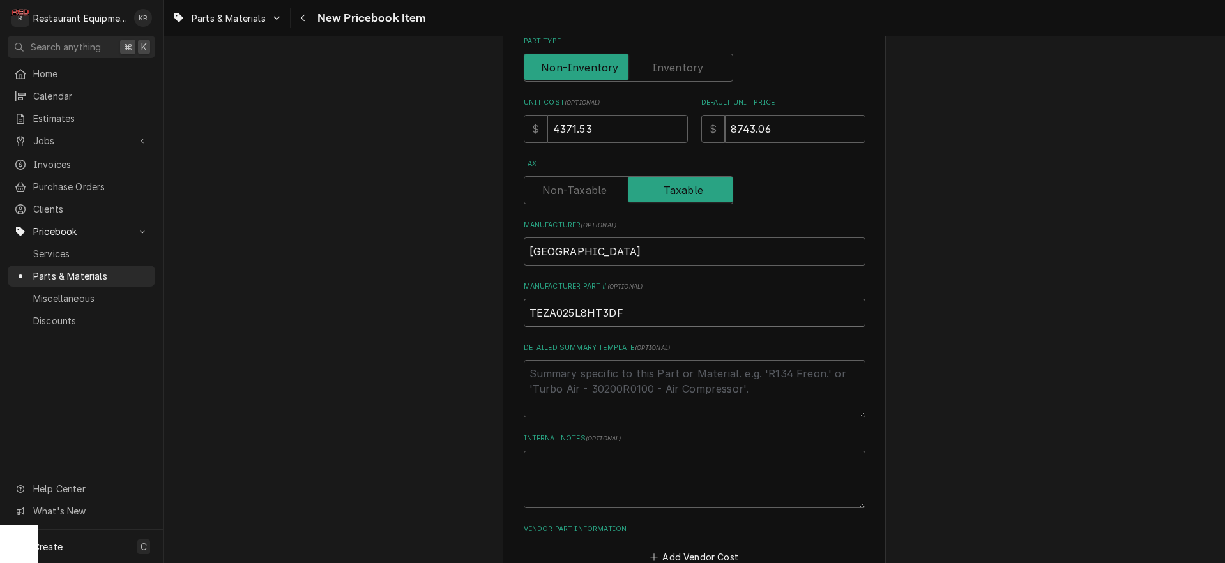
scroll to position [402, 0]
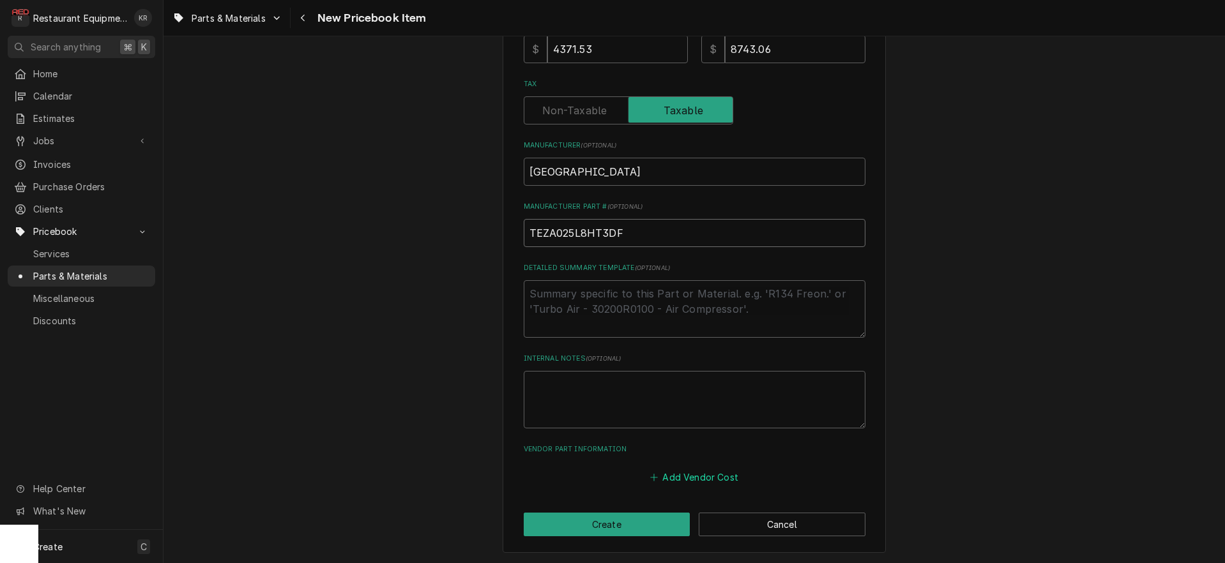
type input "TEZA025L8HT3DF"
click at [711, 475] on button "Add Vendor Cost" at bounding box center [694, 477] width 93 height 18
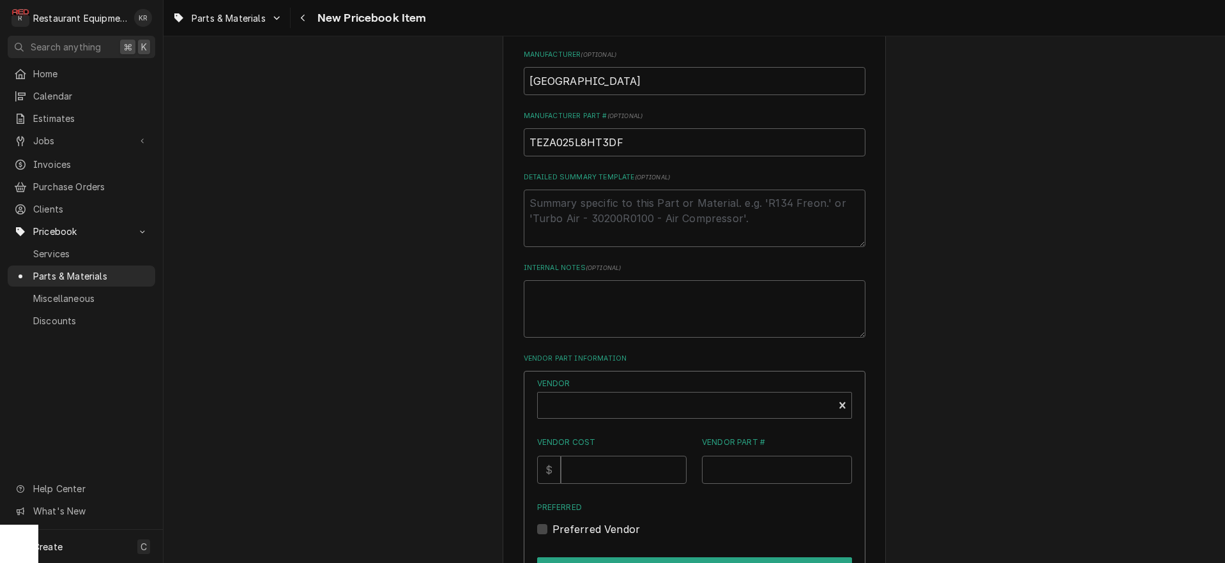
scroll to position [514, 0]
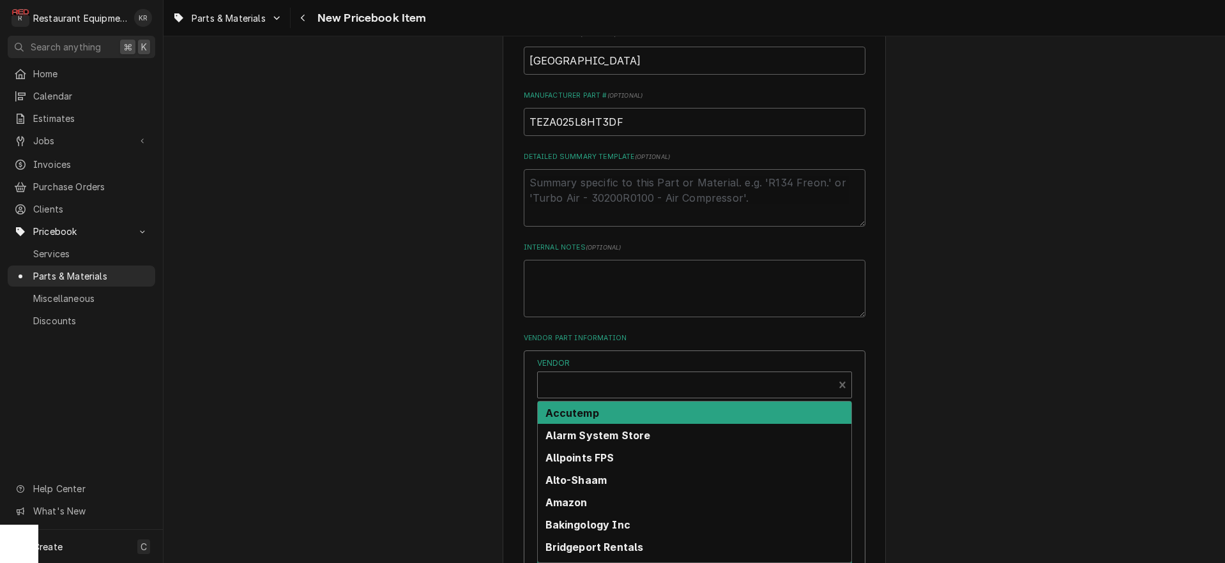
type textarea "x"
click at [619, 380] on div "Vendor" at bounding box center [685, 390] width 283 height 31
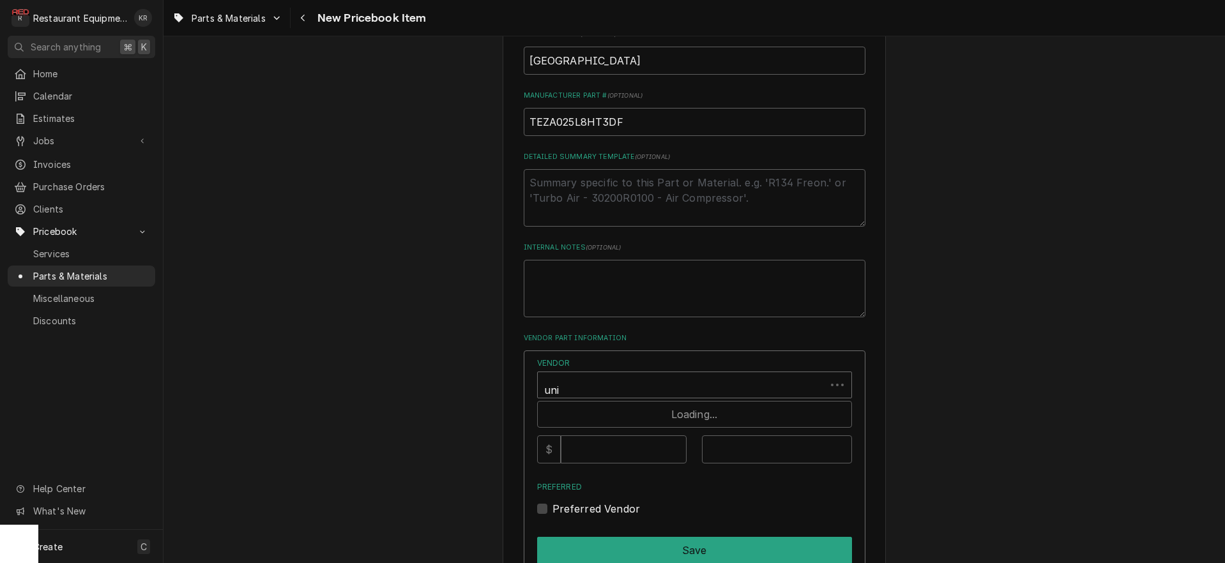
type input "unit"
type input "4371.53"
click at [596, 120] on input "TEZA025L8HT3DF" at bounding box center [695, 122] width 342 height 28
click at [728, 448] on input "Vendor Part #" at bounding box center [777, 450] width 150 height 28
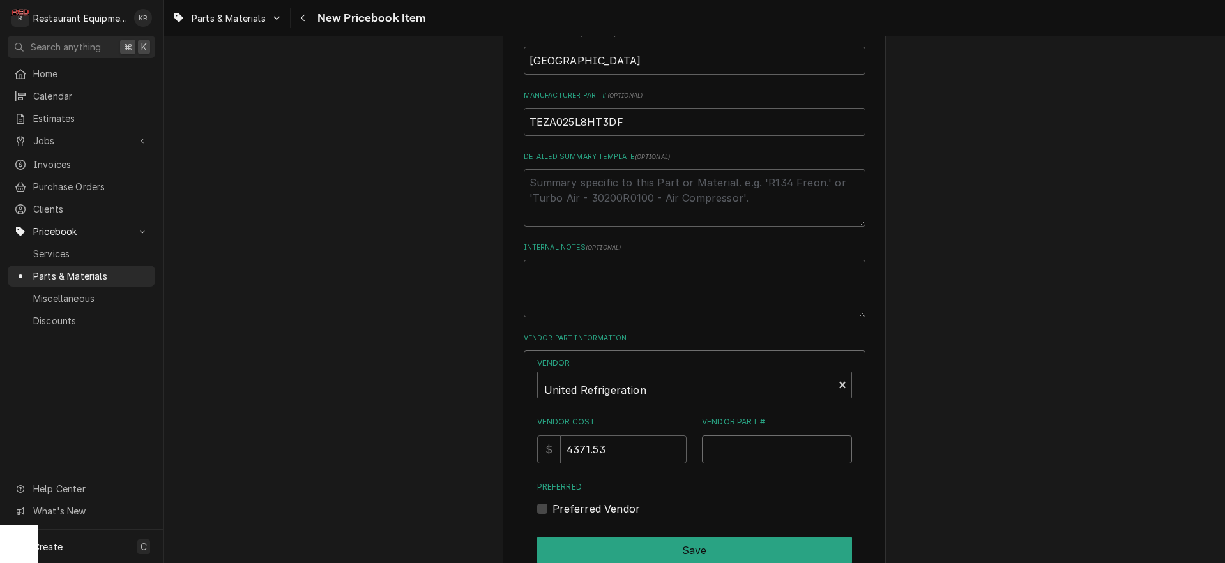
paste input "TEZA025L8HT3DF"
type input "TEZA025L8HT3DF"
drag, startPoint x: 555, startPoint y: 504, endPoint x: 562, endPoint y: 508, distance: 8.0
click at [555, 504] on label "Preferred Vendor" at bounding box center [597, 508] width 88 height 15
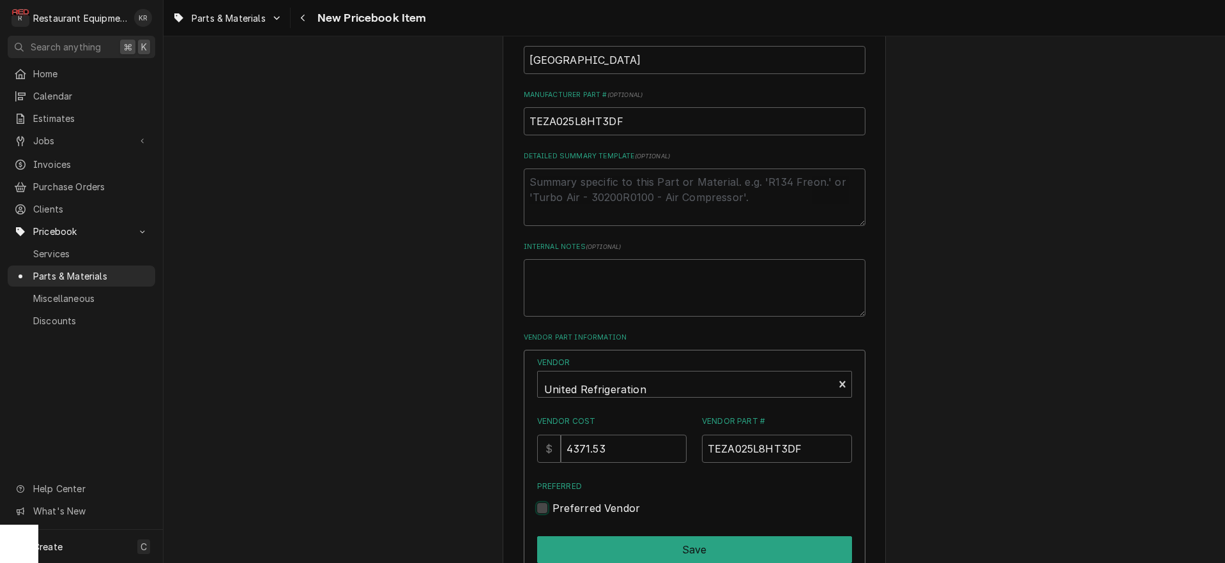
click at [555, 504] on input "Preferred" at bounding box center [710, 515] width 315 height 28
checkbox input "true"
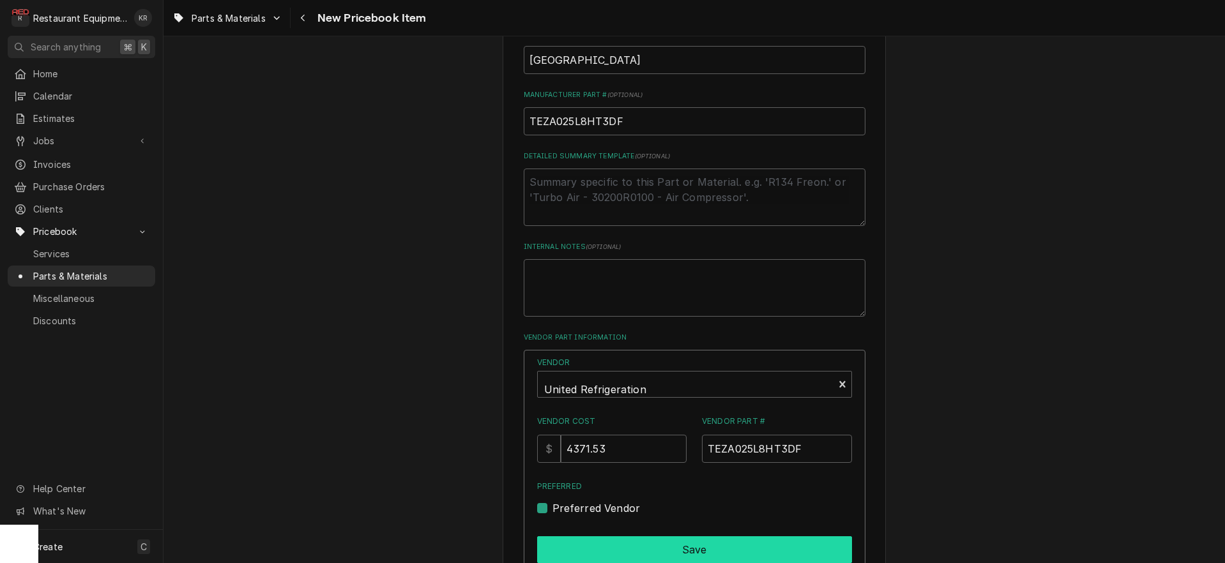
click at [617, 553] on button "Save" at bounding box center [694, 550] width 315 height 27
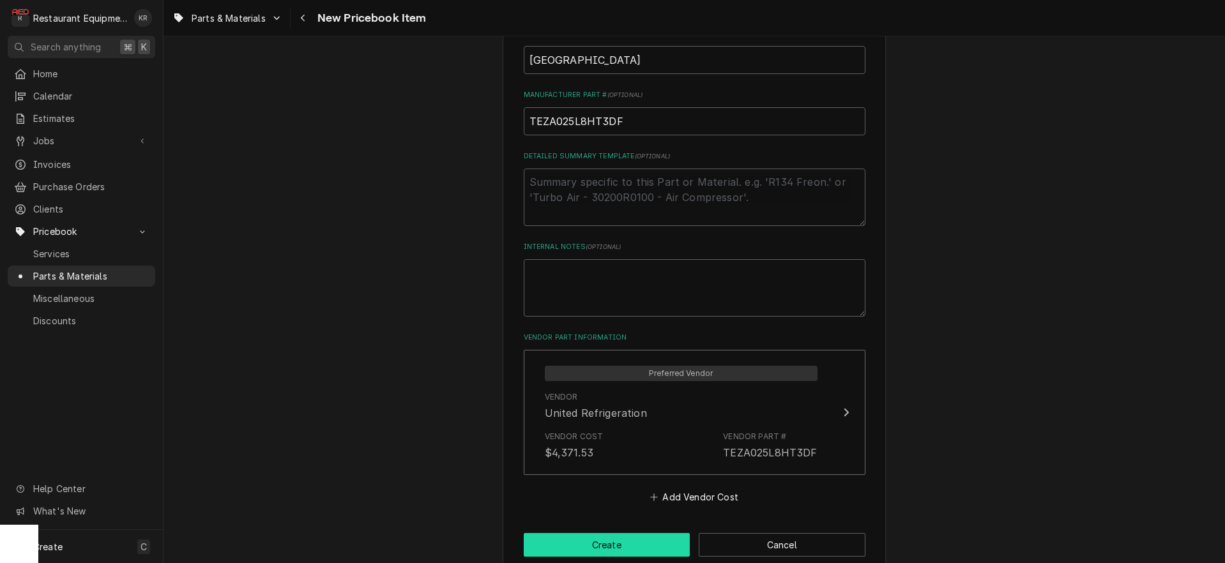
click at [616, 553] on button "Create" at bounding box center [607, 545] width 167 height 24
type textarea "x"
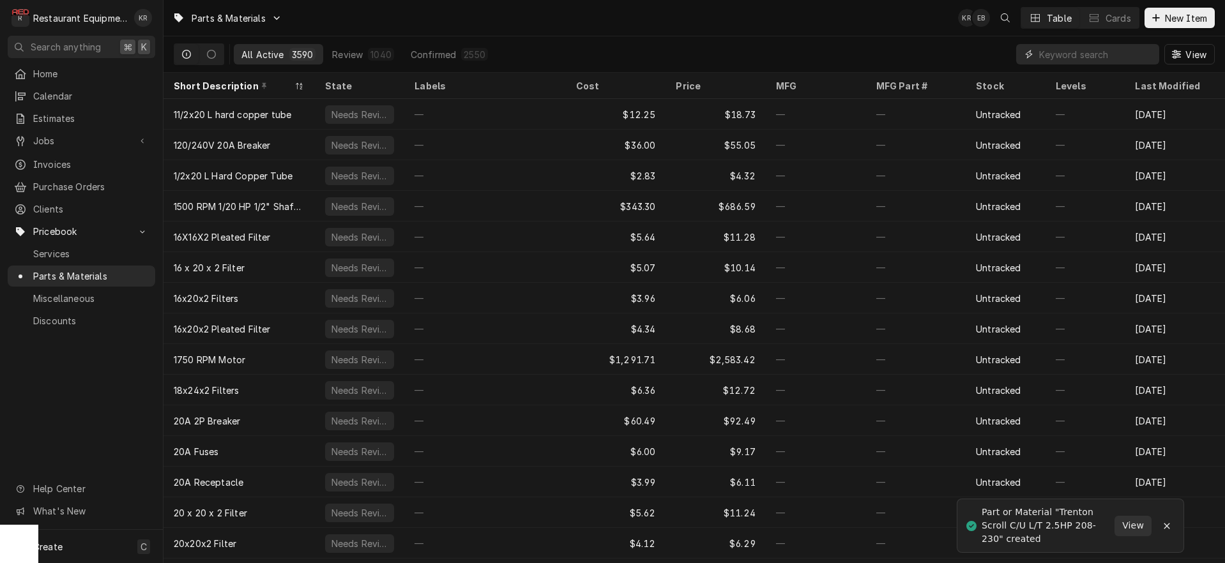
click at [1046, 56] on input "Dynamic Content Wrapper" at bounding box center [1096, 54] width 114 height 20
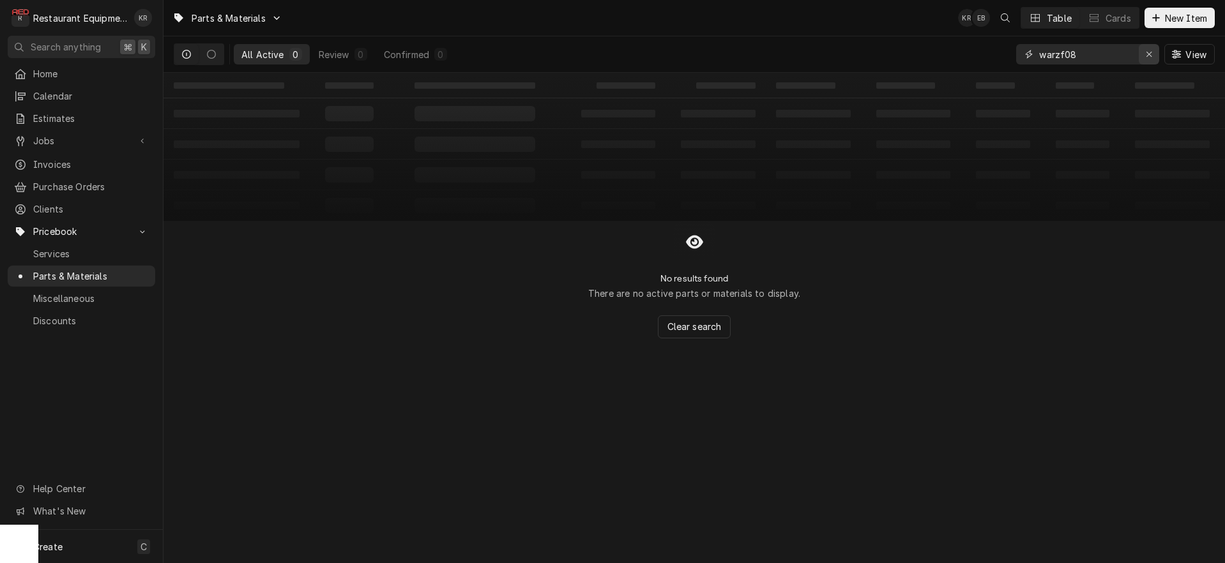
type input "warzf08"
click at [1152, 55] on div "Erase input" at bounding box center [1149, 54] width 13 height 13
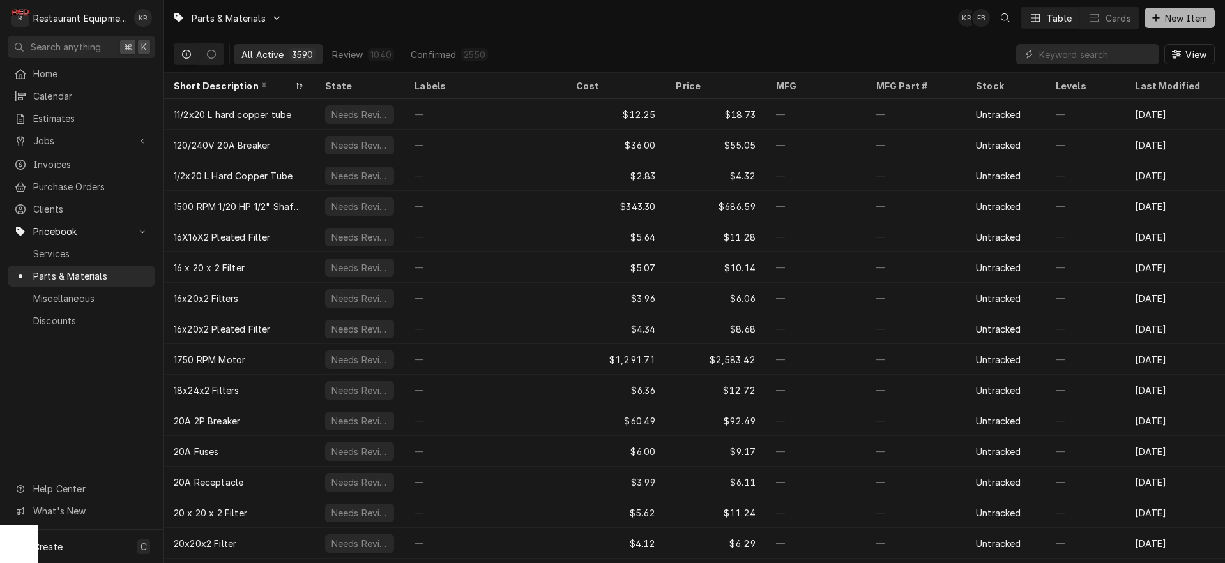
click at [1162, 26] on button "New Item" at bounding box center [1180, 18] width 70 height 20
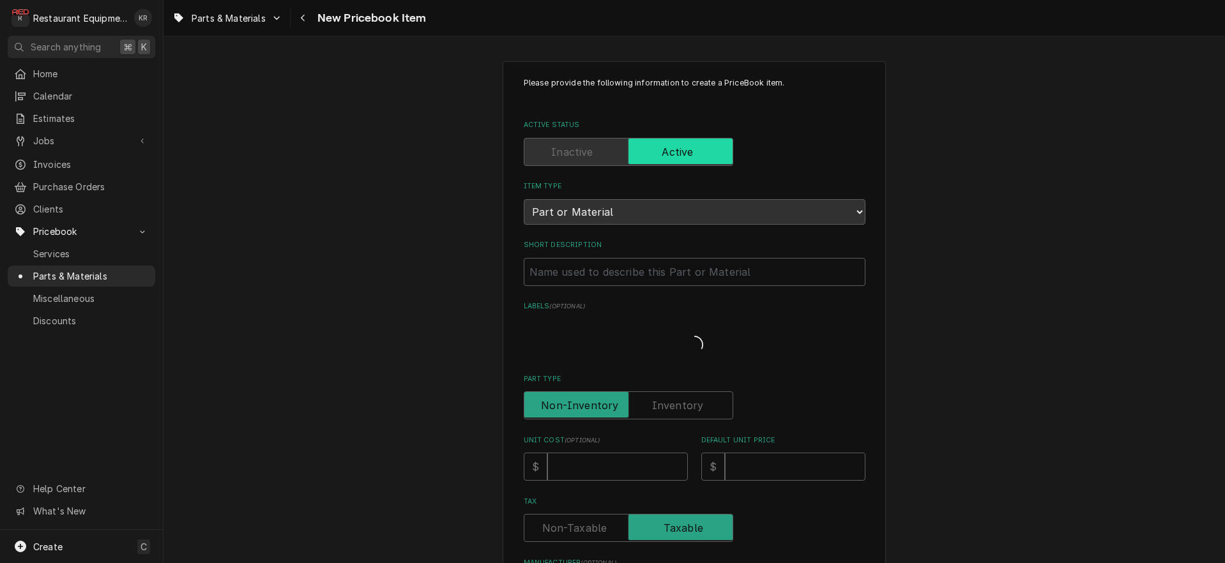
type textarea "x"
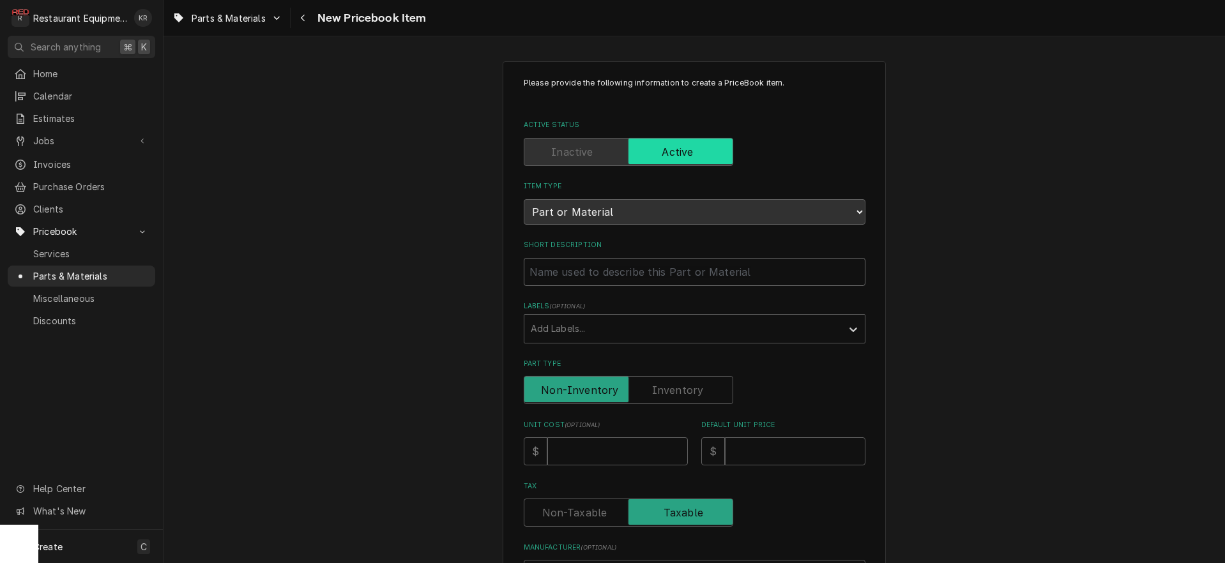
click at [572, 279] on input "Short Description" at bounding box center [695, 272] width 342 height 28
type input "L"
type textarea "x"
type input "Li"
type textarea "x"
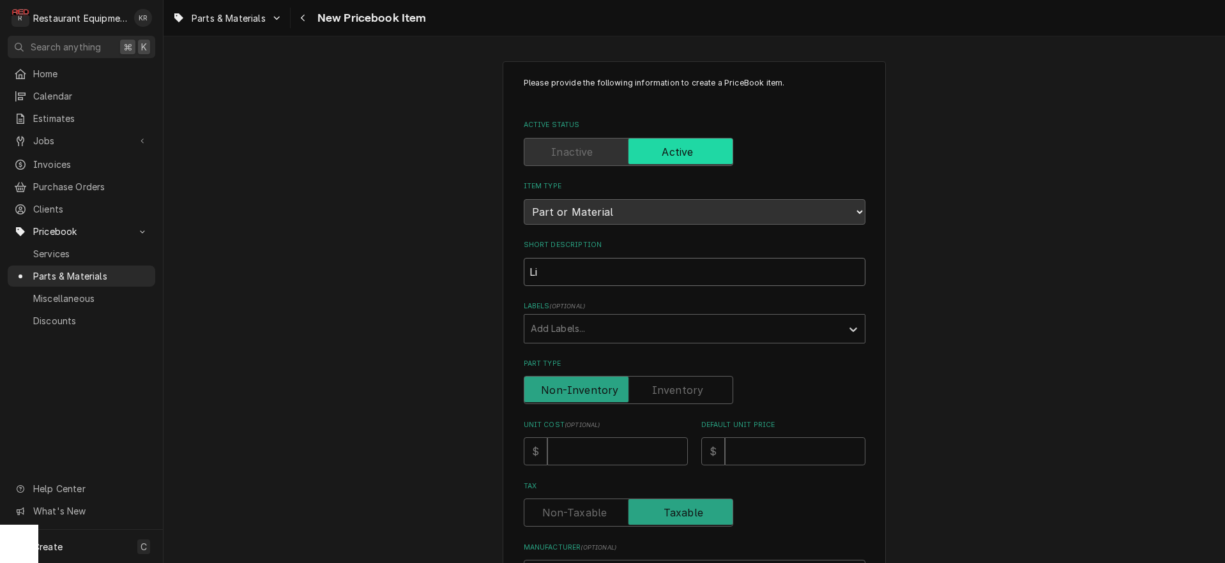
type input "Lim"
type textarea "x"
type input "Limt"
type textarea "x"
type input "Limti"
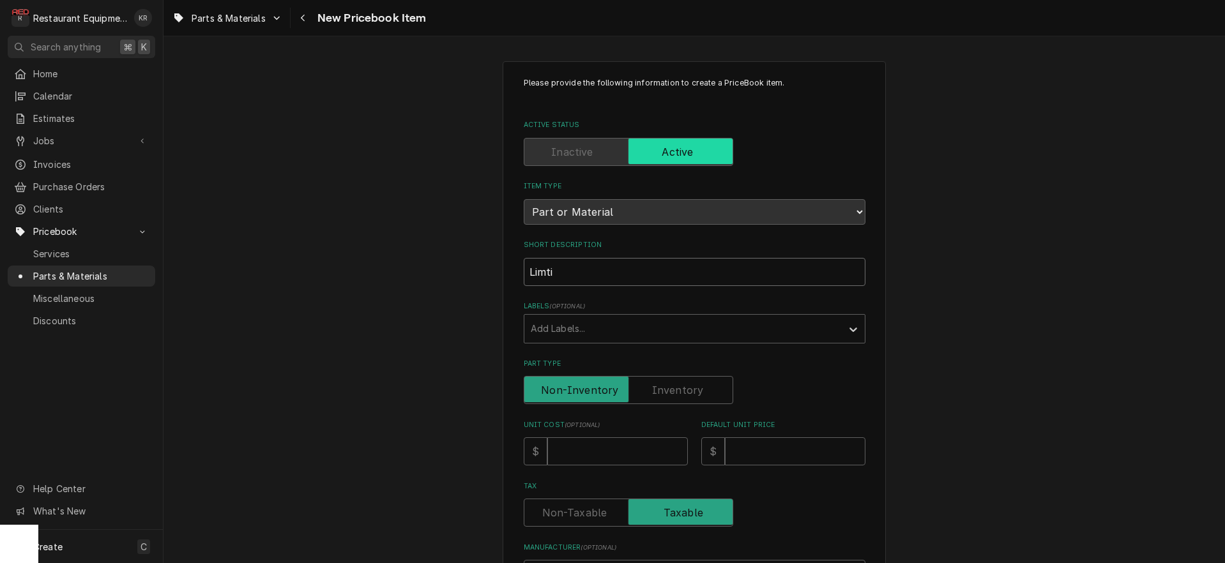
type textarea "x"
type input "Limtie"
type textarea "x"
type input "Limtied"
type textarea "x"
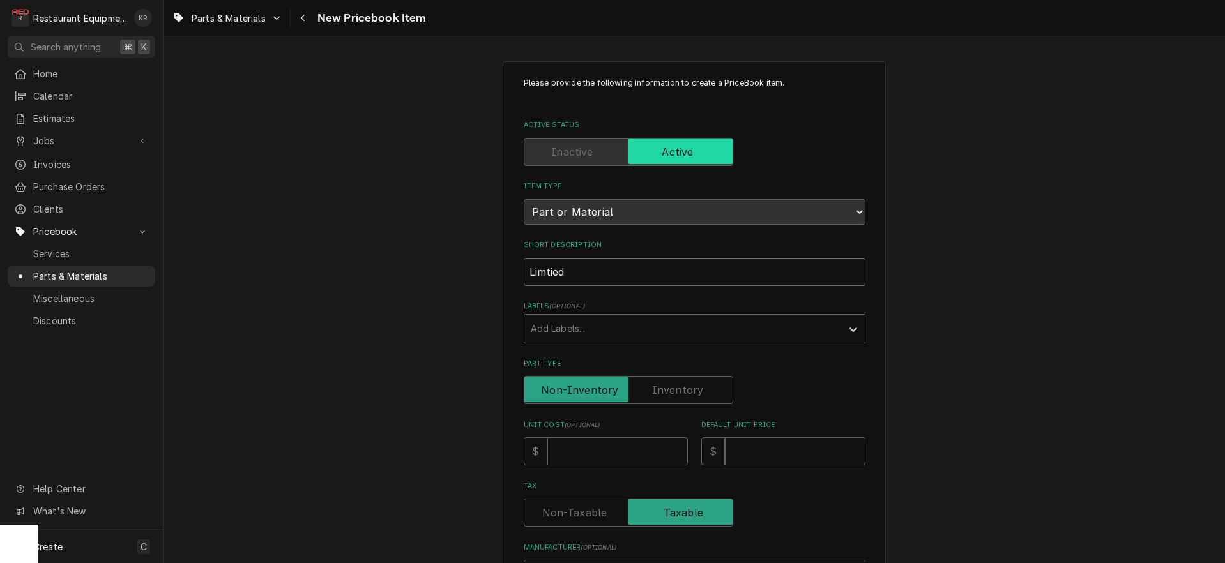
type input "Limtied"
type textarea "x"
type input "Limtied E"
type textarea "x"
type input "Limtied Ex"
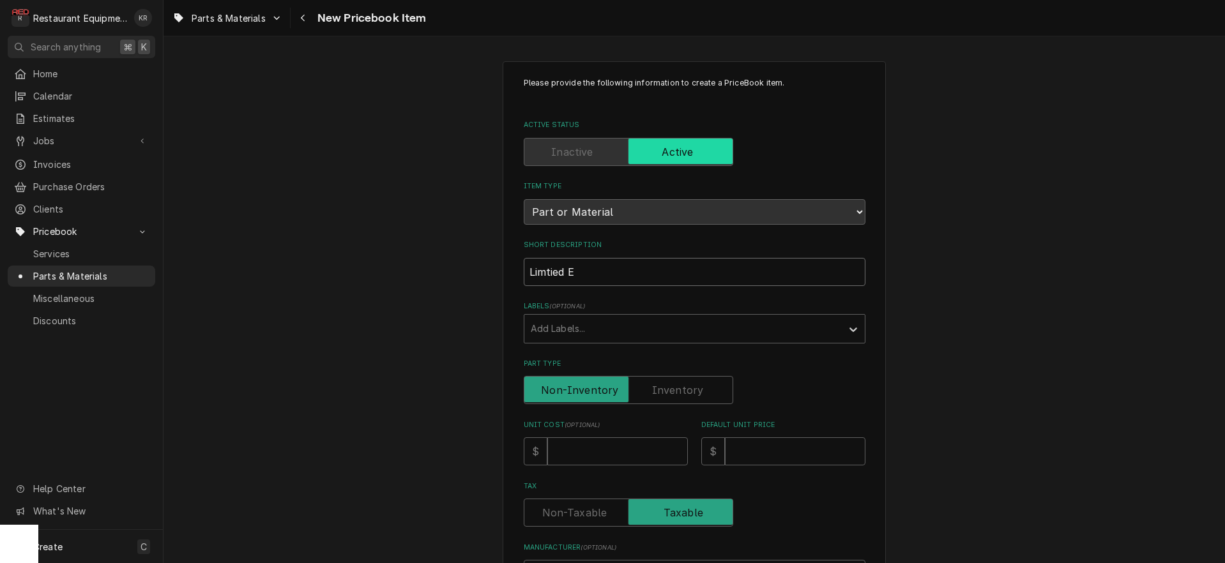
type textarea "x"
type input "Limtied Ext"
type textarea "x"
type input "Limtied Exte"
type textarea "x"
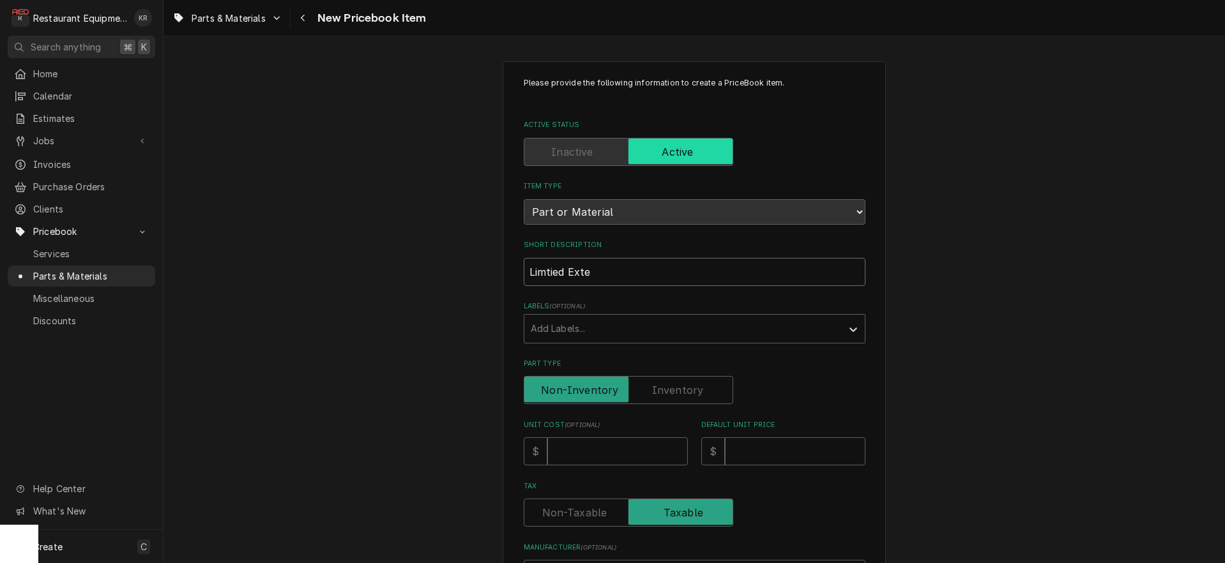
type input "Limtied Exten"
type textarea "x"
type input "Limtied Extend"
type textarea "x"
type input "Limtied Extende"
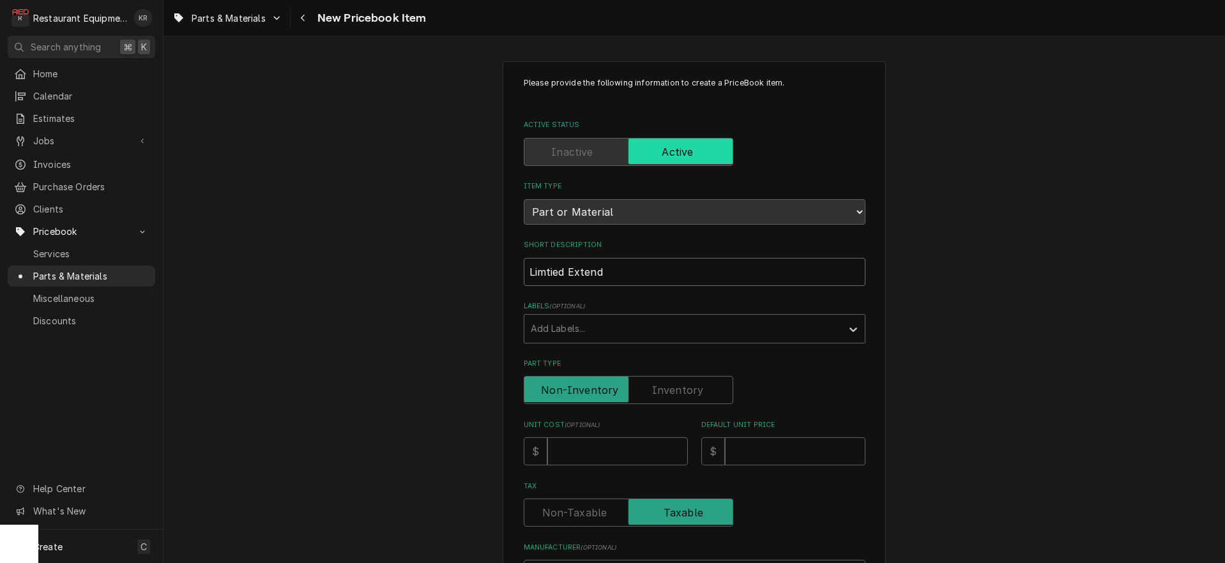
type textarea "x"
type input "Limtied Extended"
type textarea "x"
type input "Limtied Extended"
type textarea "x"
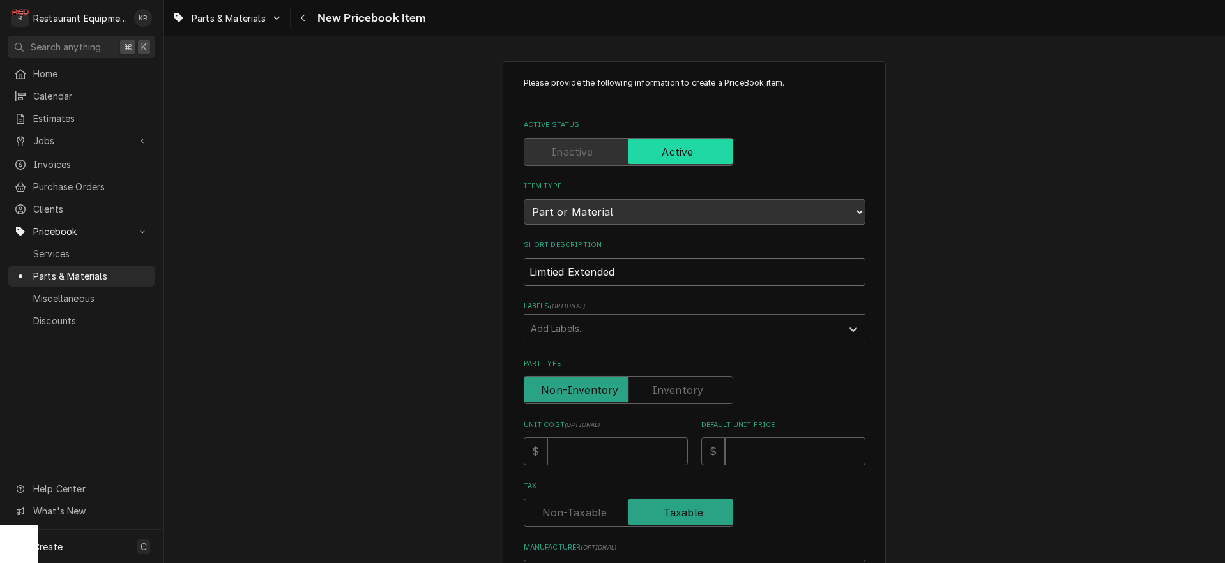
type input "Limtied Extended C"
type textarea "x"
type input "Limtied Extended Co"
type textarea "x"
type input "Limtied Extended Com"
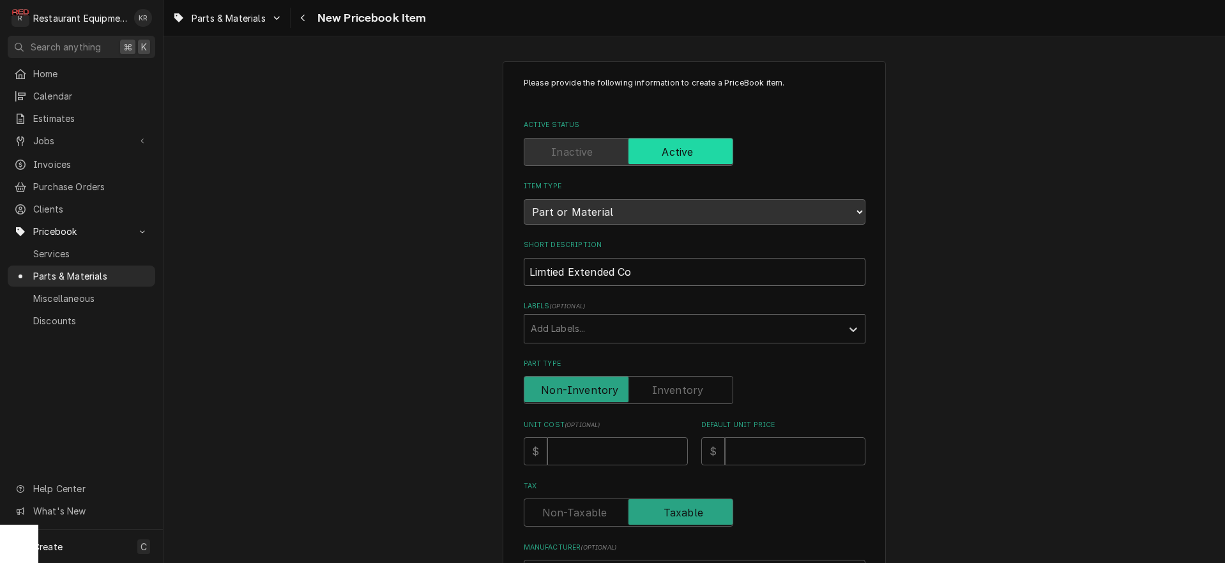
type textarea "x"
type input "Limtied Extended Comp"
type textarea "x"
type input "Limtied Extended Compr"
type textarea "x"
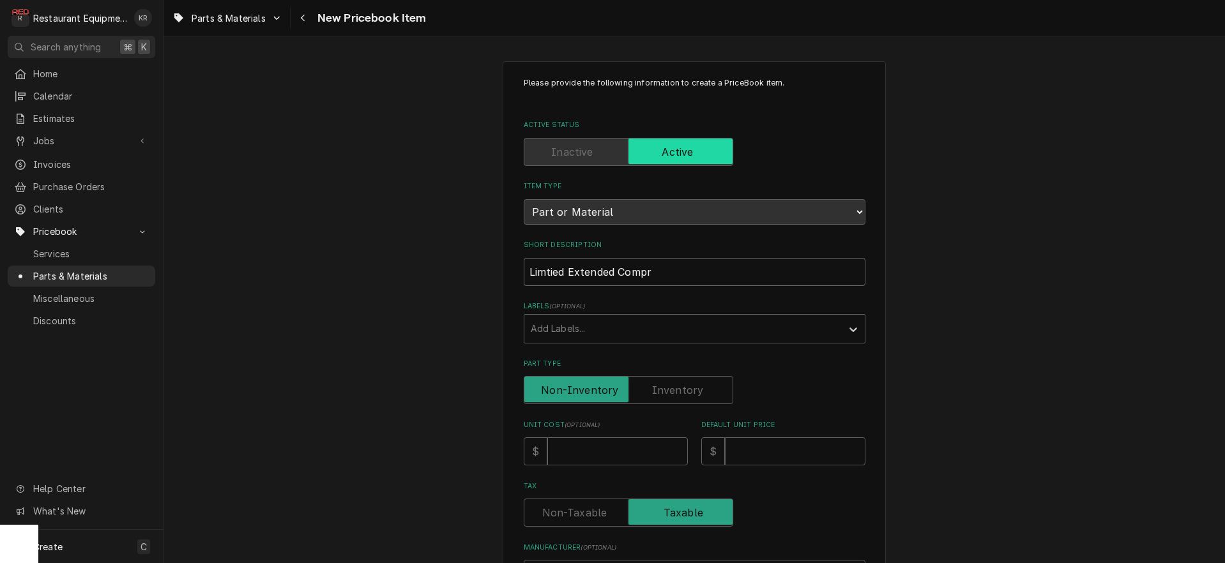
type input "Limtied Extended Compre"
type textarea "x"
type input "Limtied Extended Compres"
type textarea "x"
type input "Limtied Extended Compress"
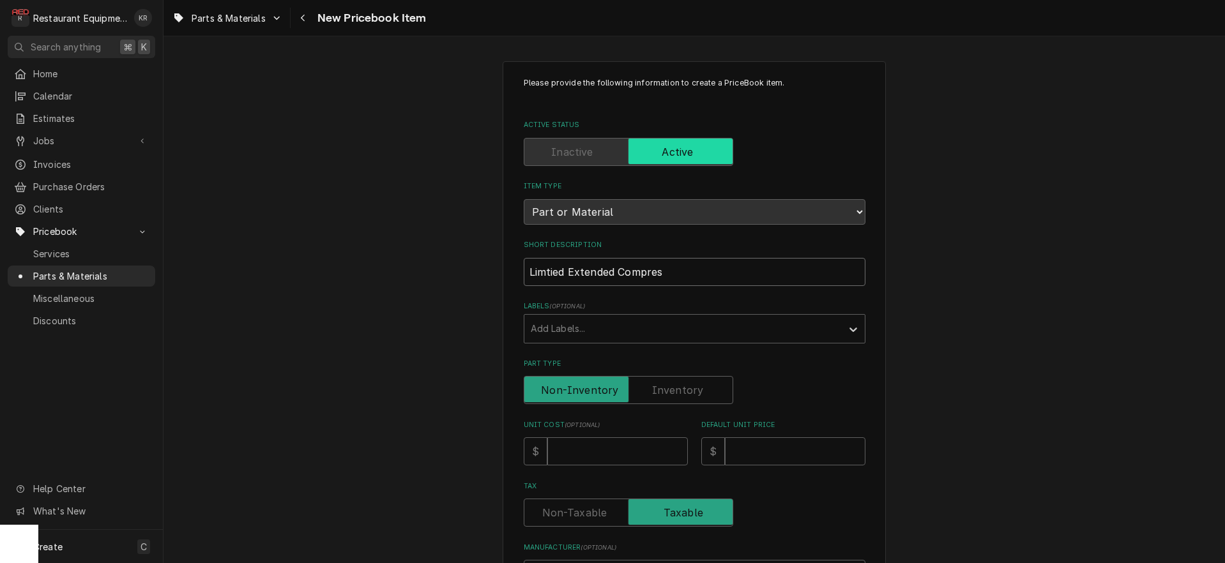
type textarea "x"
type input "Limtied Extended Compresso"
type textarea "x"
type input "Limtied Extended Compressor"
type textarea "x"
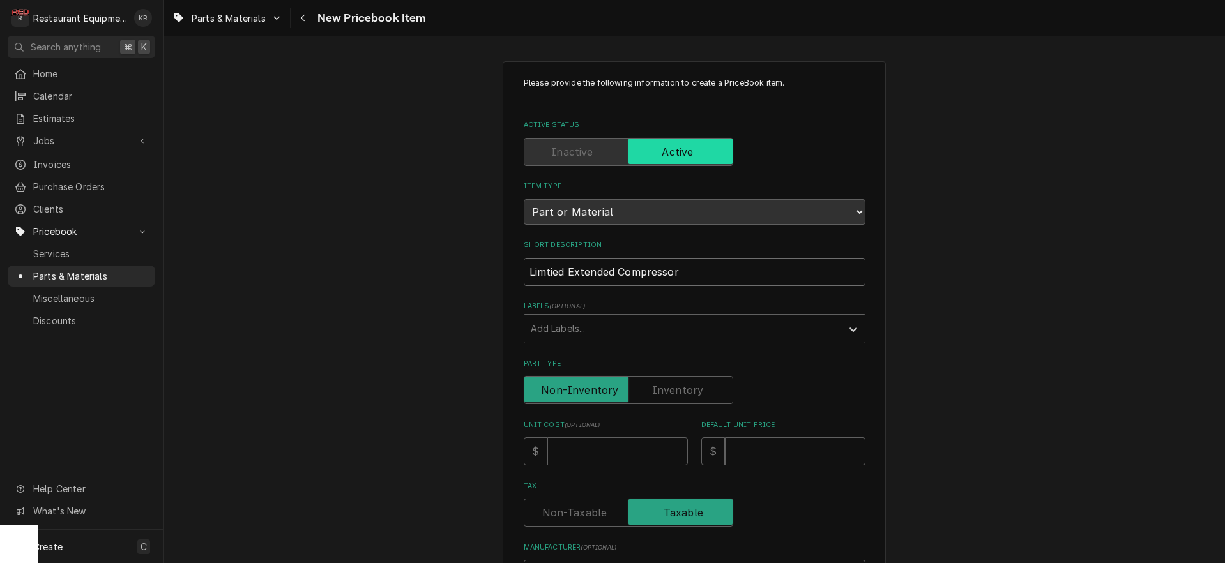
type input "Limtied Extended Compressor"
type textarea "x"
type input "Limtied Extended Compressor W"
type textarea "x"
type input "Limtied Extended Compressor Wa"
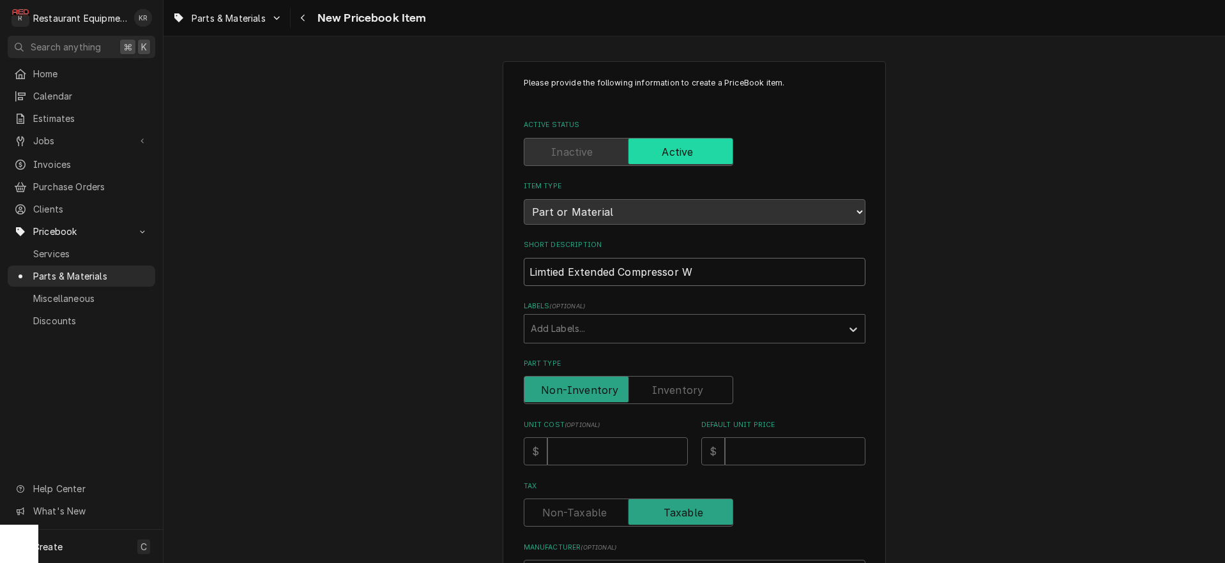
type textarea "x"
type input "Limtied Extended Compressor War"
type textarea "x"
type input "Limtied Extended Compressor Warr"
type textarea "x"
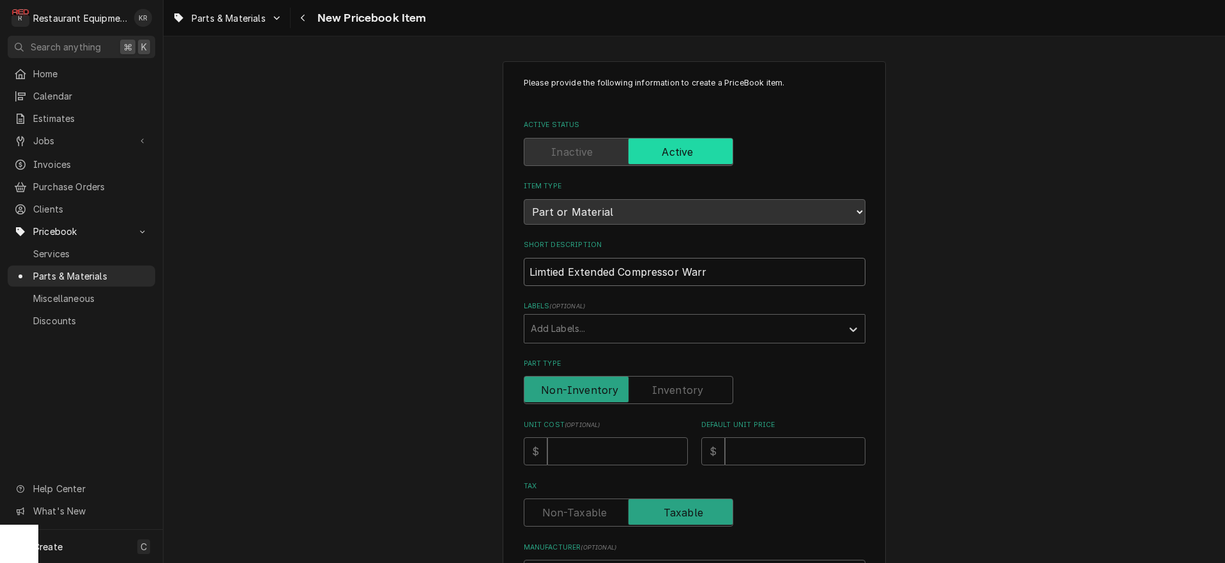
type input "Limtied Extended Compressor Warra"
type textarea "x"
type input "Limtied Extended Compressor Warrat"
type textarea "x"
type input "Limtied Extended Compressor Warratn"
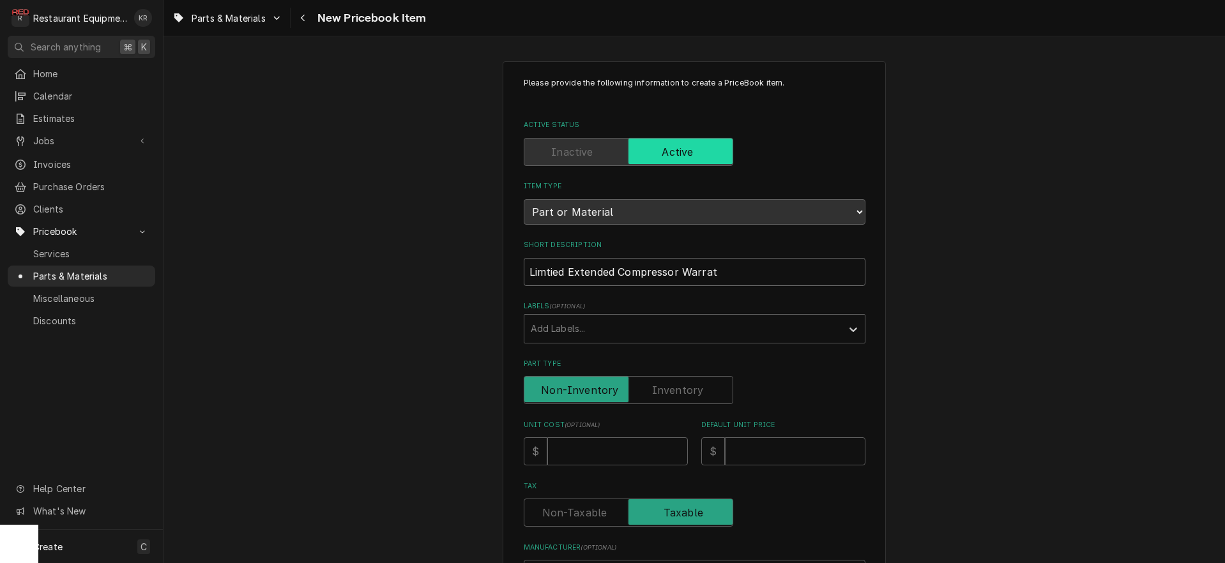
type textarea "x"
type input "Limtied Extended Compressor Warratny"
type textarea "x"
type input "Limtied Extended Compressor Warratn"
type textarea "x"
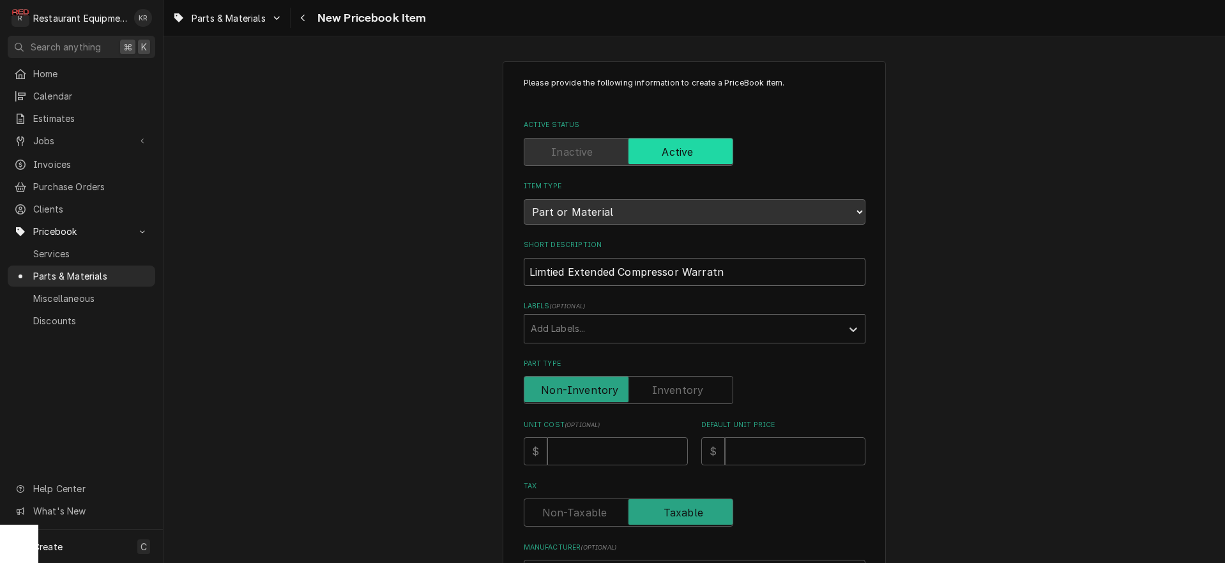
type input "Limtied Extended Compressor Warrat"
type textarea "x"
type input "Limtied Extended Compressor Warratn"
type textarea "x"
type input "Limtied Extended Compressor Warratnt"
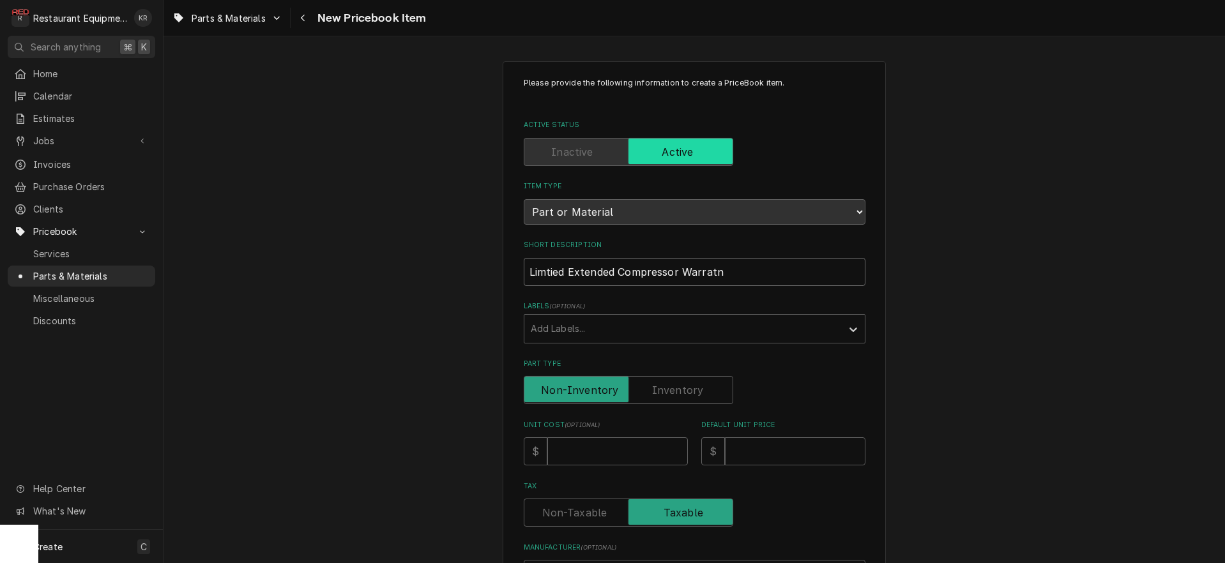
type textarea "x"
type input "Limtied Extended Compressor Warratnty"
type textarea "x"
type input "Limtied Extended Compressor Warratnt"
type textarea "x"
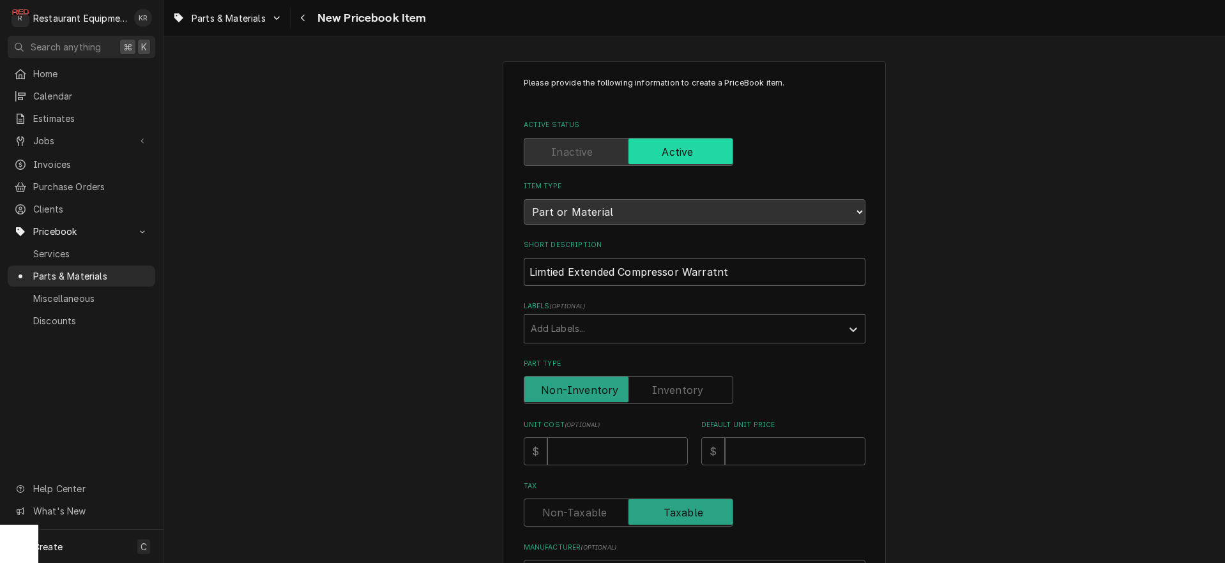
type input "Limtied Extended Compressor Warratn"
type textarea "x"
type input "Limtied Extended Compressor Warrat"
type textarea "x"
type input "Limtied Extended Compressor Warra"
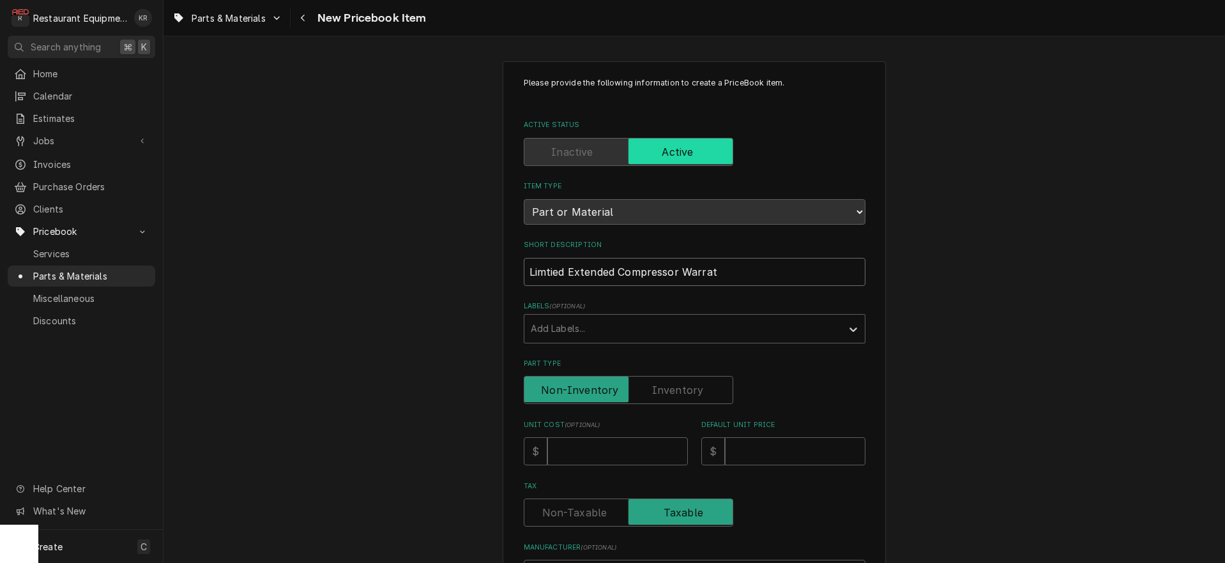
type textarea "x"
type input "Limtied Extended Compressor Warran"
type textarea "x"
type input "Limtied Extended Compressor Warrant"
type textarea "x"
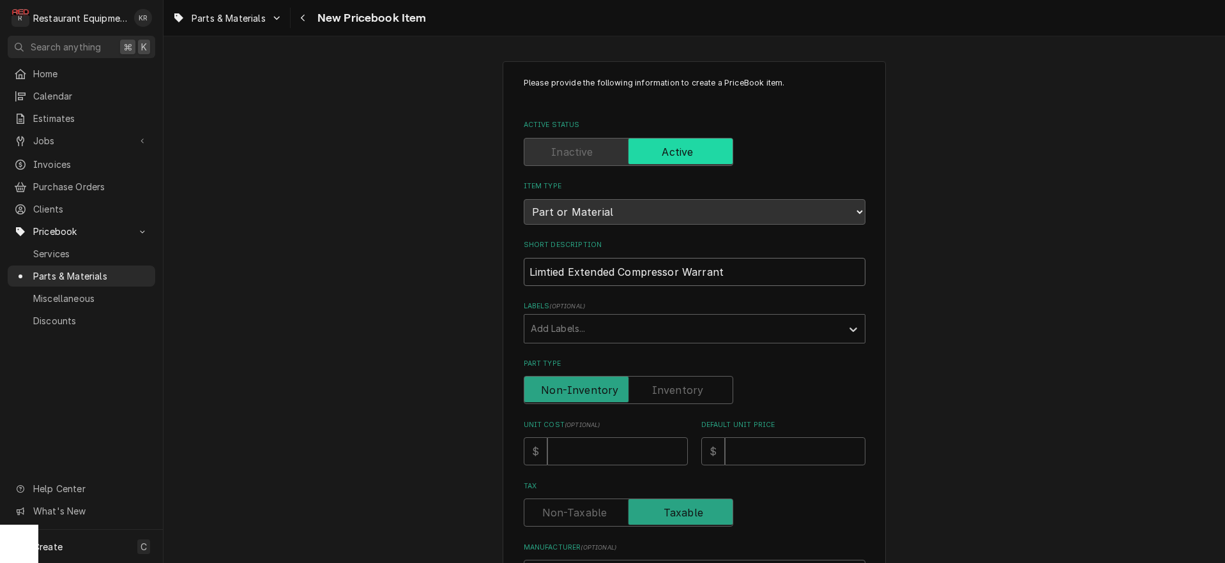
type input "Limtied Extended Compressor Warranty"
type textarea "x"
type input "Limtied Extended Compressor Warranty"
type input "6"
type textarea "x"
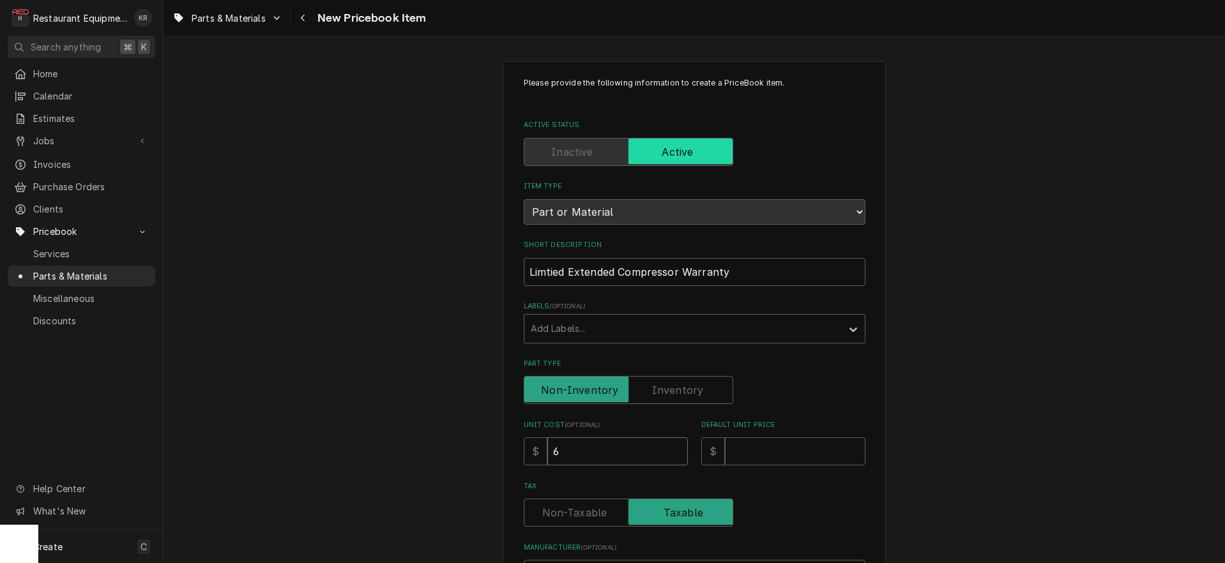
type input "65"
type textarea "x"
type input "651"
type textarea "x"
type input "651.7"
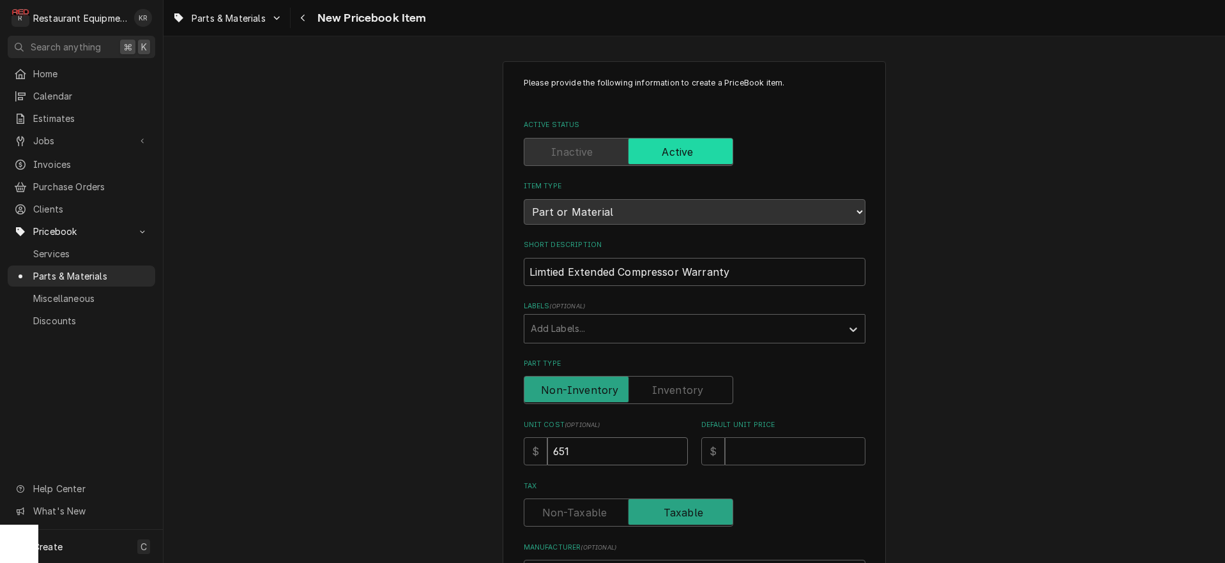
type textarea "x"
type input "651.72"
type textarea "x"
type input "651.72"
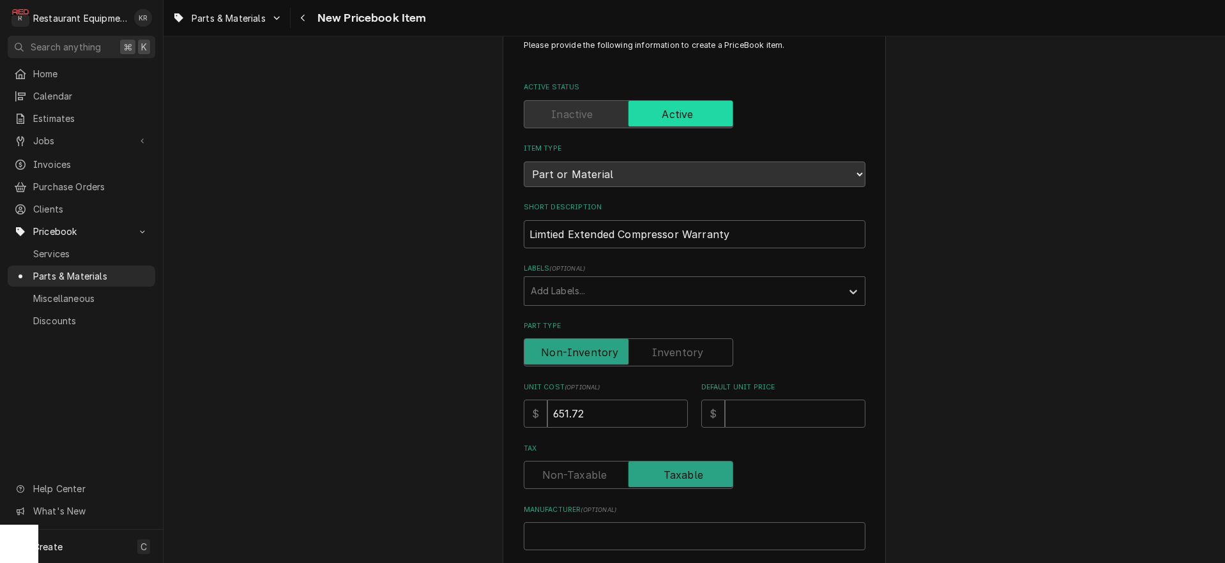
scroll to position [40, 0]
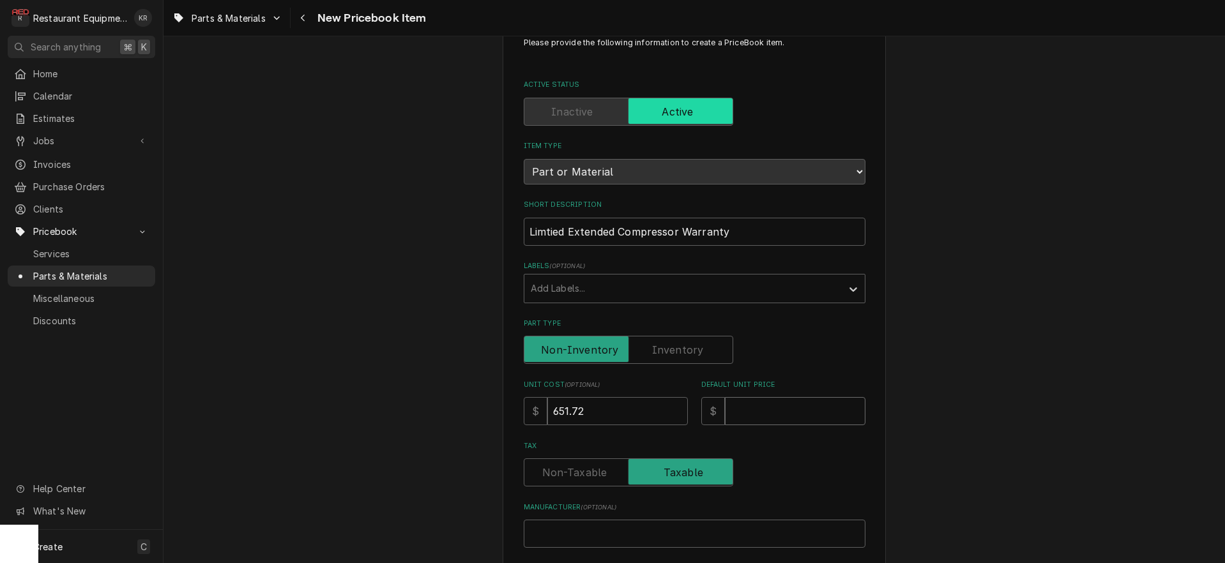
click at [779, 415] on input "Default Unit Price" at bounding box center [795, 411] width 141 height 28
type input "1"
type textarea "x"
type input "13"
type textarea "x"
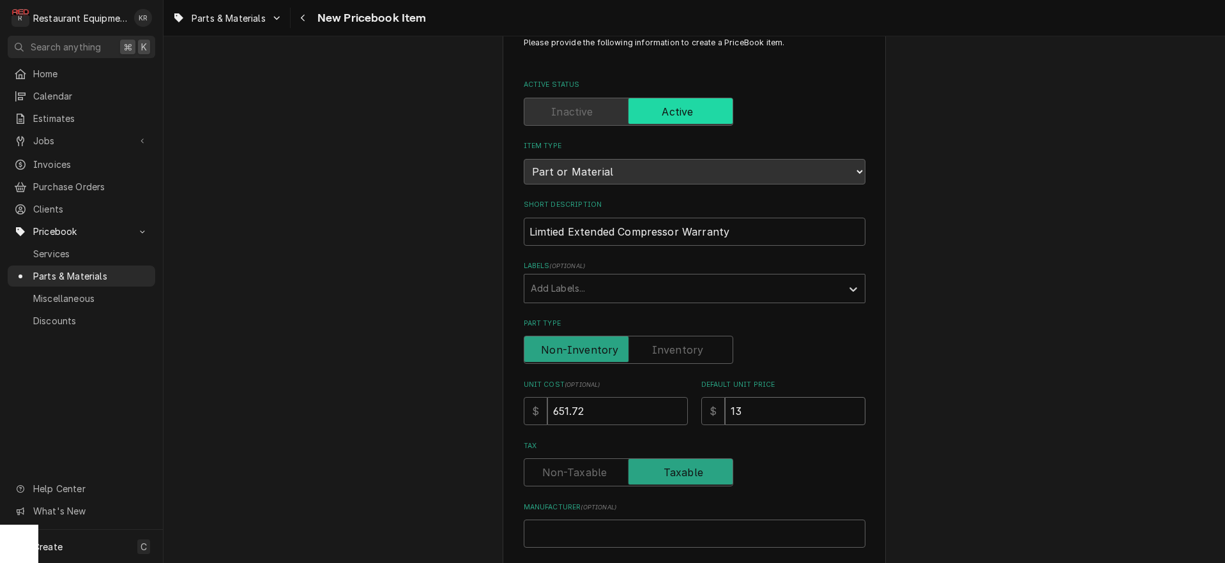
type input "130"
type textarea "x"
type input "1303"
type textarea "x"
type input "1303.4"
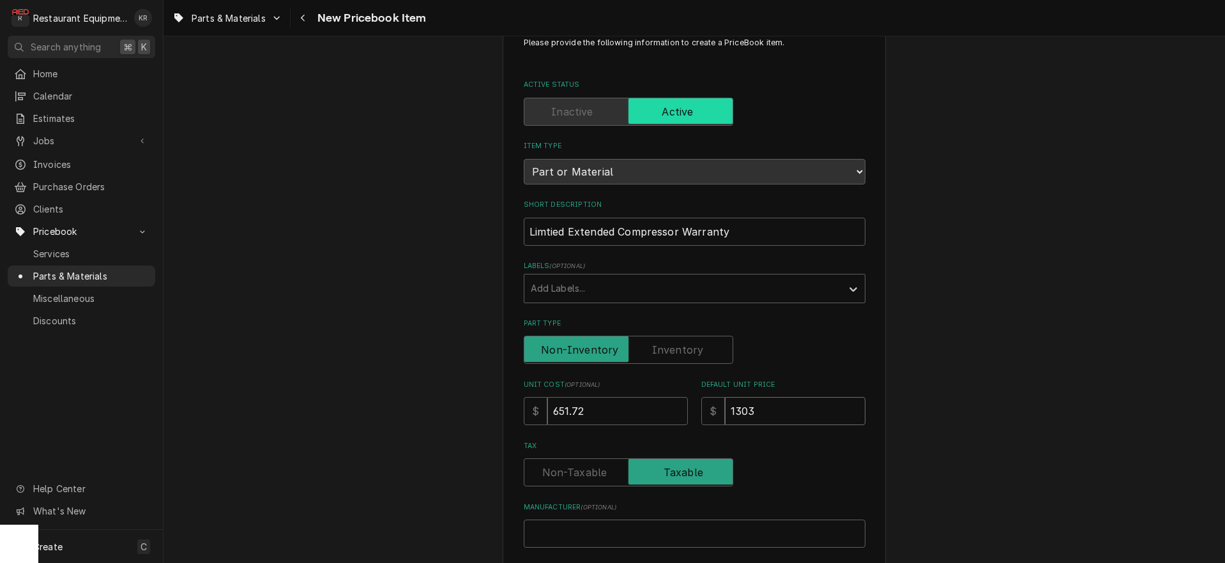
type textarea "x"
type input "1303.44"
type textarea "x"
type input "1303.44"
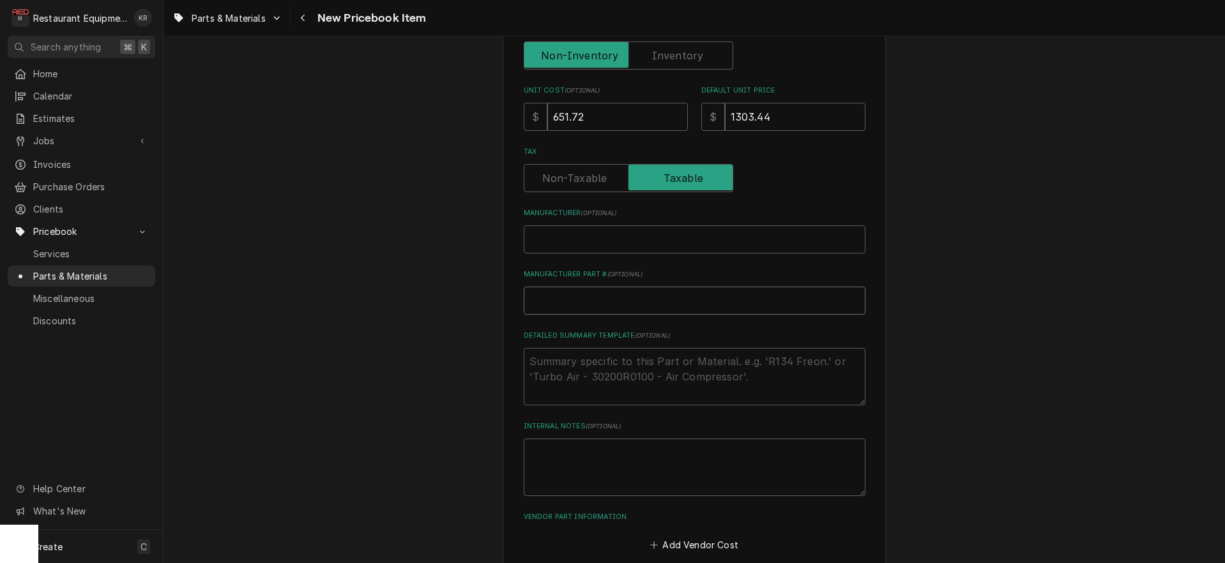
type input "W"
type textarea "x"
type input "WA"
type textarea "x"
type input "WAR"
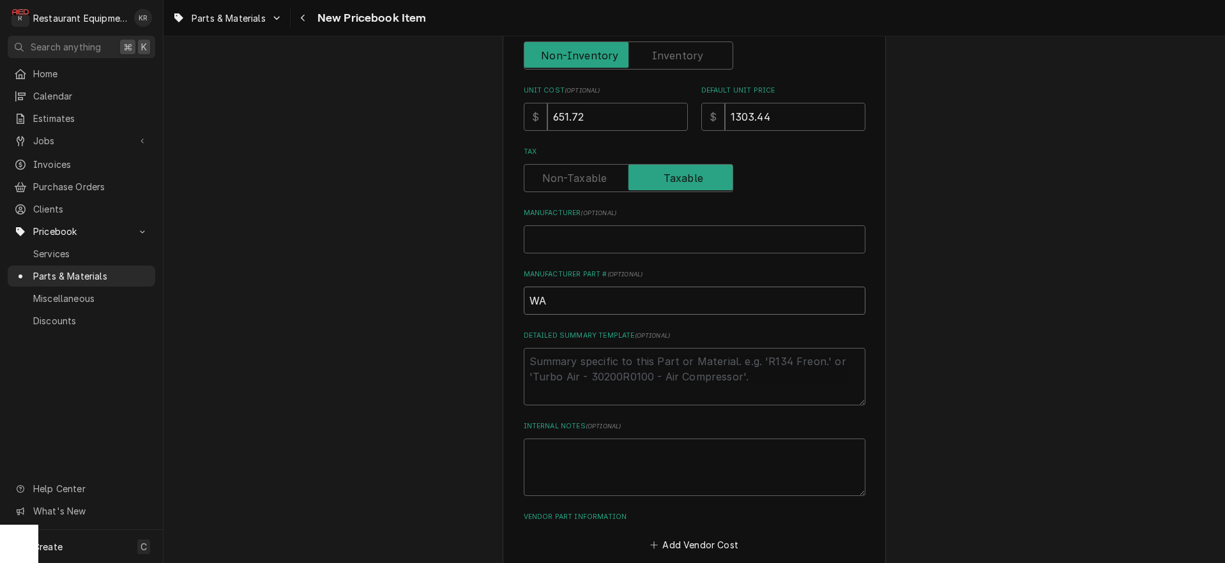
type textarea "x"
type input "WARZ"
type textarea "x"
type input "WARZF"
type textarea "x"
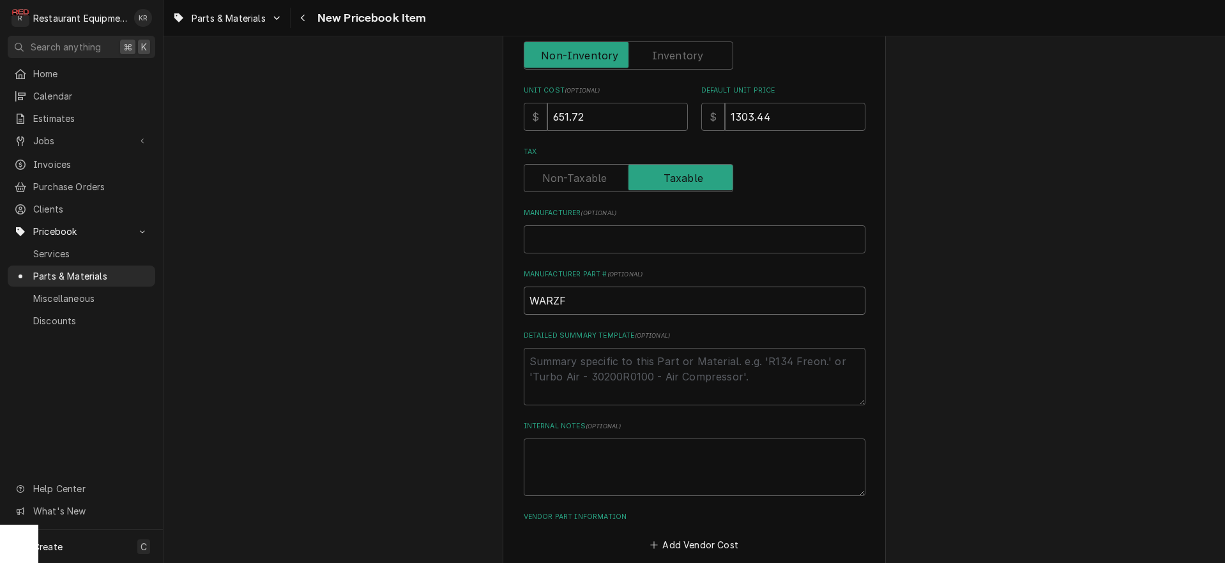
type input "WARZF0"
type textarea "x"
type input "WARZF08"
type textarea "x"
type input "WARZF08K"
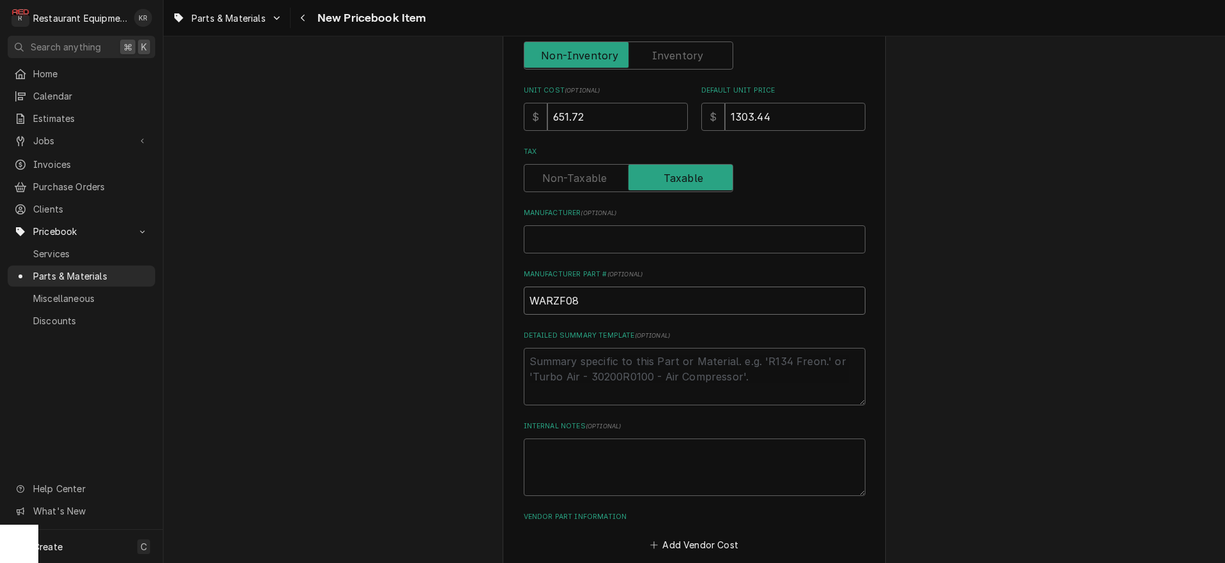
type textarea "x"
type input "WARZF08K4"
type textarea "x"
type input "WARZF08K4E"
type textarea "x"
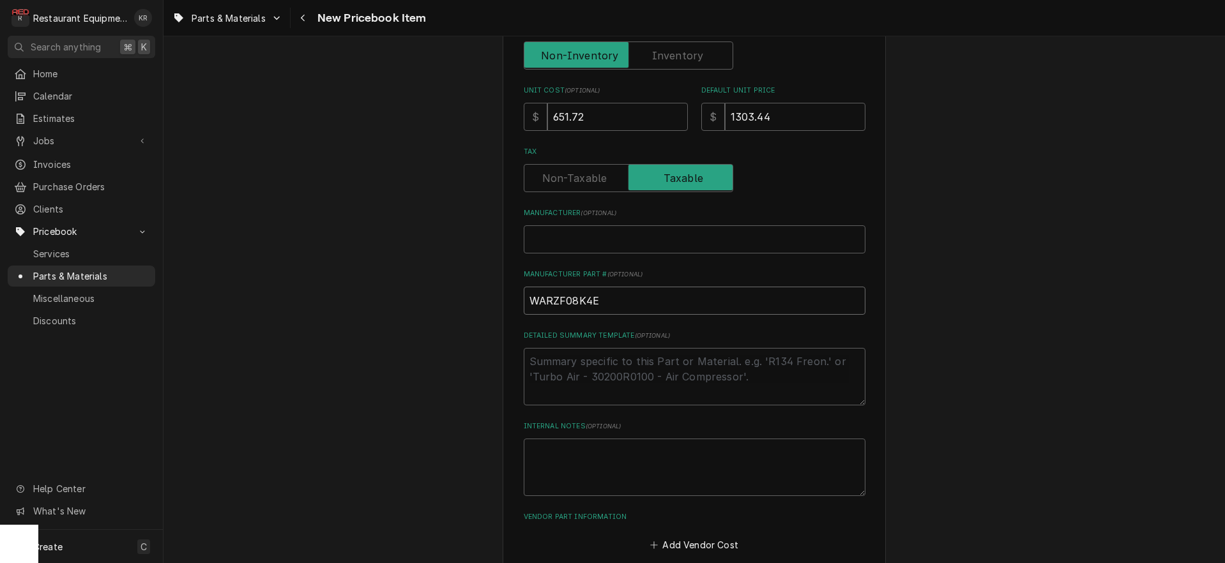
type input "WARZF08K4ET"
type textarea "x"
type input "WARZF08K4ETF"
type textarea "x"
type input "WARZF08K4ETF5"
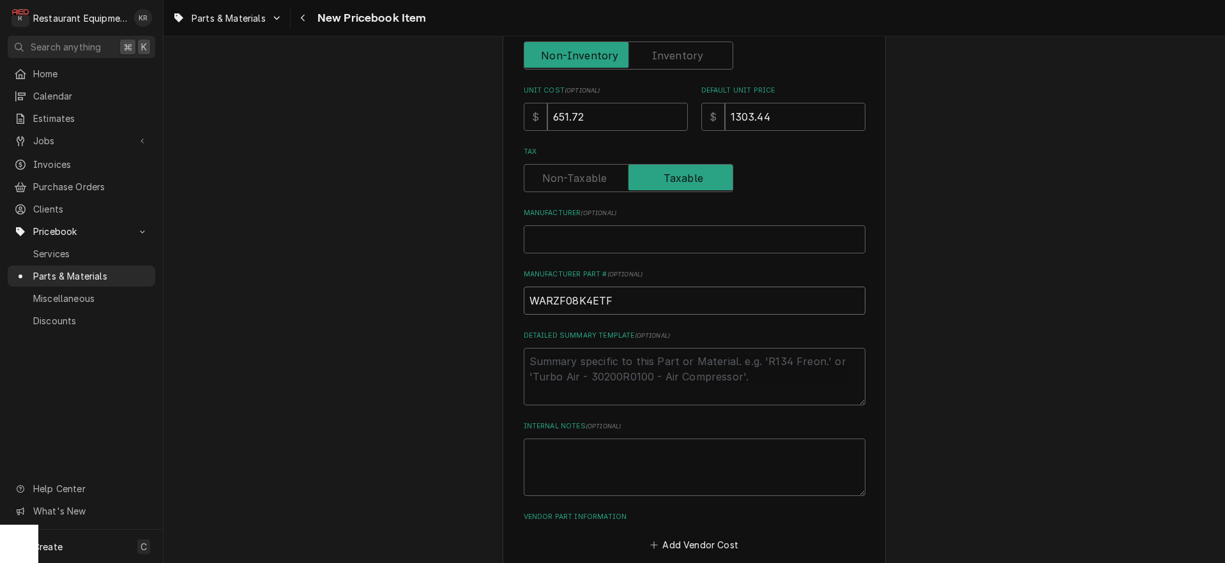
type textarea "x"
type input "WARZF08K4ETF59"
type textarea "x"
type input "WARZF08K4ETF593"
type textarea "x"
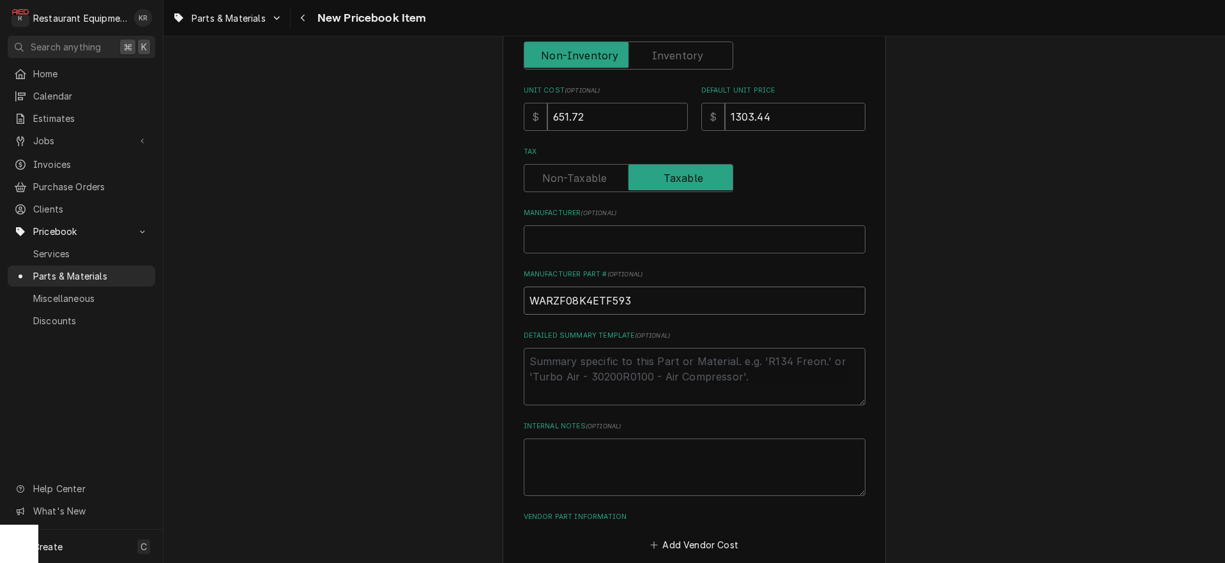
type input "WARZF08K4ETF5931"
type textarea "x"
click at [588, 295] on input "WARZF08K4ETF5931" at bounding box center [695, 301] width 342 height 28
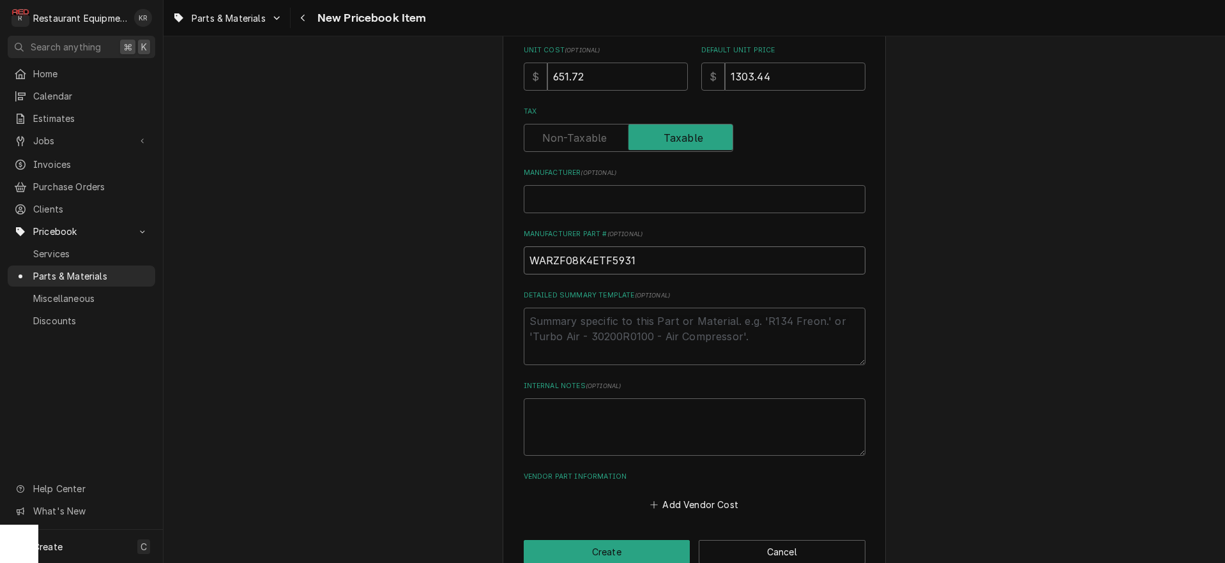
scroll to position [402, 0]
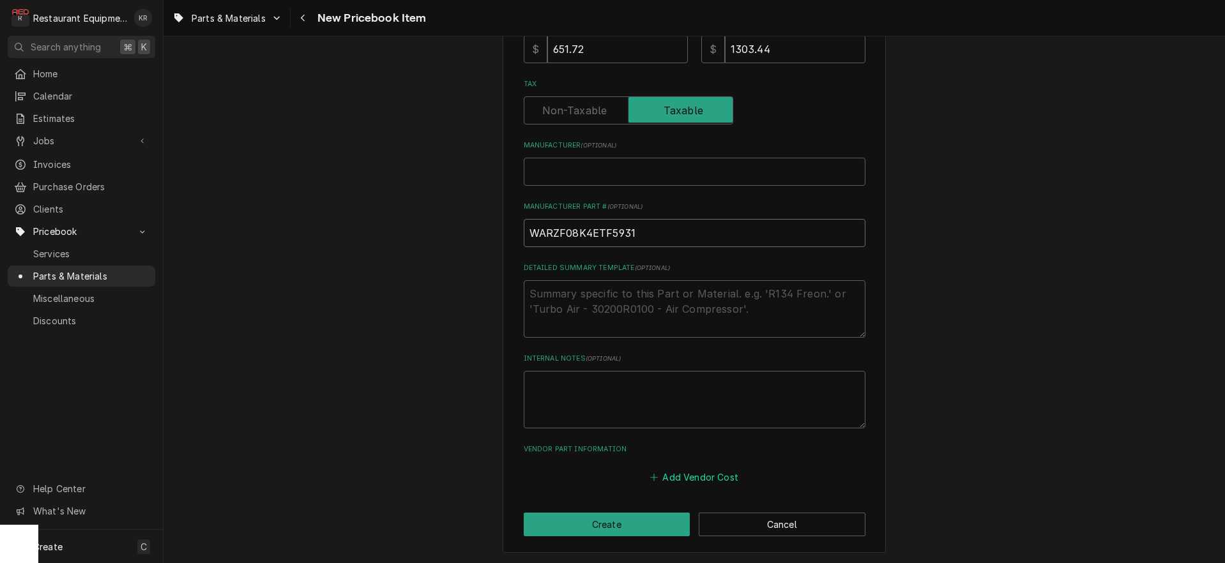
type input "WARZF08K4ETF5931"
drag, startPoint x: 701, startPoint y: 478, endPoint x: 674, endPoint y: 442, distance: 45.6
click at [697, 477] on button "Add Vendor Cost" at bounding box center [694, 477] width 93 height 18
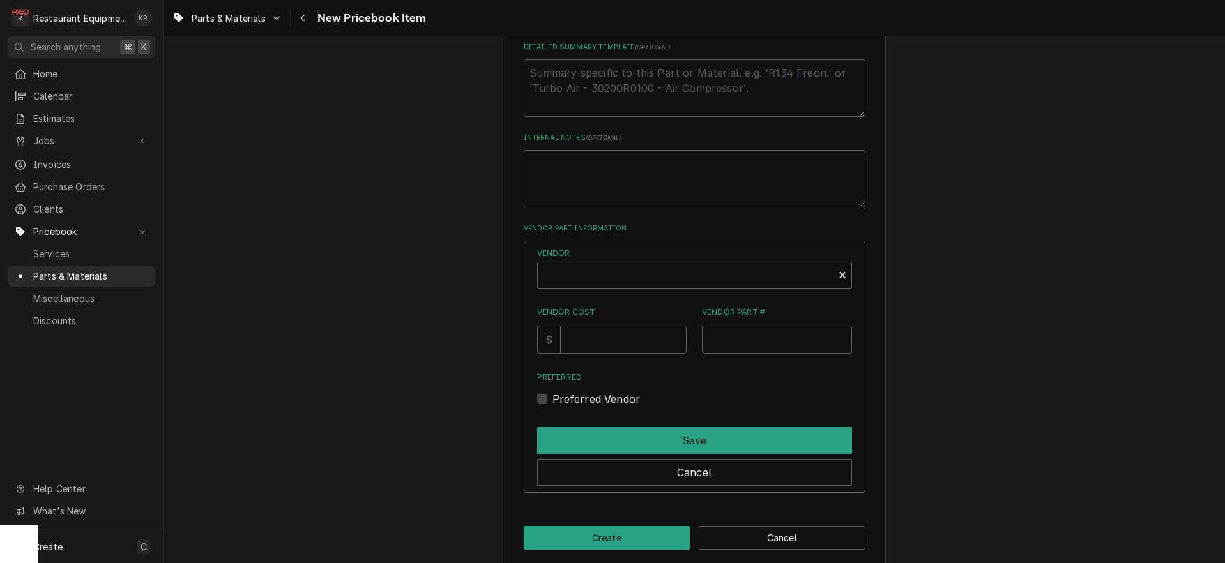
scroll to position [636, 0]
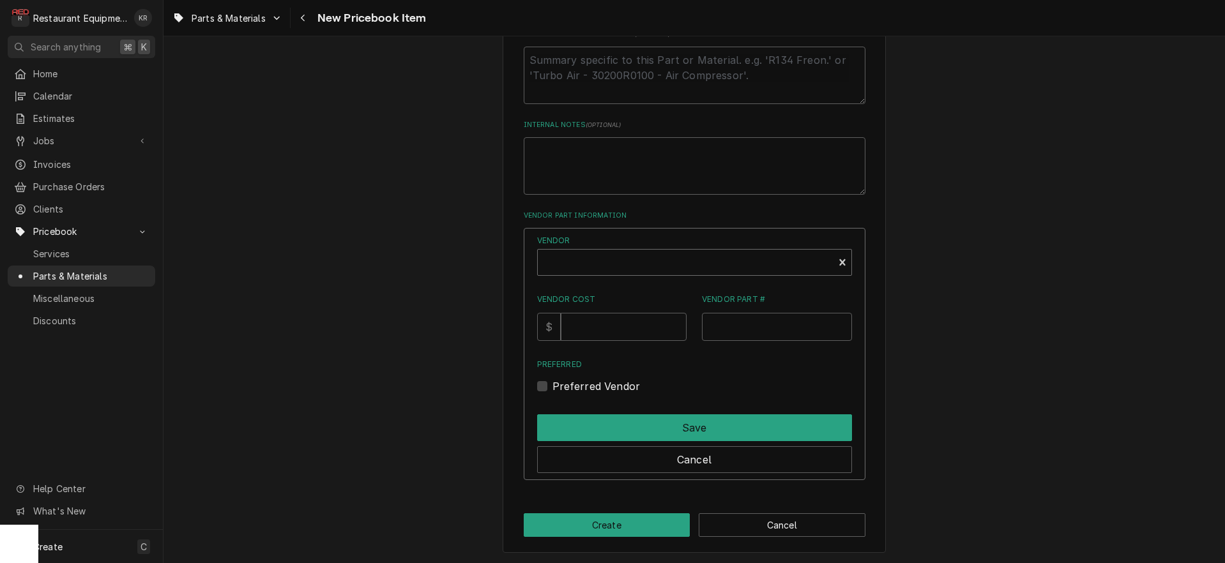
type textarea "x"
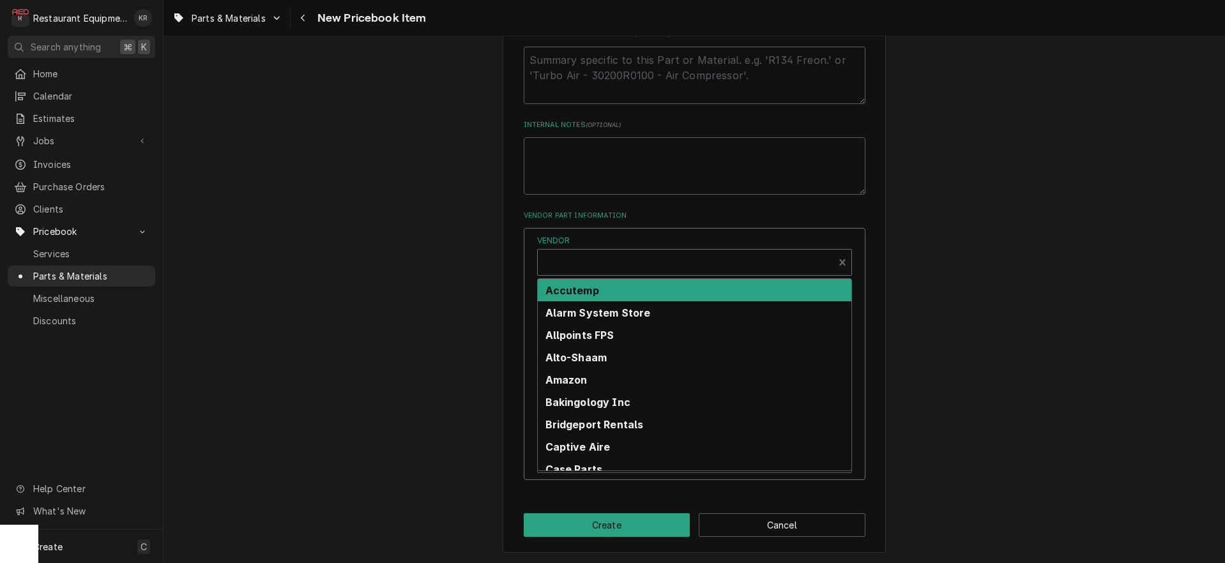
click at [600, 253] on div "Vendor" at bounding box center [685, 267] width 283 height 31
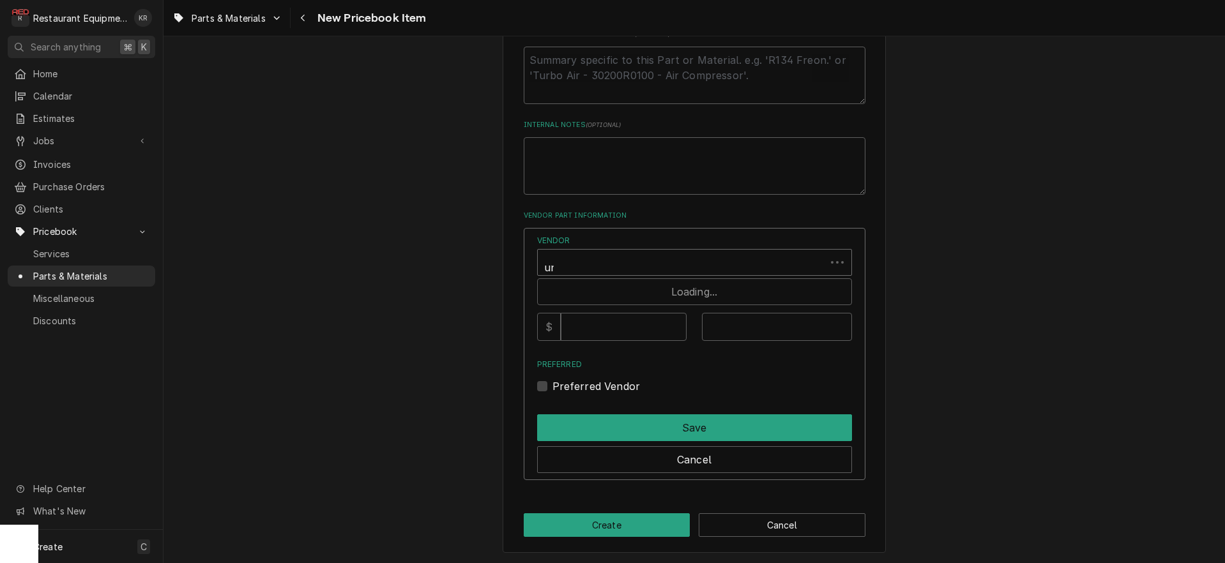
type input "uni"
type input "651.72"
paste input "WARZF08K4ETF5931"
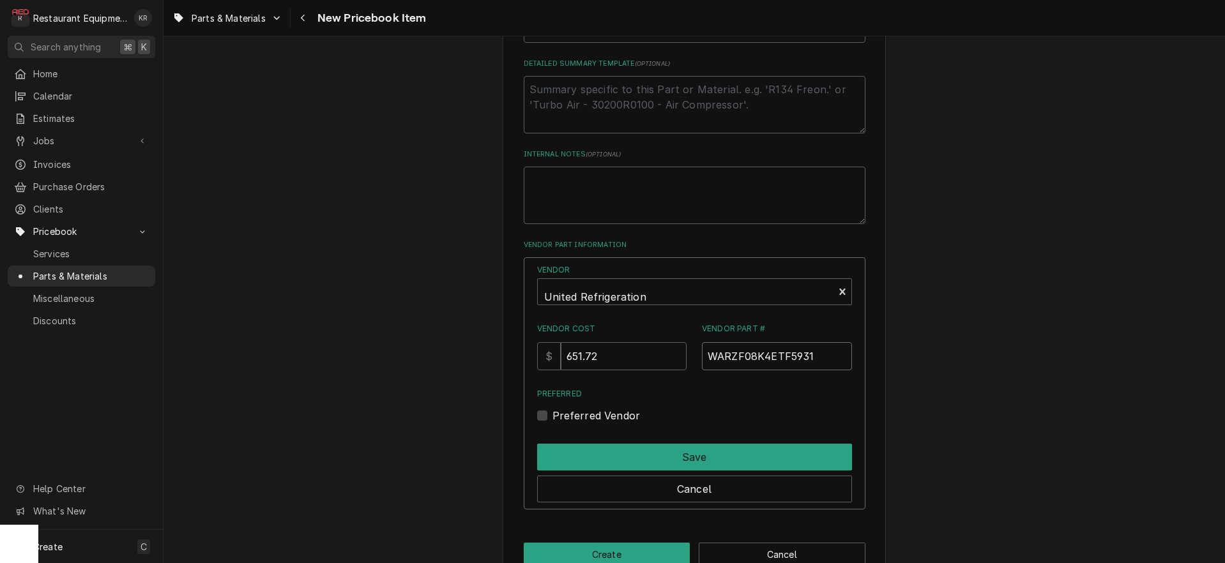
scroll to position [609, 0]
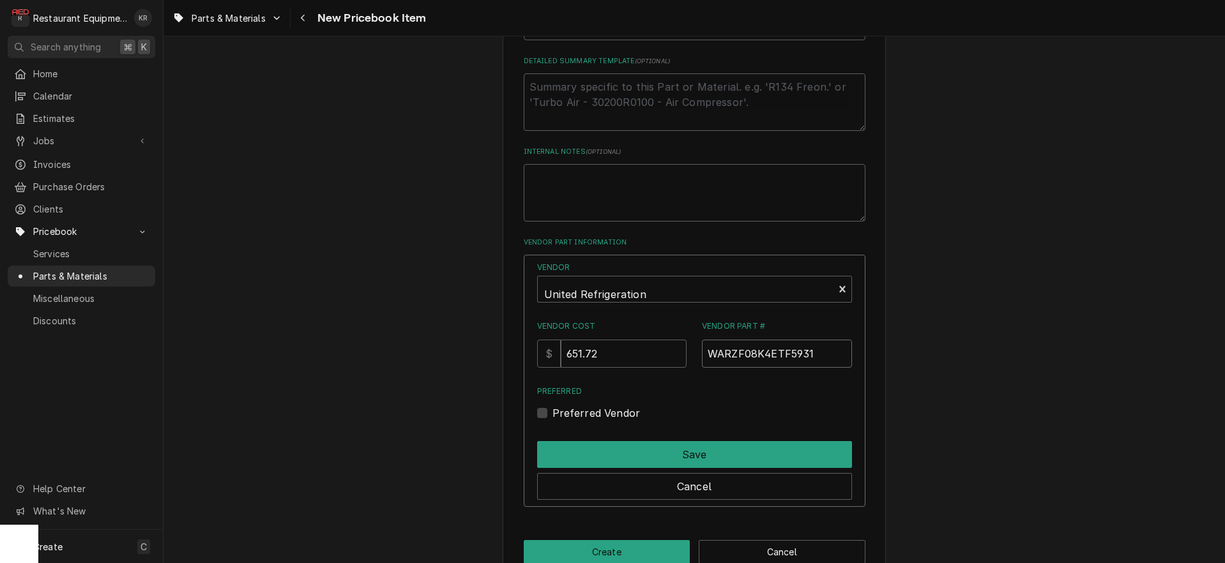
type input "WARZF08K4ETF5931"
click at [560, 417] on label "Preferred Vendor" at bounding box center [597, 413] width 88 height 15
click at [560, 417] on input "Preferred" at bounding box center [710, 420] width 315 height 28
checkbox input "true"
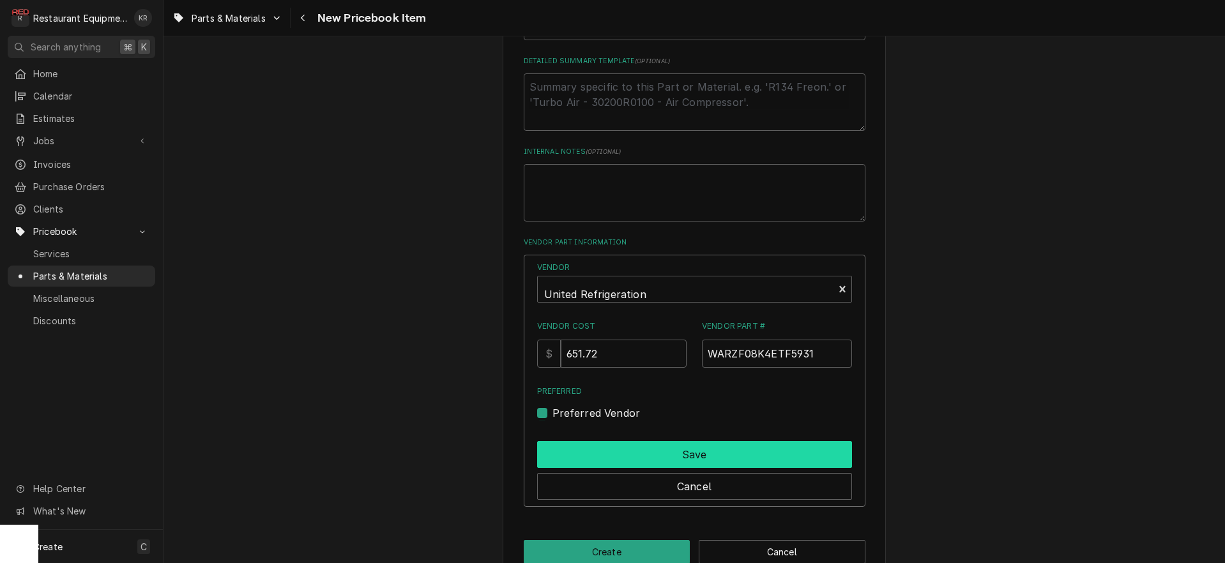
click at [637, 454] on button "Save" at bounding box center [694, 454] width 315 height 27
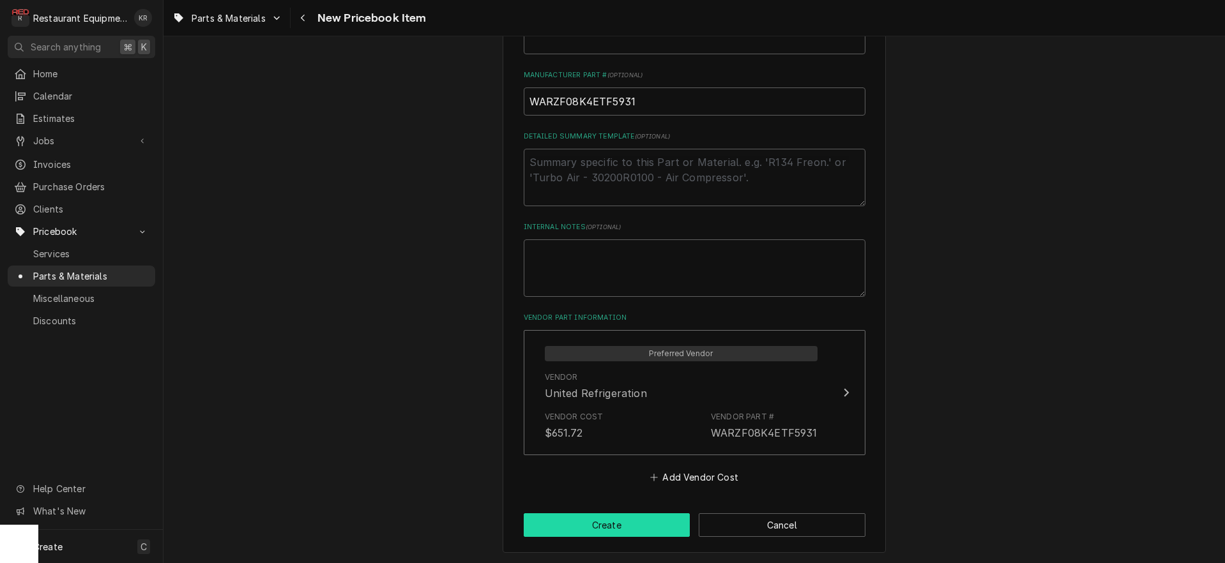
click at [628, 523] on button "Create" at bounding box center [607, 526] width 167 height 24
type textarea "x"
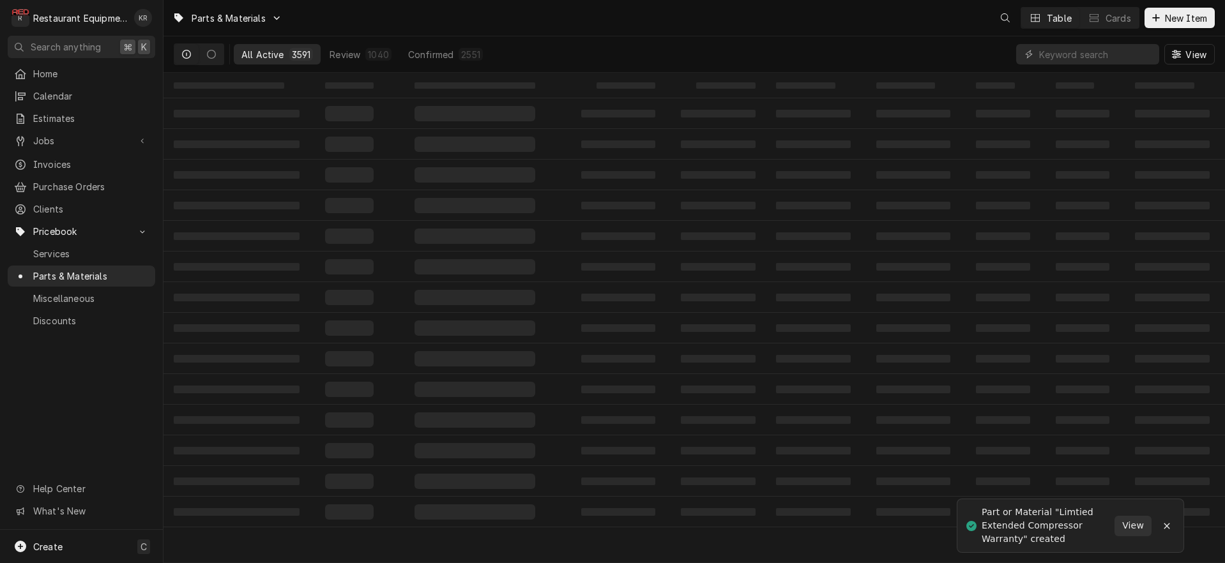
click at [1102, 62] on div "View" at bounding box center [1115, 54] width 199 height 36
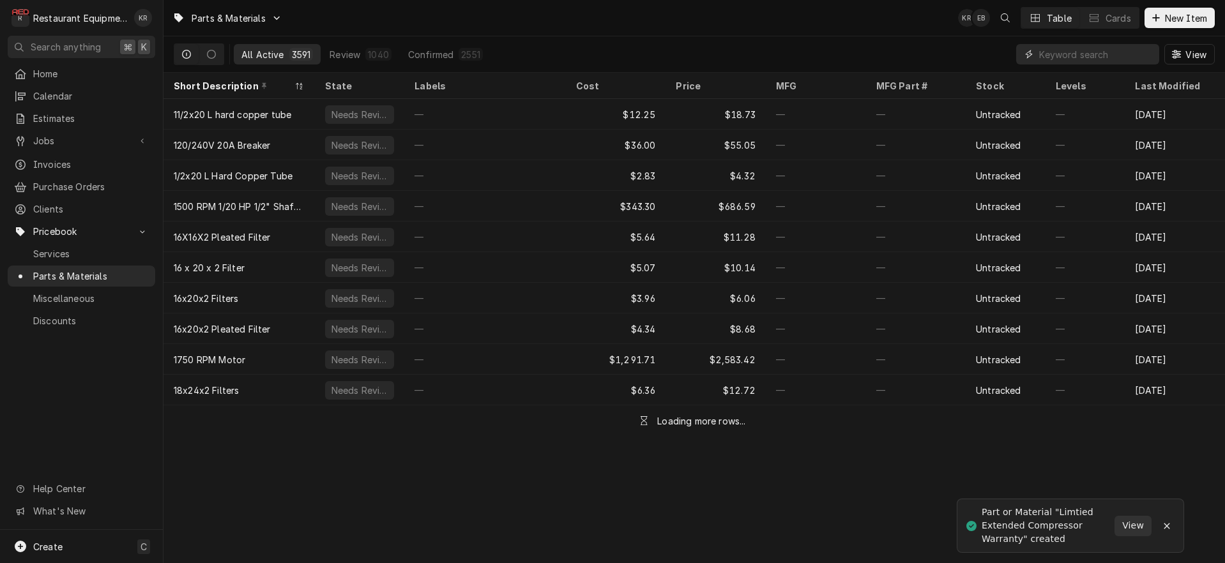
click at [1099, 56] on input "Dynamic Content Wrapper" at bounding box center [1096, 54] width 114 height 20
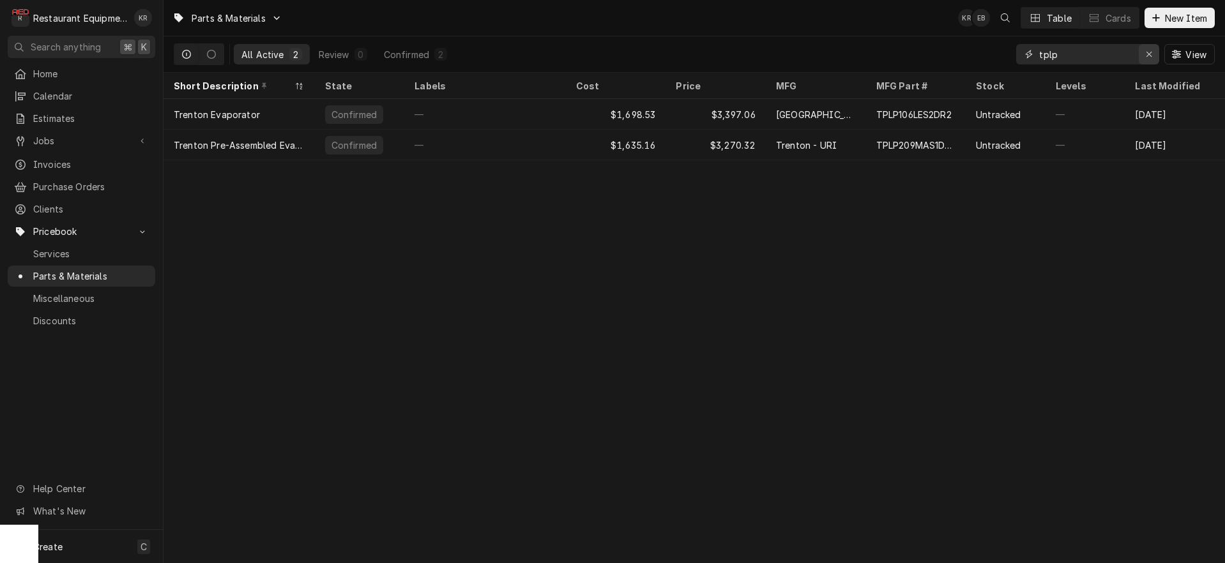
type input "tplp"
click at [1142, 56] on button "Erase input" at bounding box center [1149, 54] width 20 height 20
click at [1166, 28] on div "KR EB Table Cards New Item" at bounding box center [1086, 18] width 257 height 22
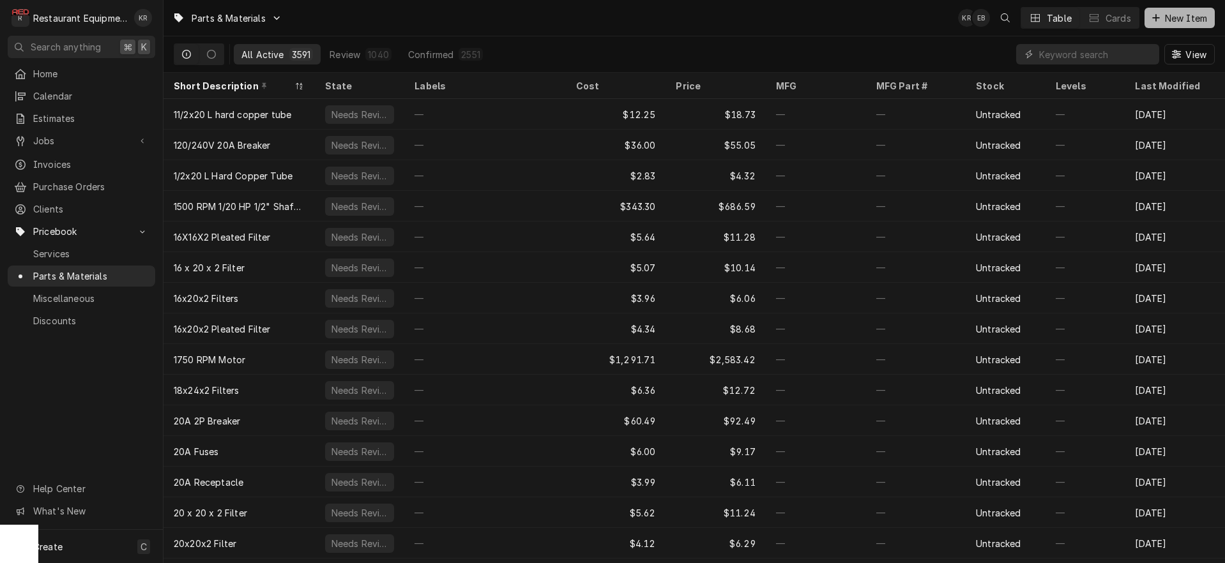
click at [1163, 27] on button "New Item" at bounding box center [1180, 18] width 70 height 20
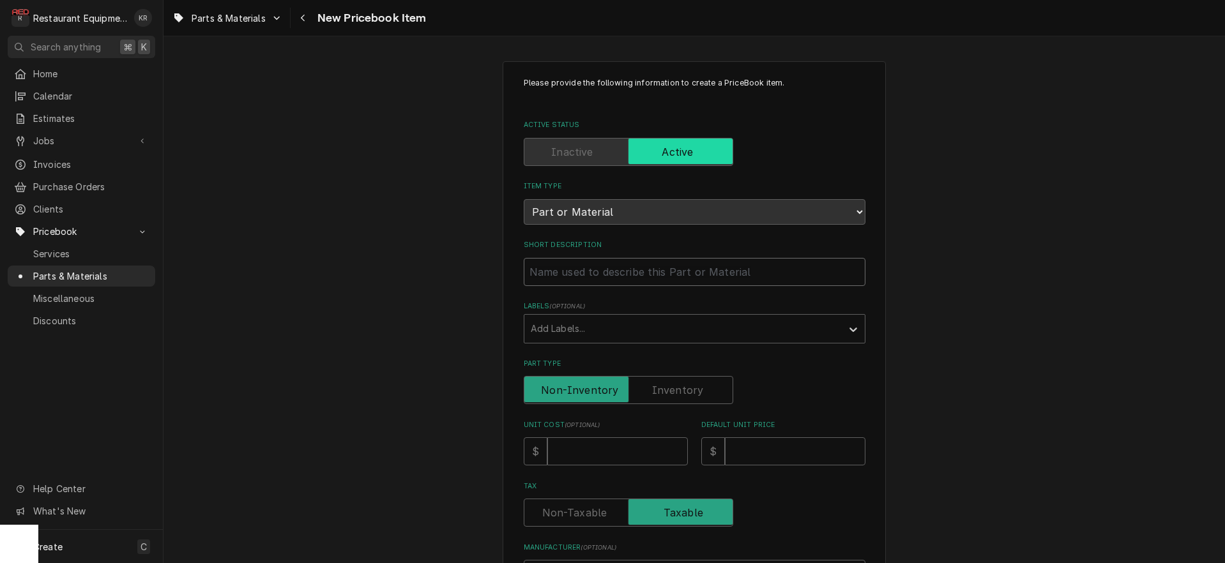
click at [574, 277] on input "Short Description" at bounding box center [695, 272] width 342 height 28
type textarea "x"
type input "T"
type textarea "x"
type input "Tr"
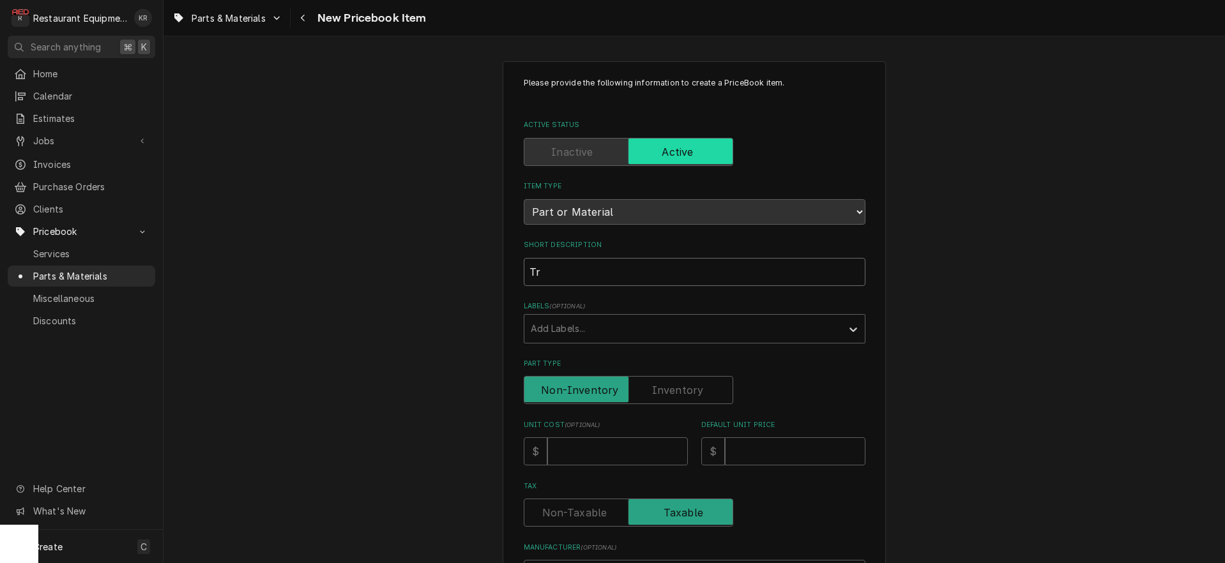
type textarea "x"
type input "Tre"
type textarea "x"
type input "Tren"
type textarea "x"
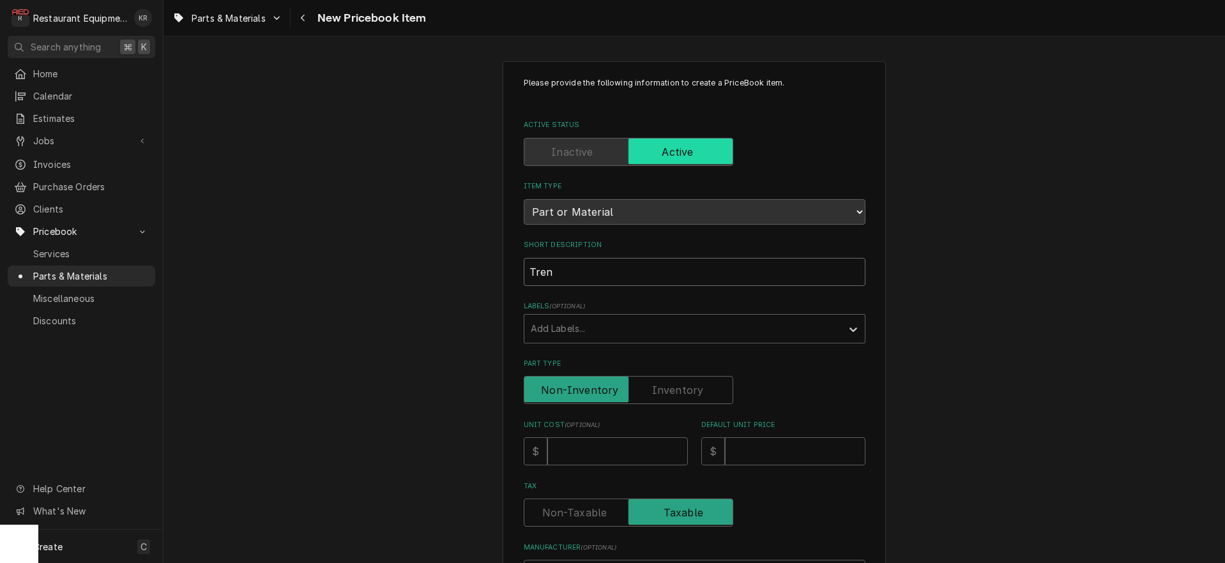
type input "[PERSON_NAME]"
type textarea "x"
type input "[GEOGRAPHIC_DATA]"
type textarea "x"
type input "[GEOGRAPHIC_DATA]"
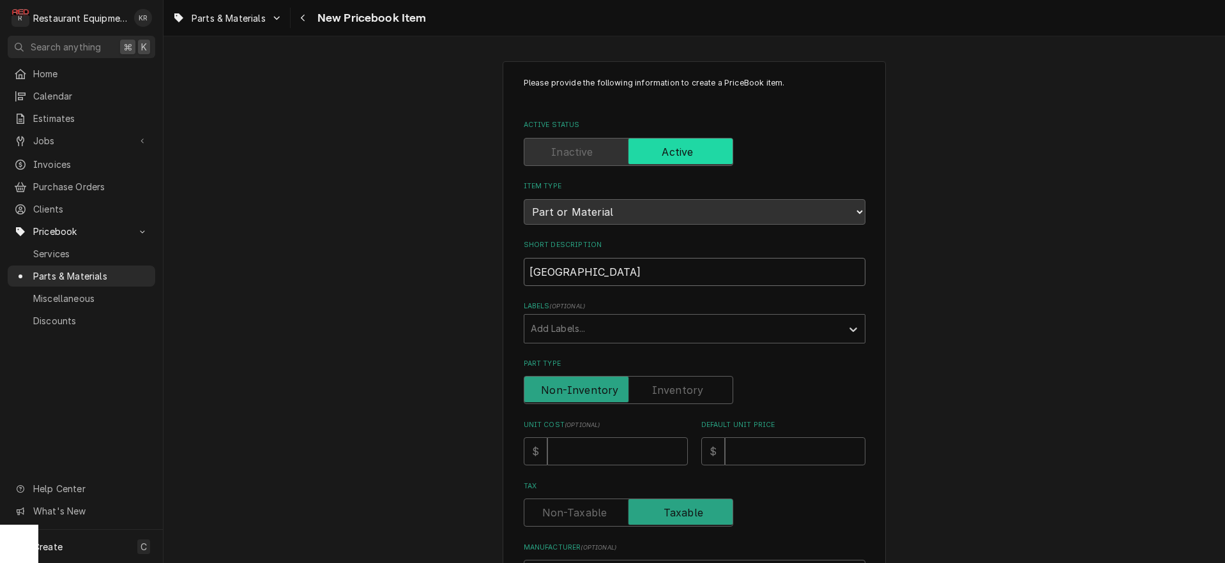
type textarea "x"
type input "[GEOGRAPHIC_DATA]"
type textarea "x"
type input "Trenton P"
type textarea "x"
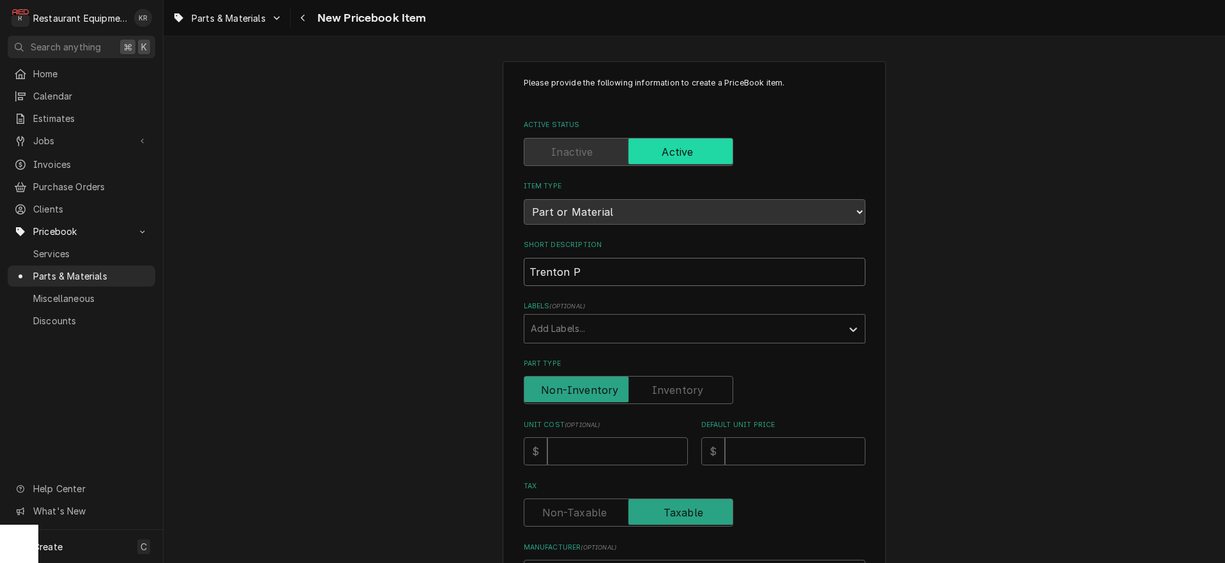
type input "Trenton Pr"
type textarea "x"
type input "Trenton Pre"
type textarea "x"
type input "Trenton Pre-"
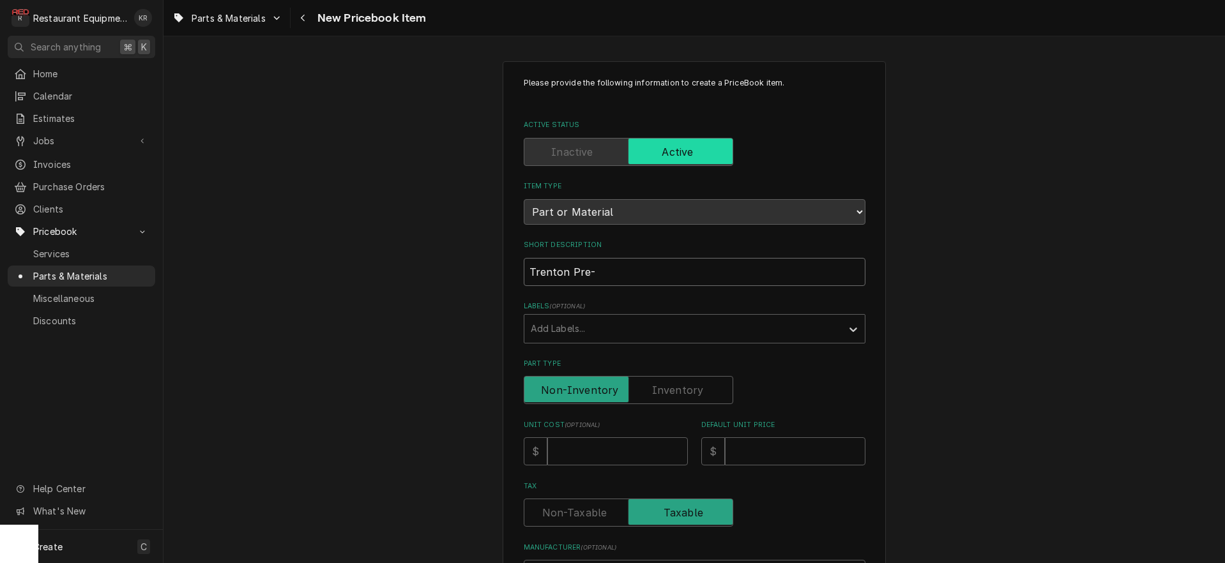
type textarea "x"
type input "Trenton Pre-A"
type textarea "x"
type input "Trenton Pre-As"
type textarea "x"
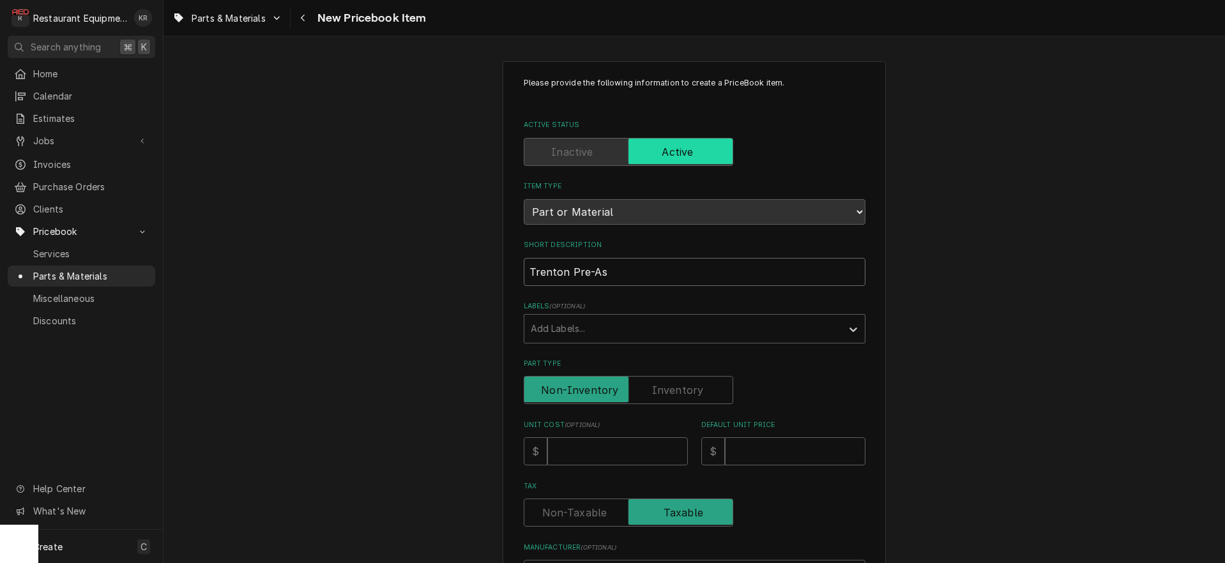
type input "Trenton Pre-Ass"
type textarea "x"
type input "Trenton Pre-Asse"
type textarea "x"
type input "Trenton Pre-Assem"
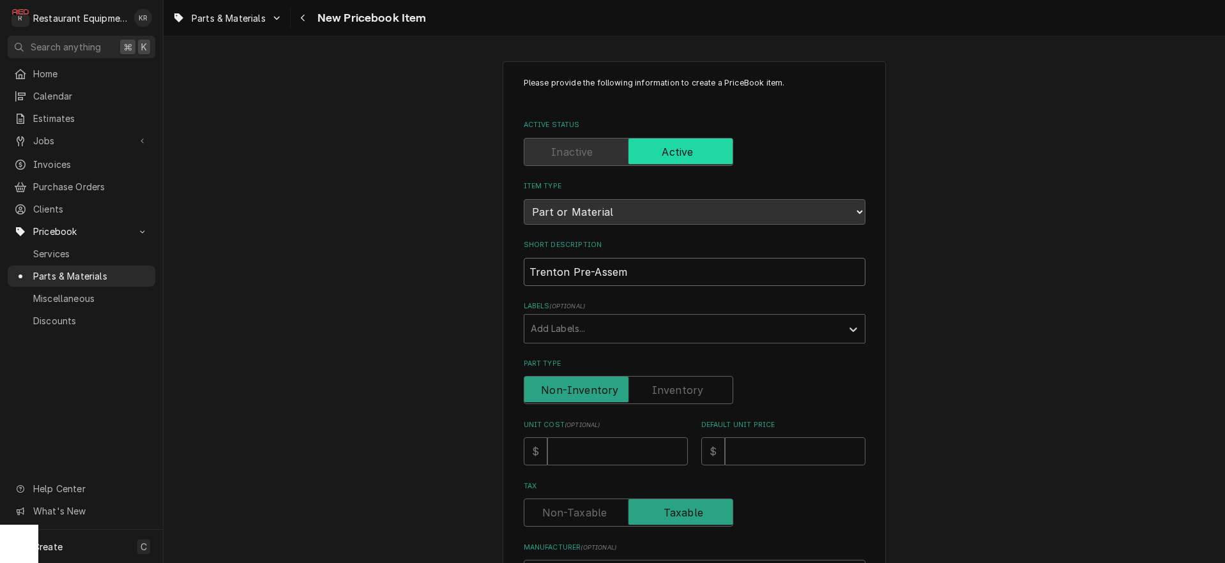
type textarea "x"
type input "Trenton Pre-Assem E"
type textarea "x"
type input "Trenton Pre-Assem Ev"
type textarea "x"
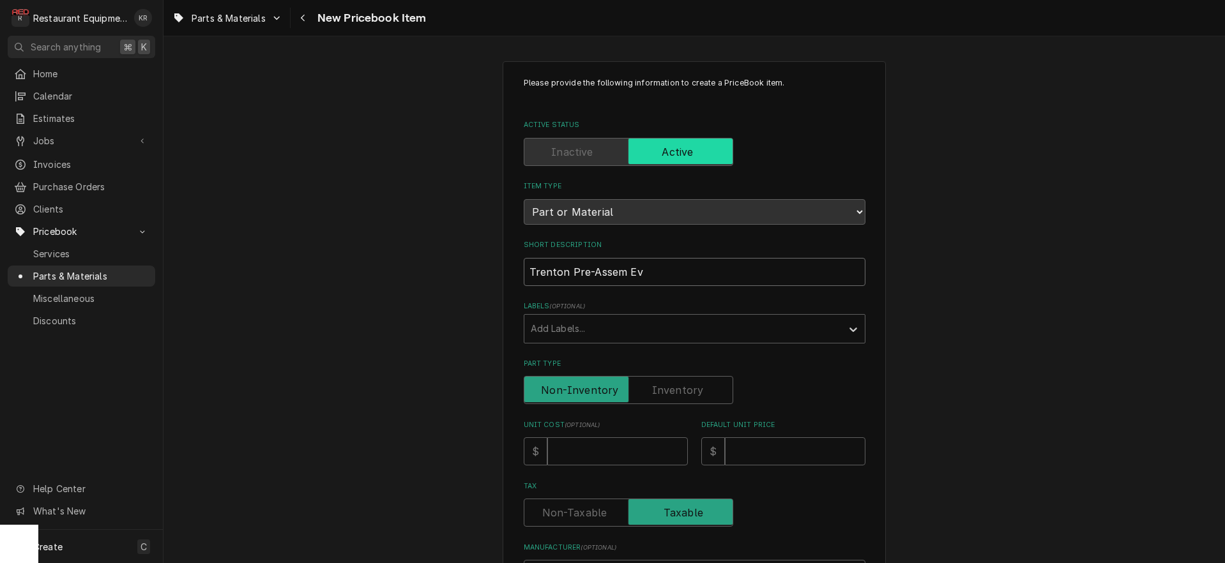
type input "Trenton Pre-Assem Eva"
type textarea "x"
type input "Trenton Pre-Assem Evap"
type textarea "x"
type input "Trenton Pre-Assem Evap"
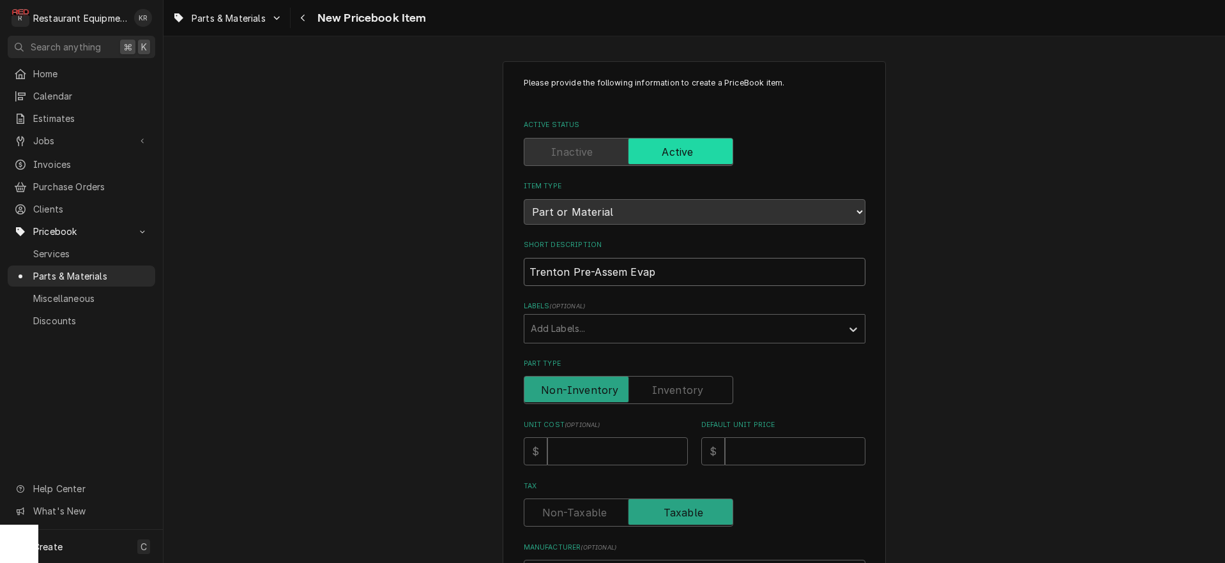
type textarea "x"
type input "Trenton Pre-Assem Evap L"
type textarea "x"
type input "Trenton Pre-Assem Evap L/"
type textarea "x"
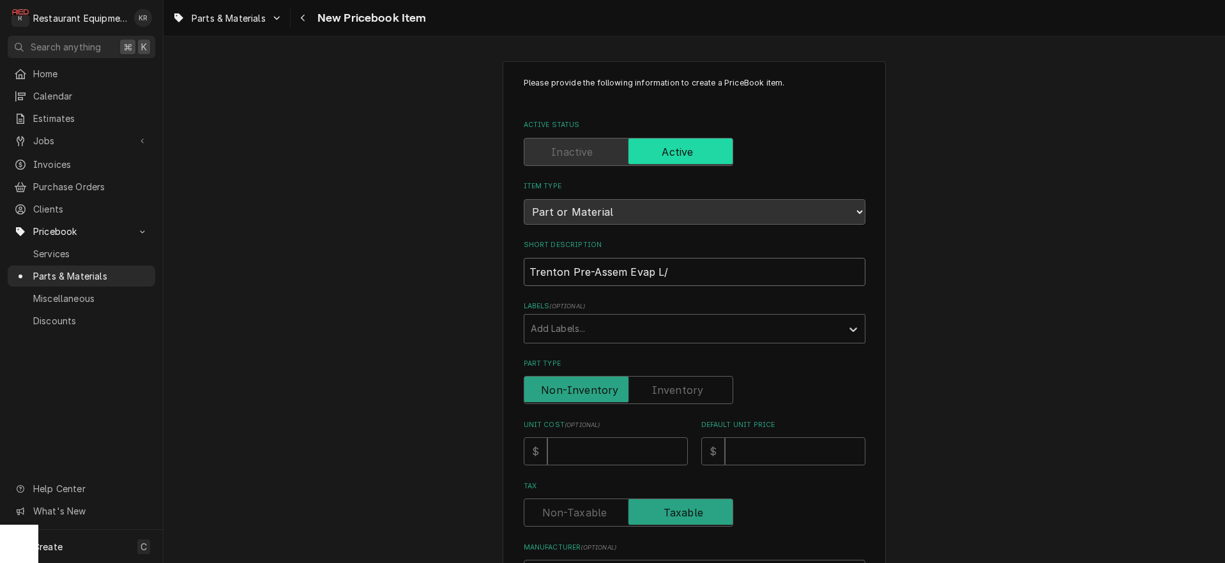
type input "Trenton Pre-Assem Evap L/T"
type textarea "x"
type input "Trenton Pre-Assem Evap L/T"
type textarea "x"
type input "Trenton Pre-Assem Evap L/T R"
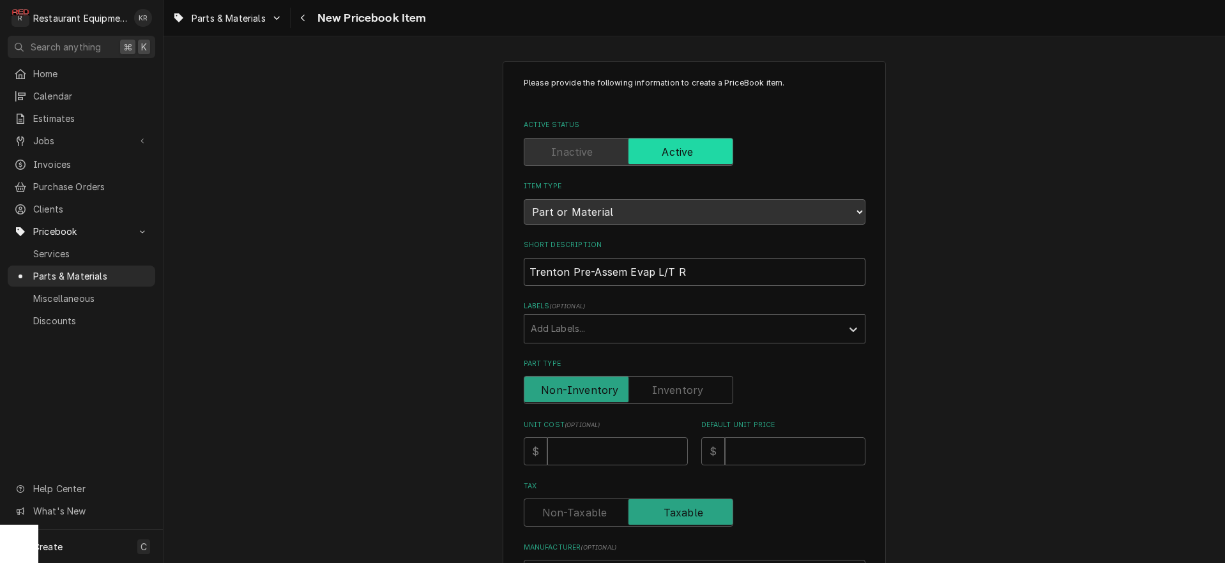
type textarea "x"
type input "Trenton Pre-Assem Evap L/T"
type textarea "x"
type input "Trenton Pre-Assem Evap L/T 23"
type textarea "x"
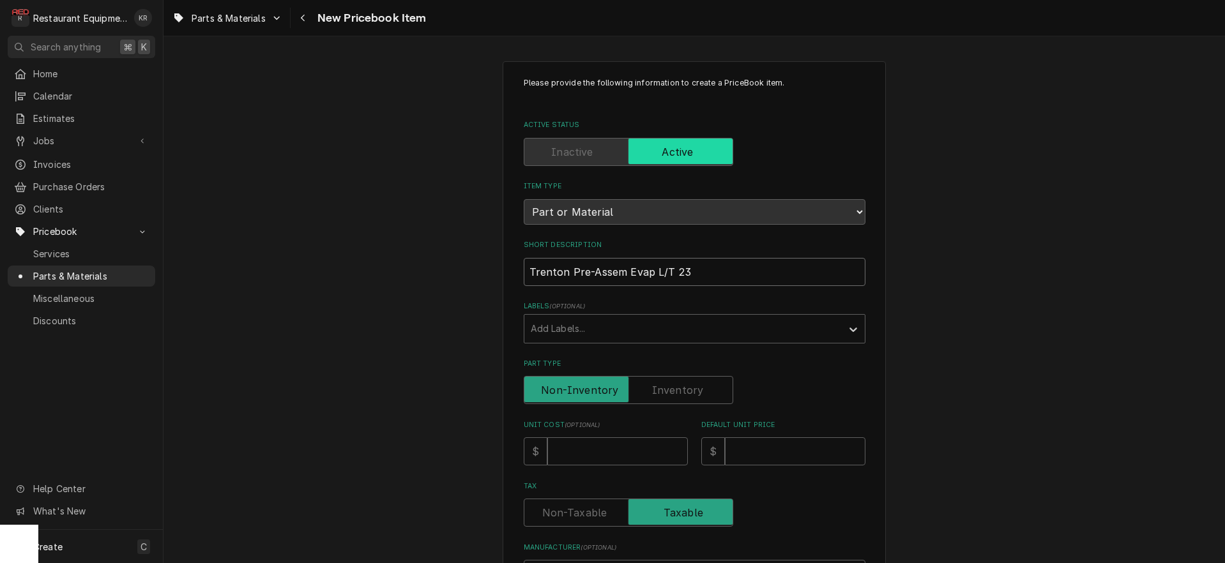
type input "Trenton Pre-Assem Evap L/T 230"
type textarea "x"
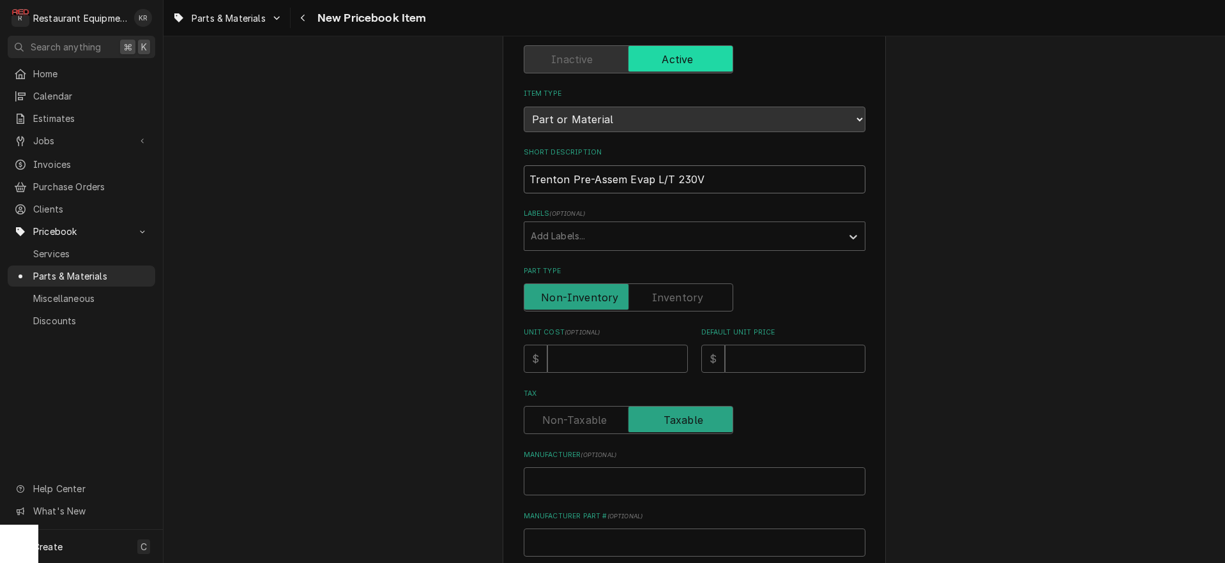
scroll to position [118, 0]
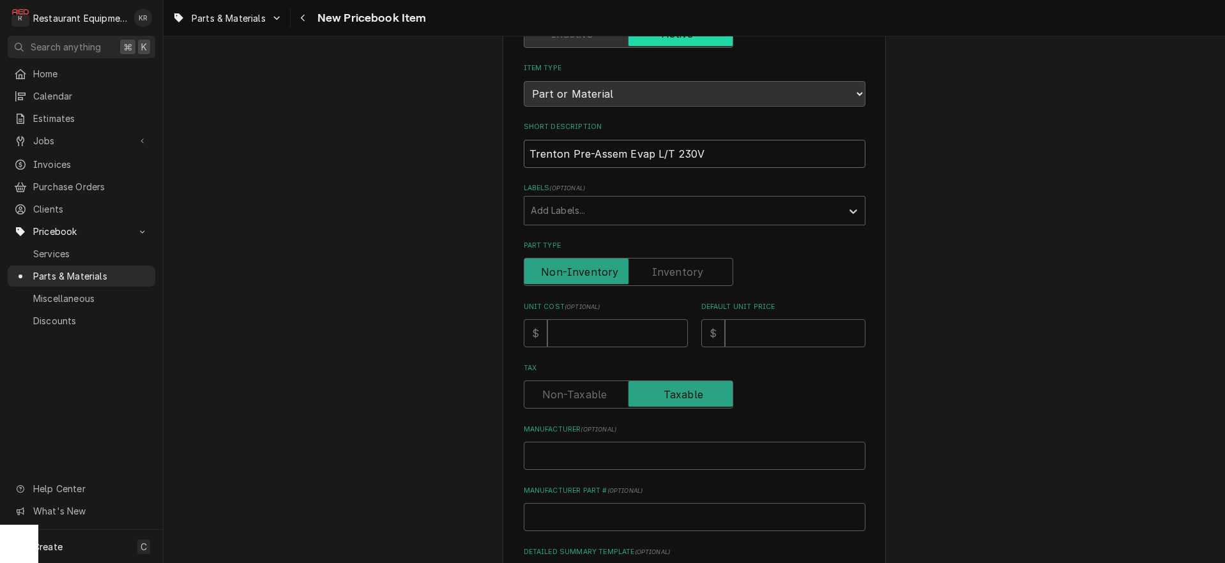
type input "Trenton Pre-Assem Evap L/T 230V"
click at [574, 336] on input "Unit Cost ( optional )" at bounding box center [617, 333] width 141 height 28
type textarea "x"
type input "2"
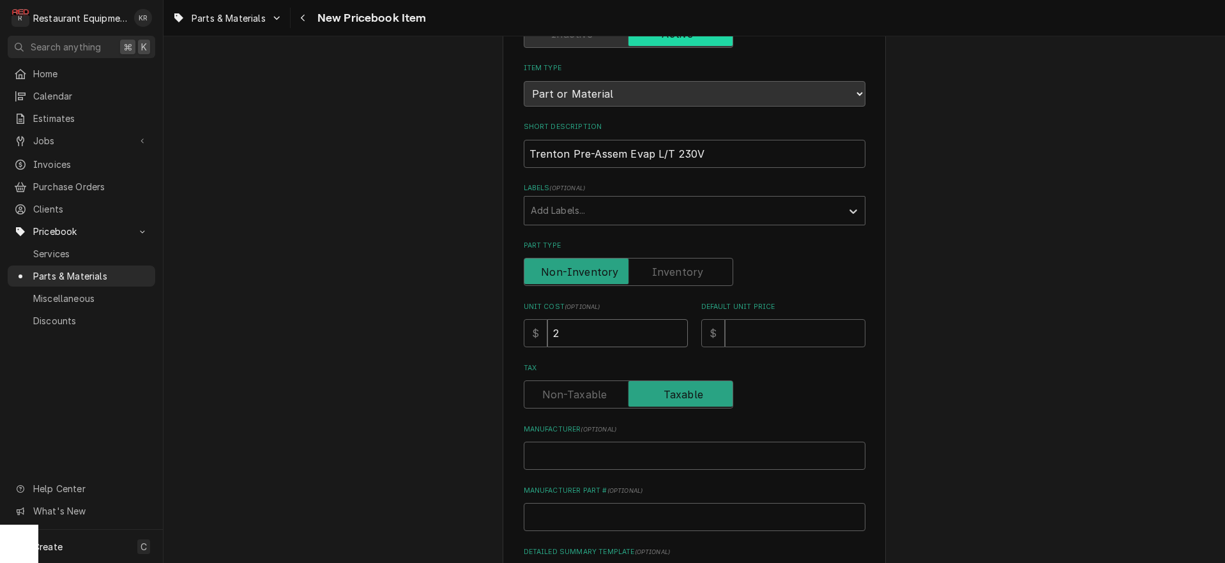
type textarea "x"
type input "20"
type textarea "x"
type input "209"
type textarea "x"
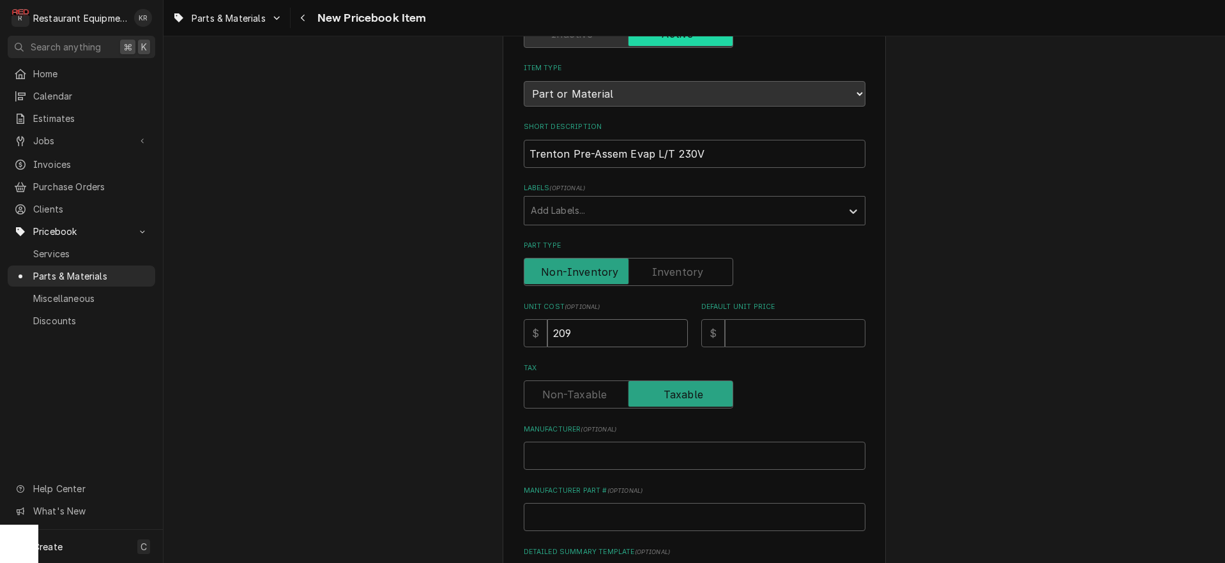
type input "2099"
type textarea "x"
type input "2099.03"
type textarea "x"
type input "2099.03"
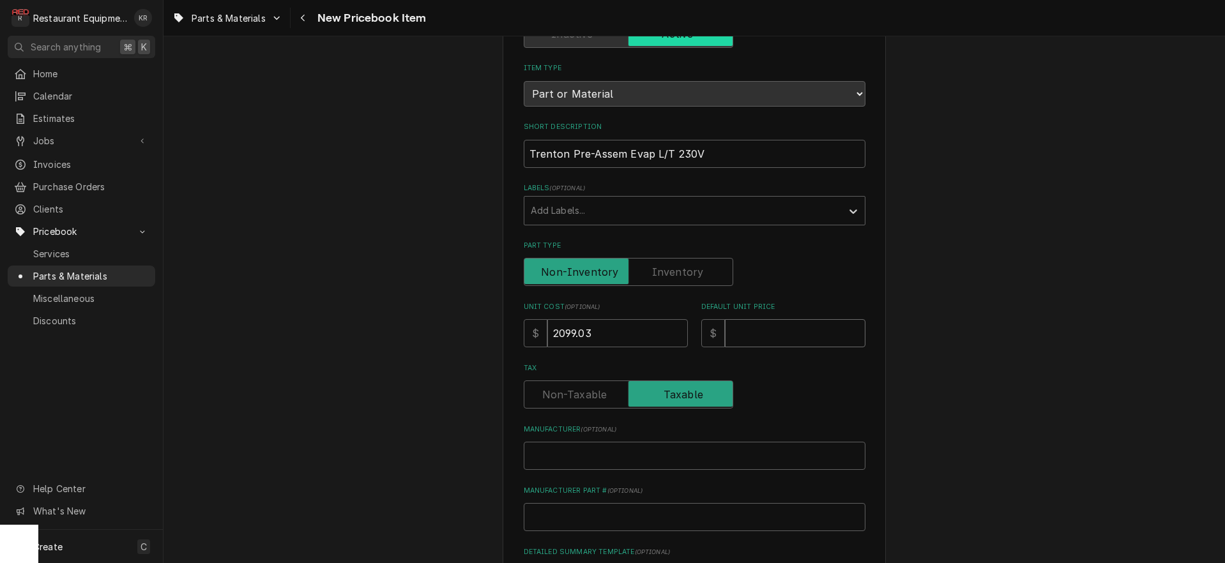
click at [750, 333] on input "Default Unit Price" at bounding box center [795, 333] width 141 height 28
type textarea "x"
type input "4"
type textarea "x"
type input "41"
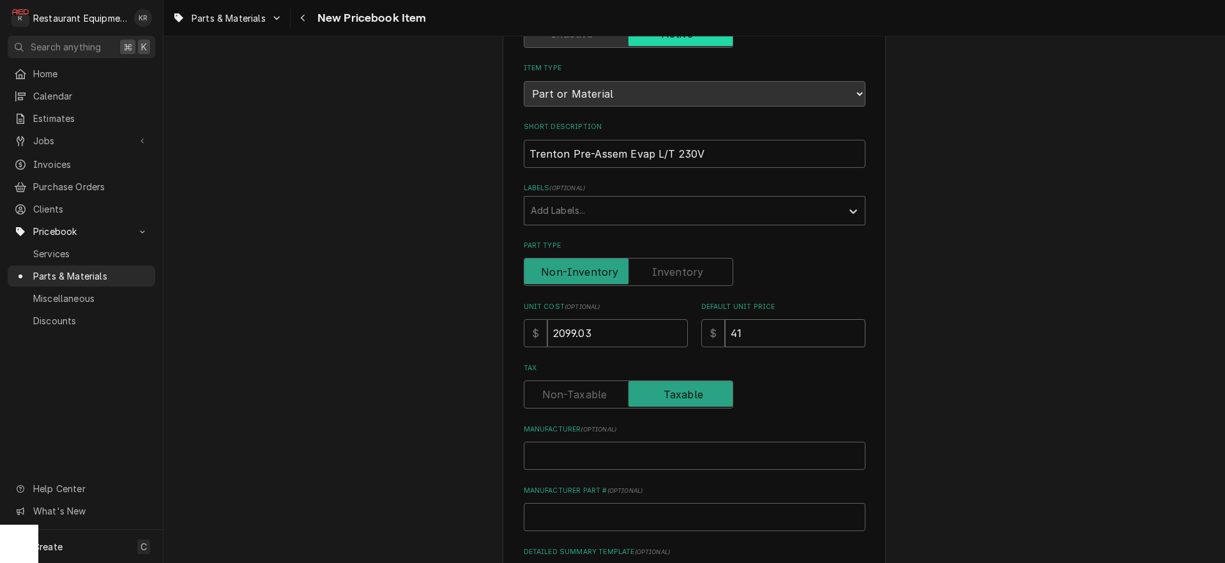
type textarea "x"
type input "419"
type textarea "x"
type input "4198"
type textarea "x"
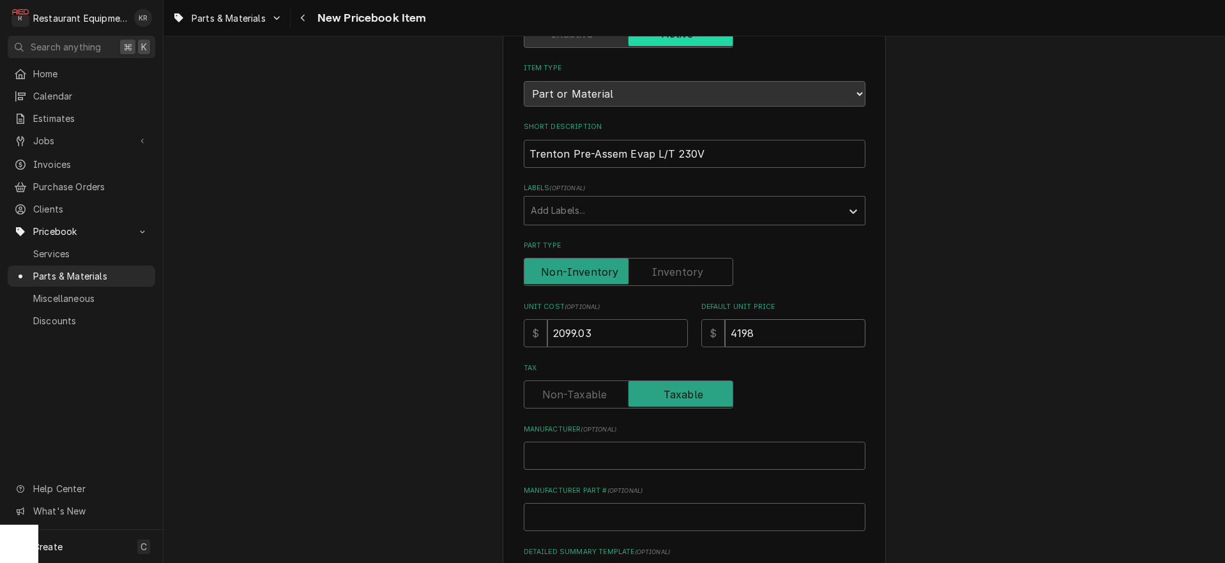
type input "4198.0"
type textarea "x"
type input "4198.06"
click at [625, 461] on input "Manufacturer ( optional )" at bounding box center [695, 456] width 342 height 28
type textarea "x"
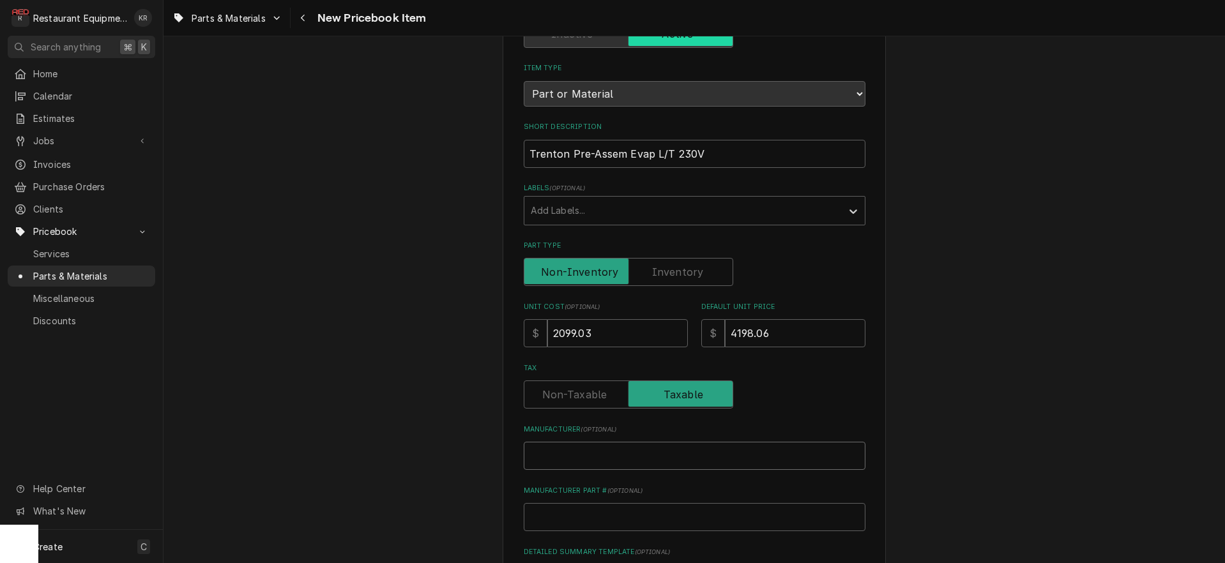
type input "T"
type textarea "x"
type input "Tr"
type textarea "x"
type input "Tre"
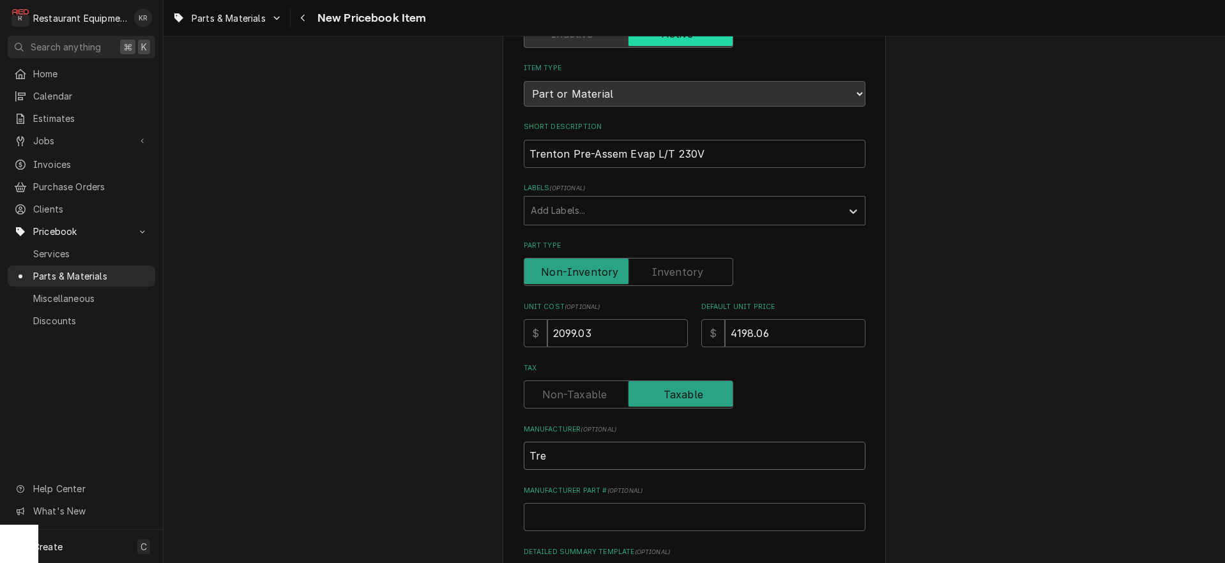
type textarea "x"
type input "Tren"
type textarea "x"
type input "Trent"
type textarea "x"
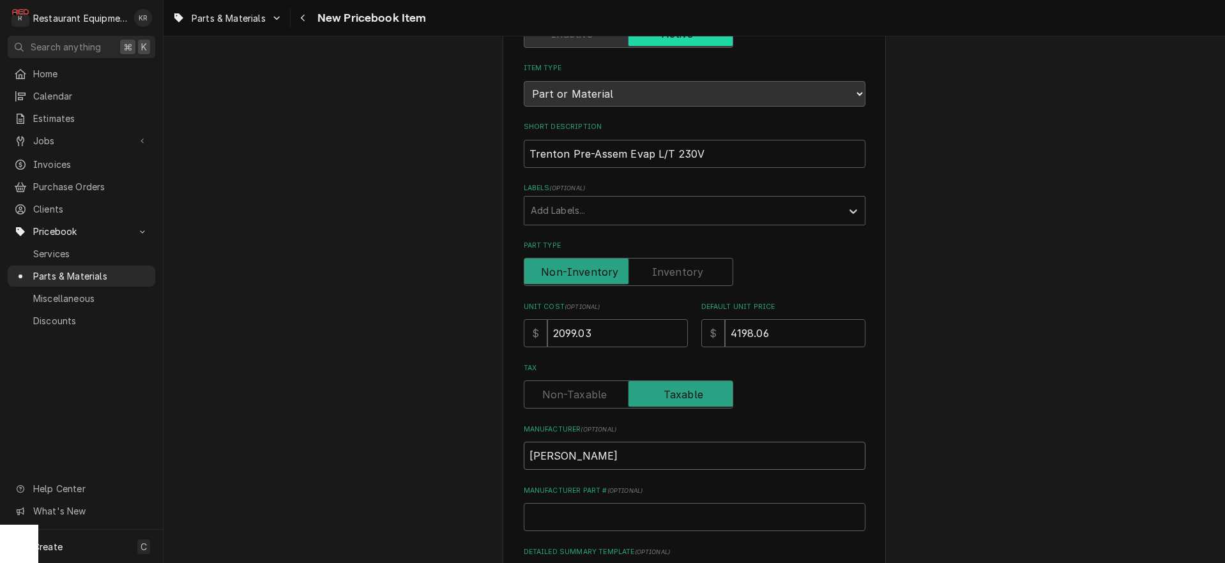
type input "Trento"
type textarea "x"
type input "Trenton"
type textarea "x"
type input "T"
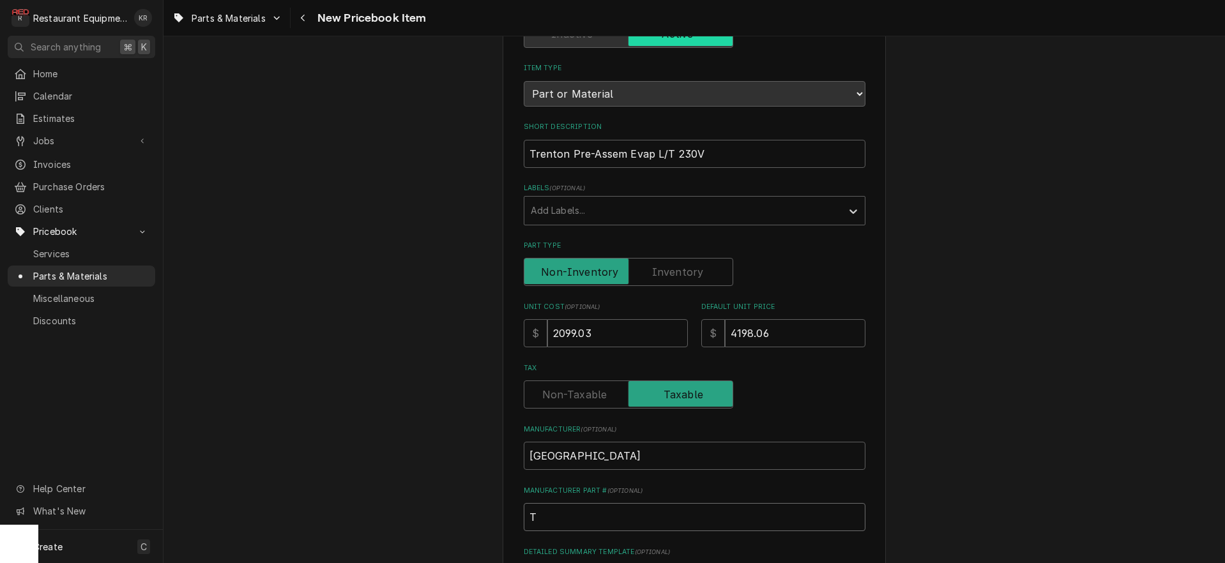
type textarea "x"
type input "TP"
type textarea "x"
type input "TPL"
type textarea "x"
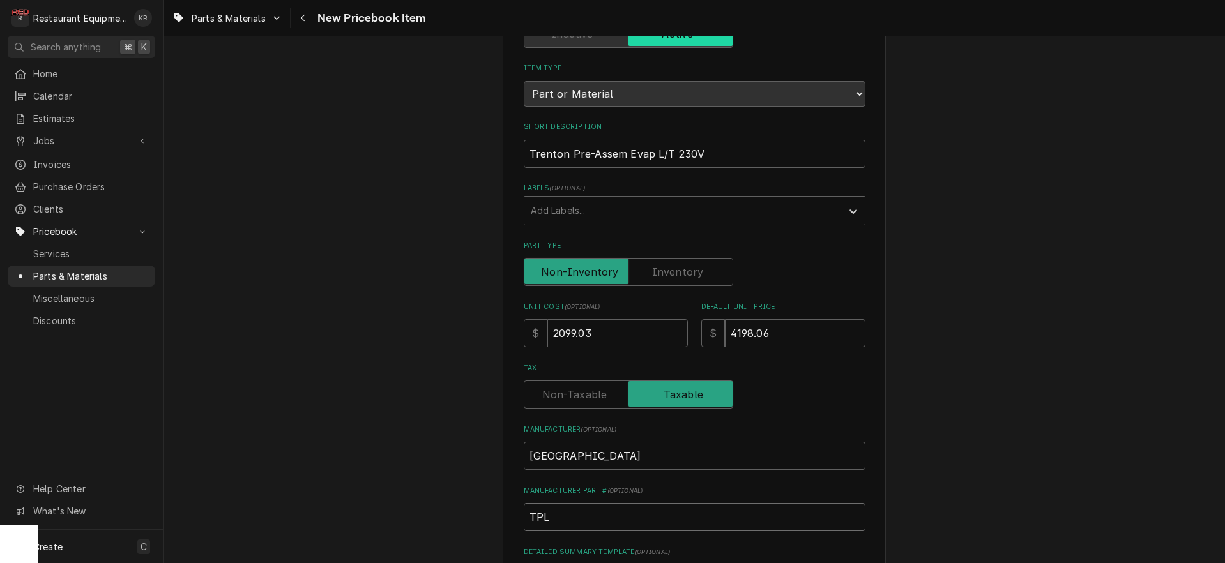
type input "TPLP"
type textarea "x"
type input "TPLP2"
type textarea "x"
type input "TPLP20"
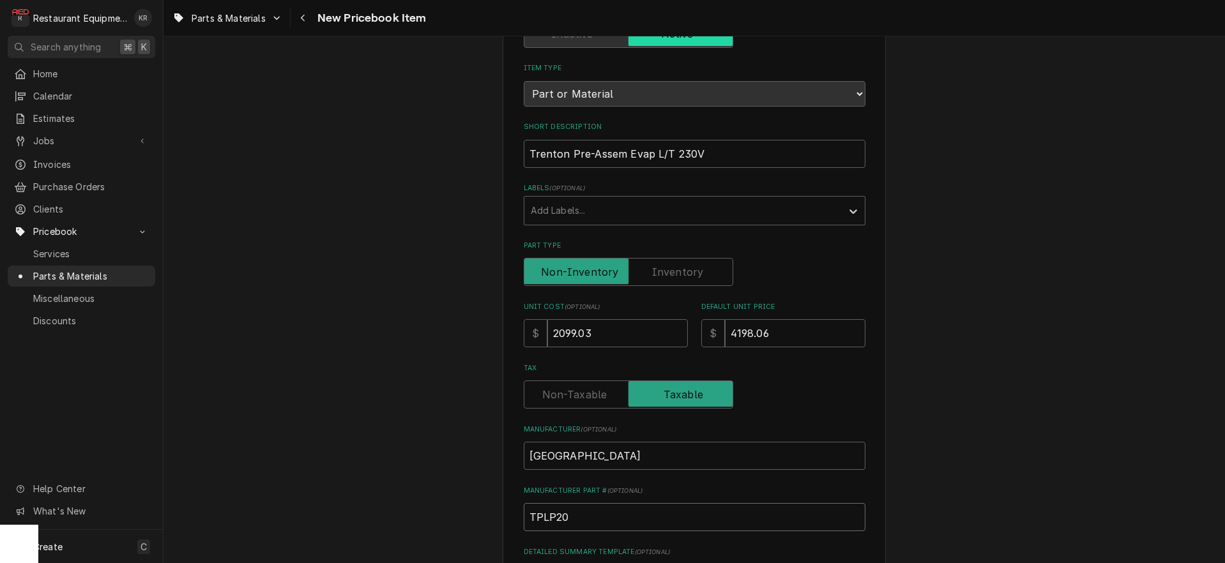
type textarea "x"
type input "TPLP209"
type textarea "x"
type input "TPLP209L"
type textarea "x"
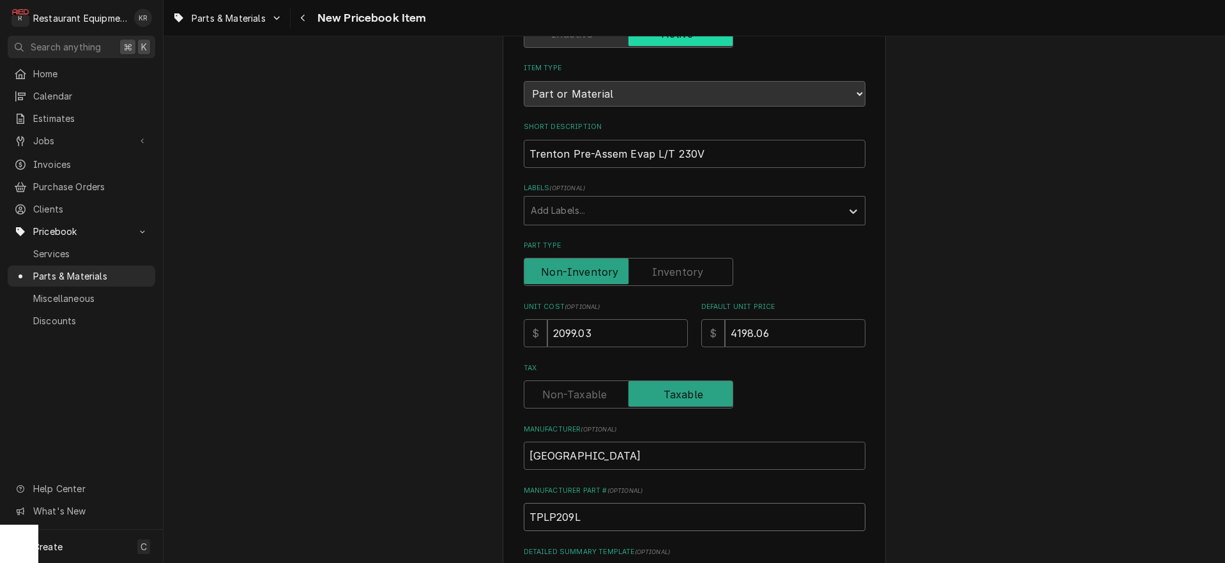
type input "TPLP209LE"
type textarea "x"
type input "TPLP209LES"
type textarea "x"
type input "TPLP209LES2"
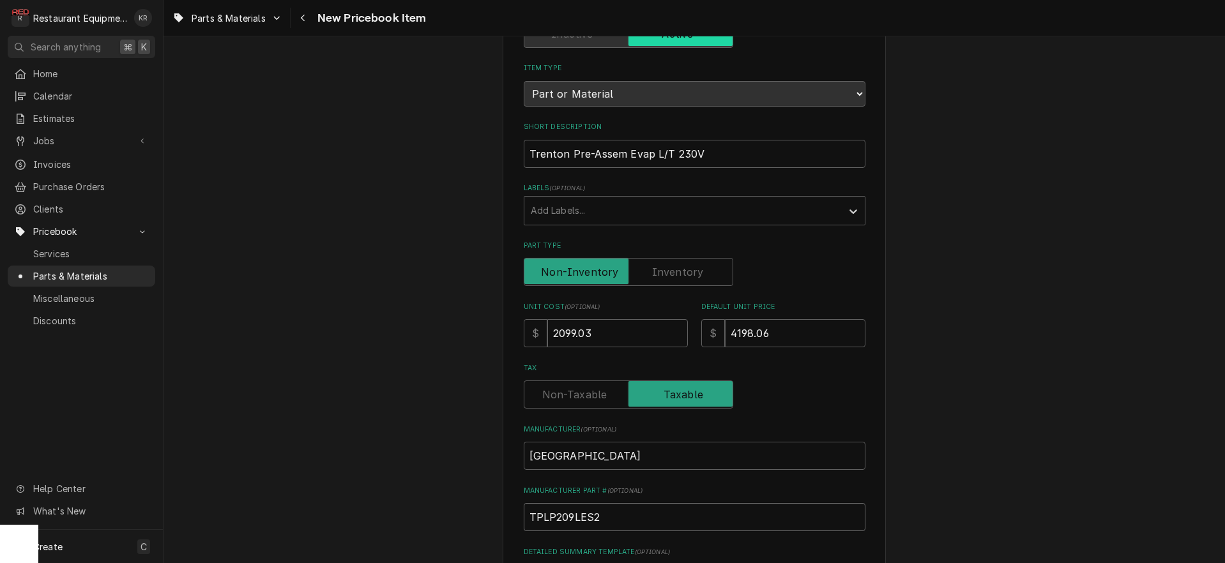
type textarea "x"
type input "TPLP209LES2D"
type textarea "x"
type input "TPLP209LES2DR"
type textarea "x"
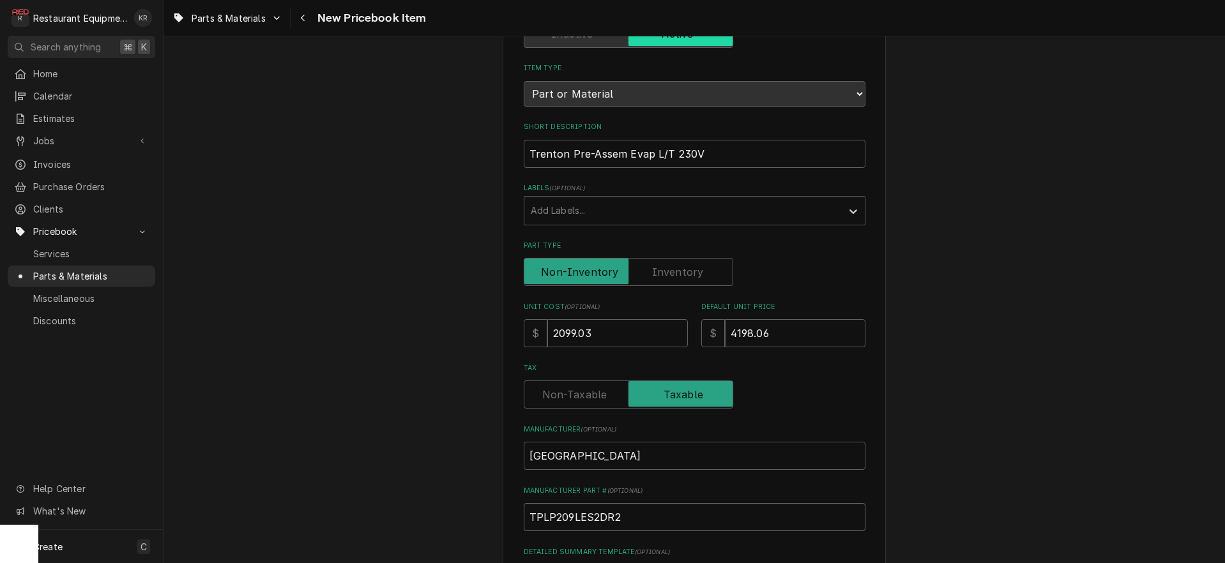
scroll to position [119, 0]
click at [581, 517] on input "TPLP209LES2DR2" at bounding box center [695, 517] width 342 height 28
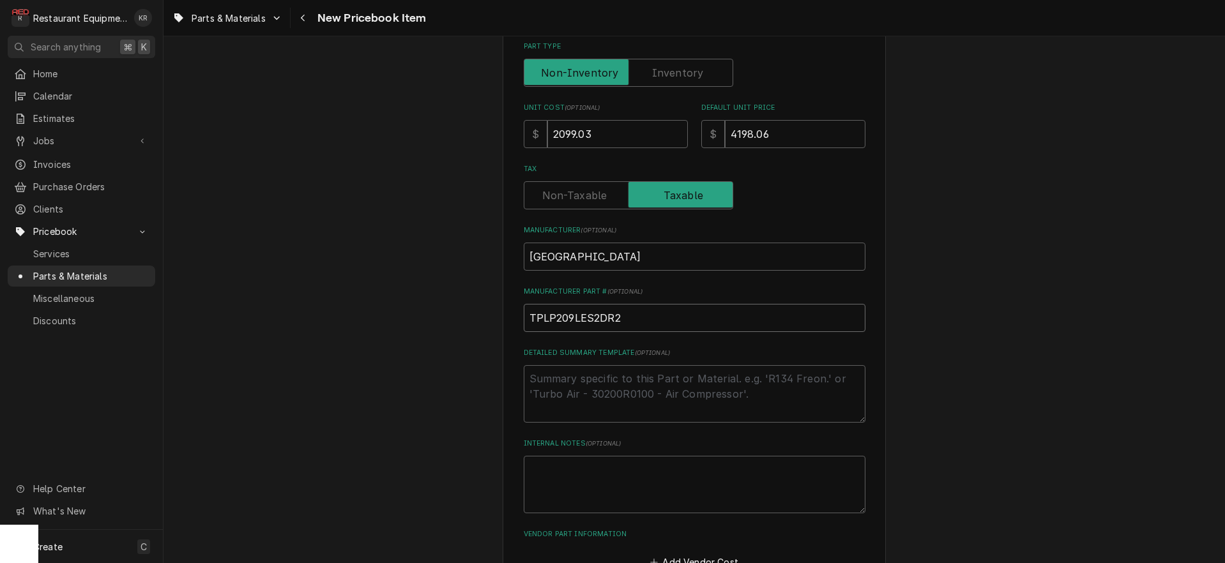
scroll to position [402, 0]
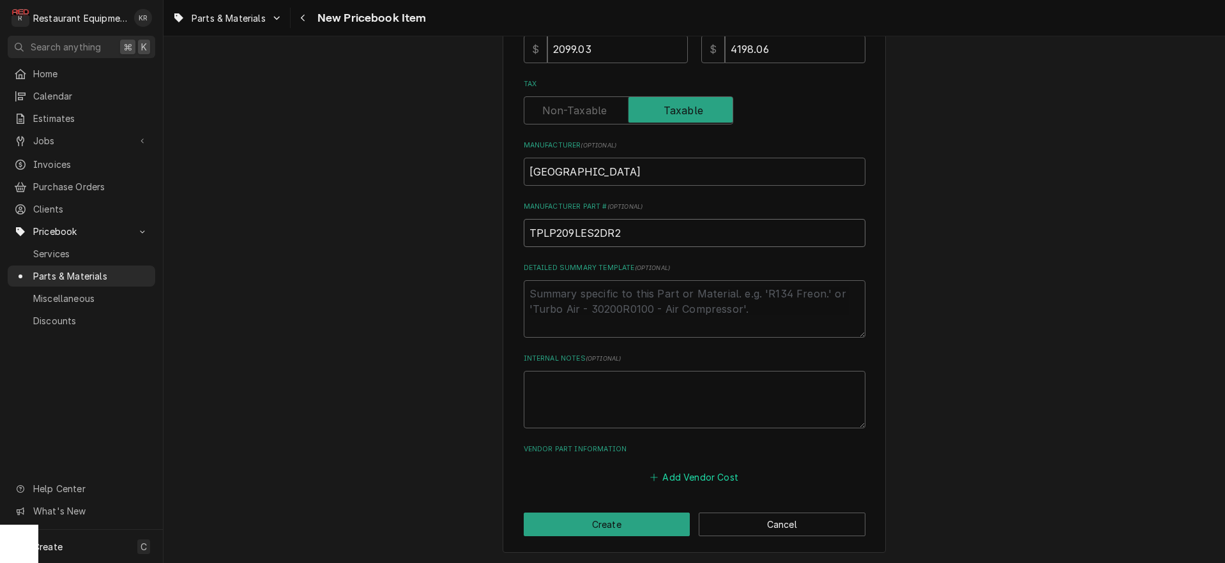
type input "TPLP209LES2DR2"
click at [694, 484] on button "Add Vendor Cost" at bounding box center [694, 477] width 93 height 18
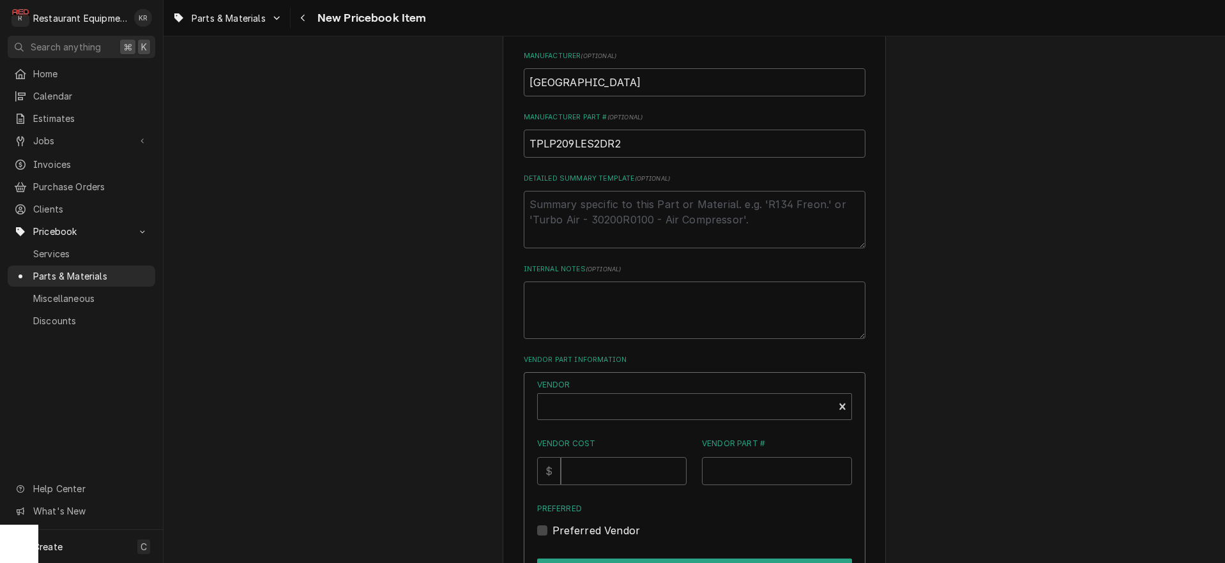
scroll to position [564, 0]
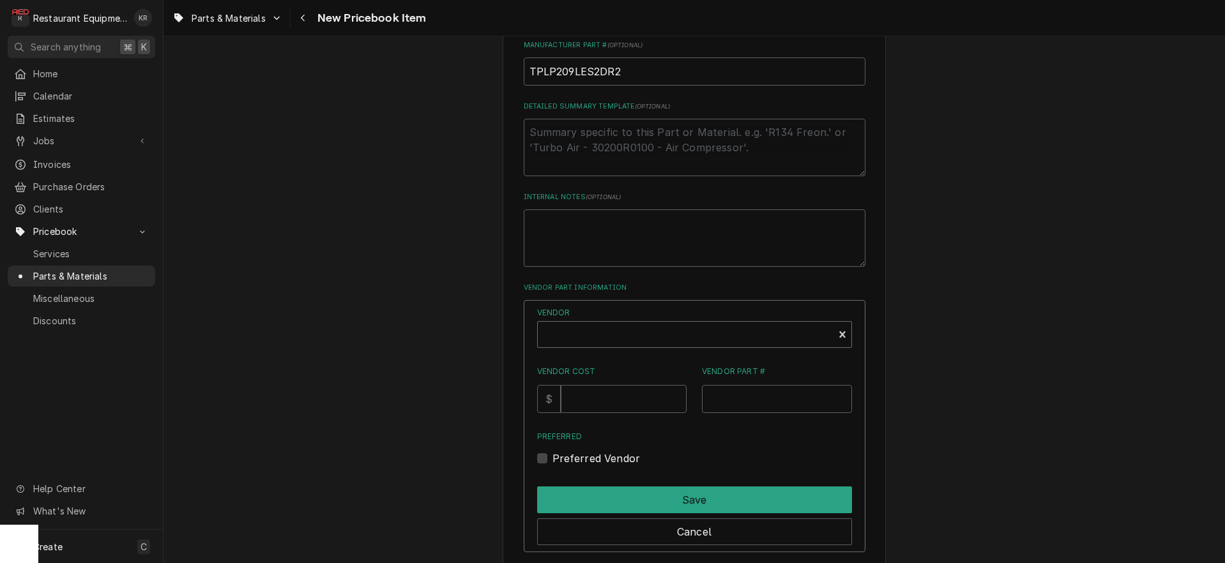
type textarea "x"
click at [585, 331] on div "Vendor" at bounding box center [685, 340] width 283 height 31
type input "unit"
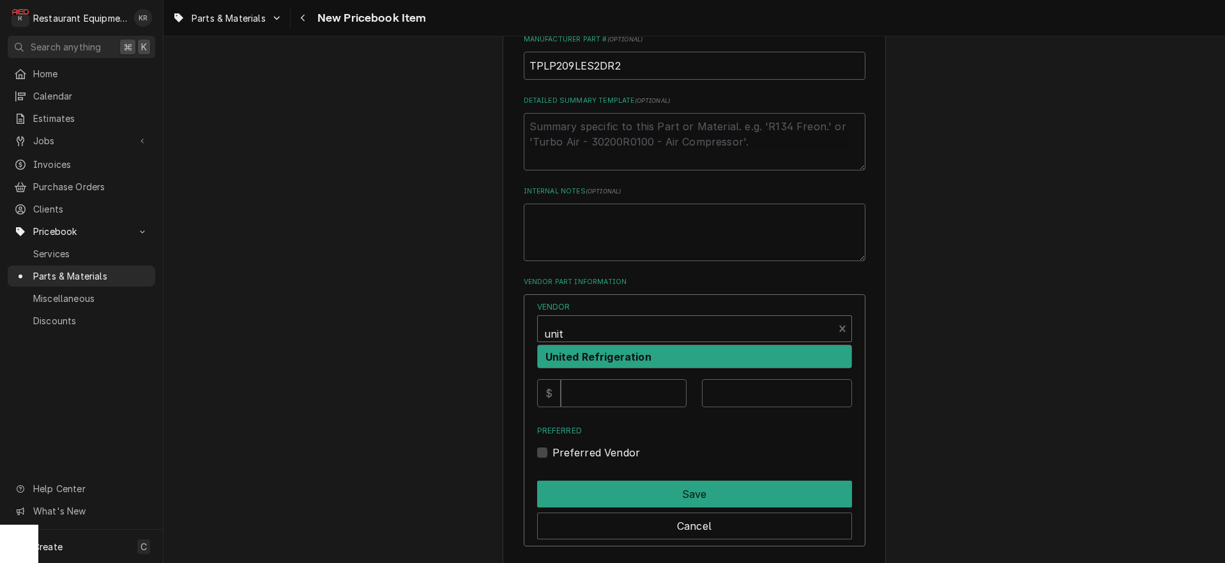
click at [581, 353] on strong "United Refrigeration" at bounding box center [599, 357] width 106 height 13
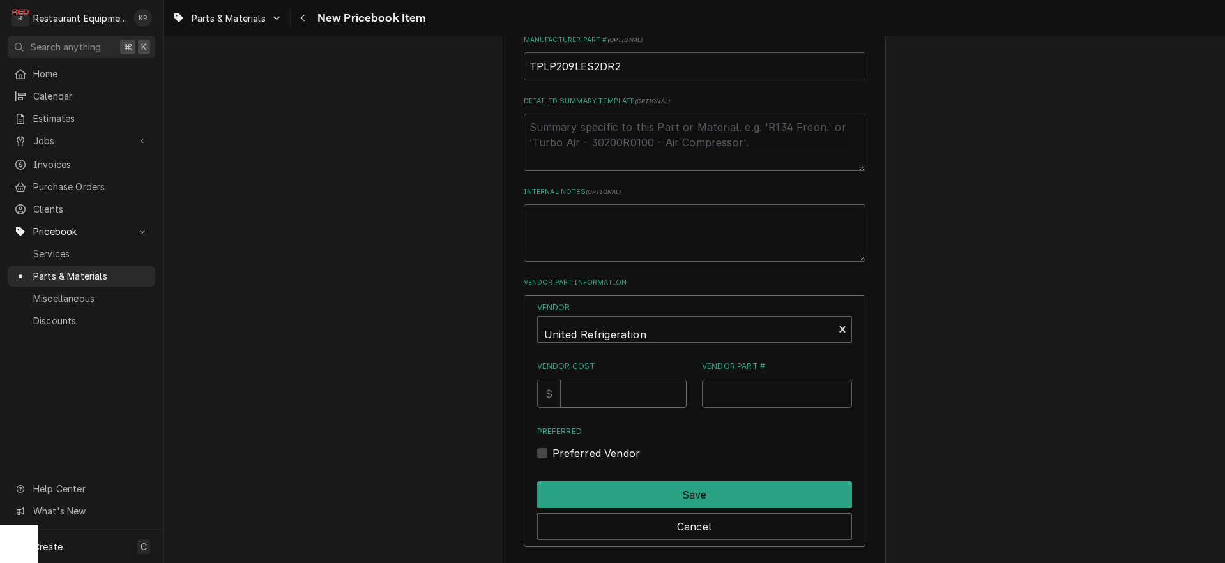
click at [604, 403] on input "Vendor Cost" at bounding box center [624, 394] width 126 height 28
type input "2099.03"
paste input "TPLP209LES2DR2"
type input "TPLP209LES2DR2"
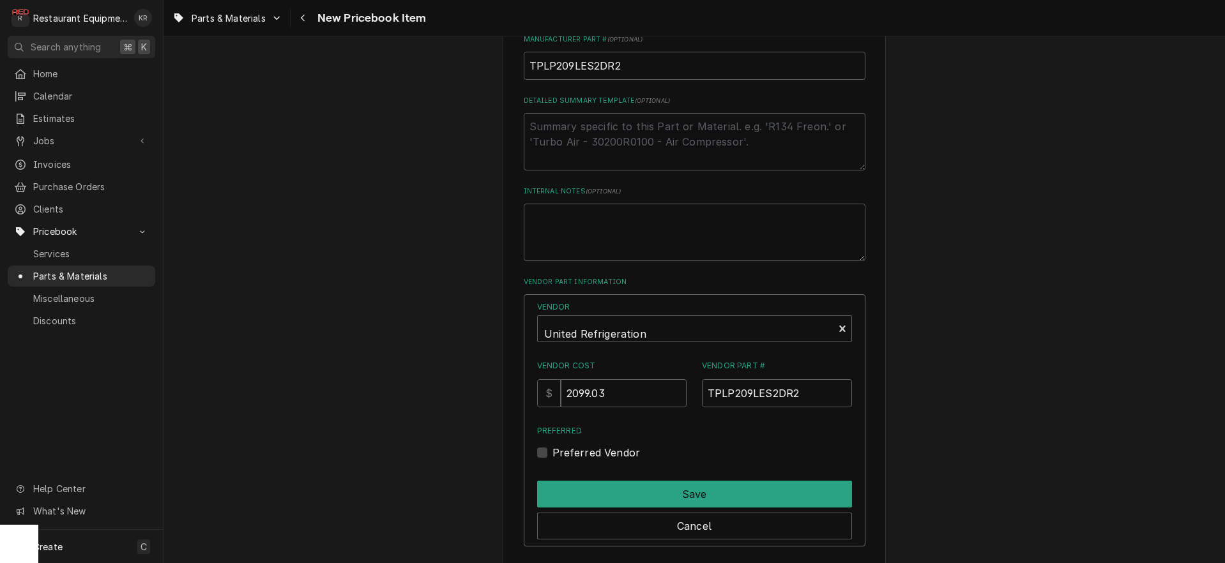
click at [558, 454] on label "Preferred Vendor" at bounding box center [597, 452] width 88 height 15
click at [558, 454] on input "Preferred" at bounding box center [710, 459] width 315 height 28
checkbox input "true"
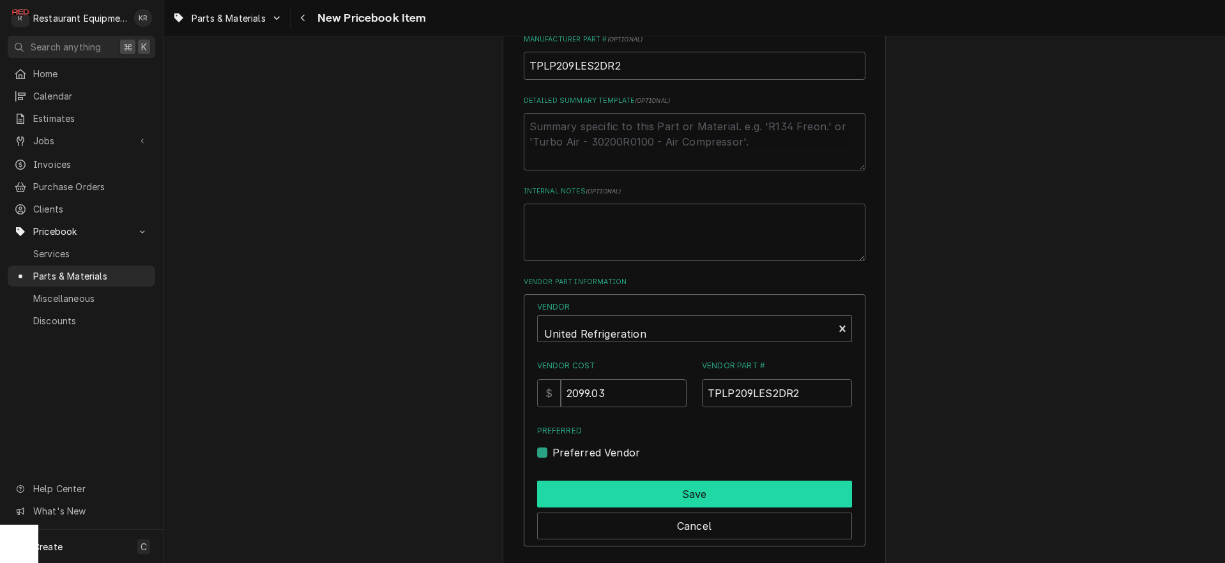
click at [590, 495] on button "Save" at bounding box center [694, 494] width 315 height 27
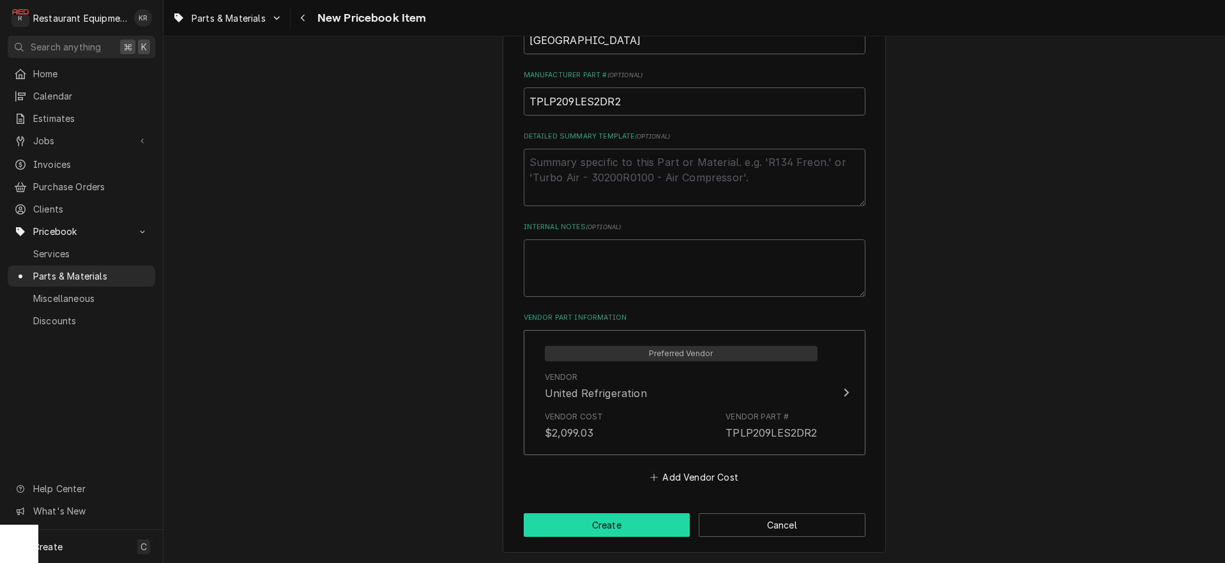
click at [606, 526] on button "Create" at bounding box center [607, 526] width 167 height 24
type textarea "x"
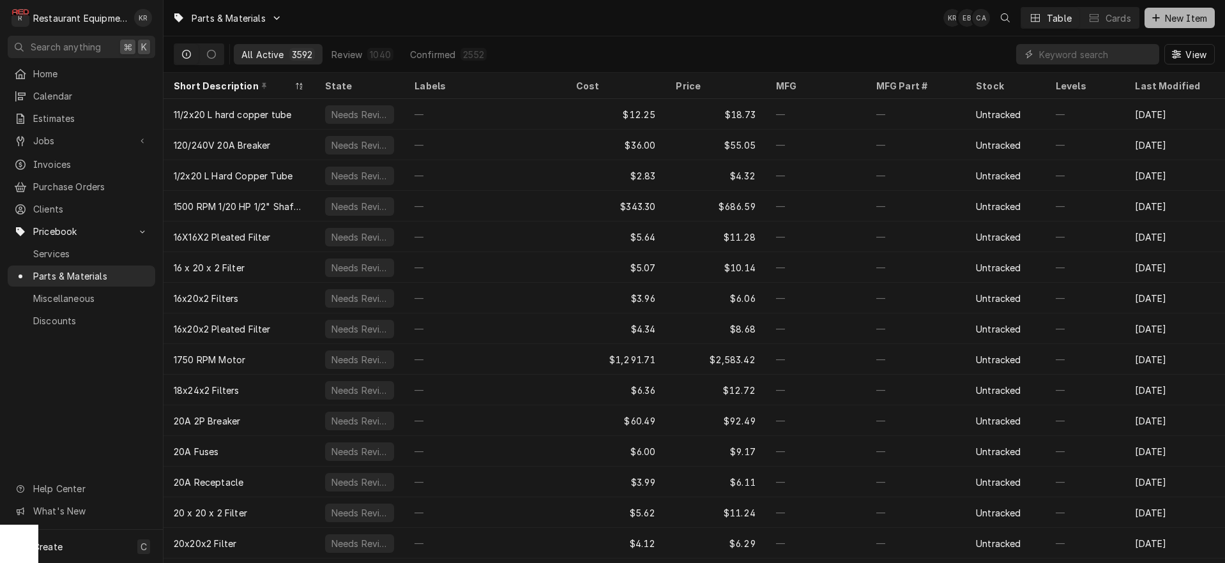
click at [1184, 17] on span "New Item" at bounding box center [1186, 17] width 47 height 13
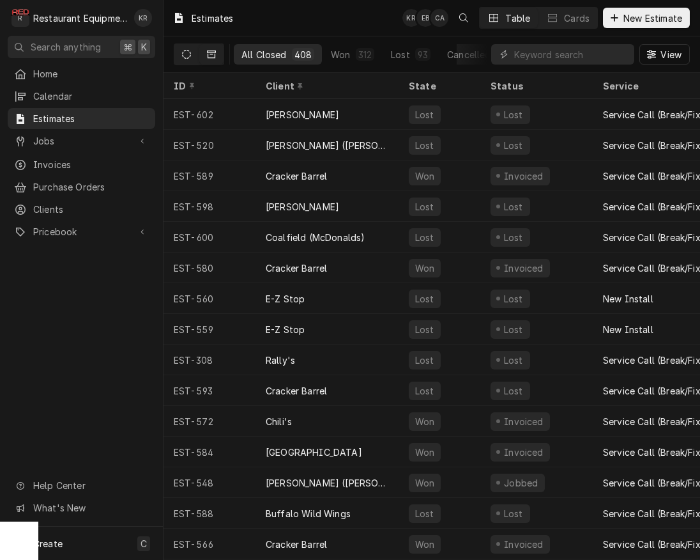
click at [187, 52] on icon "Dynamic Content Wrapper" at bounding box center [186, 54] width 9 height 9
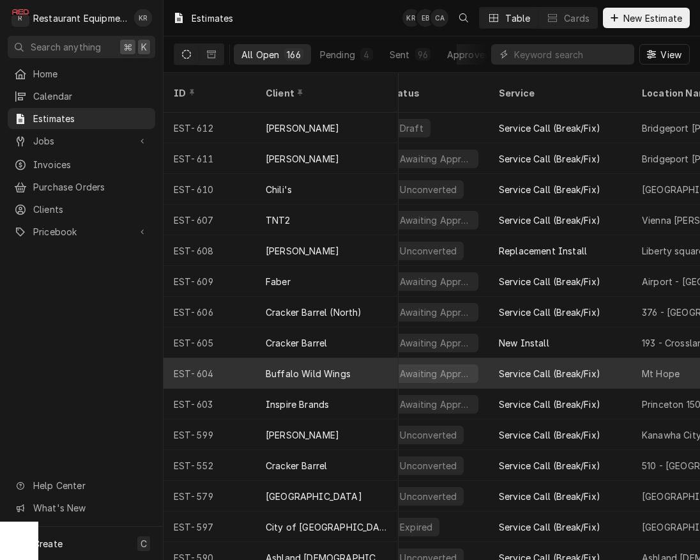
scroll to position [0, 110]
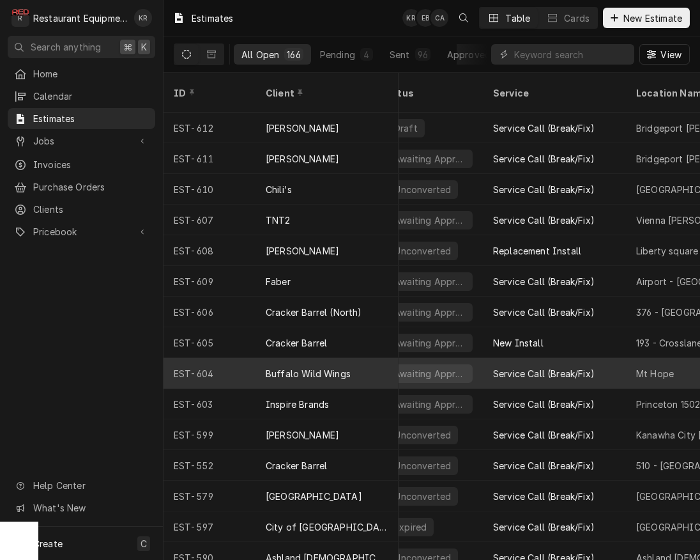
click at [521, 275] on div "Service Call (Break/Fix)" at bounding box center [544, 281] width 102 height 13
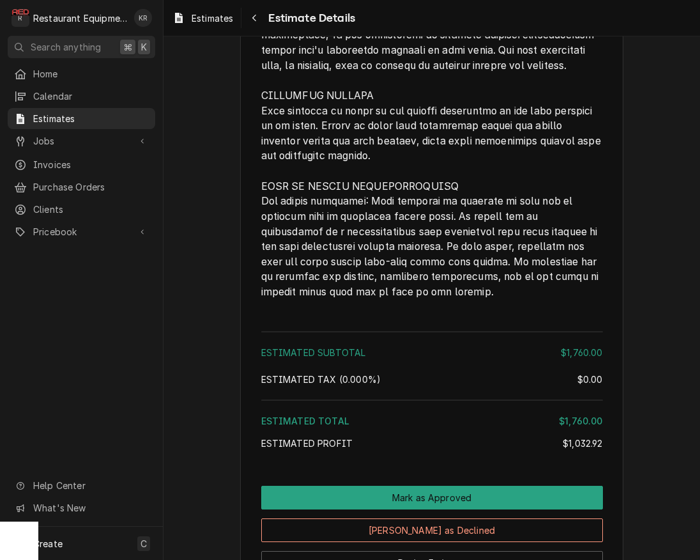
scroll to position [2617, 0]
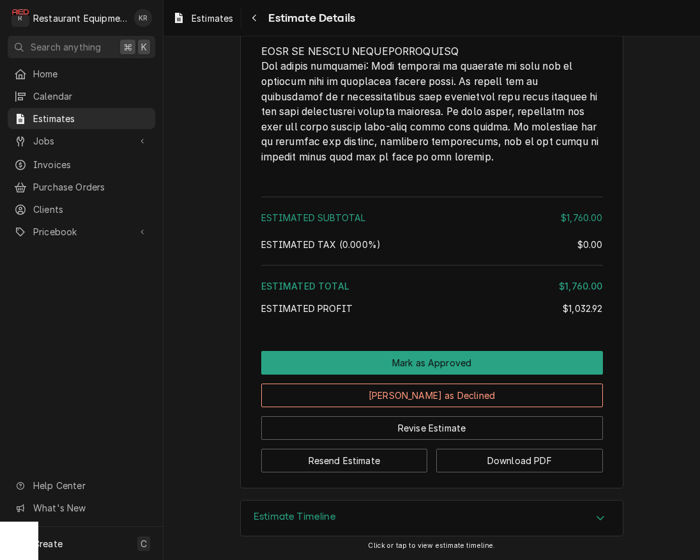
click at [372, 522] on div "Estimate Timeline" at bounding box center [432, 518] width 382 height 36
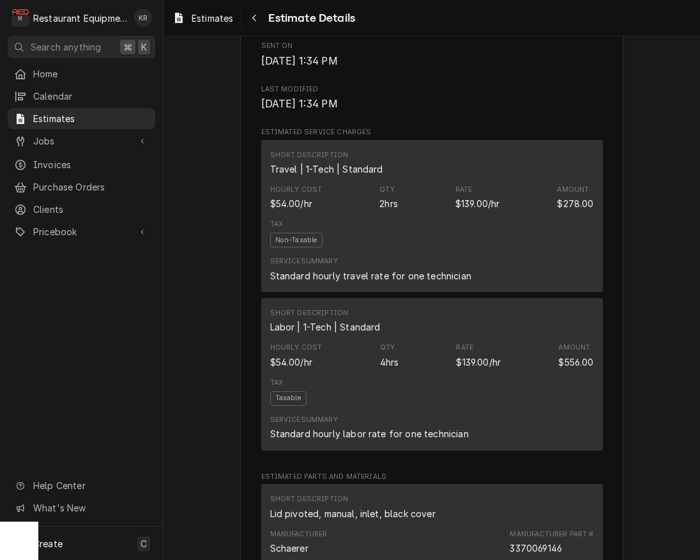
scroll to position [647, 0]
click at [215, 25] on div "Estimates" at bounding box center [203, 18] width 66 height 16
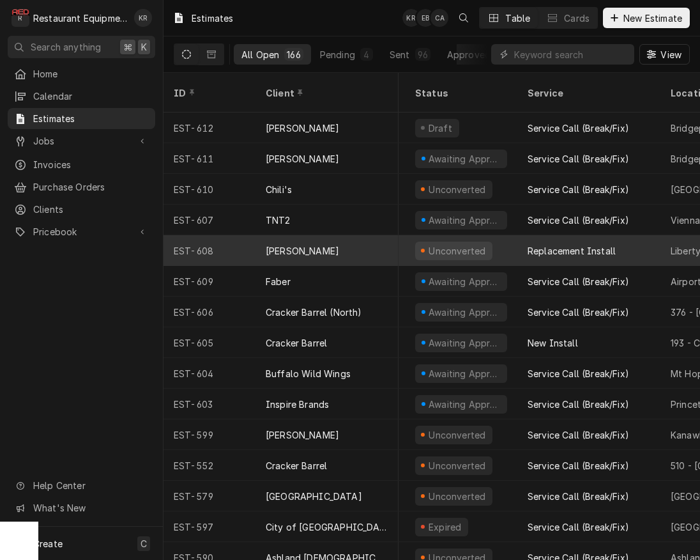
scroll to position [1, 75]
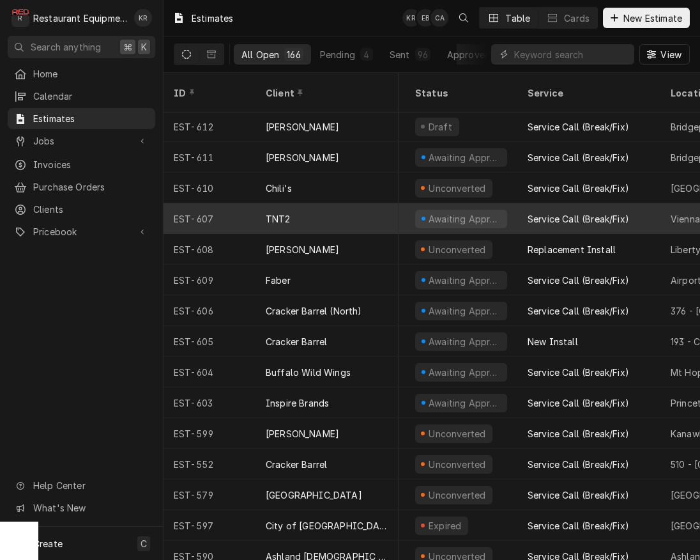
click at [301, 208] on div "TNT2" at bounding box center [327, 218] width 143 height 31
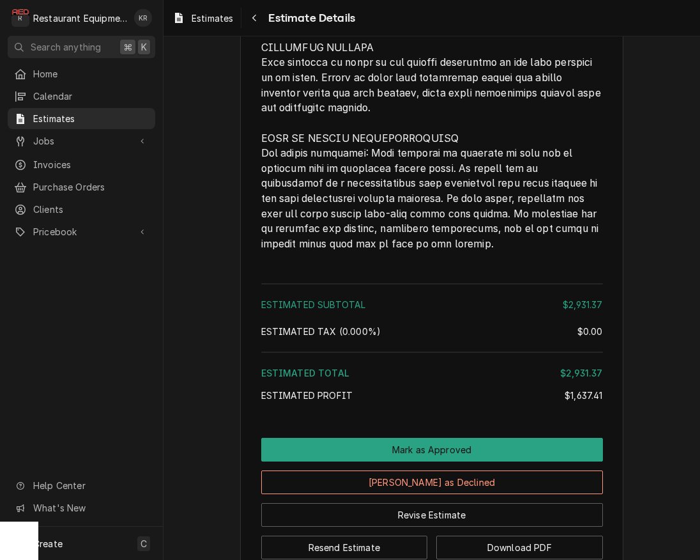
scroll to position [2850, 0]
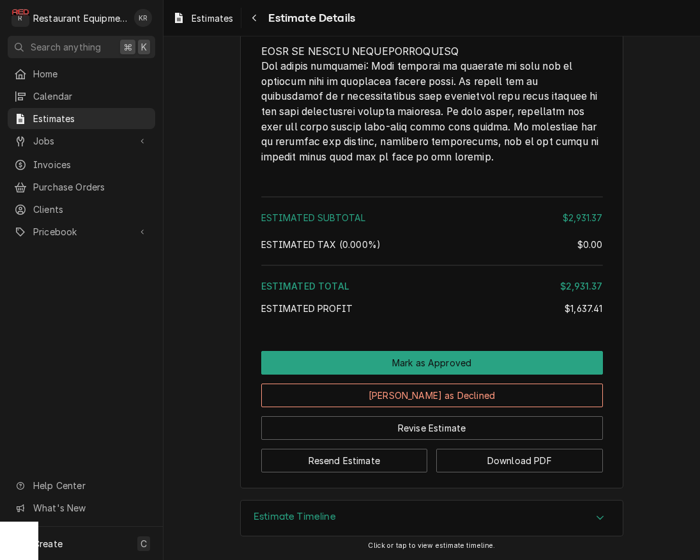
click at [382, 518] on div "Estimate Timeline" at bounding box center [432, 518] width 382 height 36
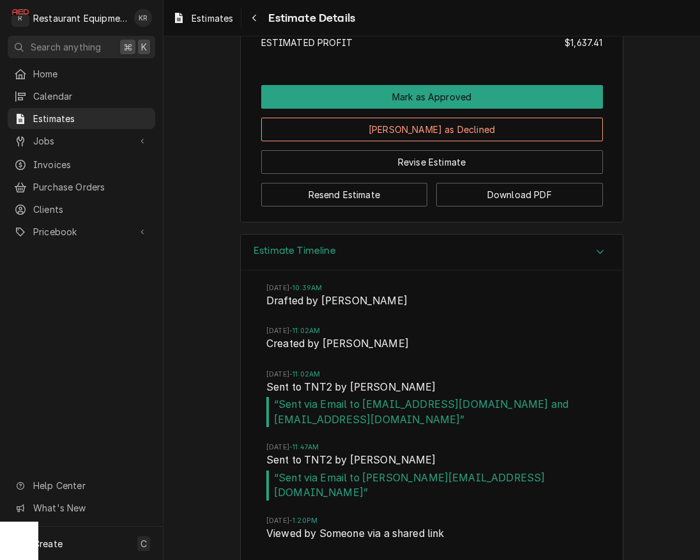
scroll to position [3258, 0]
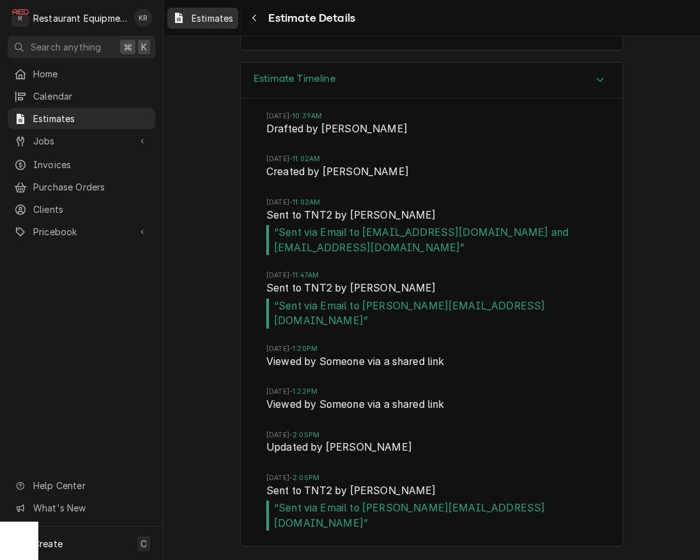
click at [224, 18] on span "Estimates" at bounding box center [213, 17] width 42 height 13
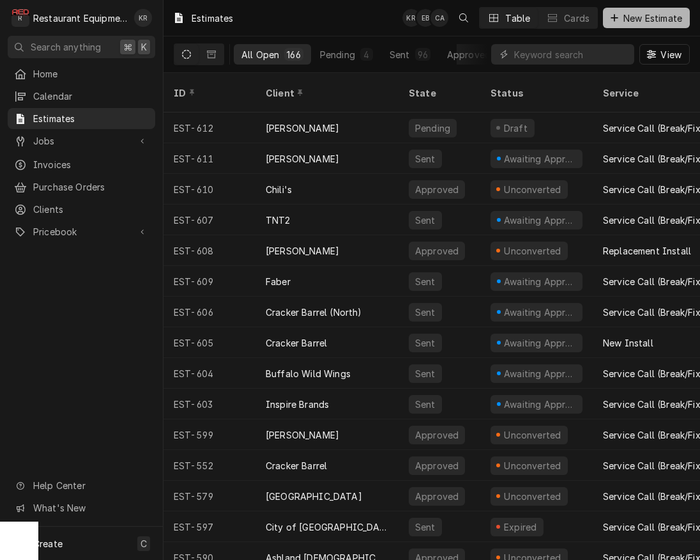
click at [646, 16] on span "New Estimate" at bounding box center [653, 17] width 64 height 13
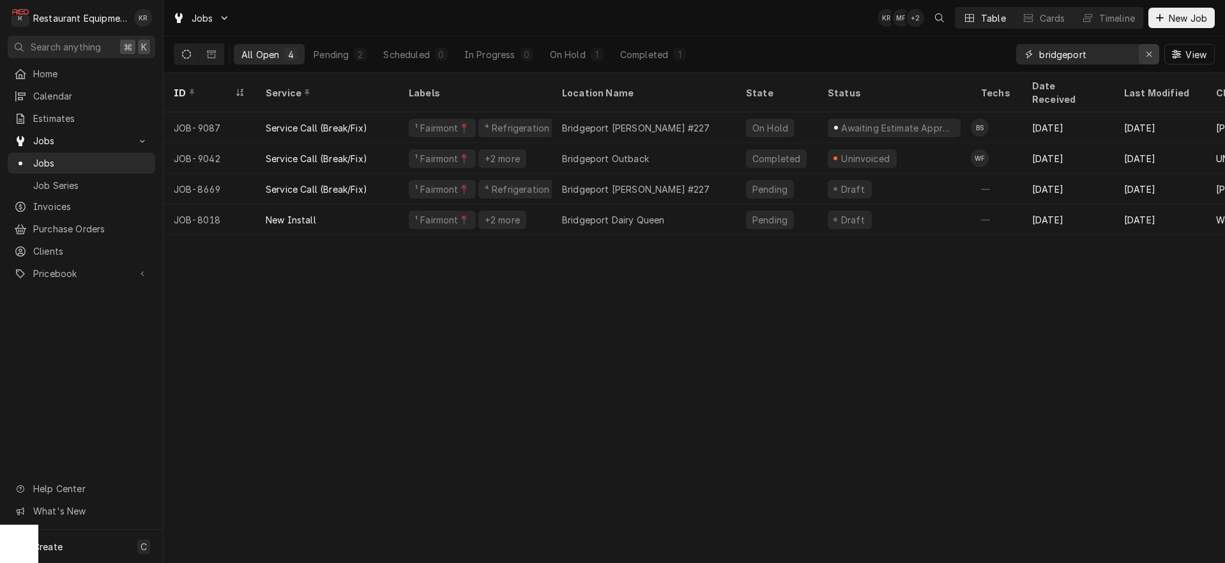
click at [1147, 54] on icon "Erase input" at bounding box center [1149, 54] width 7 height 9
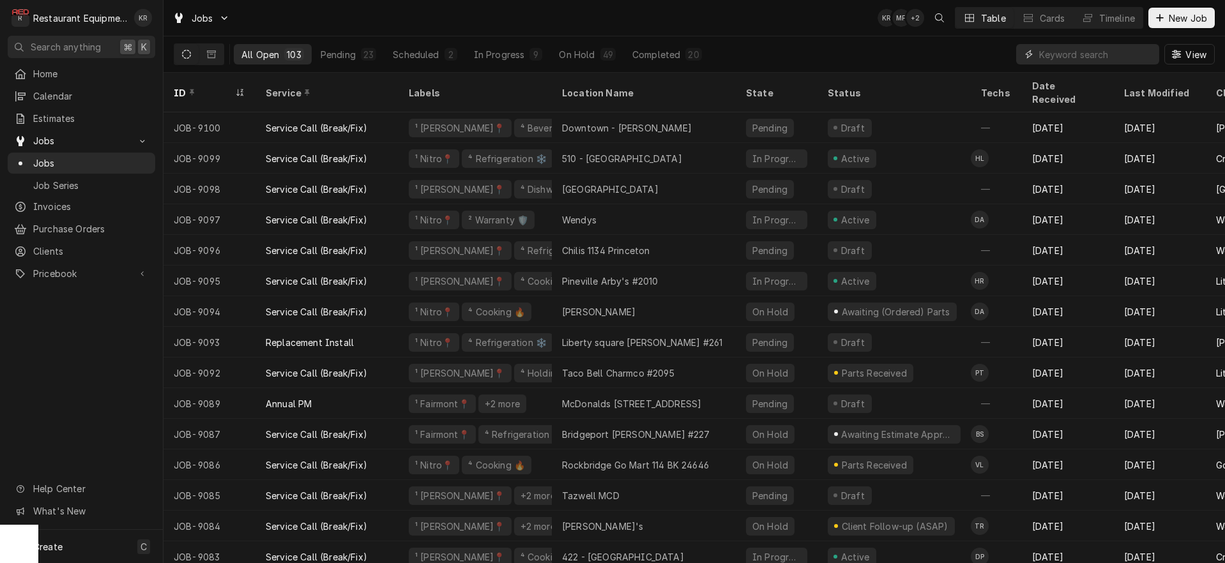
click at [1085, 54] on input "Dynamic Content Wrapper" at bounding box center [1096, 54] width 114 height 20
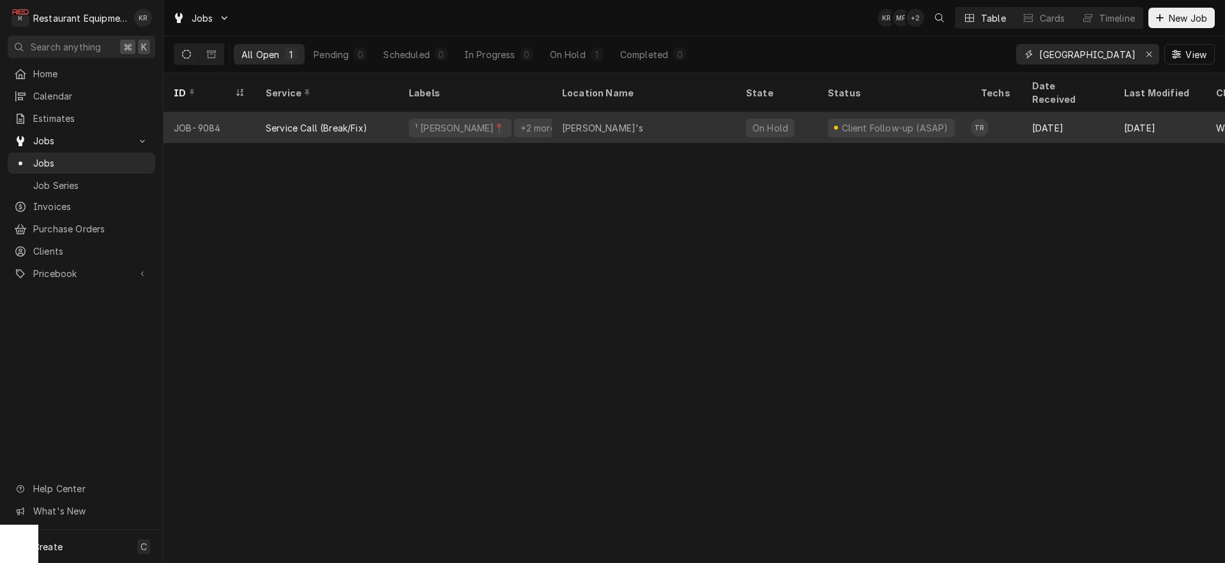
type input "[GEOGRAPHIC_DATA]"
click at [683, 112] on div "[PERSON_NAME]'s" at bounding box center [644, 127] width 184 height 31
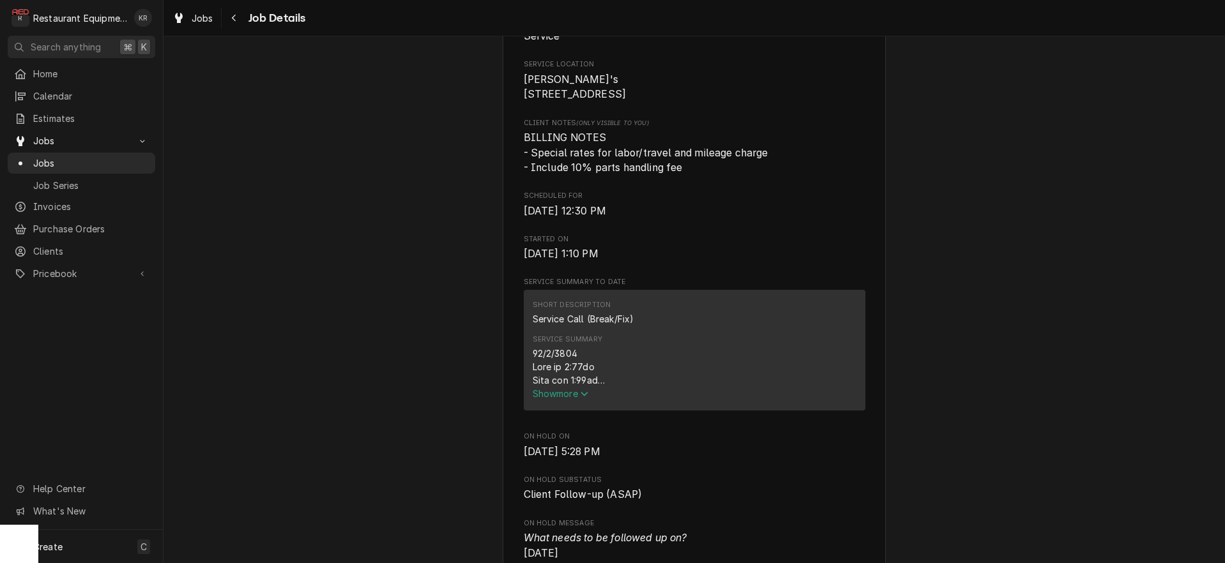
scroll to position [360, 0]
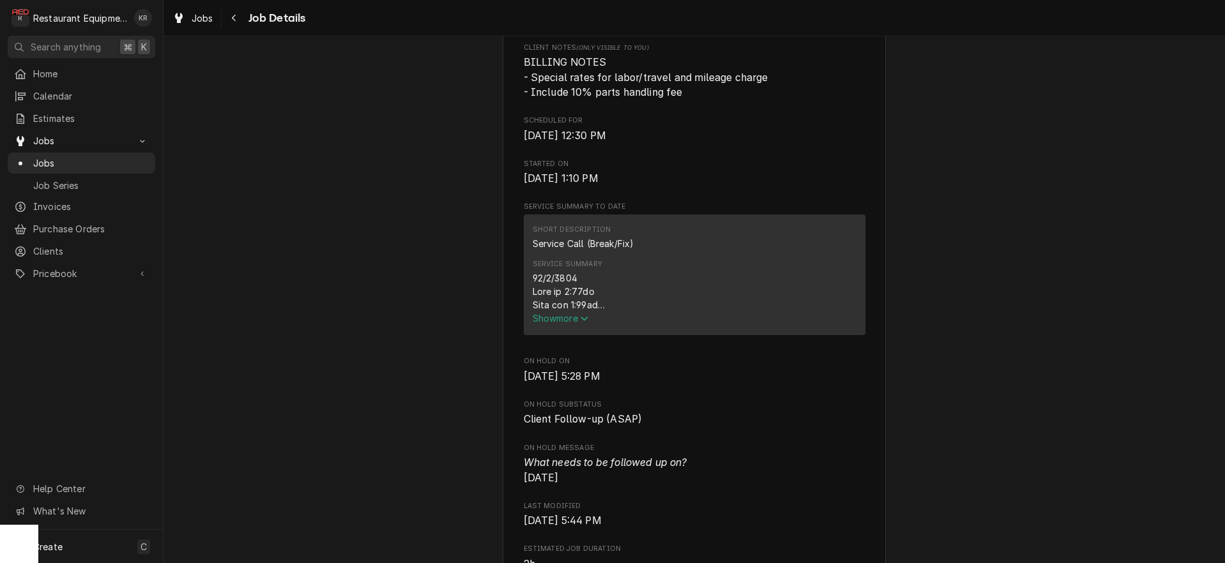
click at [577, 324] on span "Show more" at bounding box center [561, 318] width 56 height 11
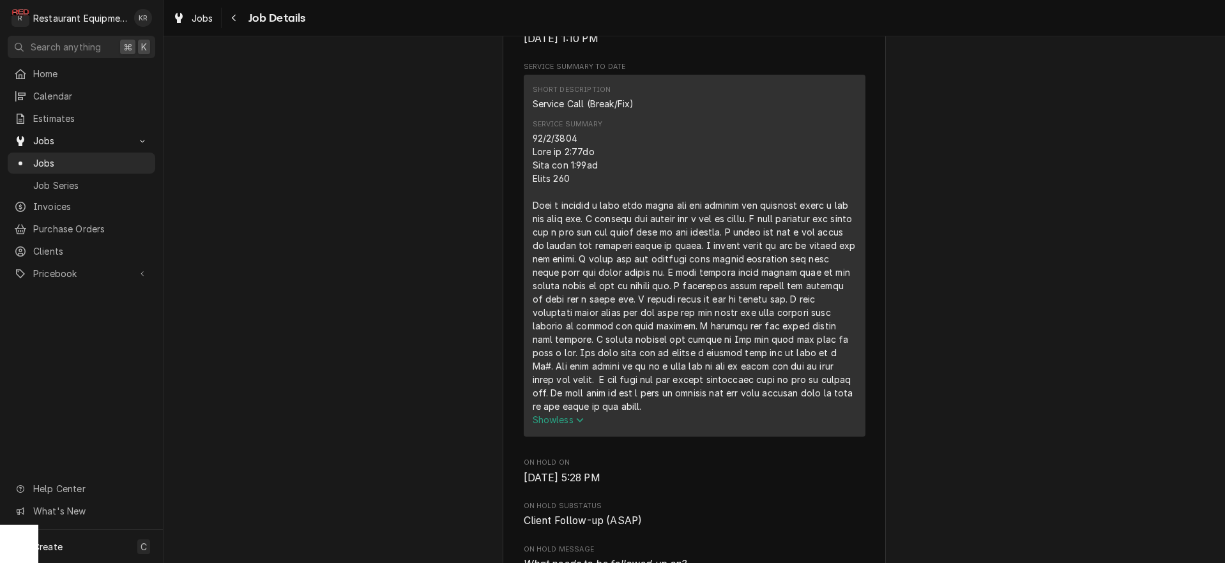
scroll to position [524, 0]
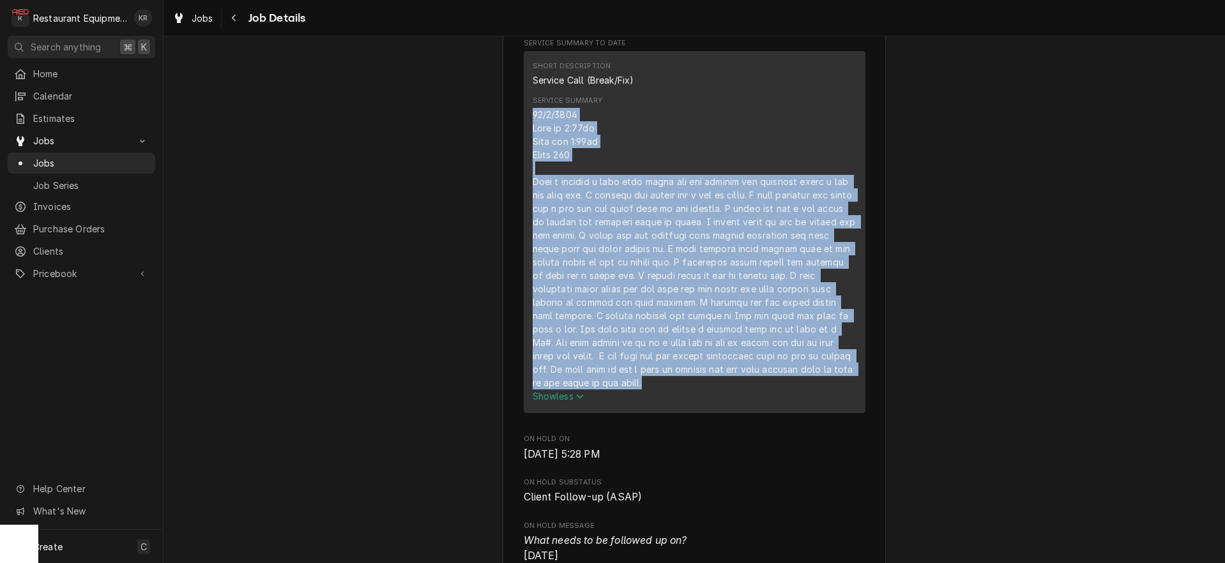
drag, startPoint x: 532, startPoint y: 128, endPoint x: 824, endPoint y: 378, distance: 384.3
click at [834, 399] on div "Short Description Service Call (Break/Fix) Service Summary Show less" at bounding box center [695, 232] width 342 height 362
copy div "[DATE] Time in 1:15pm Time out 5:45pm Truck 109 When i arrived i took side pane…"
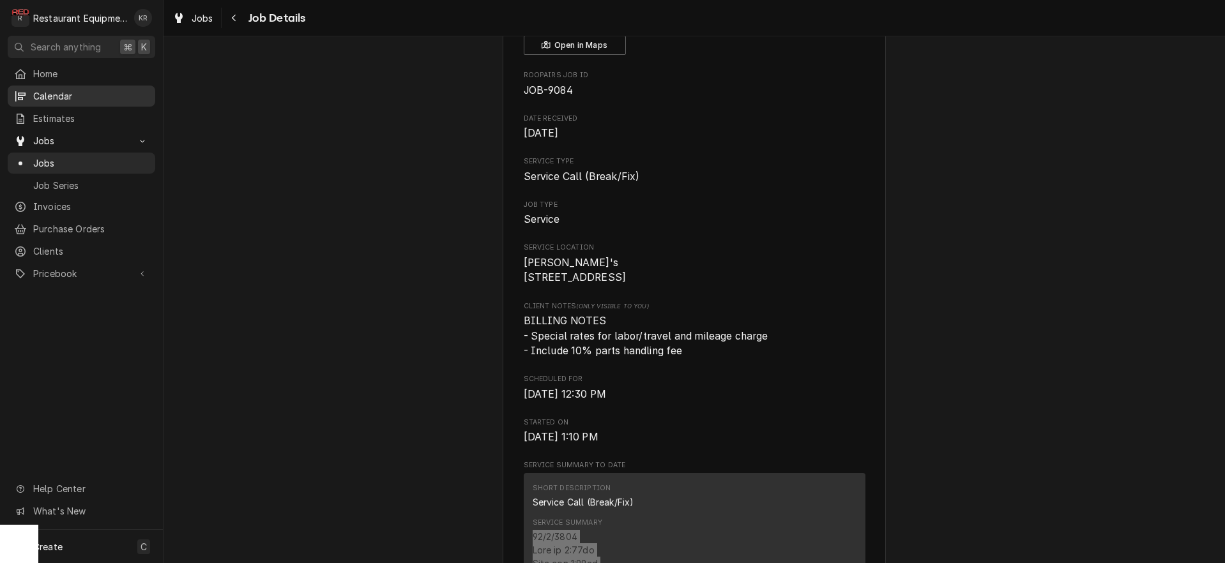
scroll to position [101, 0]
click at [70, 115] on span "Estimates" at bounding box center [91, 118] width 116 height 13
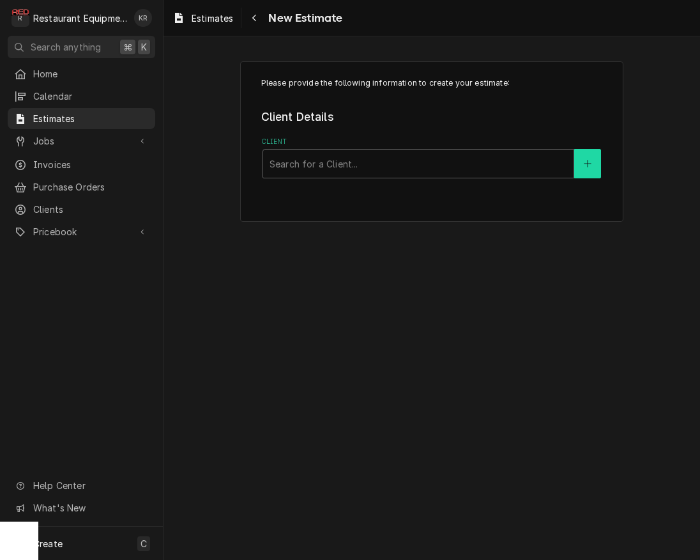
click at [586, 164] on icon "Create New Client" at bounding box center [587, 163] width 7 height 7
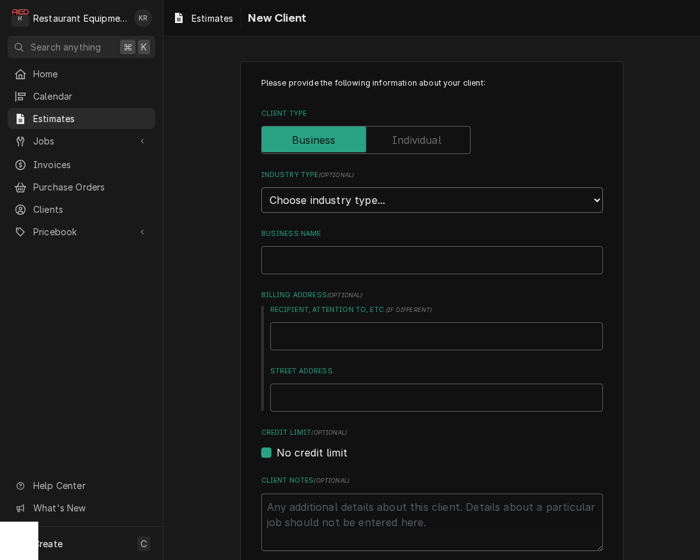
select select "2"
click option "Commercial" at bounding box center [0, 0] width 0 height 0
click at [349, 261] on input "Business Name" at bounding box center [432, 260] width 342 height 28
type textarea "x"
type input "B"
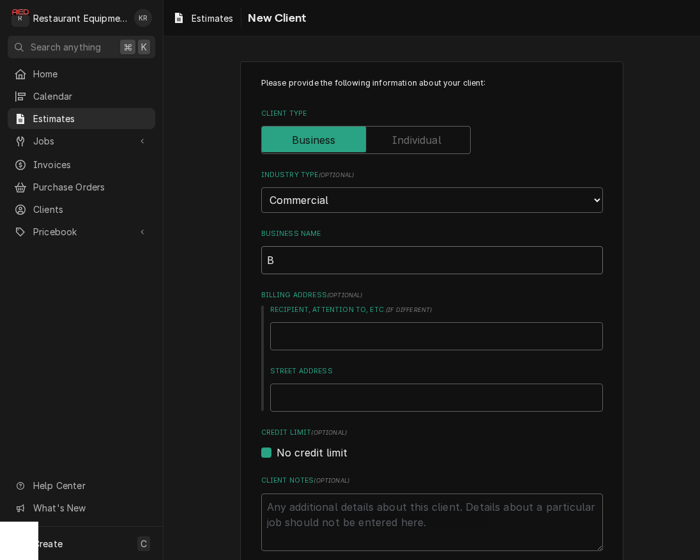
type textarea "x"
type input "Br"
type textarea "x"
type input "Bri"
type textarea "x"
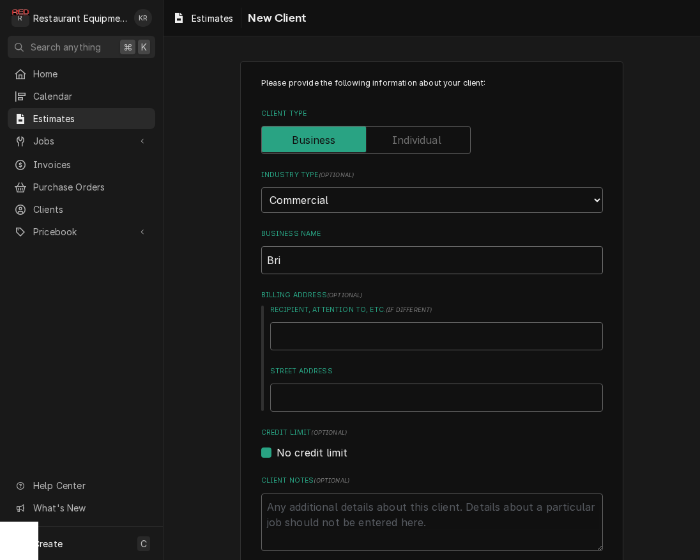
type input "Bris"
type textarea "x"
type input "Brist"
type textarea "x"
type input "Bristo"
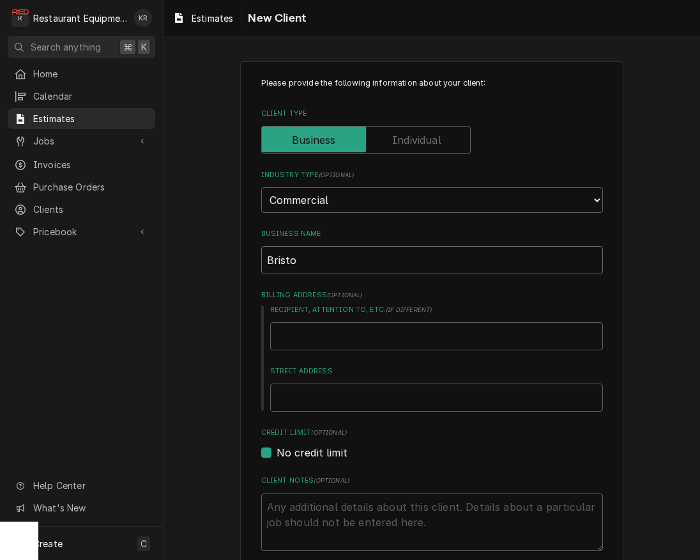
type textarea "x"
type input "Bristol"
type textarea "x"
type input "Bristol"
type textarea "x"
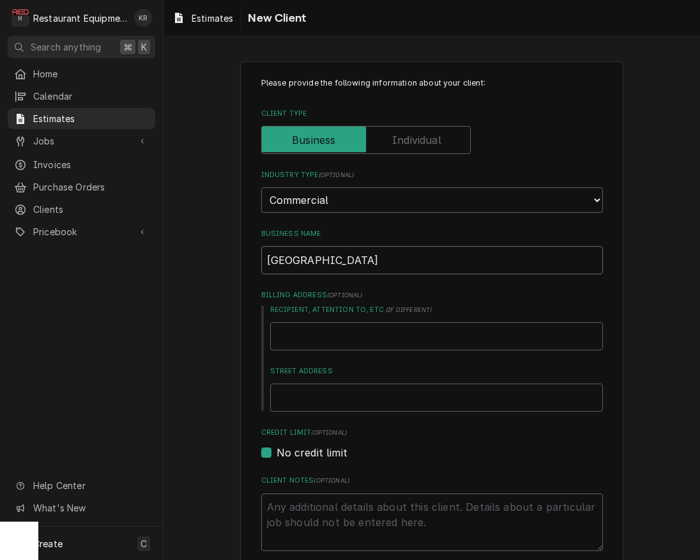
type input "Bristol W"
type textarea "x"
type input "Bristol We"
type textarea "x"
type input "Bristol Wend"
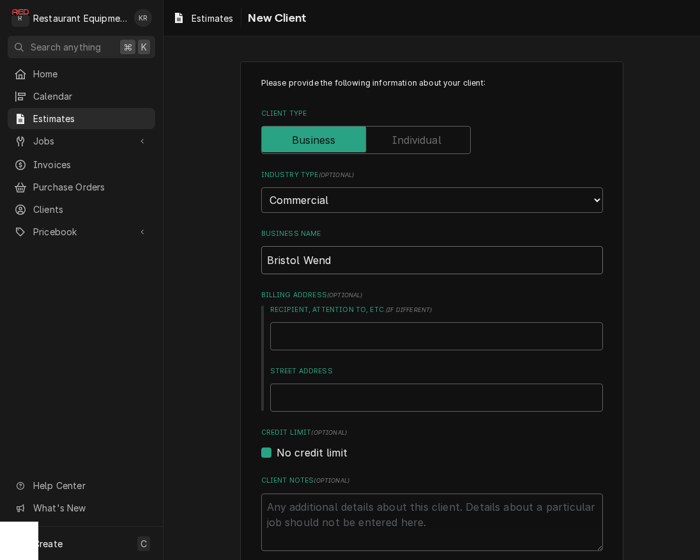
type textarea "x"
type input "Bristol Wendy"
type textarea "x"
type input "Bristol Wendy'"
type textarea "x"
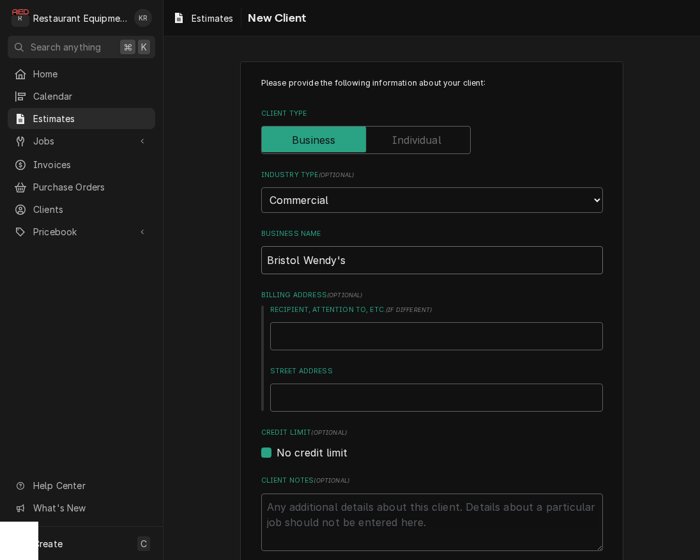
type input "Bristol Wendy's"
type textarea "x"
type input "Je"
type textarea "x"
type input "Jea"
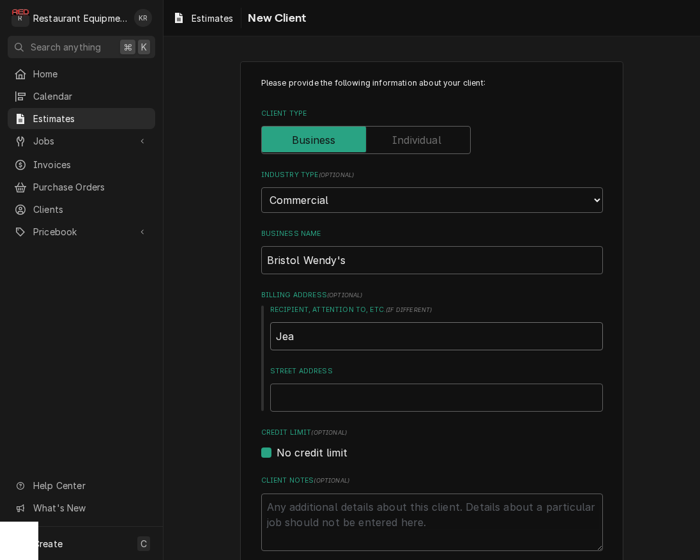
type textarea "x"
type input "Jean"
type textarea "x"
type input "Jeani"
type textarea "x"
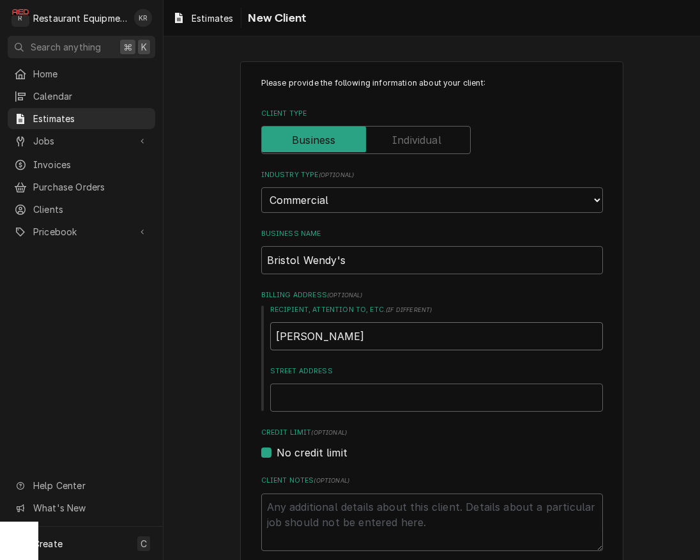
type input "Jeanie"
type textarea "x"
type input "Jeanie"
type textarea "x"
type input "Jeanie W"
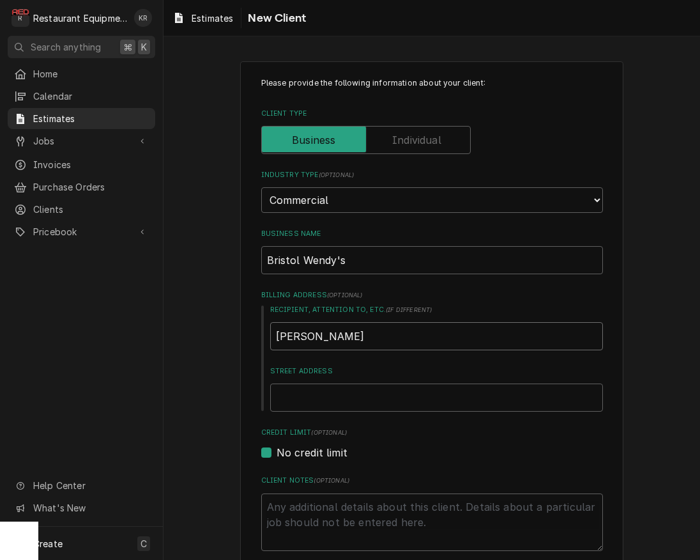
type textarea "x"
type input "Jeanie Wr"
type textarea "x"
type input "Jeanie Wri"
type textarea "x"
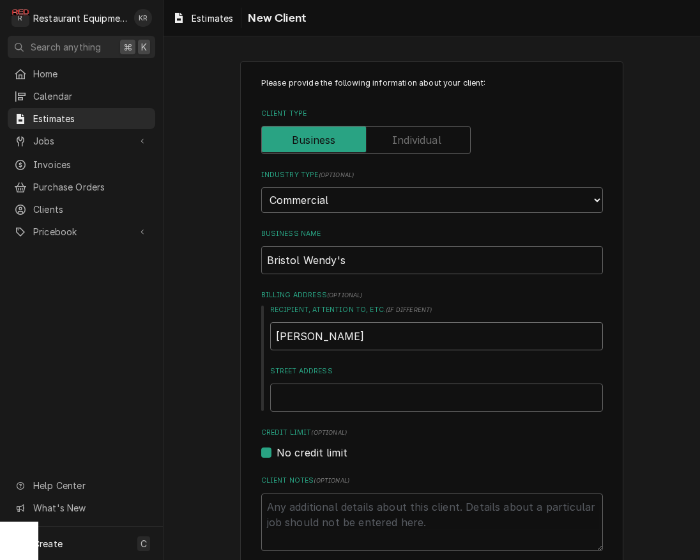
type input "Jeanie Wrig"
type textarea "x"
type input "Jeanie Wrigh"
type textarea "x"
type input "Jeanie Wright"
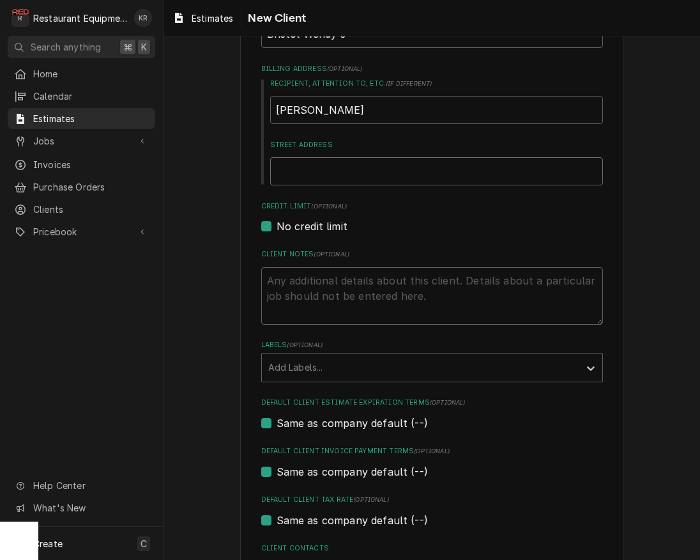
scroll to position [222, 0]
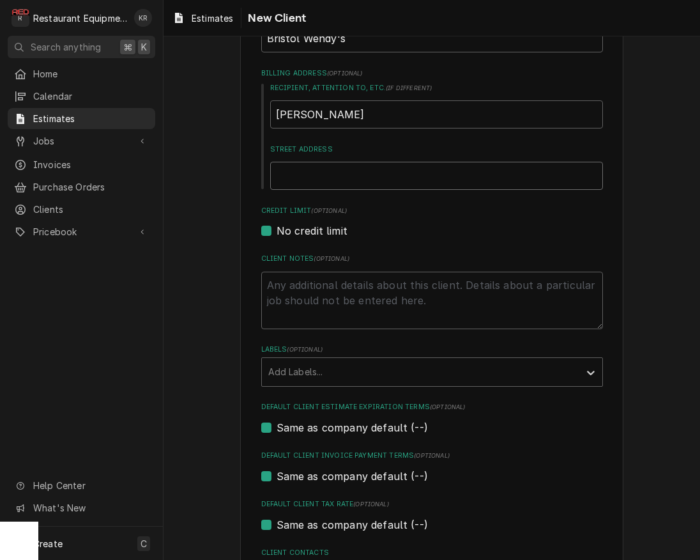
type textarea "x"
type input "2"
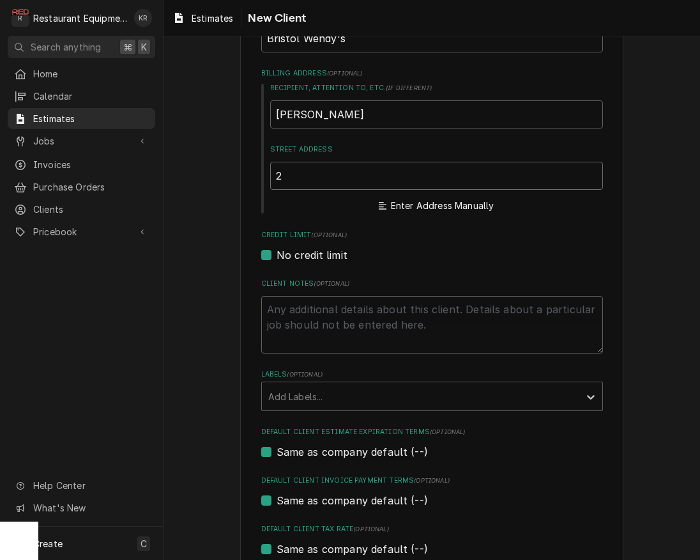
type textarea "x"
type input "25"
type textarea "x"
type input "250"
type textarea "x"
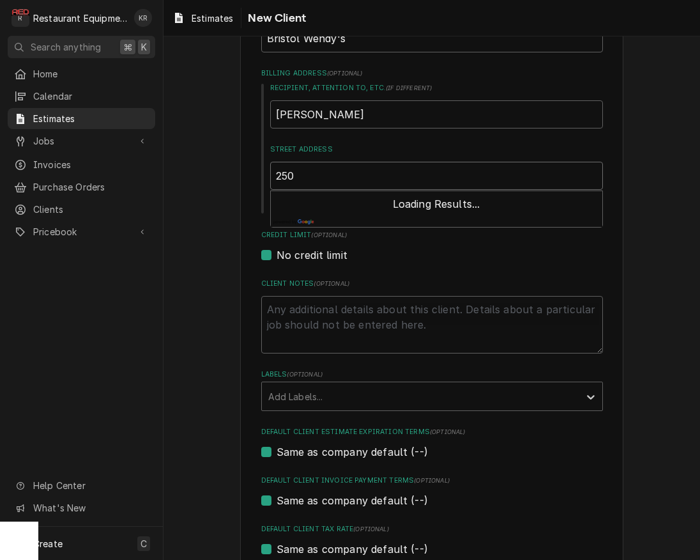
type input "2501"
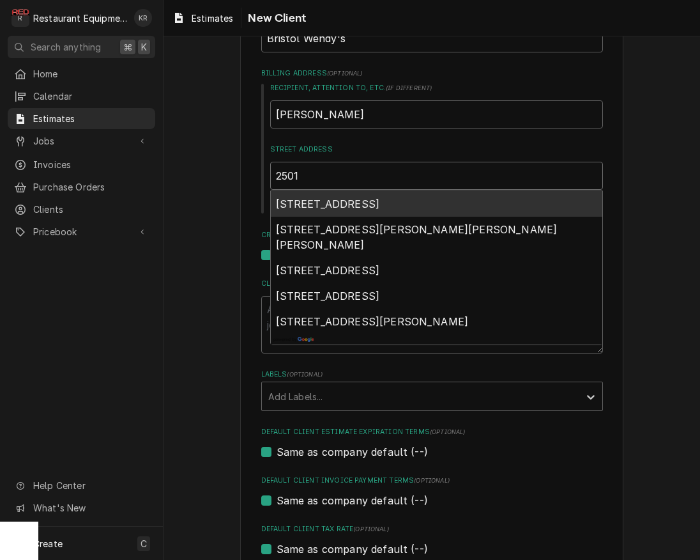
type textarea "x"
type input "2501"
type textarea "x"
type input "2501 C"
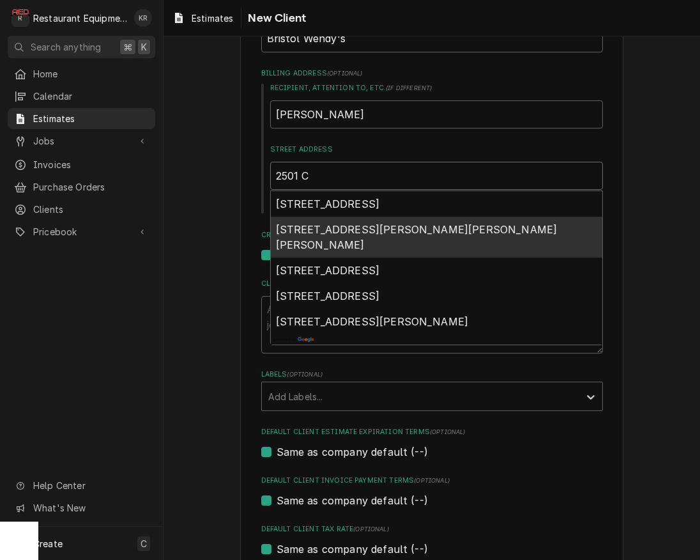
type textarea "x"
type input "2501 Cr"
type textarea "x"
type input "2501 Cro"
type textarea "x"
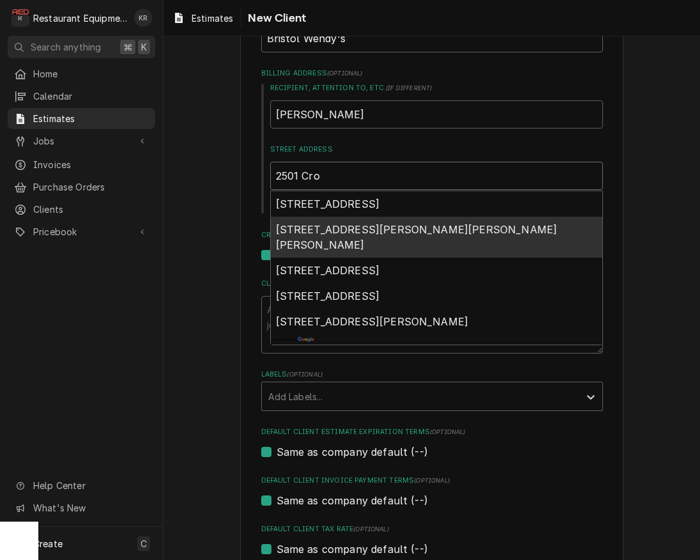
type input "2501 Cros"
type textarea "x"
type input "2501 Cross"
type textarea "x"
type input "2501 Crossi"
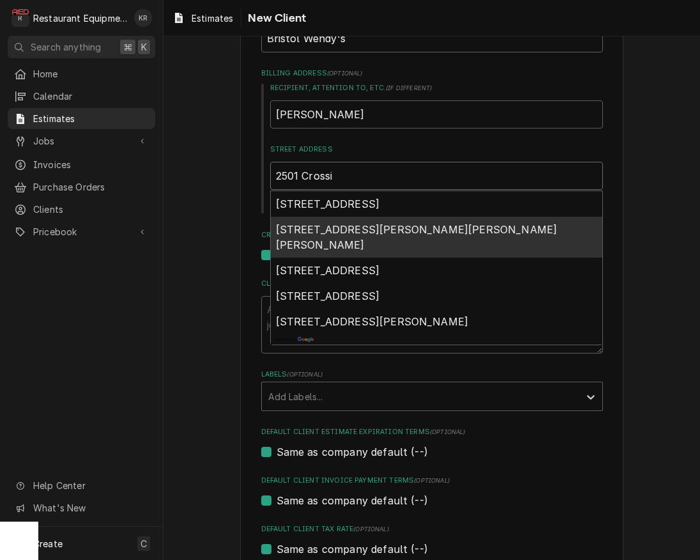
type textarea "x"
type input "2501 Crossing"
type textarea "x"
type input "2501 Crossings"
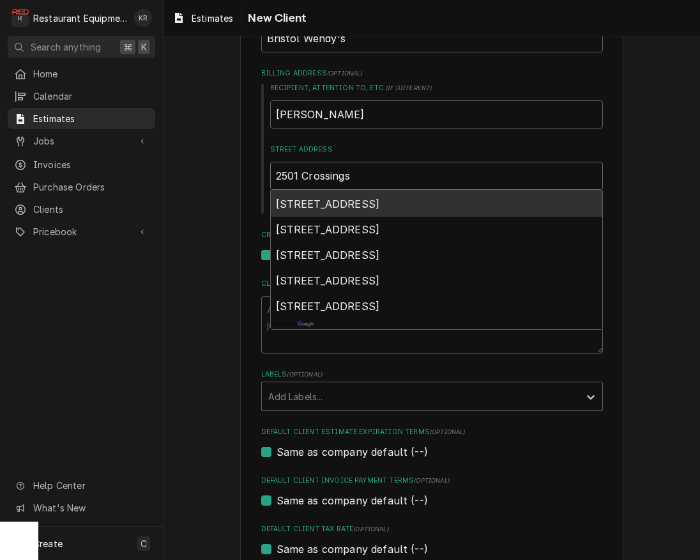
type textarea "x"
type input "2501 Crossings"
type textarea "x"
type input "2501 Crossings b"
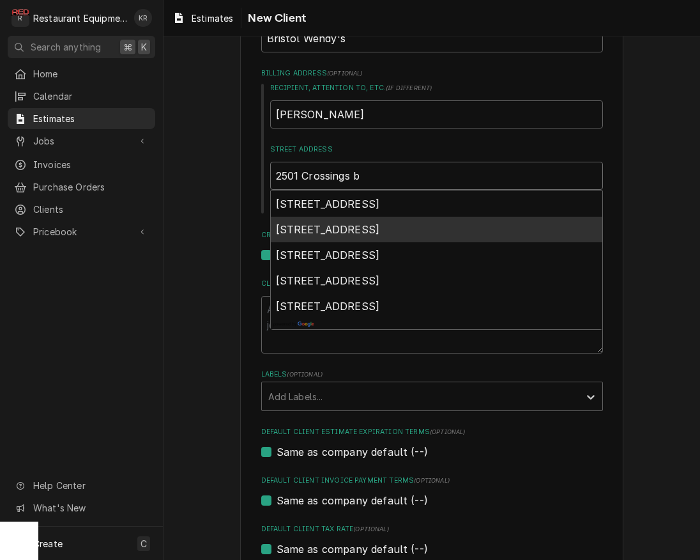
scroll to position [206, 0]
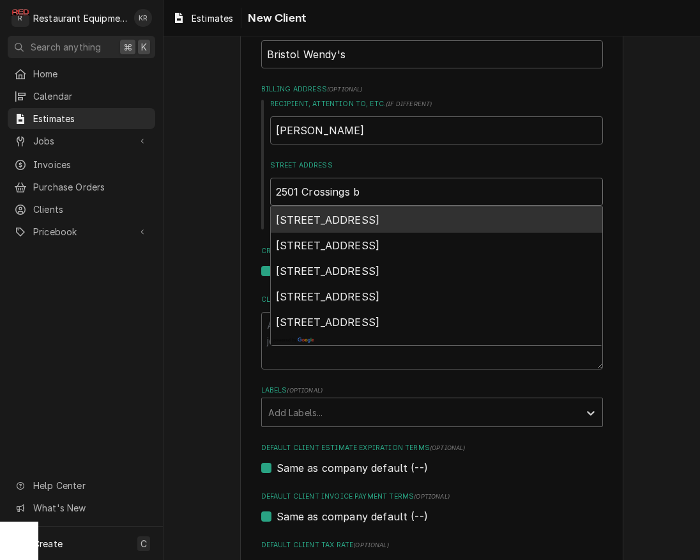
click at [353, 220] on span "2501 Crossings Boulevard, Bowling Green, KY, USA" at bounding box center [328, 219] width 104 height 13
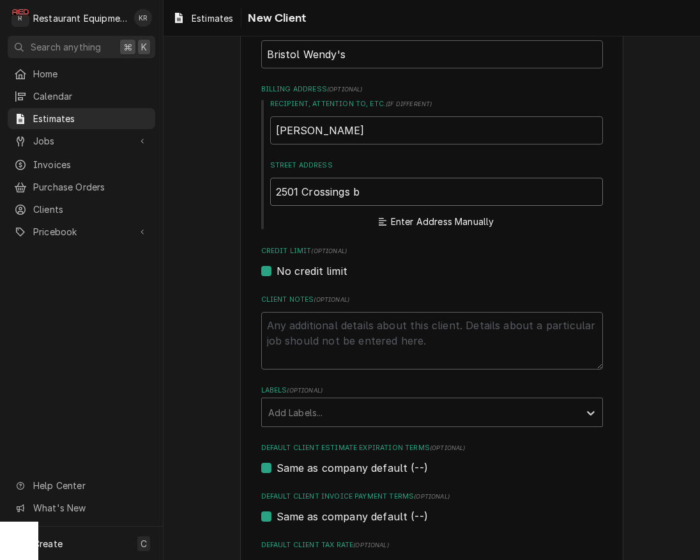
type textarea "x"
type input "2501 Crossings Blvd"
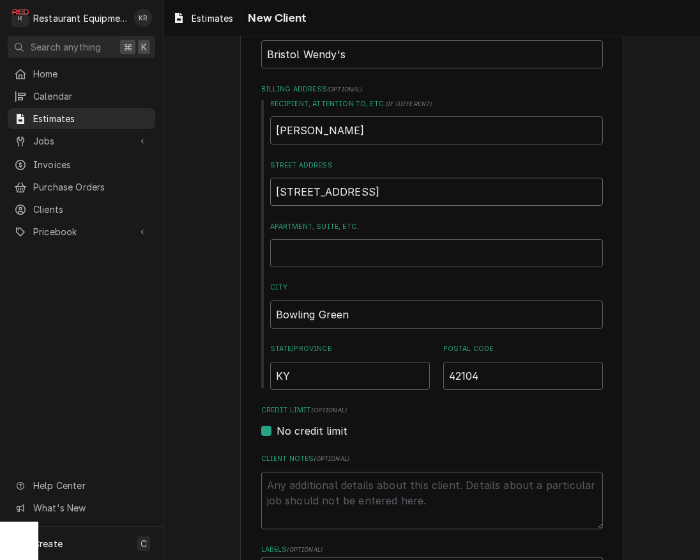
type textarea "x"
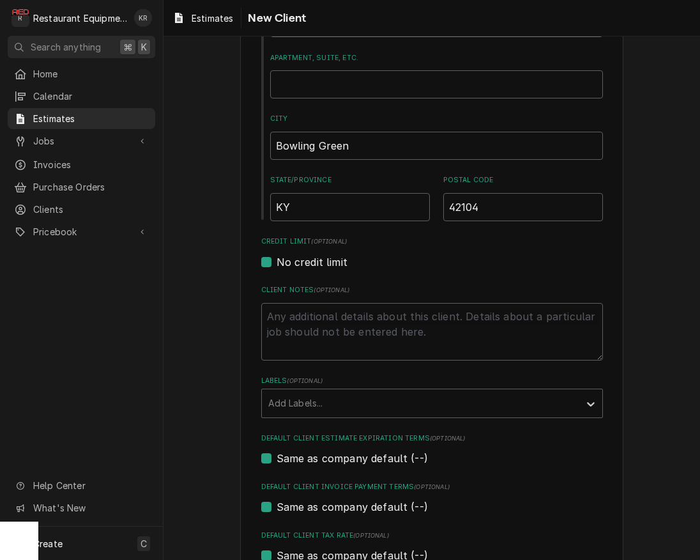
scroll to position [512, 0]
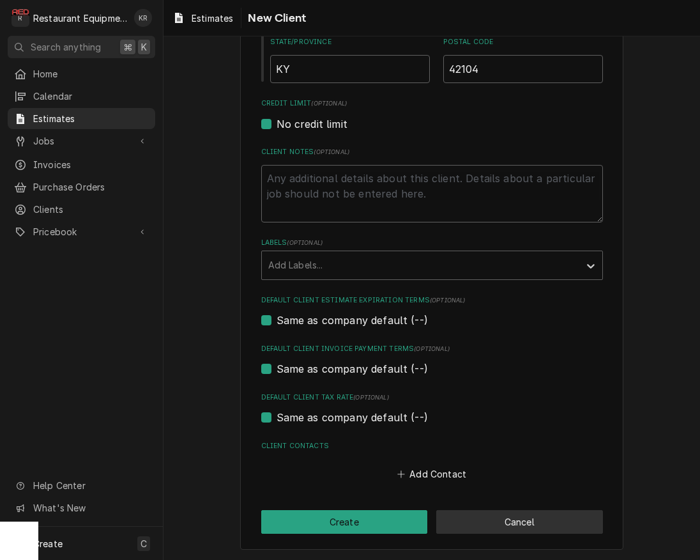
type input "2501 Crossings Blvd"
click at [514, 528] on button "Cancel" at bounding box center [519, 522] width 167 height 24
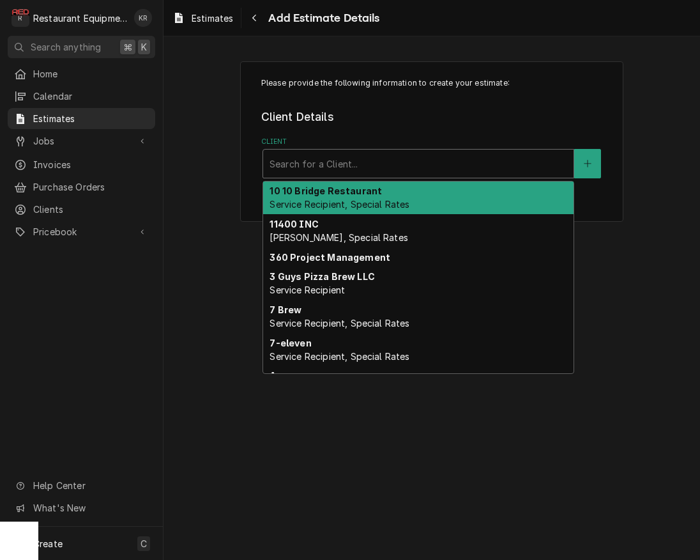
click at [372, 167] on div "Client" at bounding box center [419, 163] width 298 height 23
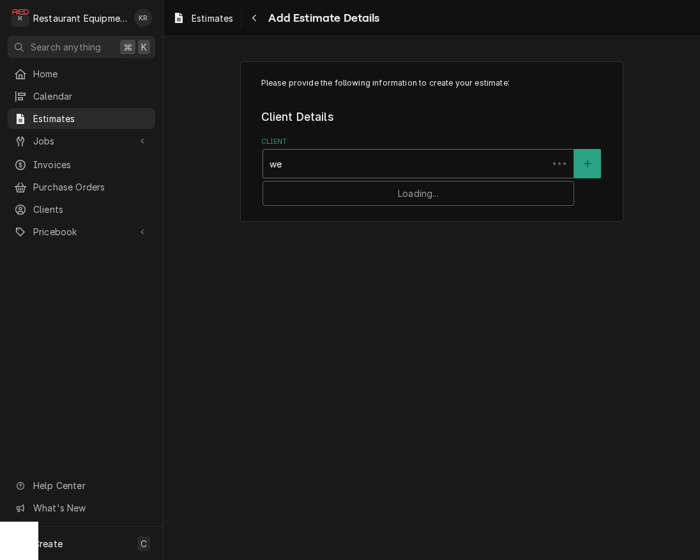
type input "wen"
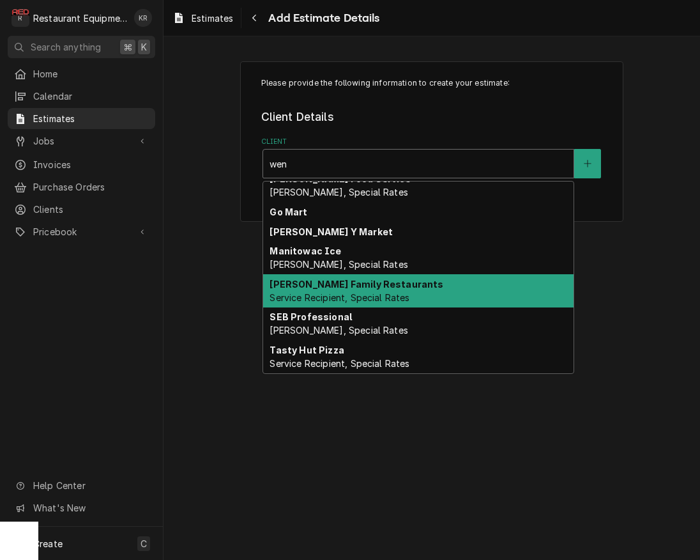
scroll to position [183, 0]
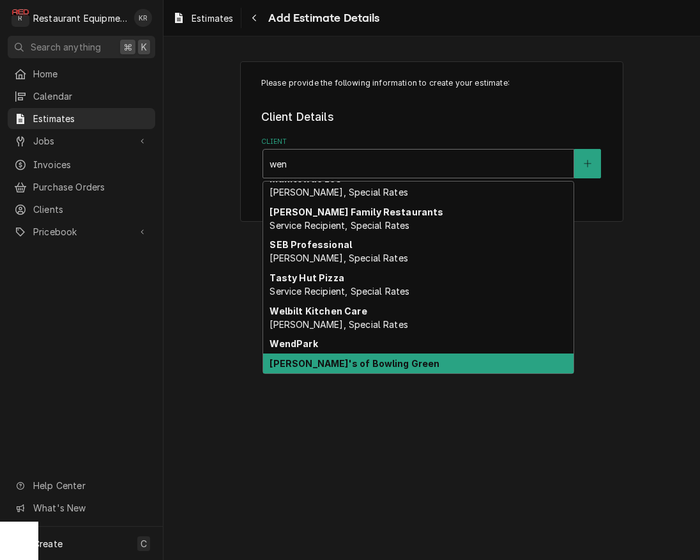
click at [377, 370] on div "Wendy's of Bowling Green" at bounding box center [418, 363] width 310 height 20
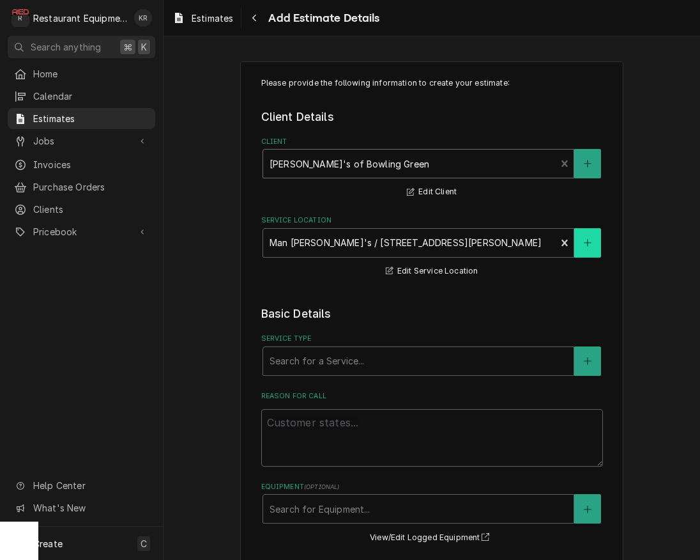
click at [591, 244] on icon "Create New Location" at bounding box center [588, 242] width 8 height 9
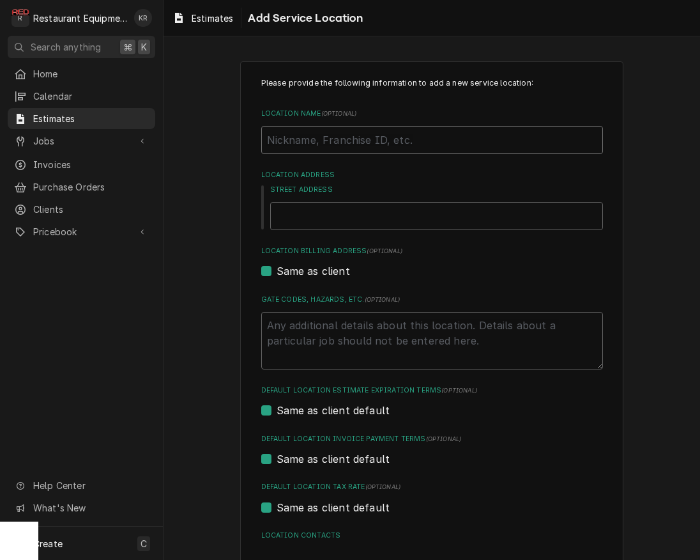
click at [353, 142] on input "Location Name ( optional )" at bounding box center [432, 140] width 342 height 28
type textarea "x"
type input "B"
type textarea "x"
type input "Br"
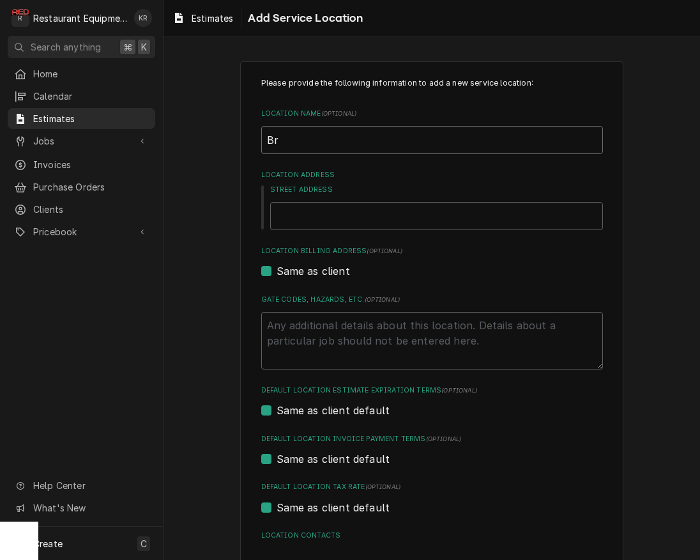
type textarea "x"
type input "Bro"
type textarea "x"
type input "Br"
type textarea "x"
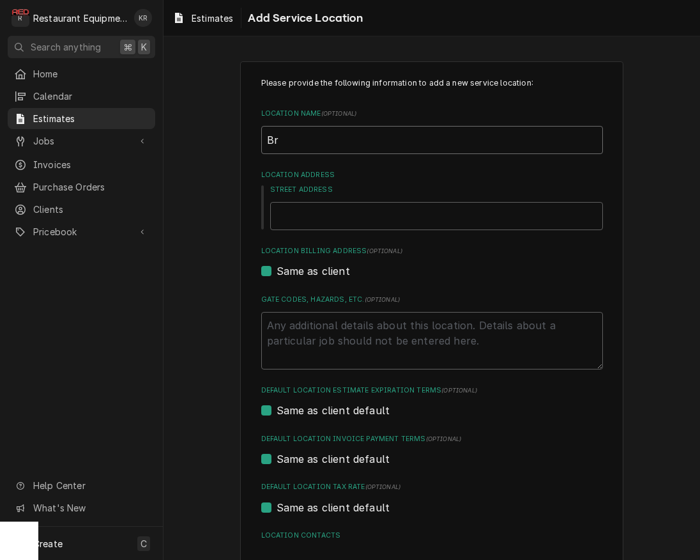
type input "Bri"
type textarea "x"
type input "Bris"
type textarea "x"
type input "Brist"
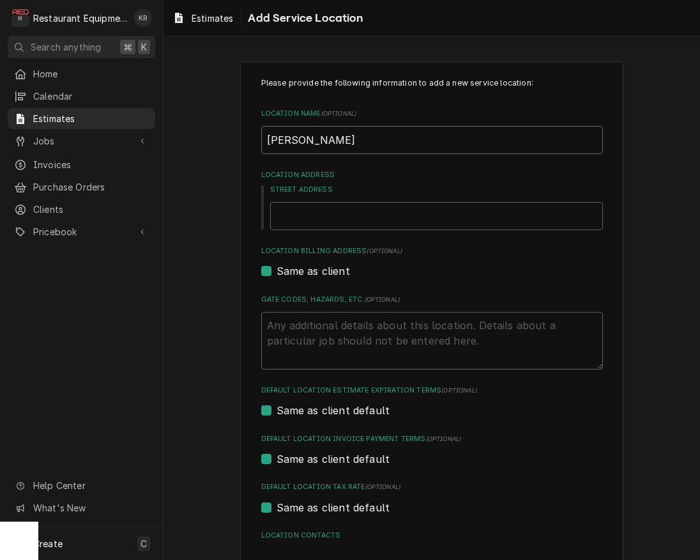
type textarea "x"
type input "Bristo"
type textarea "x"
type input "Bristol"
type textarea "x"
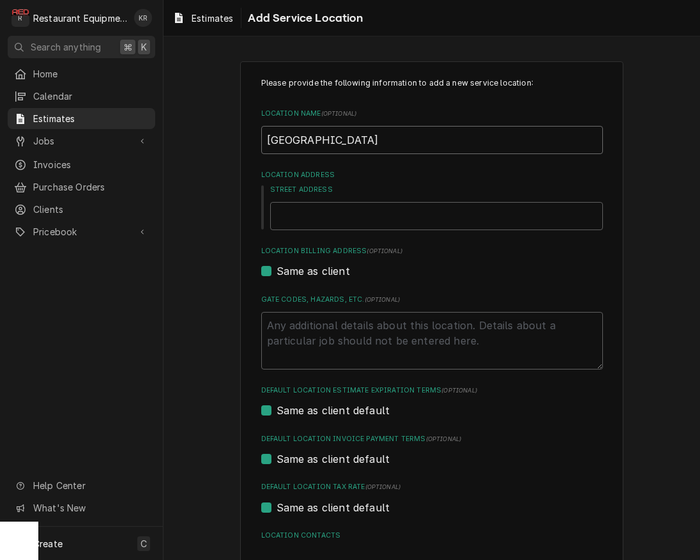
type input "Bristol"
type textarea "x"
type input "Bristol W"
type textarea "x"
type input "Bristol We"
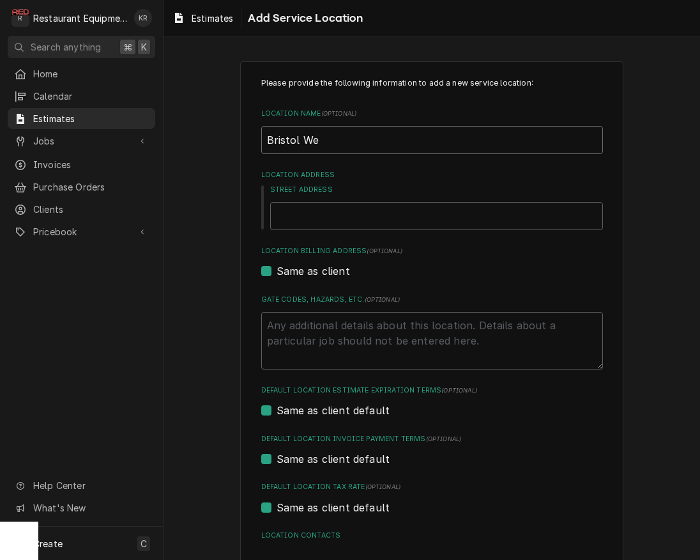
type textarea "x"
type input "Bristol Wen"
type textarea "x"
type input "Bristol Wend"
type textarea "x"
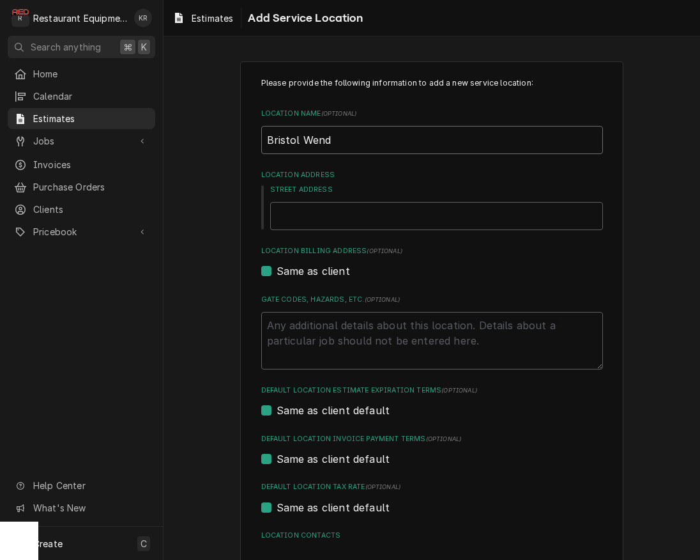
type input "Bristol Wendy"
type textarea "x"
type input "Bristol Wendy'"
type textarea "x"
type input "Bristol Wendy's"
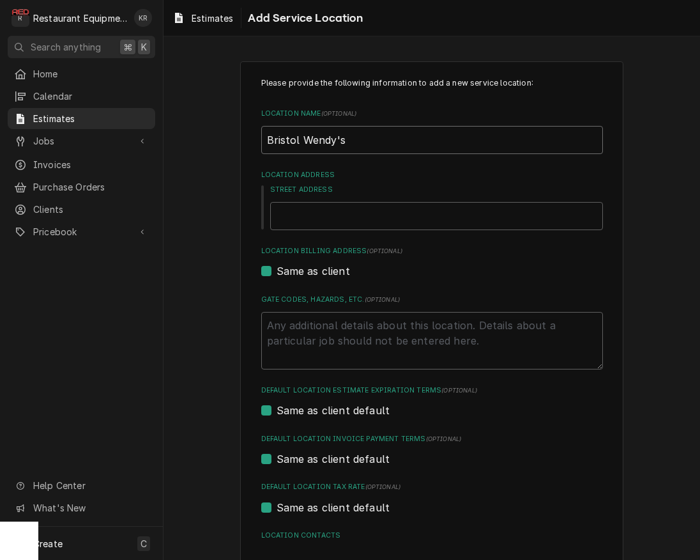
type textarea "x"
type input "Bristol Wendy's"
type textarea "x"
type input "1"
type textarea "x"
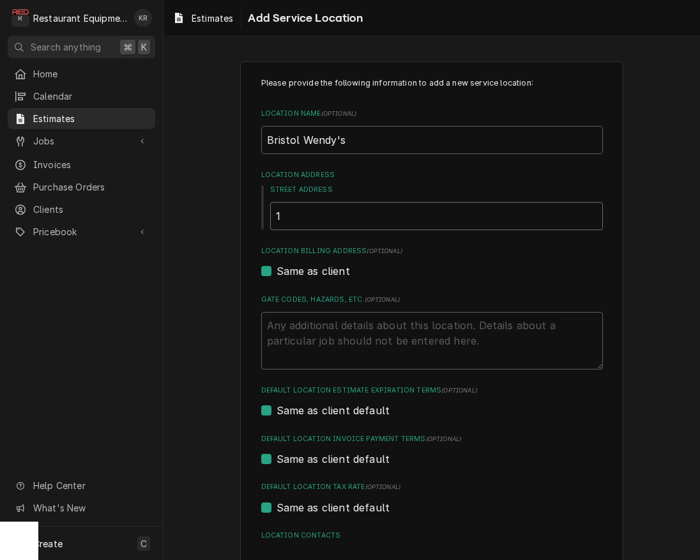
type input "15"
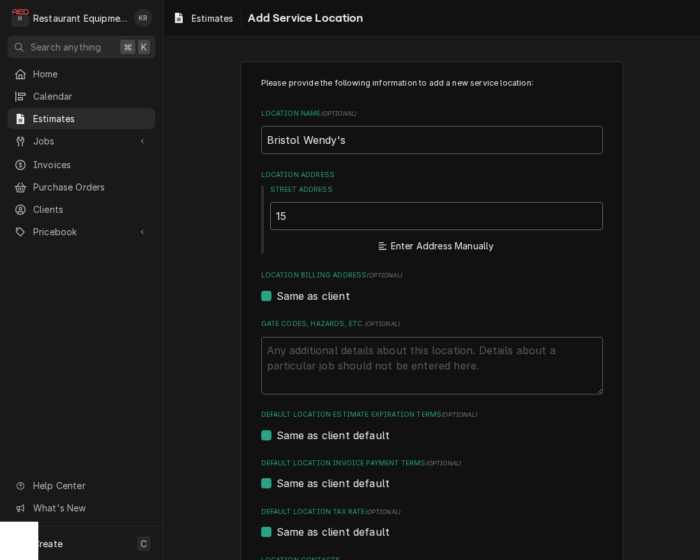
type textarea "x"
type input "150"
type textarea "x"
type input "1505"
type textarea "x"
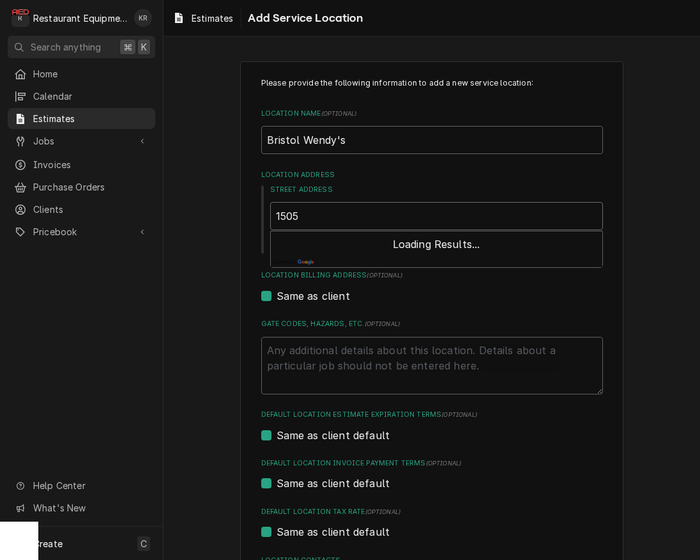
type input "1505"
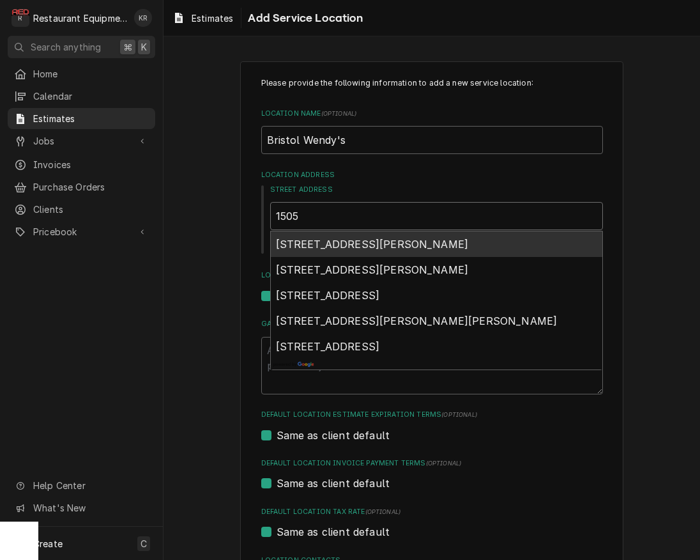
type textarea "x"
type input "1505 B"
type textarea "x"
type input "1505"
type textarea "x"
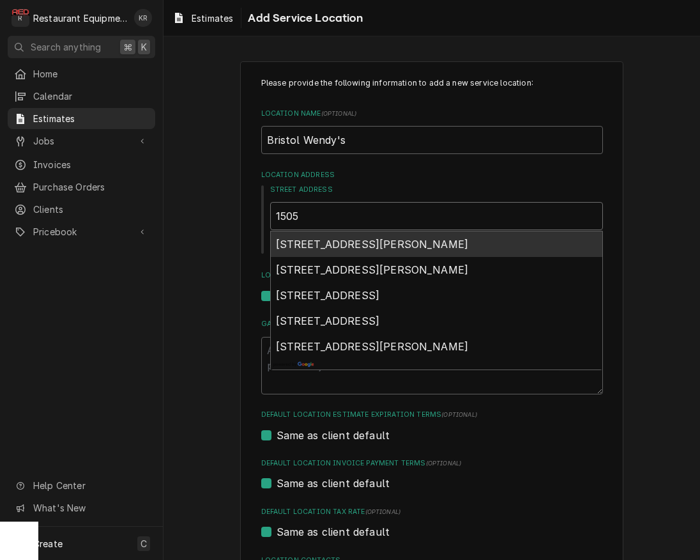
type input "1505 V"
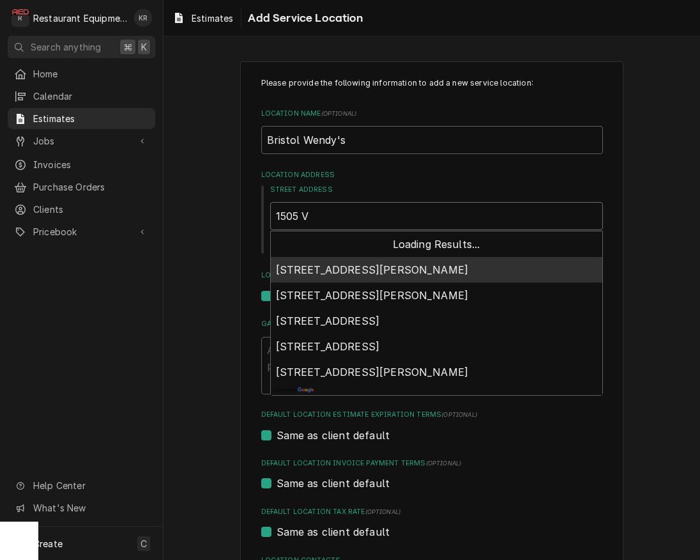
type textarea "x"
type input "1505 Vo"
type textarea "x"
type input "1505 Vol"
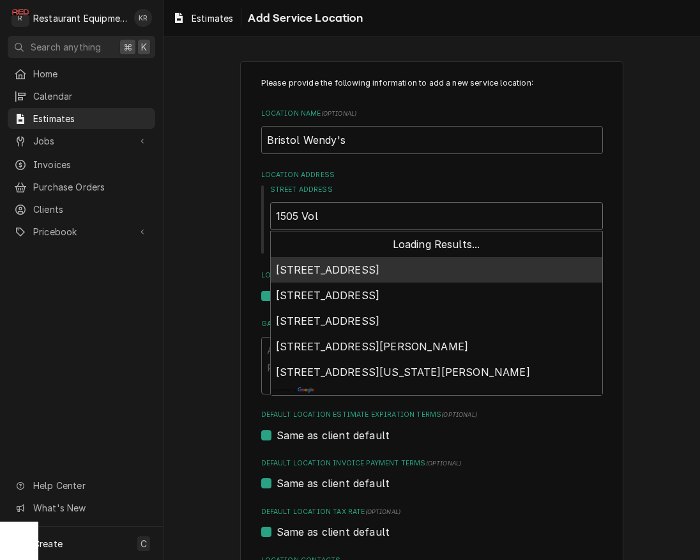
type textarea "x"
type input "1505 Volu"
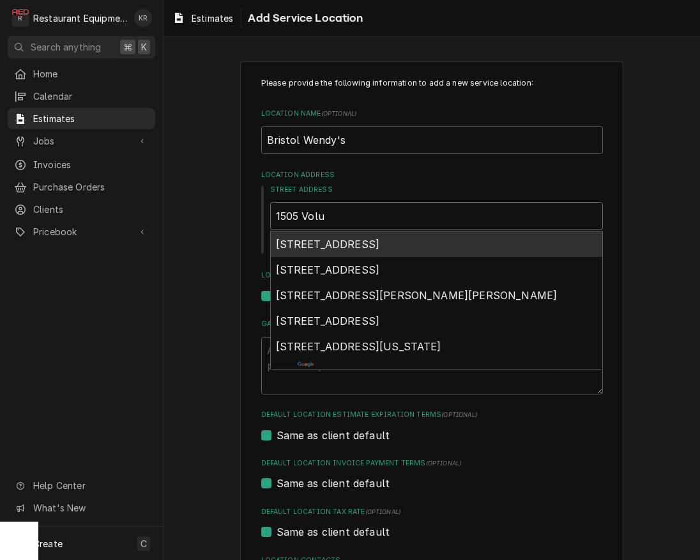
click at [357, 249] on div "1505 Volunteer Parkway, Bristol, TN, USA" at bounding box center [437, 244] width 332 height 26
type textarea "x"
type input "1505 Volunteer Pkwy"
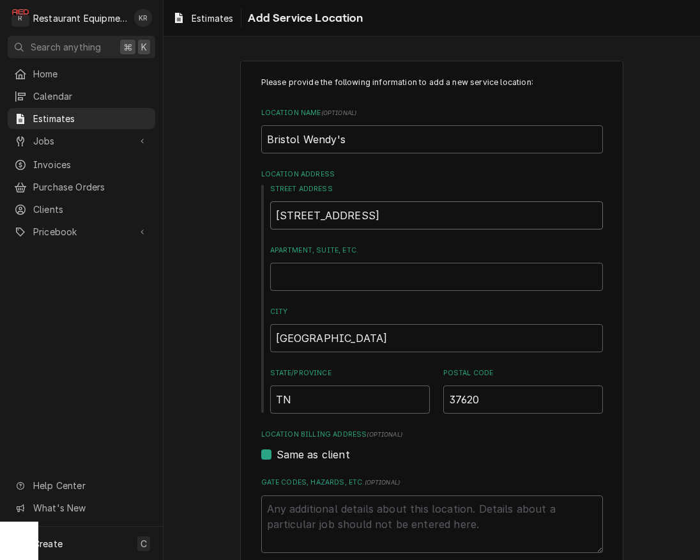
type textarea "x"
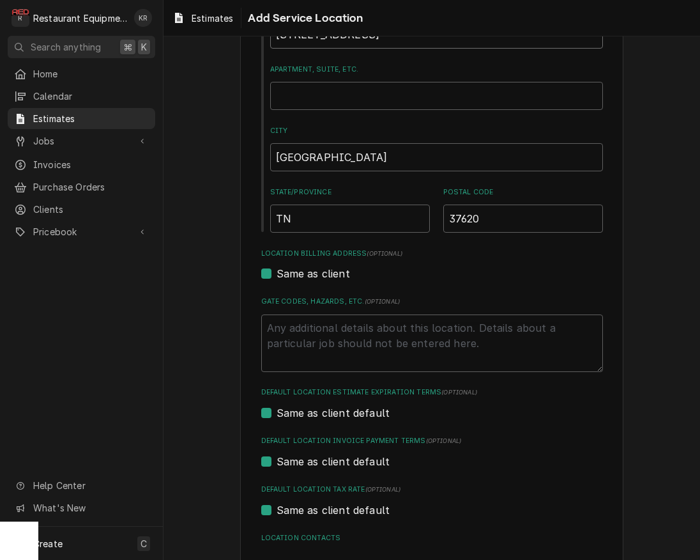
scroll to position [275, 0]
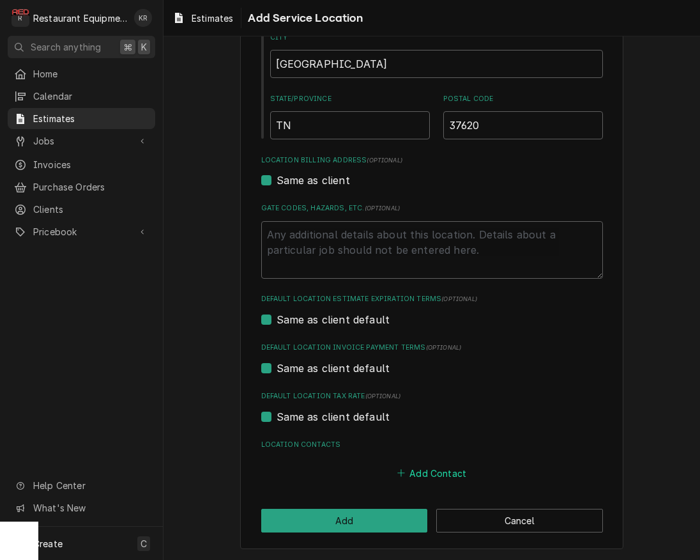
type input "1505 Volunteer Pkwy"
drag, startPoint x: 447, startPoint y: 471, endPoint x: 411, endPoint y: 425, distance: 58.8
click at [445, 468] on button "Add Contact" at bounding box center [431, 473] width 73 height 18
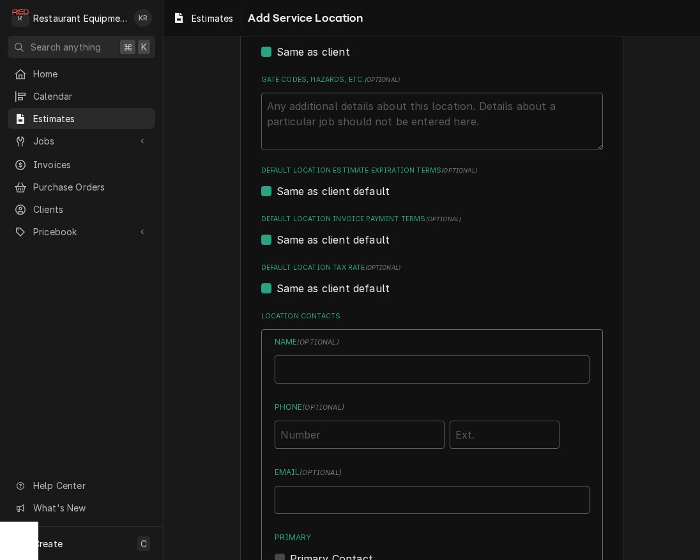
type textarea "x"
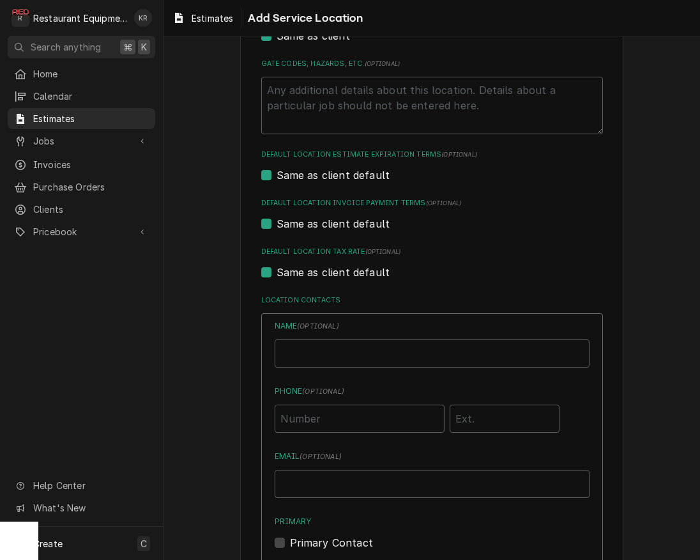
scroll to position [503, 0]
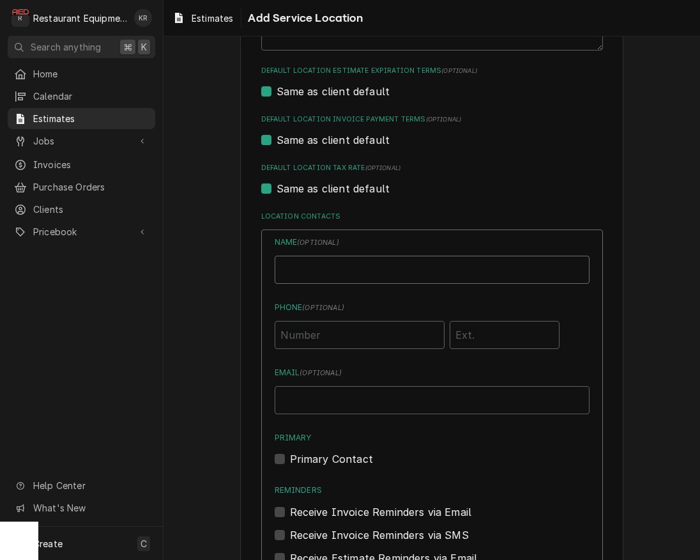
click at [344, 272] on input "Location Name ( optional )" at bounding box center [432, 270] width 315 height 28
type input "J"
type input "Jeanie Wright"
click at [326, 333] on input "Phone ( optional )" at bounding box center [360, 335] width 170 height 28
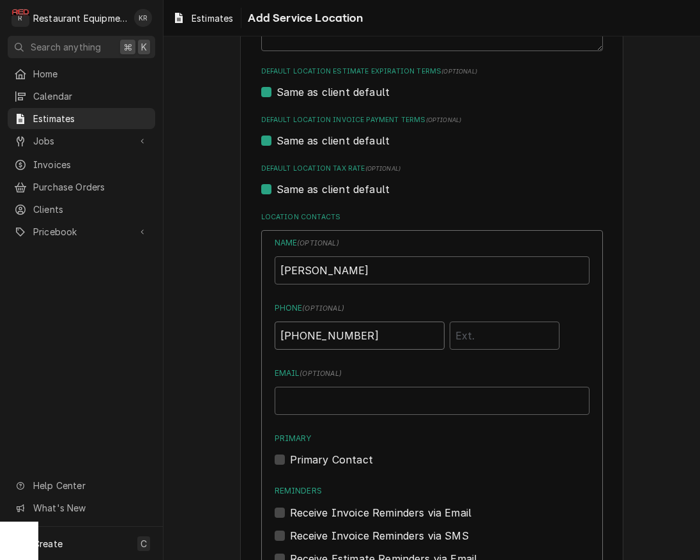
type input "(423) 360-0522"
type input "jwright@wenbg.com"
click at [290, 459] on label "Primary Contact" at bounding box center [331, 459] width 83 height 15
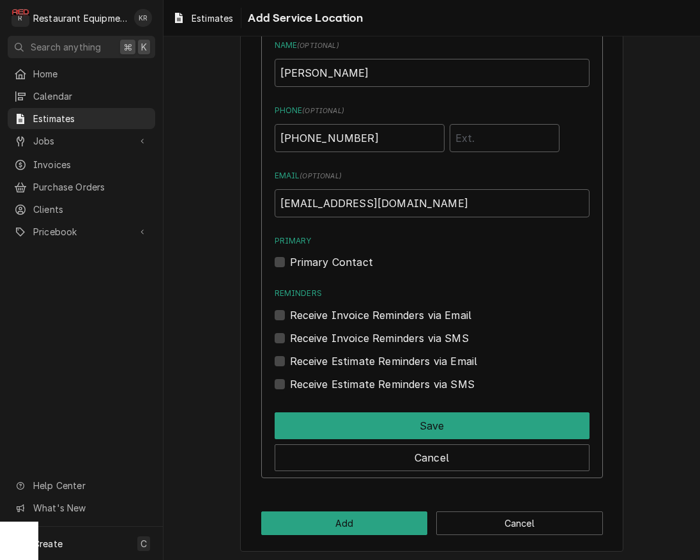
scroll to position [702, 0]
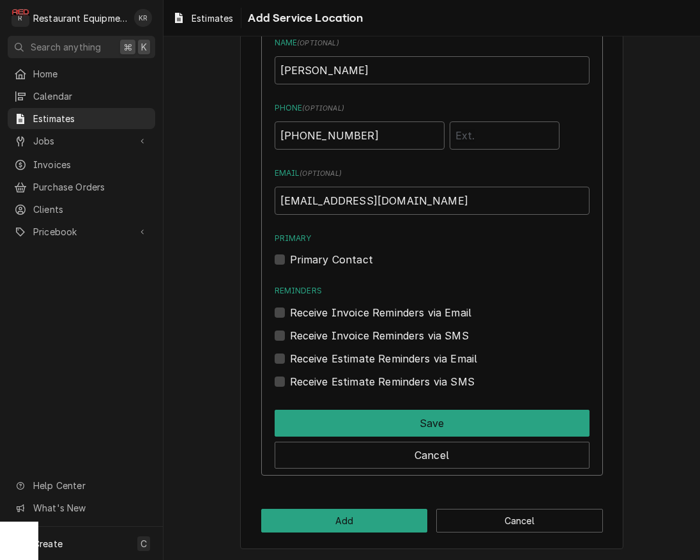
click at [290, 259] on label "Primary Contact" at bounding box center [331, 259] width 83 height 15
click at [290, 259] on input "Primary" at bounding box center [447, 266] width 315 height 28
checkbox input "true"
click at [280, 319] on div "Receive Invoice Reminders via Email" at bounding box center [432, 312] width 315 height 15
click at [290, 316] on label "Receive Invoice Reminders via Email" at bounding box center [381, 312] width 182 height 15
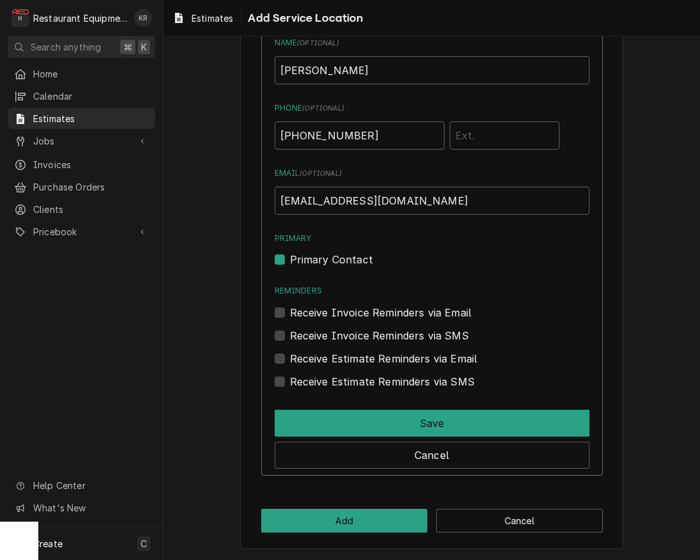
click at [290, 316] on input "Reminders" at bounding box center [447, 319] width 315 height 28
checkbox input "true"
click at [290, 360] on label "Receive Estimate Reminders via Email" at bounding box center [384, 358] width 188 height 15
click at [290, 360] on input "Contact Edit Form" at bounding box center [447, 365] width 315 height 28
checkbox input "true"
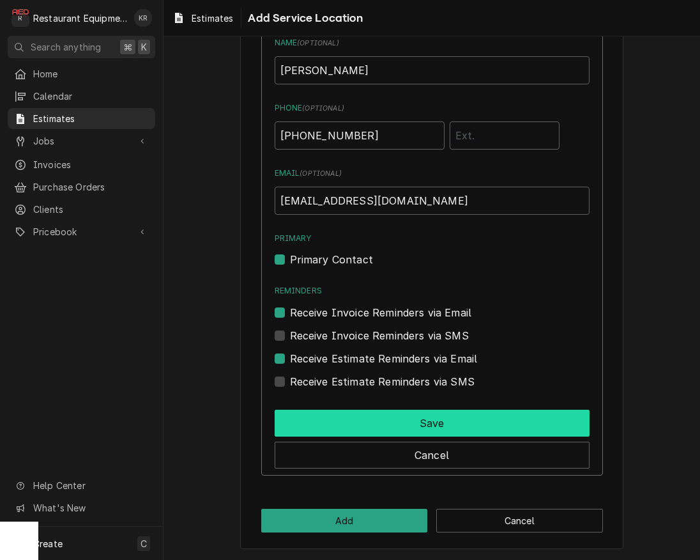
click at [351, 422] on button "Save" at bounding box center [432, 422] width 315 height 27
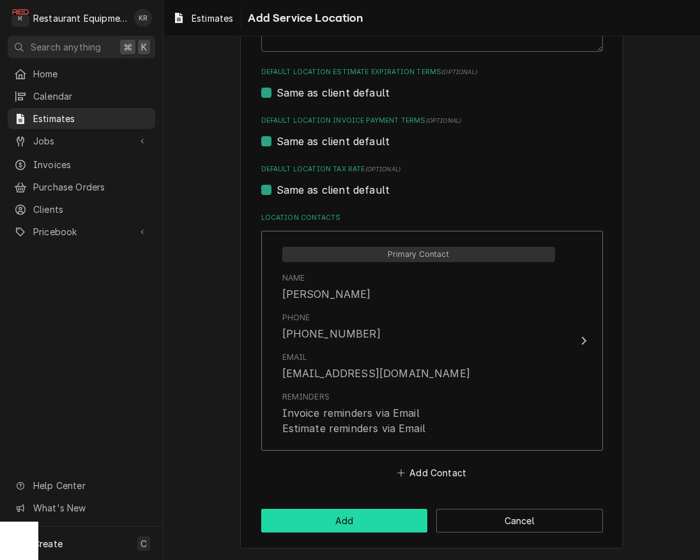
click at [343, 519] on button "Add" at bounding box center [344, 521] width 167 height 24
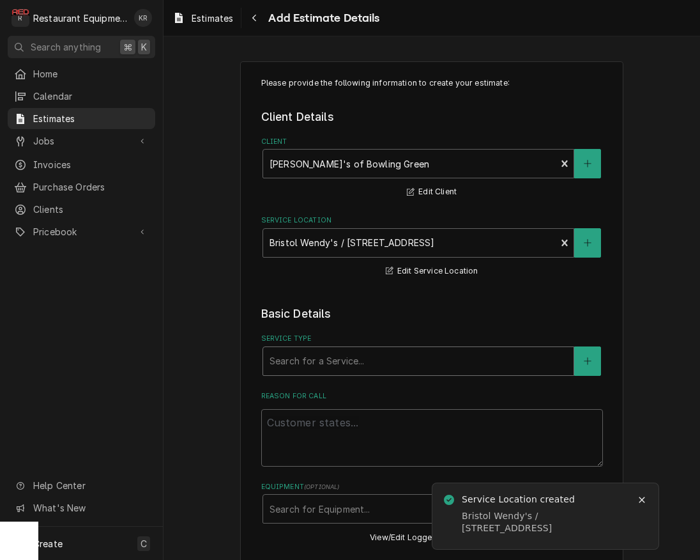
click at [362, 368] on div "Service Type" at bounding box center [419, 360] width 298 height 23
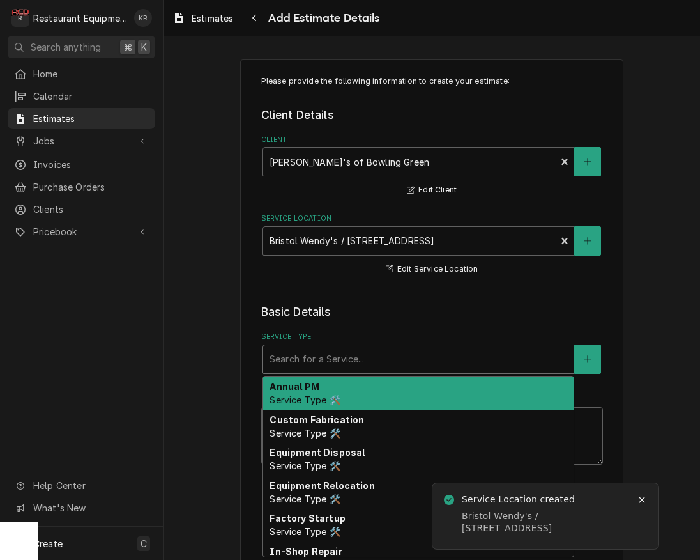
type textarea "x"
type input "b"
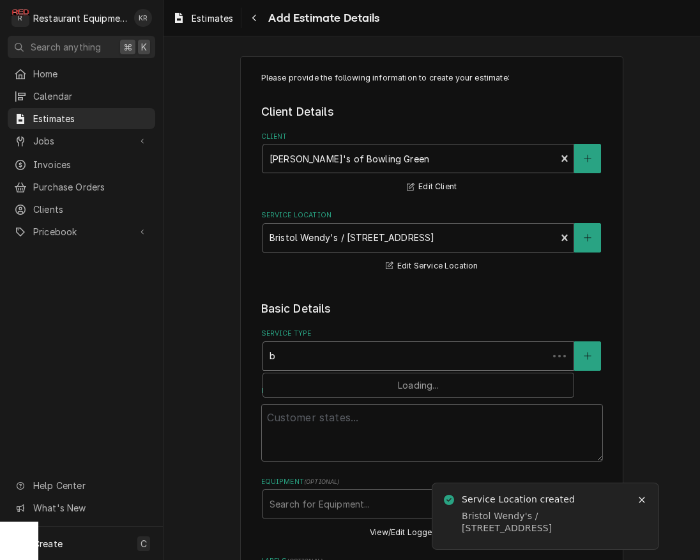
type textarea "x"
type input "br"
type textarea "x"
type input "brea"
type textarea "x"
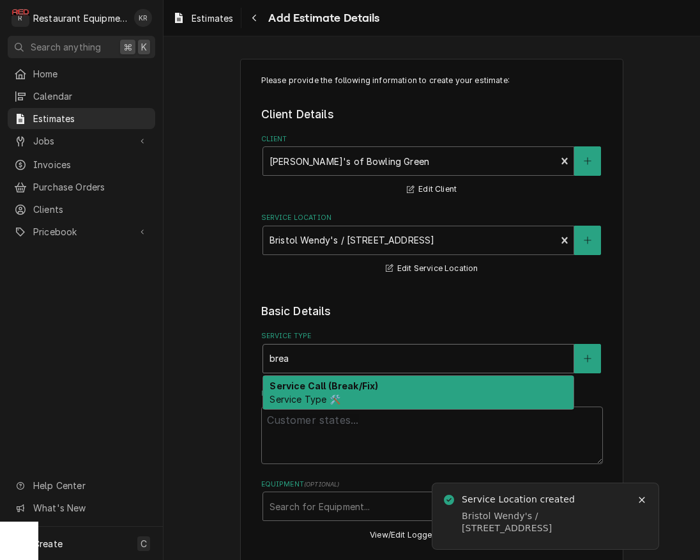
click at [353, 399] on div "Service Call (Break/Fix) Service Type 🛠️" at bounding box center [418, 392] width 310 height 33
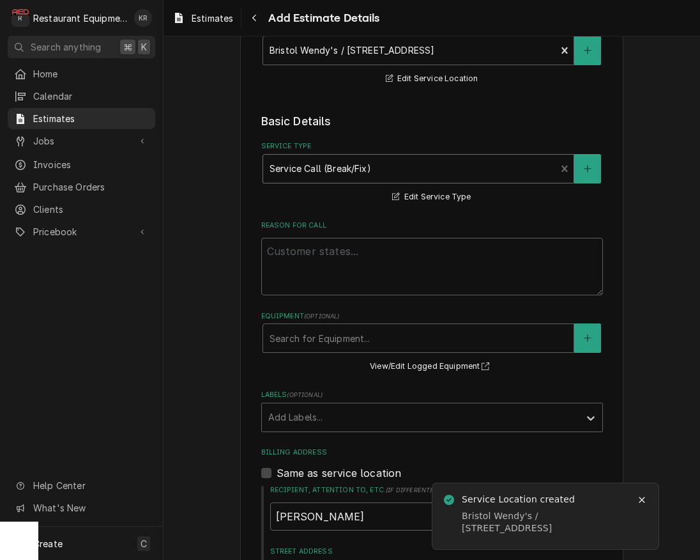
scroll to position [215, 0]
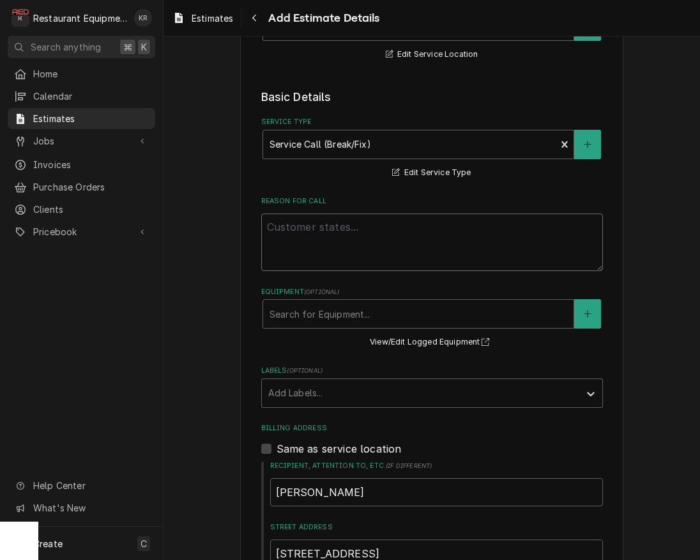
click at [332, 235] on textarea "Reason For Call" at bounding box center [432, 241] width 342 height 57
click at [338, 408] on fieldset "Basic Details Service Type Service Call (Break/Fix) Service Type 🛠️ Edit Servic…" at bounding box center [432, 536] width 342 height 892
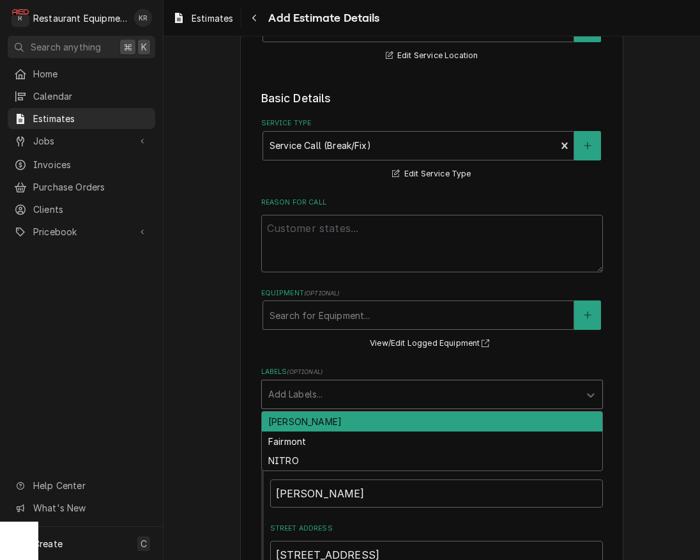
click at [338, 406] on div "Add Labels..." at bounding box center [420, 394] width 317 height 28
click at [333, 423] on div "beckley" at bounding box center [432, 421] width 340 height 20
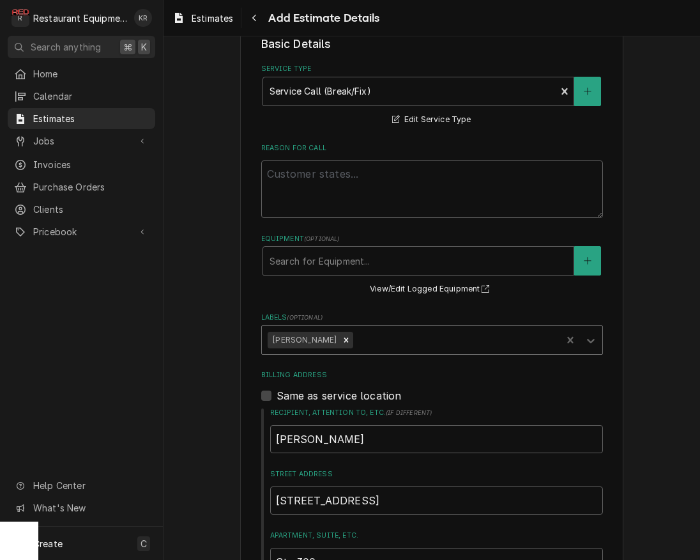
type textarea "x"
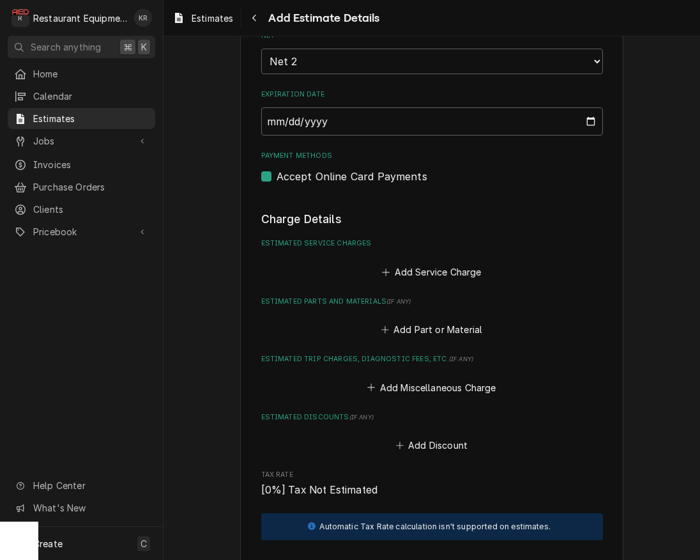
scroll to position [1026, 0]
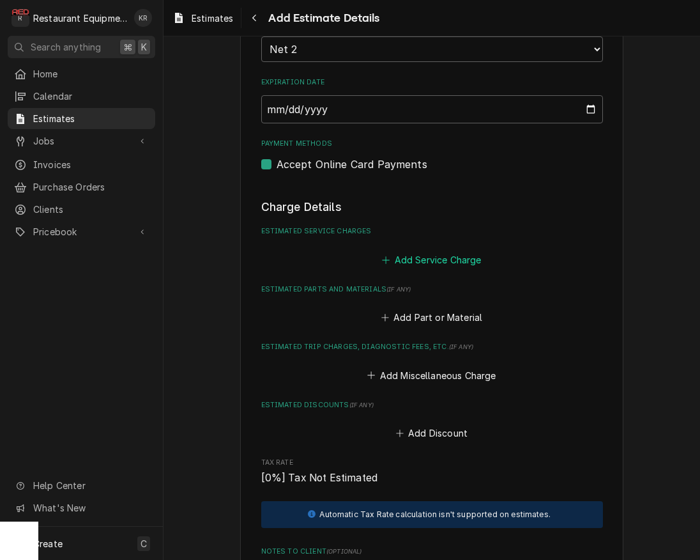
click at [431, 257] on button "Add Service Charge" at bounding box center [431, 259] width 103 height 18
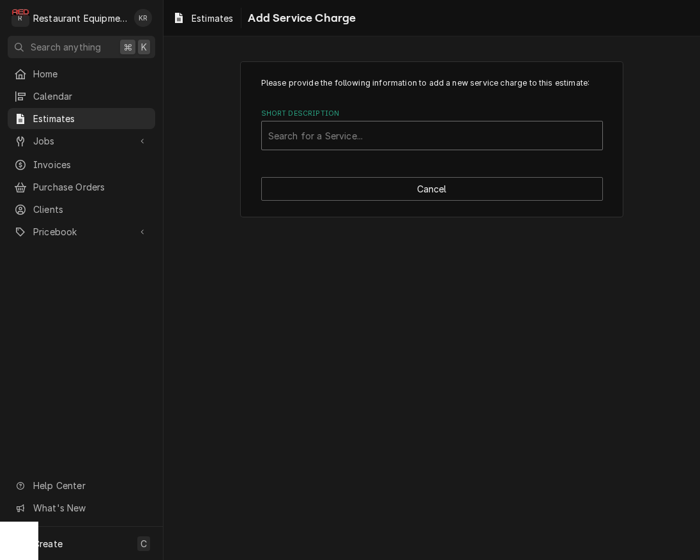
click at [342, 135] on div "Short Description" at bounding box center [432, 135] width 328 height 23
type input "trav"
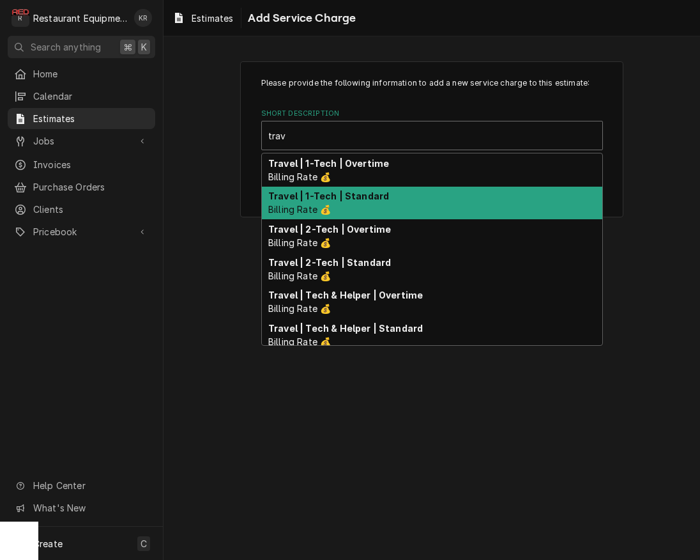
click at [362, 206] on div "Travel | 1-Tech | Standard Billing Rate 💰" at bounding box center [432, 203] width 340 height 33
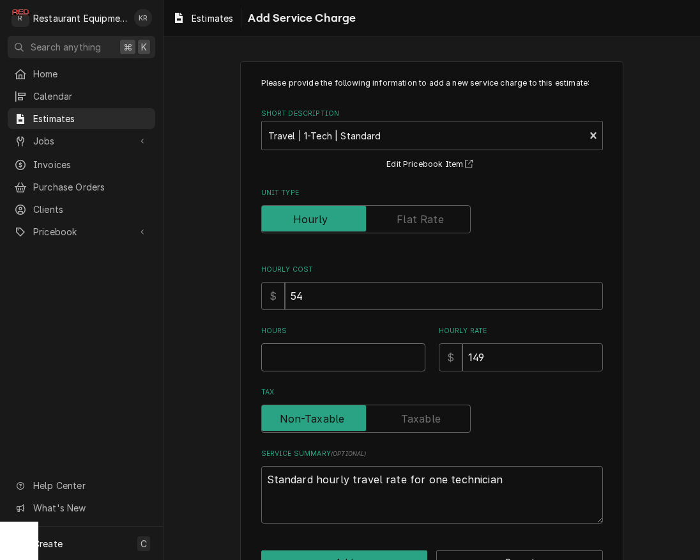
click at [307, 360] on input "Hours" at bounding box center [343, 357] width 164 height 28
type textarea "x"
type input "4"
type textarea "x"
type input "4.7"
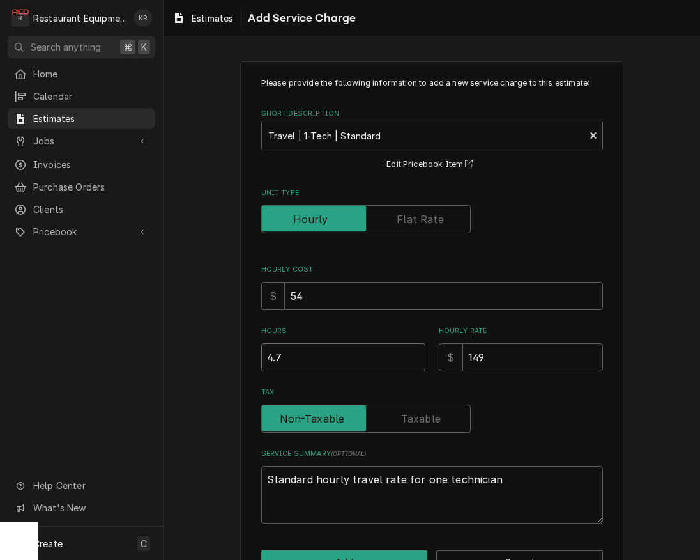
type textarea "x"
type input "4.75"
type textarea "x"
type input "1"
type textarea "x"
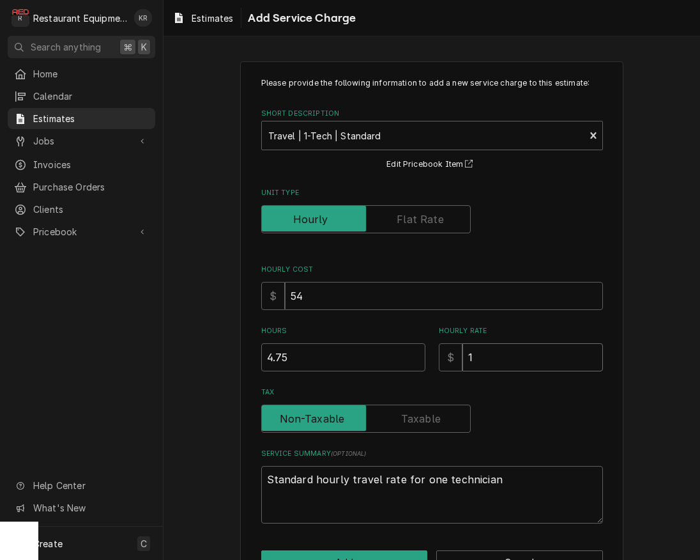
type input "15"
type textarea "x"
type input "150"
type textarea "x"
type input "15"
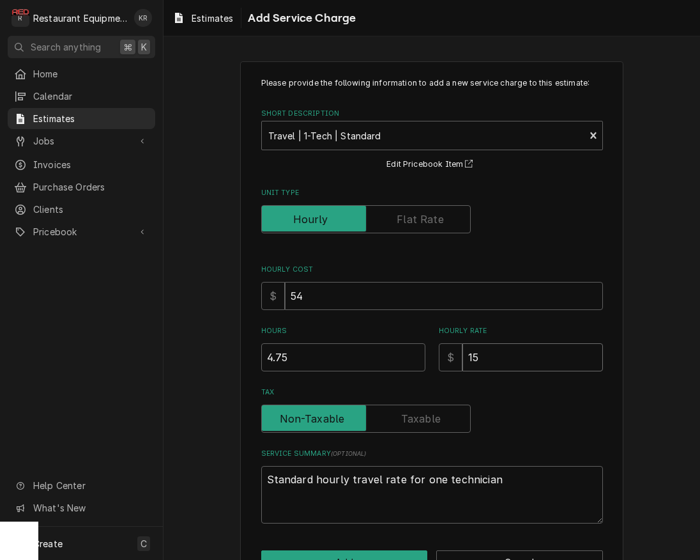
type textarea "x"
type input "159"
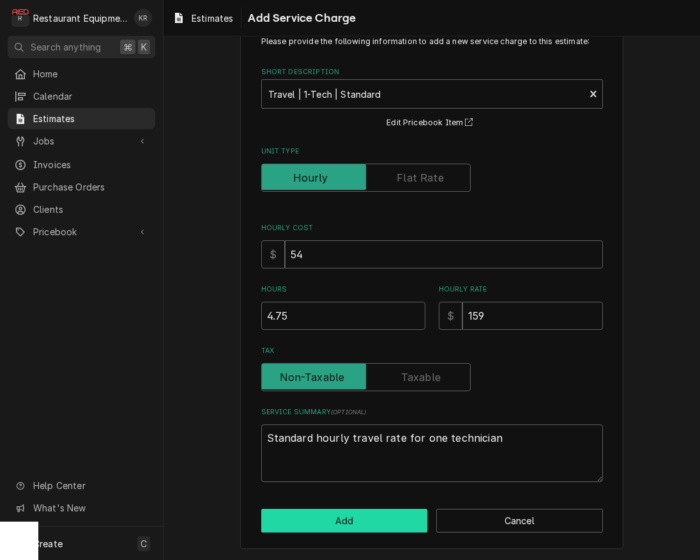
click at [362, 520] on button "Add" at bounding box center [344, 521] width 167 height 24
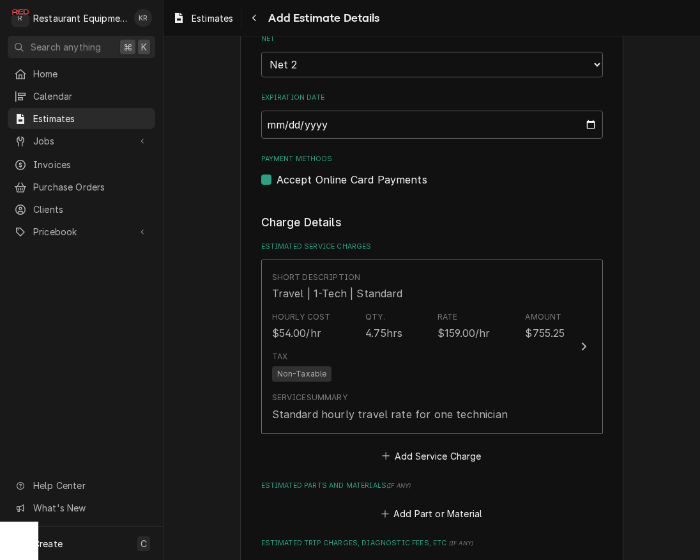
type textarea "x"
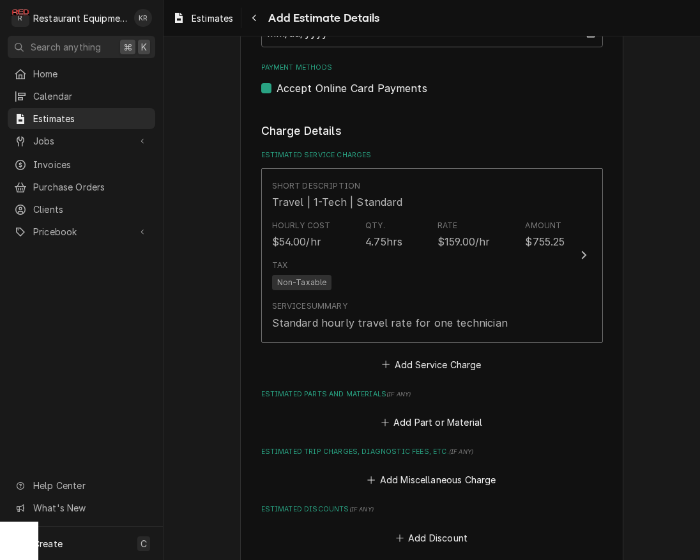
scroll to position [1105, 0]
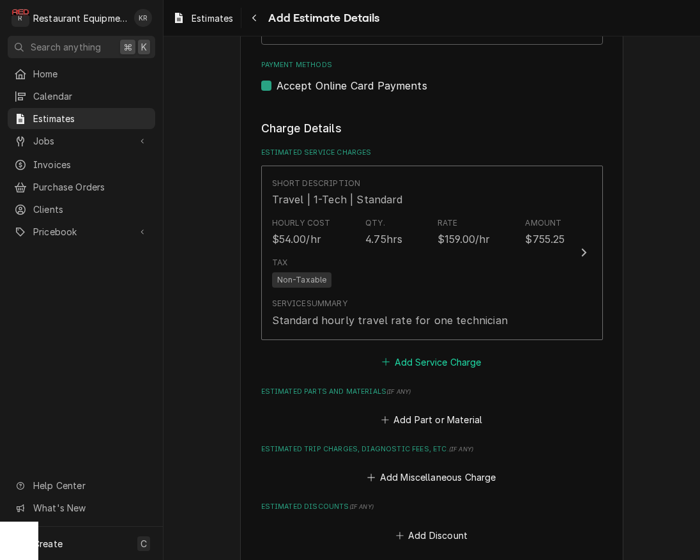
click at [405, 350] on div "Short Description Travel | 1-Tech | Standard Hourly Cost $54.00/hr Qty. 4.75hrs…" at bounding box center [432, 267] width 342 height 205
drag, startPoint x: 420, startPoint y: 363, endPoint x: 417, endPoint y: 348, distance: 14.9
click at [420, 362] on button "Add Service Charge" at bounding box center [431, 362] width 103 height 18
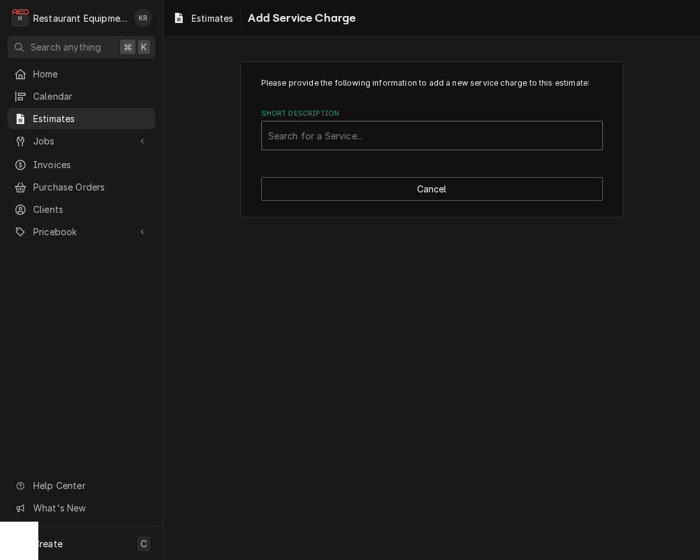
click at [353, 128] on div "Short Description" at bounding box center [432, 135] width 328 height 23
type input "Labo"
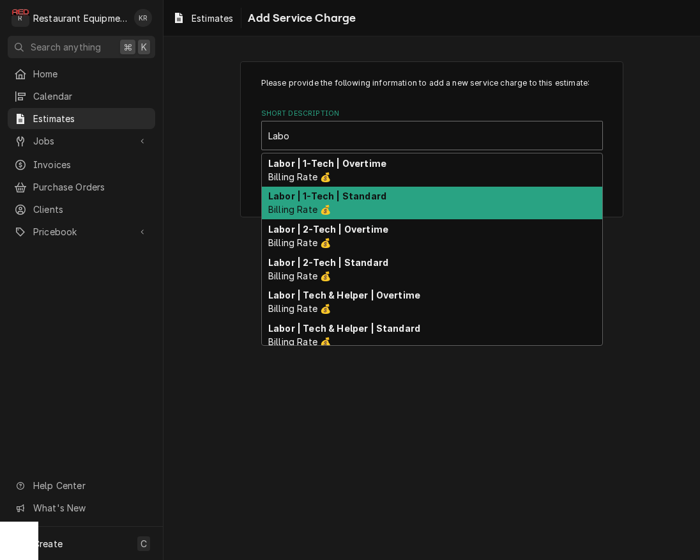
click at [354, 208] on div "Labor | 1-Tech | Standard Billing Rate 💰" at bounding box center [432, 203] width 340 height 33
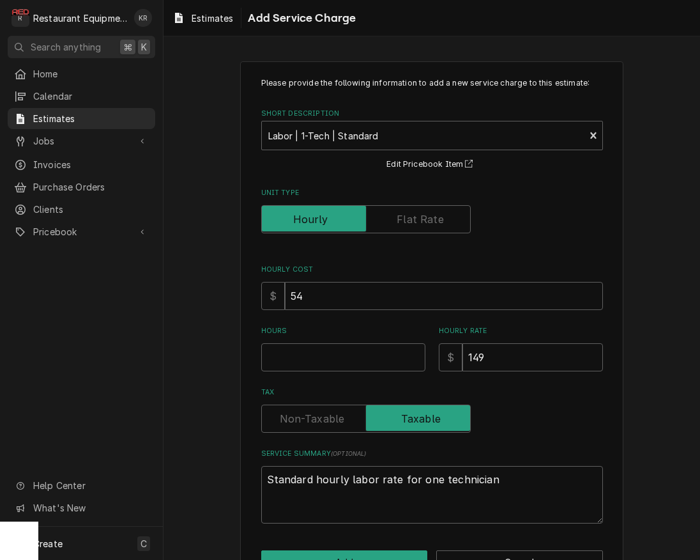
type textarea "x"
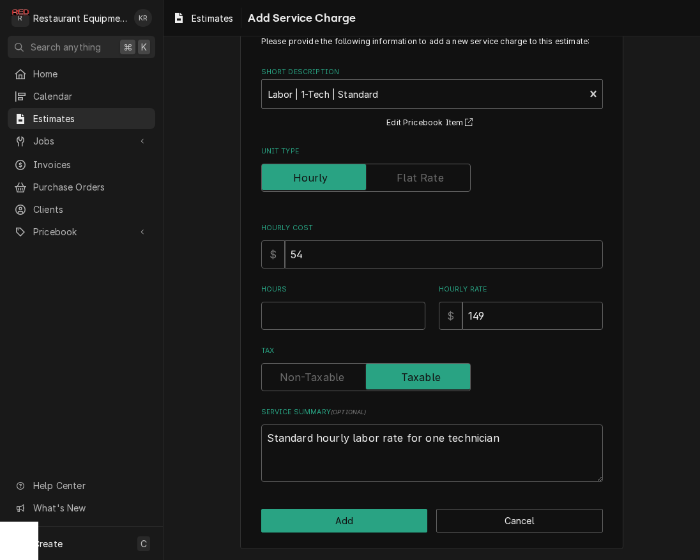
click at [324, 378] on label "Tax" at bounding box center [366, 377] width 210 height 28
click at [324, 378] on input "Tax" at bounding box center [366, 377] width 198 height 28
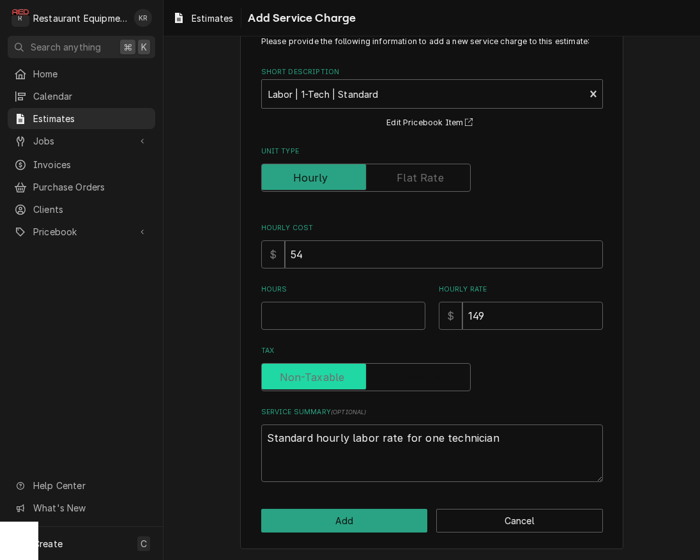
checkbox input "false"
click at [305, 314] on input "Hours" at bounding box center [343, 316] width 164 height 28
click at [300, 321] on input "Hours" at bounding box center [343, 316] width 164 height 28
type textarea "x"
type input "4"
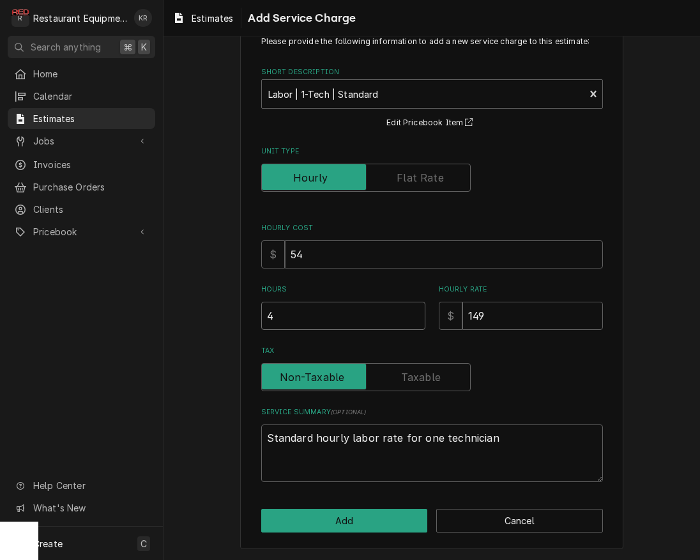
type textarea "x"
type input "4.5"
type textarea "x"
type input "1"
type textarea "x"
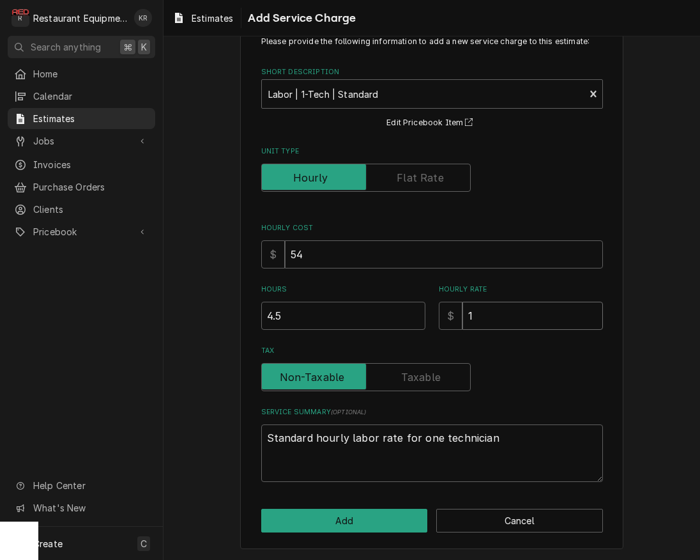
type input "15"
type textarea "x"
click at [333, 516] on button "Add" at bounding box center [344, 521] width 167 height 24
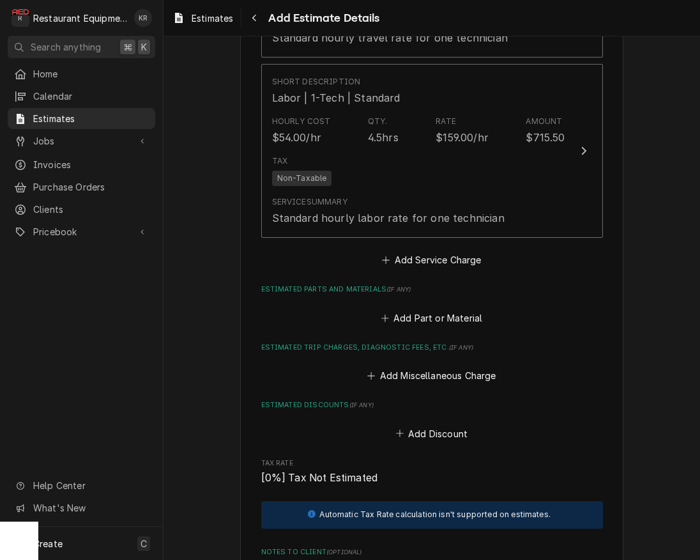
scroll to position [1395, 0]
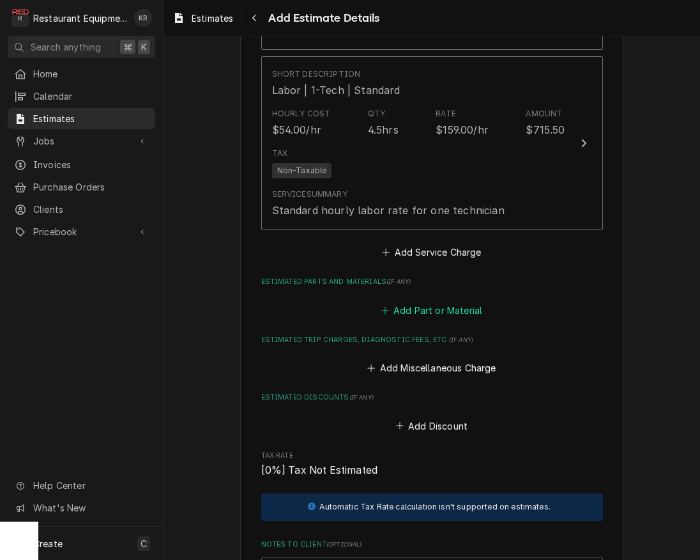
click at [422, 307] on button "Add Part or Material" at bounding box center [431, 310] width 105 height 18
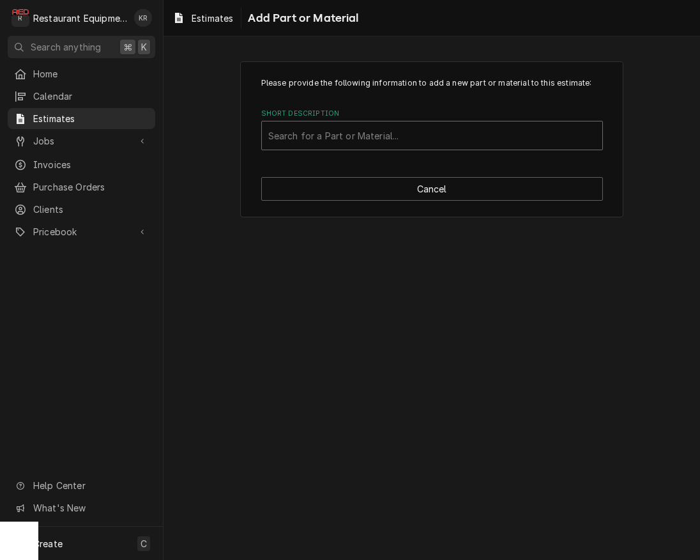
click at [431, 141] on div "Short Description" at bounding box center [432, 135] width 328 height 23
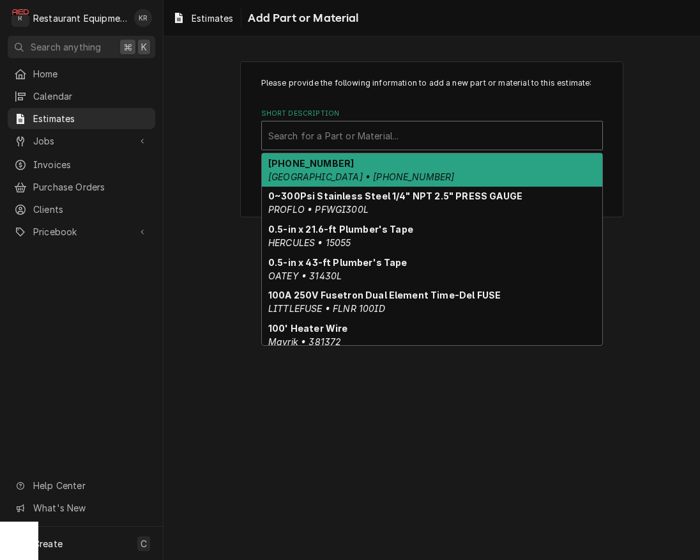
click at [300, 135] on div "Short Description" at bounding box center [432, 135] width 328 height 23
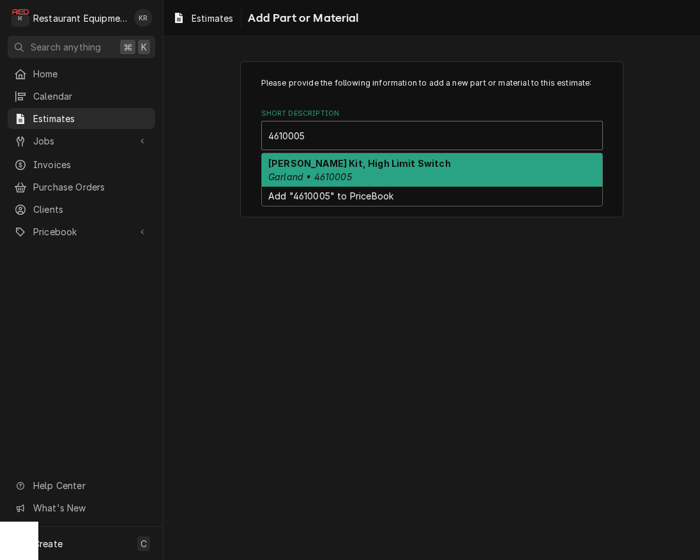
click at [314, 169] on strong "Garland Serice Kit, High Limit Switch" at bounding box center [359, 163] width 183 height 11
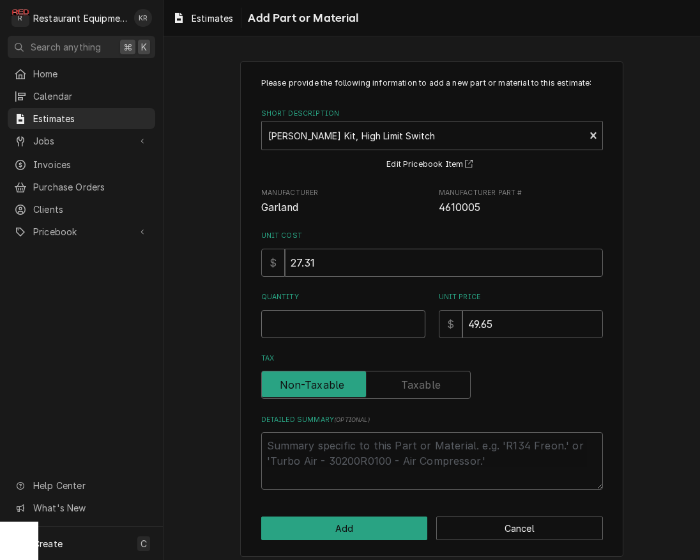
click at [318, 323] on input "Quantity" at bounding box center [343, 324] width 164 height 28
click at [353, 534] on button "Add" at bounding box center [344, 528] width 167 height 24
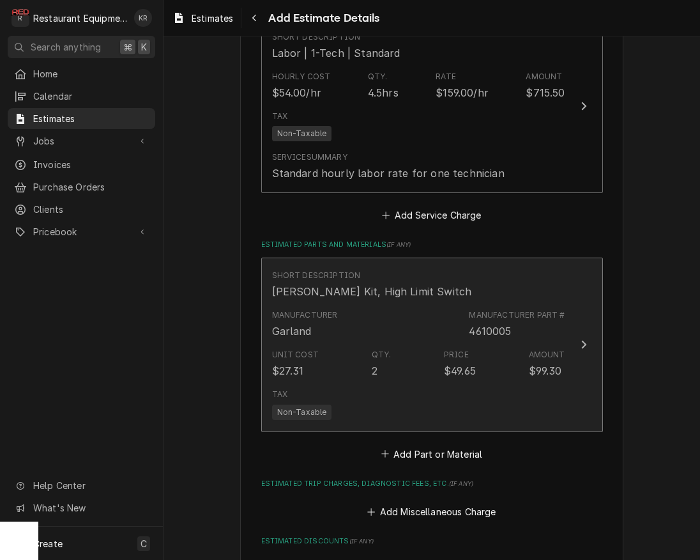
scroll to position [1497, 0]
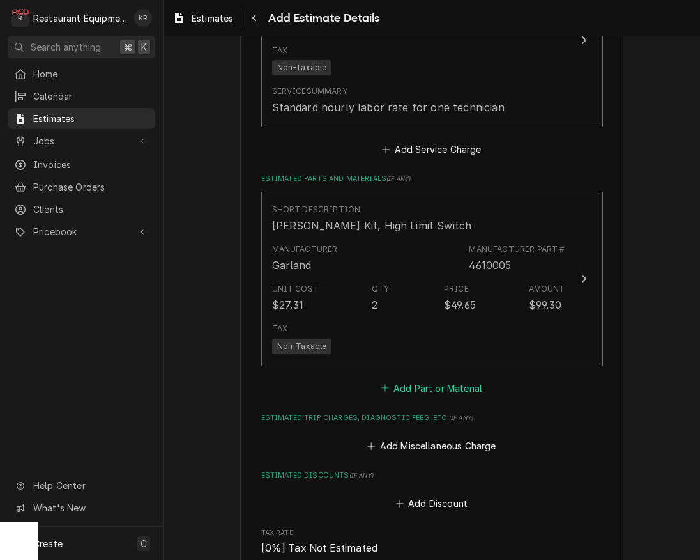
click at [423, 379] on button "Add Part or Material" at bounding box center [431, 388] width 105 height 18
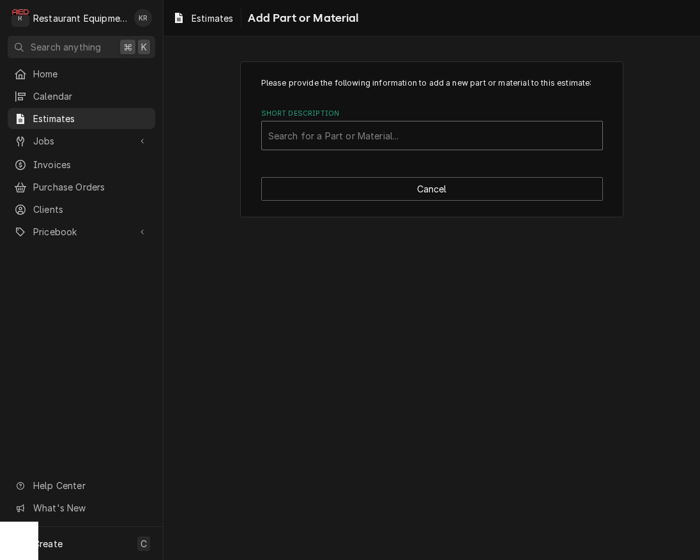
click at [397, 136] on div "Short Description" at bounding box center [432, 135] width 328 height 23
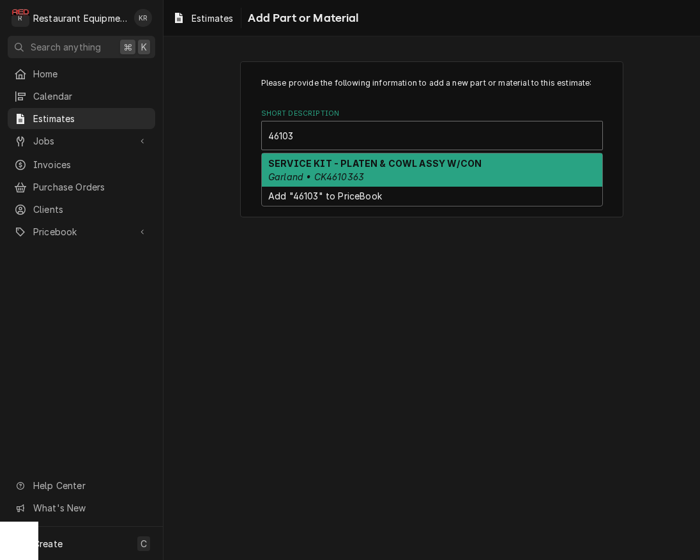
click at [412, 164] on strong "SERVICE KIT - PLATEN & COWL ASSY W/CON" at bounding box center [374, 163] width 213 height 11
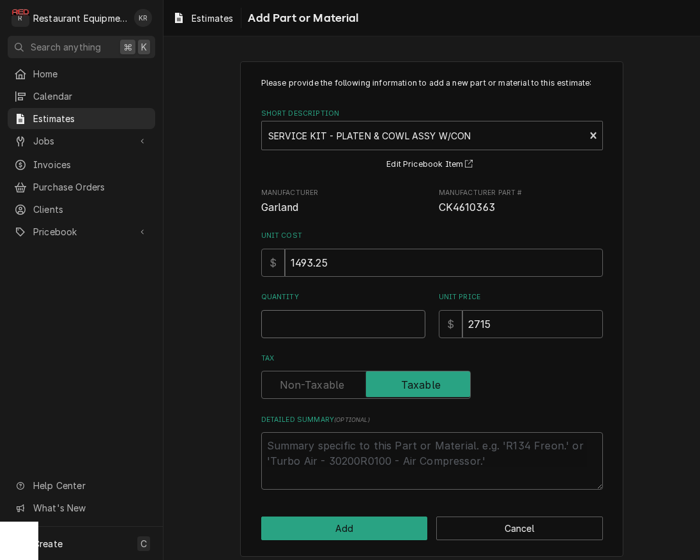
click at [284, 326] on input "Quantity" at bounding box center [343, 324] width 164 height 28
click at [323, 392] on label "Tax" at bounding box center [366, 385] width 210 height 28
click at [323, 392] on input "Tax" at bounding box center [366, 385] width 198 height 28
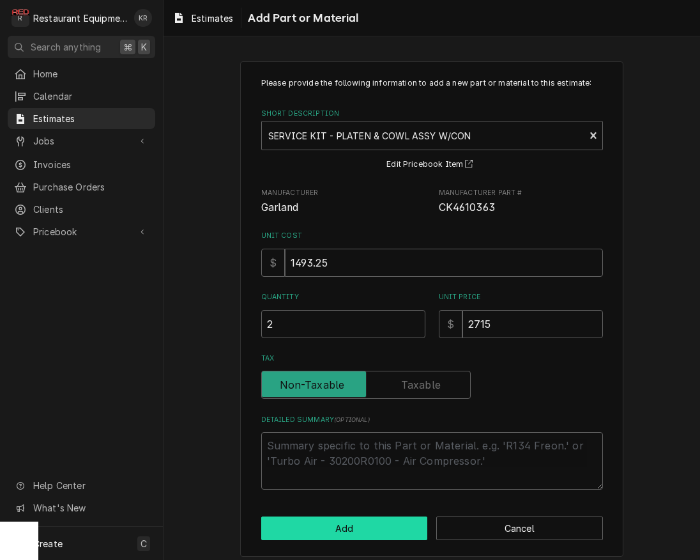
click at [328, 528] on button "Add" at bounding box center [344, 528] width 167 height 24
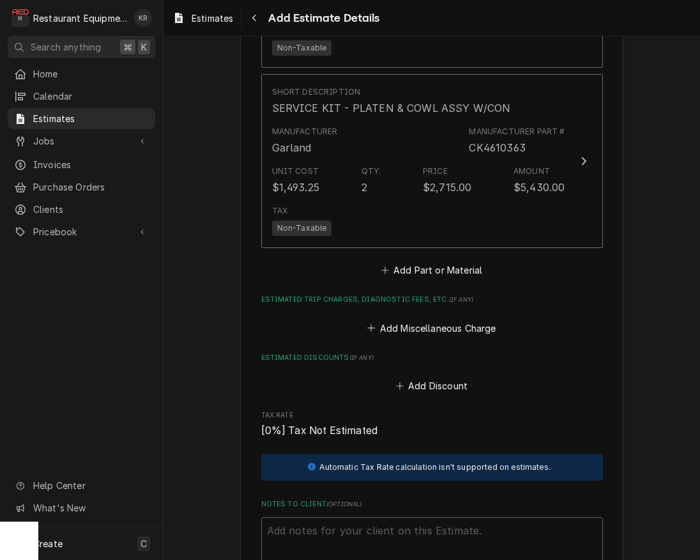
scroll to position [1798, 0]
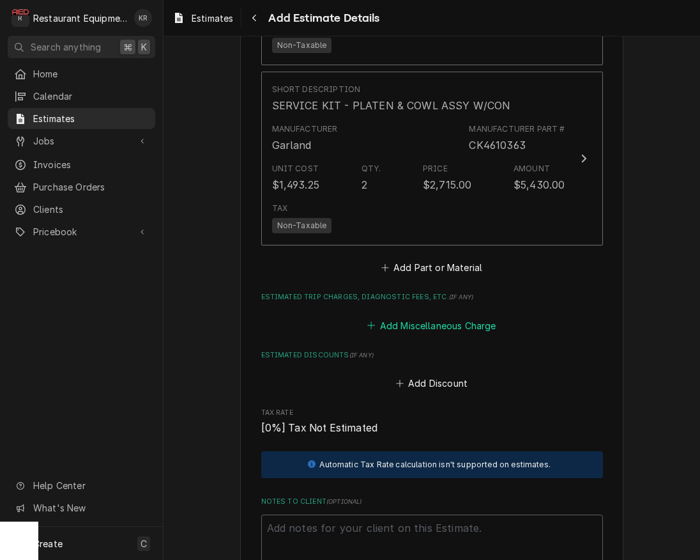
click at [435, 320] on button "Add Miscellaneous Charge" at bounding box center [431, 325] width 133 height 18
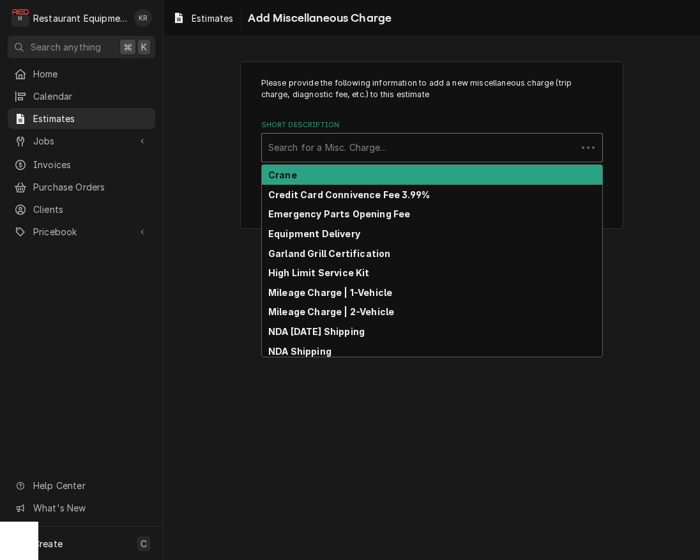
click at [358, 146] on div "Short Description" at bounding box center [419, 147] width 302 height 23
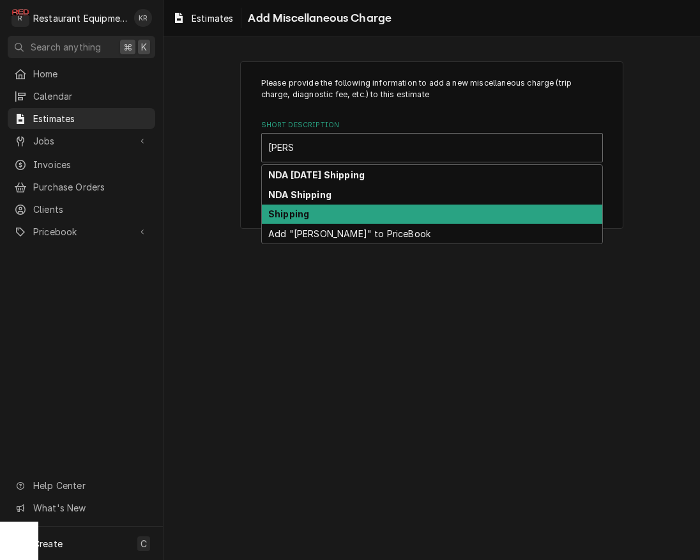
click at [287, 218] on strong "Shipping" at bounding box center [288, 213] width 41 height 11
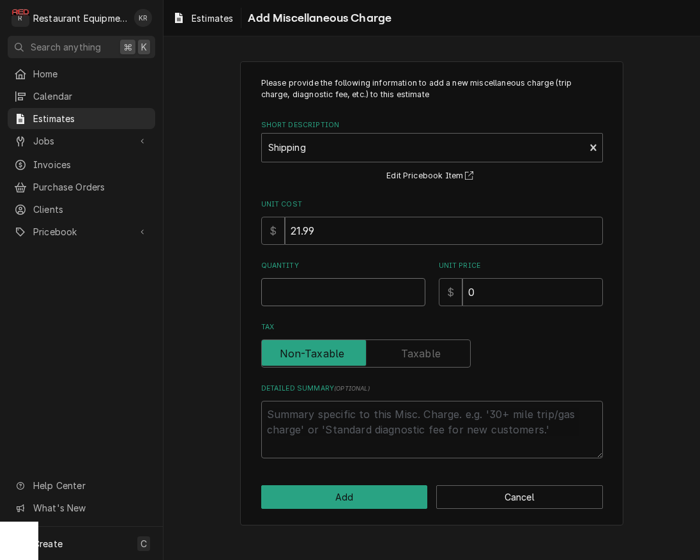
click at [301, 287] on input "Quantity" at bounding box center [343, 292] width 164 height 28
click at [320, 300] on input "Quantity" at bounding box center [343, 292] width 164 height 28
click at [320, 302] on input "Quantity" at bounding box center [343, 292] width 164 height 28
click at [302, 288] on input "Quantity" at bounding box center [343, 292] width 164 height 28
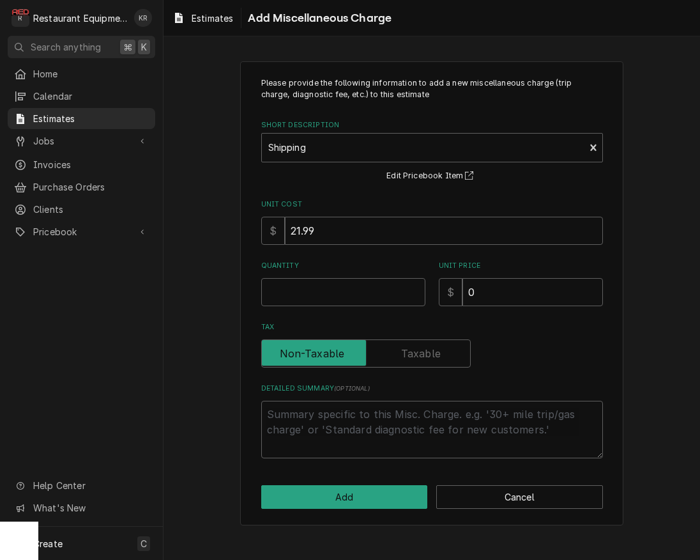
click at [296, 296] on input "Quantity" at bounding box center [343, 292] width 164 height 28
click at [280, 294] on input "Quantity" at bounding box center [343, 292] width 164 height 28
click at [350, 497] on button "Add" at bounding box center [344, 497] width 167 height 24
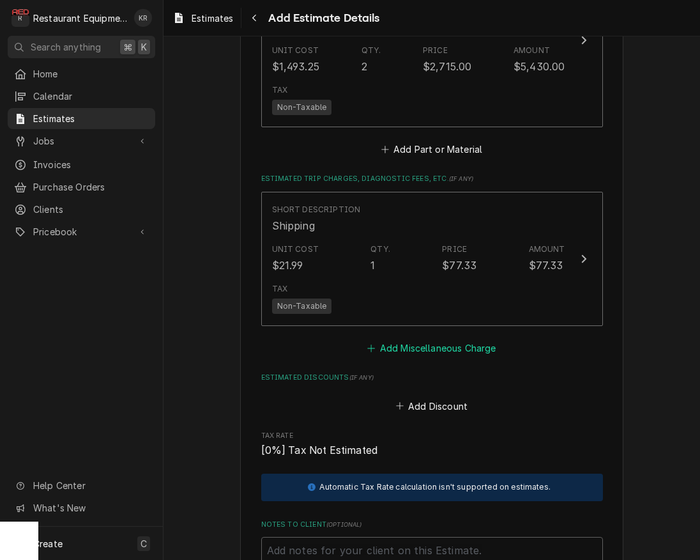
scroll to position [1917, 0]
drag, startPoint x: 413, startPoint y: 343, endPoint x: 401, endPoint y: 280, distance: 63.7
click at [413, 343] on button "Add Miscellaneous Charge" at bounding box center [431, 348] width 133 height 18
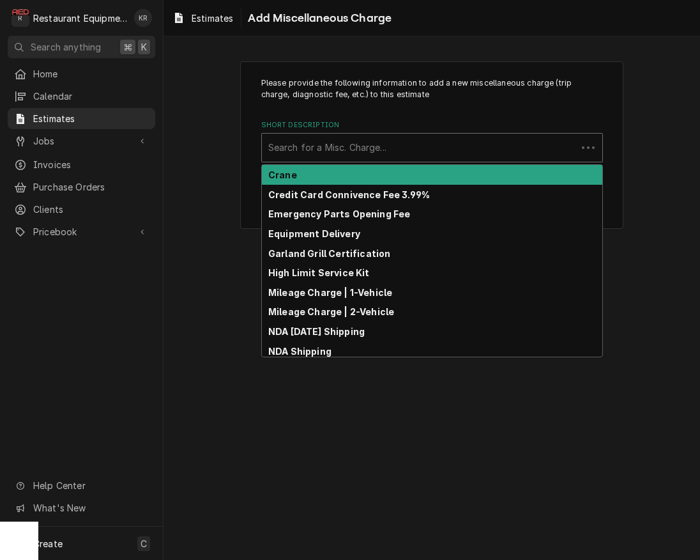
click at [342, 147] on div "Short Description" at bounding box center [419, 147] width 302 height 23
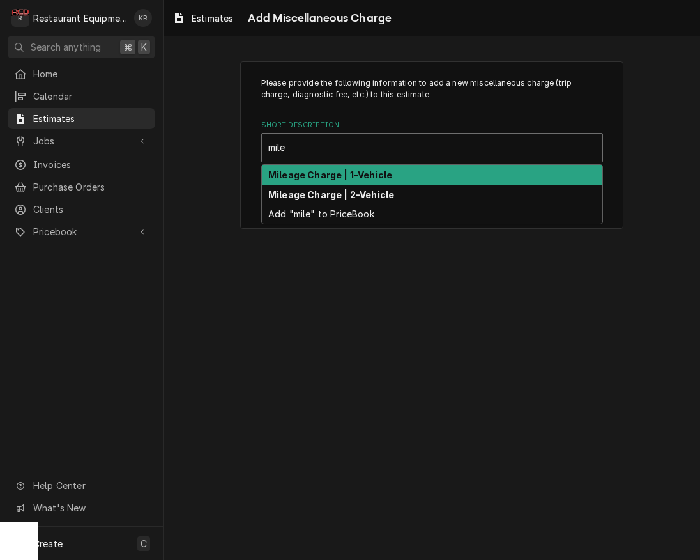
click at [333, 172] on strong "Mileage Charge | 1-Vehicle" at bounding box center [330, 174] width 124 height 11
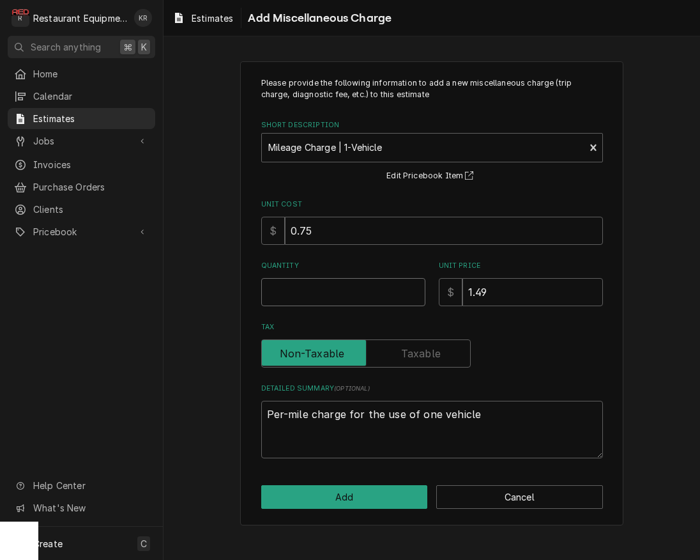
click at [309, 288] on input "Quantity" at bounding box center [343, 292] width 164 height 28
click at [358, 494] on button "Add" at bounding box center [344, 497] width 167 height 24
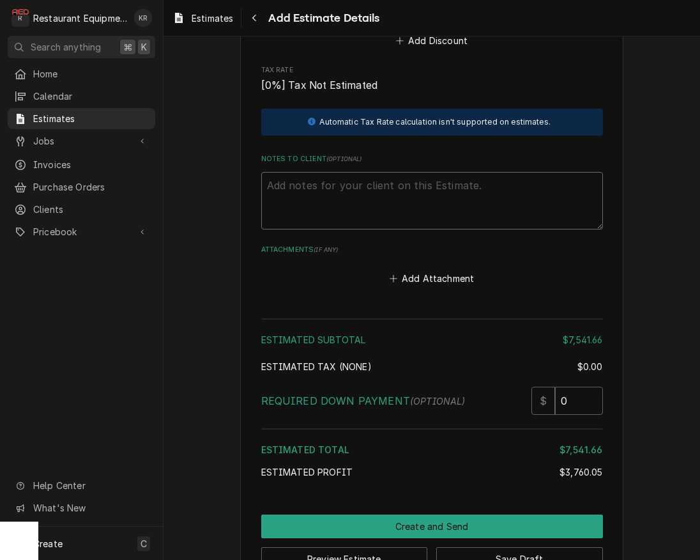
scroll to position [2461, 0]
click at [317, 176] on textarea "Notes to Client ( optional )" at bounding box center [432, 200] width 342 height 57
paste textarea "When i arrived i took side panel off and checked for incoming power i did not h…"
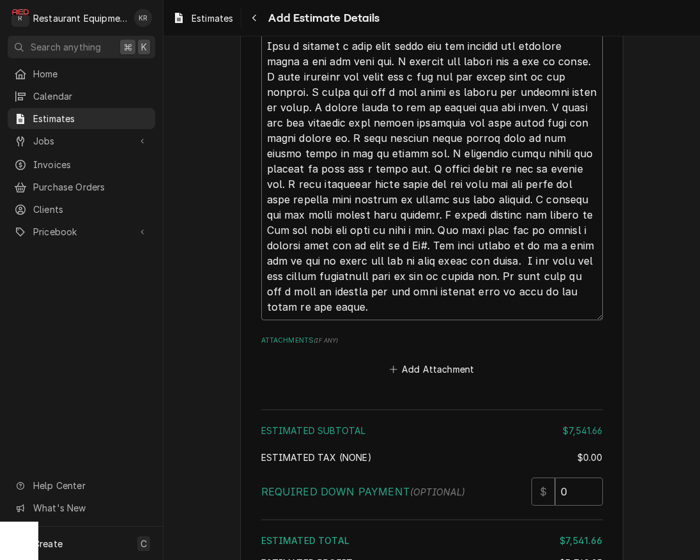
scroll to position [2645, 0]
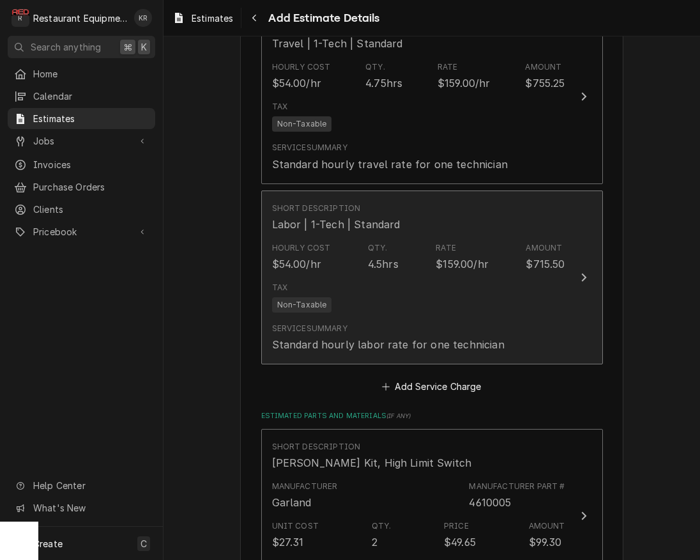
click at [376, 282] on div "Tax Non-Taxable" at bounding box center [418, 297] width 293 height 41
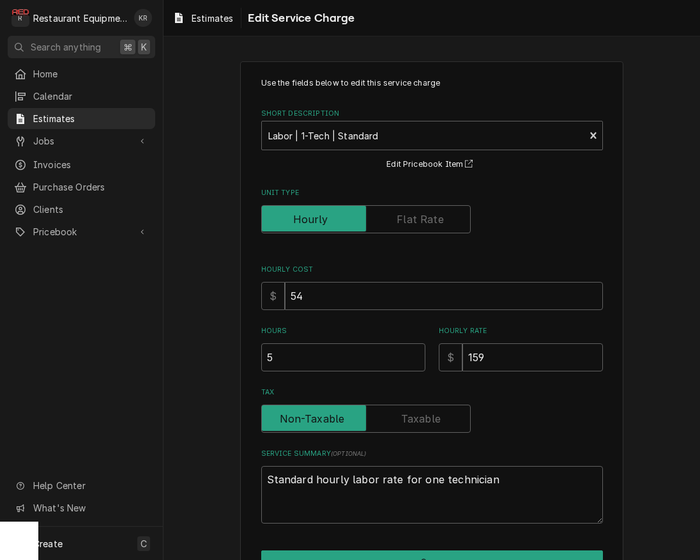
click at [414, 356] on input "5" at bounding box center [343, 357] width 164 height 28
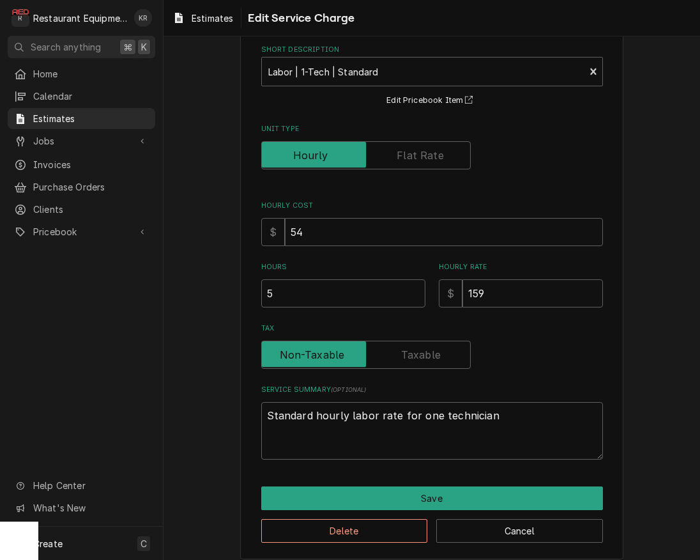
scroll to position [74, 0]
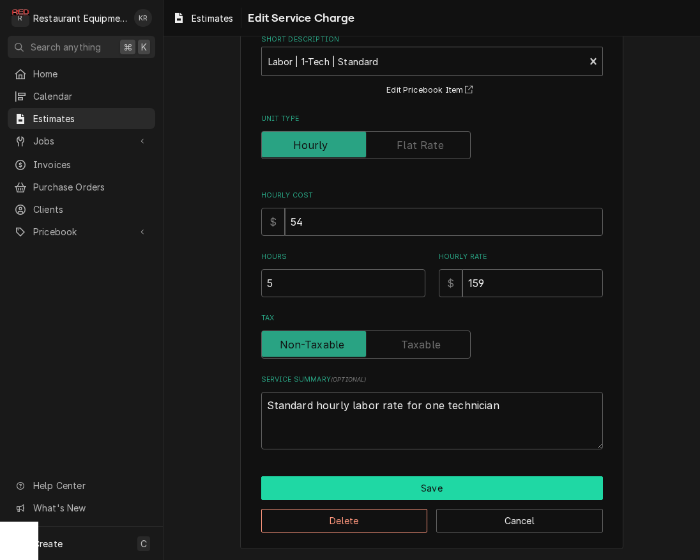
click at [443, 483] on button "Save" at bounding box center [432, 488] width 342 height 24
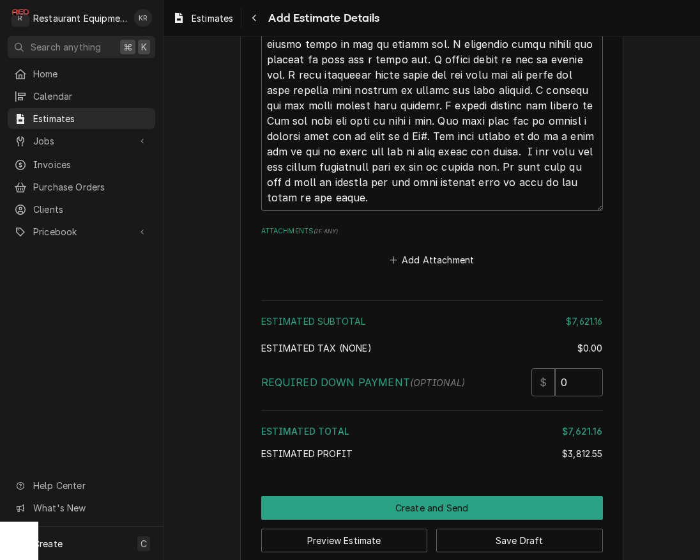
scroll to position [2758, 0]
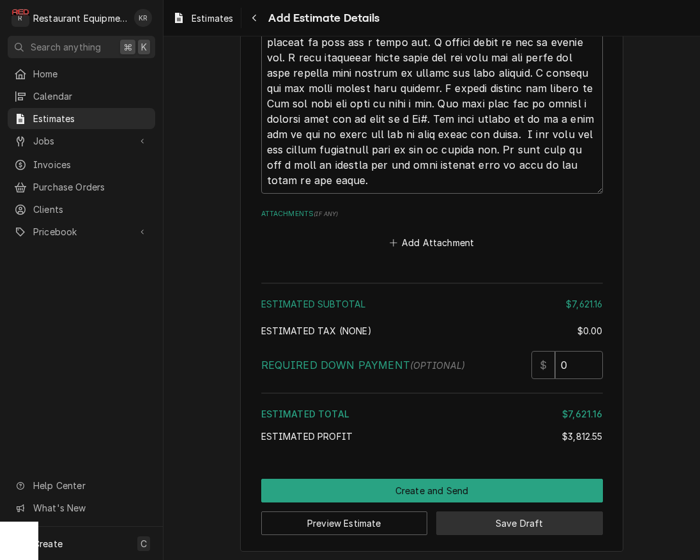
click at [526, 521] on button "Save Draft" at bounding box center [519, 523] width 167 height 24
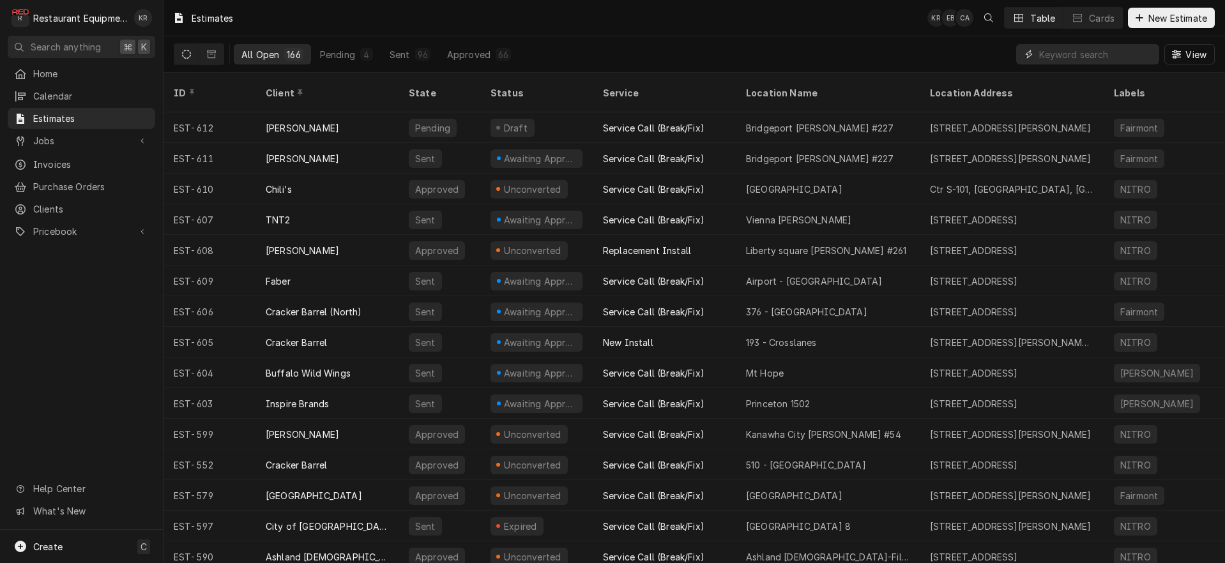
click at [1072, 54] on input "Dynamic Content Wrapper" at bounding box center [1096, 54] width 114 height 20
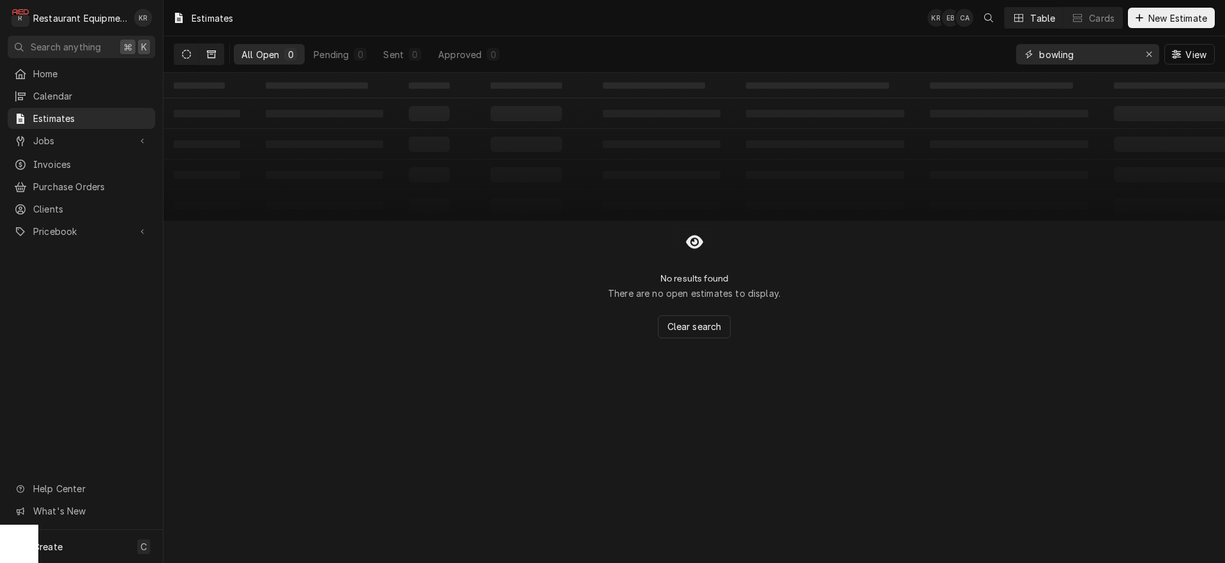
type input "bowling"
click at [219, 49] on button "Dynamic Content Wrapper" at bounding box center [211, 54] width 24 height 20
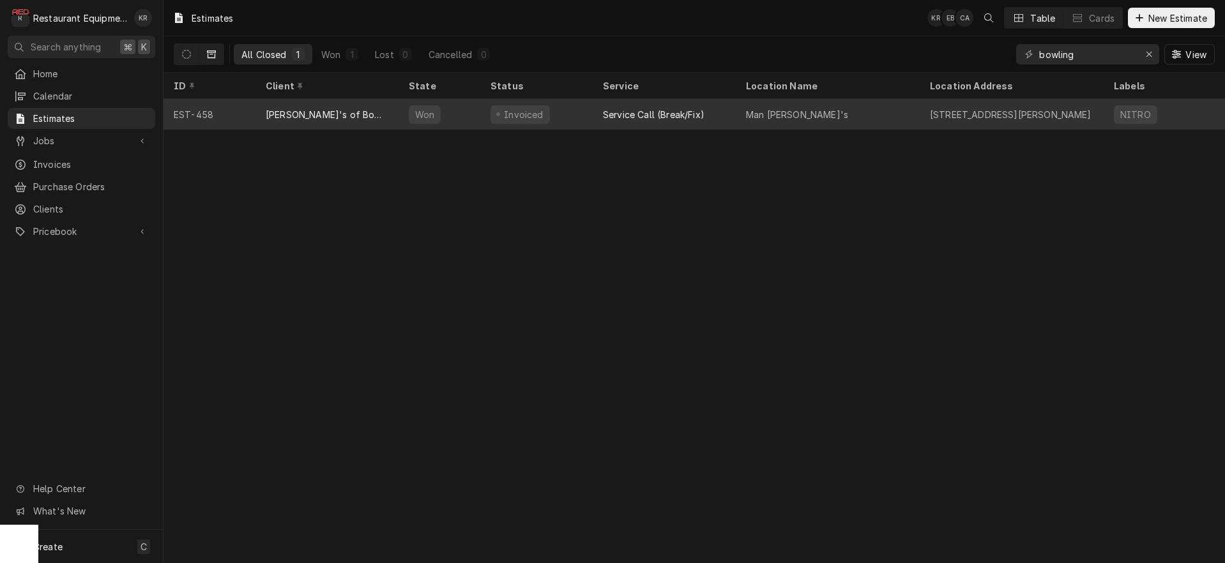
click at [339, 108] on div "[PERSON_NAME]'s of Bowling Green" at bounding box center [327, 114] width 123 height 13
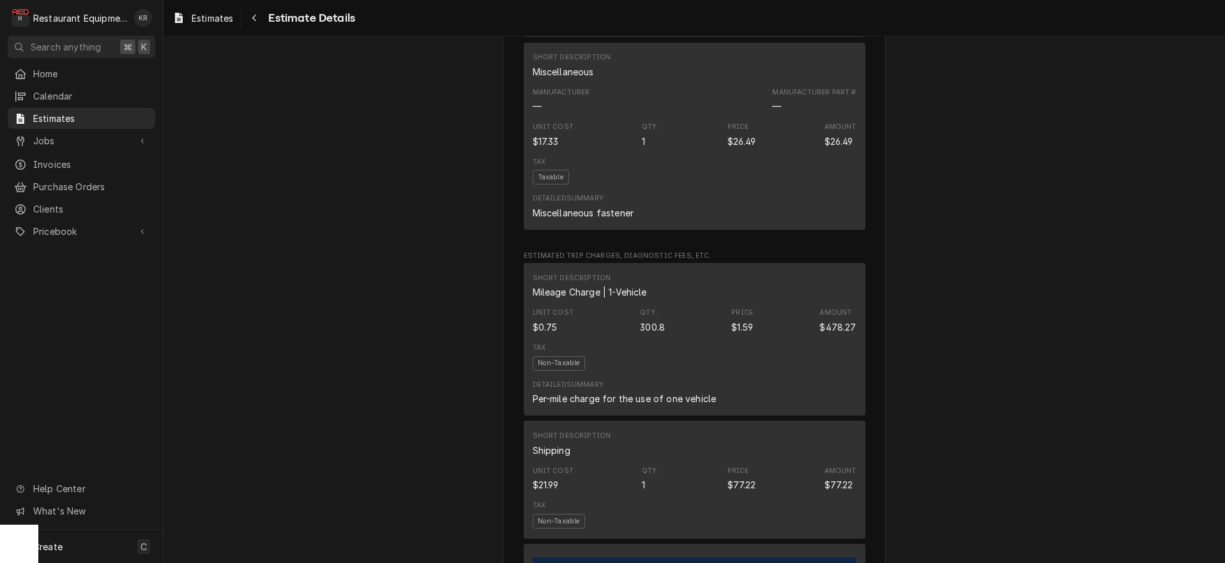
scroll to position [2479, 0]
click at [51, 138] on span "Jobs" at bounding box center [81, 140] width 96 height 13
click at [54, 164] on div "Jobs" at bounding box center [81, 163] width 142 height 16
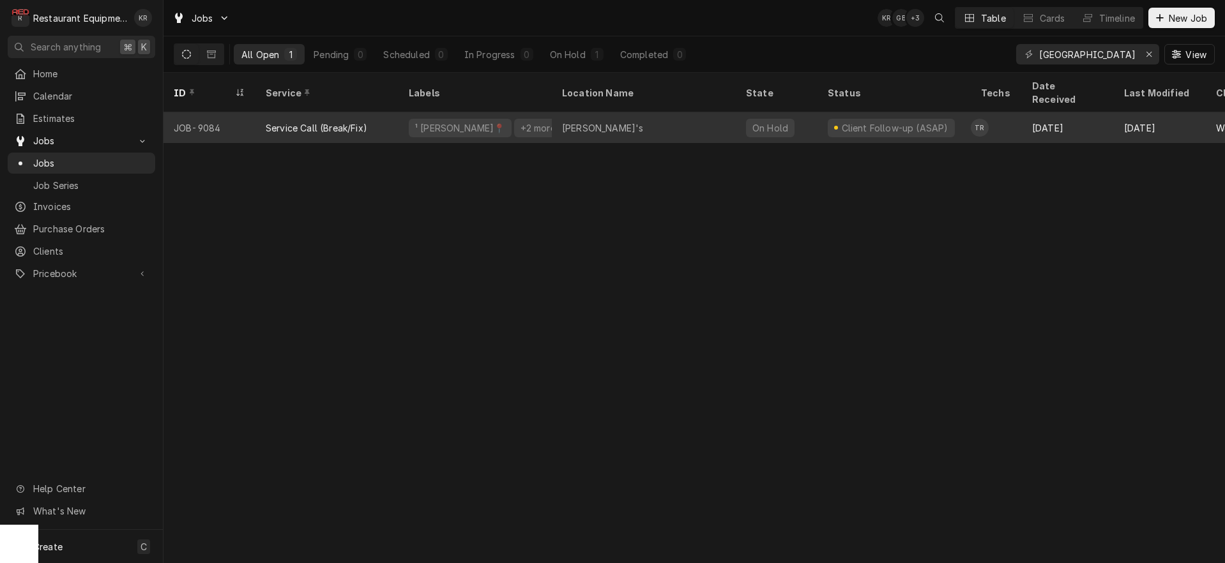
click at [400, 112] on div "¹ Beckley📍 +2 more" at bounding box center [475, 127] width 153 height 31
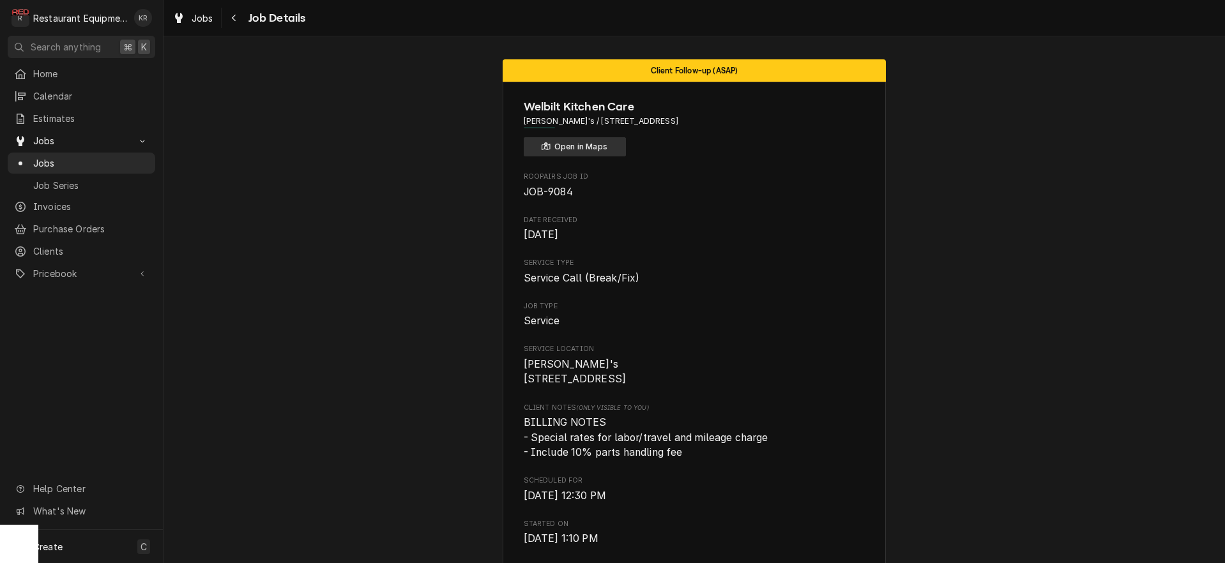
click at [572, 149] on button "Open in Maps" at bounding box center [575, 146] width 102 height 19
click at [558, 147] on button "Open in Maps" at bounding box center [575, 146] width 102 height 19
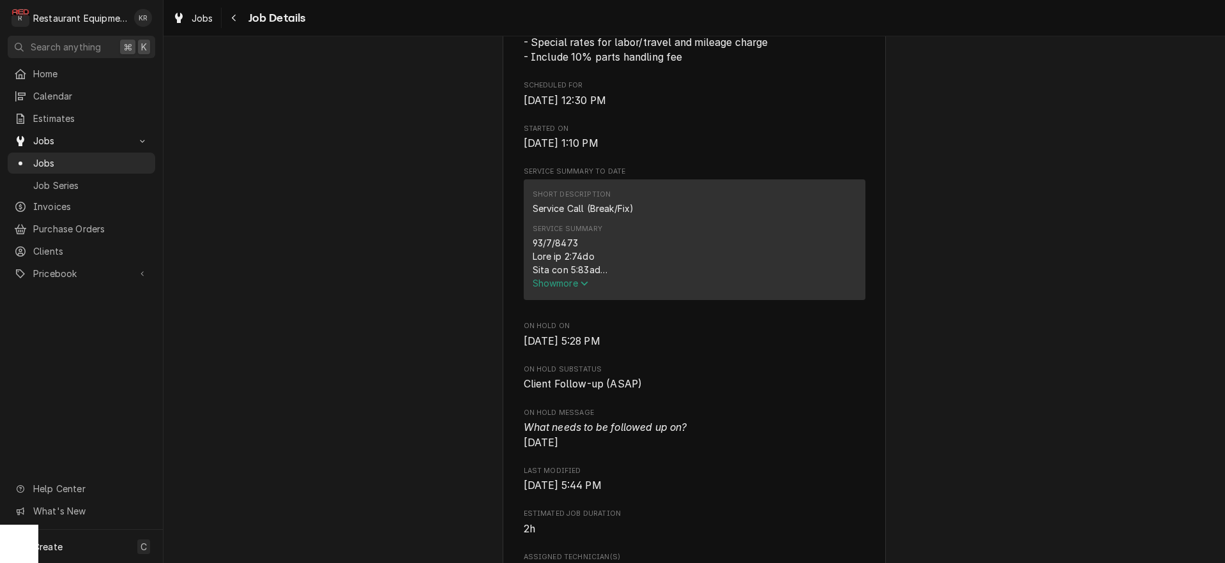
scroll to position [437, 0]
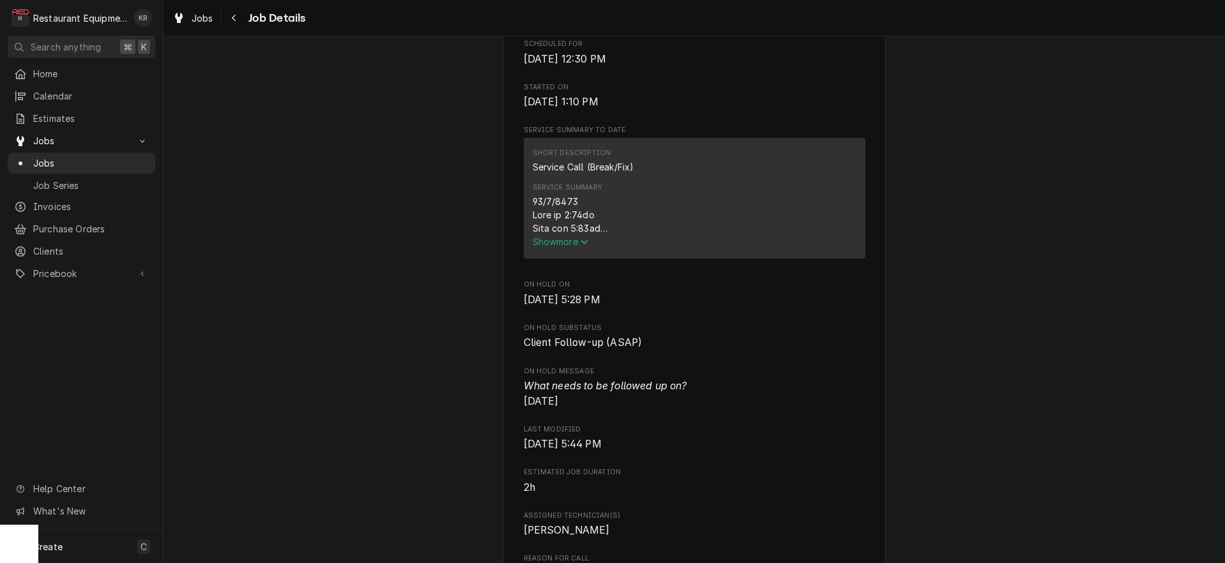
drag, startPoint x: 558, startPoint y: 254, endPoint x: 572, endPoint y: 255, distance: 14.1
click at [558, 247] on span "Show more" at bounding box center [561, 241] width 56 height 11
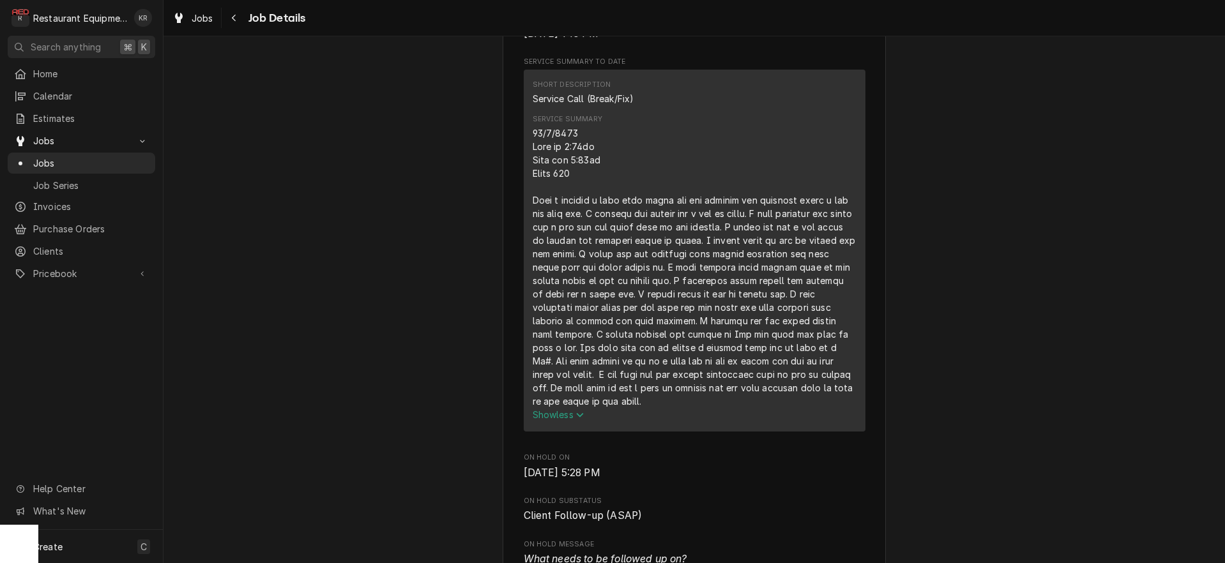
scroll to position [509, 0]
drag, startPoint x: 558, startPoint y: 144, endPoint x: 529, endPoint y: 206, distance: 68.3
click at [529, 206] on div "Short Description Service Call (Break/Fix) Service Summary Show less" at bounding box center [695, 247] width 342 height 362
click at [535, 204] on div "Service Summary" at bounding box center [695, 264] width 324 height 282
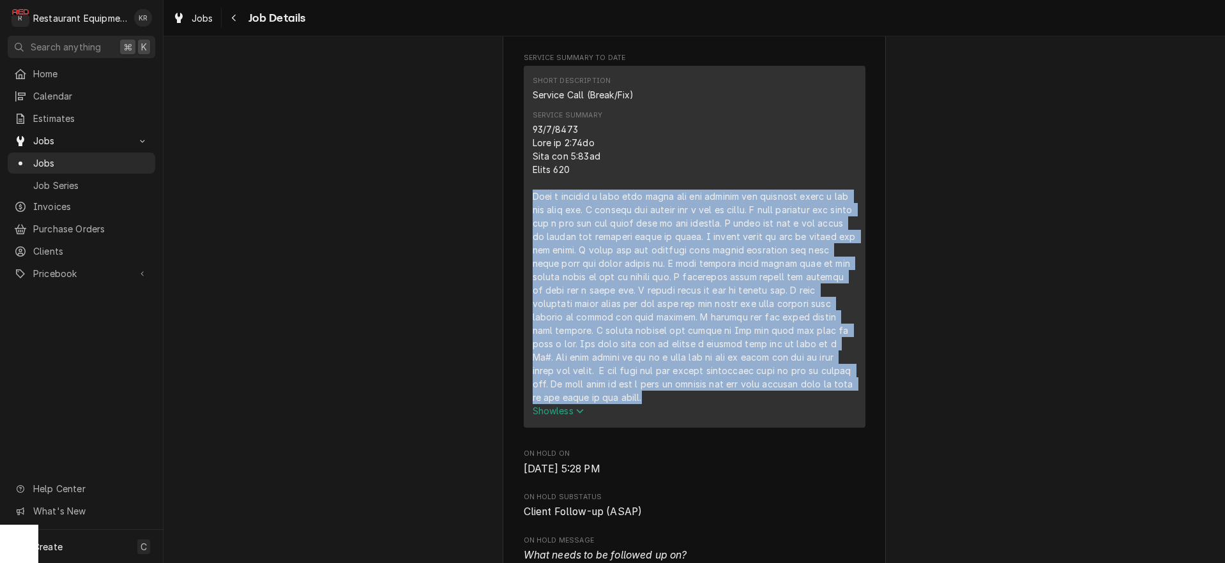
drag, startPoint x: 534, startPoint y: 207, endPoint x: 782, endPoint y: 362, distance: 292.5
click at [853, 408] on div "Show less" at bounding box center [695, 270] width 324 height 295
copy div "When i arrived i took side panel off and checked for incoming power i did not h…"
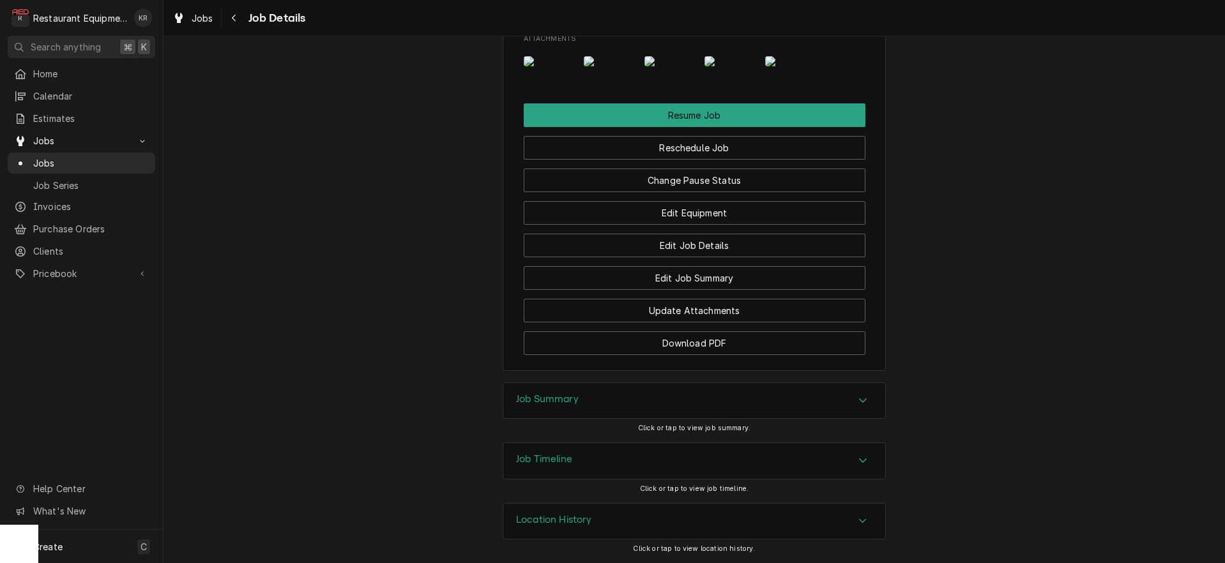
scroll to position [1809, 0]
click at [695, 114] on button "Resume Job" at bounding box center [695, 115] width 342 height 24
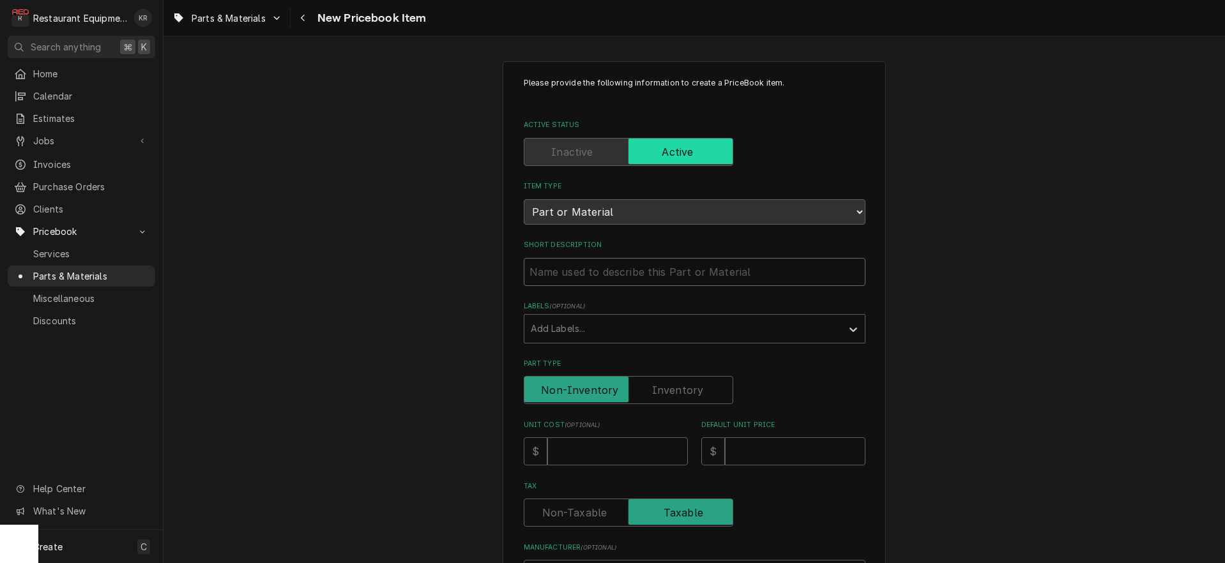
click at [558, 266] on input "Short Description" at bounding box center [695, 272] width 342 height 28
paste input "Garland CK4610363 SERVICE KIT - PLATEN & COWL ASSY W/CON"
type textarea "x"
type input "Garland CK4610363 SERVICE KIT - PLATEN & COWL ASSY W/CON"
drag, startPoint x: 627, startPoint y: 269, endPoint x: 500, endPoint y: 272, distance: 127.2
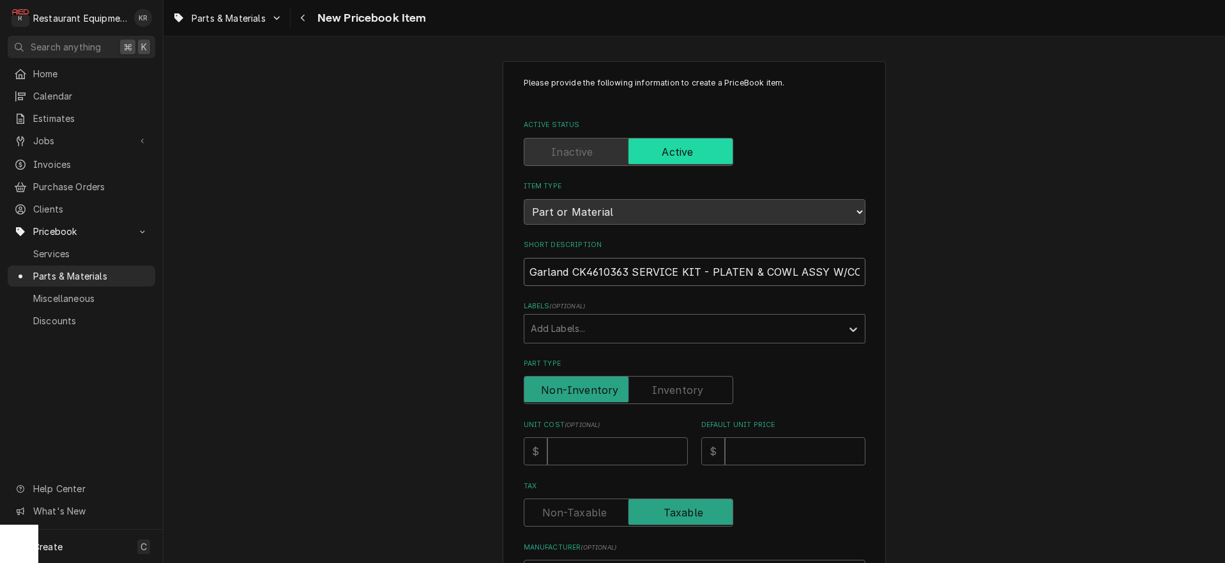
click at [524, 274] on input "Garland CK4610363 SERVICE KIT - PLATEN & COWL ASSY W/CON" at bounding box center [695, 272] width 342 height 28
type textarea "x"
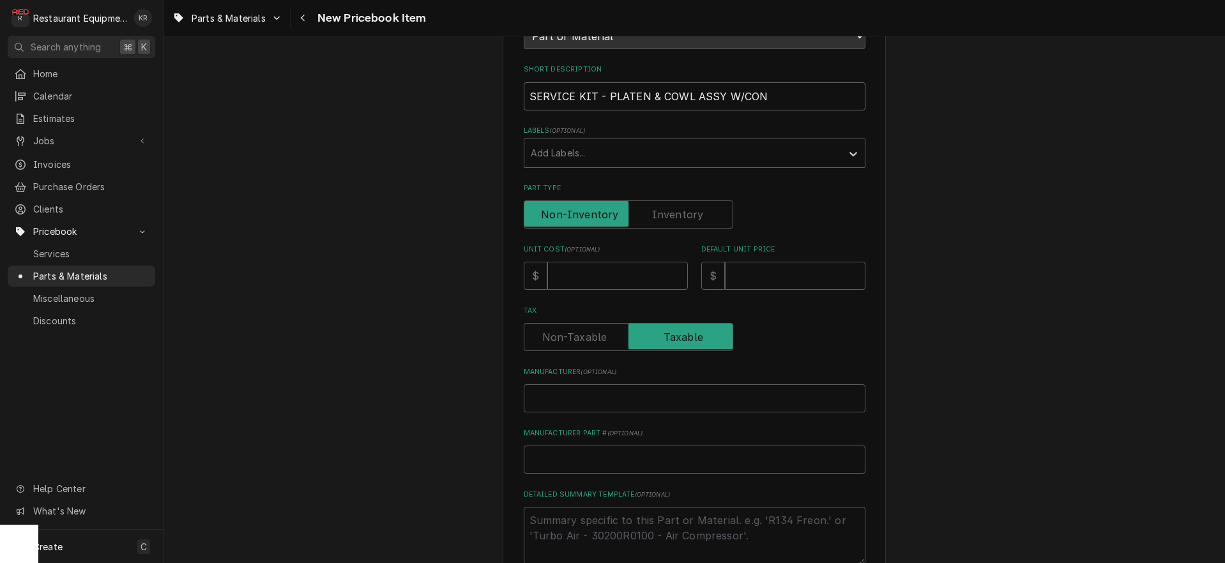
scroll to position [176, 0]
type input "SERVICE KIT - PLATEN & COWL ASSY W/CON"
click at [570, 281] on input "Unit Cost ( optional )" at bounding box center [617, 275] width 141 height 28
click at [571, 280] on input "Unit Cost ( optional )" at bounding box center [617, 275] width 141 height 28
type textarea "x"
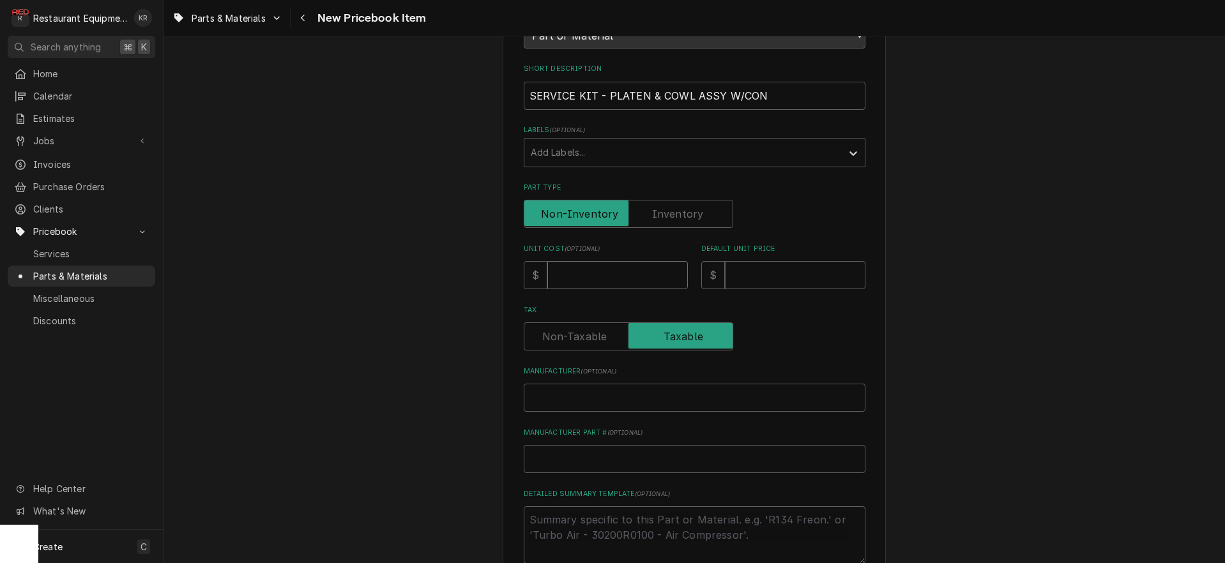
type input "1"
type textarea "x"
type input "14"
type textarea "x"
type input "149"
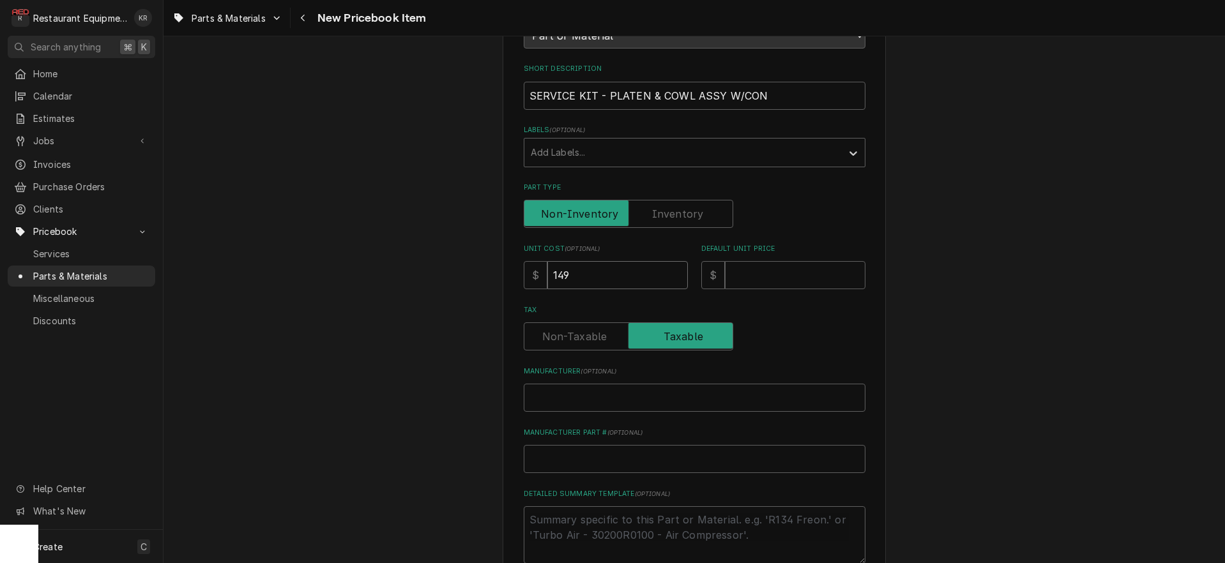
type textarea "x"
type input "1493"
type textarea "x"
type input "1493.2"
type textarea "x"
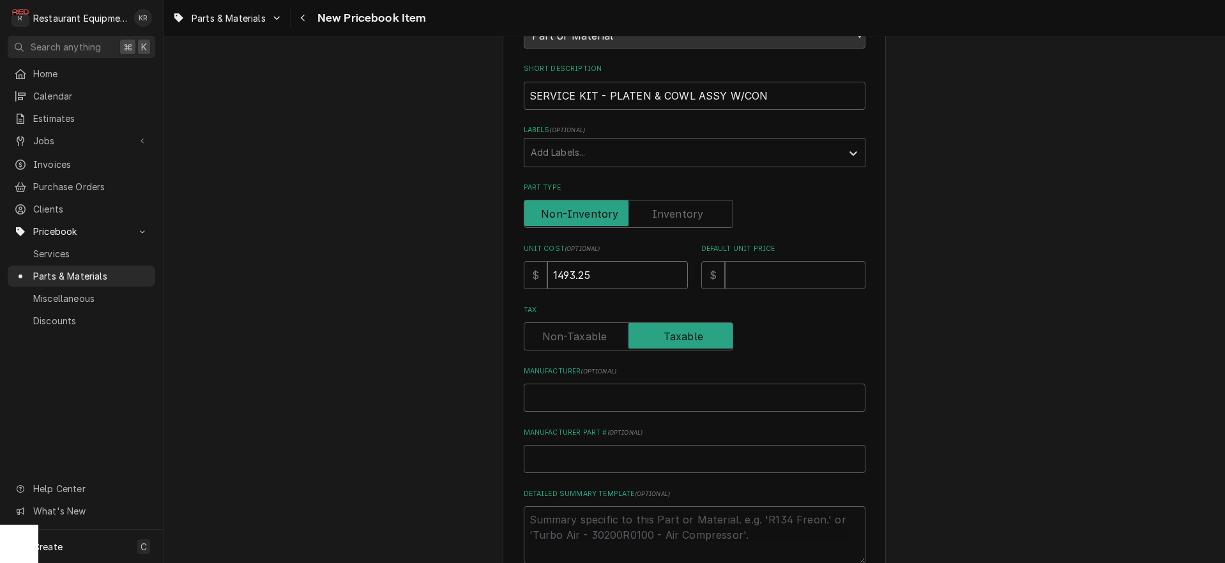
type input "1493.25"
click at [786, 278] on input "Default Unit Price" at bounding box center [795, 275] width 141 height 28
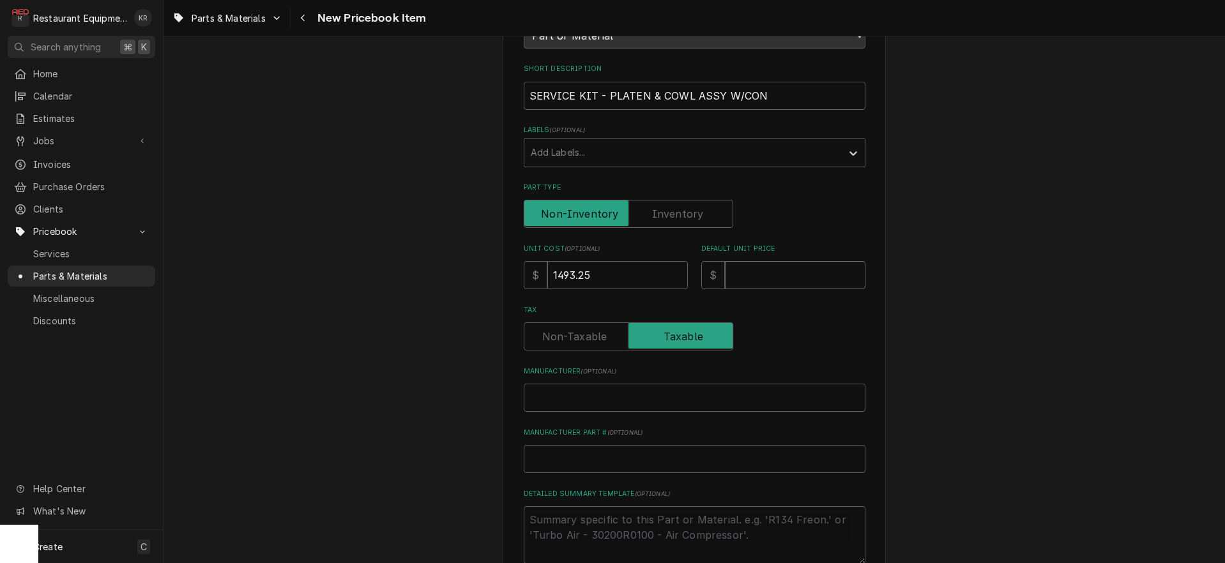
type textarea "x"
type input "2"
type textarea "x"
type input "271"
type textarea "x"
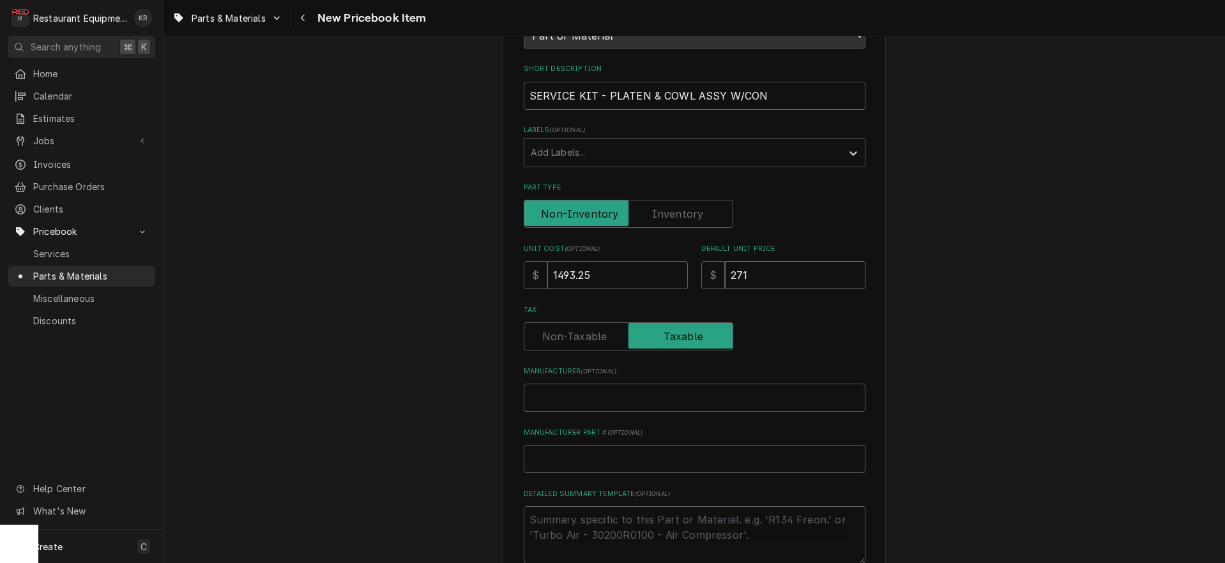
type input "2714"
type textarea "x"
type input "27145"
type textarea "x"
type input "2714"
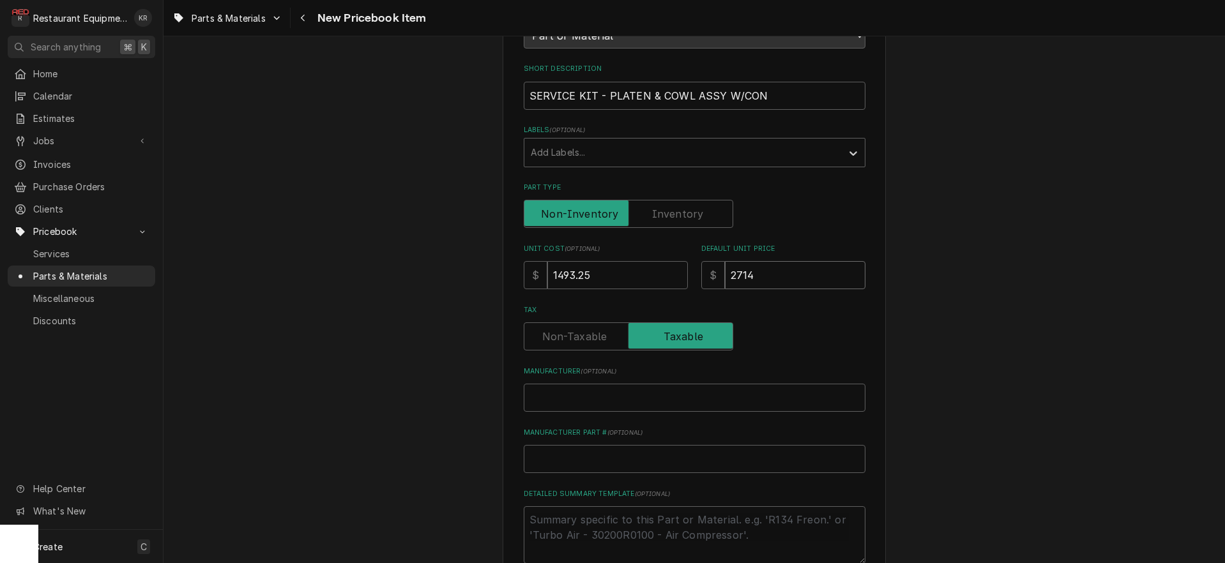
type textarea "x"
type input "271"
type textarea "x"
type input "2715"
click at [530, 323] on input "Tax" at bounding box center [629, 337] width 198 height 28
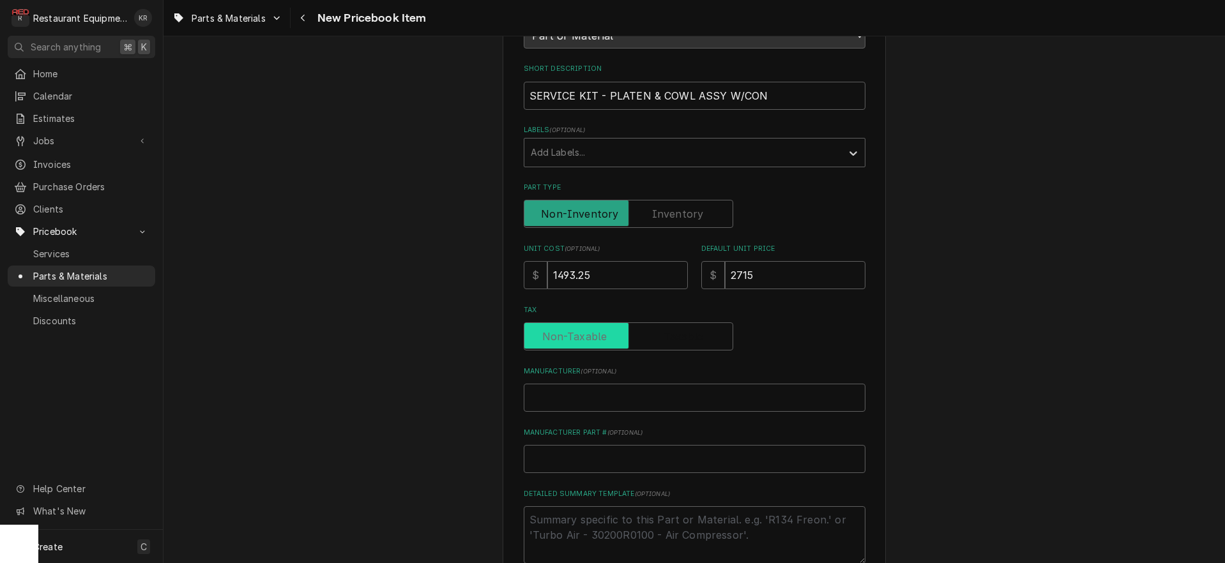
checkbox input "false"
click at [578, 395] on input "Manufacturer ( optional )" at bounding box center [695, 398] width 342 height 28
type textarea "x"
type input "G"
type textarea "x"
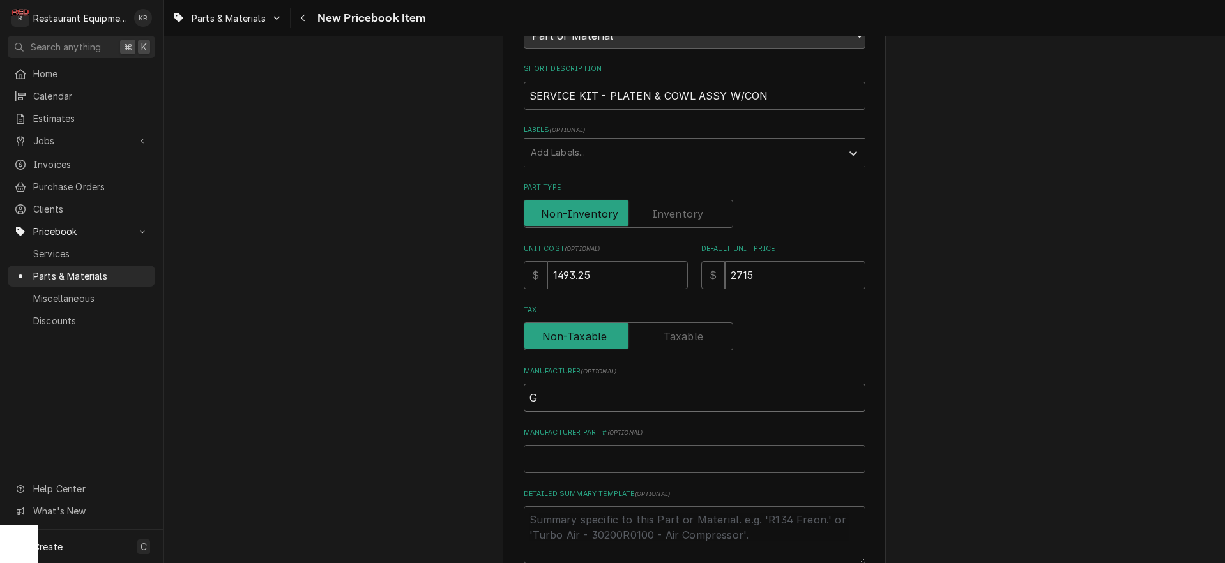
type input "Ga"
type textarea "x"
type input "Gar"
type textarea "x"
type input "Garl"
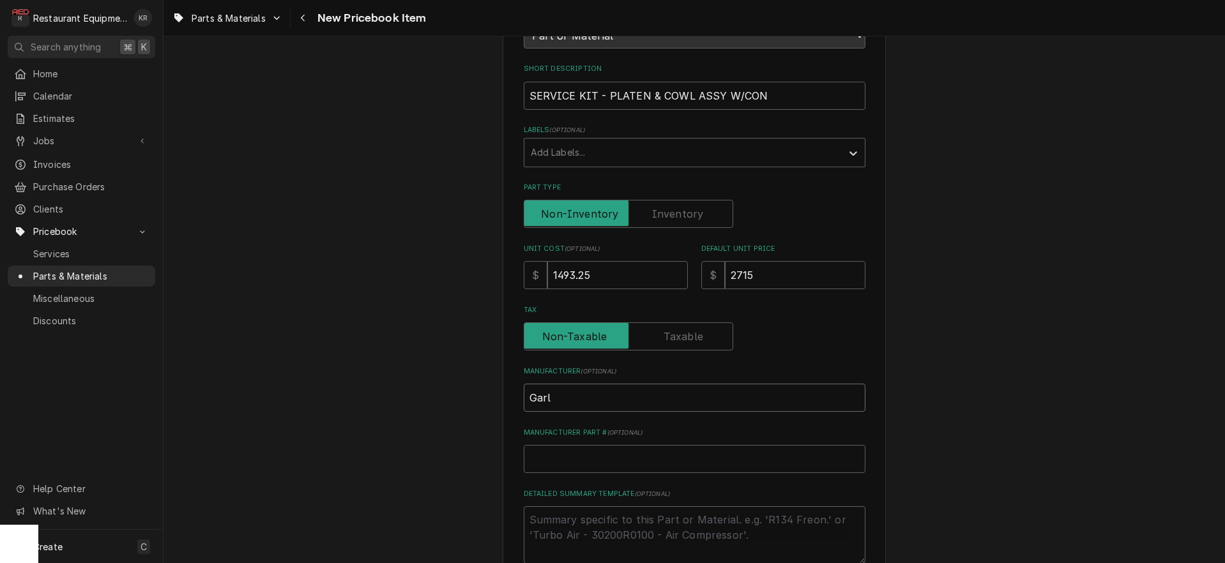
type textarea "x"
type input "Garla"
type textarea "x"
type input "Garlan"
type textarea "x"
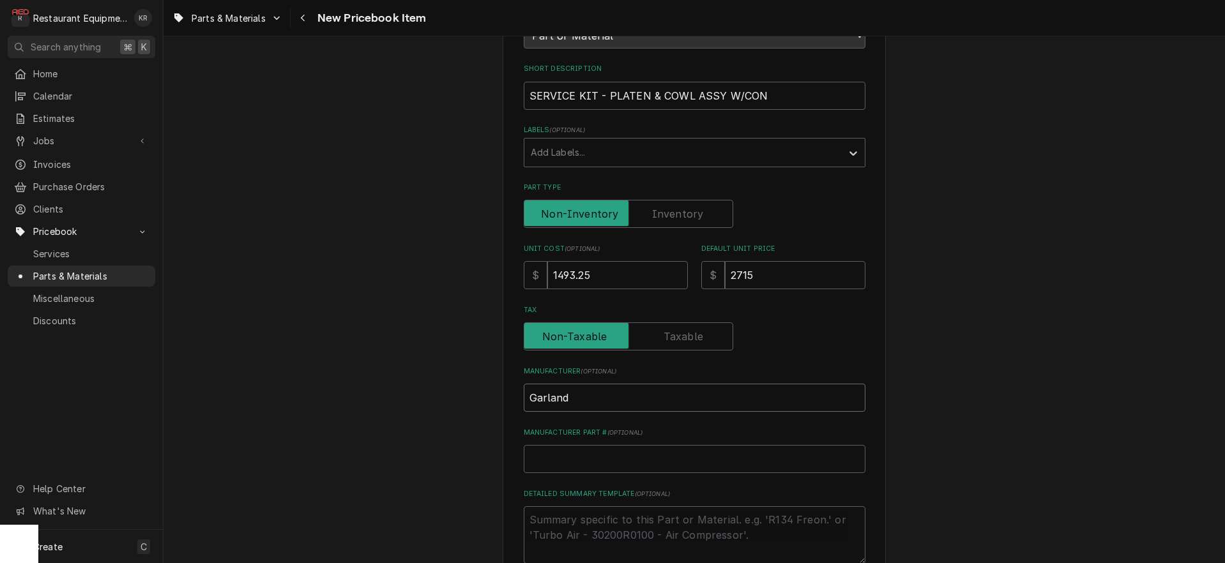
type input "Garland"
click at [675, 344] on input "Tax" at bounding box center [629, 337] width 198 height 28
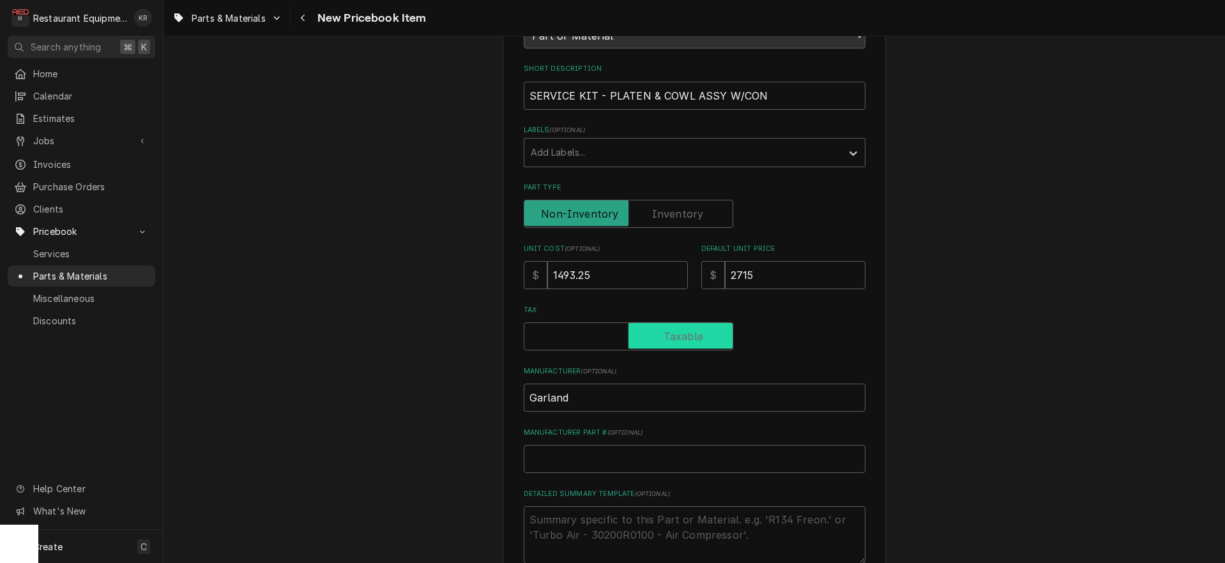
checkbox input "true"
click at [597, 461] on input "Manufacturer Part # ( optional )" at bounding box center [695, 459] width 342 height 28
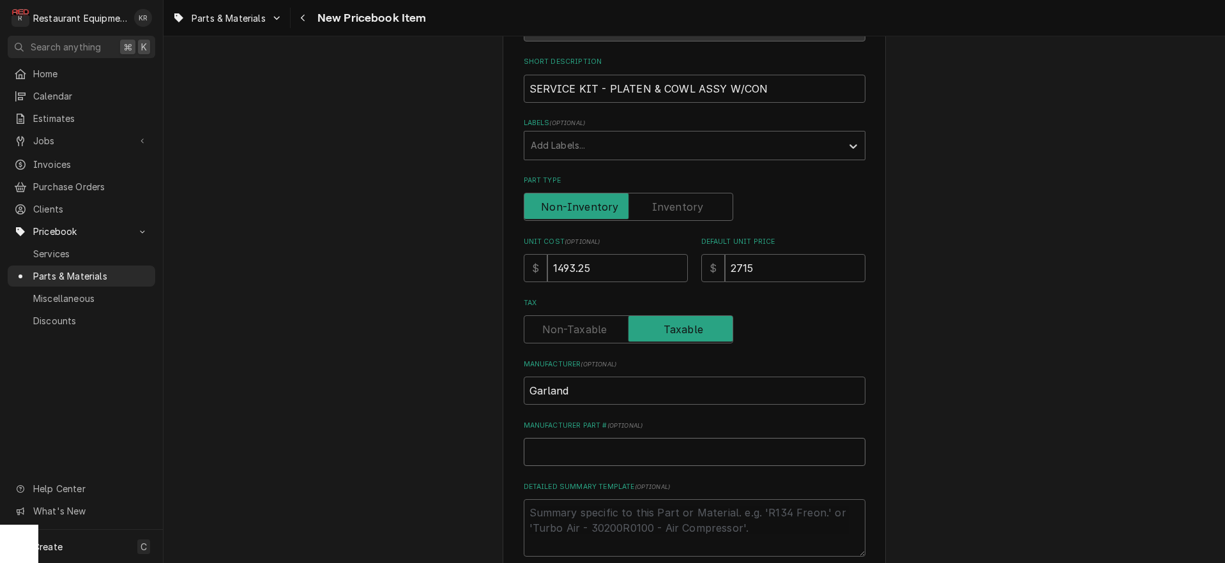
scroll to position [185, 0]
paste input "Garland CK4610363"
type textarea "x"
type input "Garland CK4610363"
drag, startPoint x: 571, startPoint y: 451, endPoint x: 475, endPoint y: 445, distance: 96.0
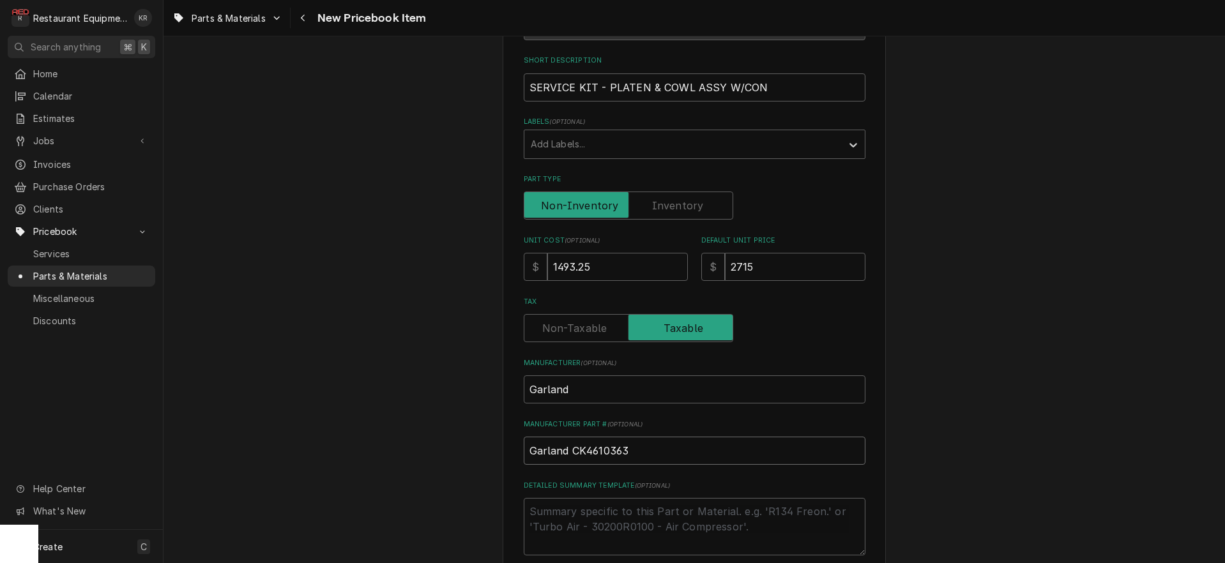
click at [524, 445] on input "Garland CK4610363" at bounding box center [695, 451] width 342 height 28
type textarea "x"
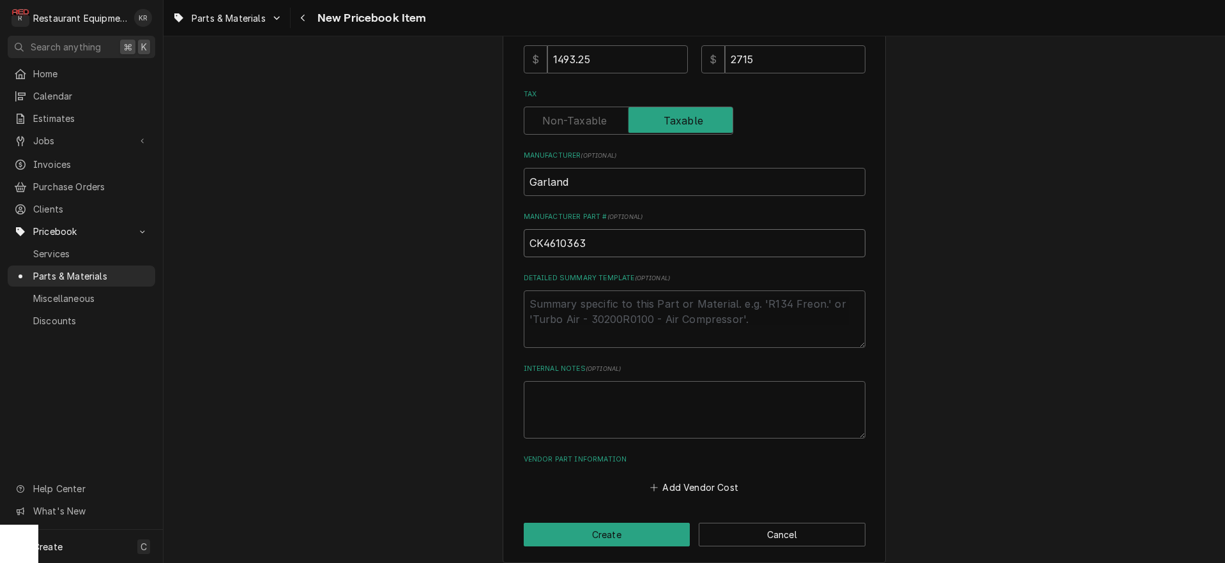
scroll to position [402, 0]
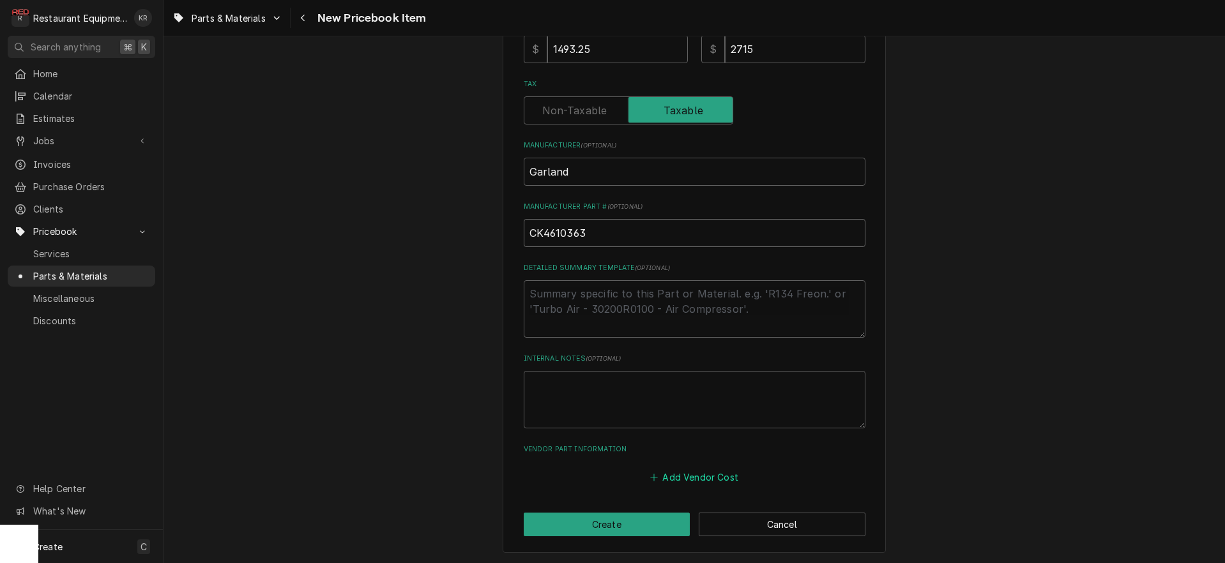
type input "CK4610363"
click at [700, 478] on button "Add Vendor Cost" at bounding box center [694, 477] width 93 height 18
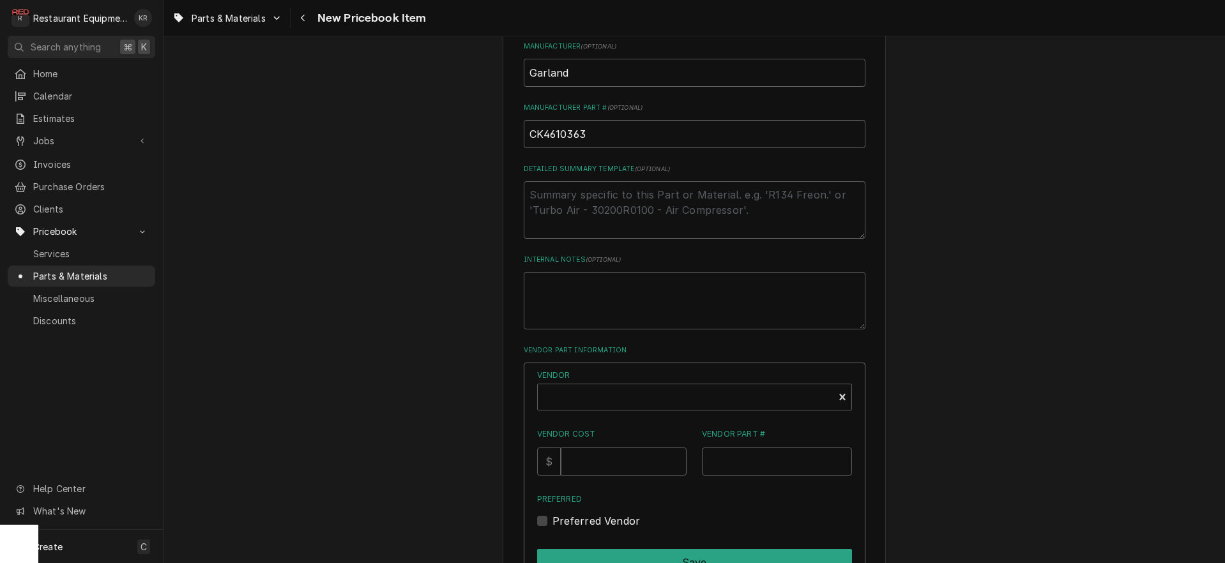
scroll to position [632, 0]
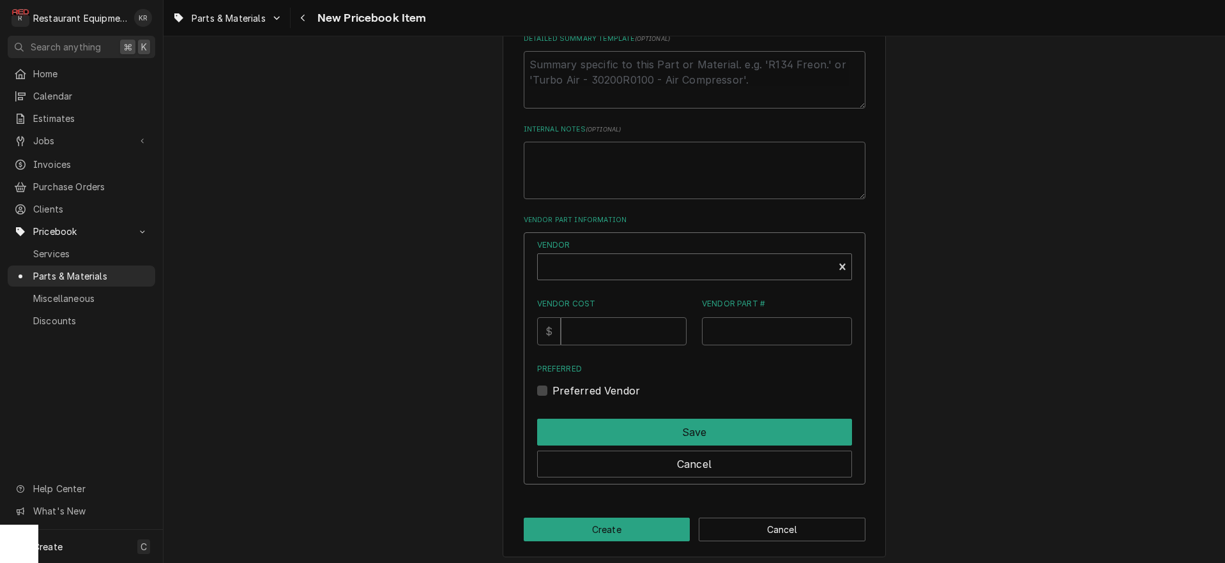
type textarea "x"
click at [595, 273] on div "Vendor" at bounding box center [685, 272] width 283 height 31
type input "part"
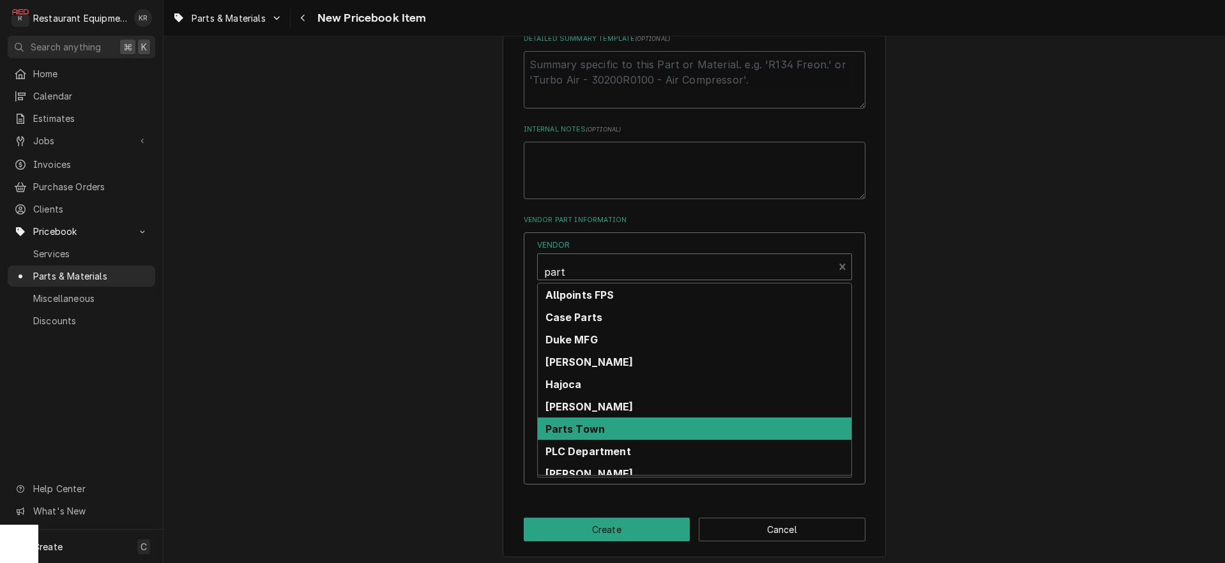
click at [606, 432] on strong "Parts Town" at bounding box center [576, 429] width 60 height 13
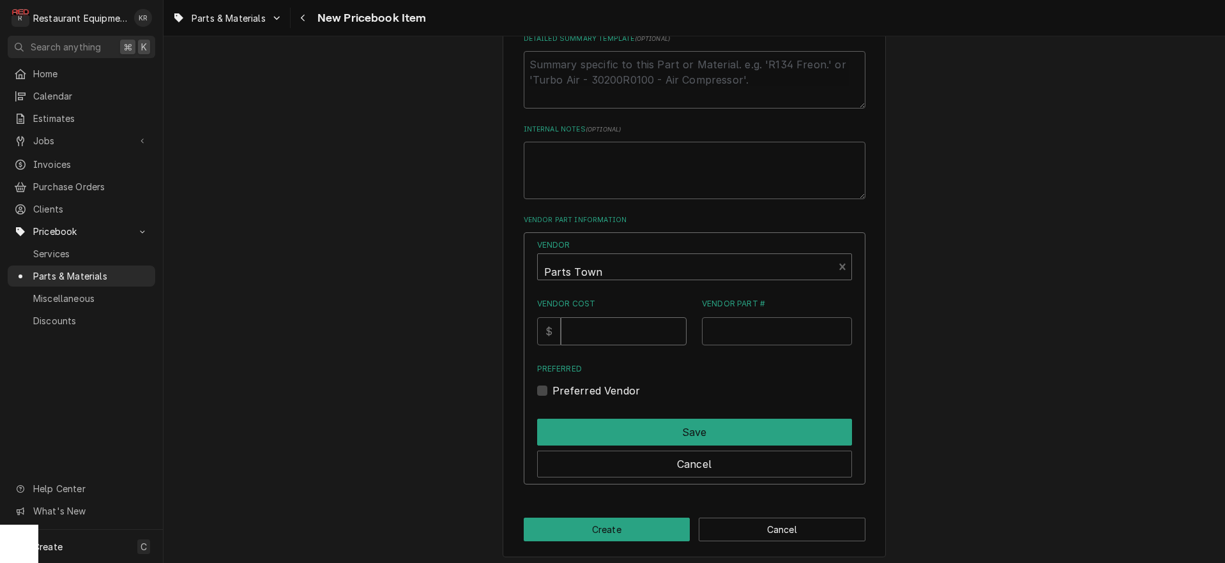
click at [592, 335] on input "Vendor Cost" at bounding box center [624, 331] width 126 height 28
type input "1493.25"
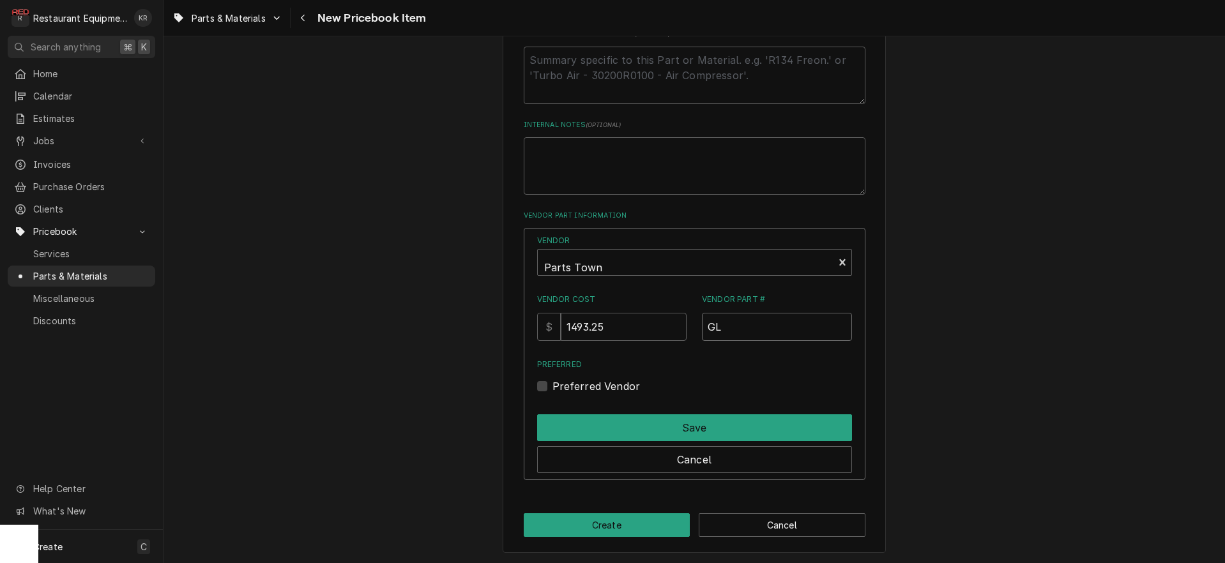
paste input "Garland CK4610363"
drag, startPoint x: 765, startPoint y: 328, endPoint x: 722, endPoint y: 328, distance: 43.4
click at [722, 328] on input "GLGarland CK4610363" at bounding box center [777, 327] width 150 height 28
type input "GLCK4610363"
click at [555, 387] on label "Preferred Vendor" at bounding box center [597, 386] width 88 height 15
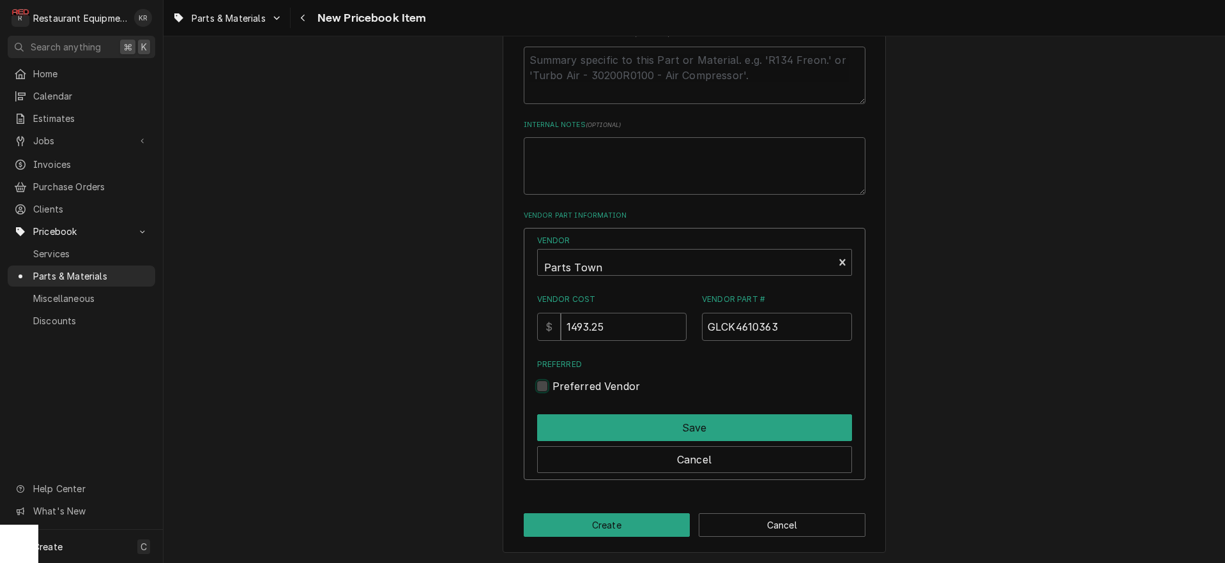
click at [555, 387] on input "Preferred" at bounding box center [710, 393] width 315 height 28
checkbox input "true"
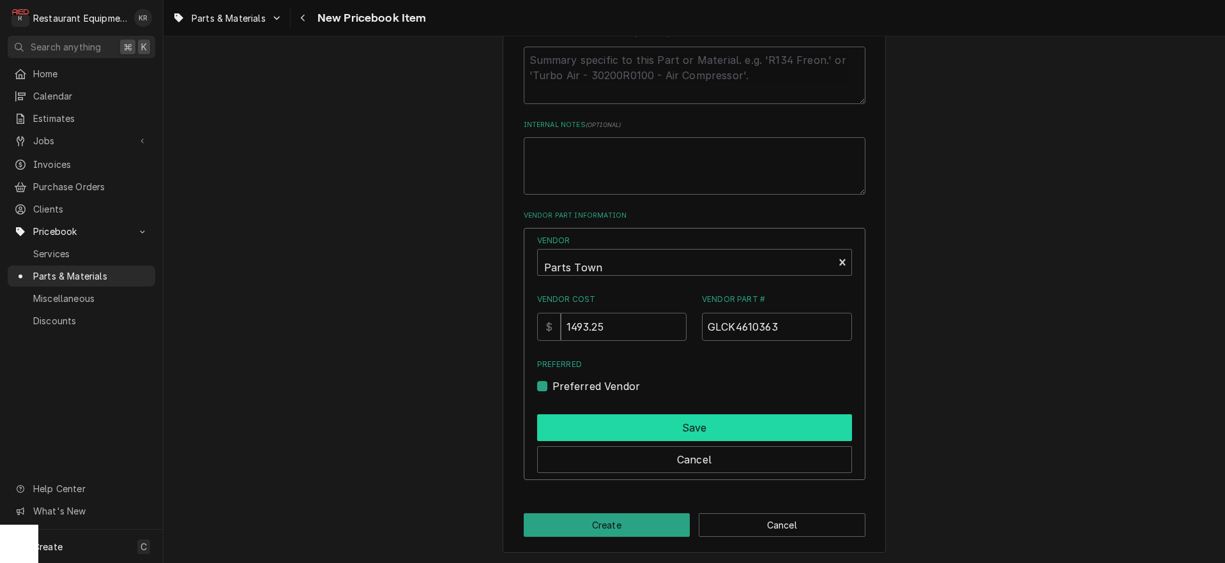
click at [581, 424] on button "Save" at bounding box center [694, 428] width 315 height 27
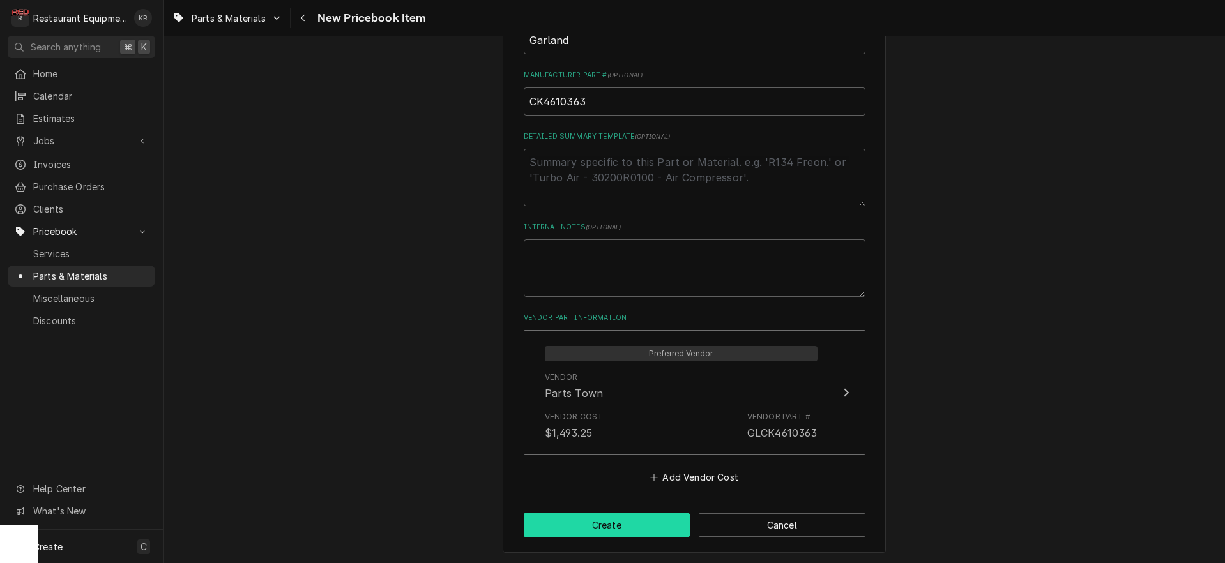
click at [590, 529] on button "Create" at bounding box center [607, 526] width 167 height 24
type textarea "x"
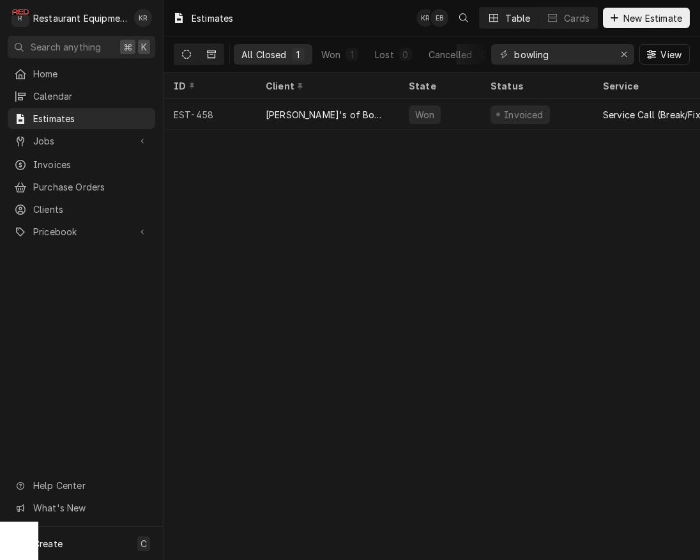
click at [188, 57] on icon "Dynamic Content Wrapper" at bounding box center [186, 54] width 9 height 9
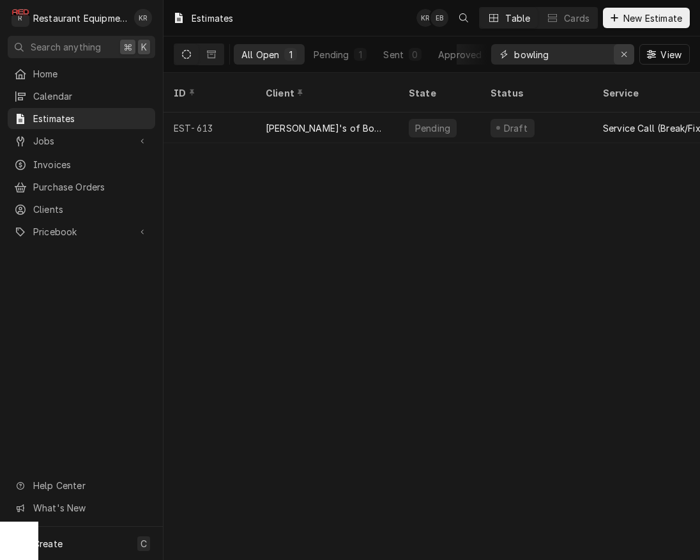
click at [627, 52] on div "Erase input" at bounding box center [624, 54] width 13 height 13
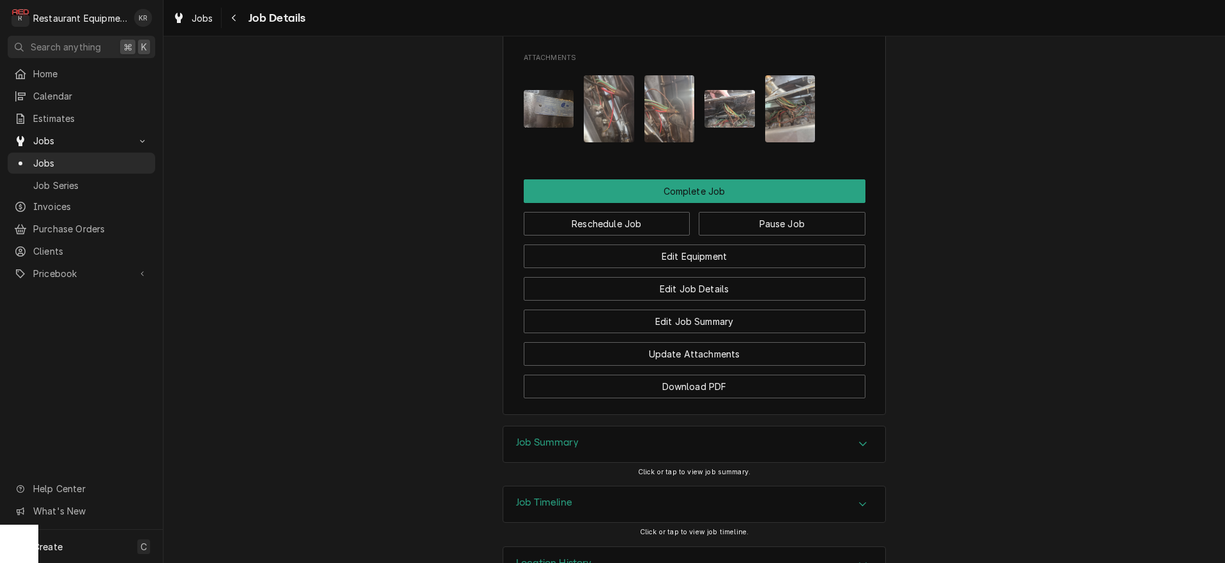
scroll to position [1446, 0]
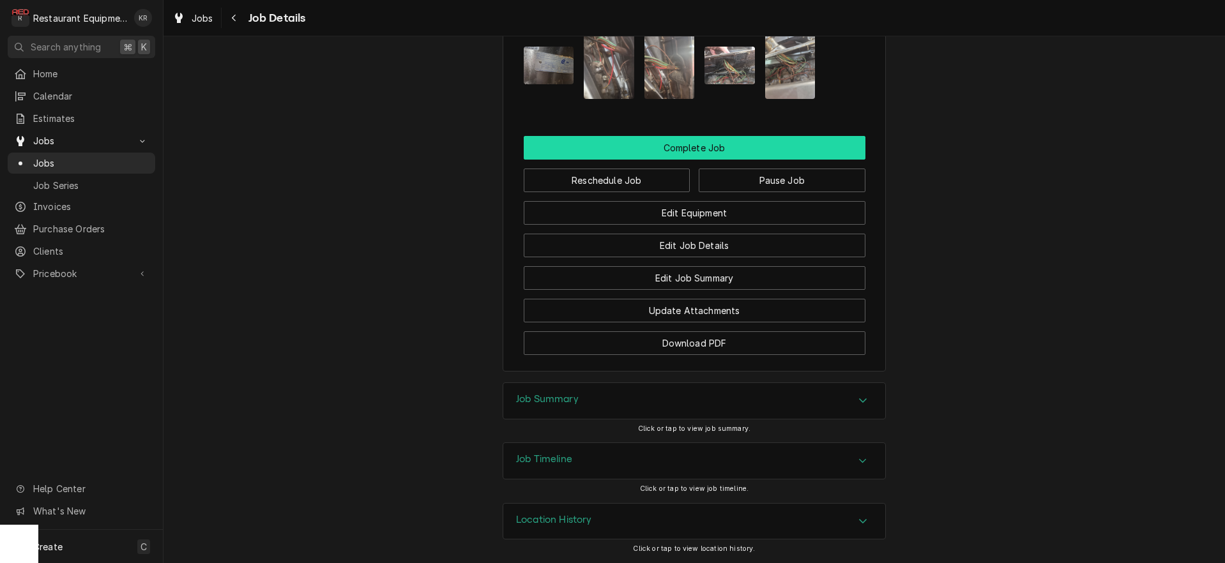
click at [701, 149] on button "Complete Job" at bounding box center [695, 148] width 342 height 24
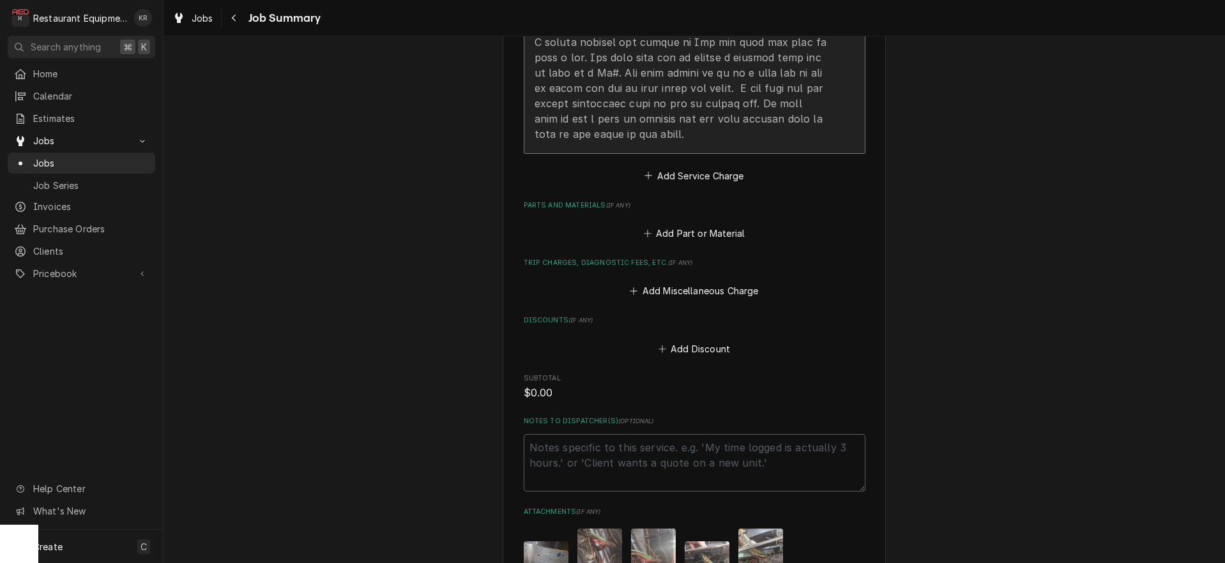
scroll to position [954, 0]
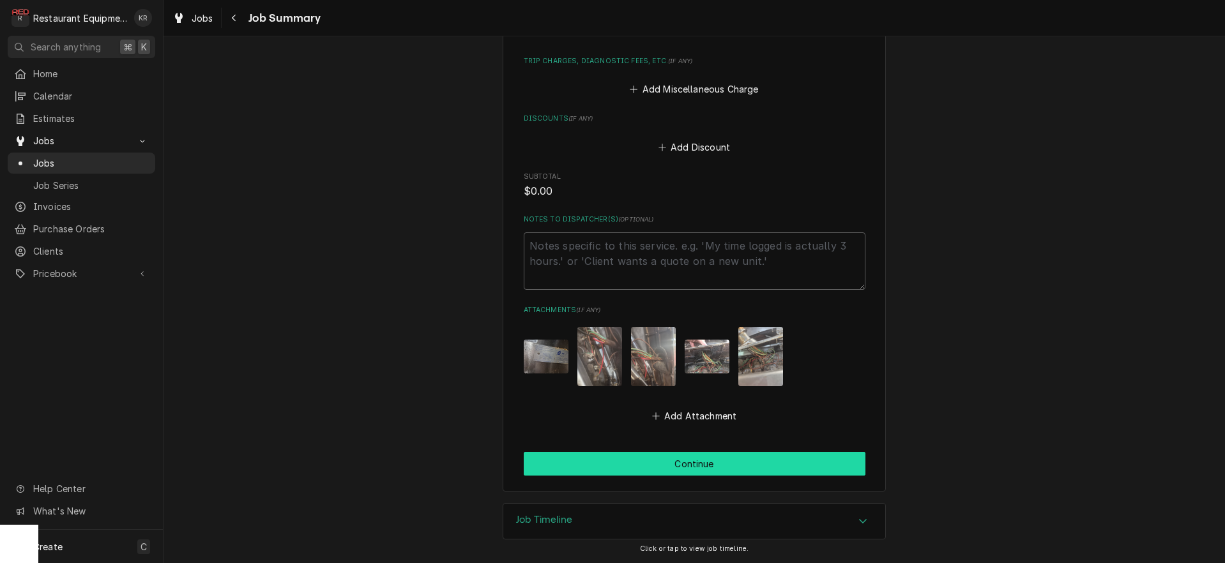
click at [687, 466] on button "Continue" at bounding box center [695, 464] width 342 height 24
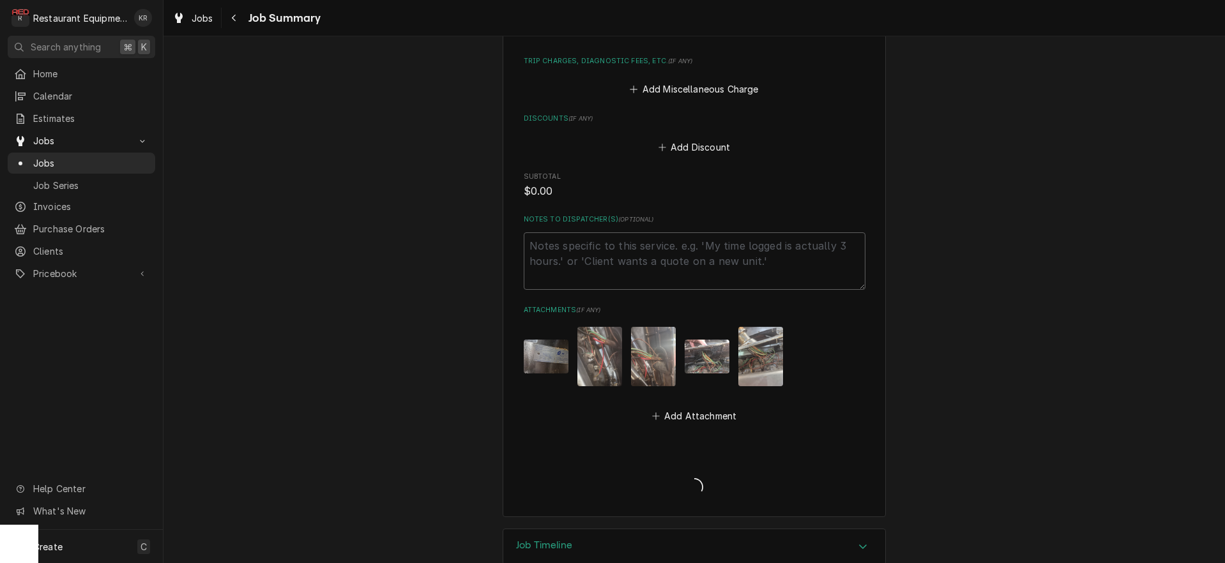
type textarea "x"
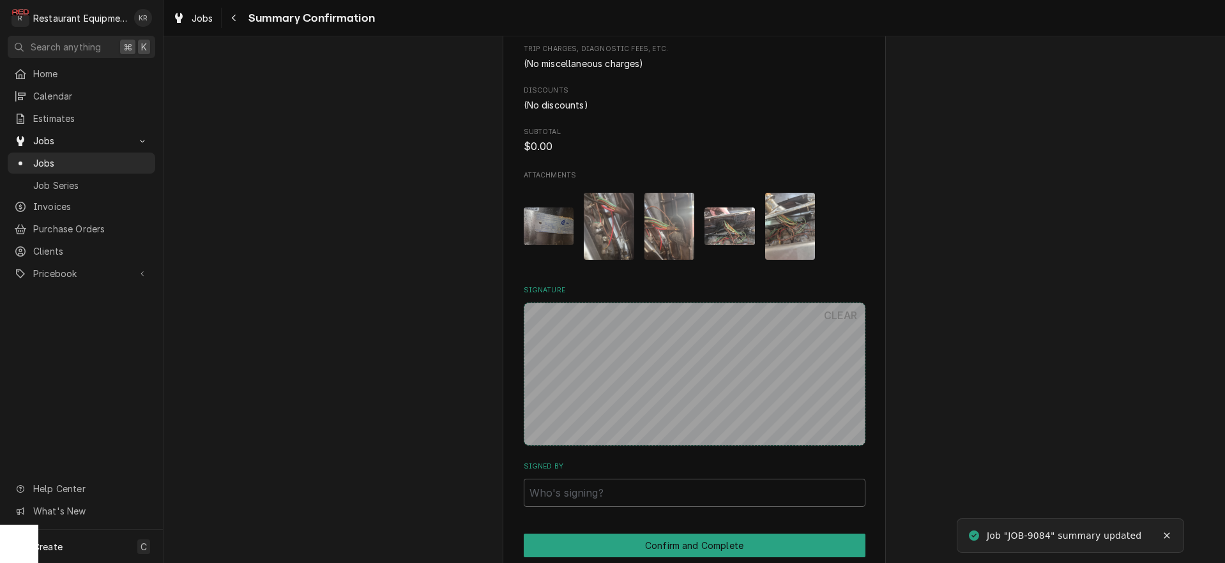
scroll to position [931, 0]
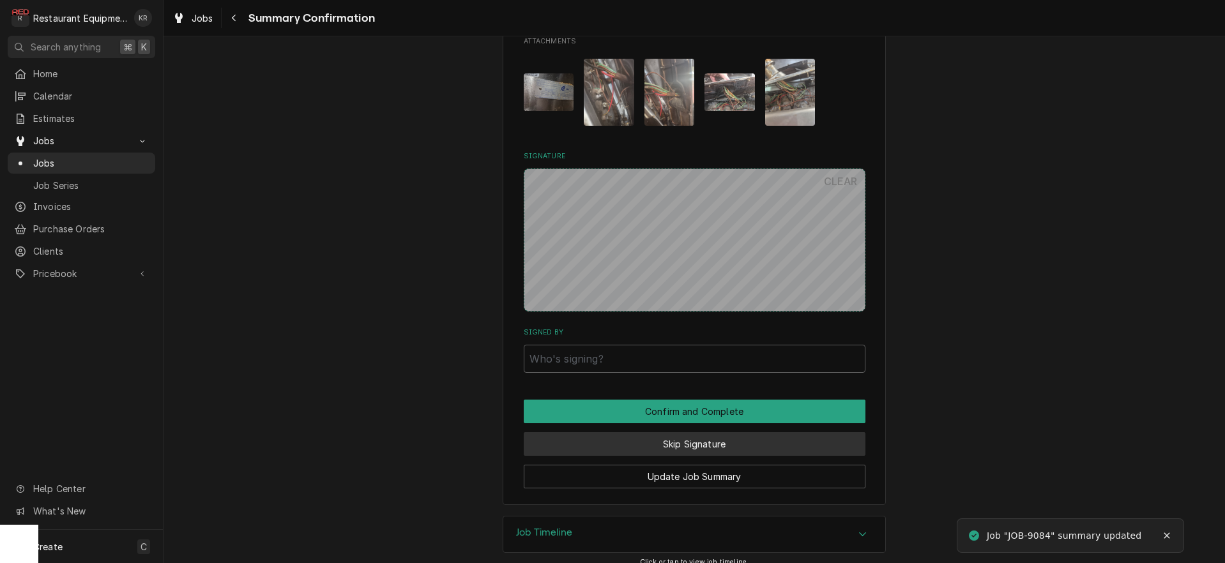
click at [679, 432] on button "Skip Signature" at bounding box center [695, 444] width 342 height 24
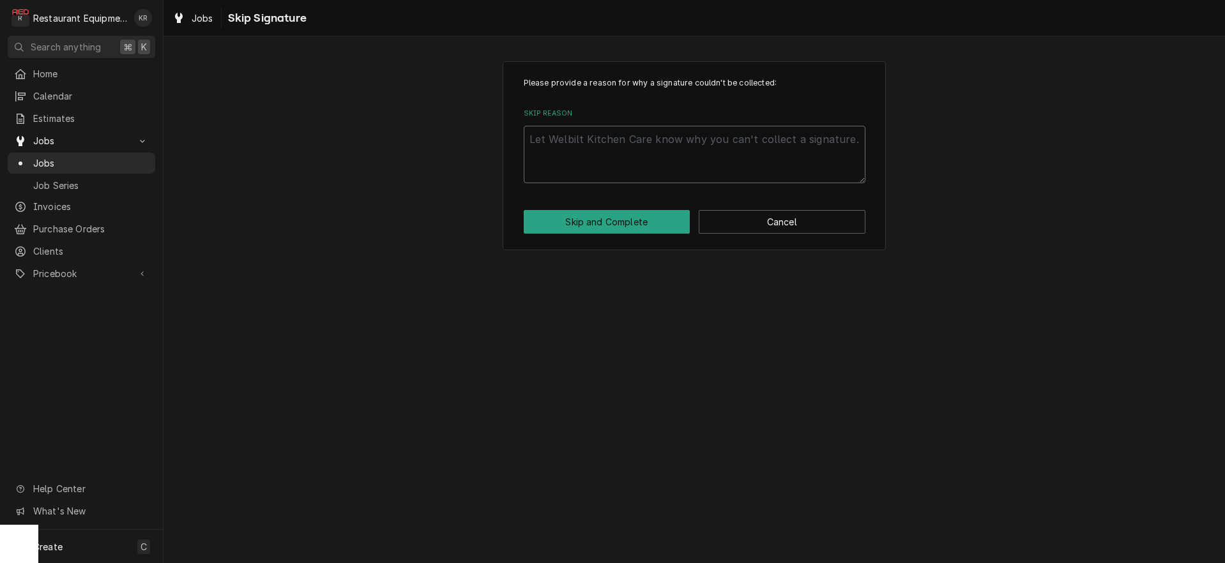
click at [578, 149] on textarea "Skip Reason" at bounding box center [695, 154] width 342 height 57
type textarea "x"
type textarea "E"
type textarea "x"
type textarea "Es"
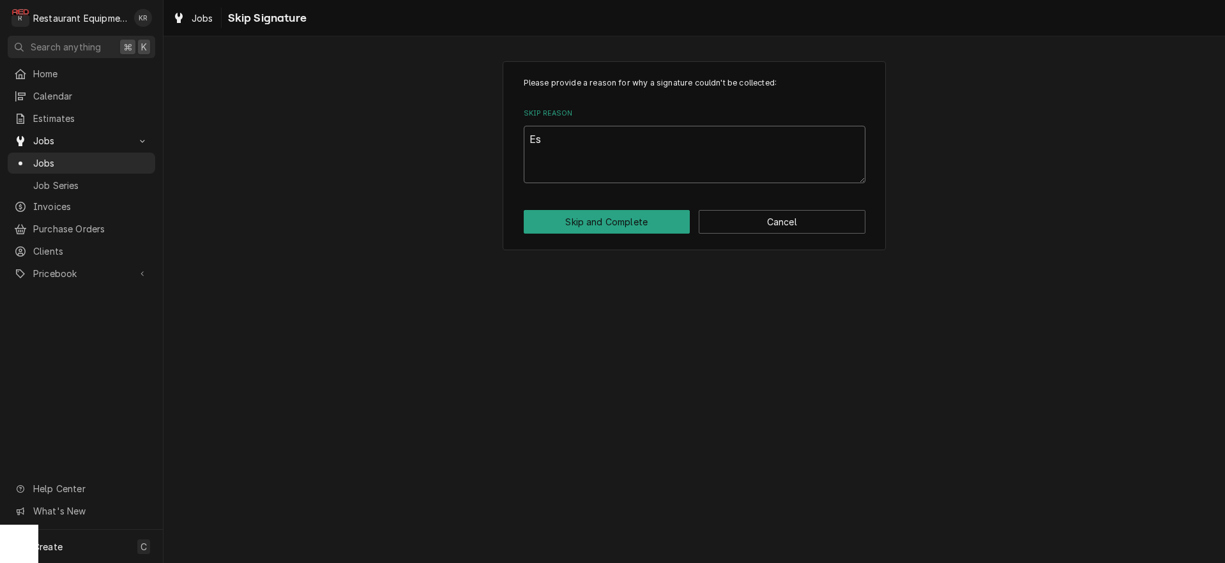
type textarea "x"
type textarea "Est"
type textarea "x"
type textarea "Est"
type textarea "x"
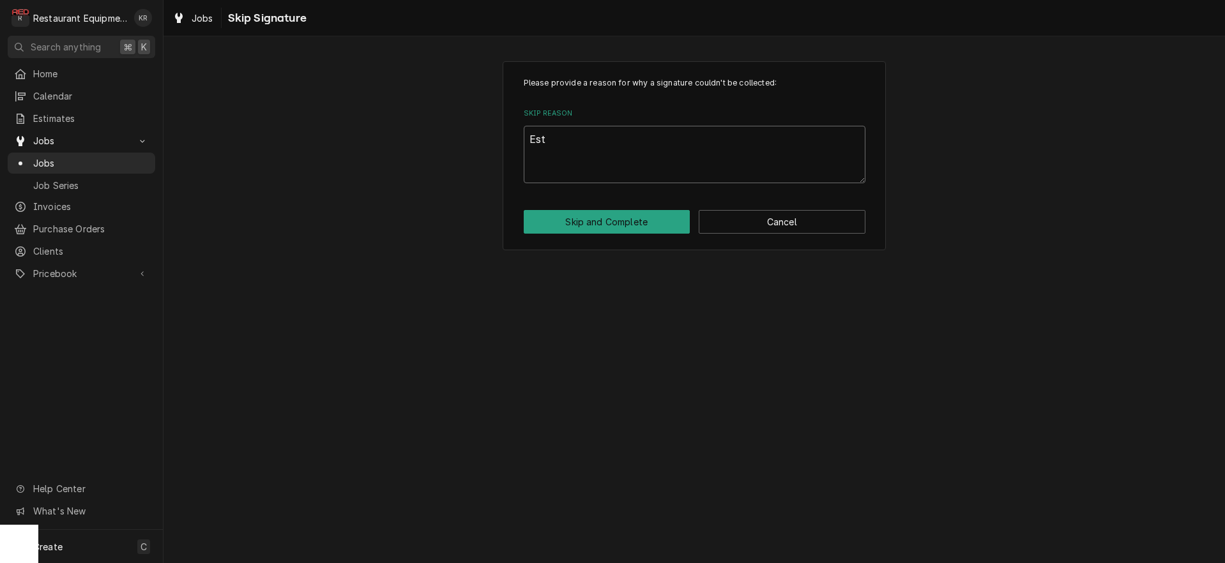
type textarea "Est b"
type textarea "x"
type textarea "Est be"
type textarea "x"
type textarea "Est bei"
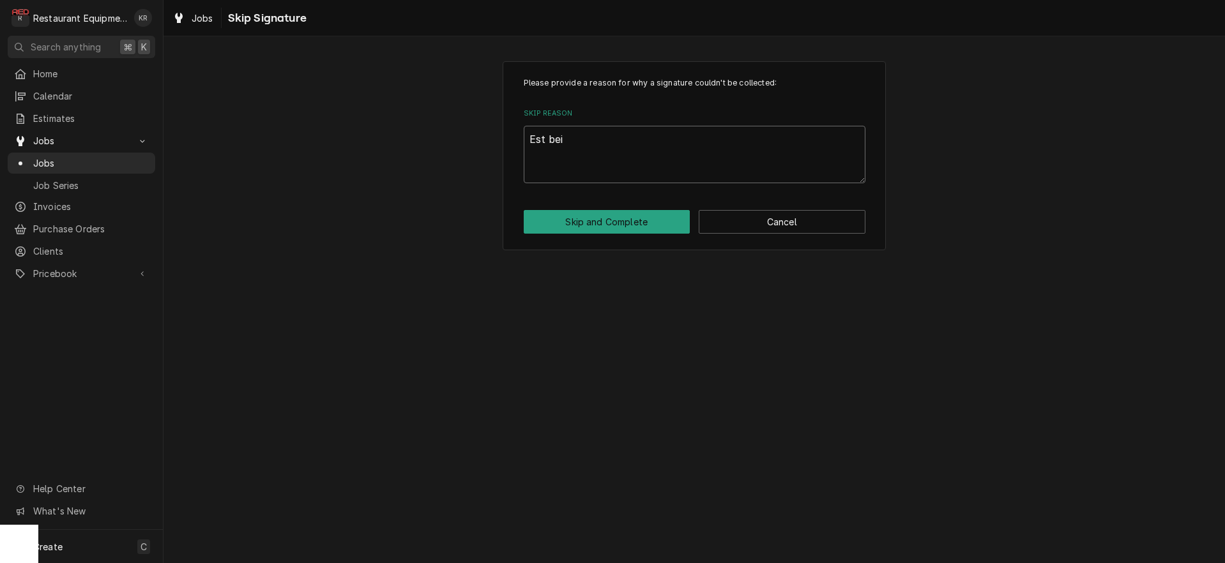
type textarea "x"
type textarea "Est being"
type textarea "x"
type textarea "Est being"
type textarea "x"
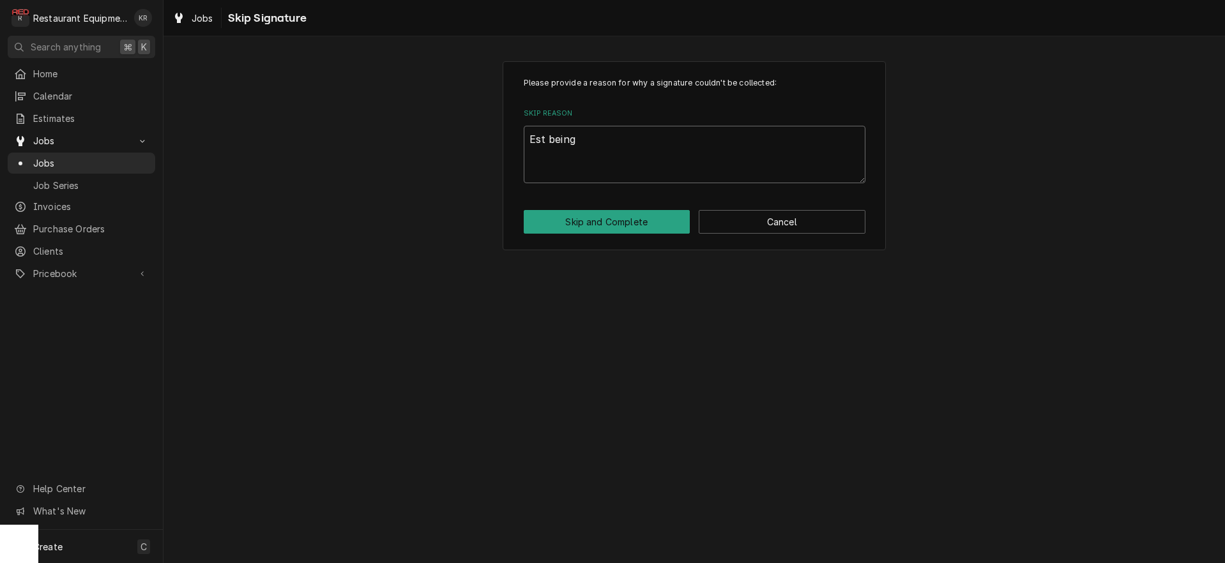
type textarea "Est being s"
type textarea "x"
type textarea "Est being se"
type textarea "x"
type textarea "Est being sen"
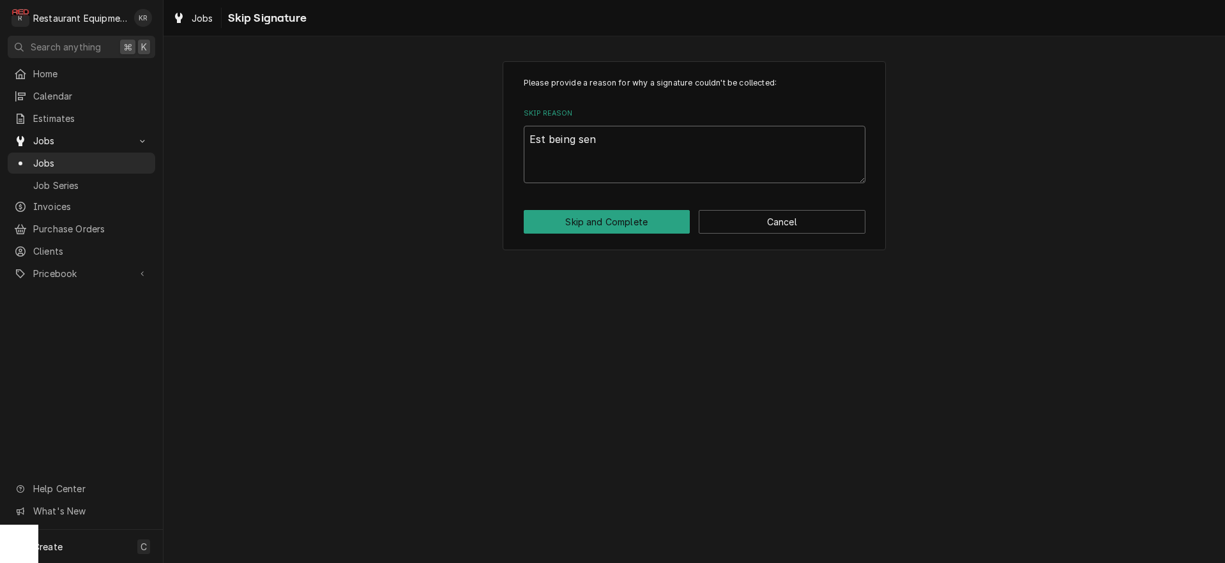
type textarea "x"
type textarea "Est being sent"
type textarea "x"
type textarea "Est being sent"
type textarea "x"
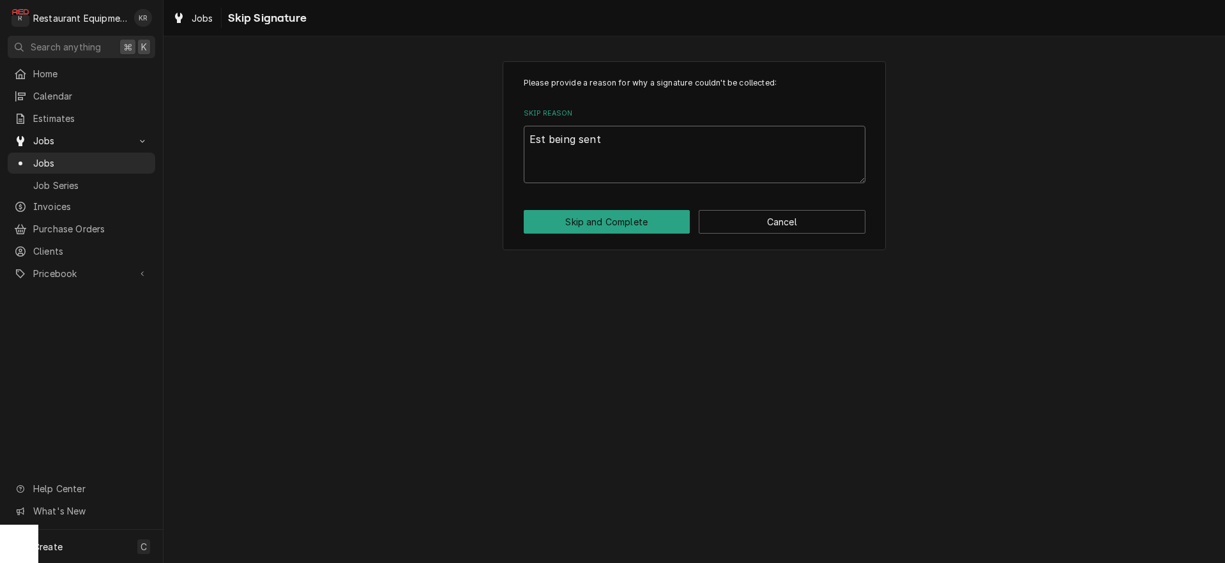
type textarea "Est being sent t"
type textarea "x"
type textarea "Est being sent to"
type textarea "x"
type textarea "Est being sent to"
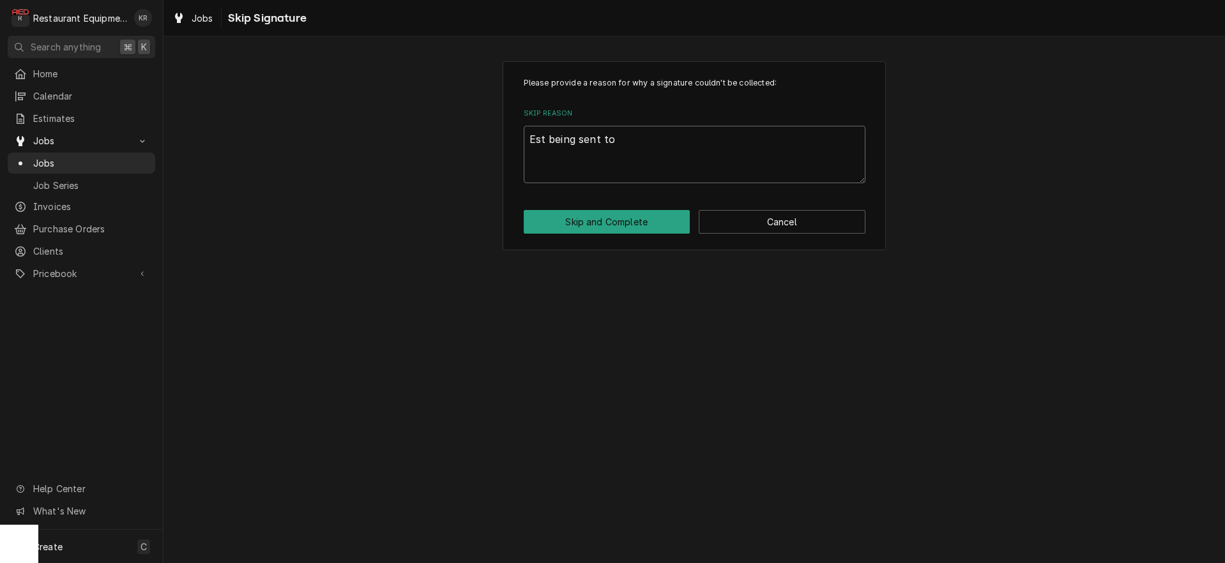
type textarea "x"
type textarea "Est being sent to c"
type textarea "x"
type textarea "Est being sent to cu"
type textarea "x"
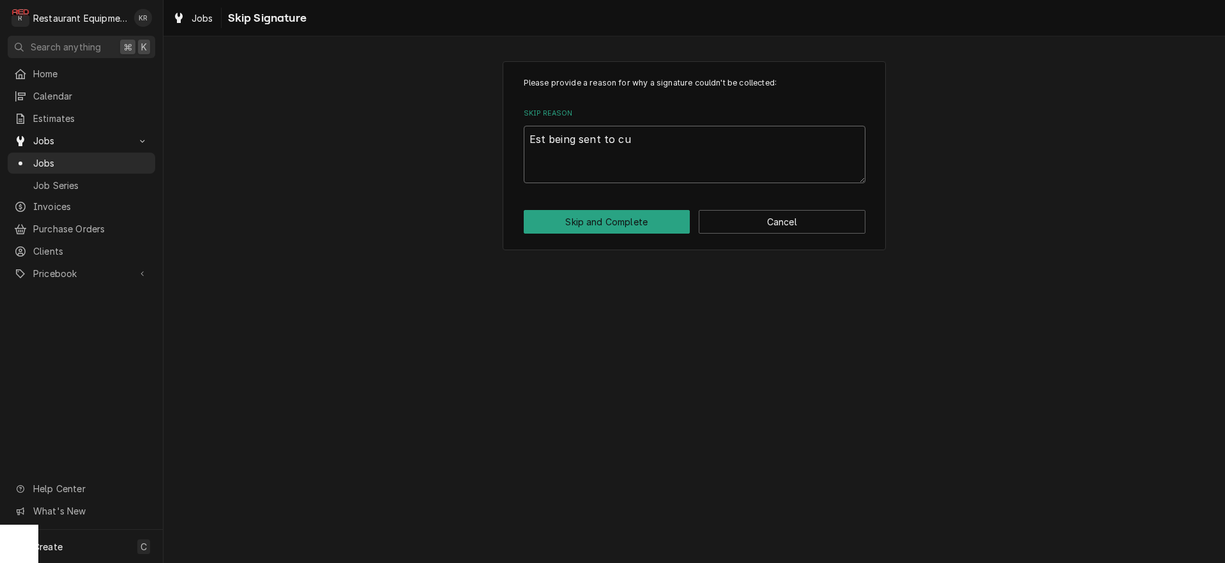
type textarea "Est being sent to cus"
type textarea "x"
type textarea "Est being sent to cust"
type textarea "x"
type textarea "Est being sent to custo"
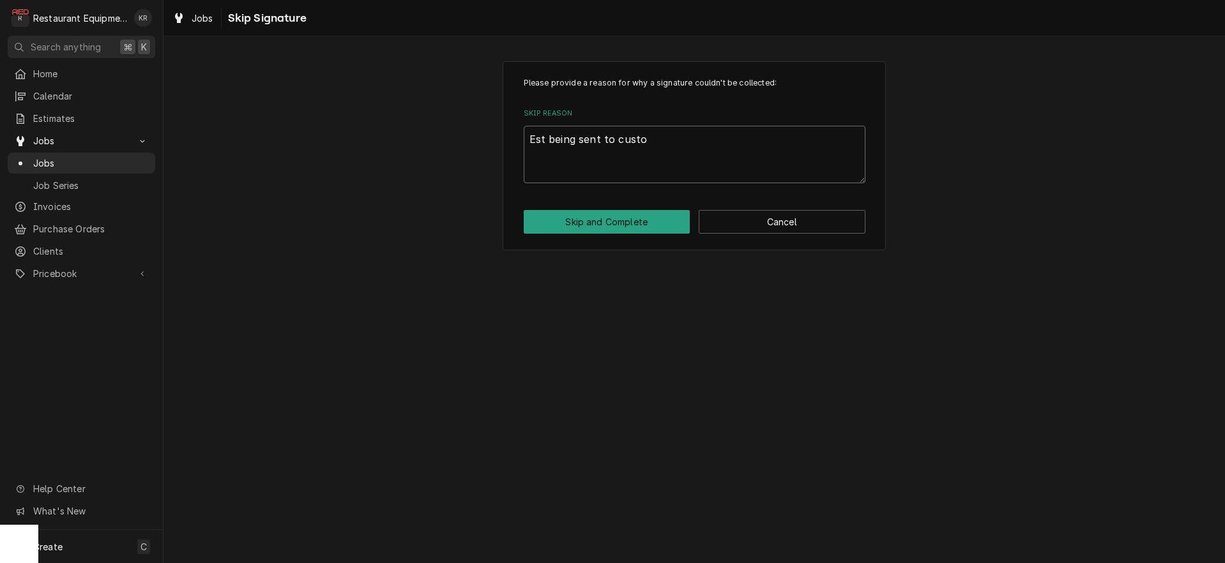
type textarea "x"
type textarea "Est being sent to custom"
type textarea "x"
type textarea "Est being sent to custome"
type textarea "x"
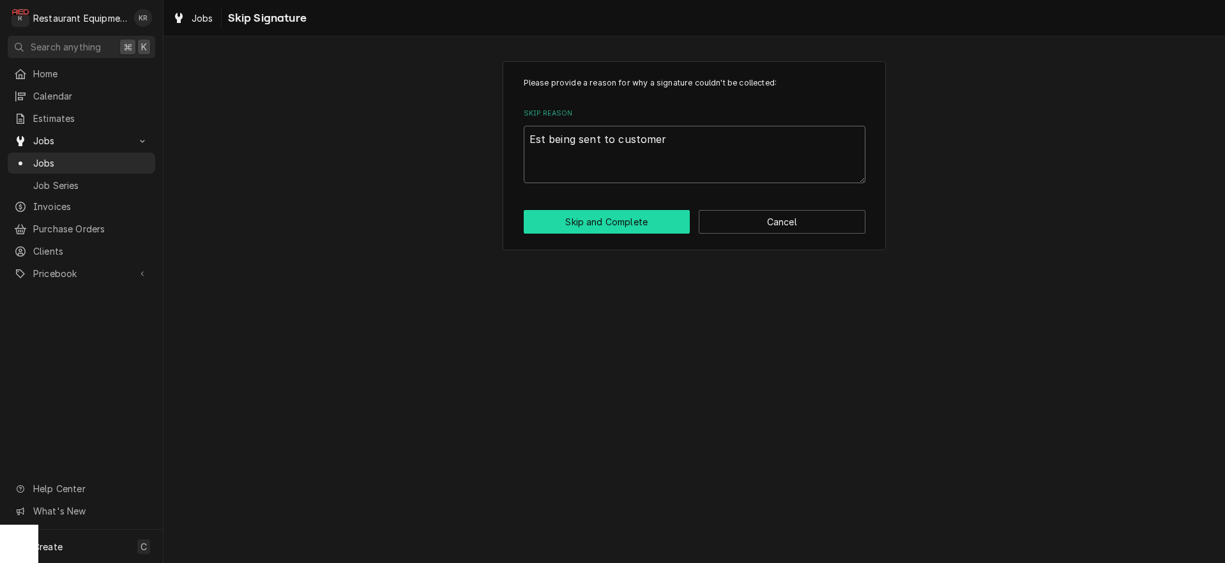
type textarea "Est being sent to customer"
click at [597, 220] on button "Skip and Complete" at bounding box center [607, 222] width 167 height 24
type textarea "x"
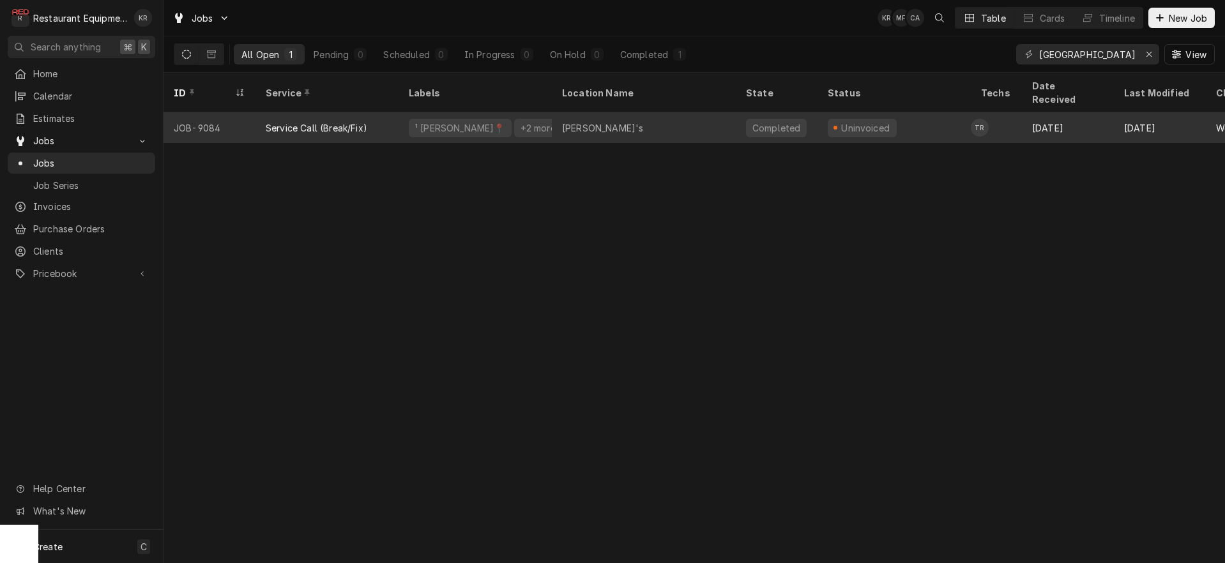
click at [605, 112] on div "[PERSON_NAME]'s" at bounding box center [644, 127] width 184 height 31
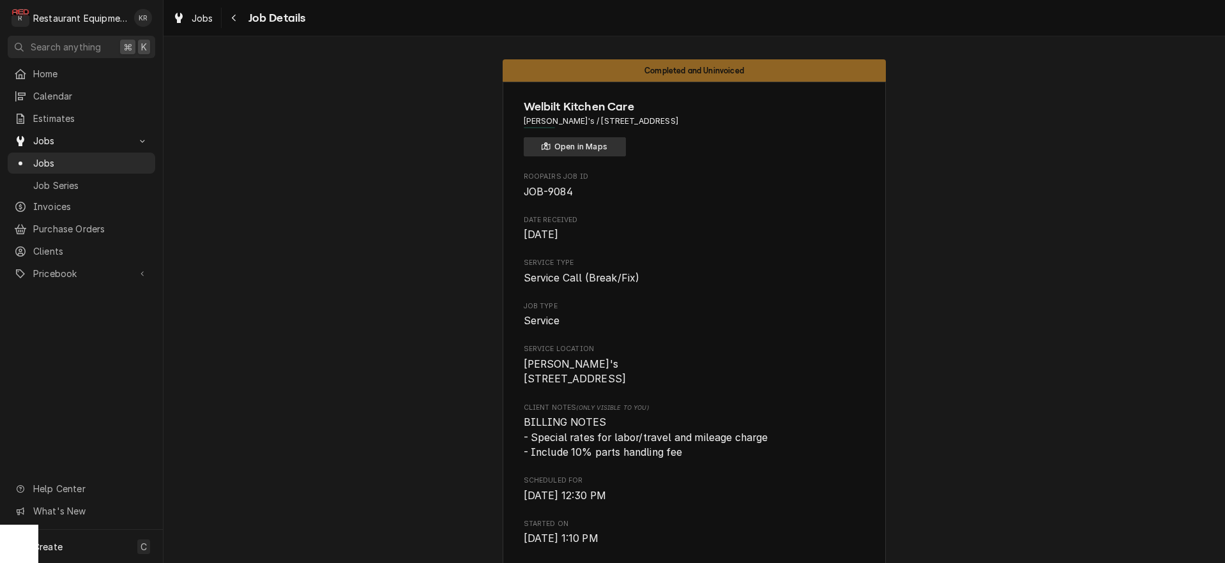
click at [571, 146] on button "Open in Maps" at bounding box center [575, 146] width 102 height 19
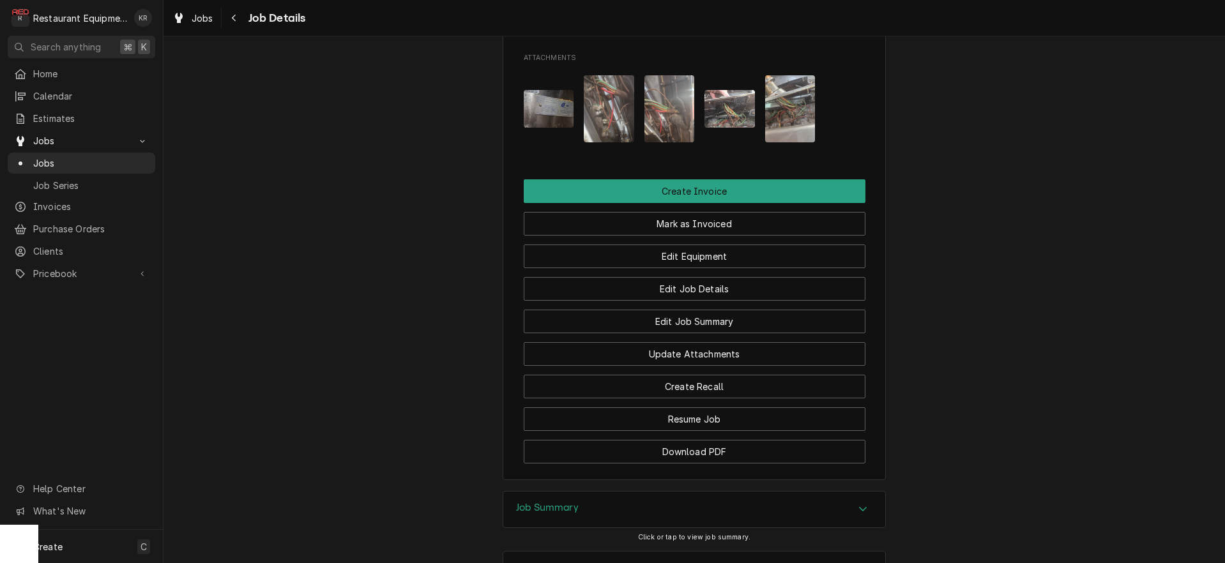
scroll to position [1357, 0]
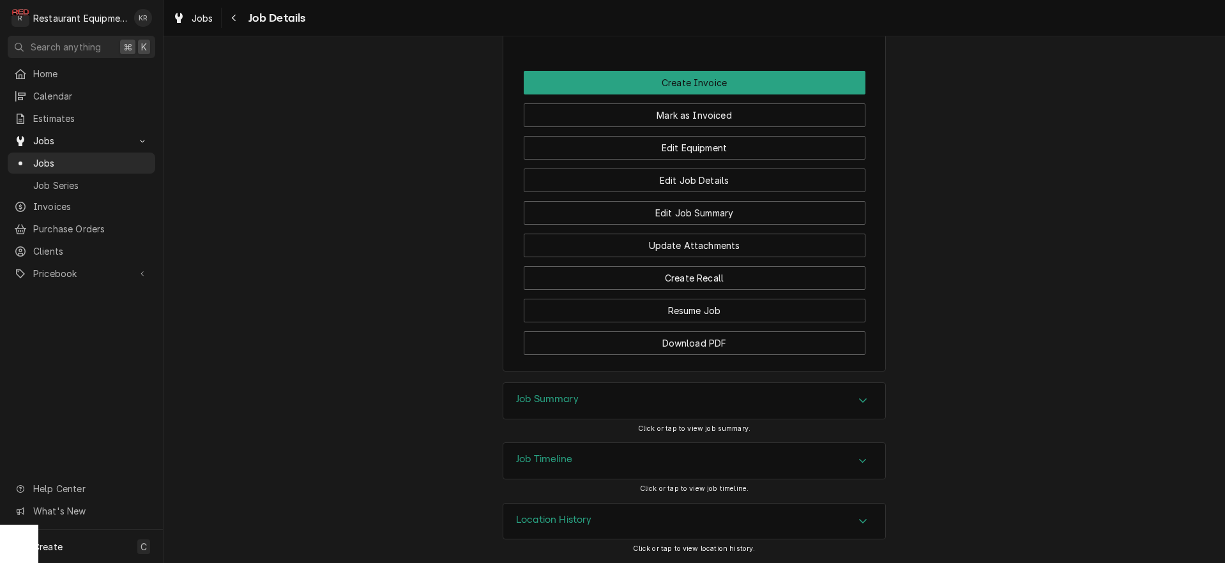
click at [569, 409] on div "Job Summary" at bounding box center [694, 401] width 382 height 36
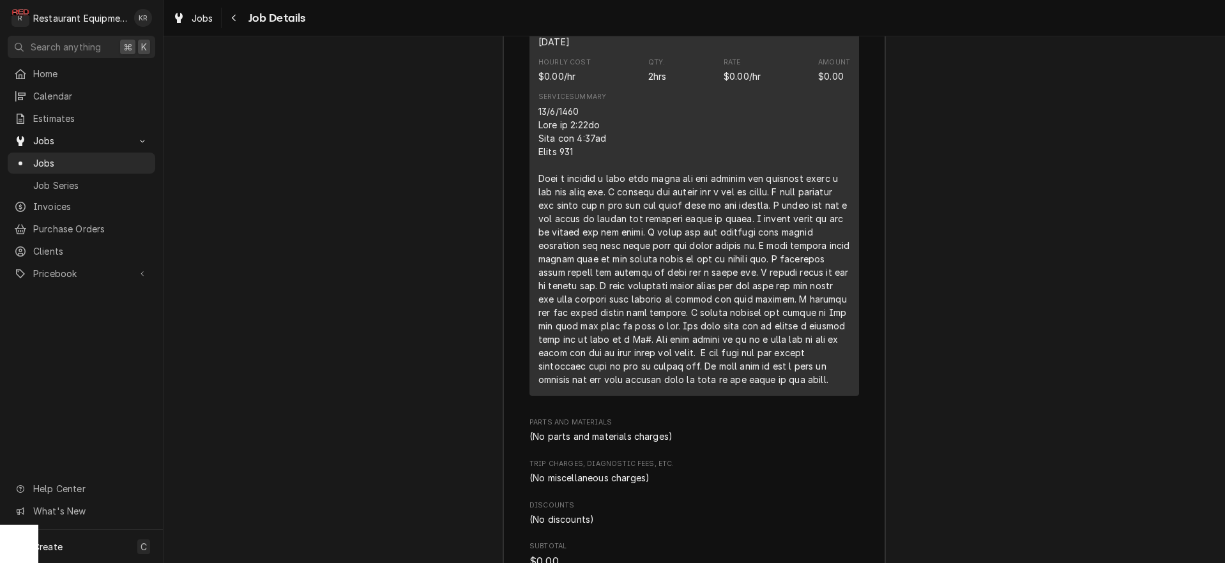
scroll to position [2252, 0]
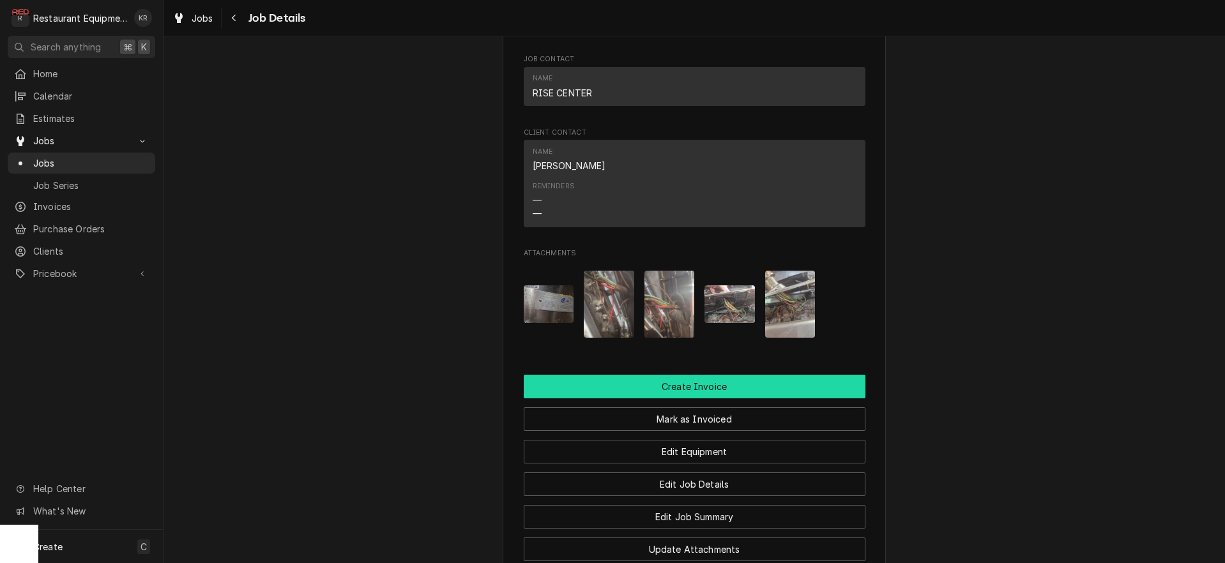
click at [679, 399] on button "Create Invoice" at bounding box center [695, 387] width 342 height 24
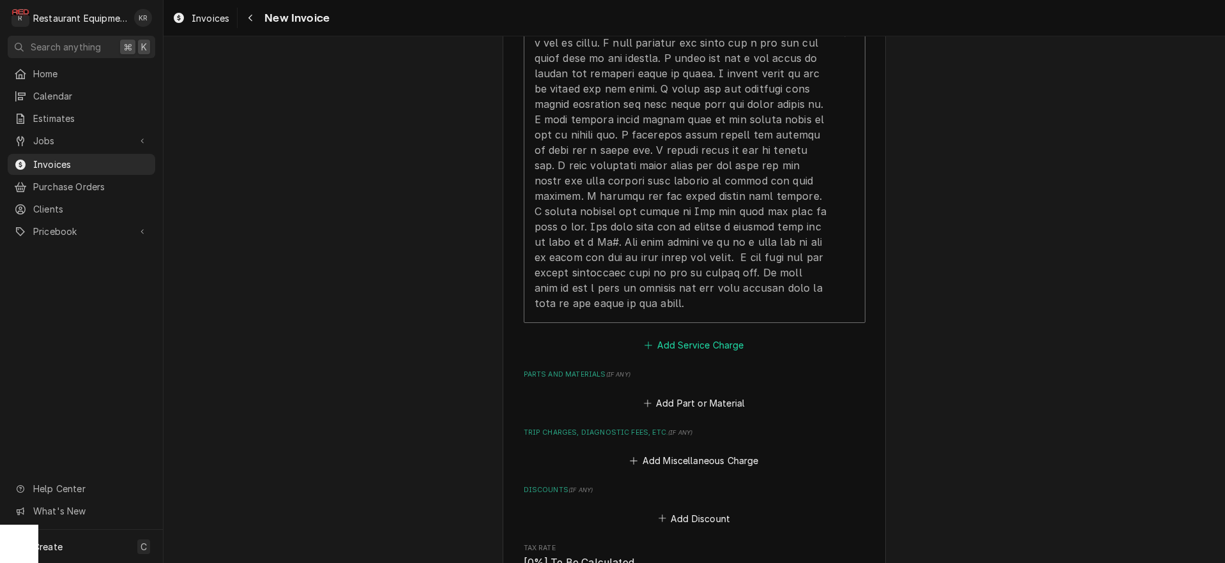
scroll to position [1138, 0]
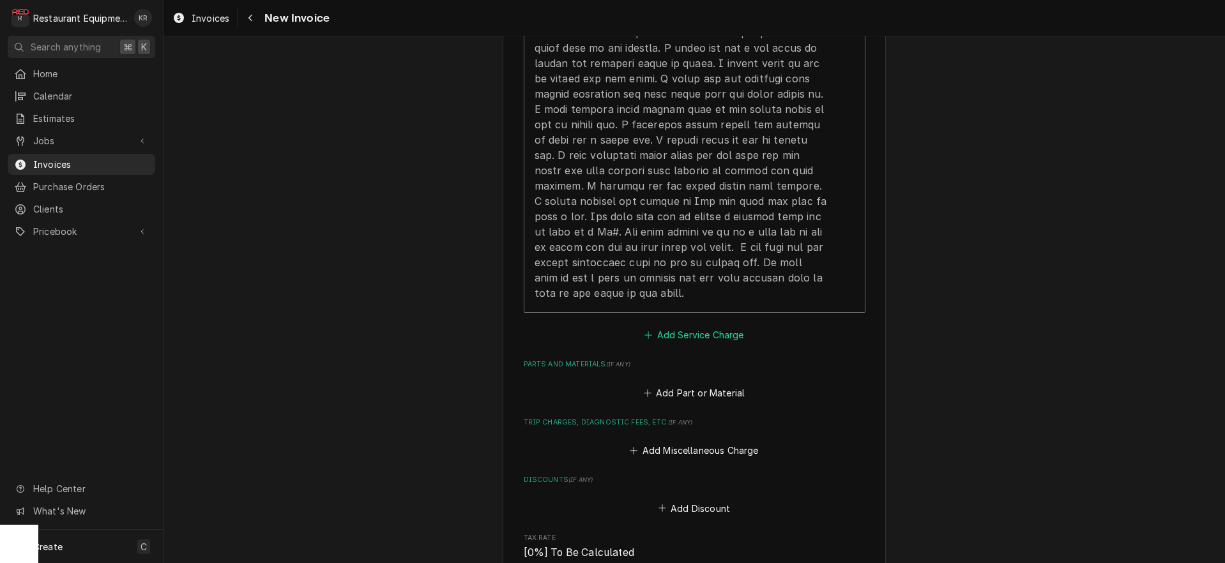
click at [677, 332] on button "Add Service Charge" at bounding box center [694, 335] width 103 height 18
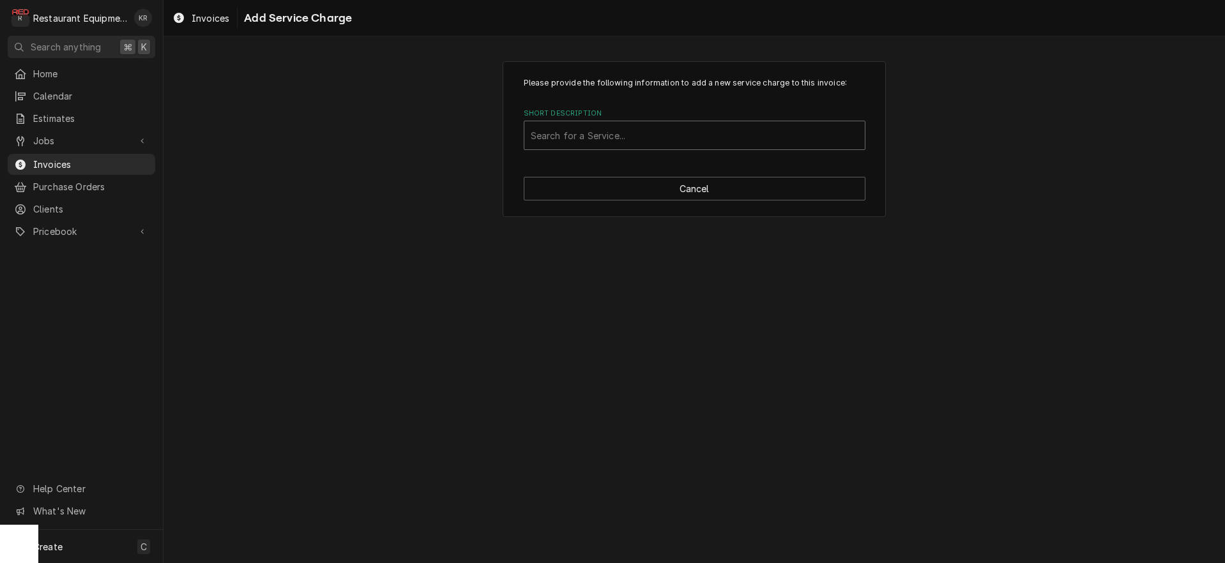
click at [581, 139] on div "Short Description" at bounding box center [695, 135] width 328 height 23
type input "trave"
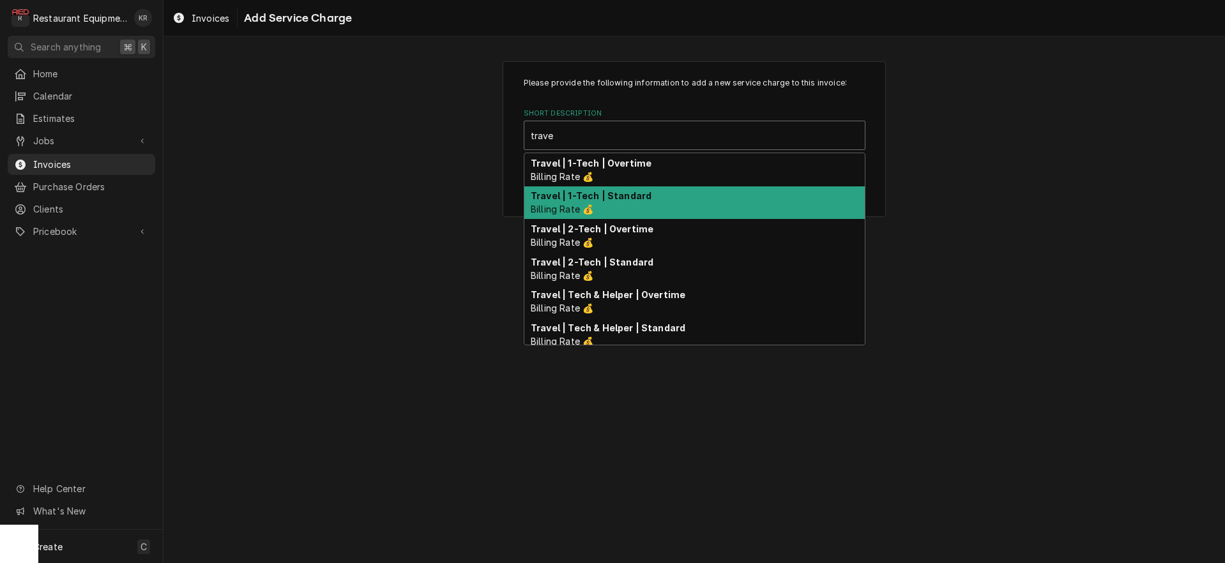
click at [583, 201] on strong "Travel | 1-Tech | Standard" at bounding box center [591, 195] width 121 height 11
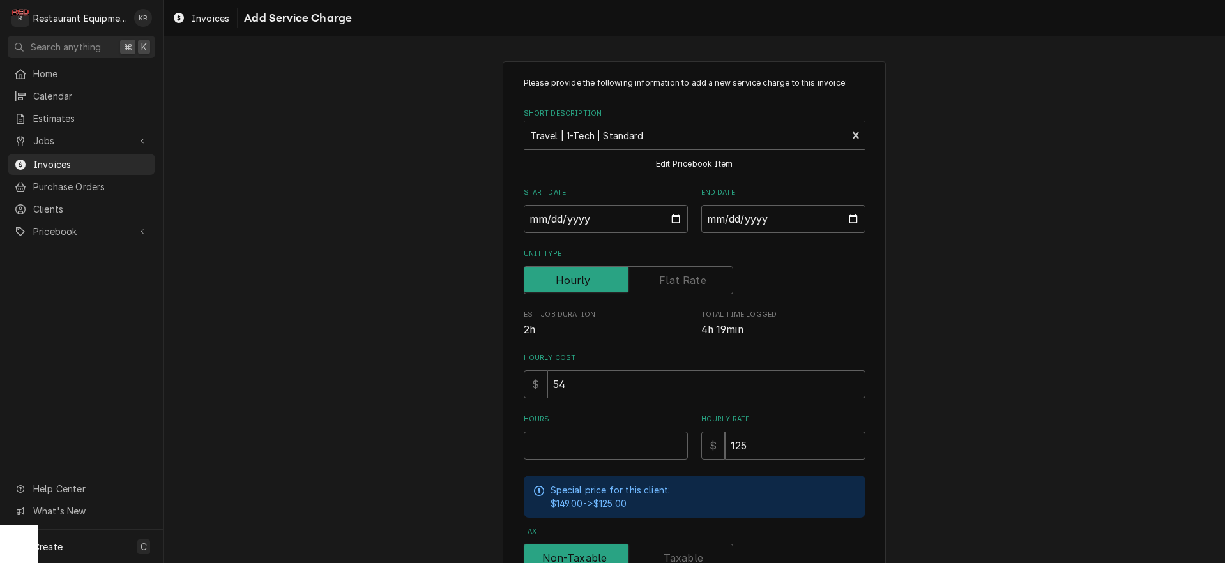
type textarea "x"
drag, startPoint x: 675, startPoint y: 220, endPoint x: 673, endPoint y: 227, distance: 7.9
click at [675, 220] on input "Start Date" at bounding box center [606, 219] width 164 height 28
type input "2025-10-01"
type textarea "x"
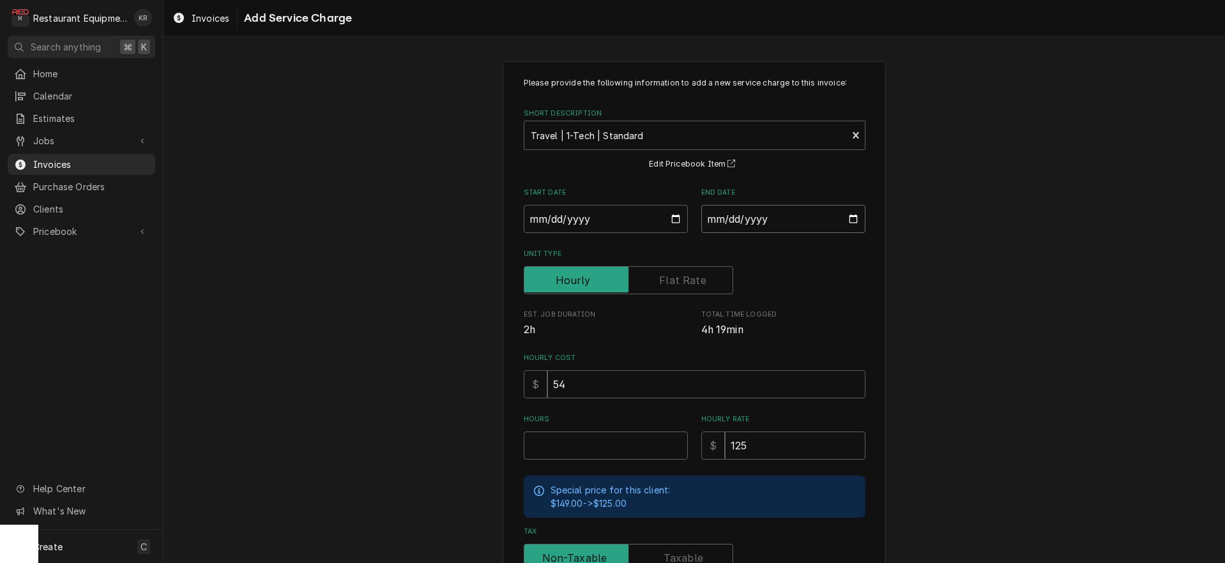
drag, startPoint x: 852, startPoint y: 217, endPoint x: 843, endPoint y: 227, distance: 14.0
click at [852, 217] on input "End Date" at bounding box center [783, 219] width 164 height 28
type input "2025-10-01"
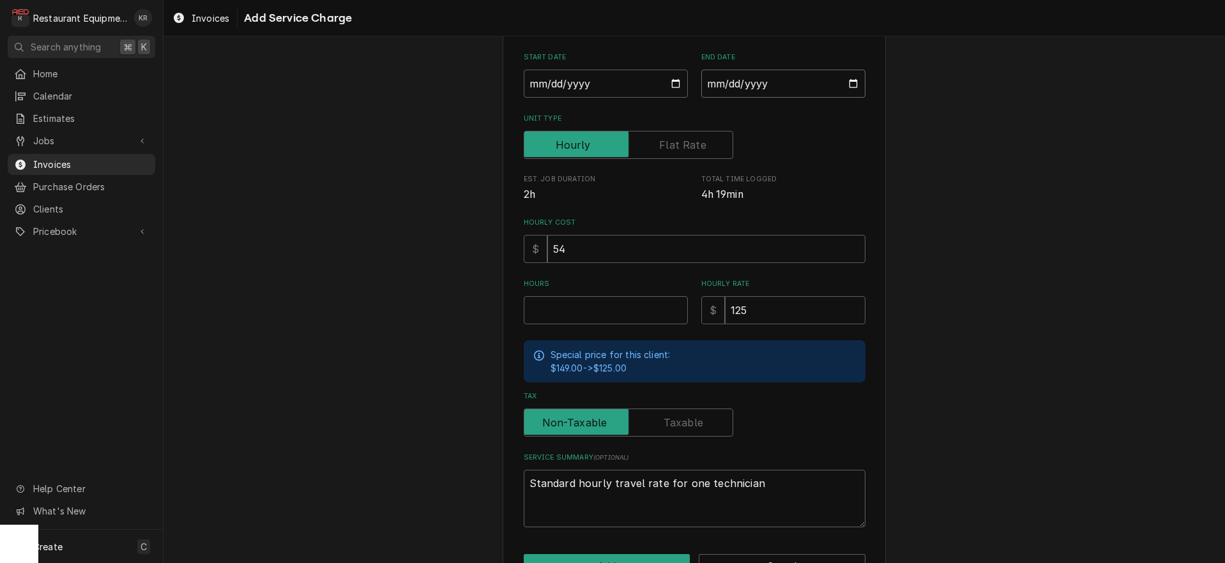
scroll to position [141, 0]
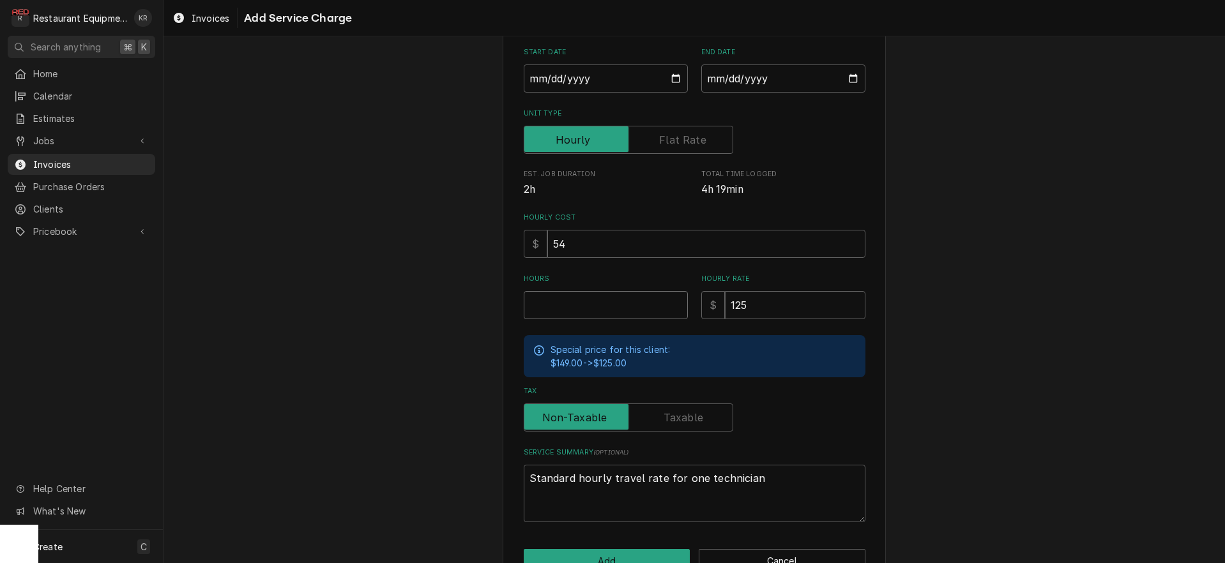
click at [544, 297] on input "Hours" at bounding box center [606, 305] width 164 height 28
type textarea "x"
type input "4"
type textarea "x"
type input "4.7"
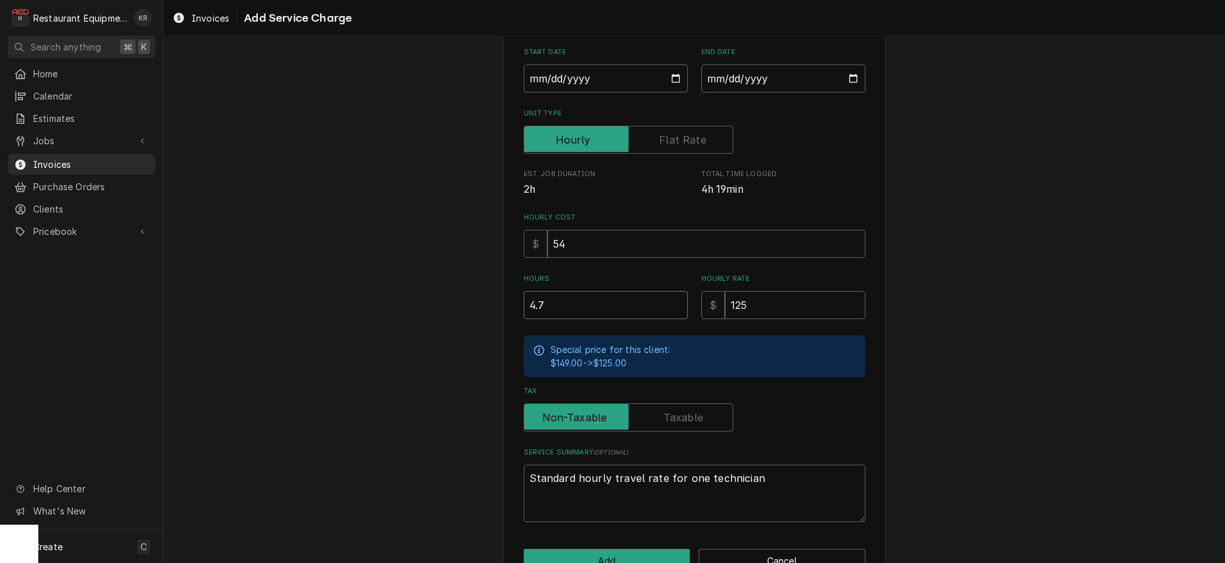
type textarea "x"
type input "4.75"
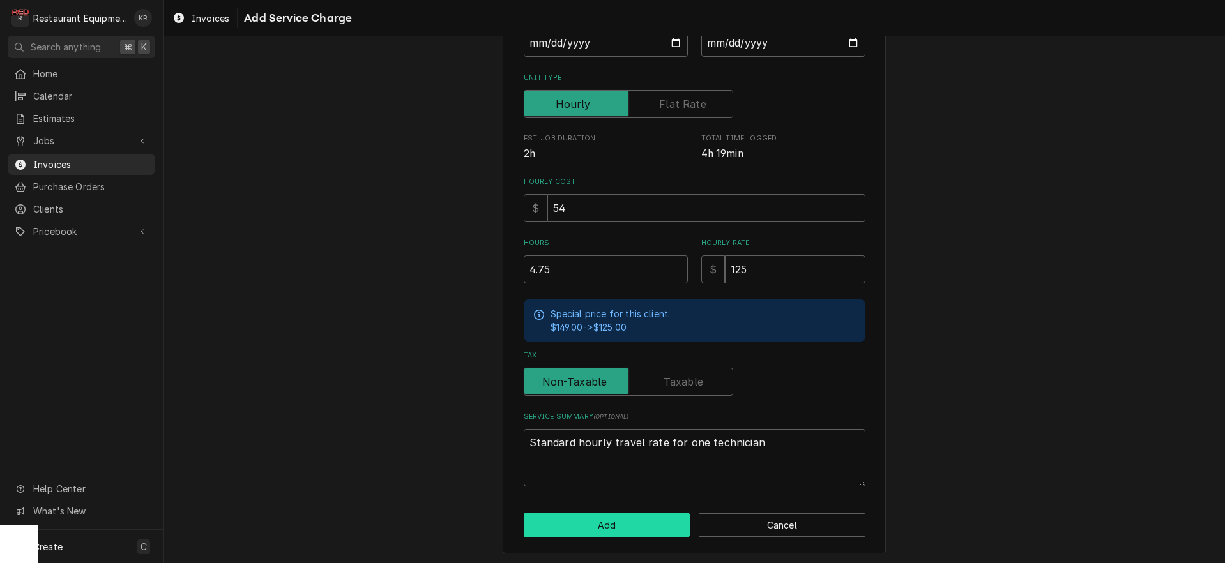
click at [622, 518] on button "Add" at bounding box center [607, 526] width 167 height 24
type textarea "x"
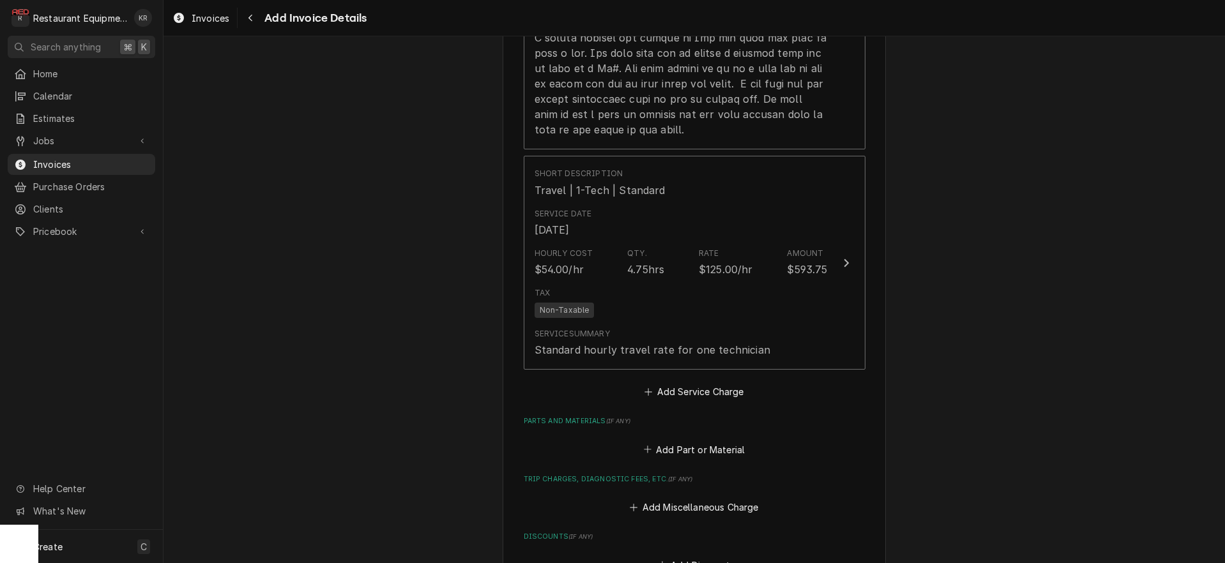
scroll to position [1328, 0]
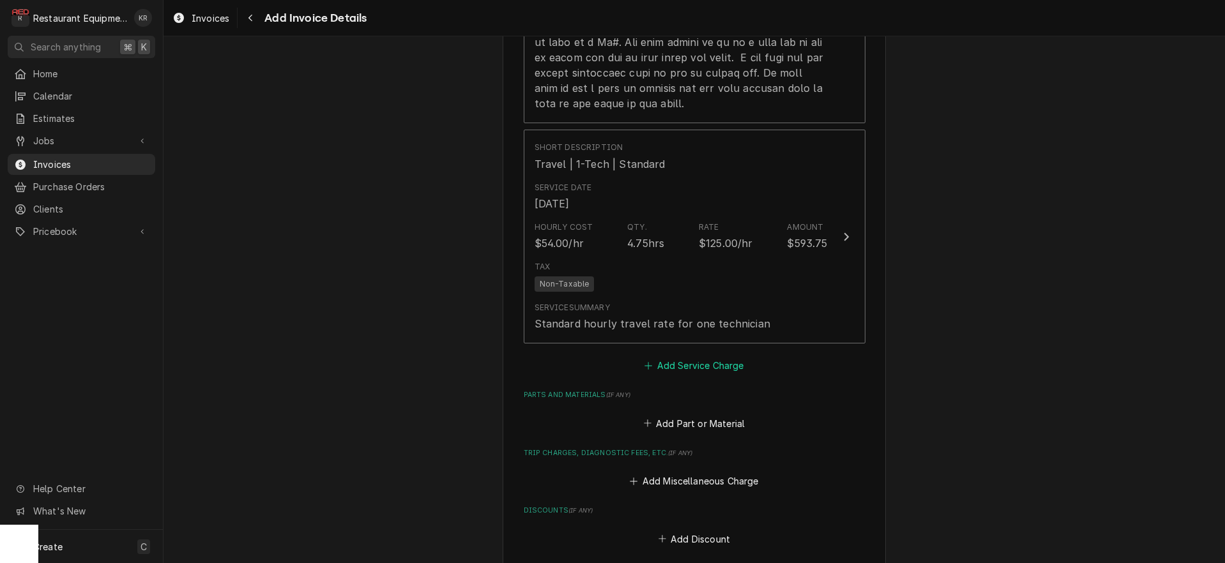
drag, startPoint x: 680, startPoint y: 363, endPoint x: 675, endPoint y: 301, distance: 62.2
click at [680, 363] on button "Add Service Charge" at bounding box center [694, 366] width 103 height 18
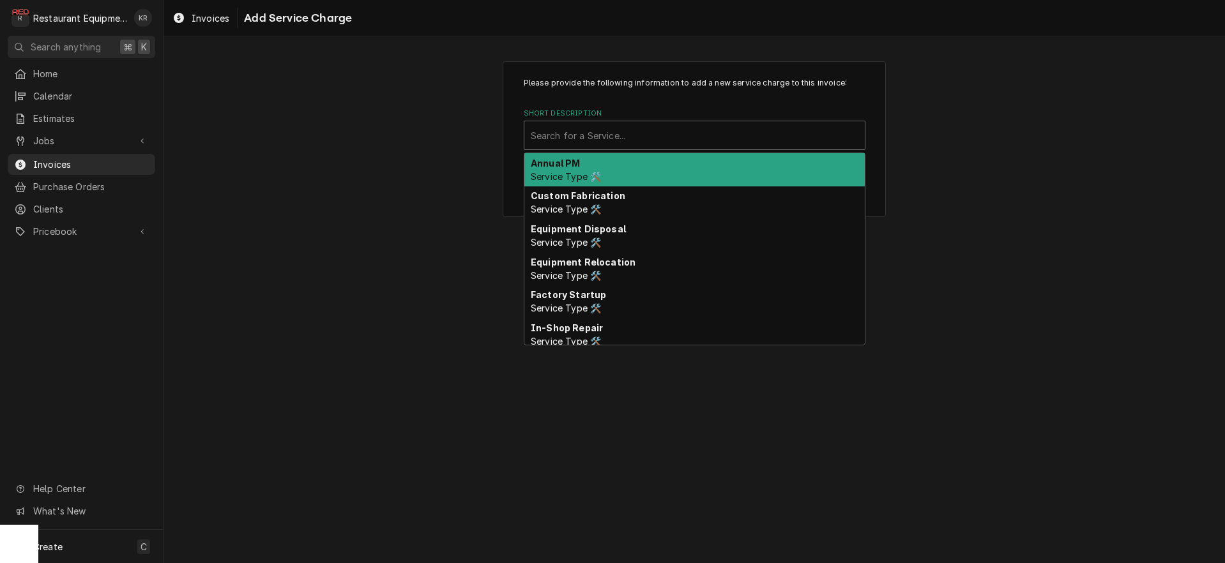
click at [625, 135] on div "Short Description" at bounding box center [695, 135] width 328 height 23
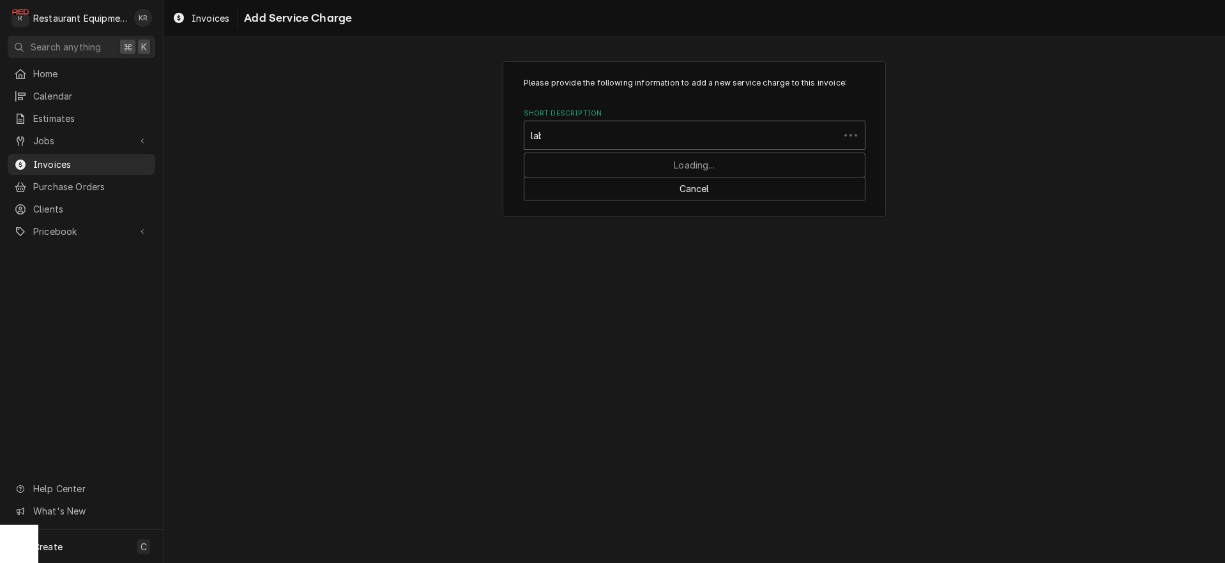
type input "labo"
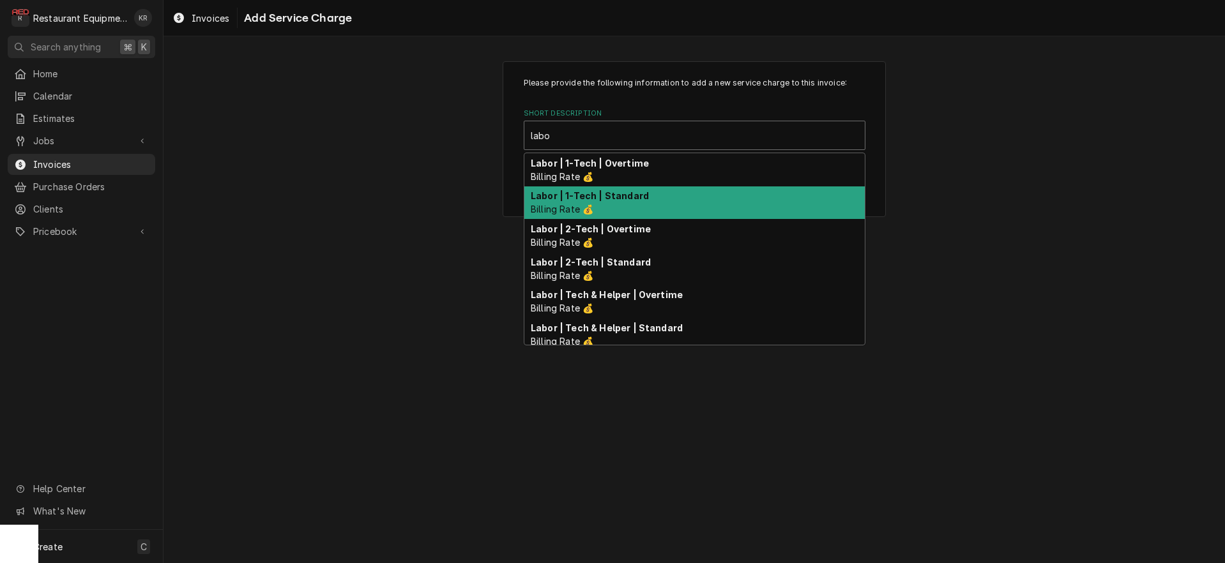
click at [625, 200] on strong "Labor | 1-Tech | Standard" at bounding box center [590, 195] width 118 height 11
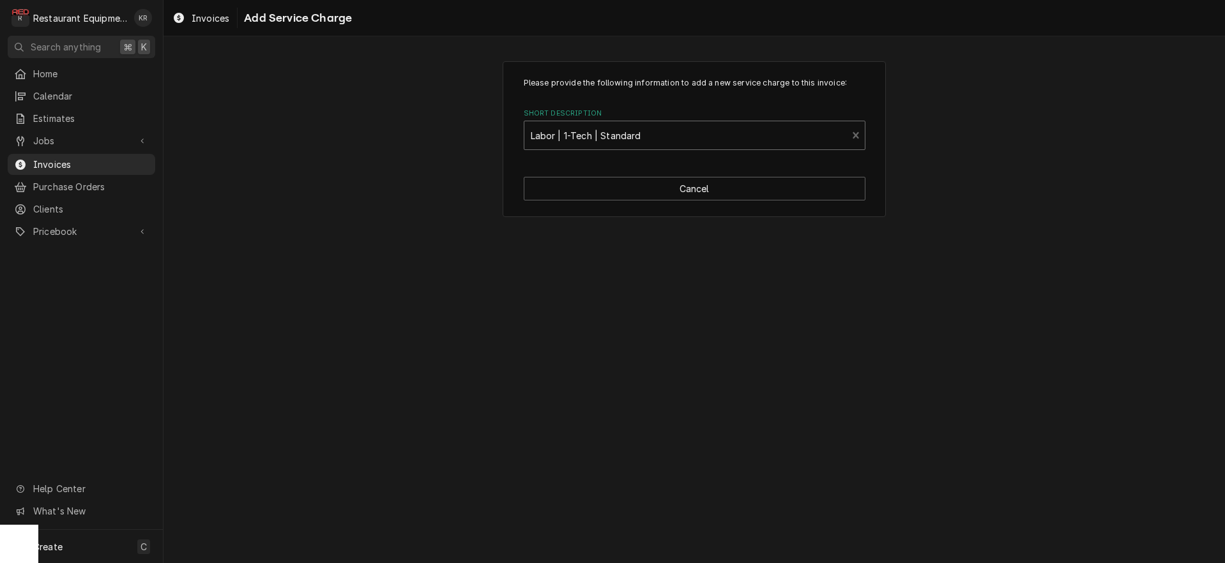
type textarea "x"
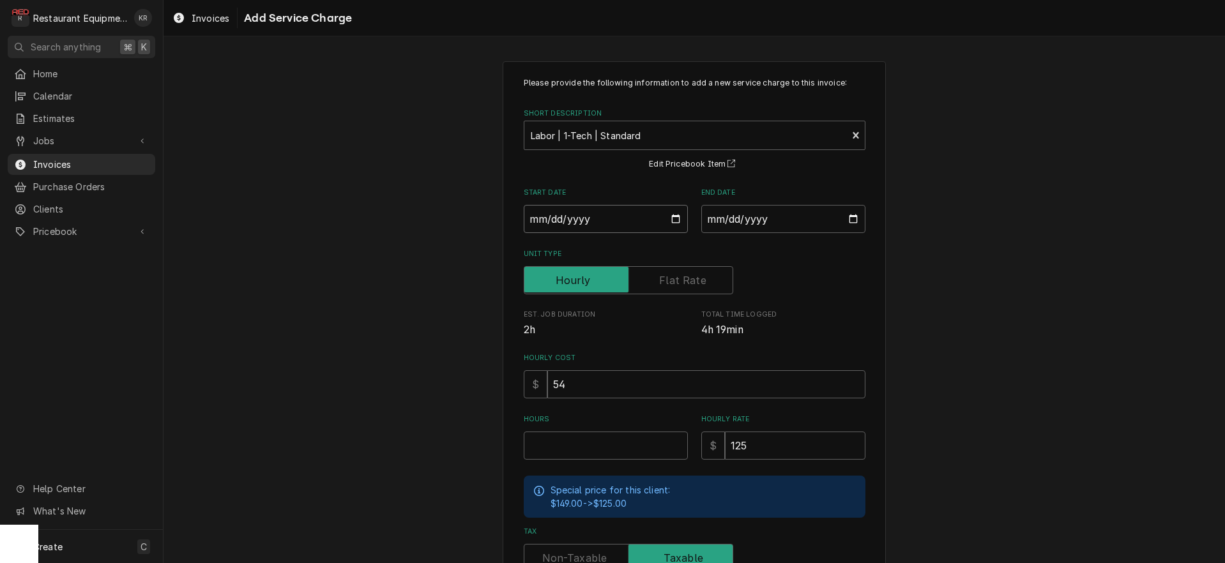
click at [673, 219] on input "Start Date" at bounding box center [606, 219] width 164 height 28
type input "2025-10-01"
type textarea "x"
click at [850, 220] on input "End Date" at bounding box center [783, 219] width 164 height 28
type input "2025-10-01"
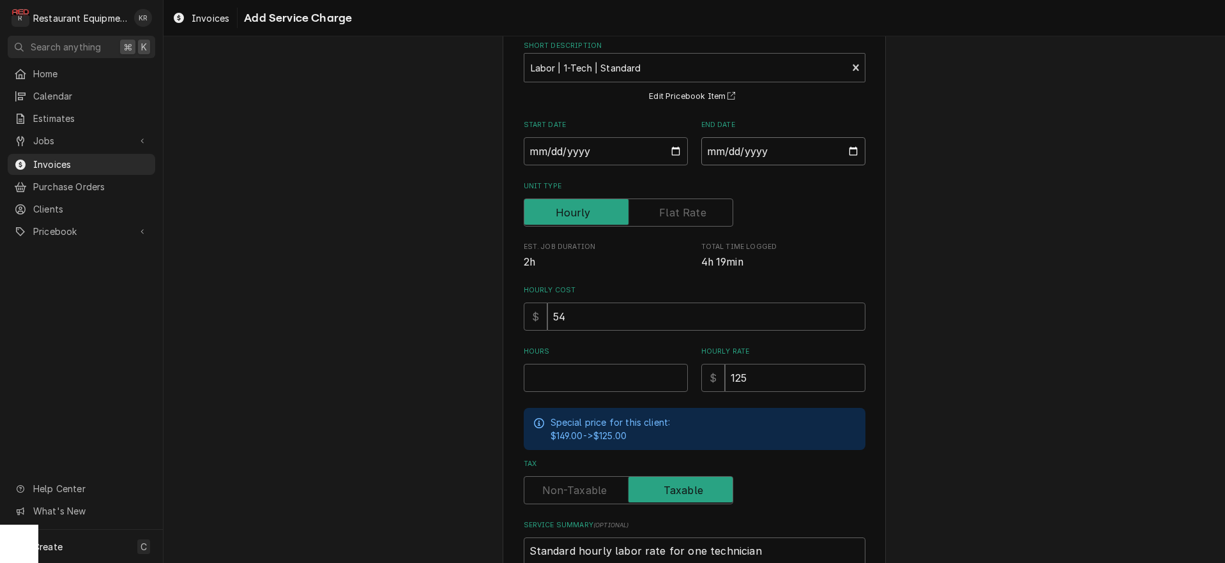
scroll to position [70, 0]
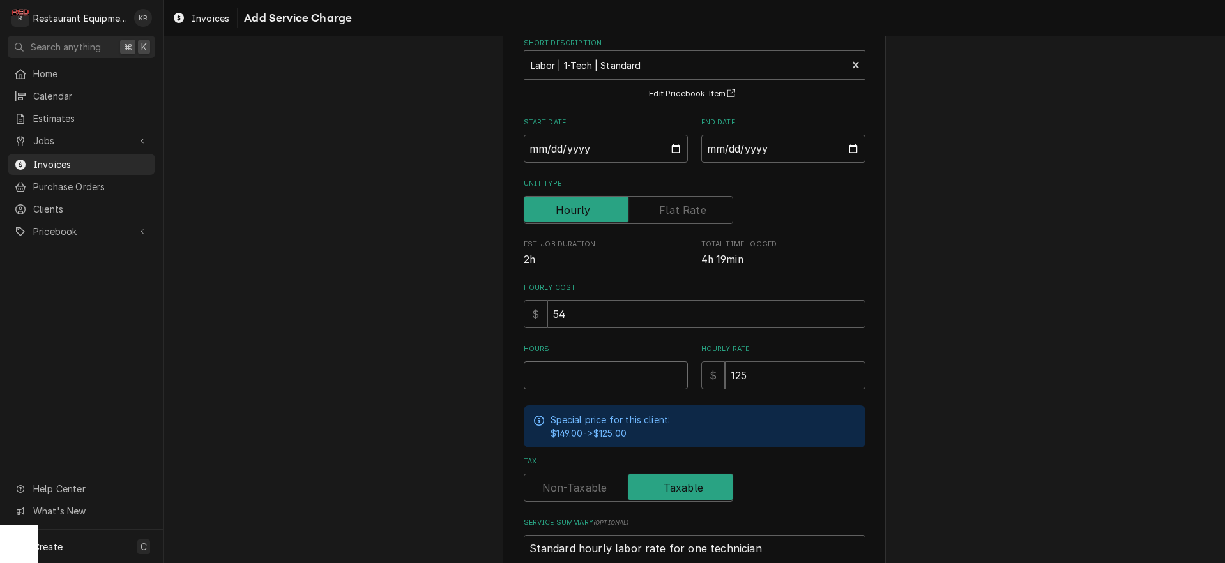
click at [582, 379] on input "Hours" at bounding box center [606, 376] width 164 height 28
type textarea "x"
type input "4"
type textarea "x"
type input "4.5"
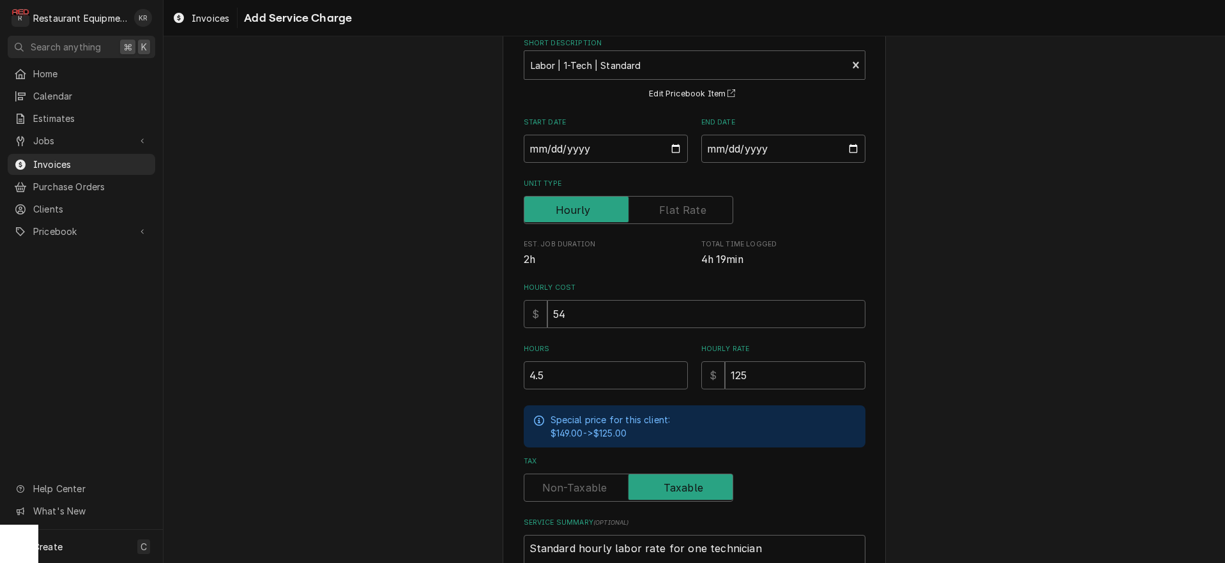
scroll to position [176, 0]
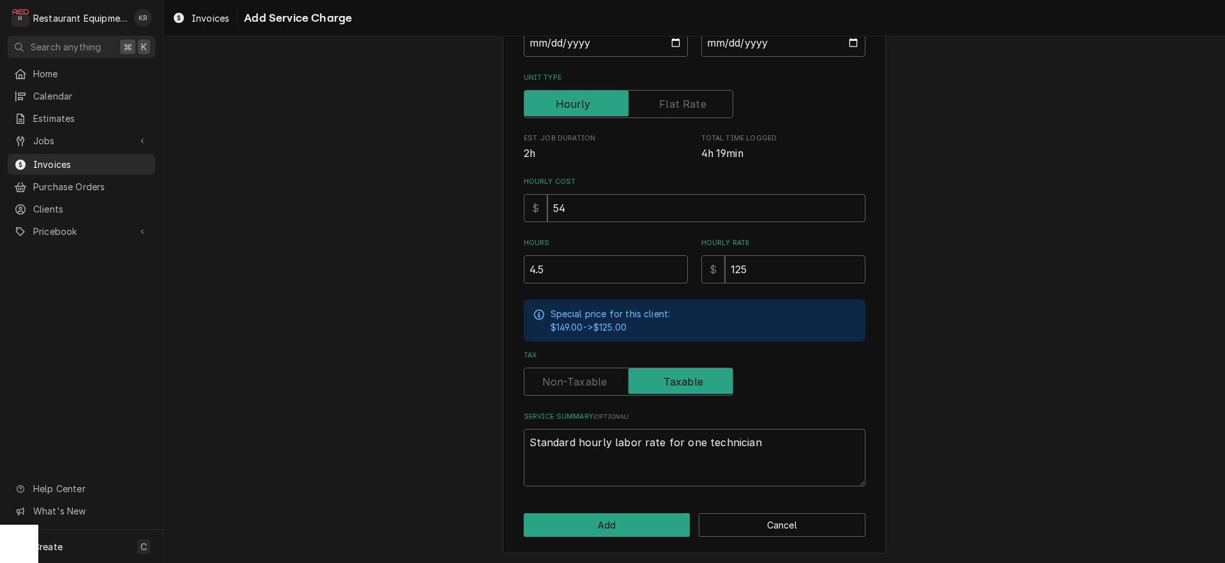
click at [583, 374] on label "Tax" at bounding box center [629, 382] width 210 height 28
click at [583, 374] on input "Tax" at bounding box center [629, 382] width 198 height 28
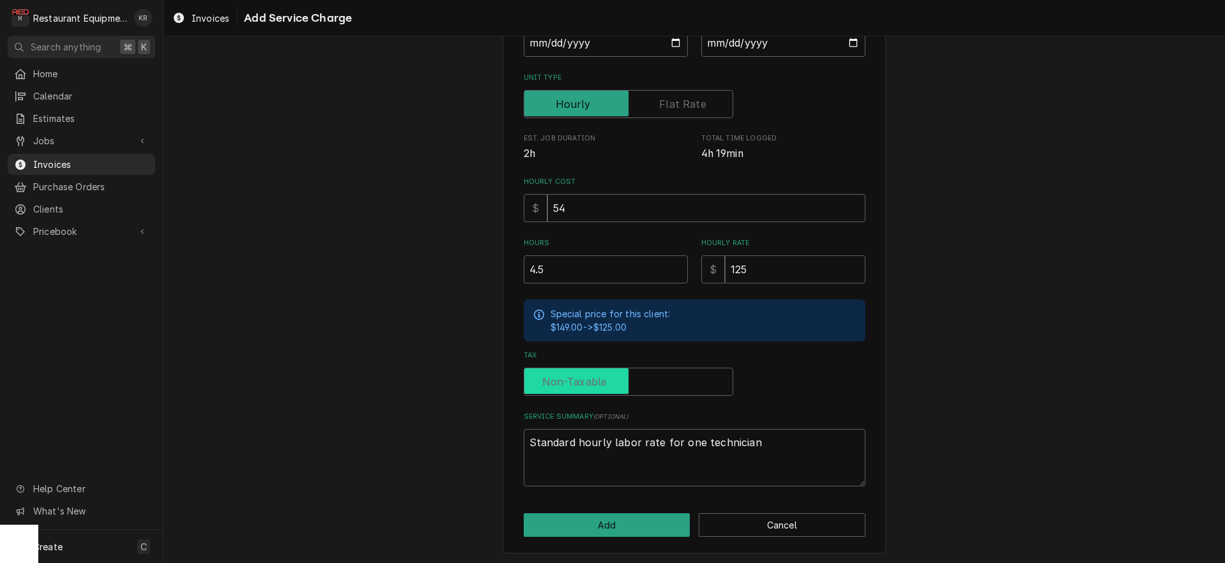
checkbox input "false"
click at [620, 533] on button "Add" at bounding box center [607, 526] width 167 height 24
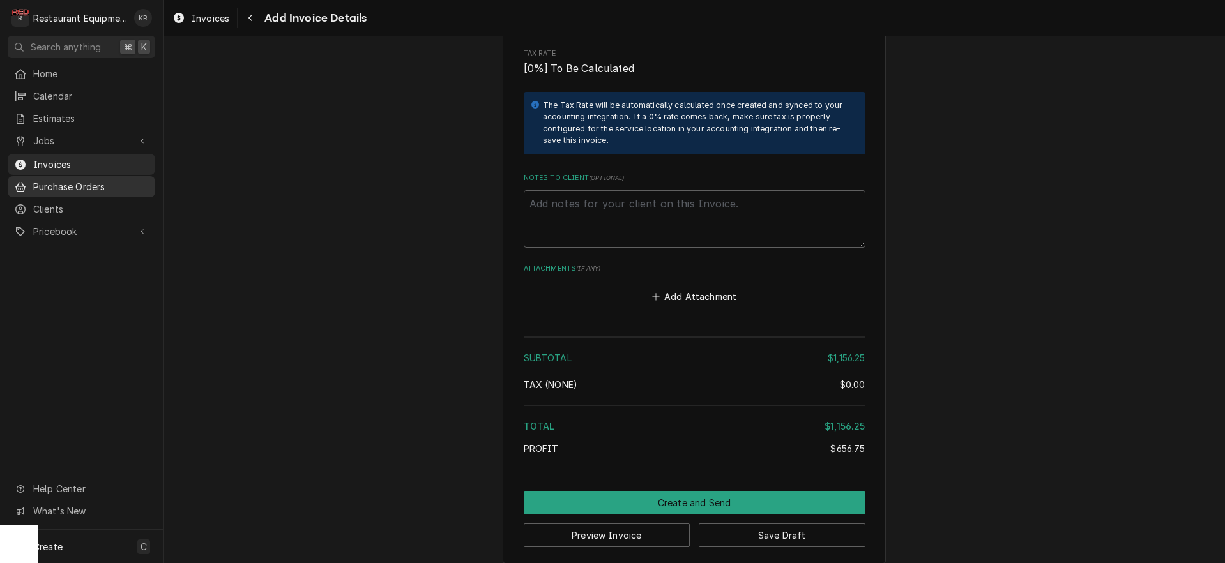
scroll to position [2074, 0]
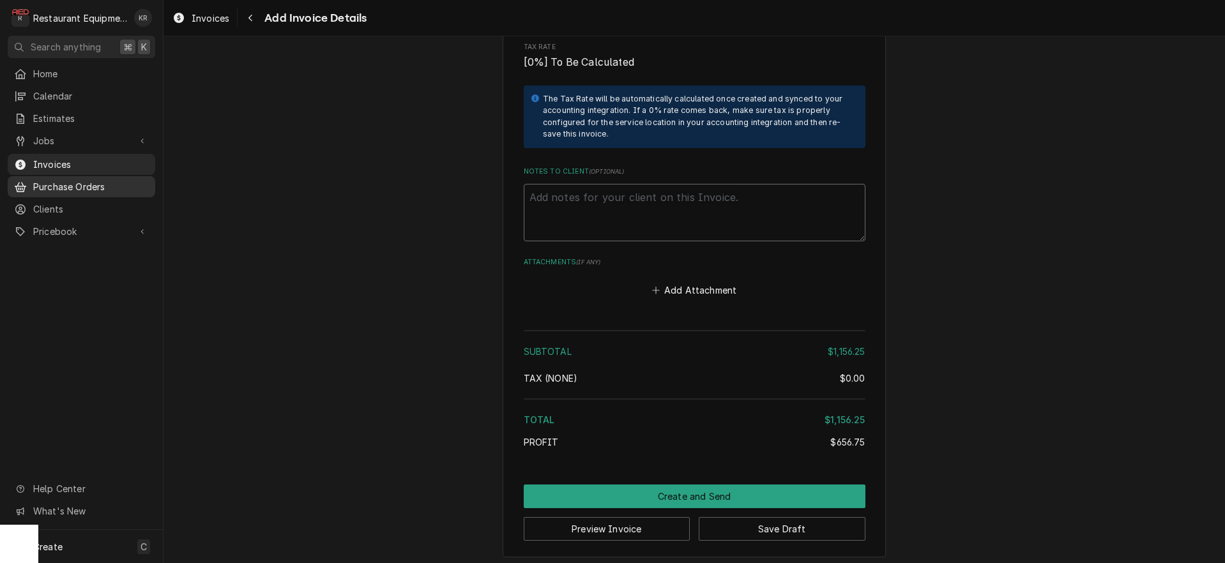
click at [532, 188] on textarea "Notes to Client ( optional )" at bounding box center [695, 212] width 342 height 57
paste textarea "nw#NW1759329843bl"
type textarea "x"
type textarea "nw#NW1759329843bl"
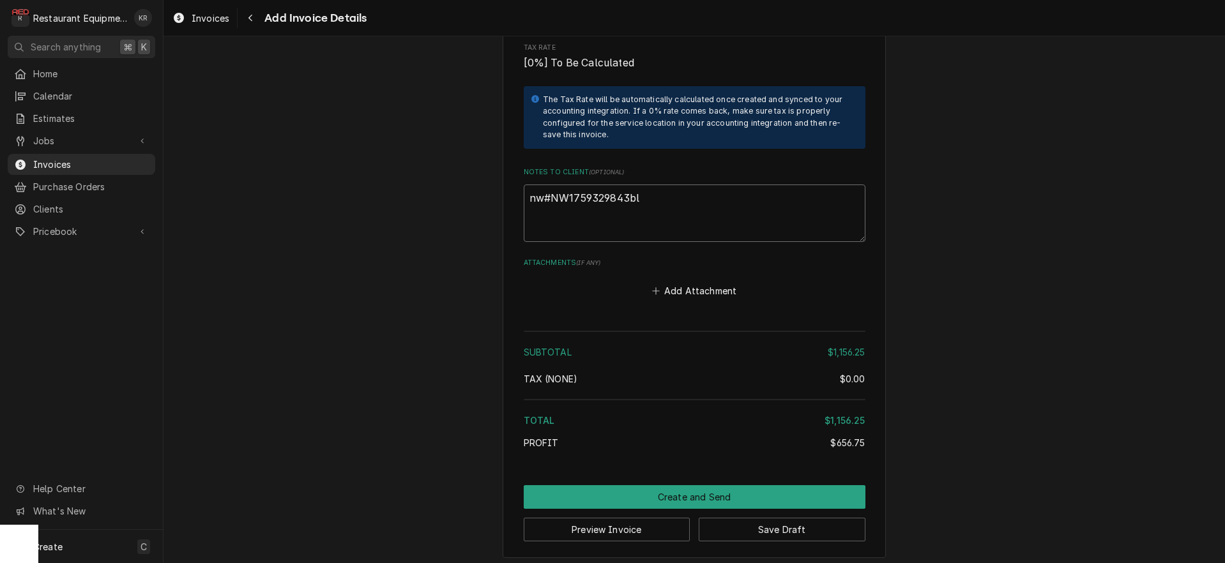
type textarea "x"
type textarea "nw#NW1759329843bl"
type textarea "x"
type textarea "nw#NW1759329843bl R"
type textarea "x"
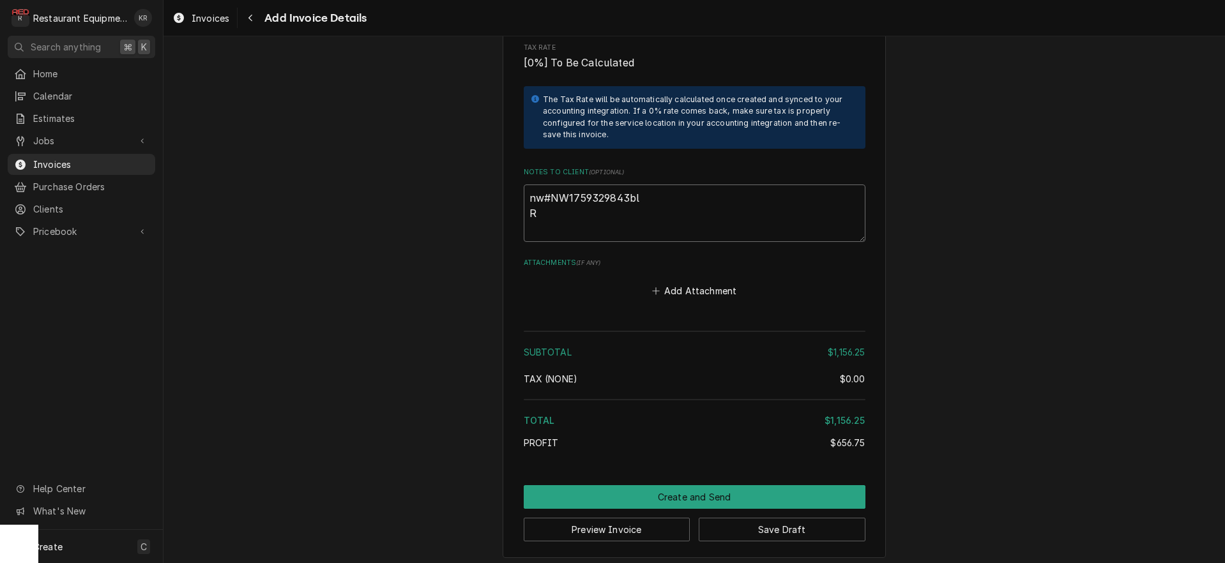
type textarea "nw#NW1759329843bl Ro"
type textarea "x"
type textarea "nw#NW1759329843bl Roo"
type textarea "x"
type textarea "nw#NW1759329843bl Roo"
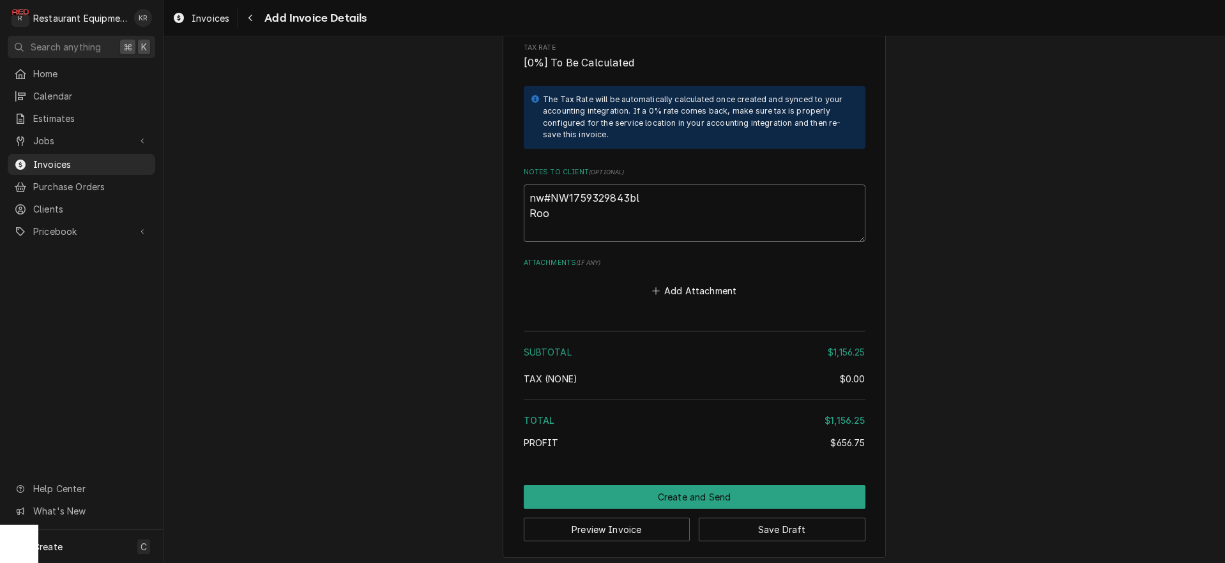
type textarea "x"
type textarea "nw#NW1759329843bl Roo 9"
type textarea "x"
type textarea "nw#NW1759329843bl Roo 90"
type textarea "x"
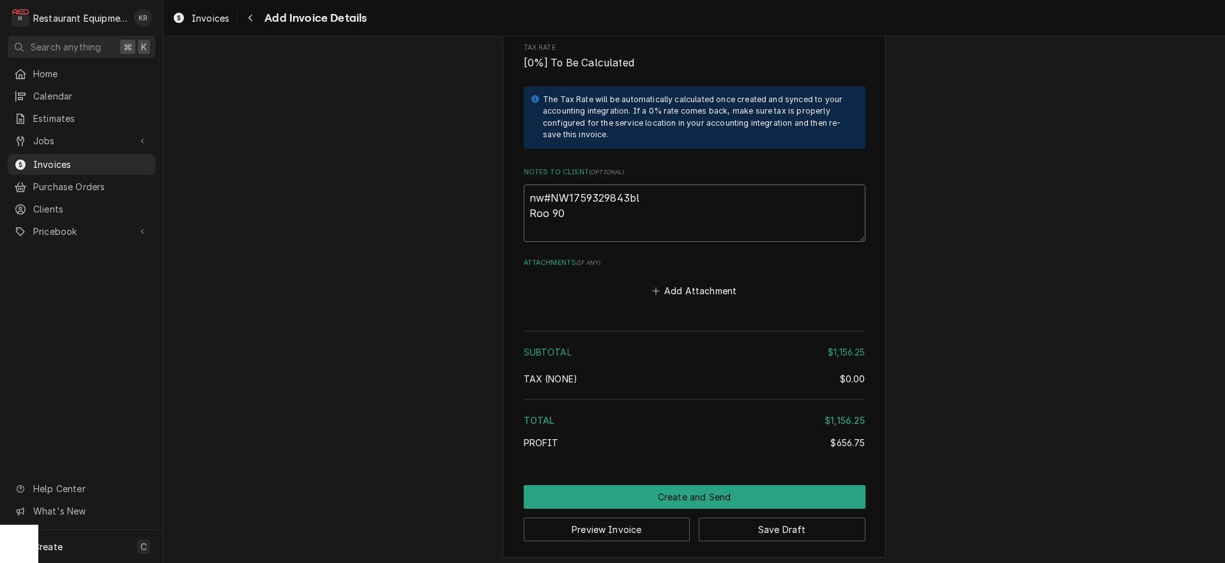
type textarea "nw#NW1759329843bl Roo 908"
type textarea "x"
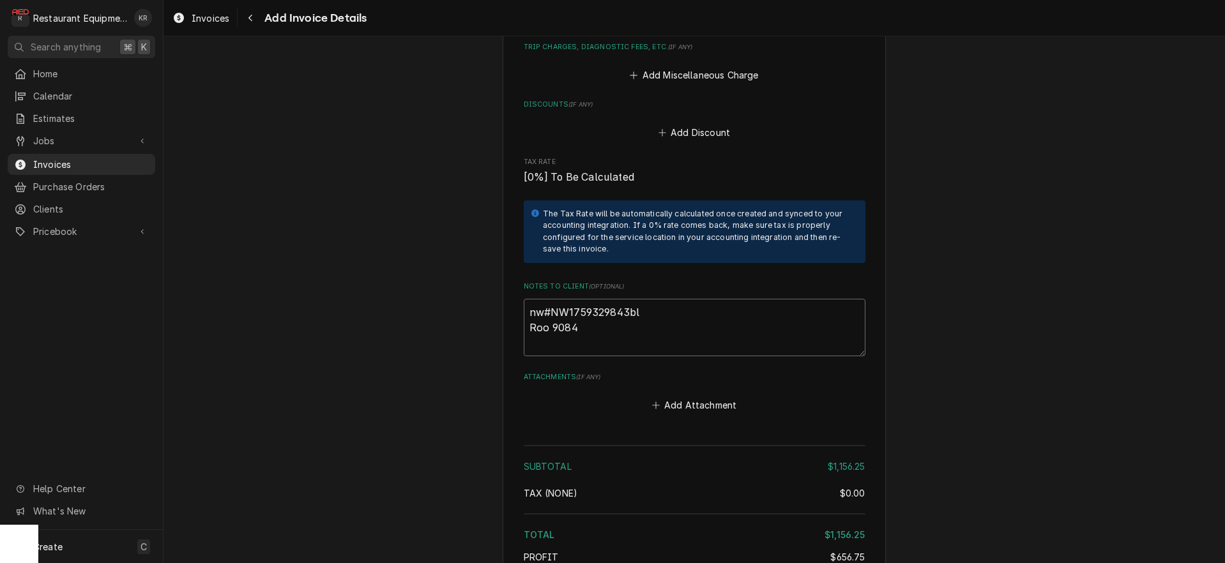
scroll to position [1862, 0]
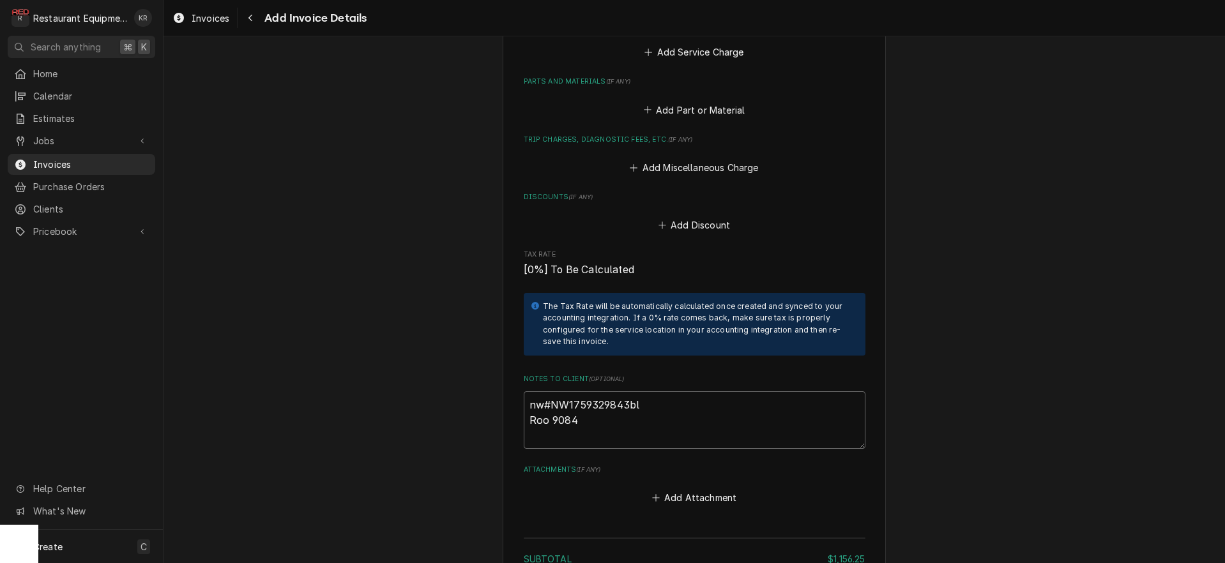
type textarea "nw#NW1759329843bl Roo 9084"
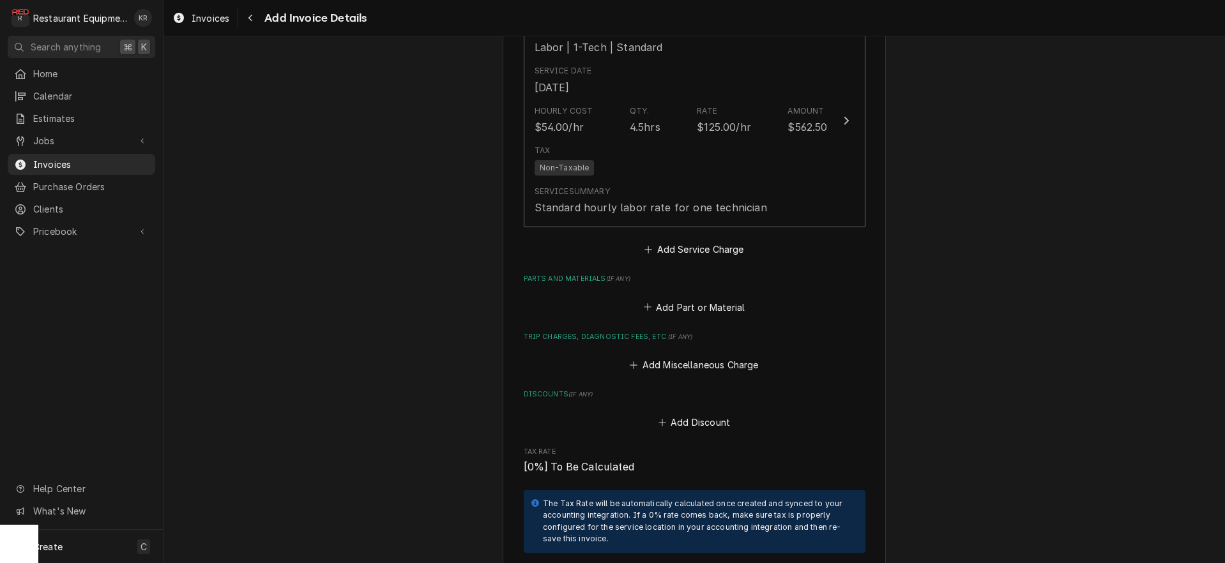
scroll to position [1643, 0]
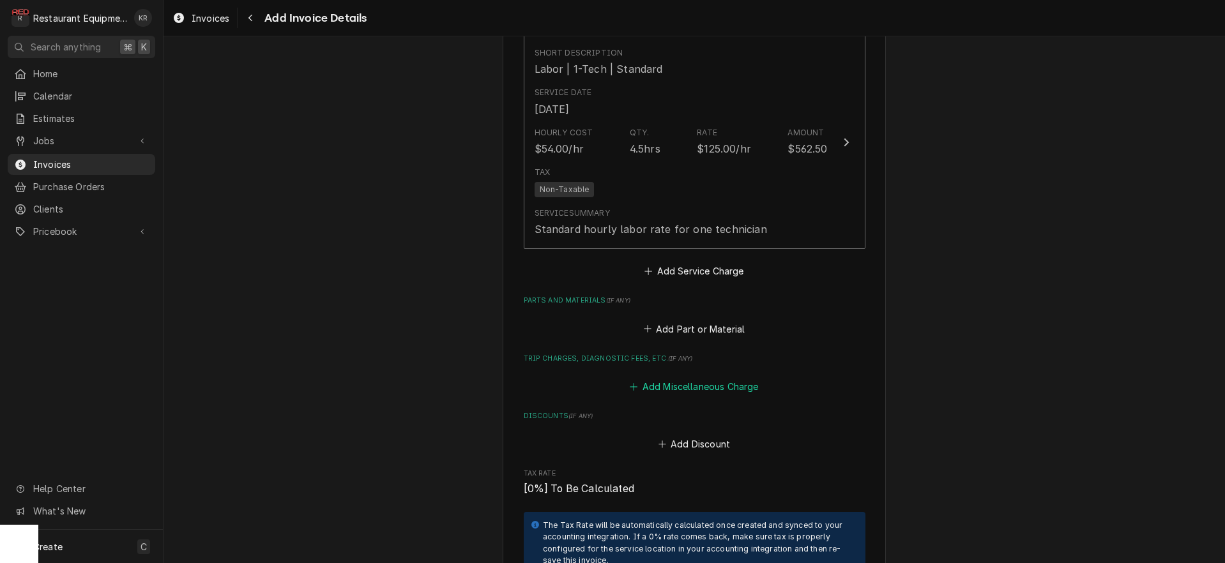
click at [685, 383] on button "Add Miscellaneous Charge" at bounding box center [694, 387] width 133 height 18
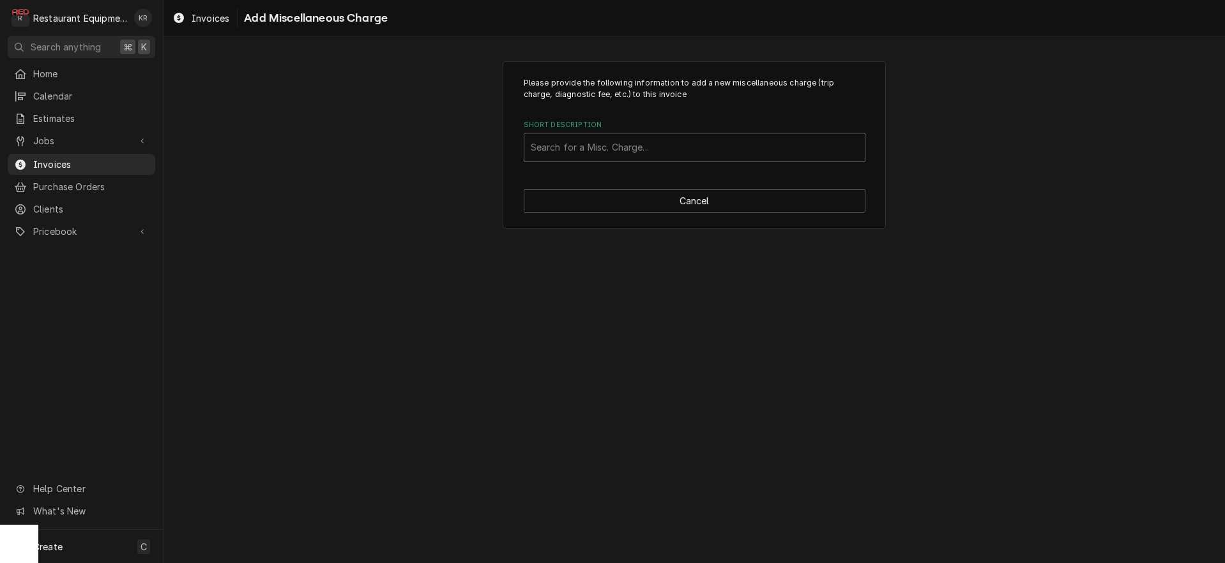
click at [595, 145] on div "Short Description" at bounding box center [695, 147] width 328 height 23
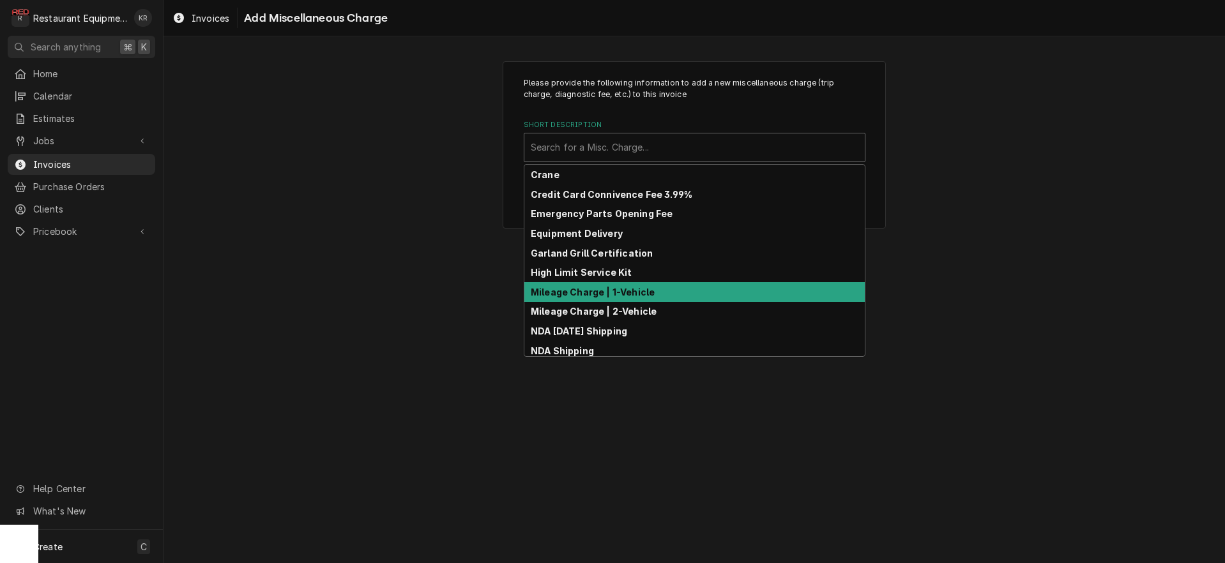
click at [613, 294] on strong "Mileage Charge | 1-Vehicle" at bounding box center [593, 292] width 124 height 11
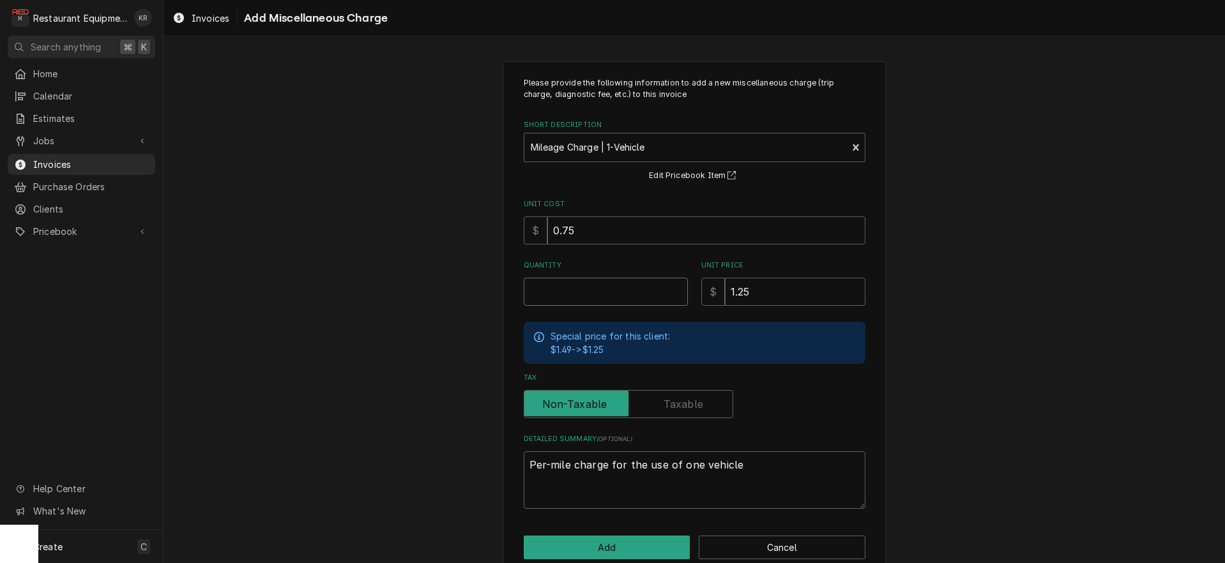
click at [543, 289] on input "Quantity" at bounding box center [606, 292] width 164 height 28
type textarea "x"
type input "2"
type textarea "x"
type input "29"
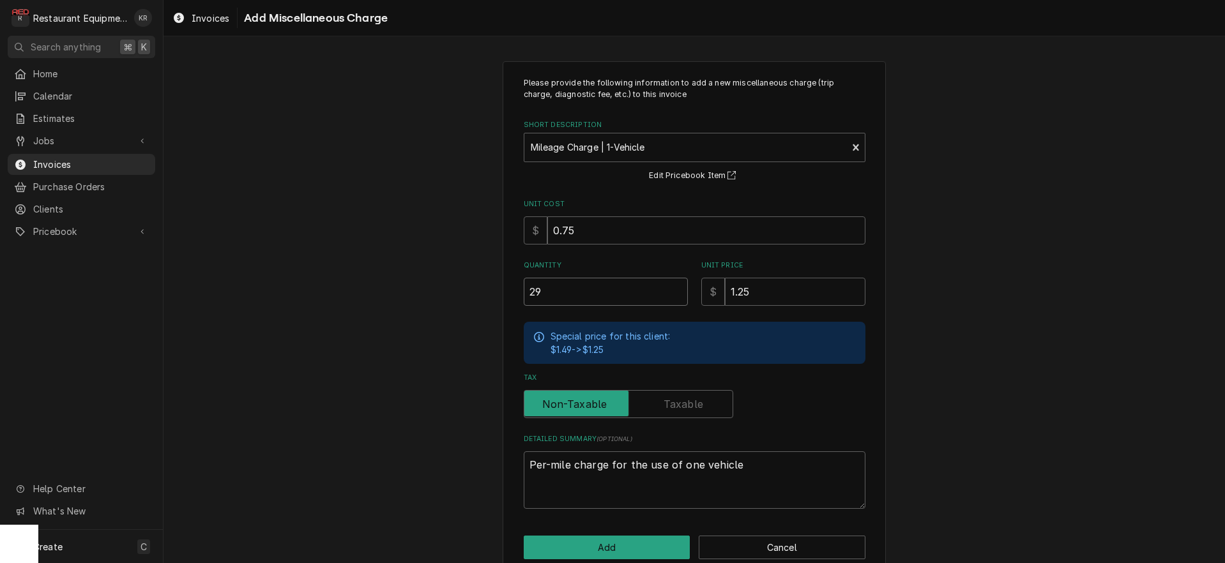
type textarea "x"
type input "292"
click at [599, 551] on button "Add" at bounding box center [607, 548] width 167 height 24
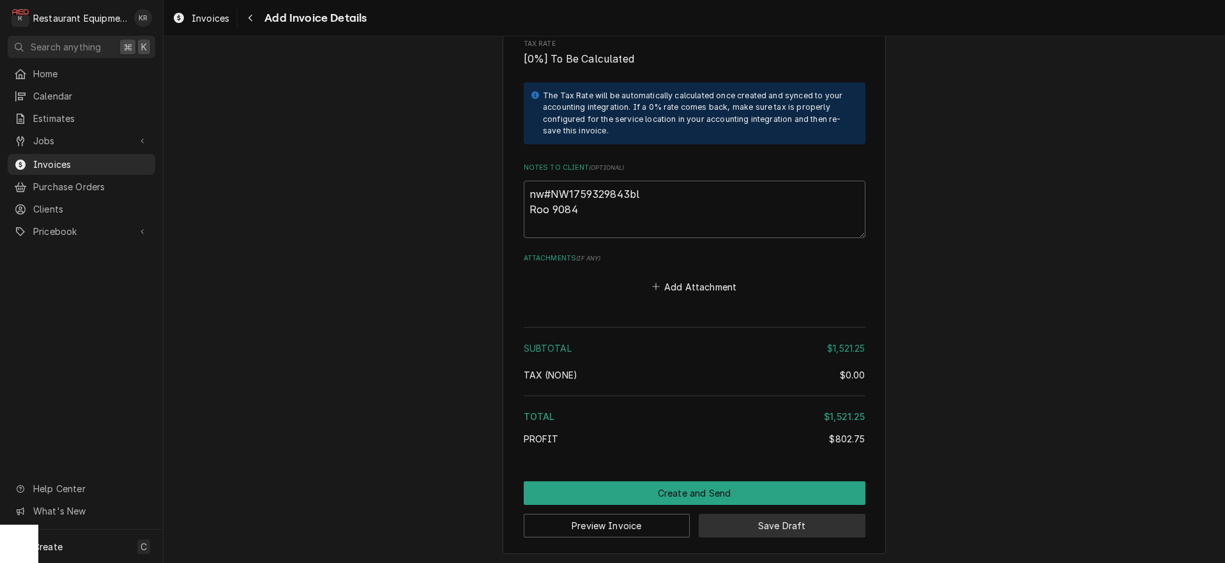
scroll to position [2252, 0]
click at [768, 532] on button "Save Draft" at bounding box center [782, 528] width 167 height 24
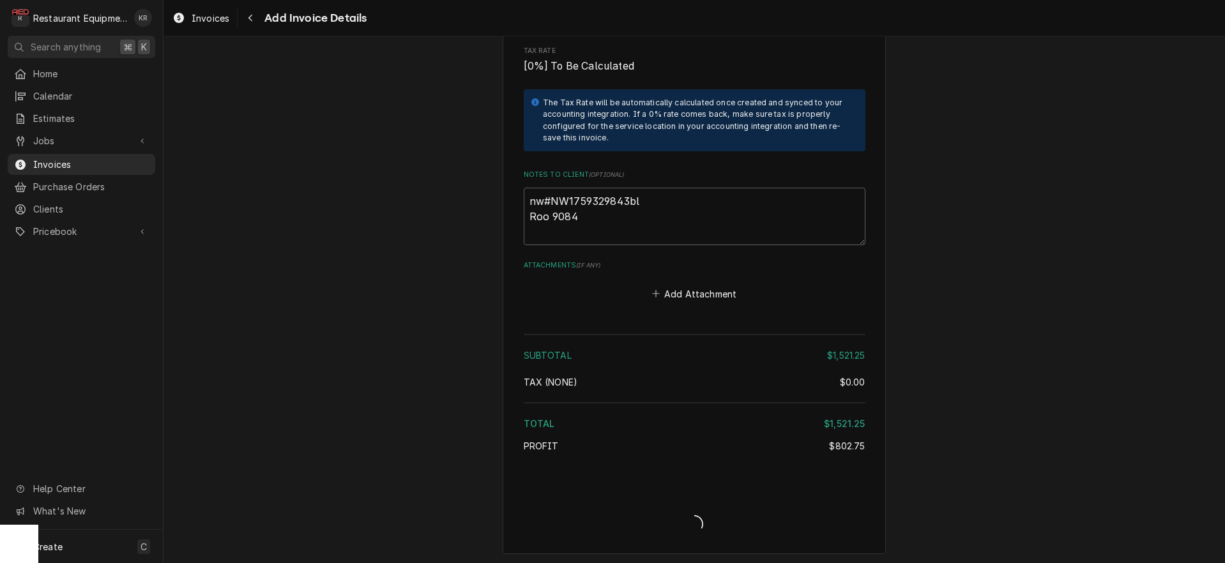
type textarea "x"
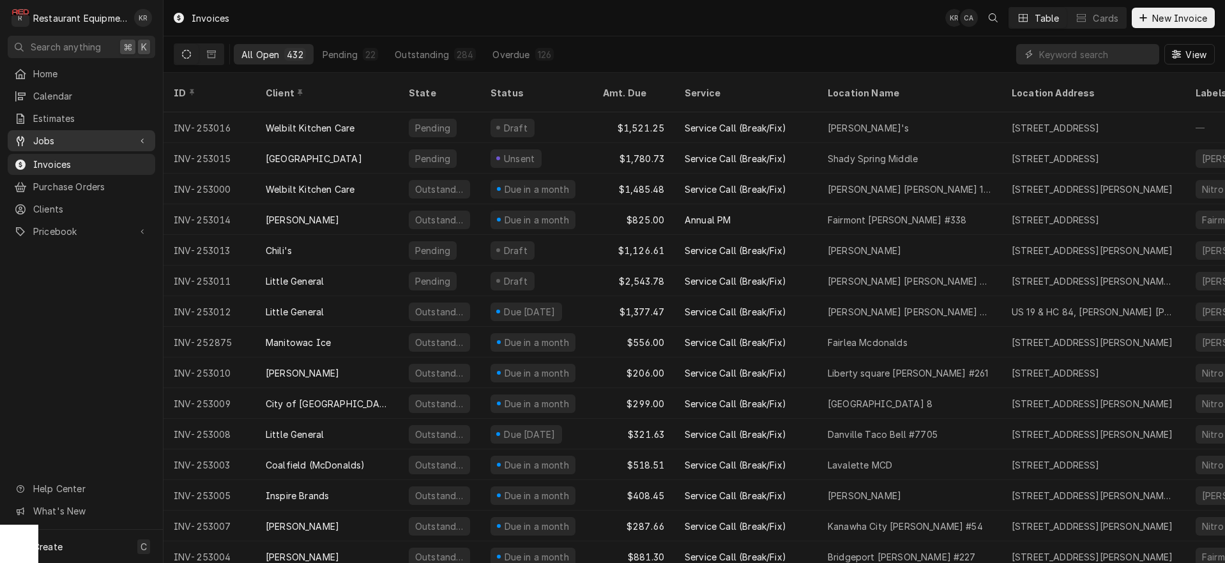
click at [56, 144] on link "Jobs" at bounding box center [82, 140] width 148 height 21
click at [53, 157] on span "Jobs" at bounding box center [91, 163] width 116 height 13
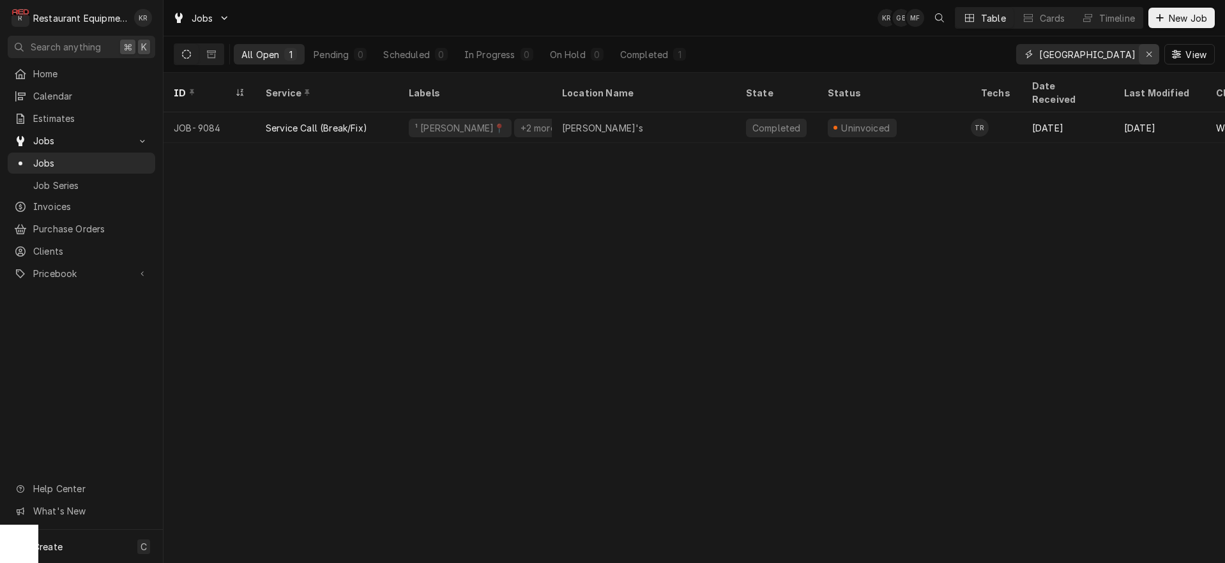
click at [1152, 52] on div "Erase input" at bounding box center [1149, 54] width 13 height 13
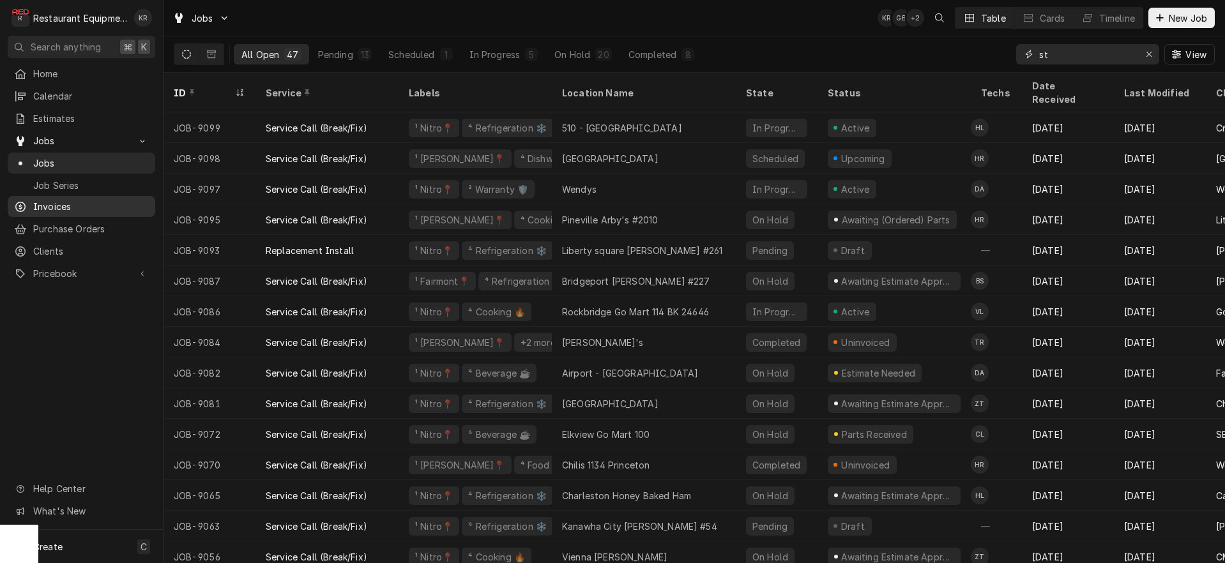
type input "s"
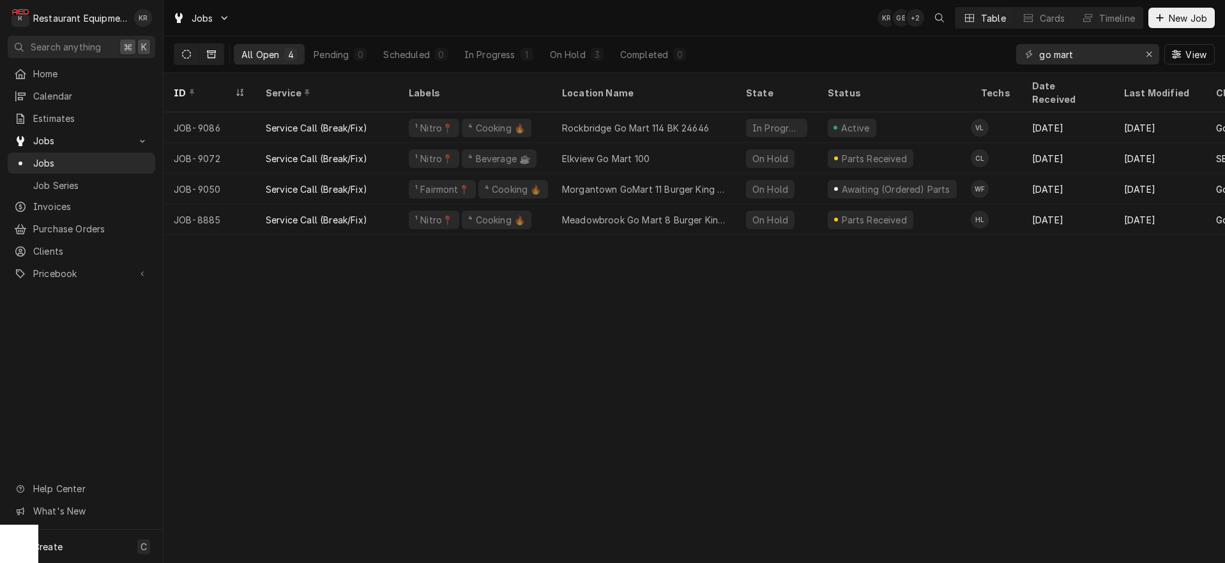
click at [211, 52] on icon "Dynamic Content Wrapper" at bounding box center [211, 54] width 9 height 9
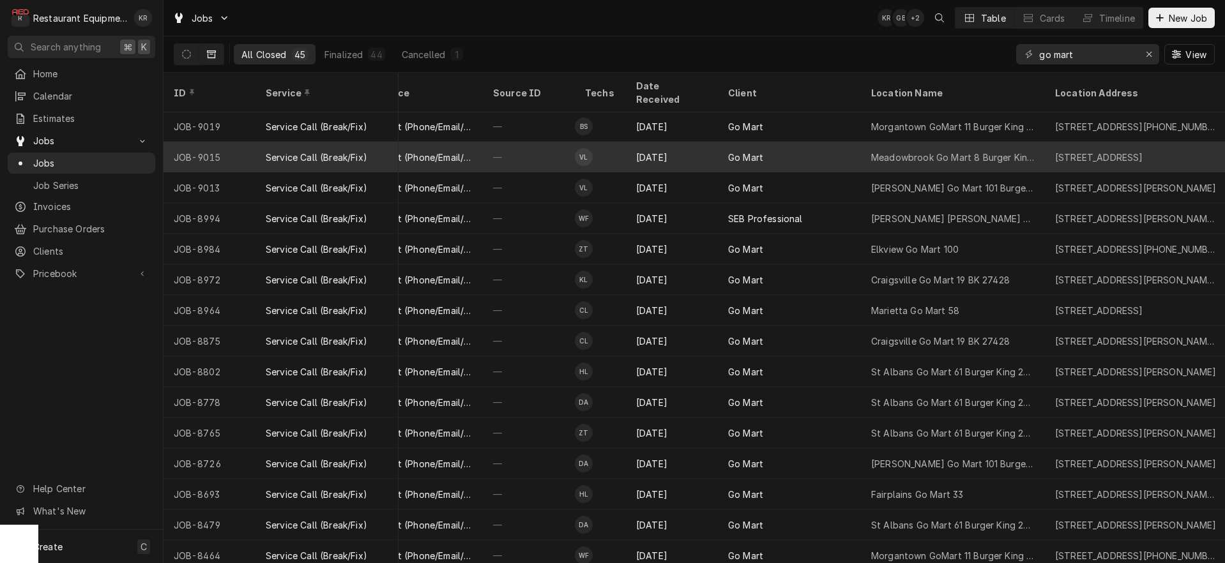
scroll to position [1, 455]
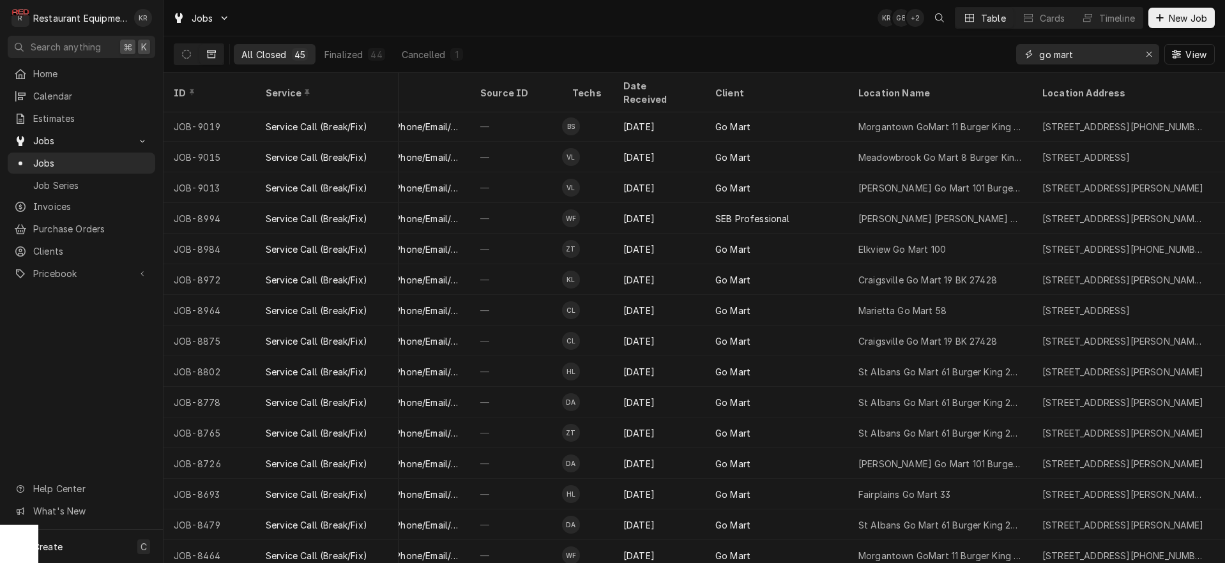
click at [1103, 50] on input "go mart" at bounding box center [1087, 54] width 96 height 20
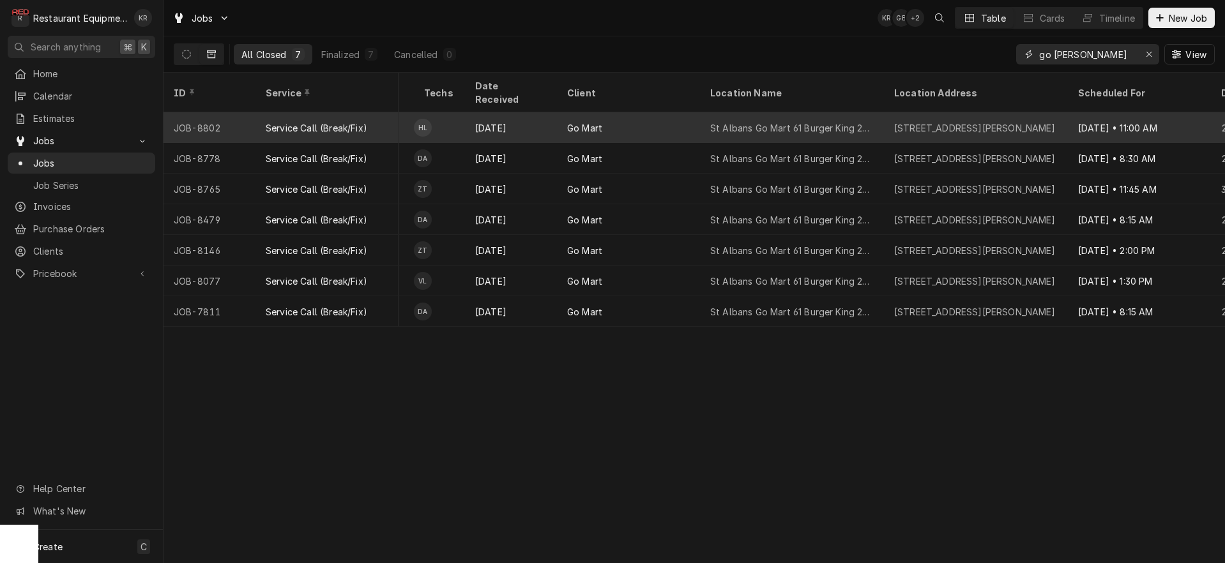
scroll to position [0, 604]
type input "go mart albans"
click at [774, 121] on div "St Albans Go Mart 61 Burger King 26467" at bounding box center [792, 127] width 164 height 13
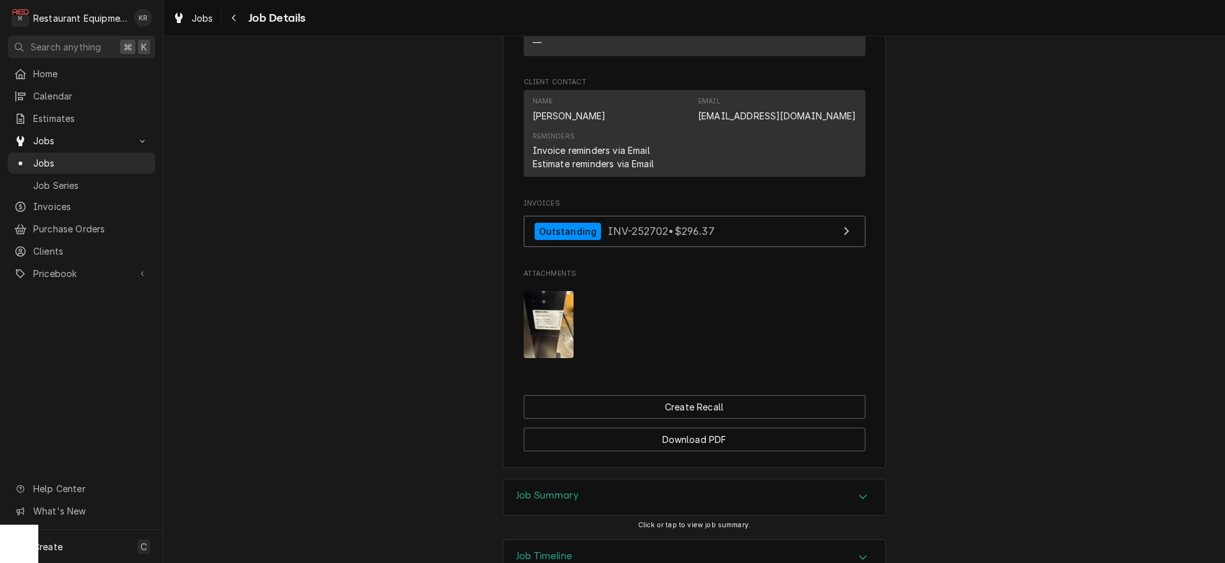
scroll to position [1073, 0]
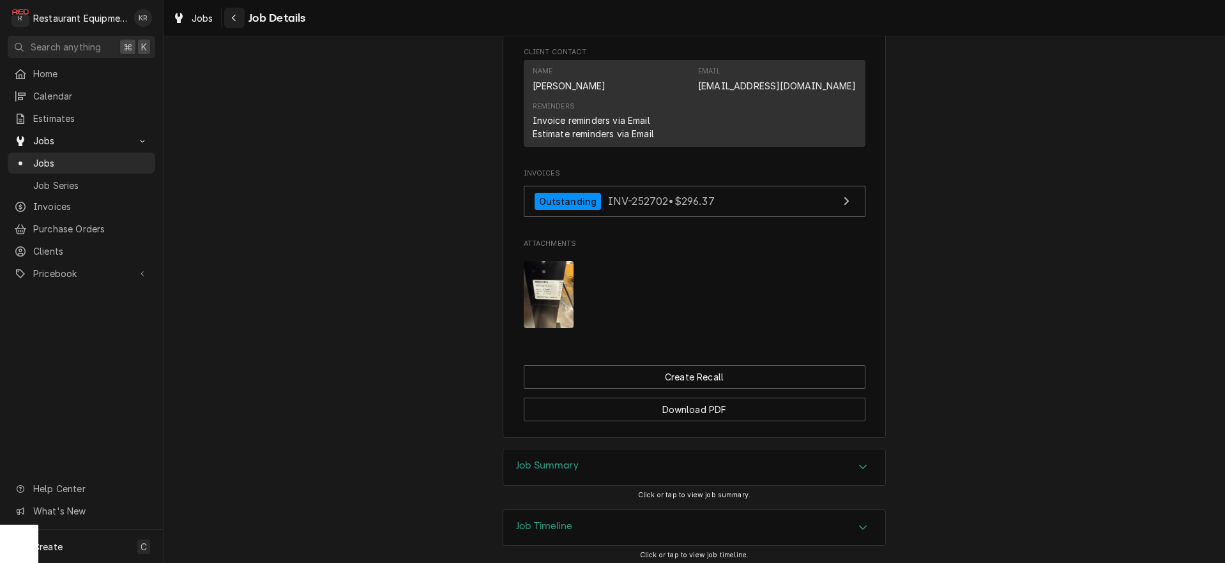
click at [232, 20] on icon "Navigate back" at bounding box center [234, 17] width 6 height 9
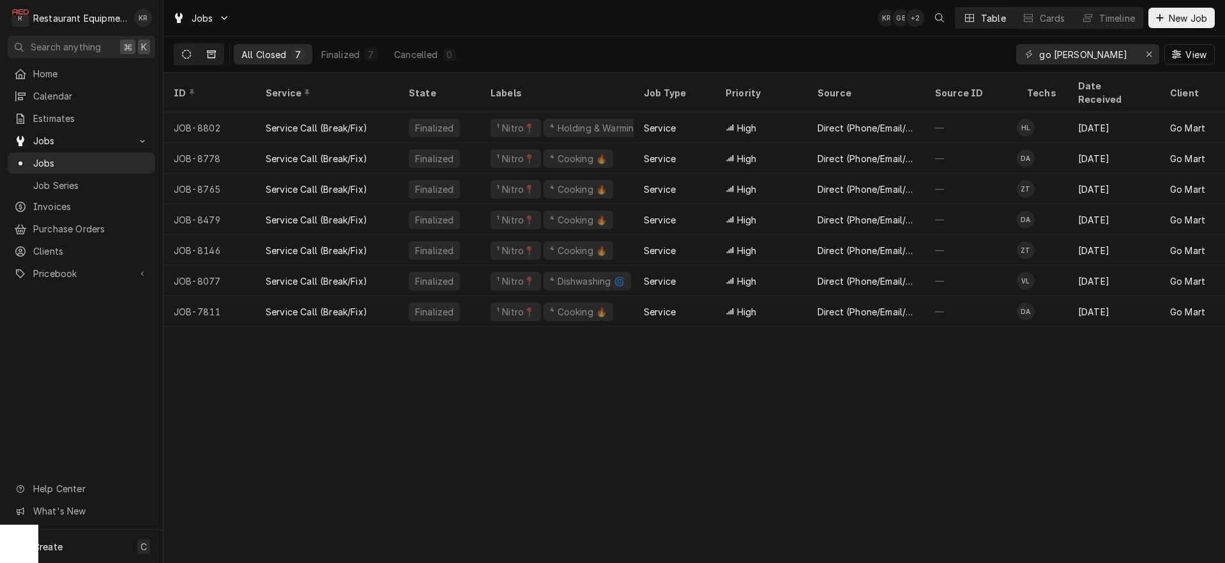
click at [192, 57] on button "Dynamic Content Wrapper" at bounding box center [186, 54] width 24 height 20
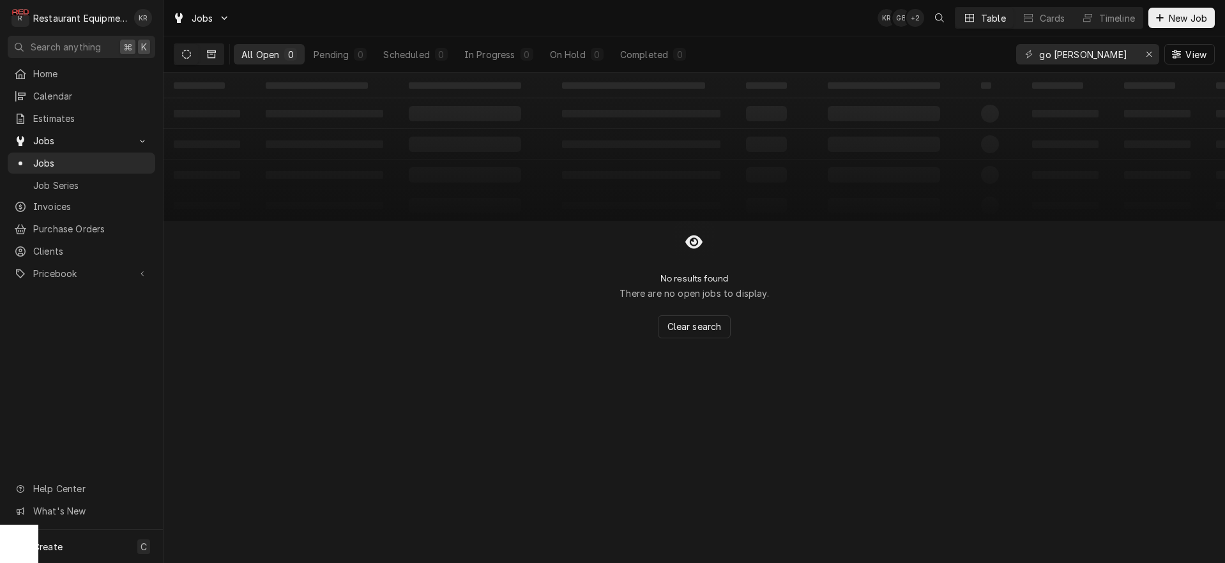
drag, startPoint x: 227, startPoint y: 56, endPoint x: 218, endPoint y: 56, distance: 8.9
click at [226, 56] on div "All Open 0 Pending 0 Scheduled 0 In Progress 0 On Hold 0 Completed 0" at bounding box center [433, 54] width 519 height 36
click at [217, 56] on button "Dynamic Content Wrapper" at bounding box center [211, 54] width 24 height 20
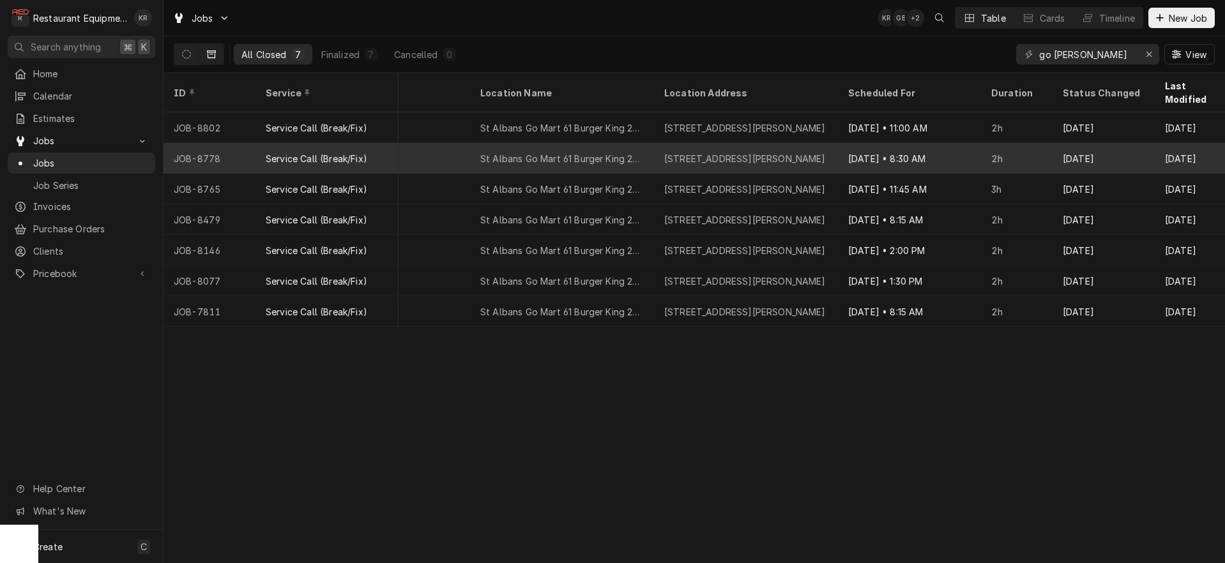
scroll to position [0, 832]
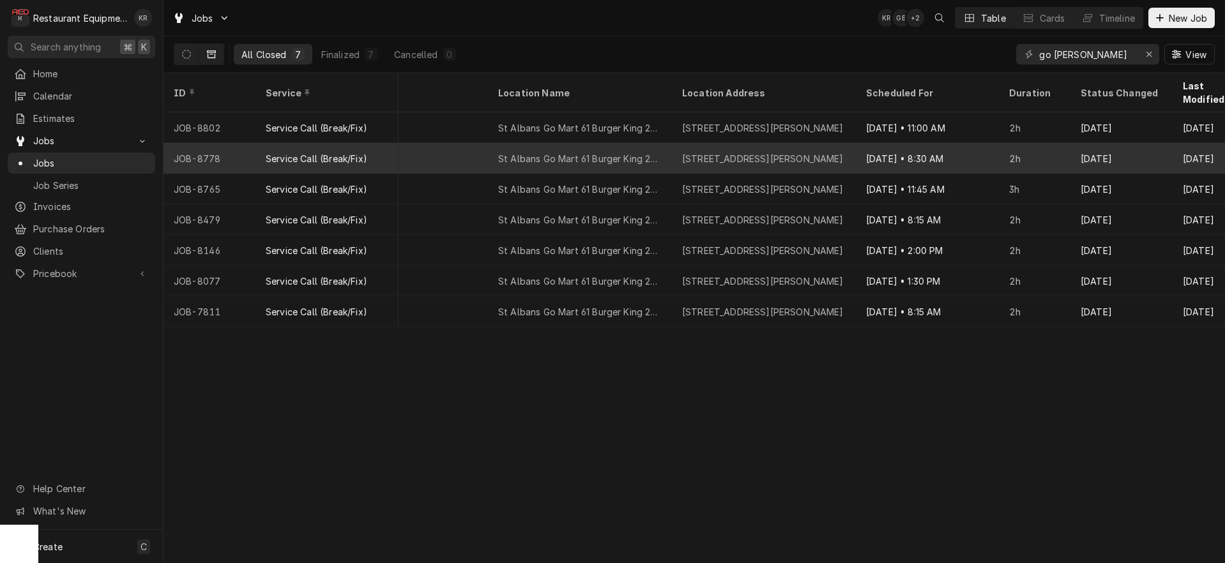
click at [790, 152] on div "[STREET_ADDRESS][PERSON_NAME]" at bounding box center [763, 158] width 162 height 13
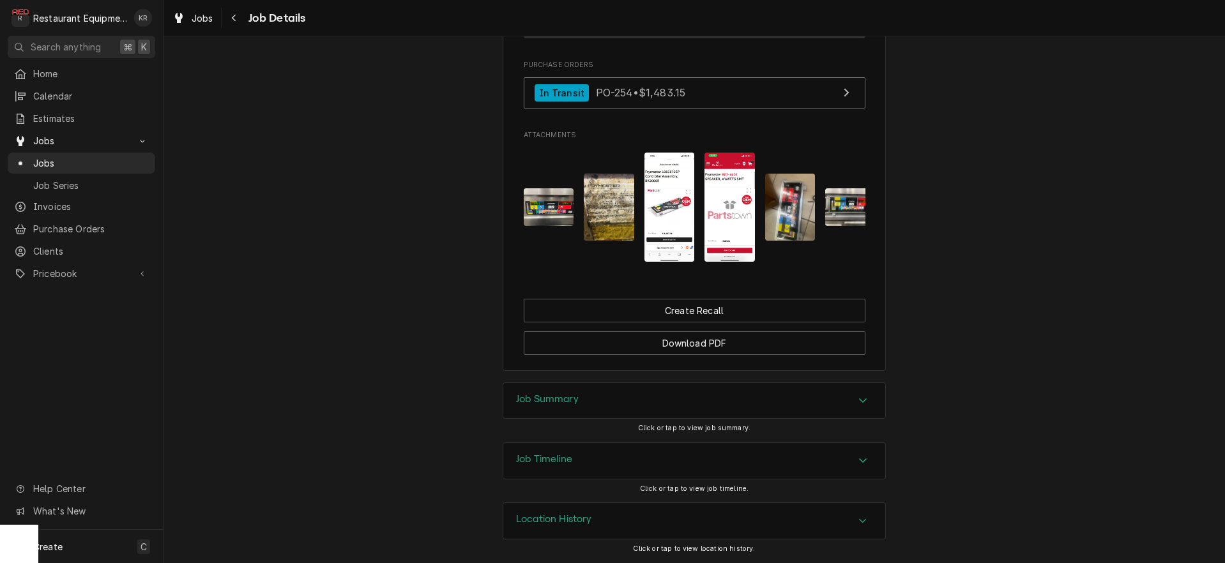
scroll to position [1204, 0]
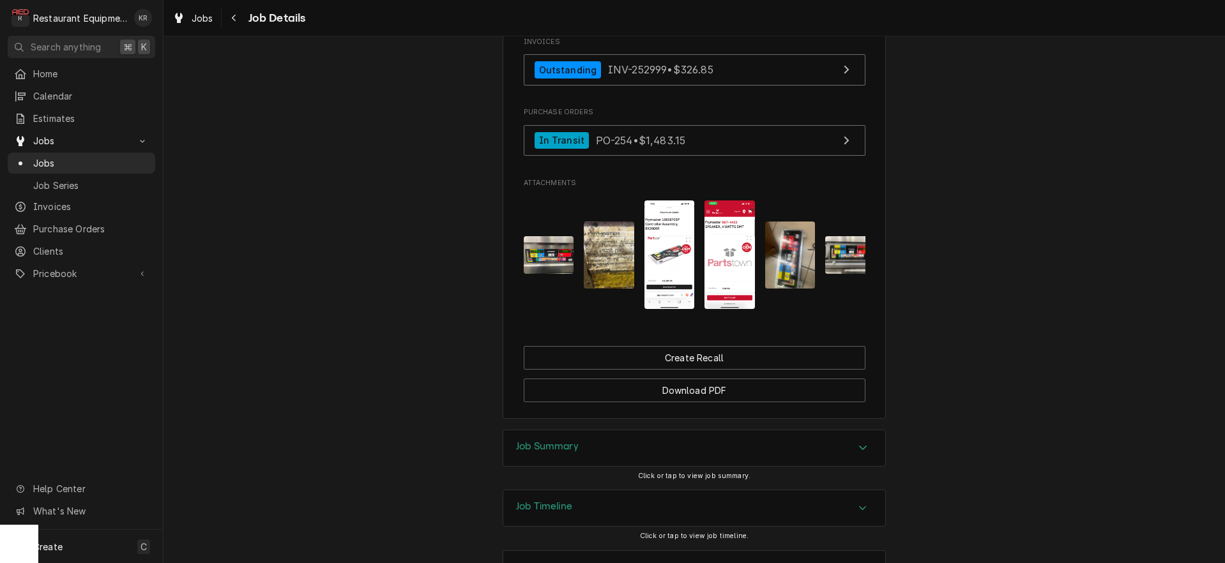
click at [610, 263] on img "Attachments" at bounding box center [609, 255] width 50 height 67
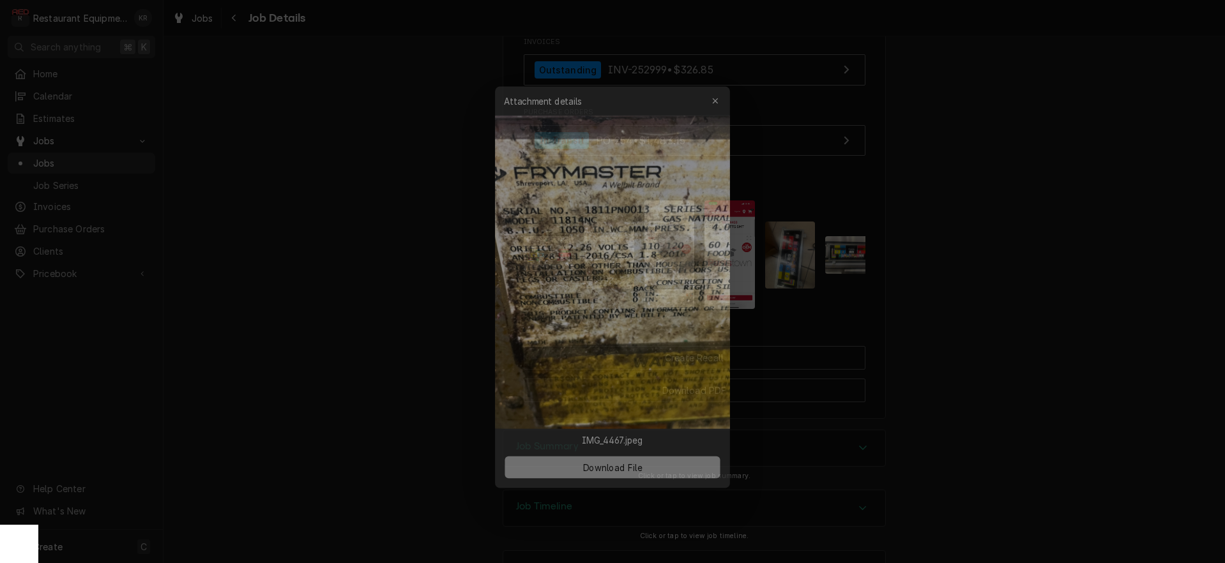
click at [605, 473] on span "Download File" at bounding box center [612, 469] width 67 height 13
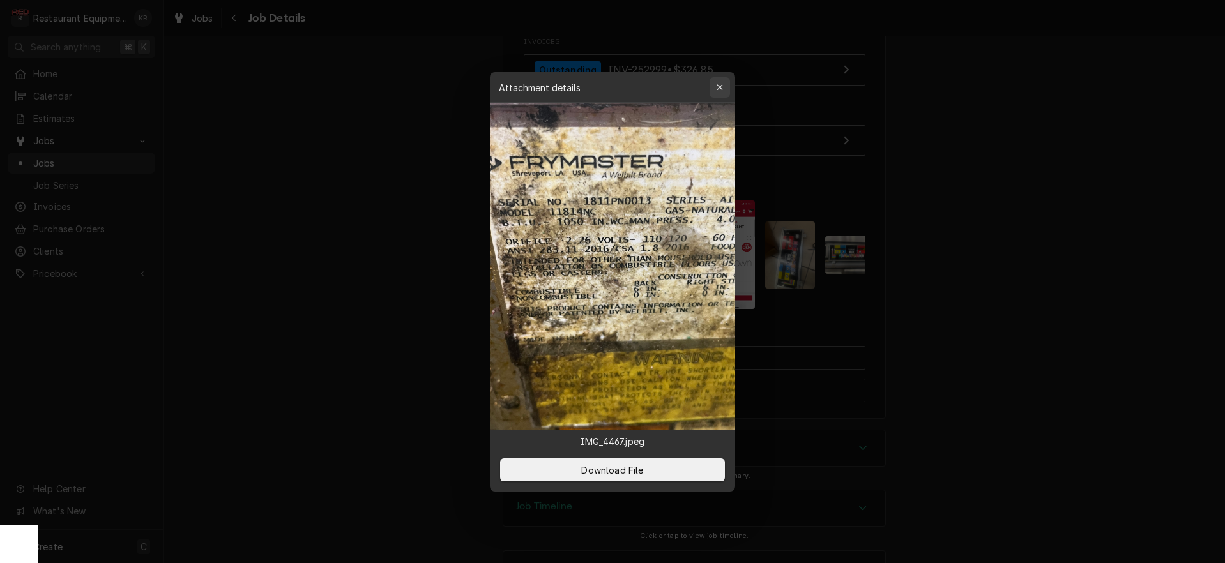
click at [724, 86] on div "button" at bounding box center [720, 87] width 13 height 13
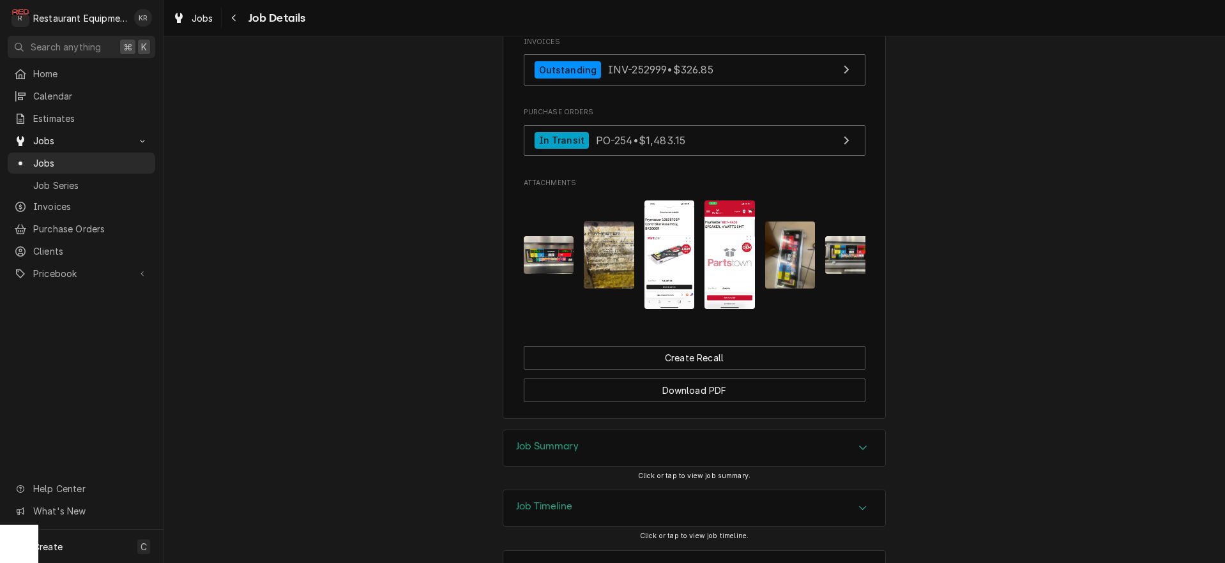
scroll to position [1207, 0]
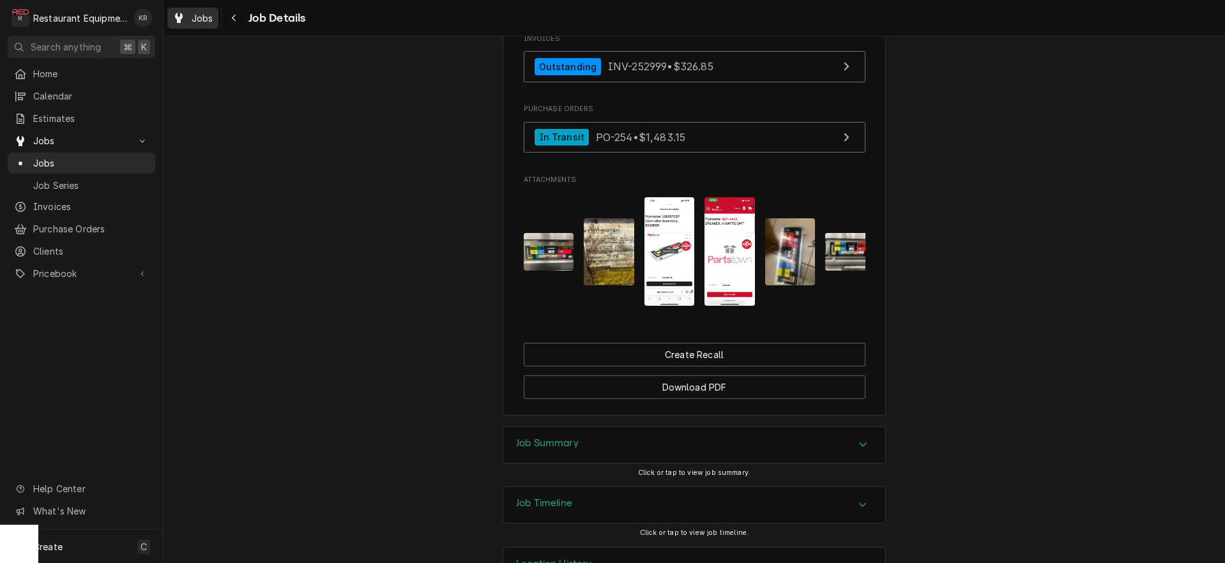
click at [194, 22] on span "Jobs" at bounding box center [203, 17] width 22 height 13
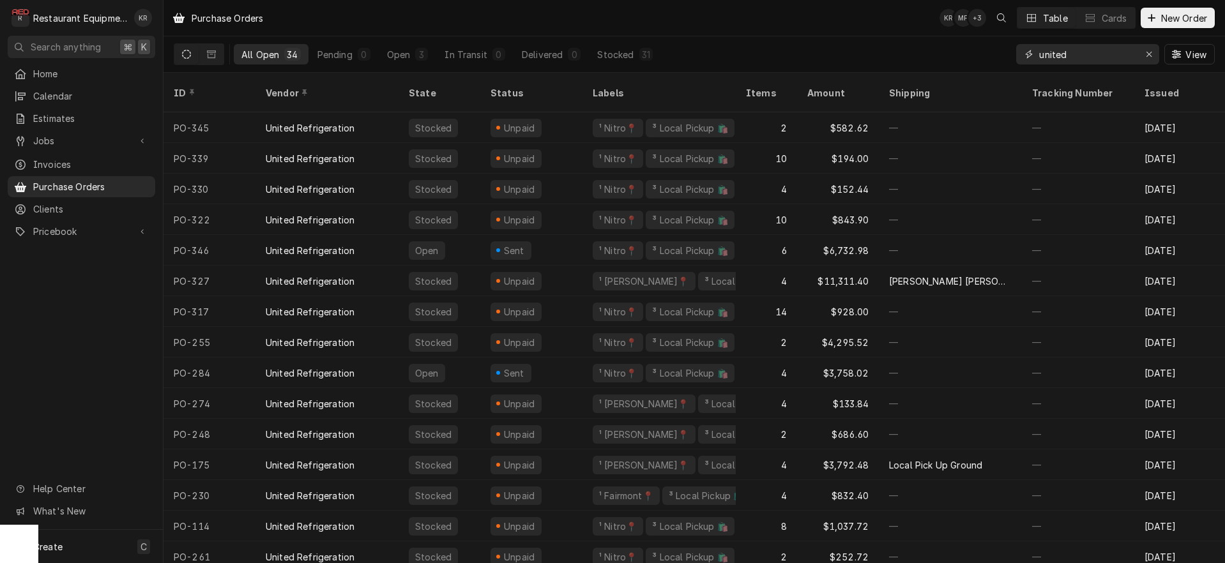
drag, startPoint x: 1081, startPoint y: 59, endPoint x: 984, endPoint y: 57, distance: 96.5
click at [1039, 57] on input "united" at bounding box center [1087, 54] width 96 height 20
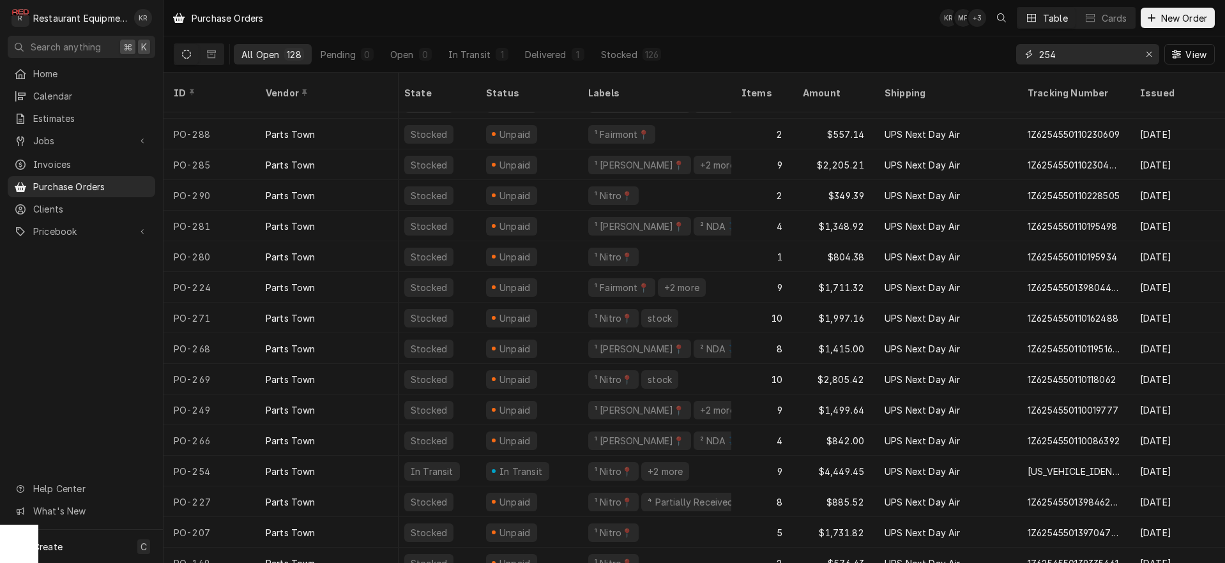
scroll to position [853, 4]
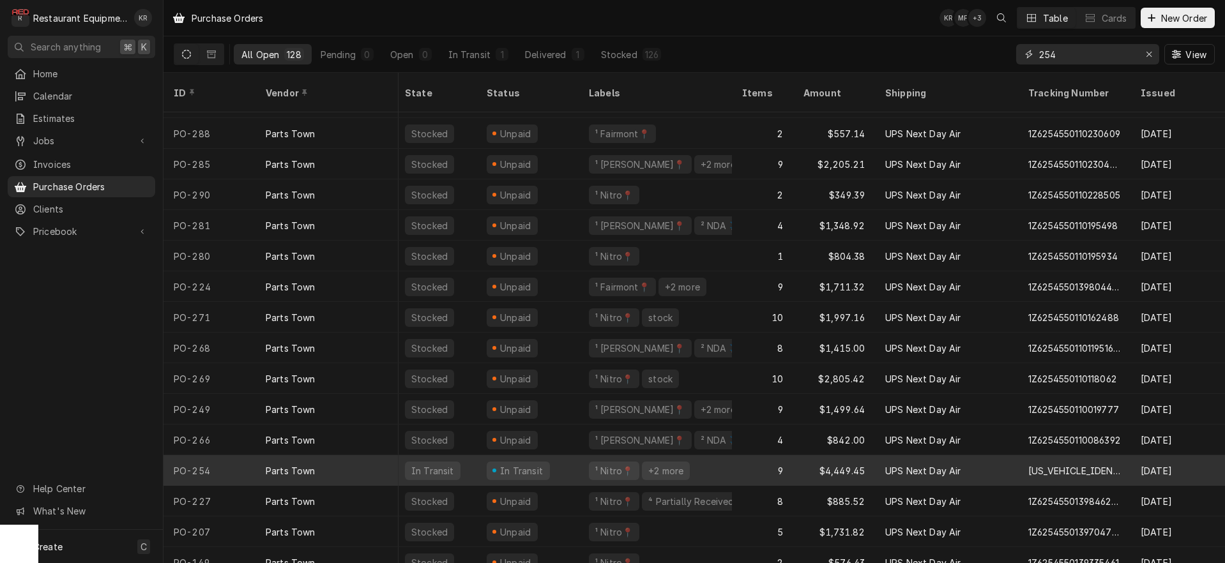
type input "254"
click at [533, 464] on div "In Transit" at bounding box center [522, 470] width 46 height 13
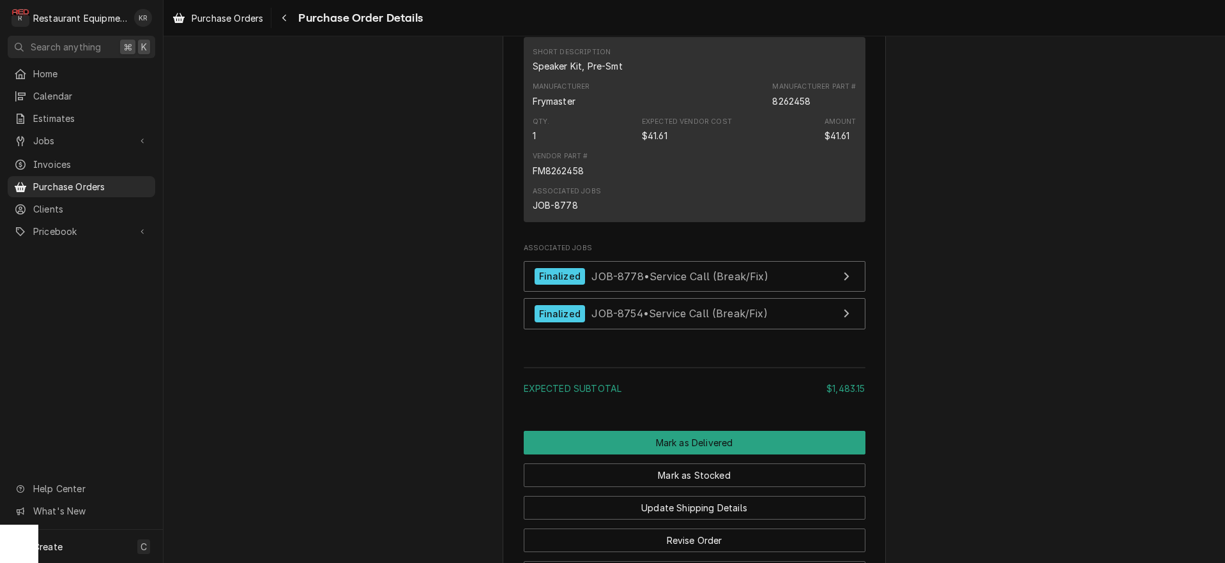
scroll to position [1423, 0]
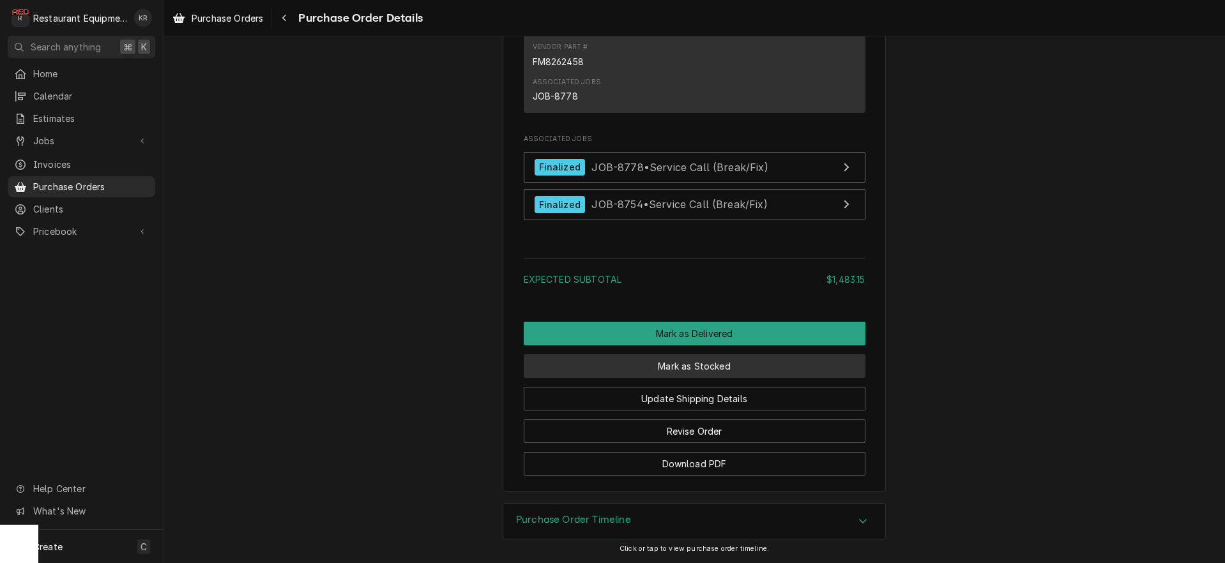
click at [694, 360] on button "Mark as Stocked" at bounding box center [695, 367] width 342 height 24
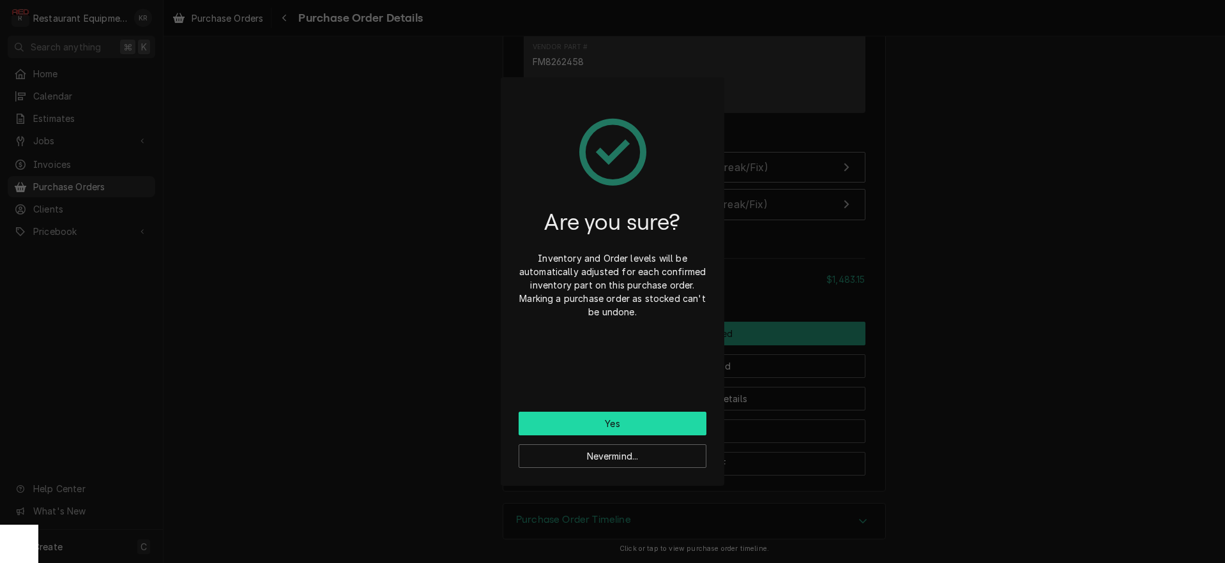
click at [632, 417] on button "Yes" at bounding box center [613, 424] width 188 height 24
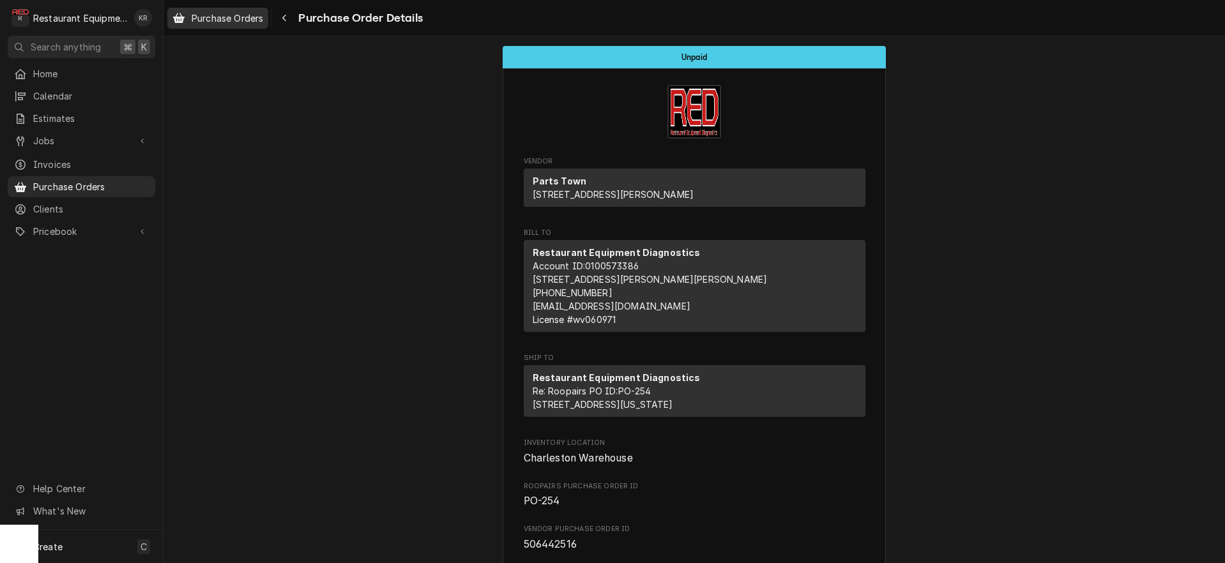
drag, startPoint x: 188, startPoint y: 3, endPoint x: 194, endPoint y: 11, distance: 10.6
click at [188, 3] on div "Purchase Orders Purchase Order Details" at bounding box center [695, 18] width 1062 height 36
drag, startPoint x: 195, startPoint y: 13, endPoint x: 222, endPoint y: 27, distance: 30.9
click at [195, 13] on span "Purchase Orders" at bounding box center [228, 17] width 72 height 13
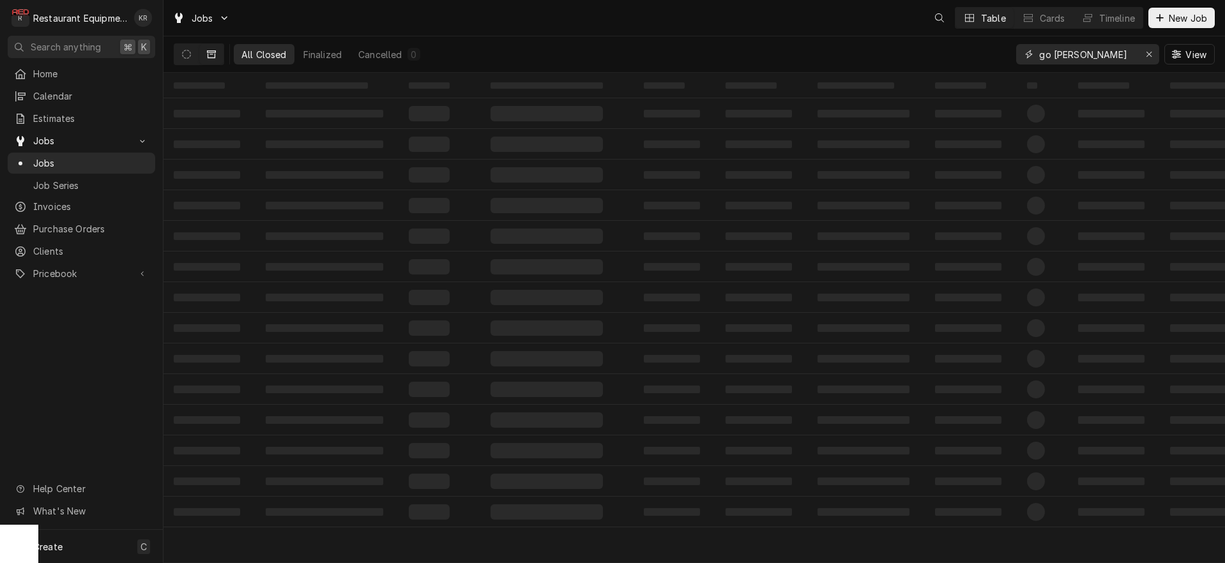
click at [1152, 56] on div "Erase input" at bounding box center [1149, 54] width 13 height 13
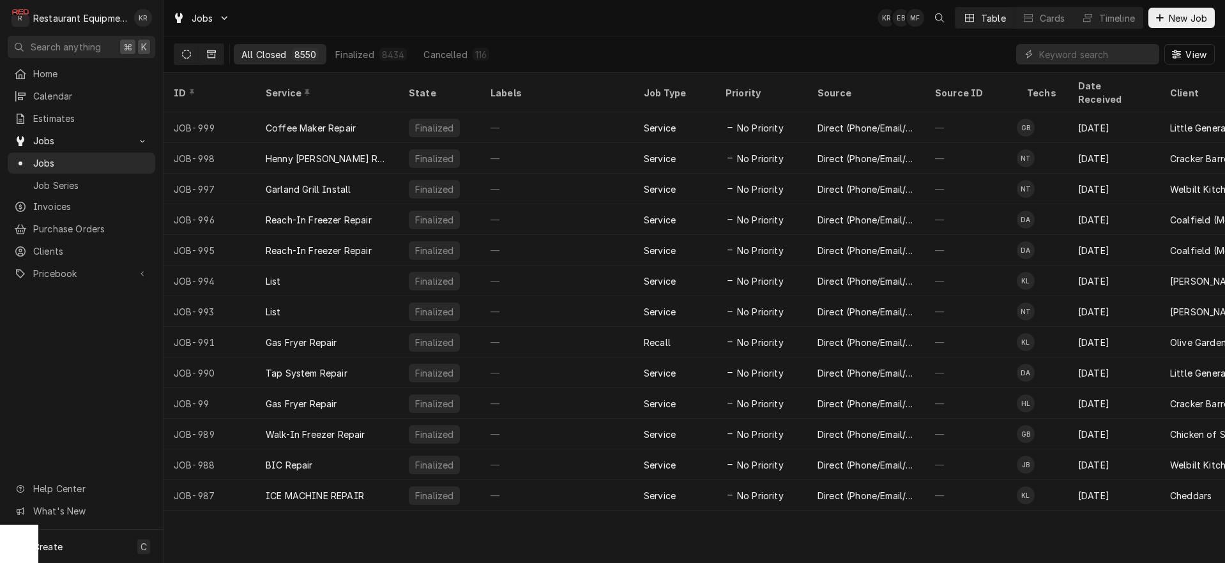
click at [194, 55] on button "Dynamic Content Wrapper" at bounding box center [186, 54] width 24 height 20
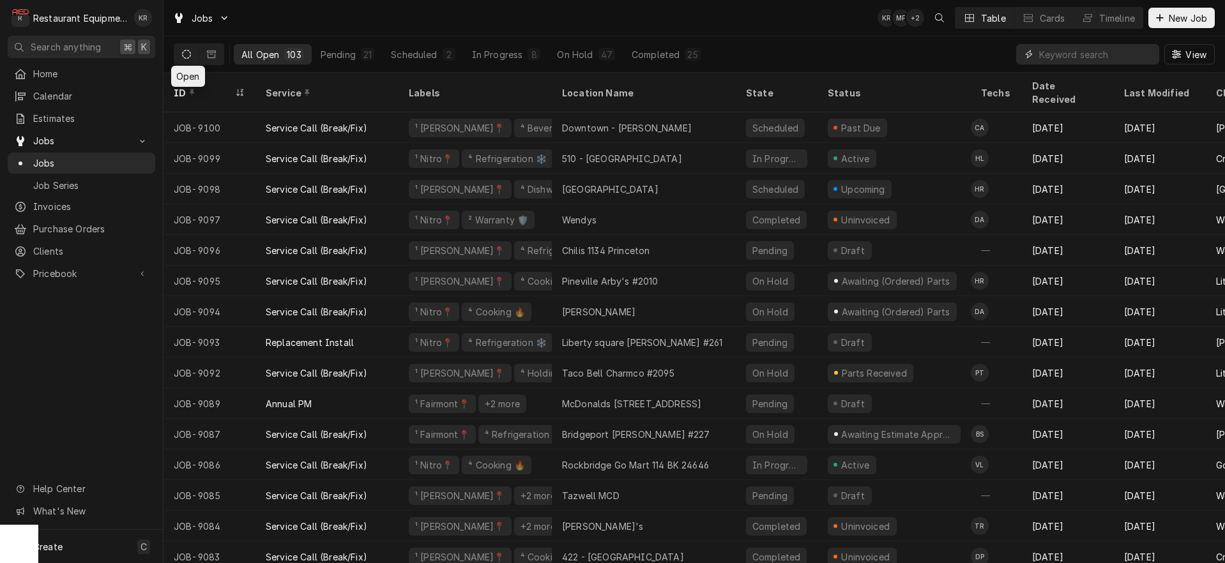
click at [1098, 52] on input "Dynamic Content Wrapper" at bounding box center [1096, 54] width 114 height 20
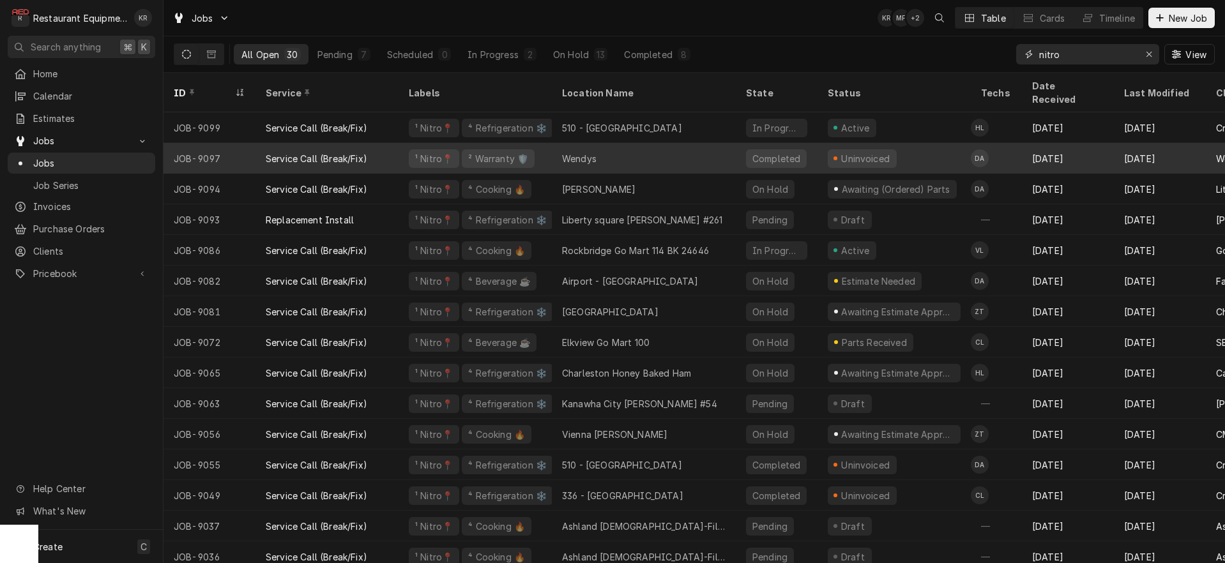
type input "nitro"
click at [630, 143] on div "Wendys" at bounding box center [644, 158] width 184 height 31
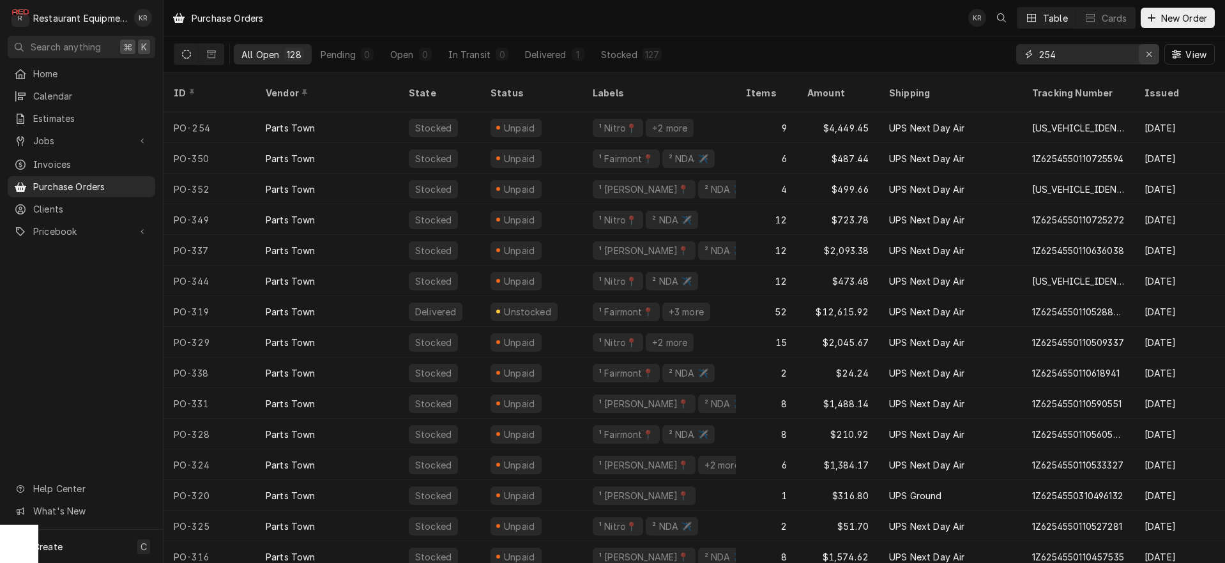
click at [1147, 55] on icon "Erase input" at bounding box center [1149, 54] width 7 height 9
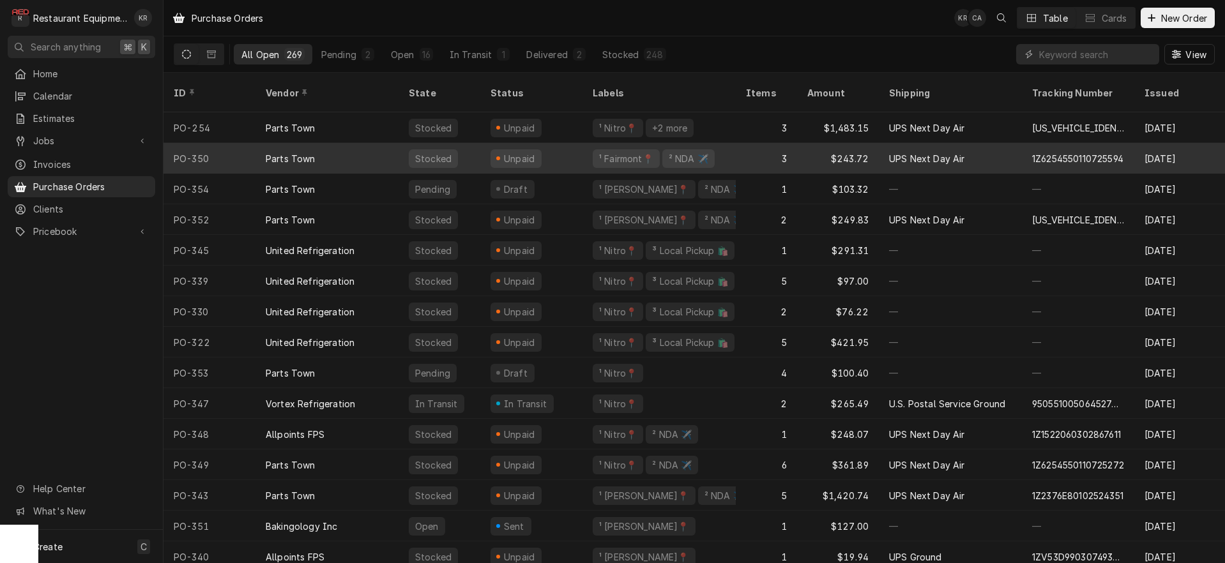
click at [505, 149] on div "Unpaid" at bounding box center [516, 158] width 51 height 19
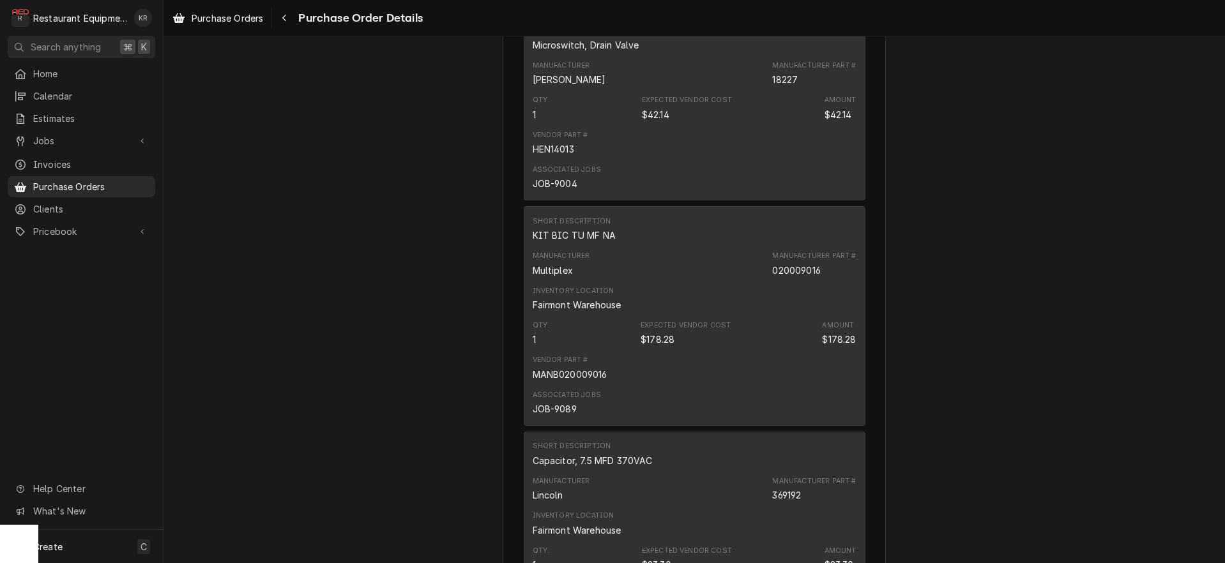
scroll to position [1319, 0]
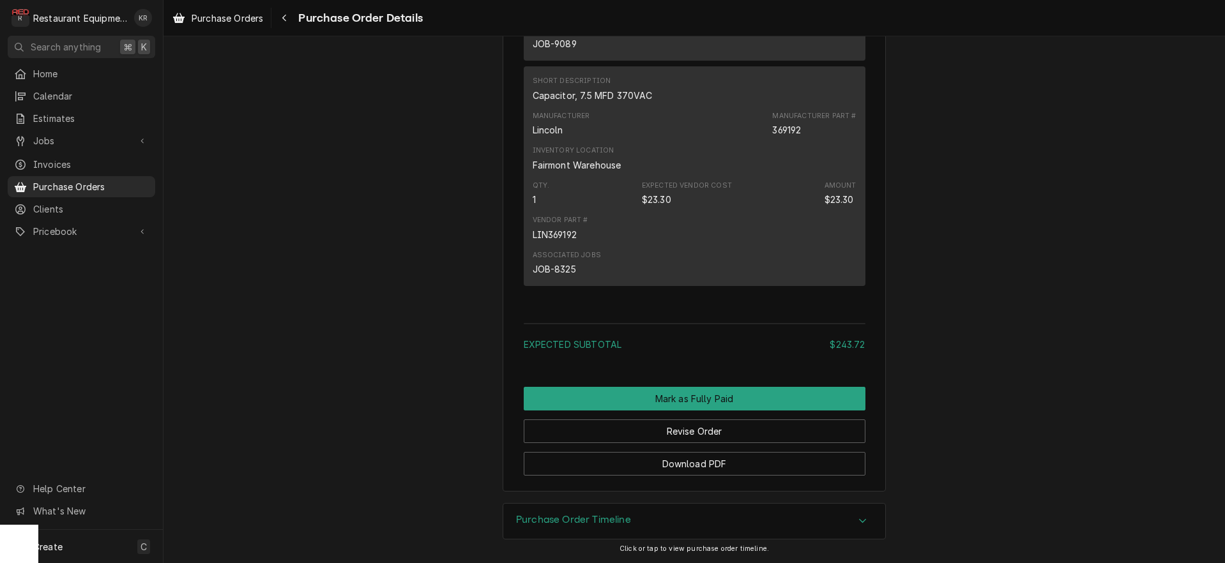
click at [612, 523] on h3 "Purchase Order Timeline" at bounding box center [573, 520] width 115 height 12
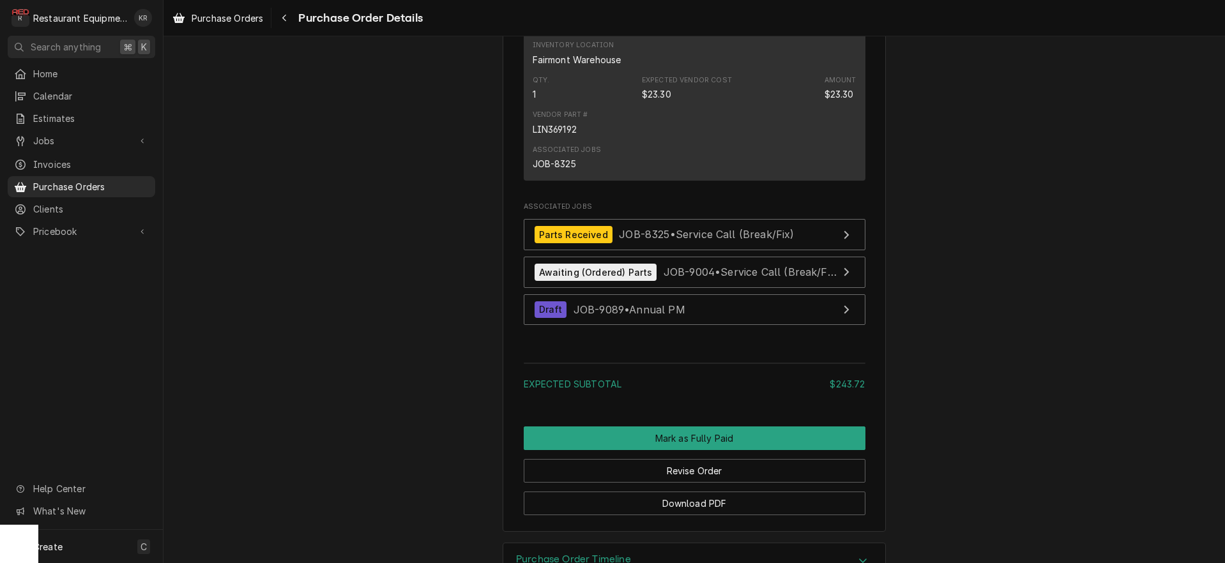
scroll to position [2060, 0]
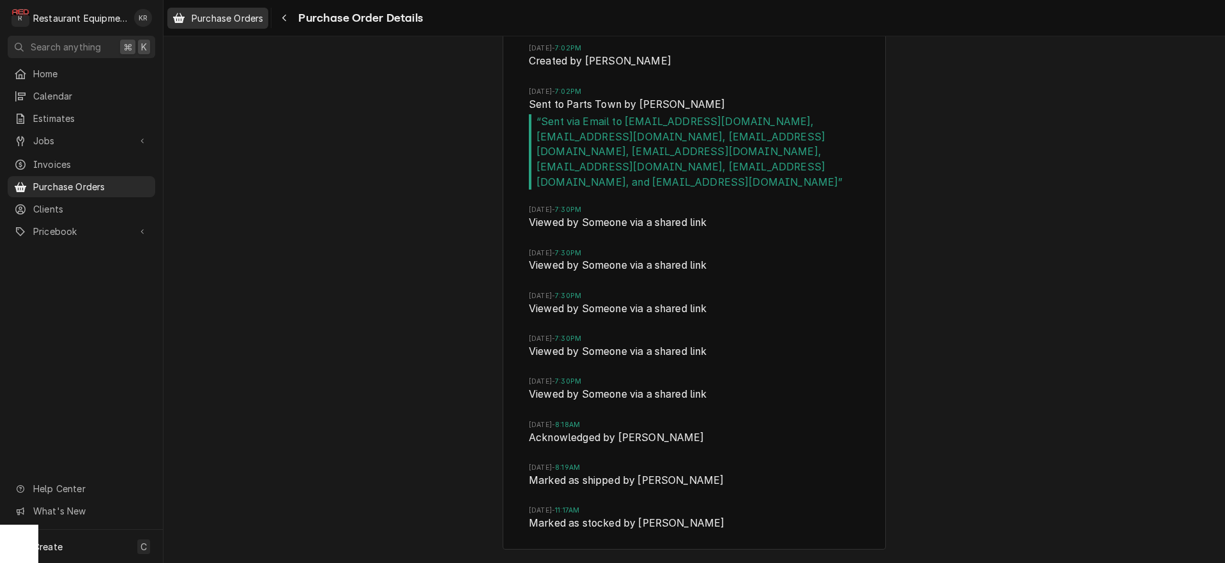
click at [250, 19] on span "Purchase Orders" at bounding box center [228, 17] width 72 height 13
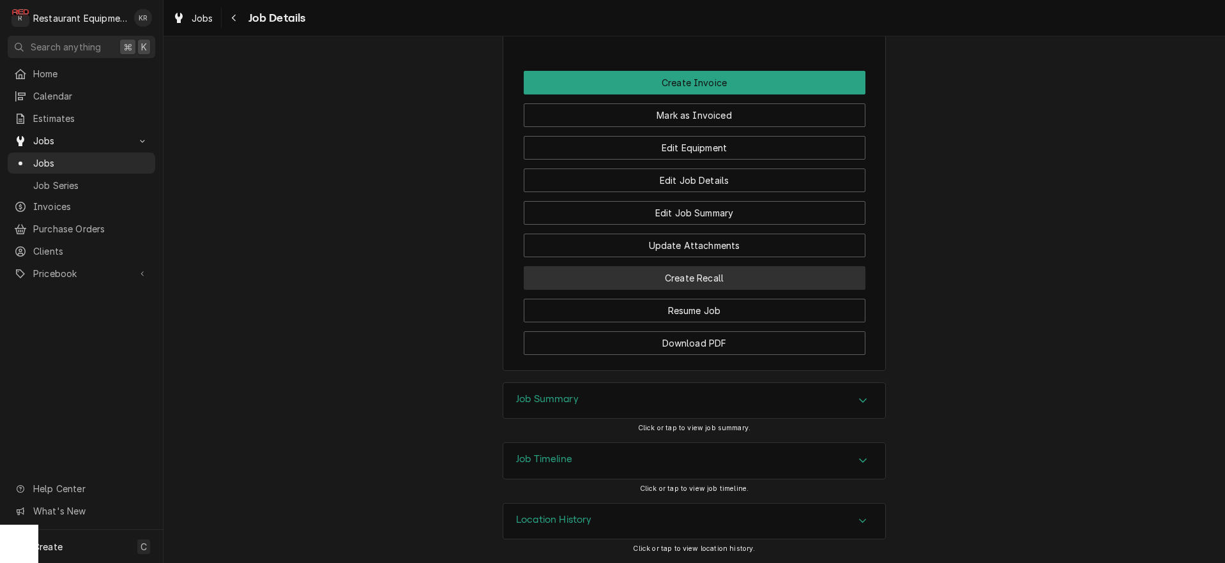
scroll to position [1158, 0]
click at [563, 392] on div "Job Summary" at bounding box center [694, 401] width 382 height 36
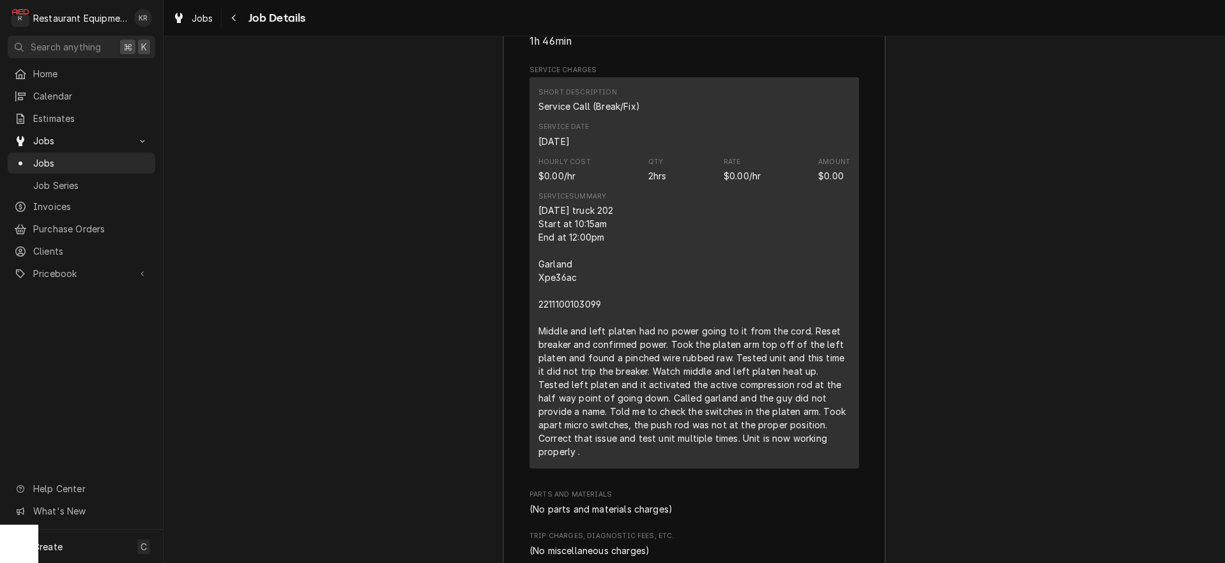
scroll to position [1685, 0]
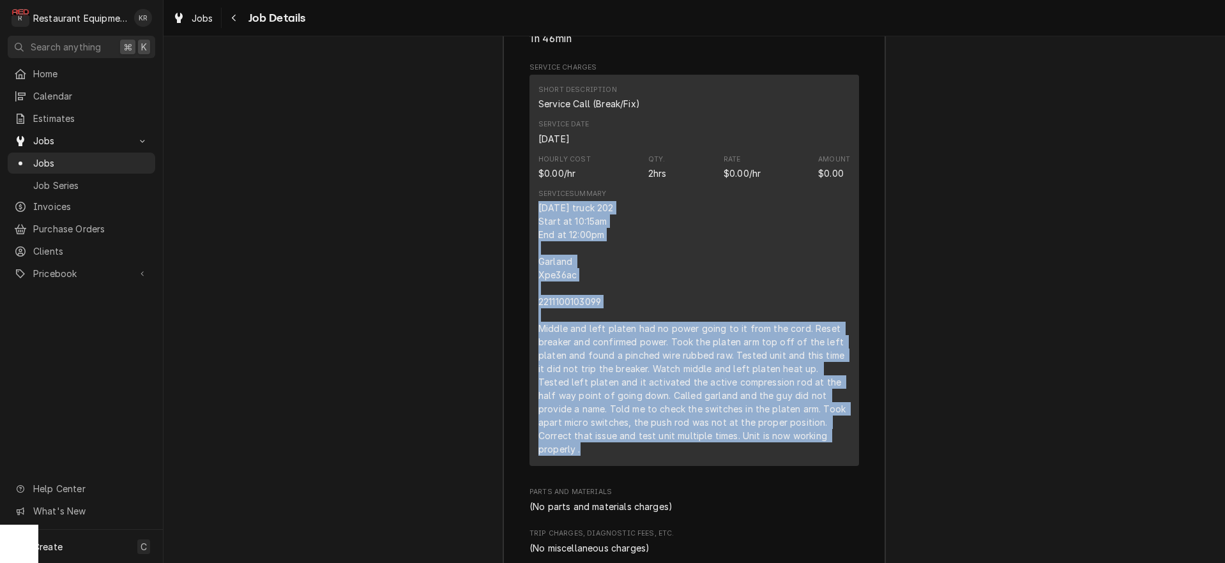
drag, startPoint x: 538, startPoint y: 220, endPoint x: 829, endPoint y: 456, distance: 374.7
click at [832, 457] on div "Short Description Service Call (Break/Fix) Service Date [DATE] Hourly Cost $0.0…" at bounding box center [695, 271] width 330 height 392
copy div "[DATE] truck 202 Start at 10:15am End at 12:00pm Garland Xpe36ac 2211100103099 …"
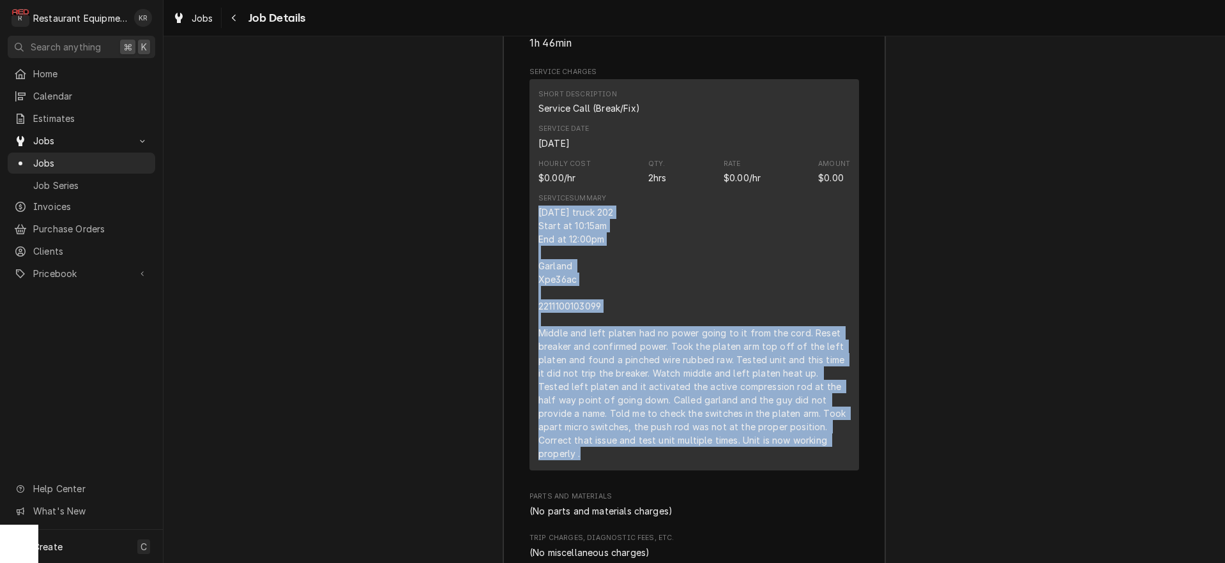
scroll to position [1678, 0]
